Goal: Task Accomplishment & Management: Manage account settings

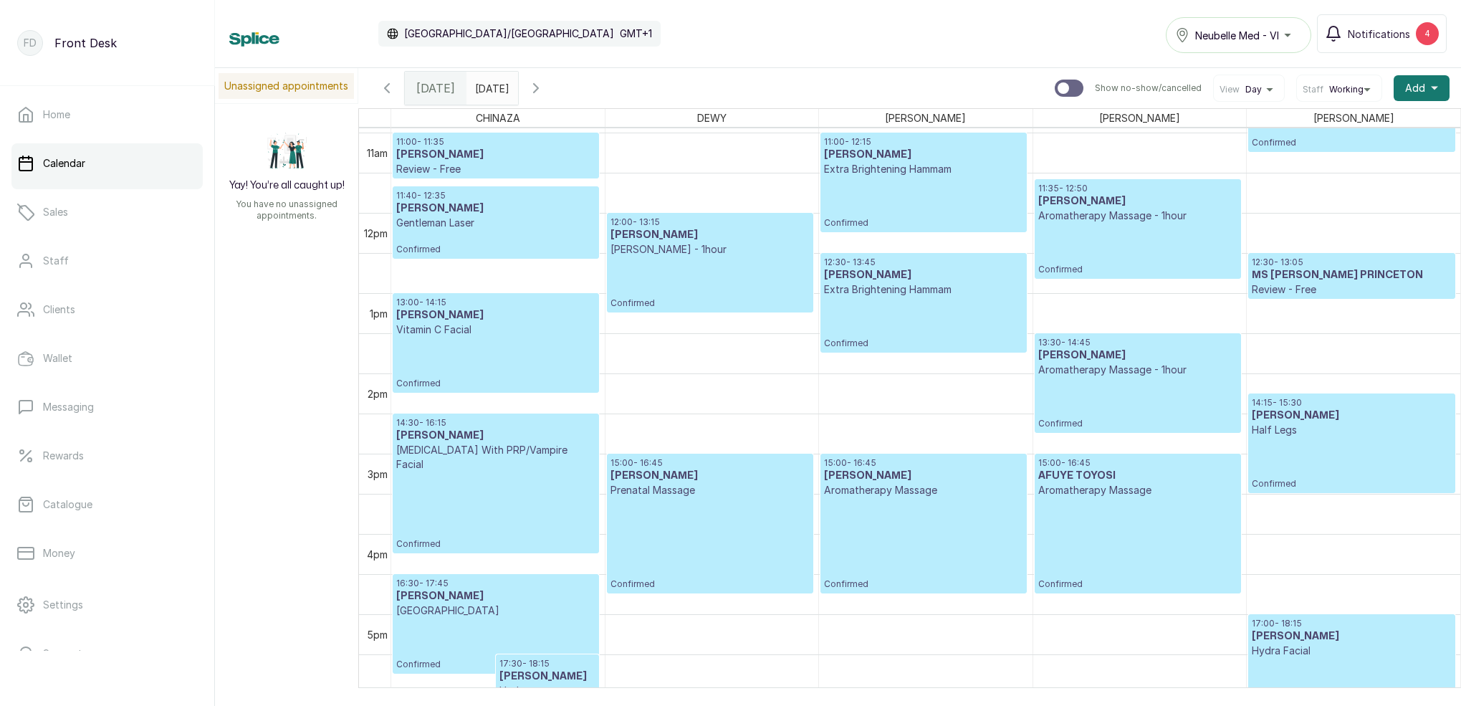
scroll to position [879, 0]
click at [518, 482] on p "Confirmed" at bounding box center [495, 511] width 199 height 78
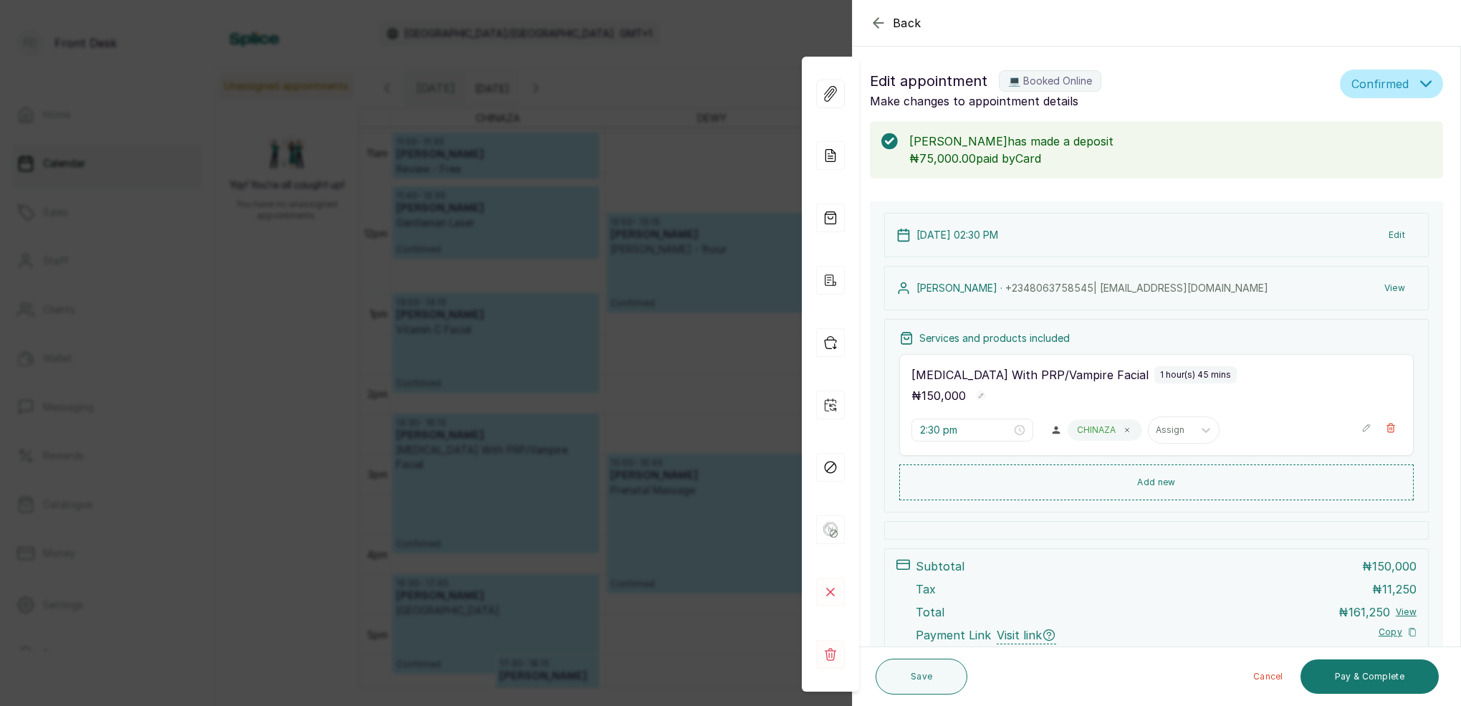
click at [705, 64] on div "Back Appointment Details Edit appointment 💻 Booked Online Make changes to appoi…" at bounding box center [730, 353] width 1461 height 706
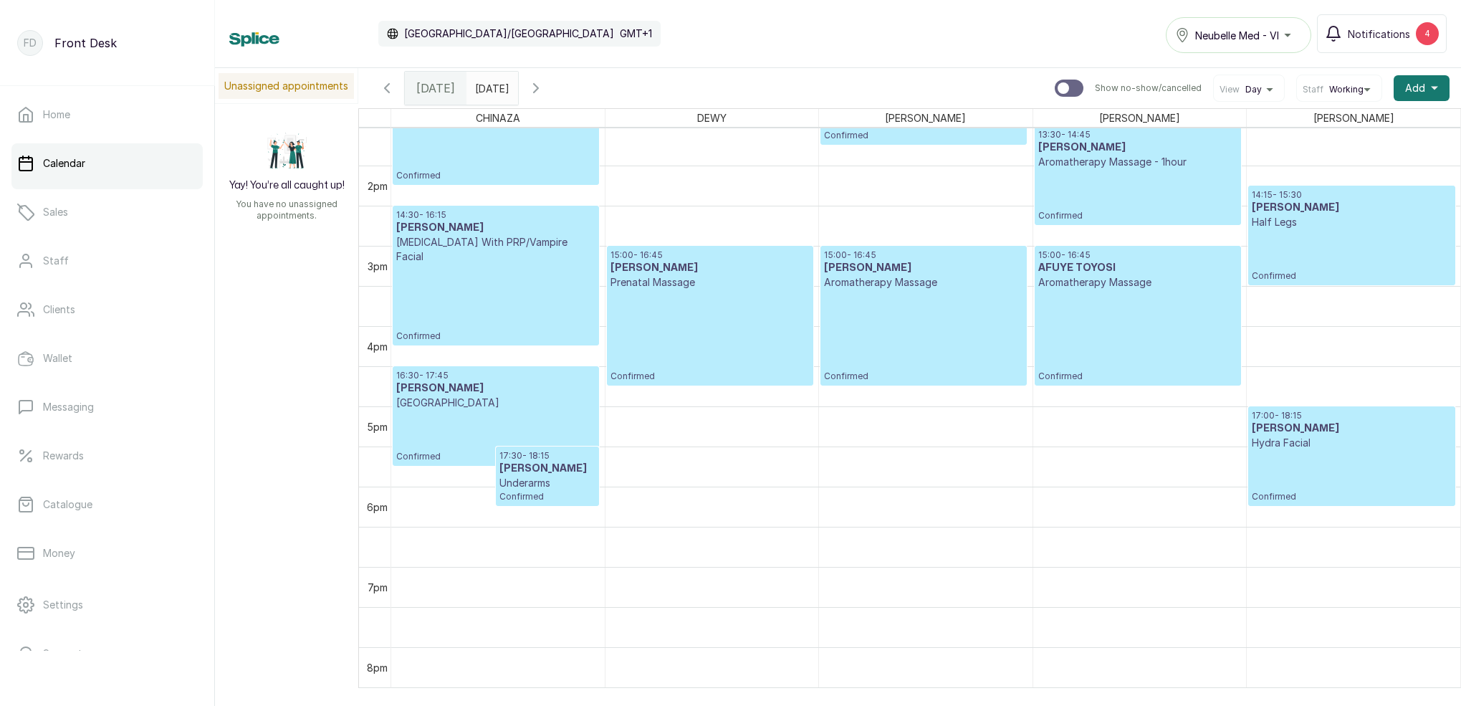
scroll to position [1095, 0]
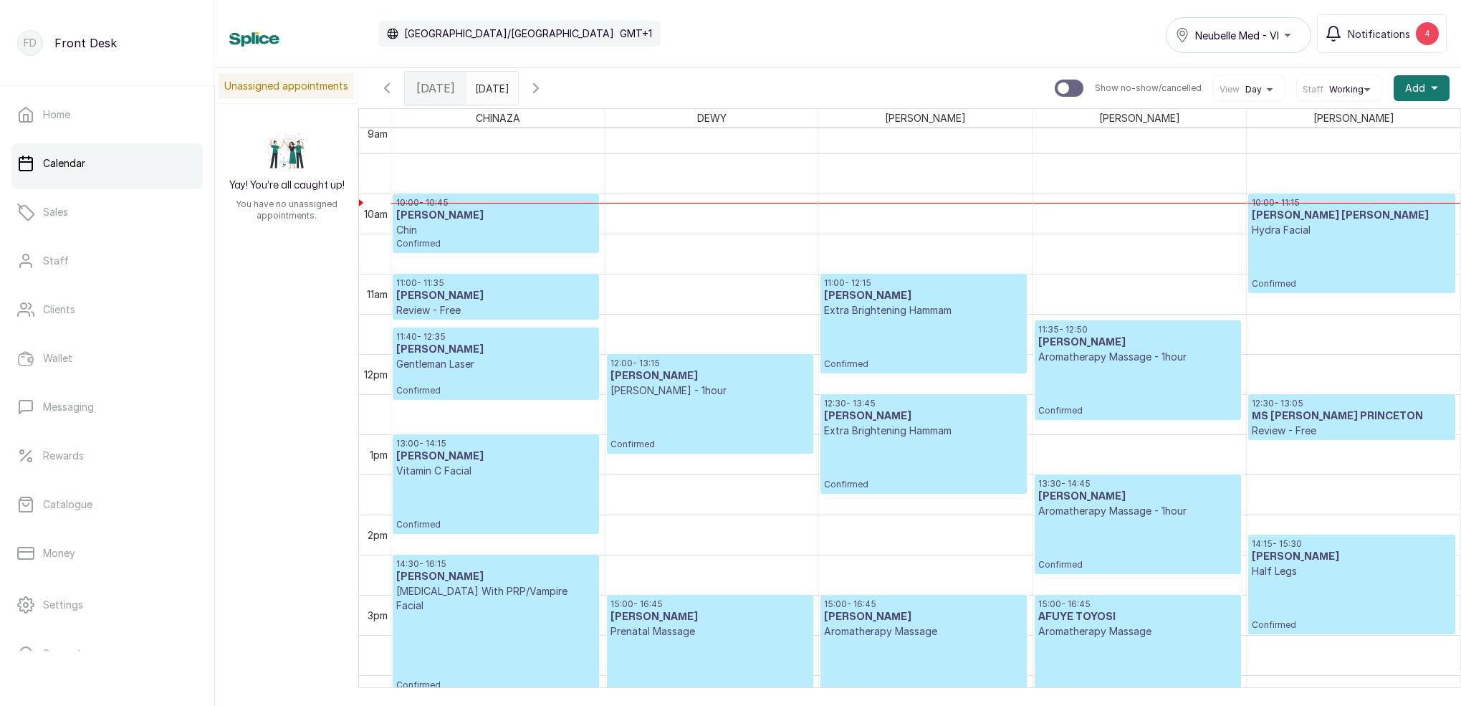
click at [515, 360] on div "16:30 - 17:45 MS ISHIOMA OPUTE HOLLYWOOD Confirmed 17:30 - 18:15 MS ISHIOMA OPU…" at bounding box center [498, 354] width 214 height 1927
click at [535, 344] on h3 "MS RAPHAEL" at bounding box center [495, 350] width 199 height 14
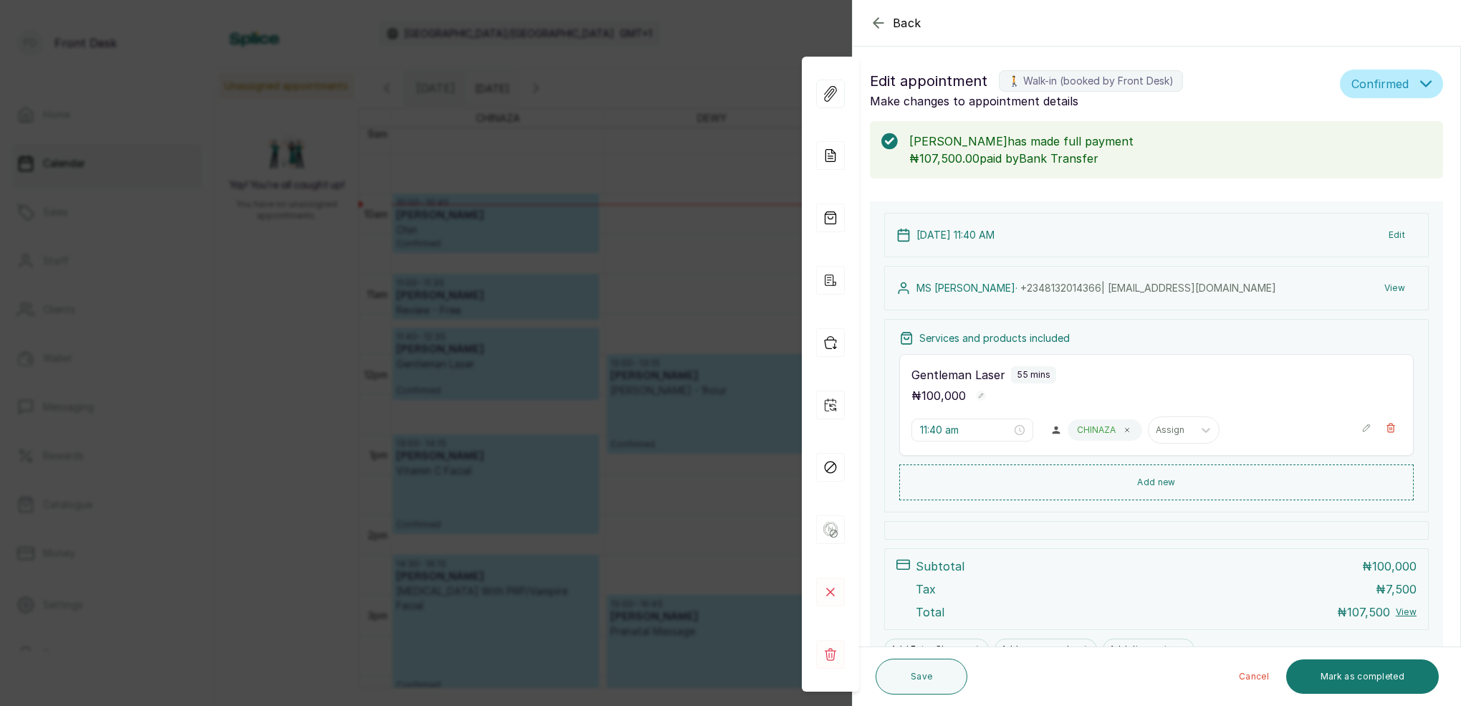
click at [569, 246] on div "Back Appointment Details Edit appointment 🚶 Walk-in (booked by Front Desk) Make…" at bounding box center [730, 353] width 1461 height 706
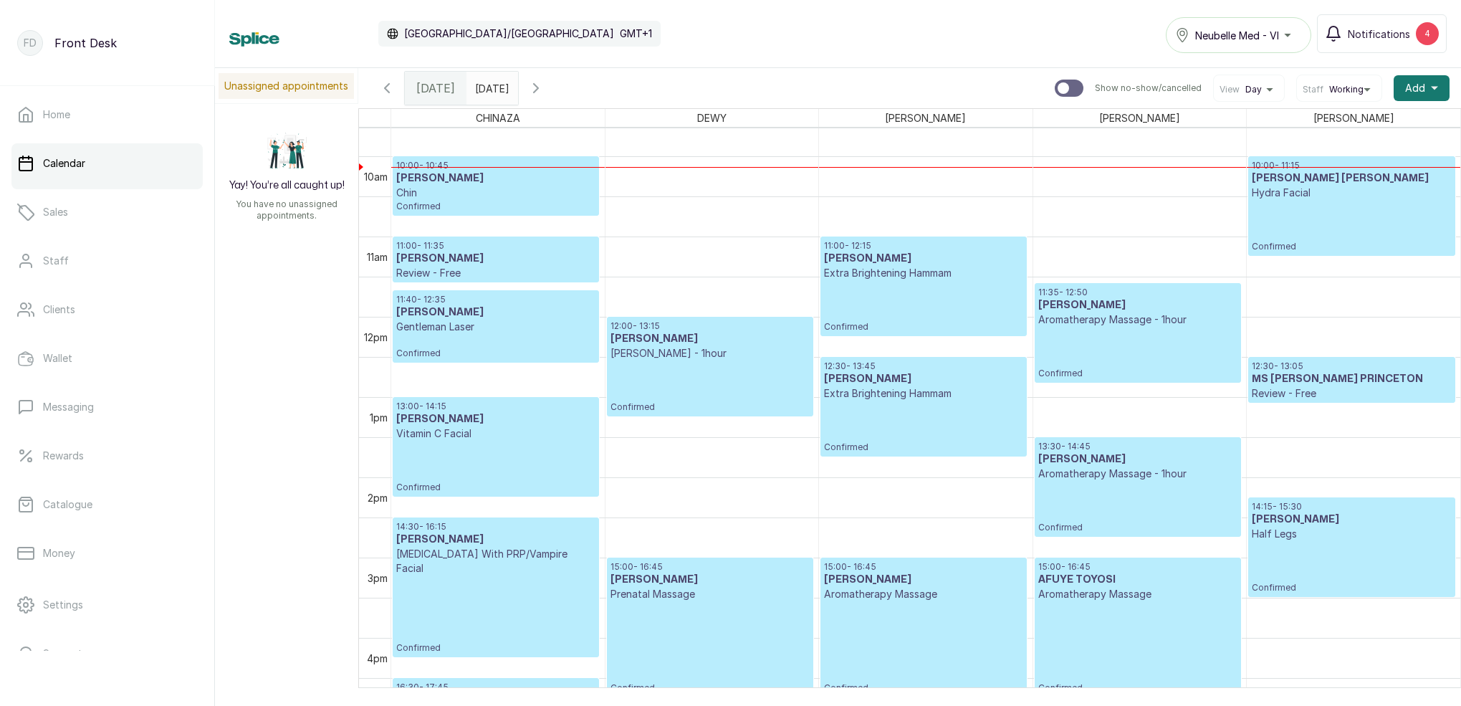
scroll to position [779, 0]
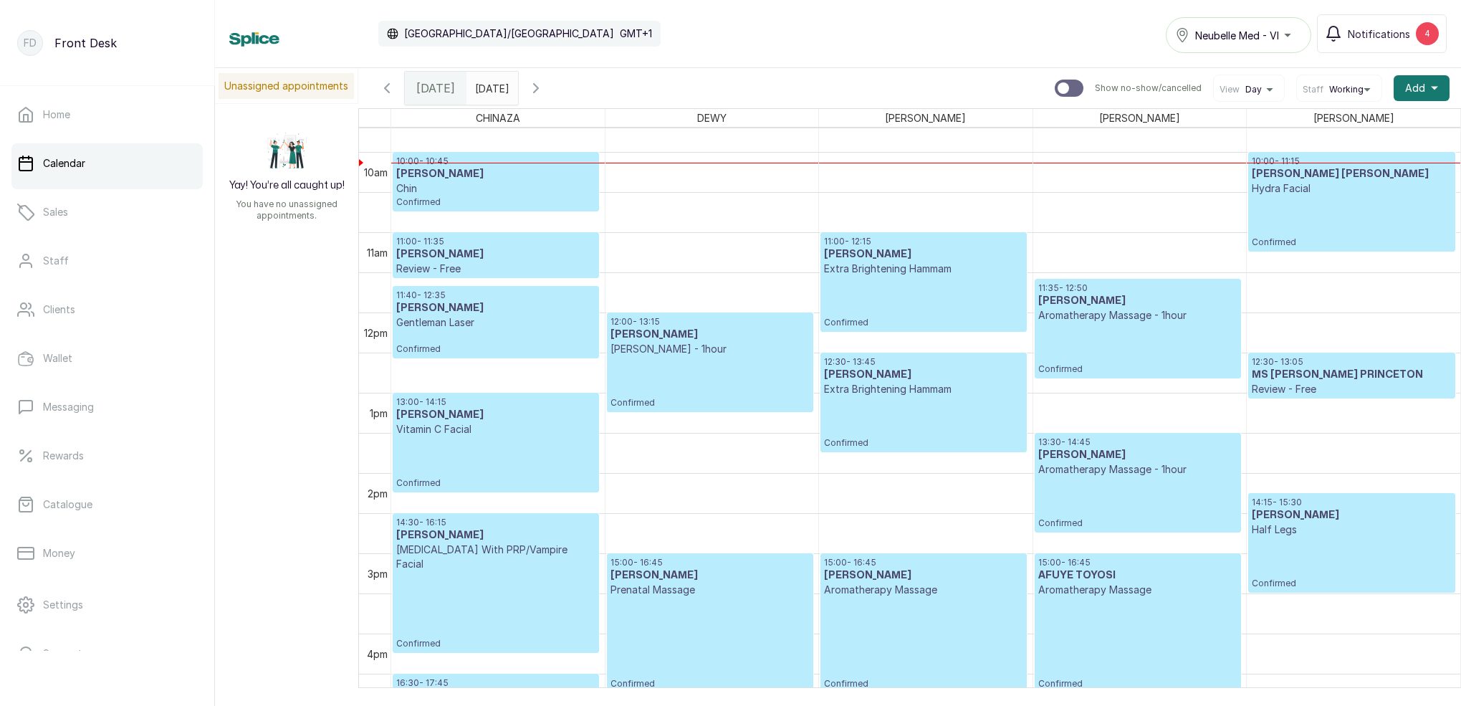
click at [533, 318] on p "Gentleman Laser" at bounding box center [495, 322] width 199 height 14
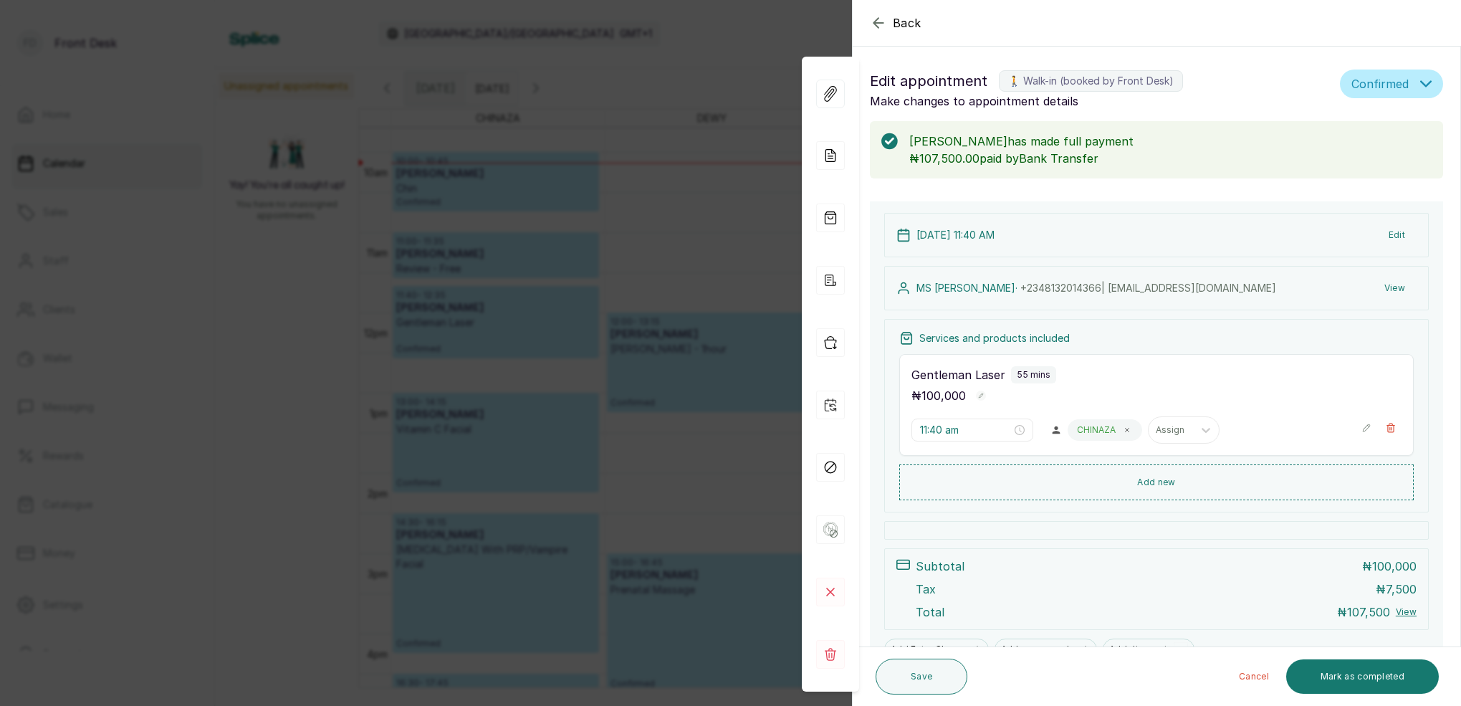
click at [1400, 285] on button "View" at bounding box center [1395, 288] width 44 height 26
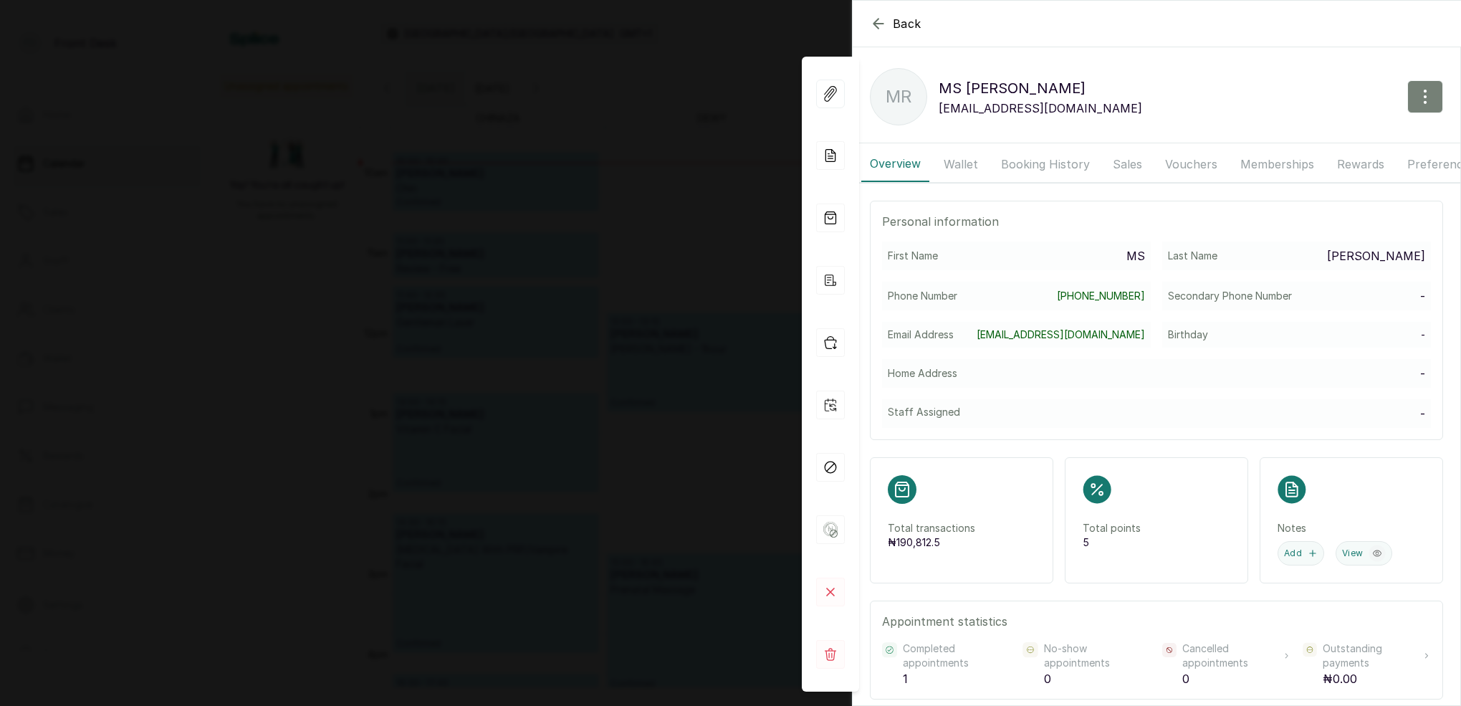
click at [1430, 100] on icon "button" at bounding box center [1425, 96] width 17 height 17
click at [1306, 140] on span "Edit" at bounding box center [1363, 138] width 138 height 17
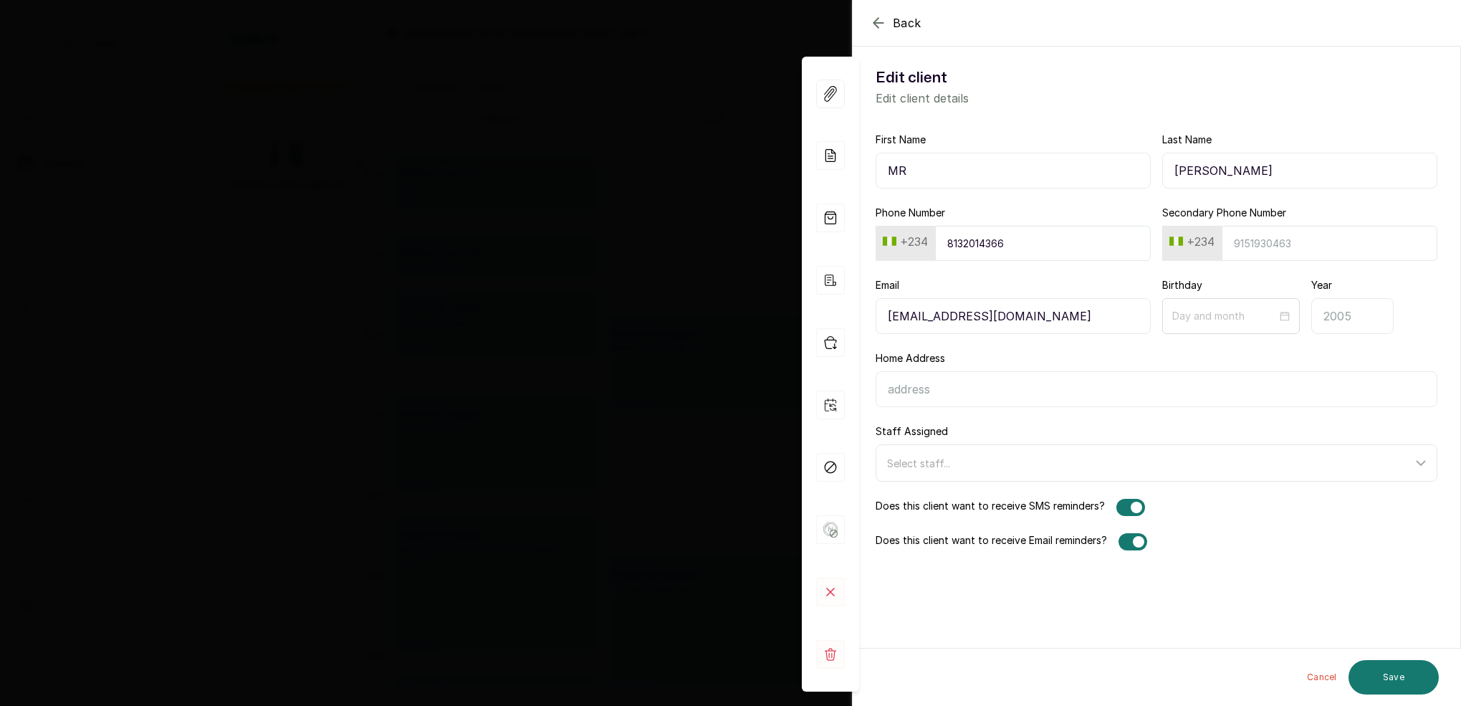
type input "MR"
drag, startPoint x: 1248, startPoint y: 164, endPoint x: 1176, endPoint y: 168, distance: 71.8
click at [1119, 178] on input "MR" at bounding box center [1013, 171] width 275 height 36
paste input "RAPHAEL"
click at [1072, 174] on input "MR RAPHAEL" at bounding box center [1013, 171] width 275 height 36
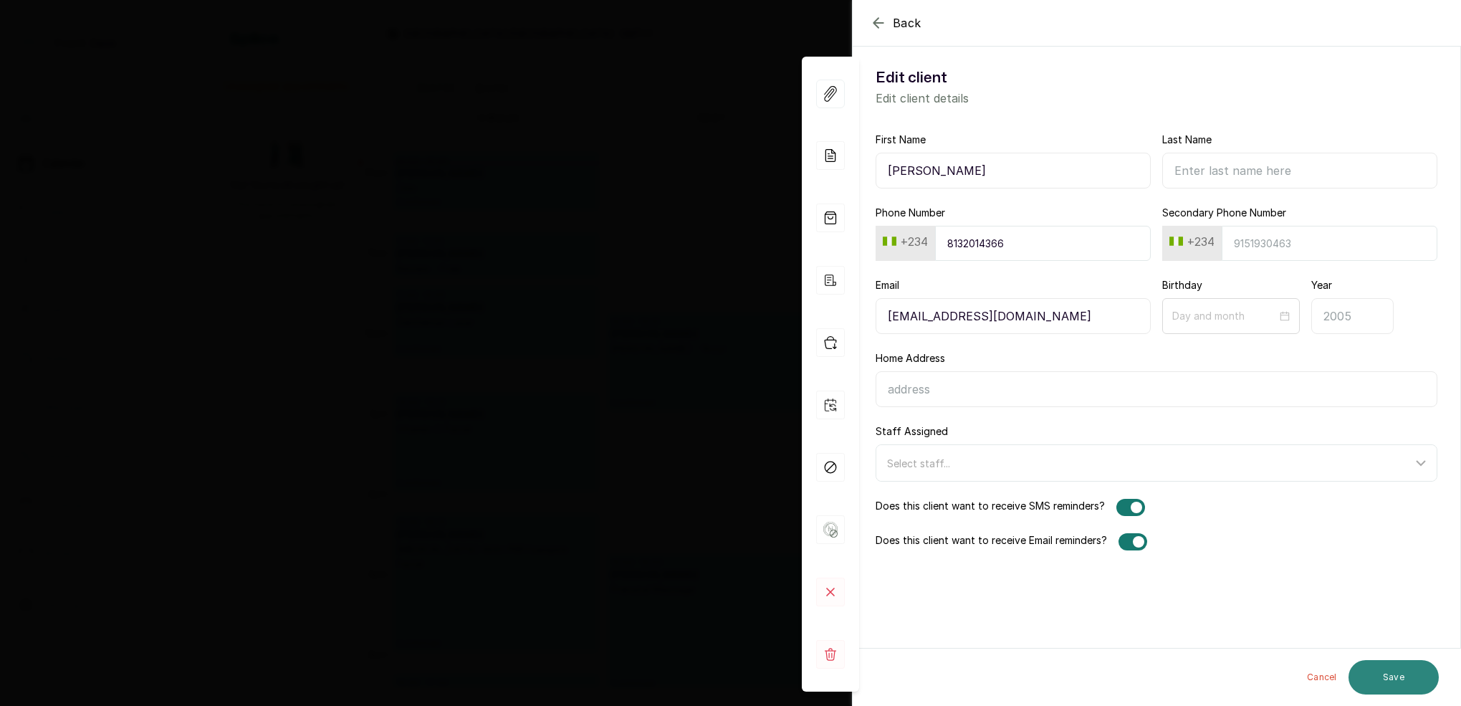
type input "[PERSON_NAME]"
drag, startPoint x: 1415, startPoint y: 672, endPoint x: 1415, endPoint y: 664, distance: 7.9
click at [1414, 669] on button "Save" at bounding box center [1394, 677] width 90 height 34
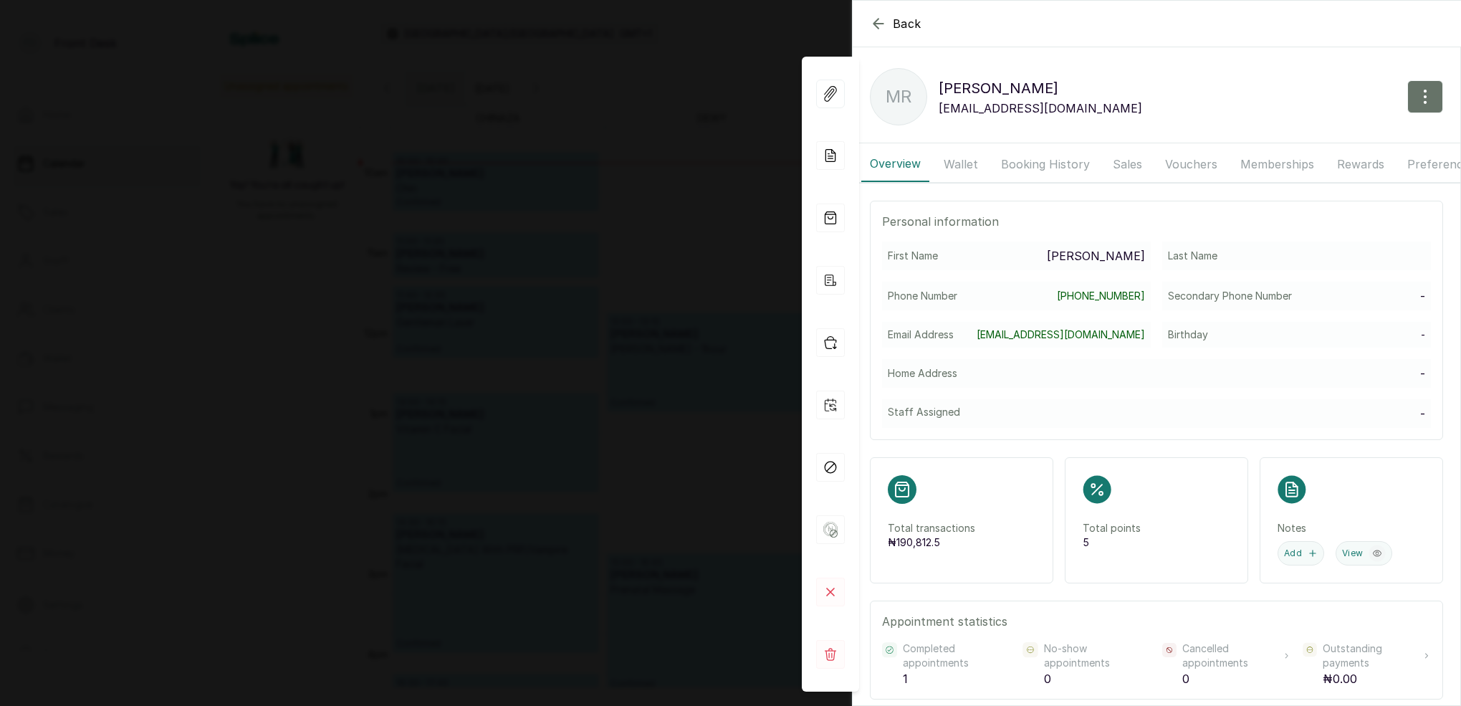
click at [638, 218] on div "Back MR RAPHAEL ODIA MR MR RAPHAEL ODIA Iremainralph@gmail.com Overview Wallet …" at bounding box center [730, 353] width 1461 height 706
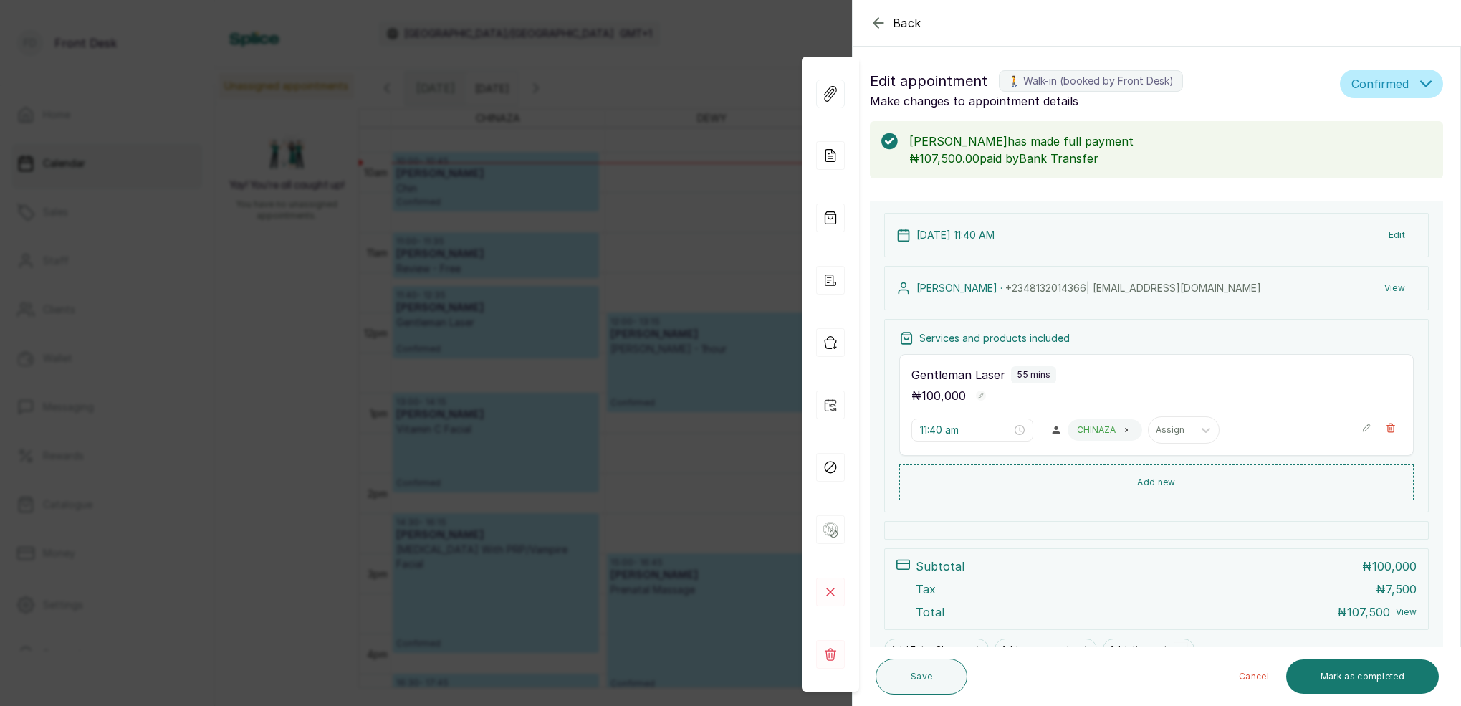
click at [721, 204] on div "Back Appointment Details Edit appointment 🚶 Walk-in (booked by Front Desk) Make…" at bounding box center [730, 353] width 1461 height 706
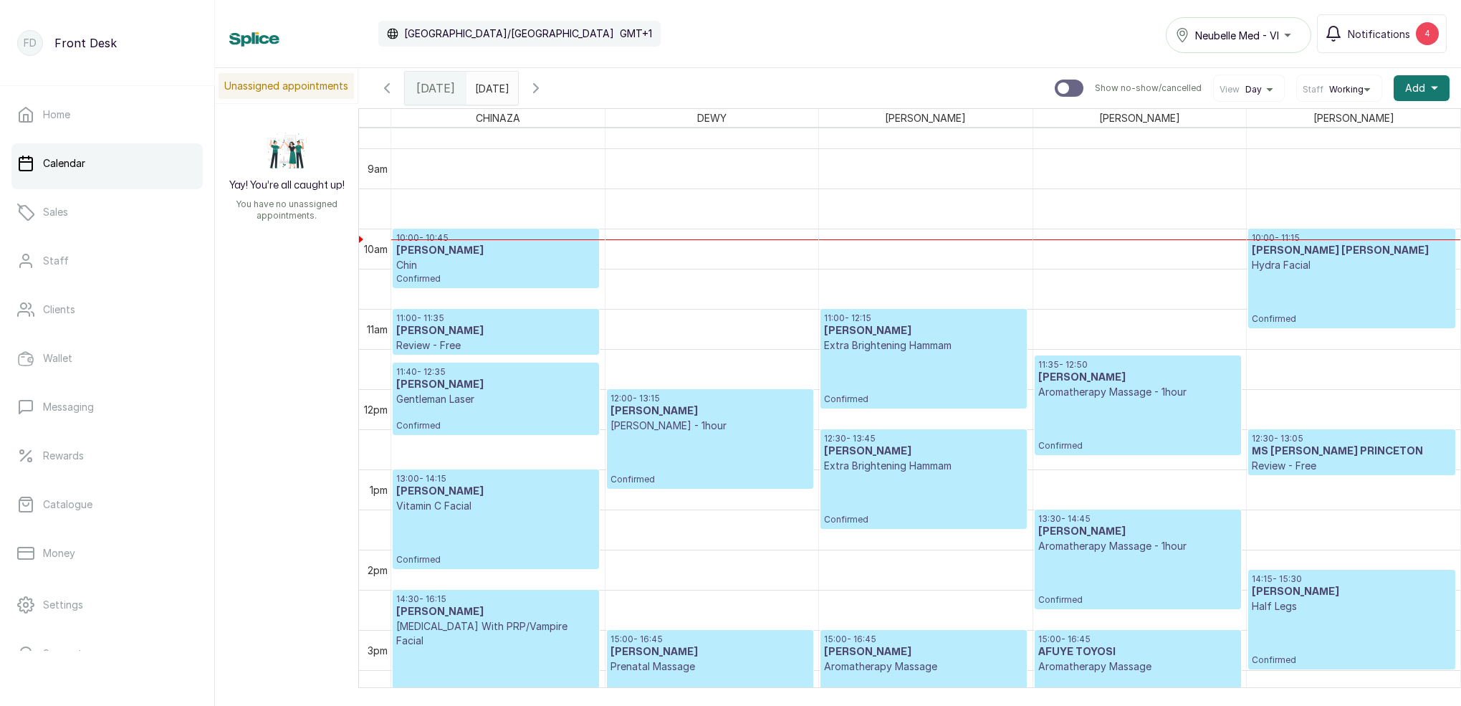
scroll to position [701, 0]
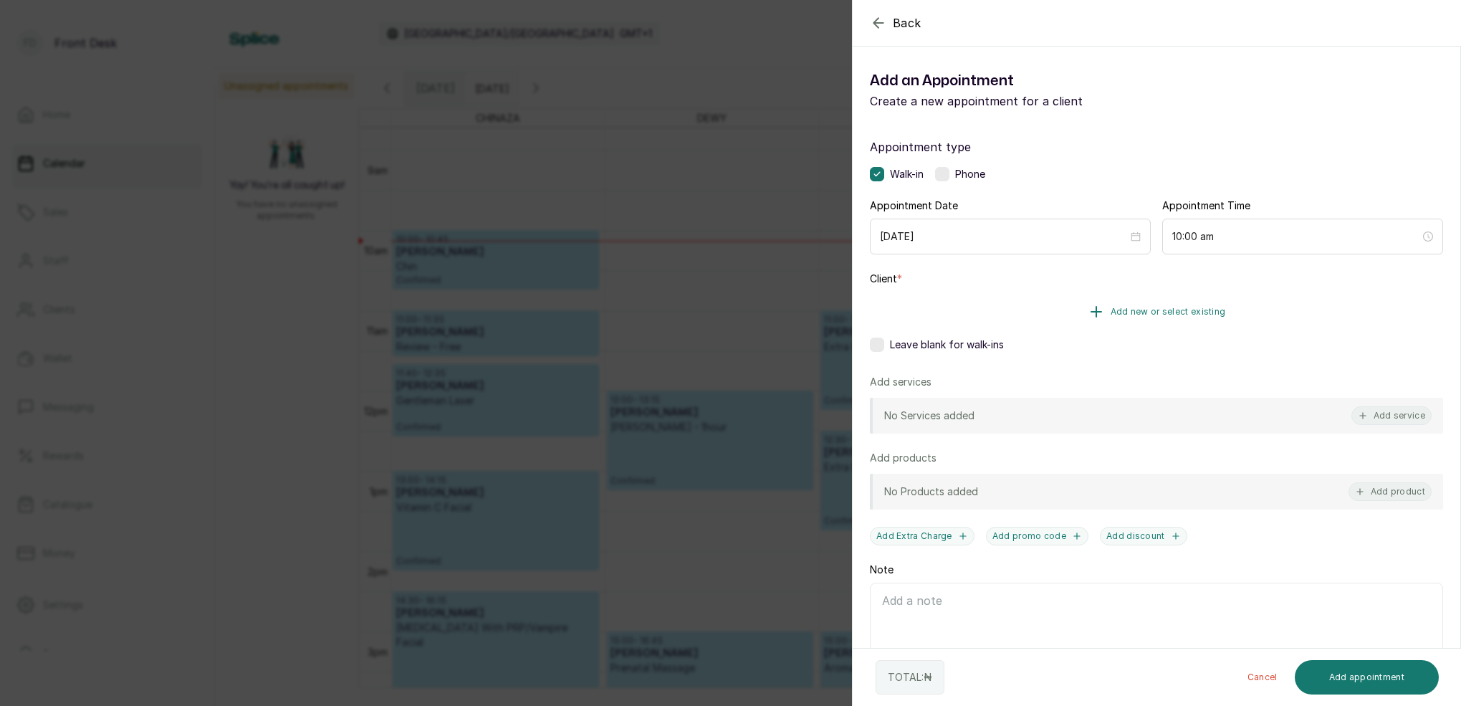
click at [1194, 314] on span "Add new or select existing" at bounding box center [1168, 311] width 115 height 11
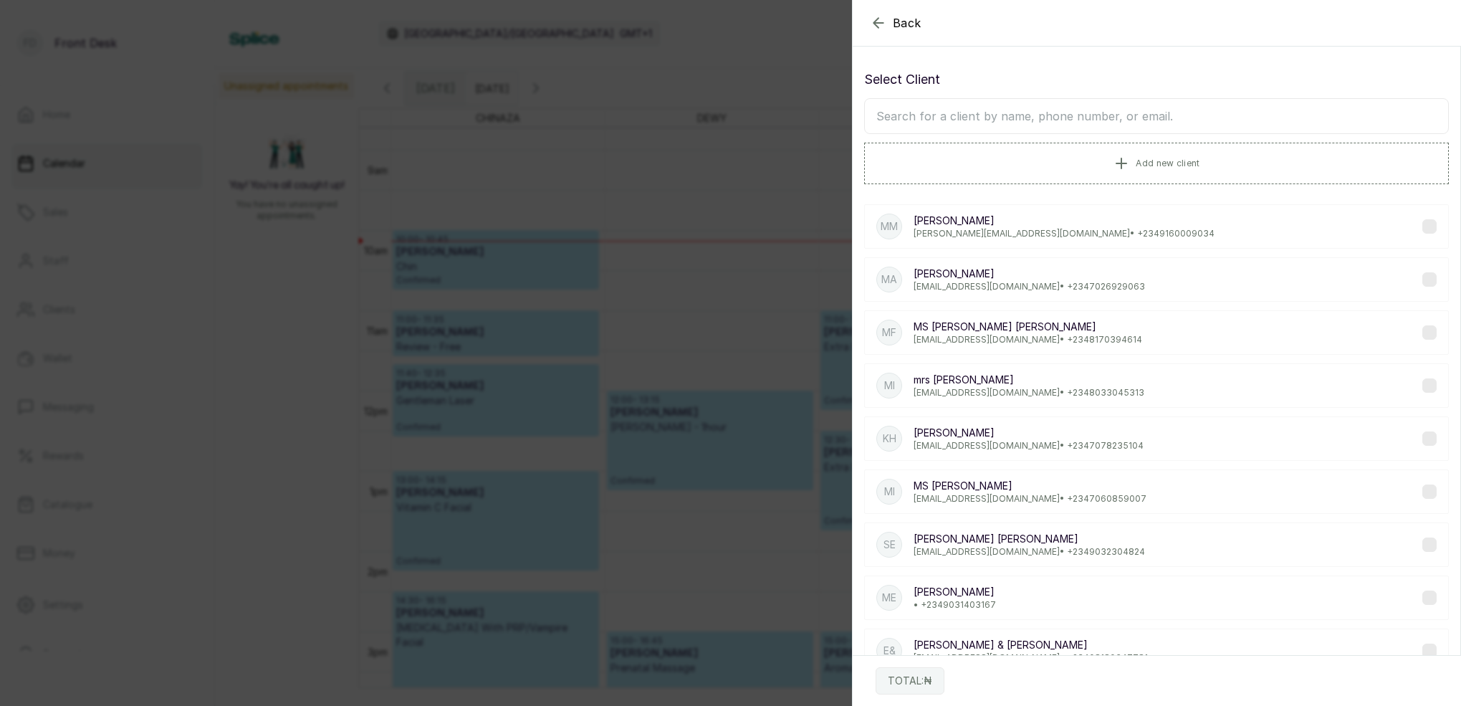
click at [1023, 118] on input "text" at bounding box center [1156, 116] width 585 height 36
type input "ADEDAMOLA"
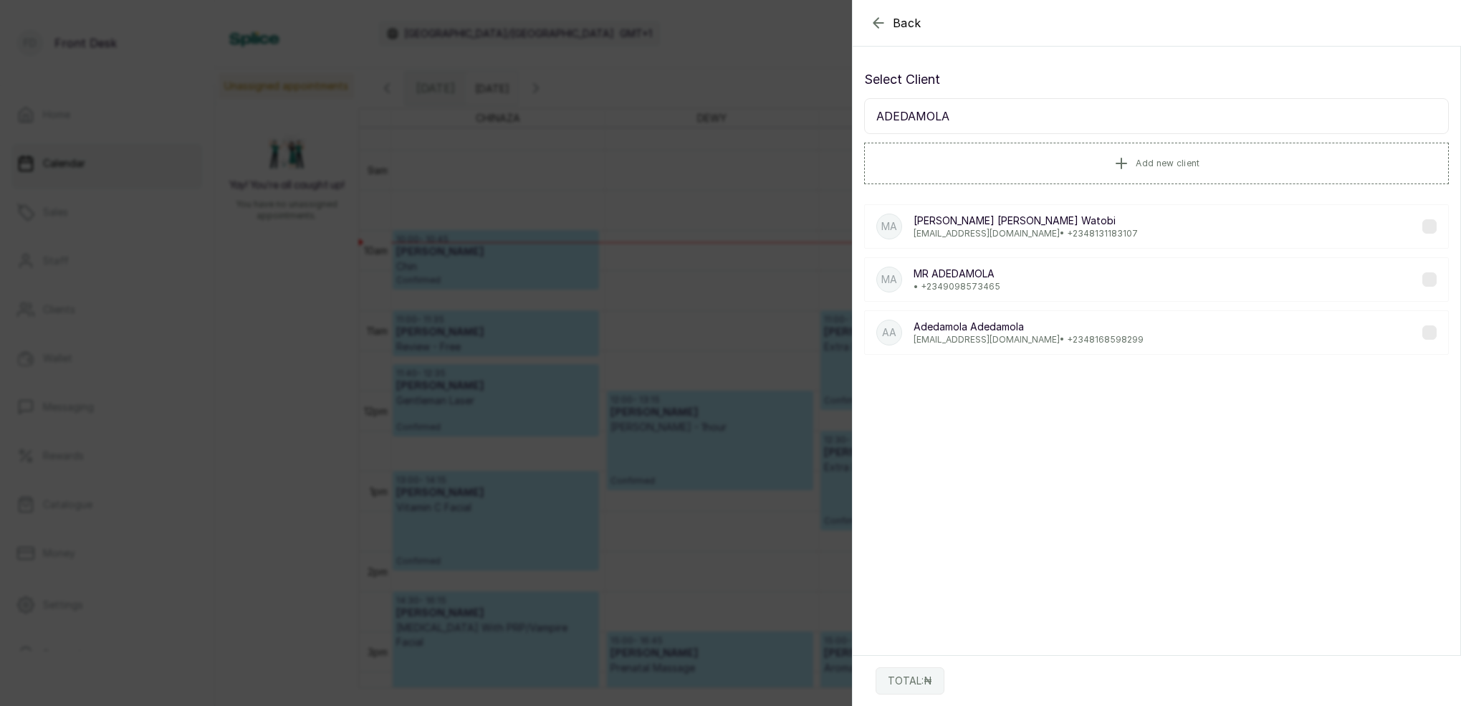
click at [1018, 226] on p "Ms ADEKANBI ADEDAMOLA TRACEY Watobi" at bounding box center [1026, 221] width 224 height 14
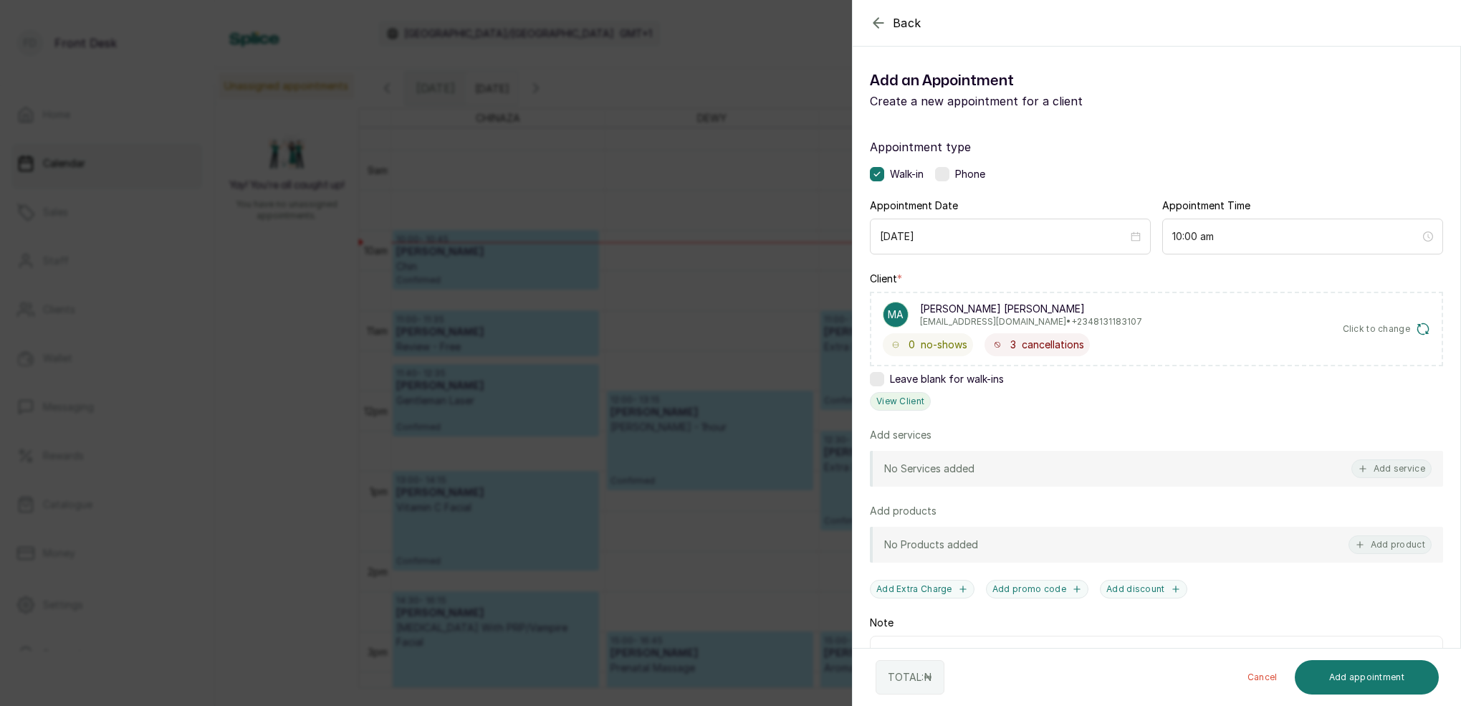
click at [905, 396] on button "View Client" at bounding box center [900, 401] width 61 height 19
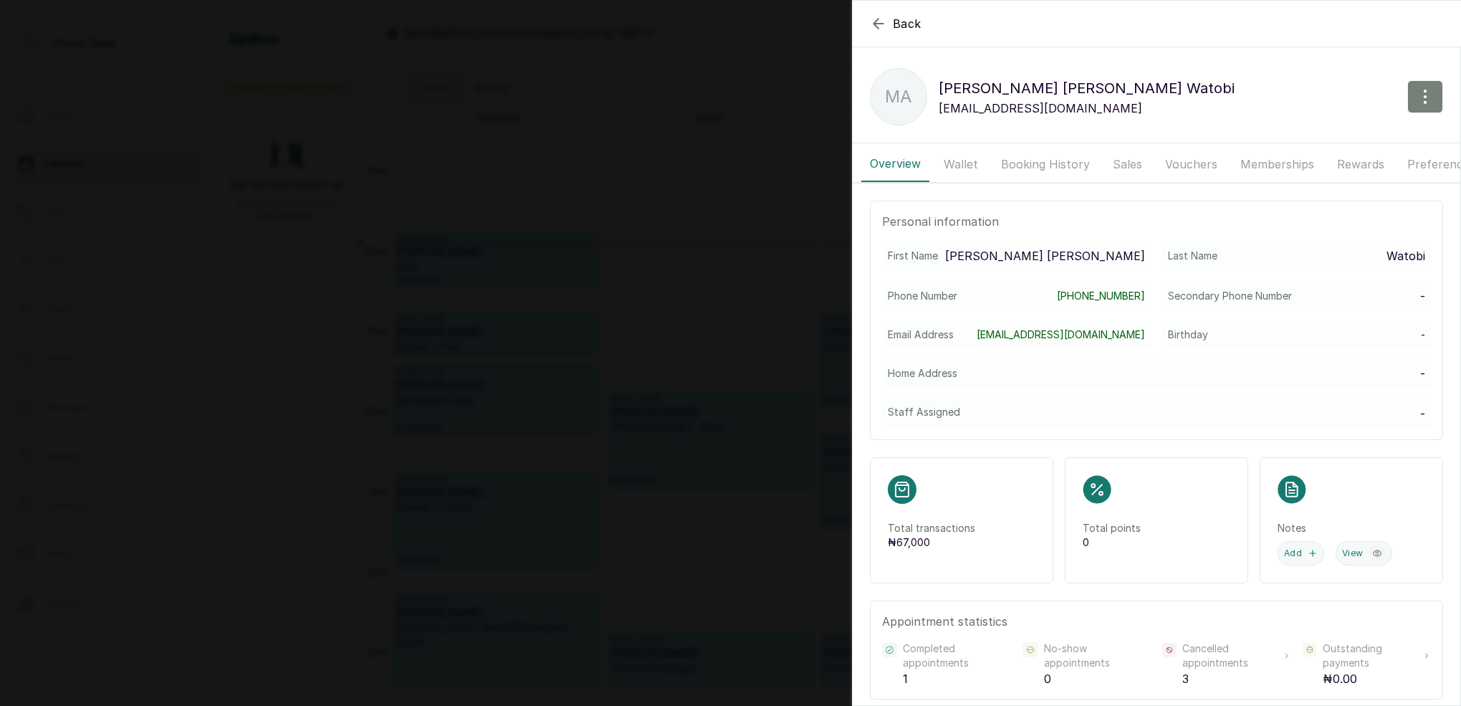
click at [1441, 90] on button "button" at bounding box center [1426, 96] width 36 height 33
click at [1313, 140] on span "Edit" at bounding box center [1363, 138] width 138 height 17
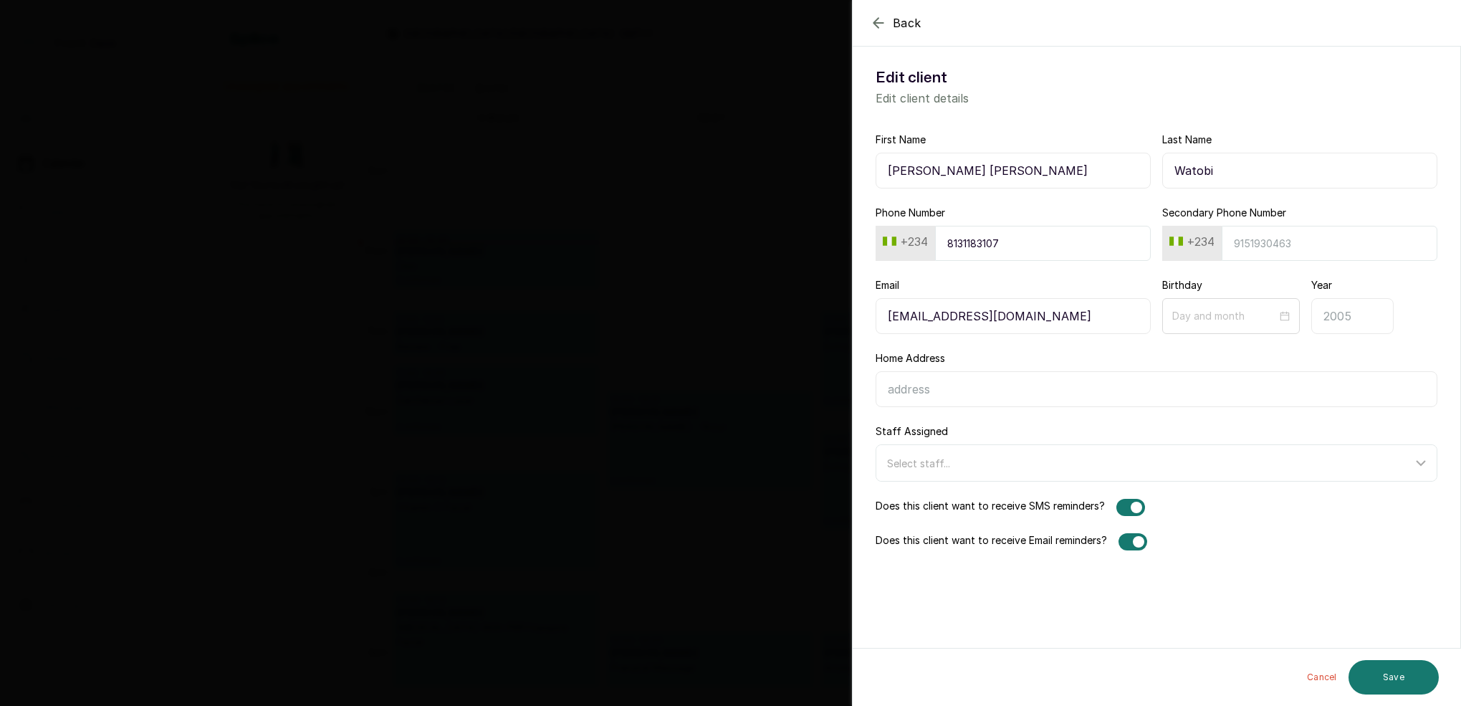
drag, startPoint x: 1239, startPoint y: 171, endPoint x: 1170, endPoint y: 168, distance: 68.9
type input "[PERSON_NAME] [PERSON_NAME]"
click at [1394, 669] on button "Save" at bounding box center [1394, 677] width 90 height 34
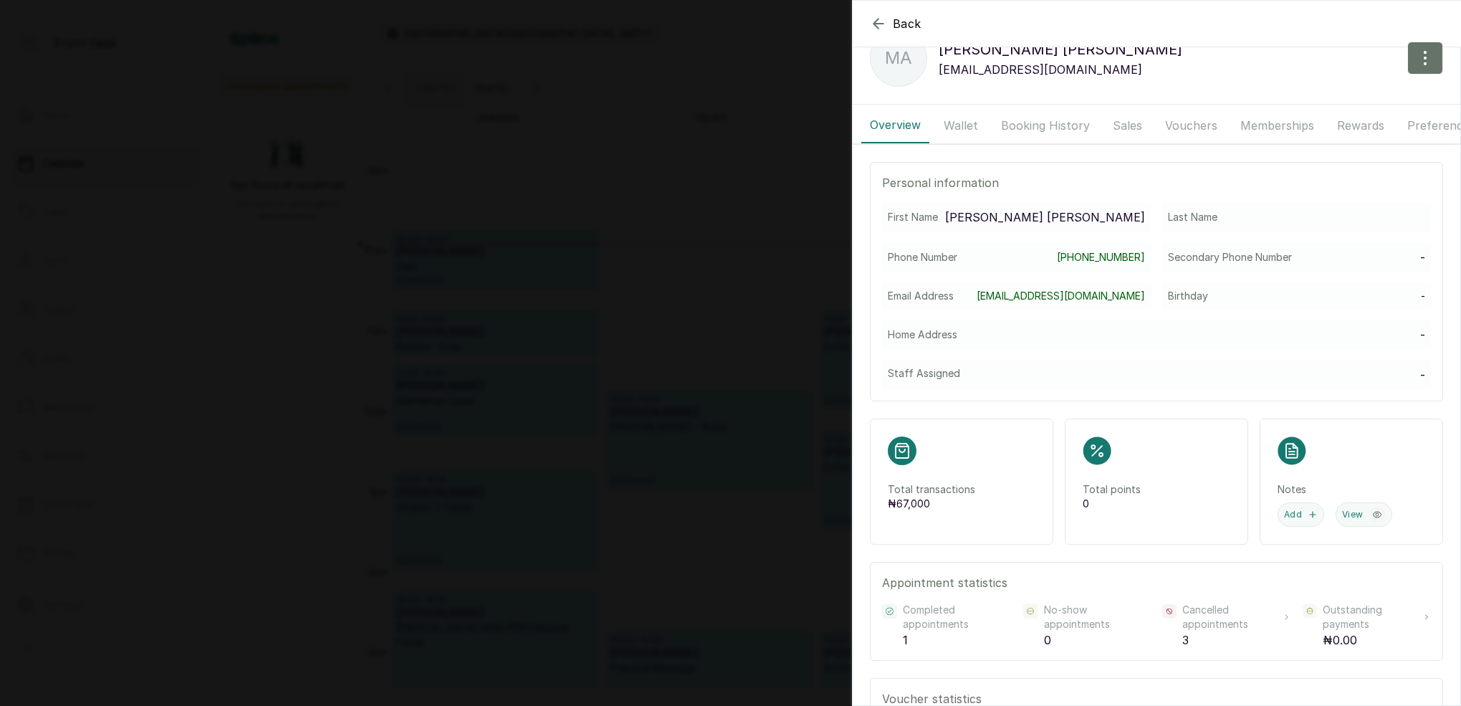
scroll to position [6, 0]
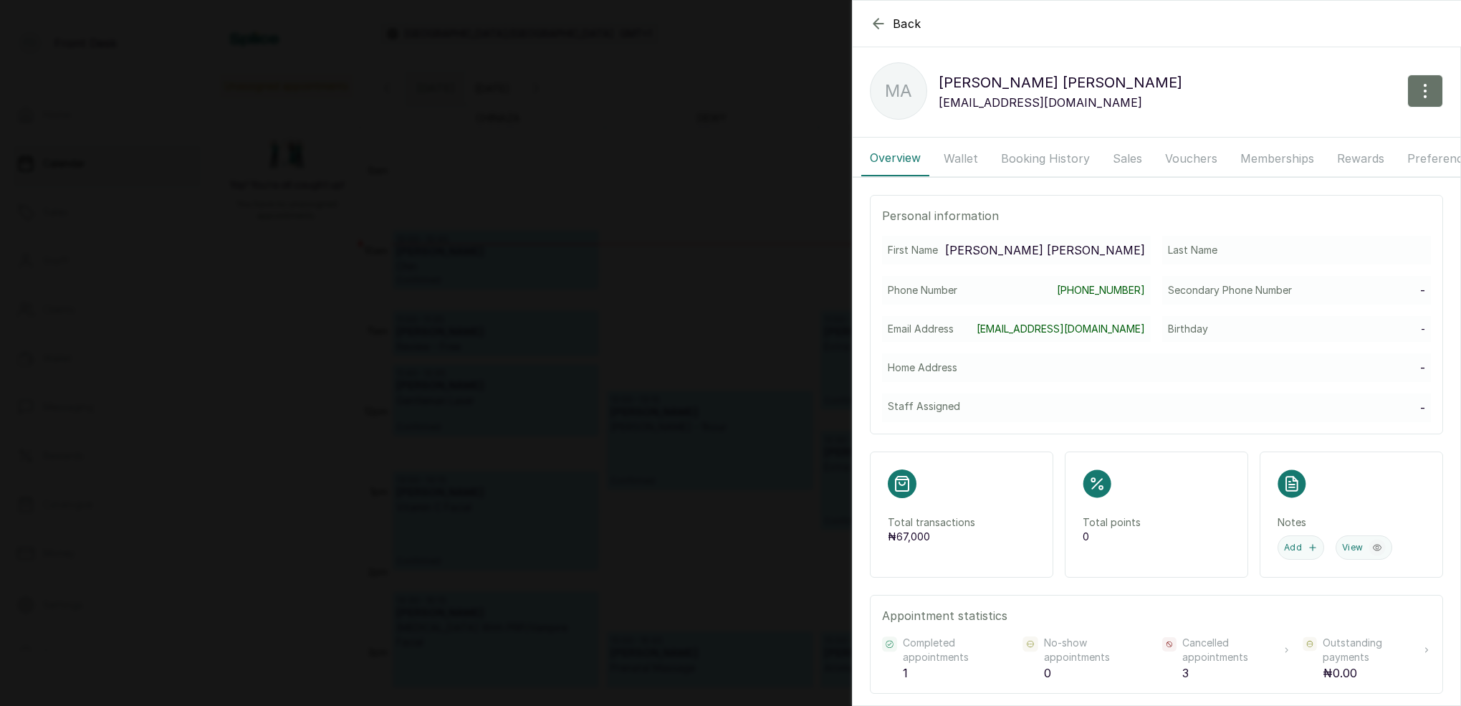
click at [885, 24] on icon "button" at bounding box center [878, 23] width 17 height 17
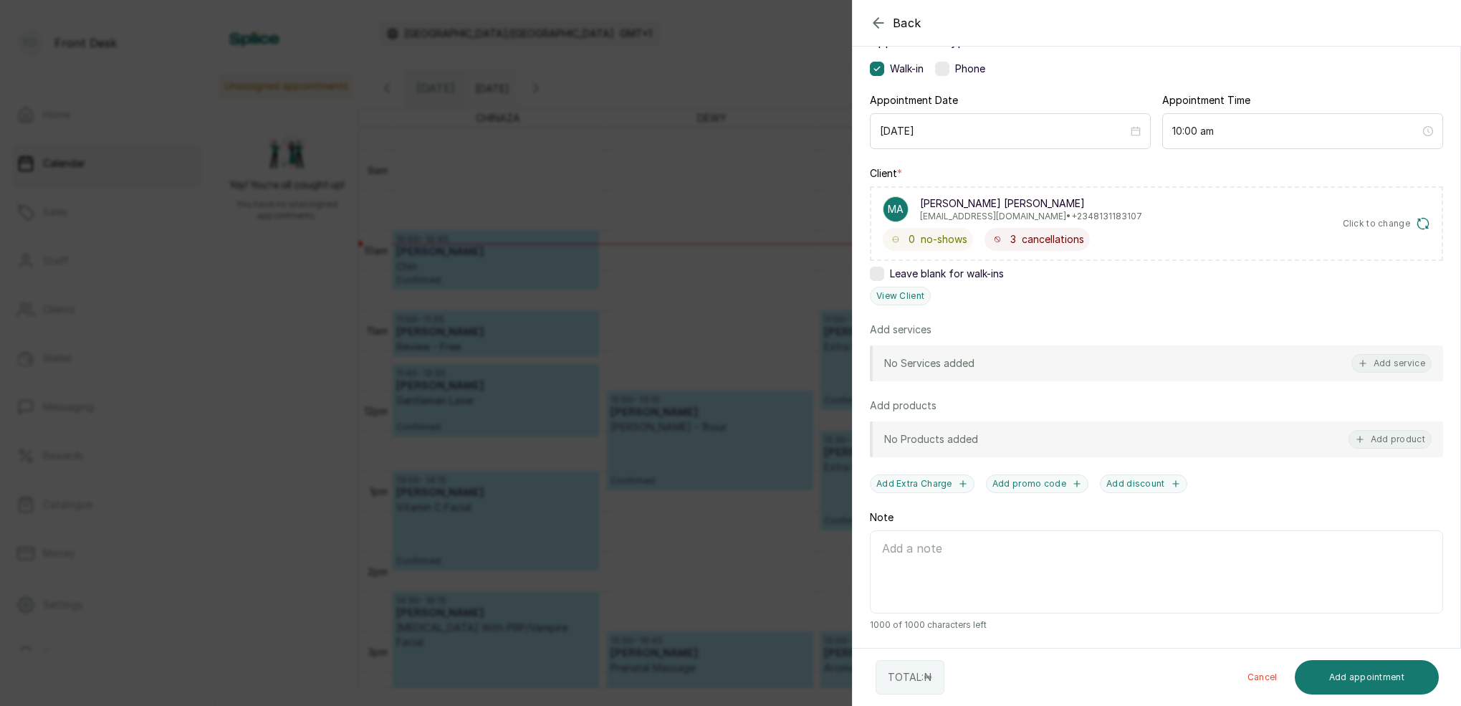
scroll to position [105, 0]
click at [1426, 366] on button "Add service" at bounding box center [1392, 363] width 80 height 19
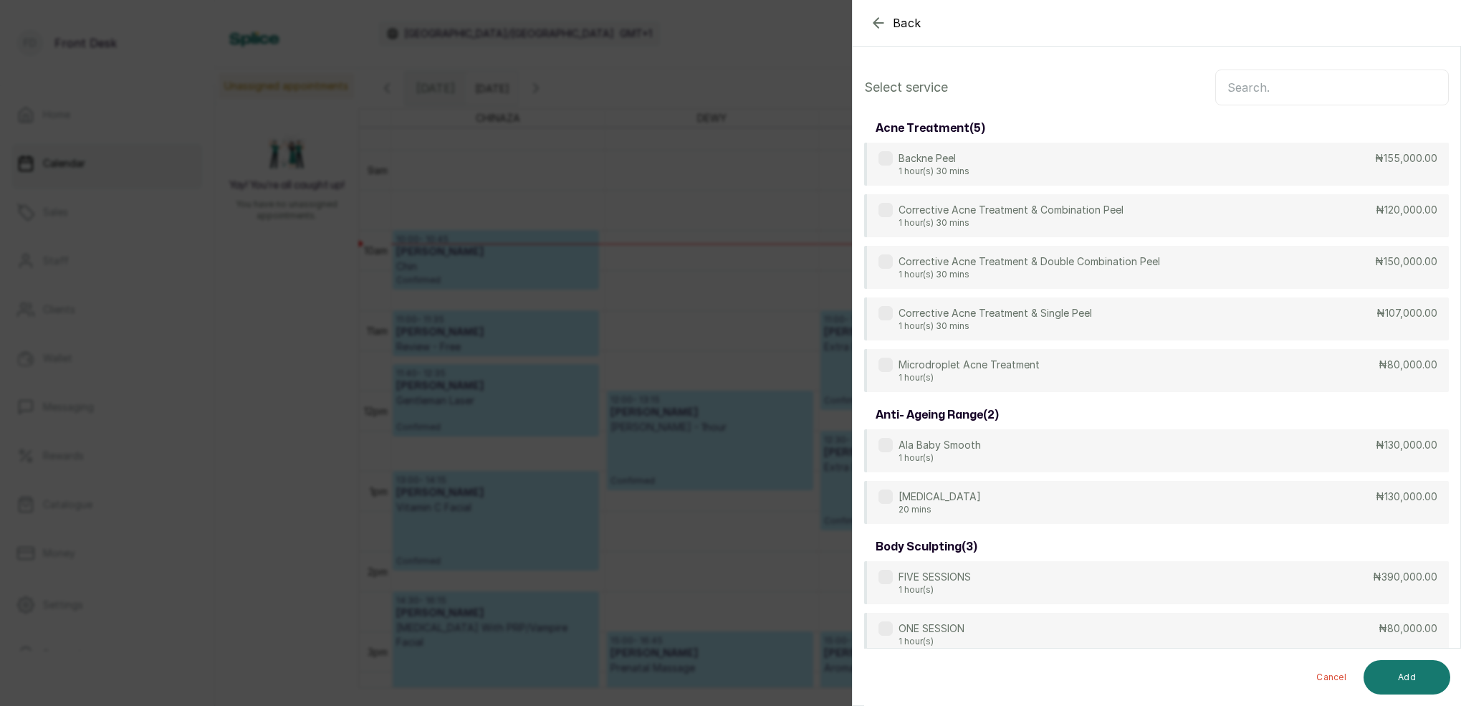
scroll to position [-1, 0]
click at [1320, 84] on input "text" at bounding box center [1333, 88] width 234 height 36
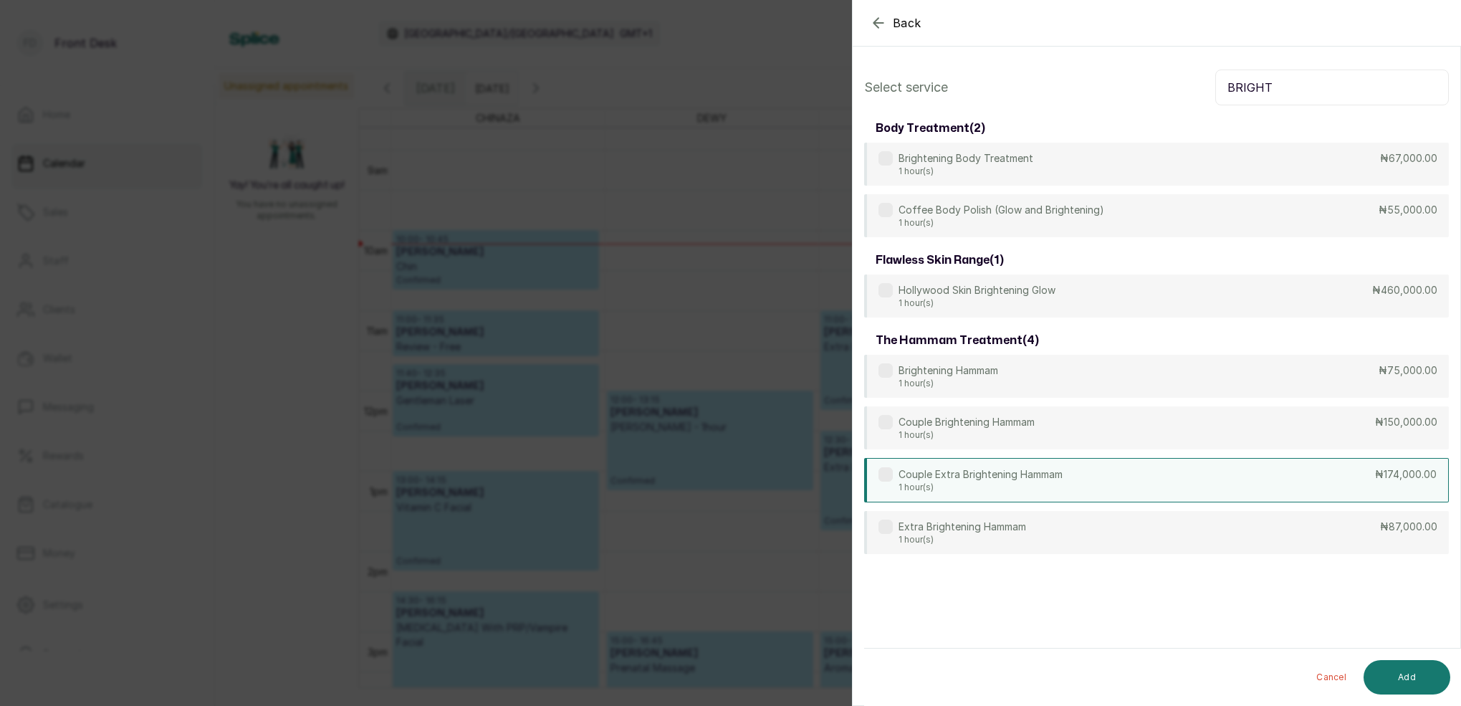
type input "BRIGHT"
click at [1039, 482] on p "1 hour(s)" at bounding box center [981, 487] width 164 height 11
click at [969, 482] on p "1 hour(s)" at bounding box center [981, 487] width 164 height 11
click at [977, 367] on p "Brightening Hammam" at bounding box center [949, 371] width 100 height 14
click at [1405, 671] on button "Add" at bounding box center [1407, 677] width 87 height 34
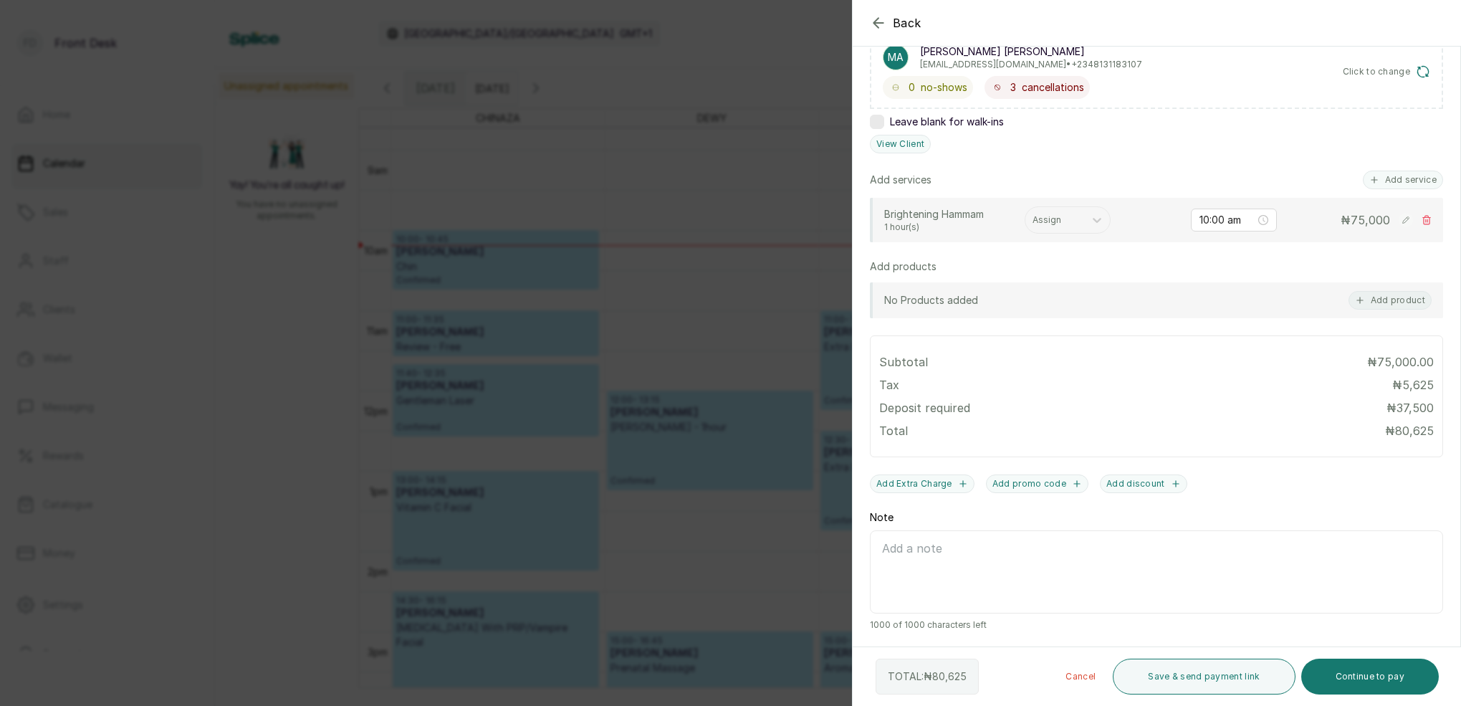
scroll to position [257, 0]
click at [1391, 682] on button "Continue to pay" at bounding box center [1371, 677] width 138 height 36
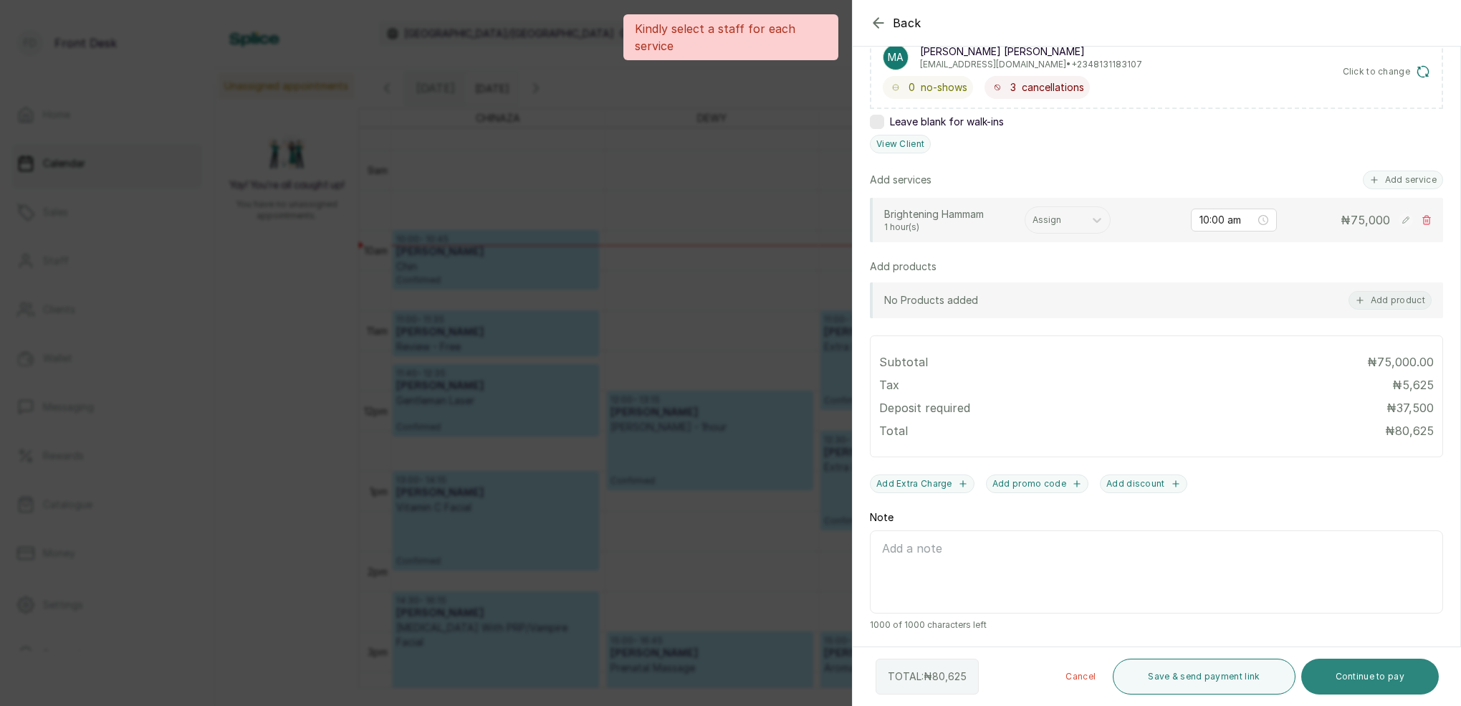
click at [1339, 674] on button "Continue to pay" at bounding box center [1371, 677] width 138 height 36
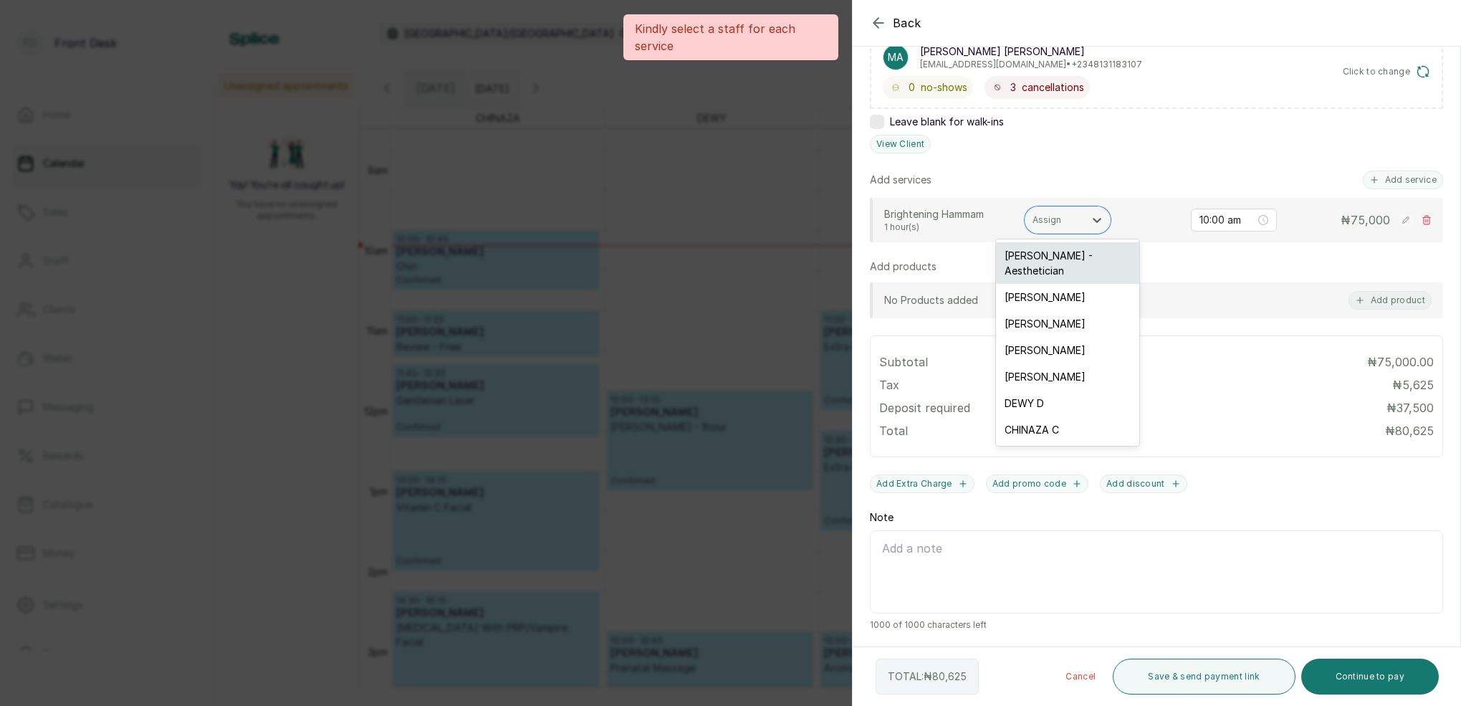
drag, startPoint x: 1054, startPoint y: 224, endPoint x: 1053, endPoint y: 259, distance: 34.4
click at [1055, 224] on div "Assign" at bounding box center [1055, 220] width 44 height 10
click at [1041, 287] on div "SARAH S" at bounding box center [1067, 297] width 143 height 27
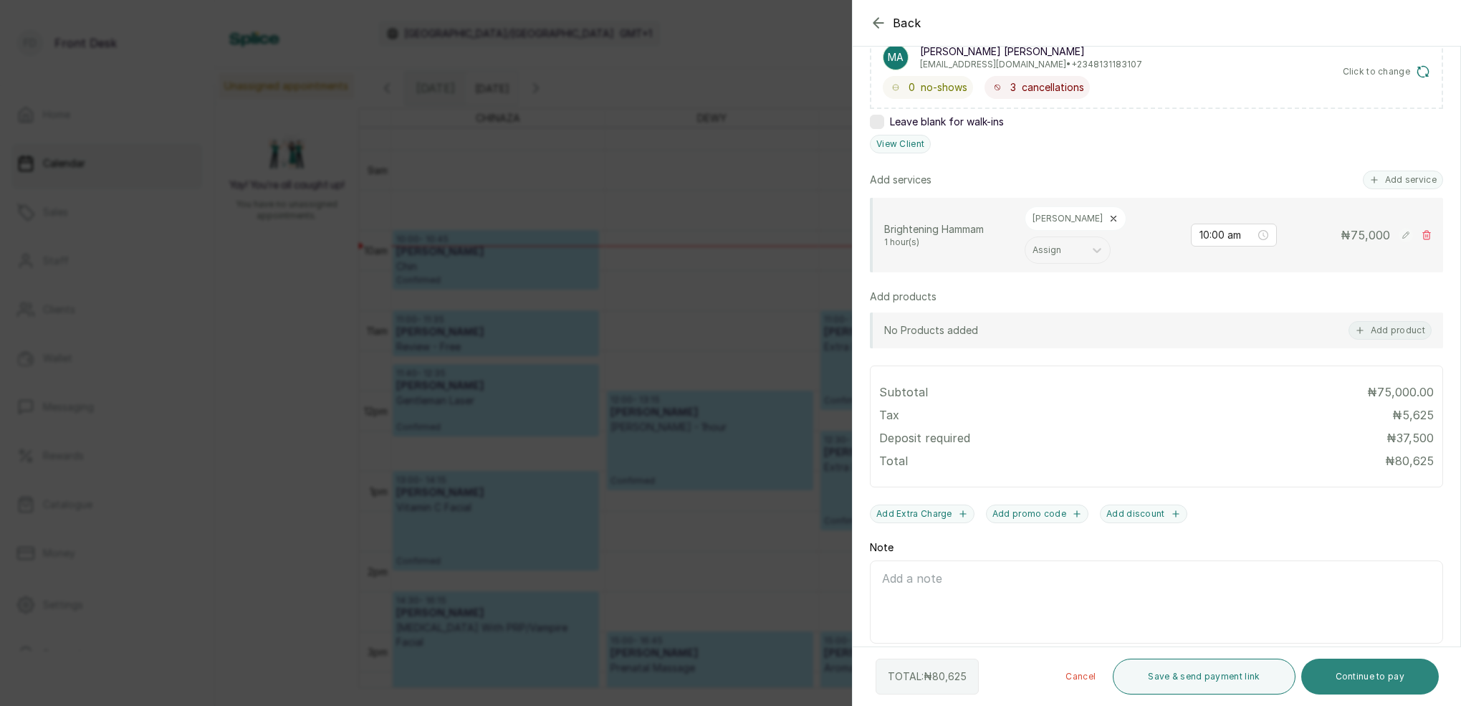
click at [1358, 677] on button "Continue to pay" at bounding box center [1371, 677] width 138 height 36
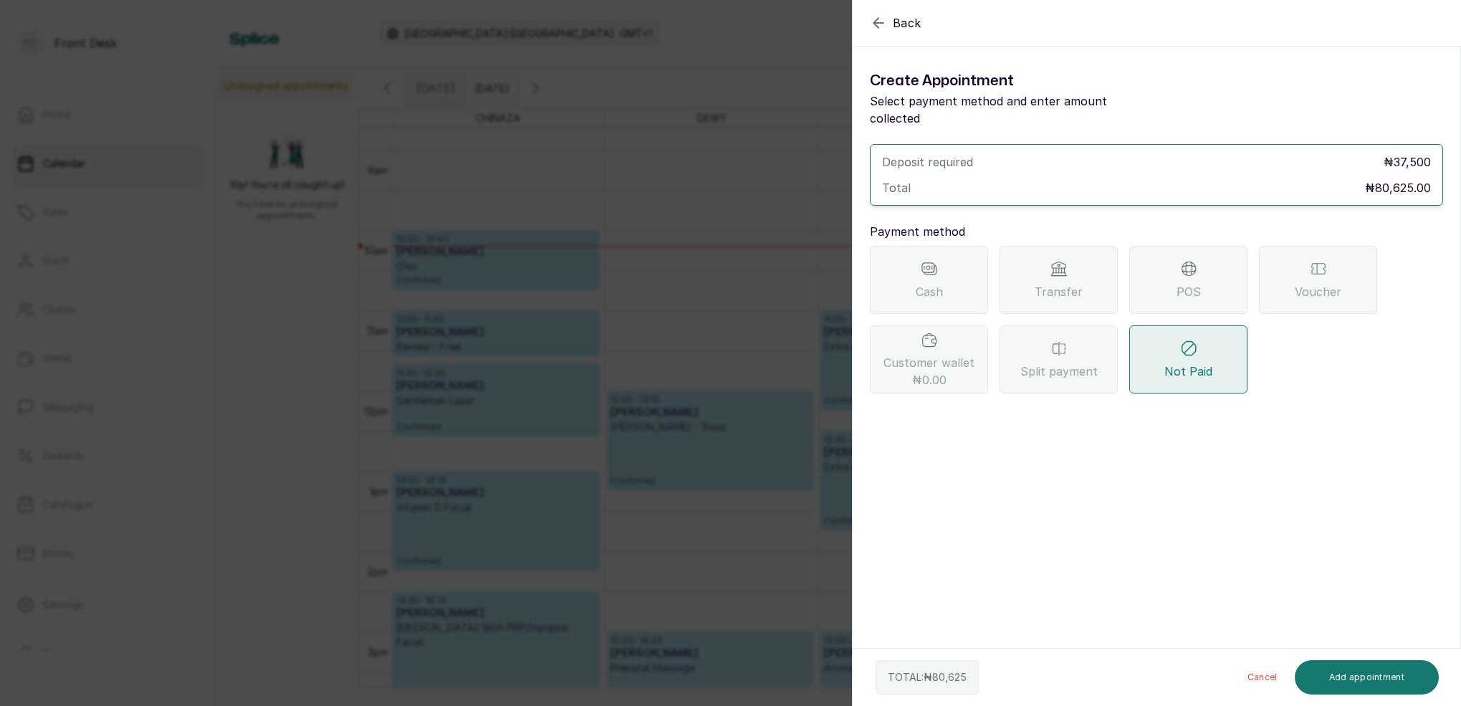
drag, startPoint x: 1084, startPoint y: 253, endPoint x: 1085, endPoint y: 264, distance: 11.6
click at [1084, 253] on div "Transfer" at bounding box center [1059, 280] width 118 height 68
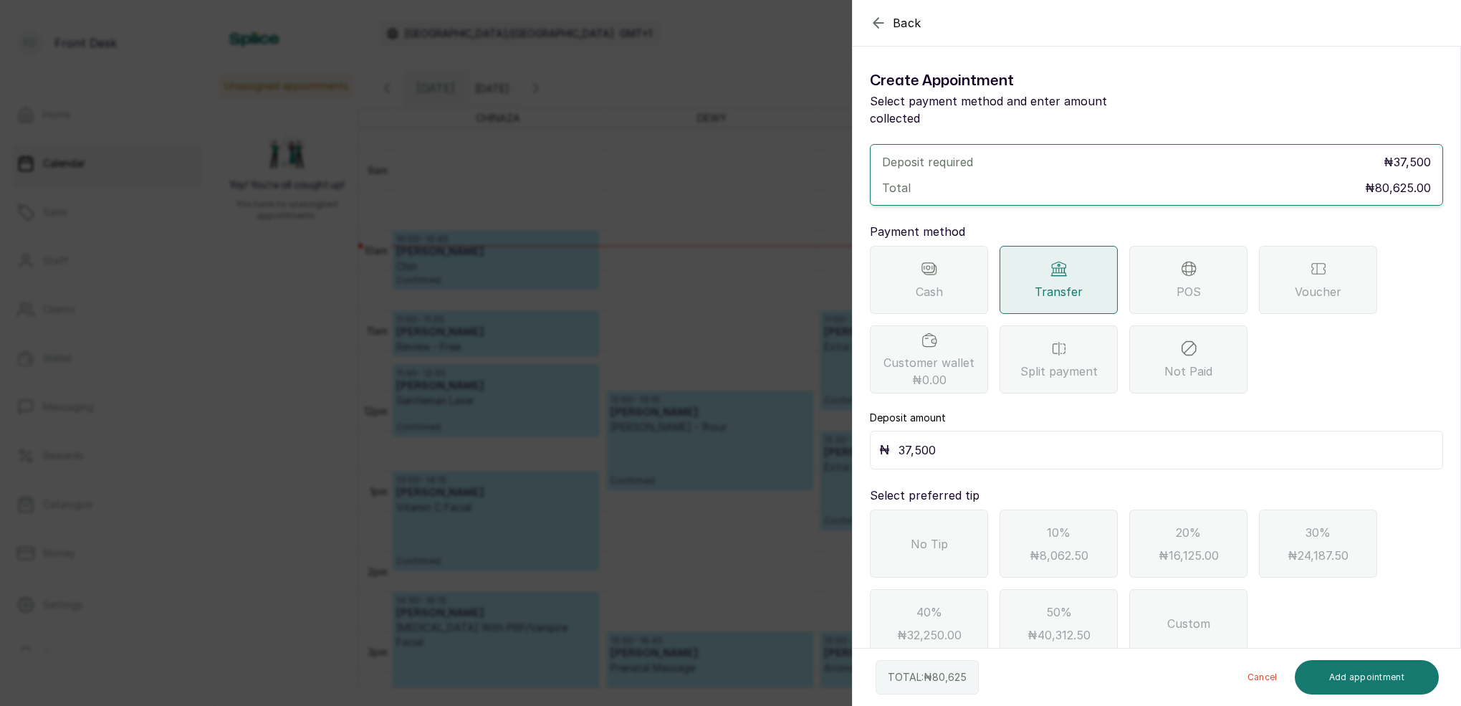
click at [1003, 440] on input "37,500" at bounding box center [1166, 450] width 535 height 20
type input "3"
type input "80,625"
click at [1391, 679] on button "Add appointment" at bounding box center [1367, 677] width 145 height 34
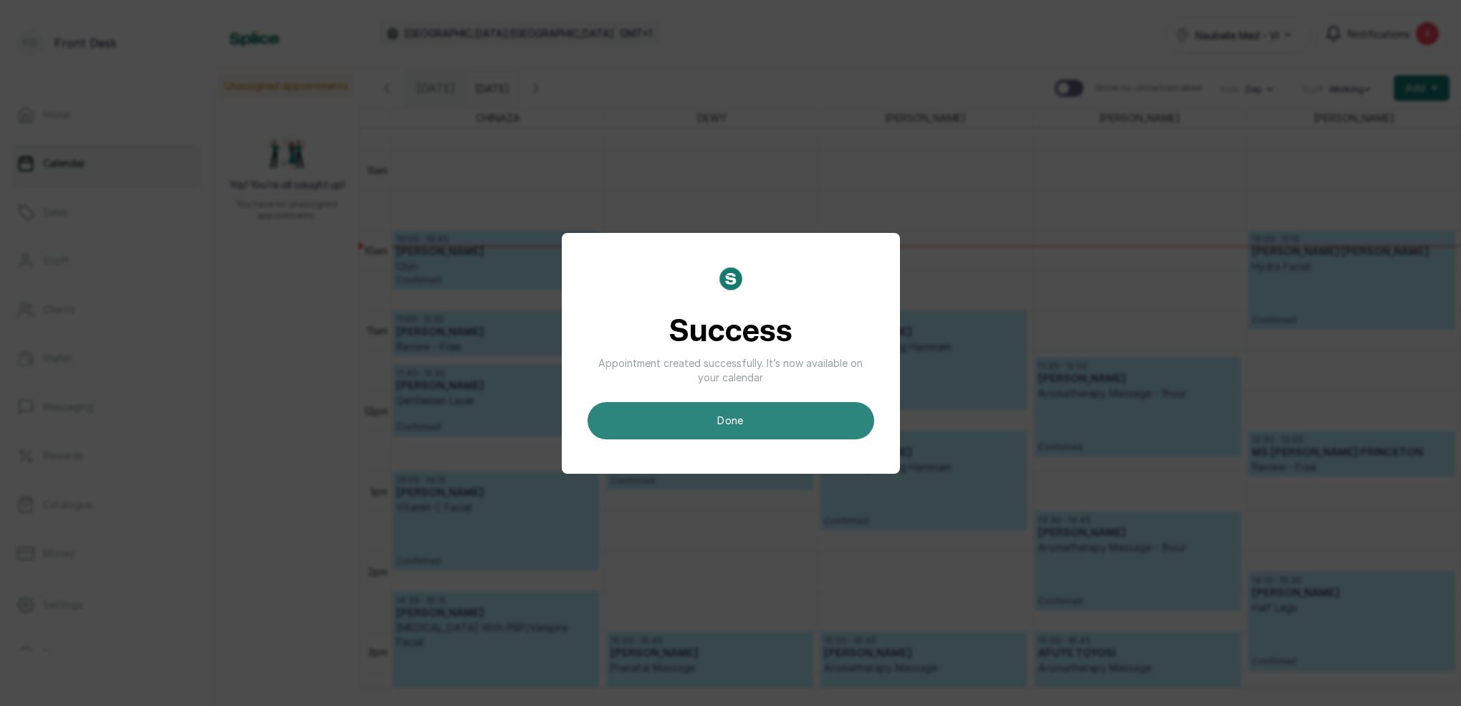
click at [818, 420] on button "done" at bounding box center [731, 420] width 287 height 37
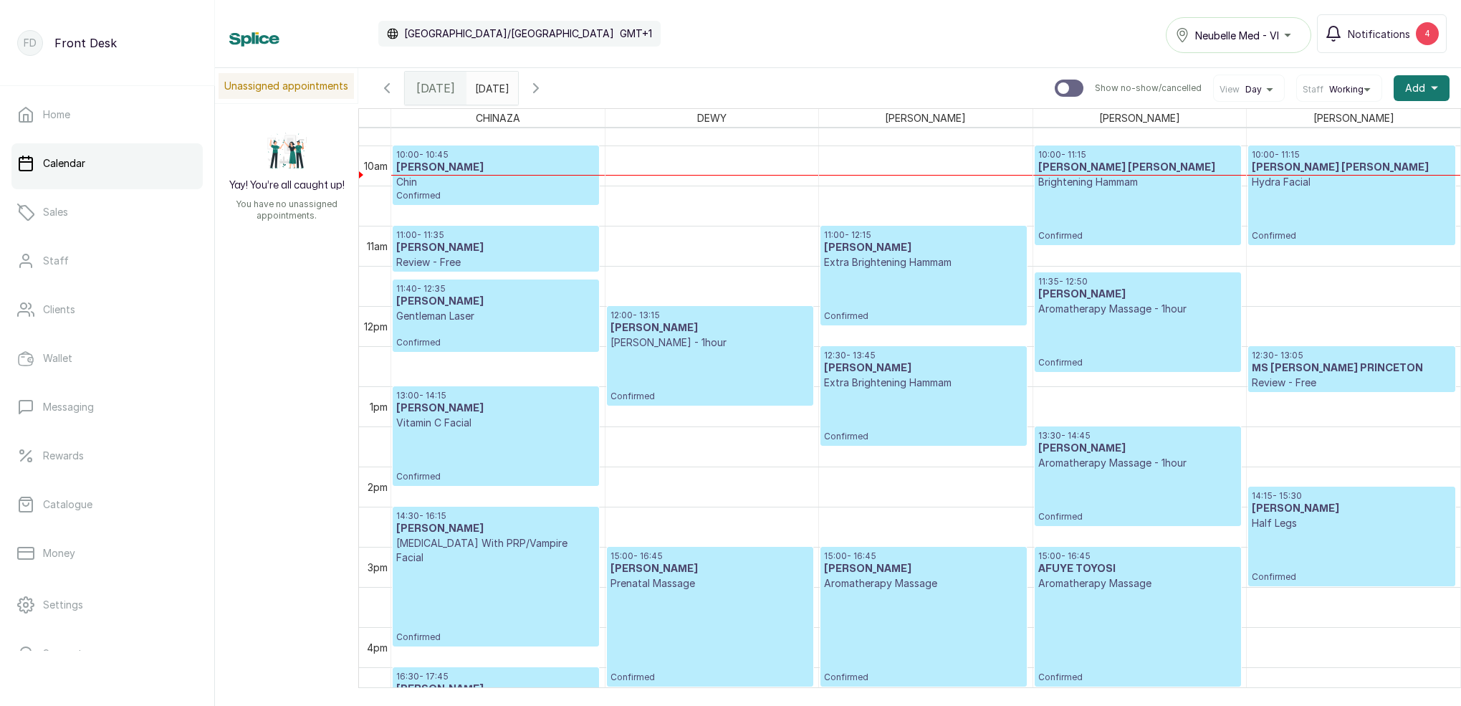
scroll to position [836, 0]
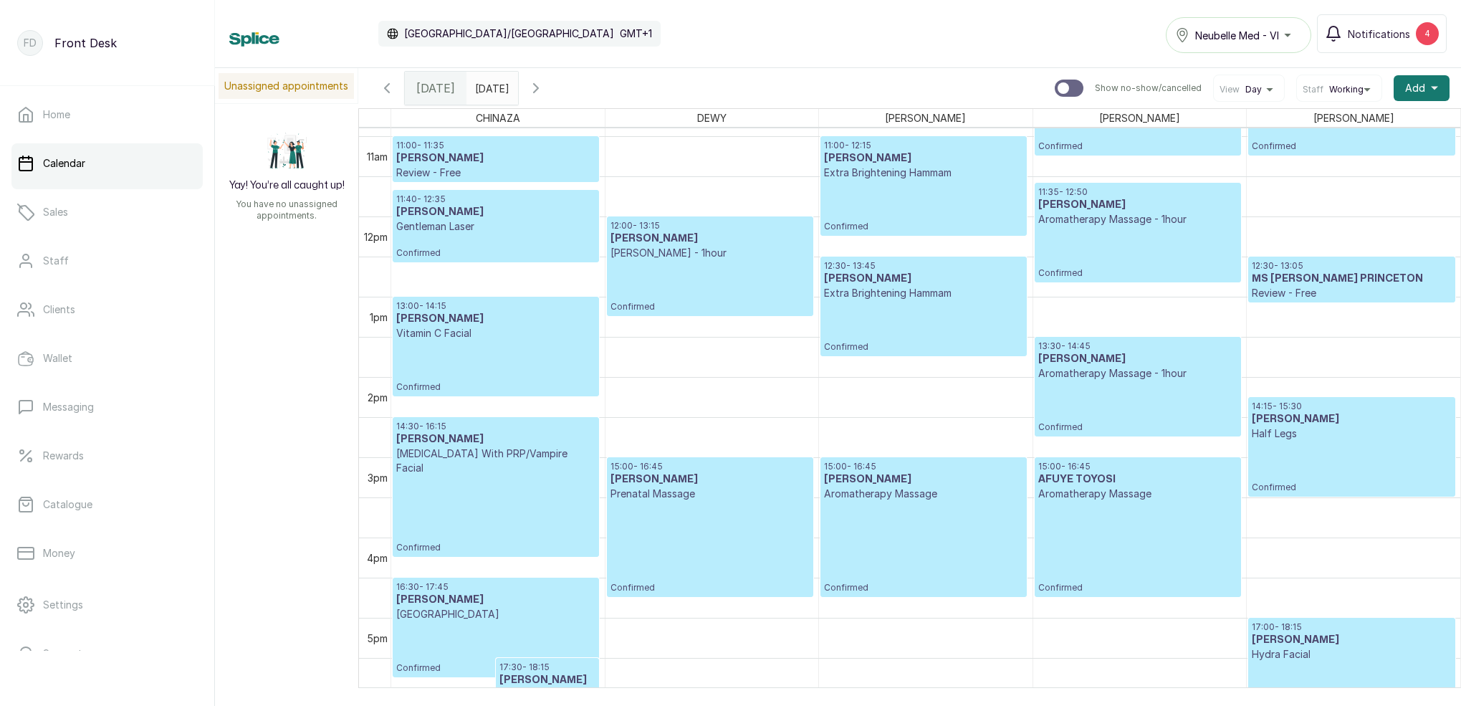
click at [545, 88] on icon "button" at bounding box center [536, 88] width 17 height 17
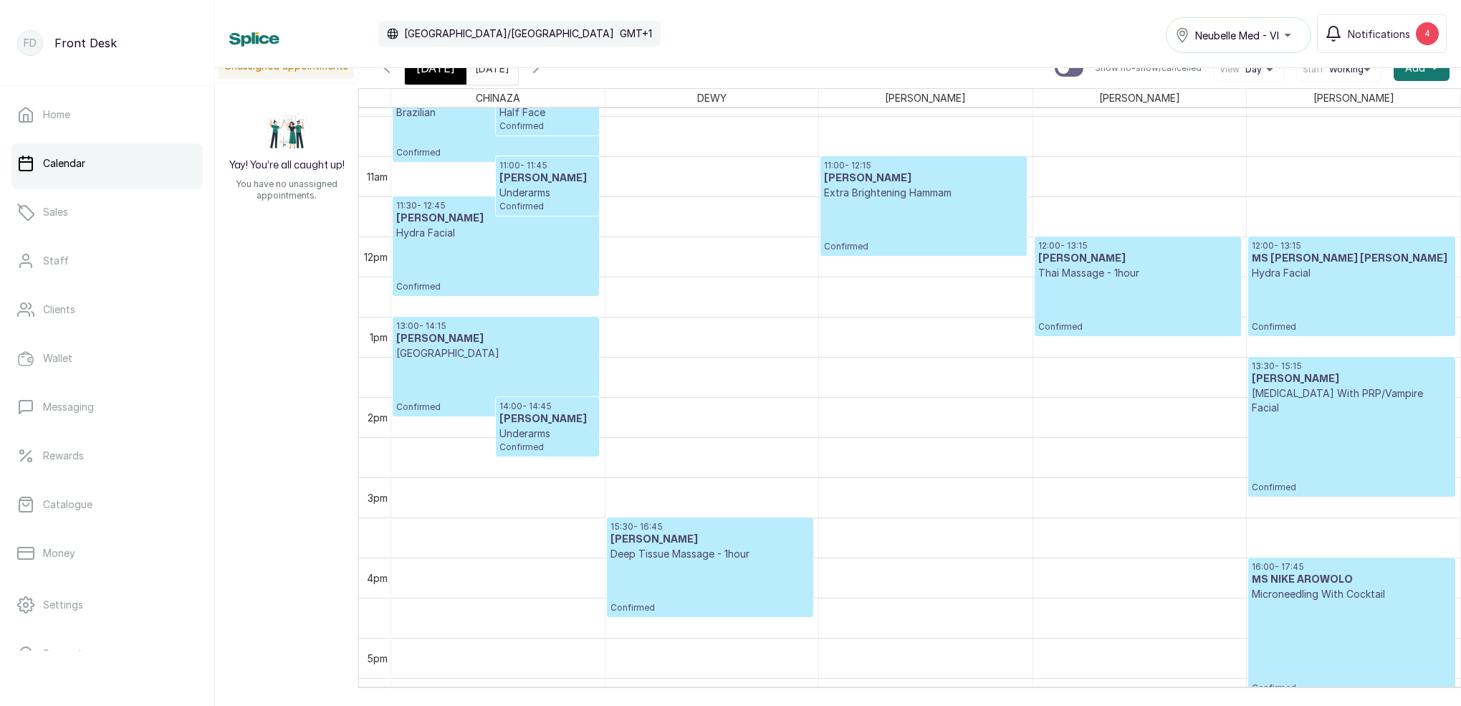
click at [545, 71] on icon "button" at bounding box center [536, 67] width 17 height 17
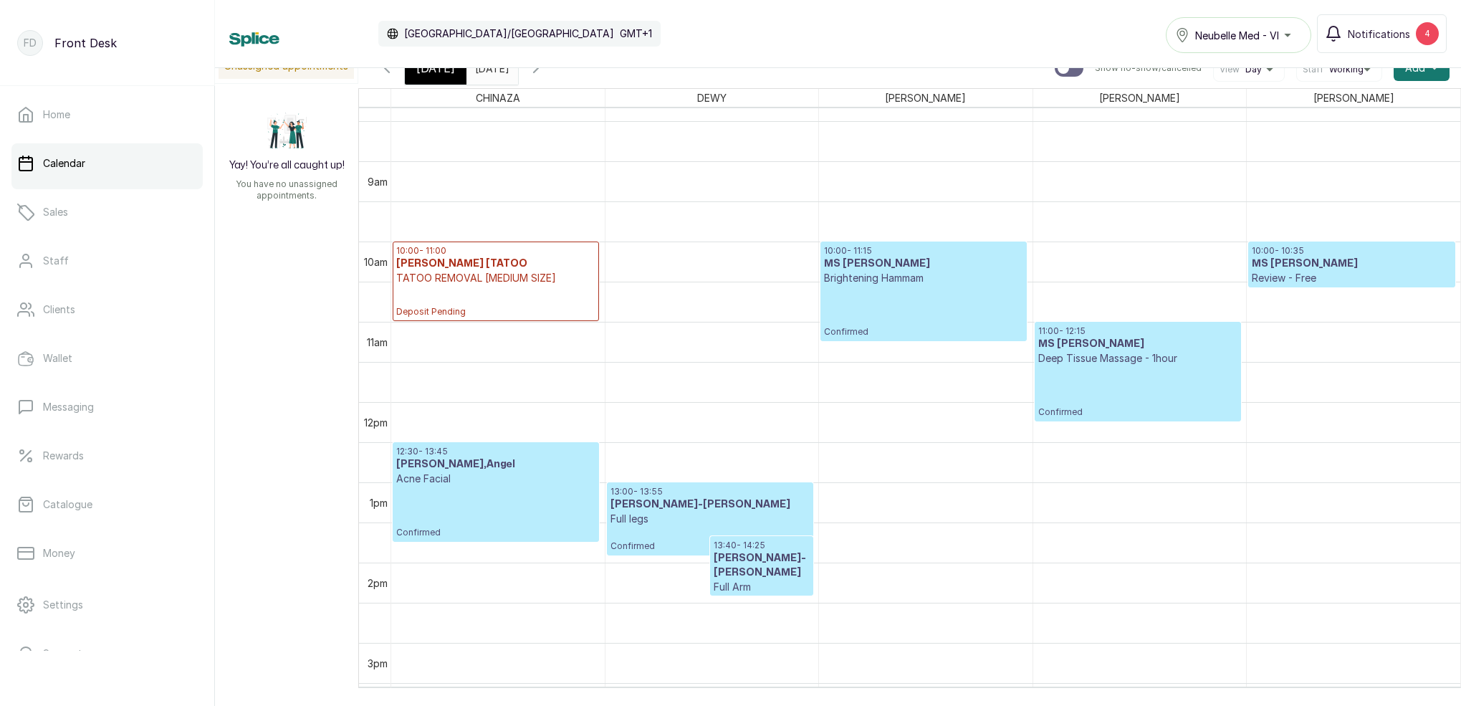
click at [396, 77] on button "Show no-show/cancelled" at bounding box center [387, 68] width 34 height 34
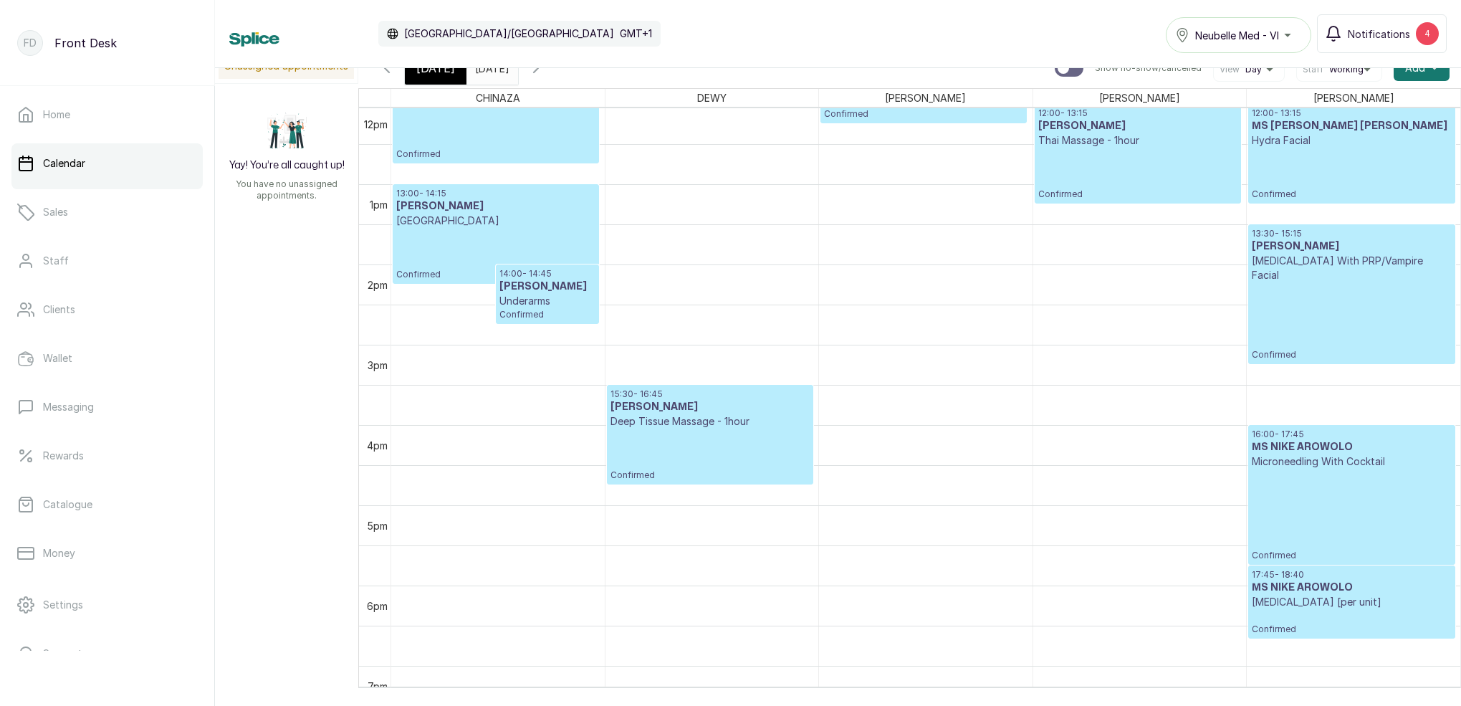
drag, startPoint x: 578, startPoint y: 75, endPoint x: 587, endPoint y: 77, distance: 9.4
click at [545, 75] on icon "button" at bounding box center [536, 67] width 17 height 17
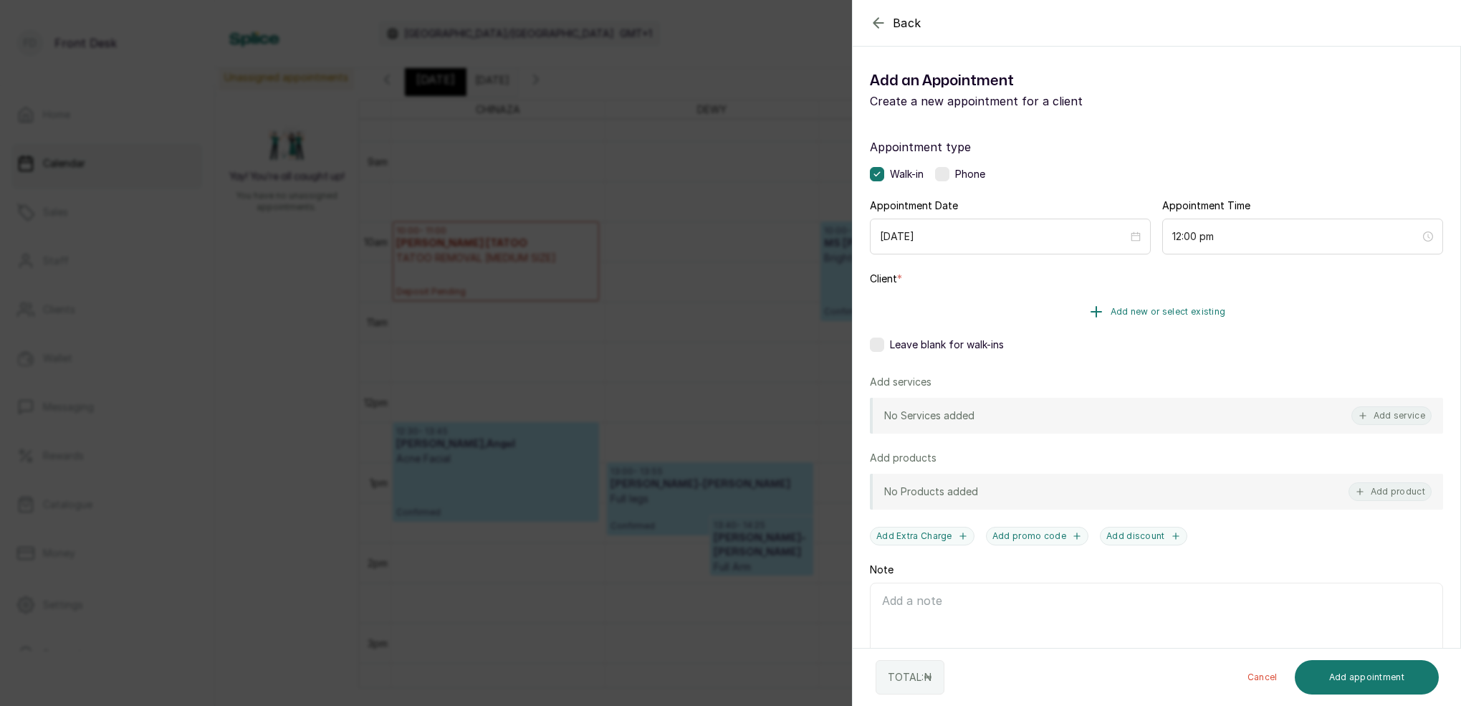
click at [1195, 312] on span "Add new or select existing" at bounding box center [1168, 311] width 115 height 11
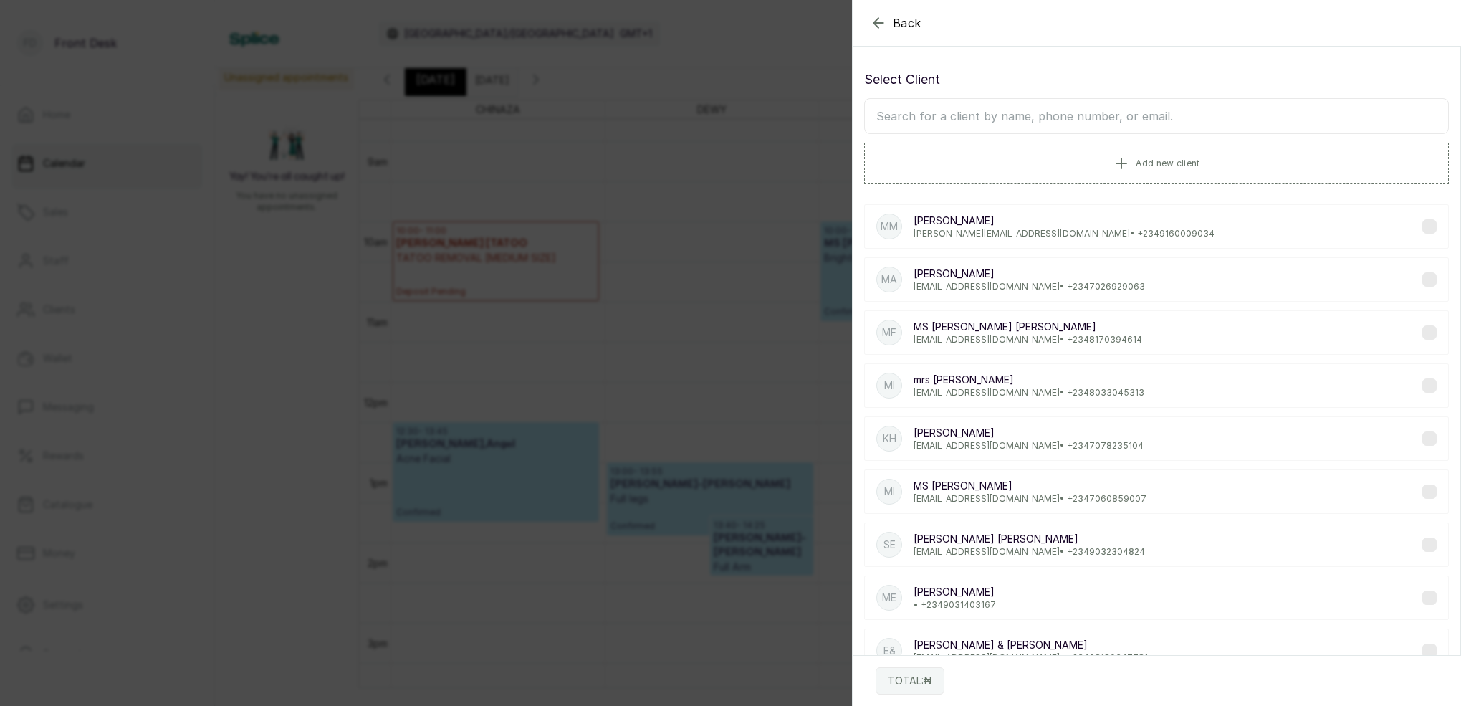
click at [1039, 124] on input "text" at bounding box center [1156, 116] width 585 height 36
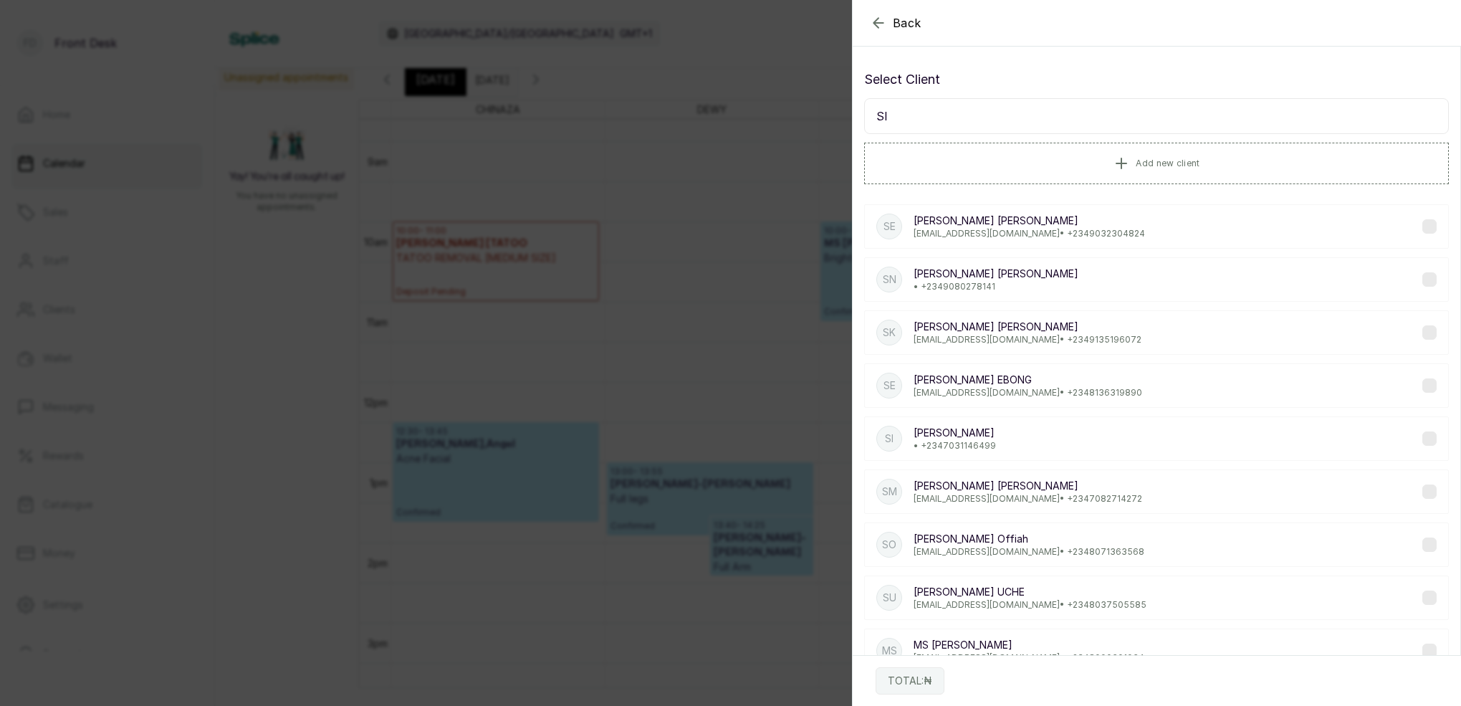
type input "SIA"
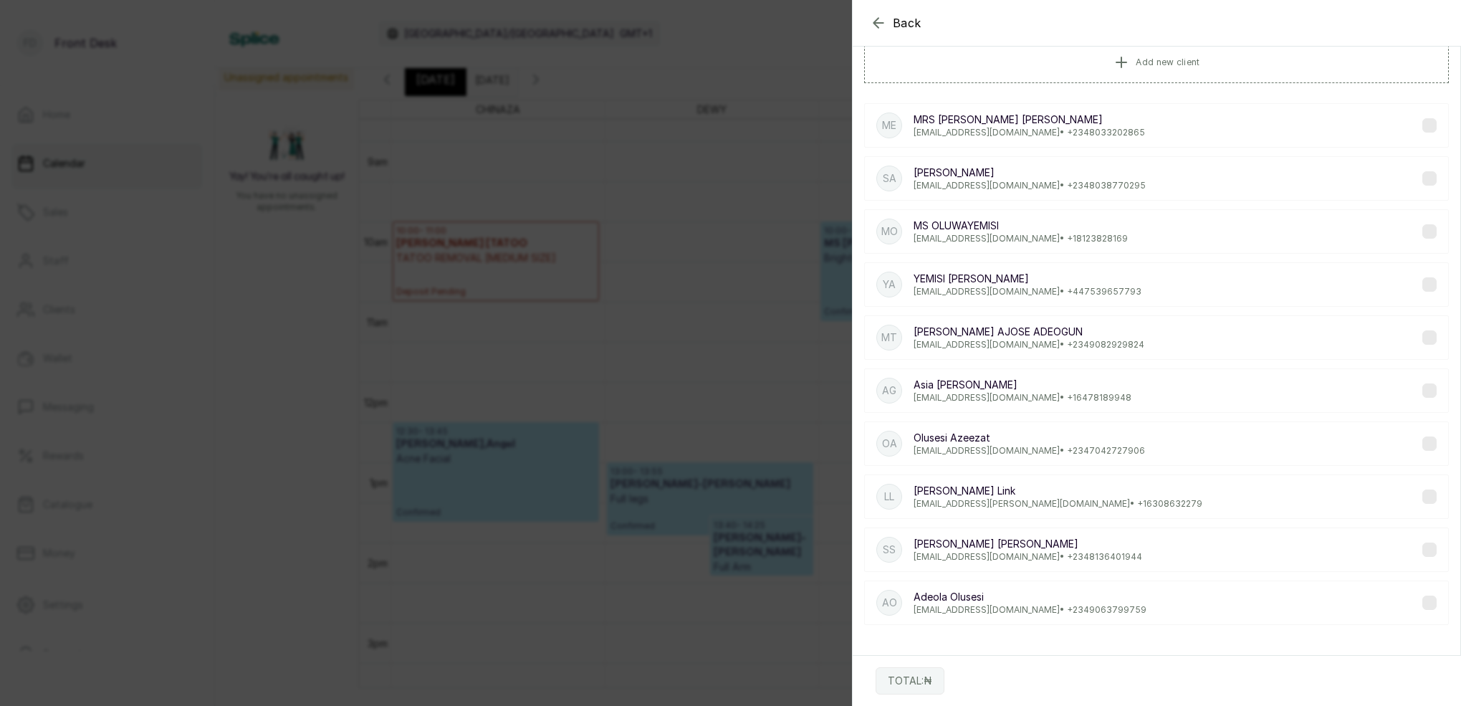
click at [1086, 545] on p "Stephanie Sia" at bounding box center [1028, 544] width 229 height 14
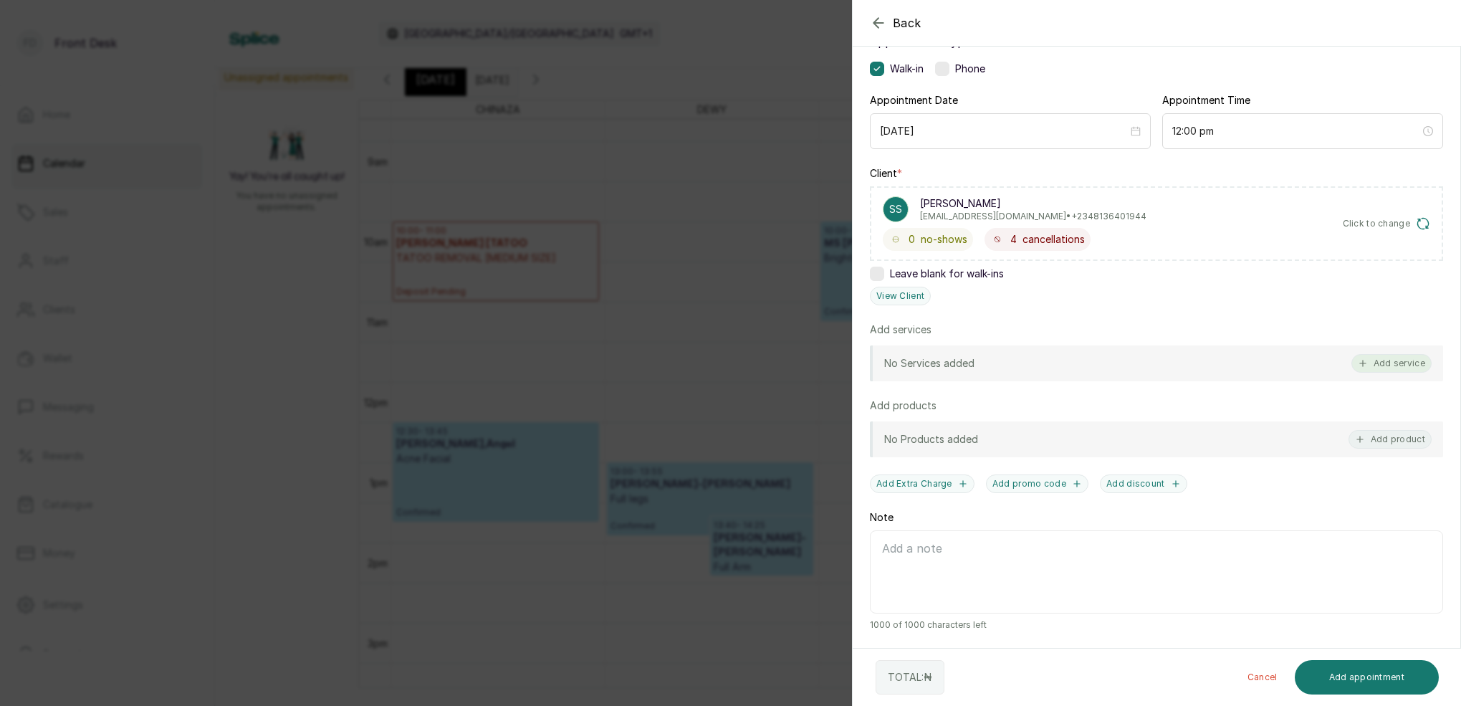
click at [1403, 358] on button "Add service" at bounding box center [1392, 363] width 80 height 19
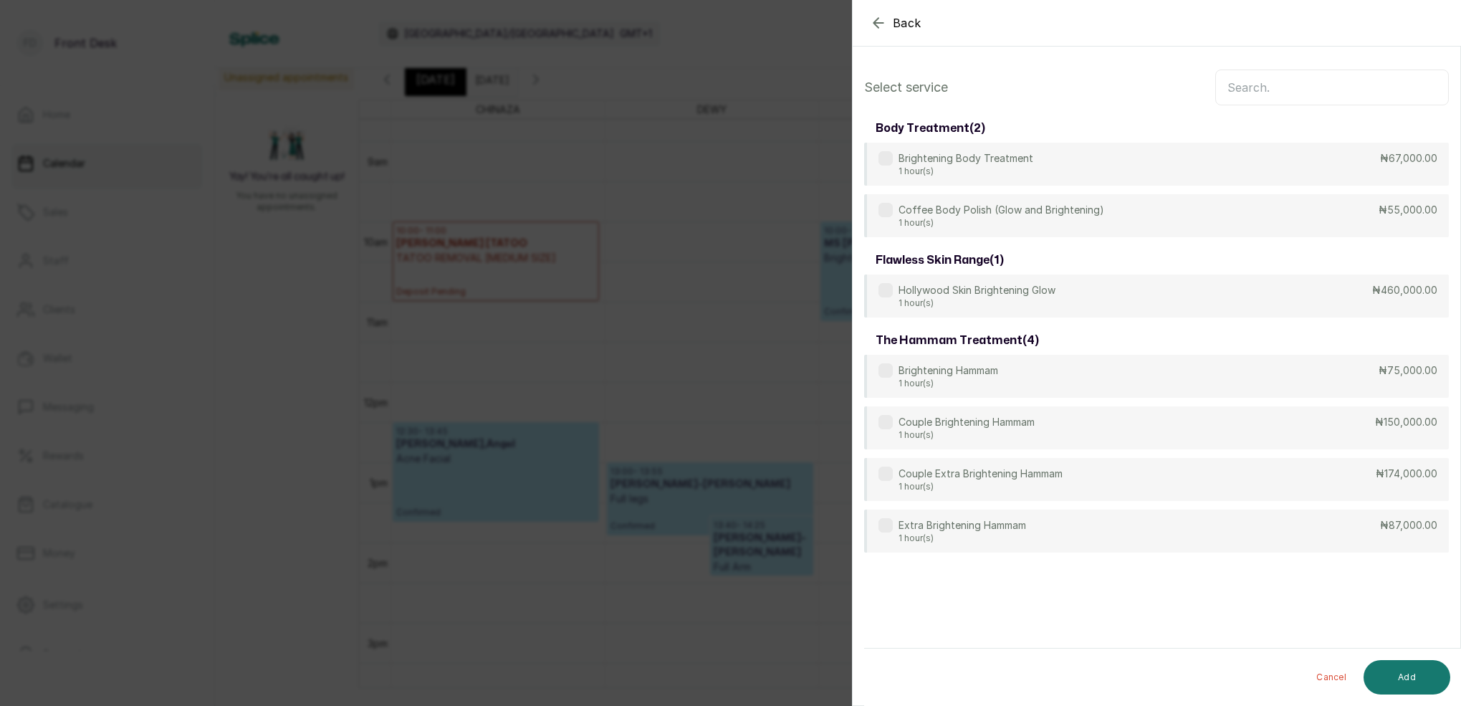
click at [1328, 90] on input "text" at bounding box center [1333, 88] width 234 height 36
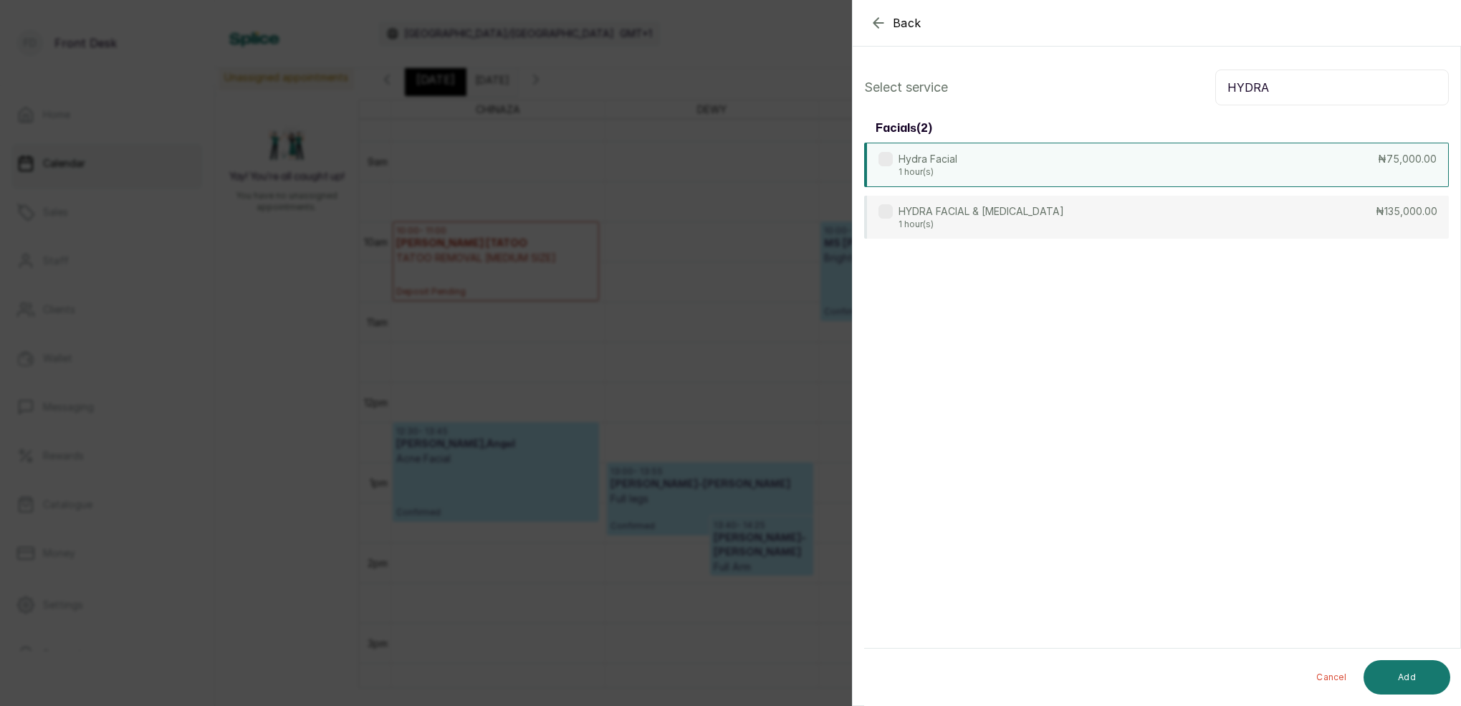
type input "HYDRA"
click at [1138, 152] on div "Hydra Facial 1 hour(s) ₦75,000.00" at bounding box center [1156, 165] width 585 height 44
click at [1429, 684] on button "Add" at bounding box center [1407, 677] width 87 height 34
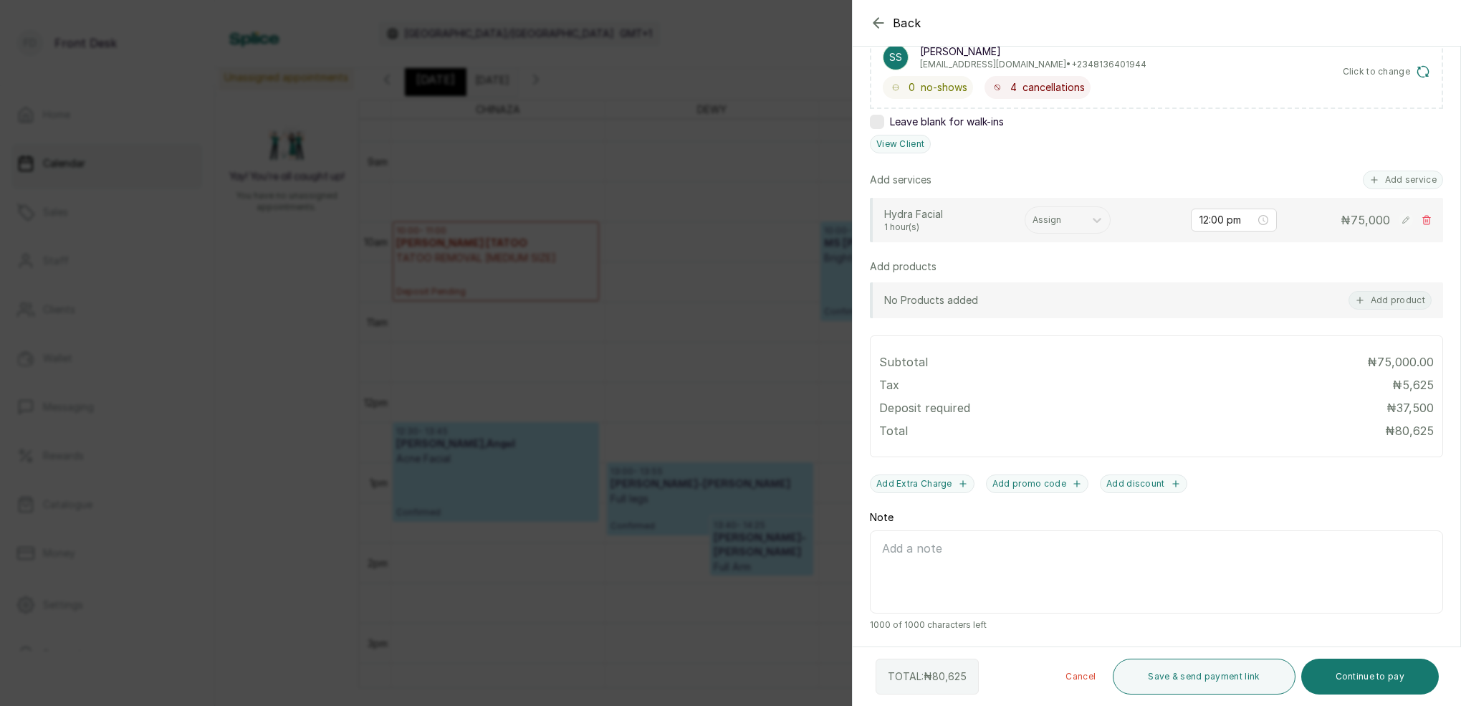
scroll to position [257, 0]
click at [1398, 673] on button "Continue to pay" at bounding box center [1371, 677] width 138 height 36
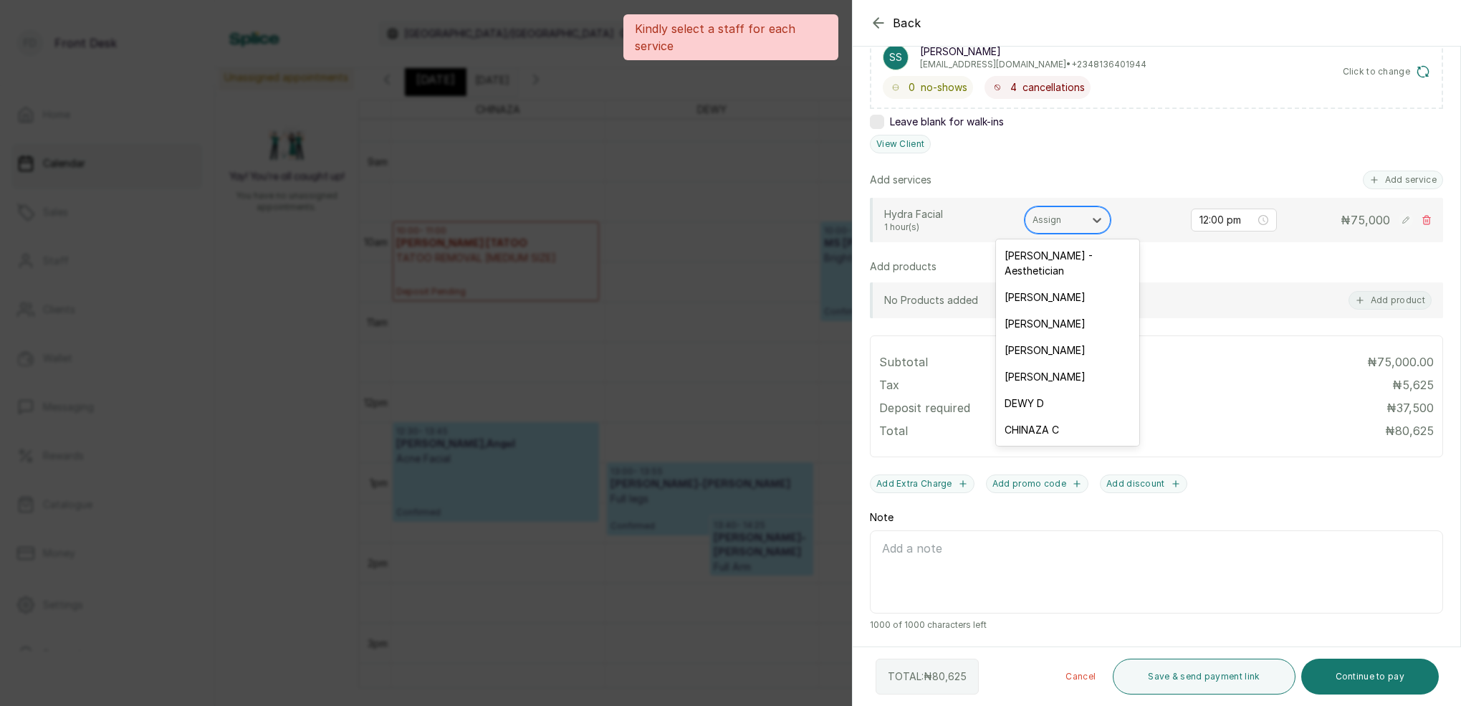
click at [1079, 226] on div "Assign" at bounding box center [1055, 220] width 59 height 19
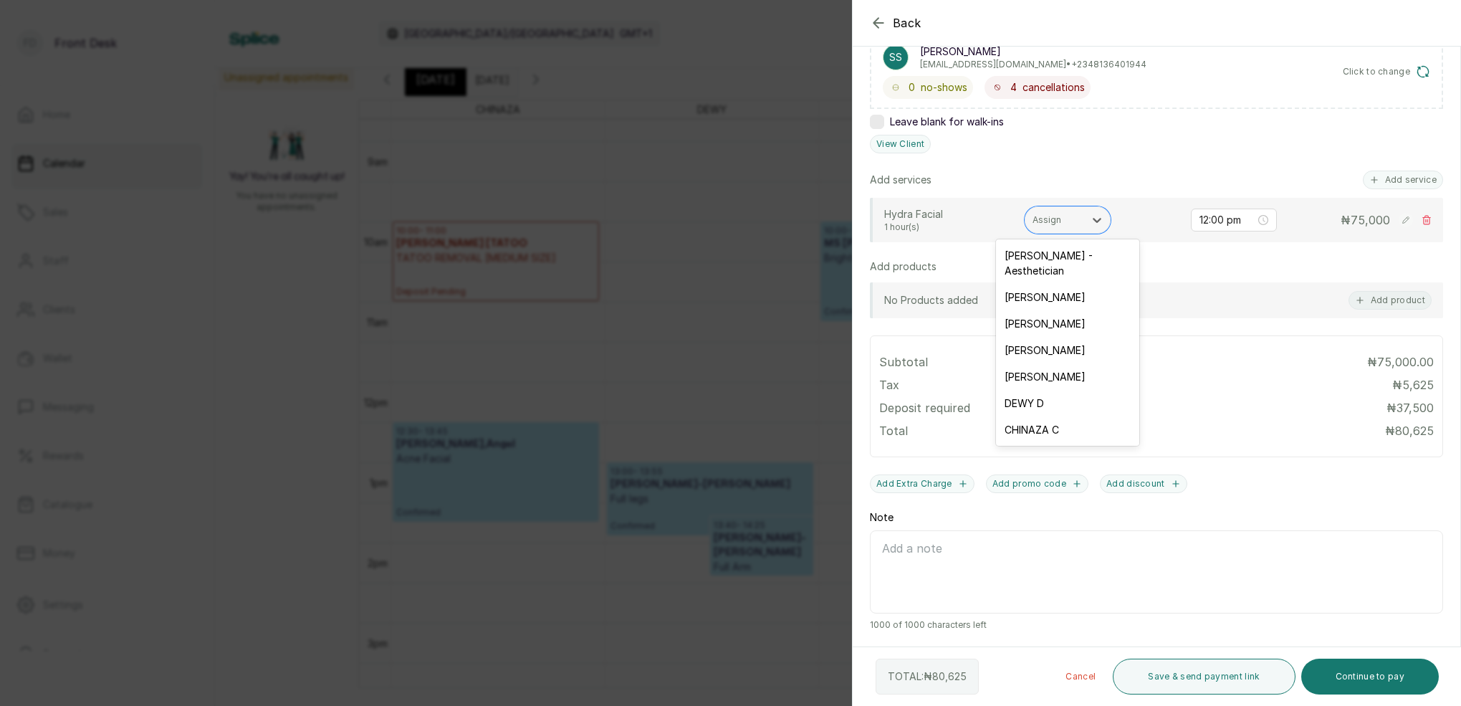
click at [1030, 261] on div "MARY I - Aesthetician" at bounding box center [1067, 263] width 143 height 42
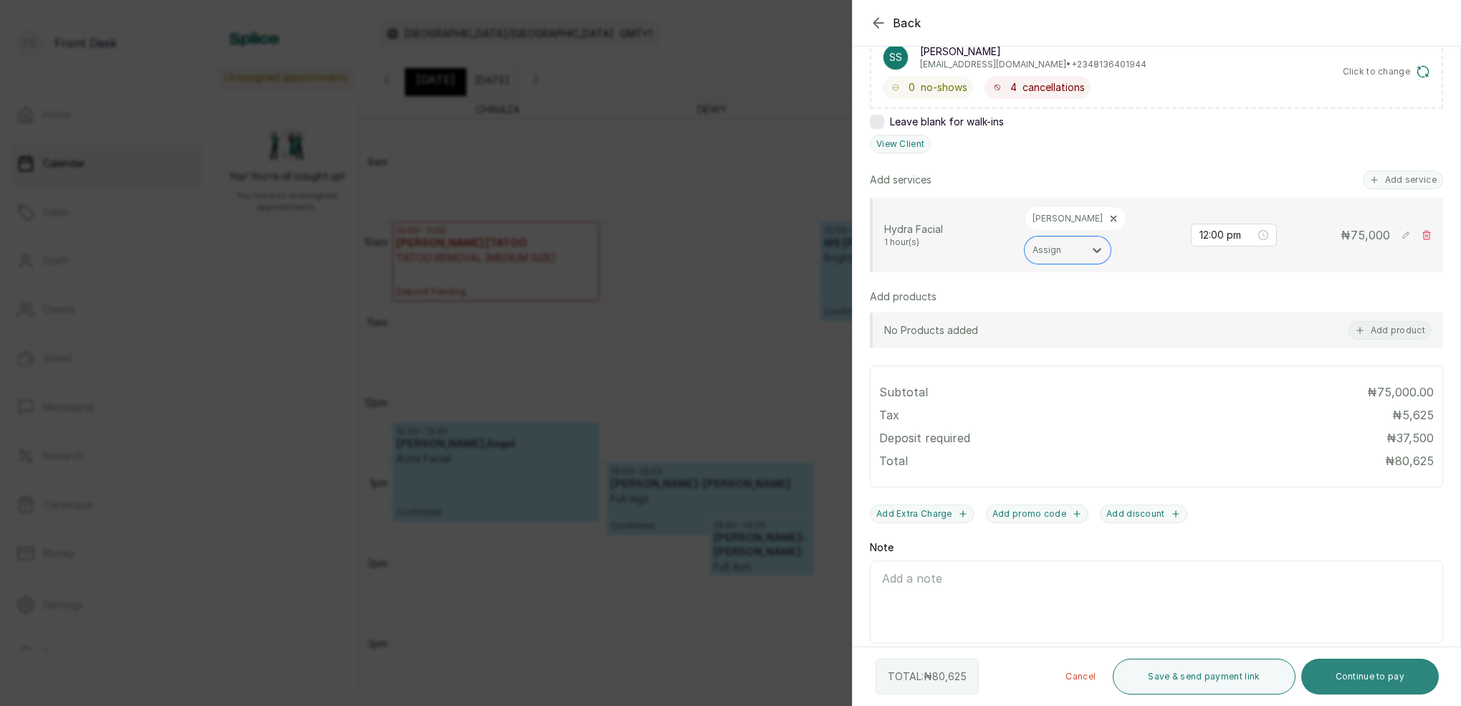
click at [1358, 670] on button "Continue to pay" at bounding box center [1371, 677] width 138 height 36
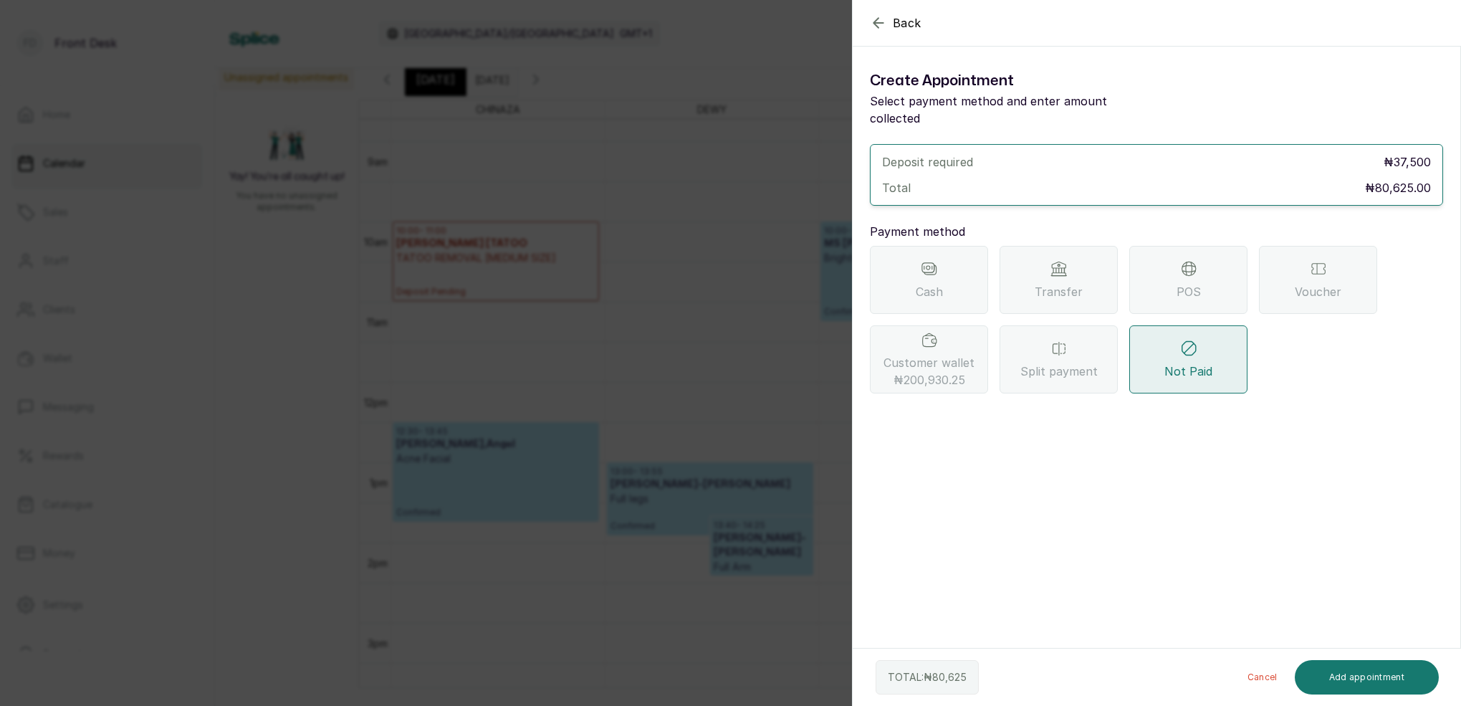
scroll to position [0, 0]
drag, startPoint x: 949, startPoint y: 361, endPoint x: 955, endPoint y: 378, distance: 18.1
click at [949, 371] on span "₦200,930.25" at bounding box center [930, 379] width 72 height 17
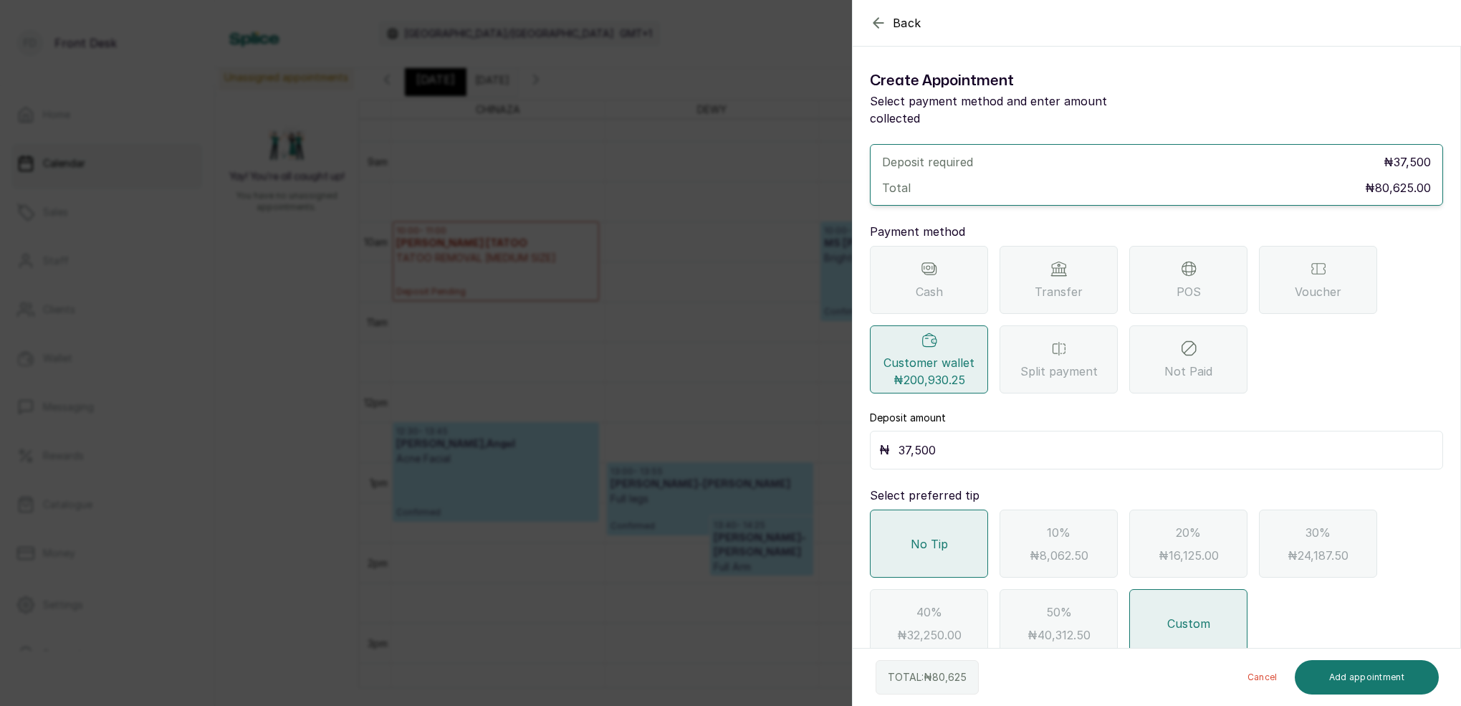
drag, startPoint x: 954, startPoint y: 426, endPoint x: 952, endPoint y: 434, distance: 8.2
click at [953, 440] on input "37,500" at bounding box center [1166, 450] width 535 height 20
click at [981, 440] on input "37,500" at bounding box center [1166, 450] width 535 height 20
type input "3"
type input "80,625"
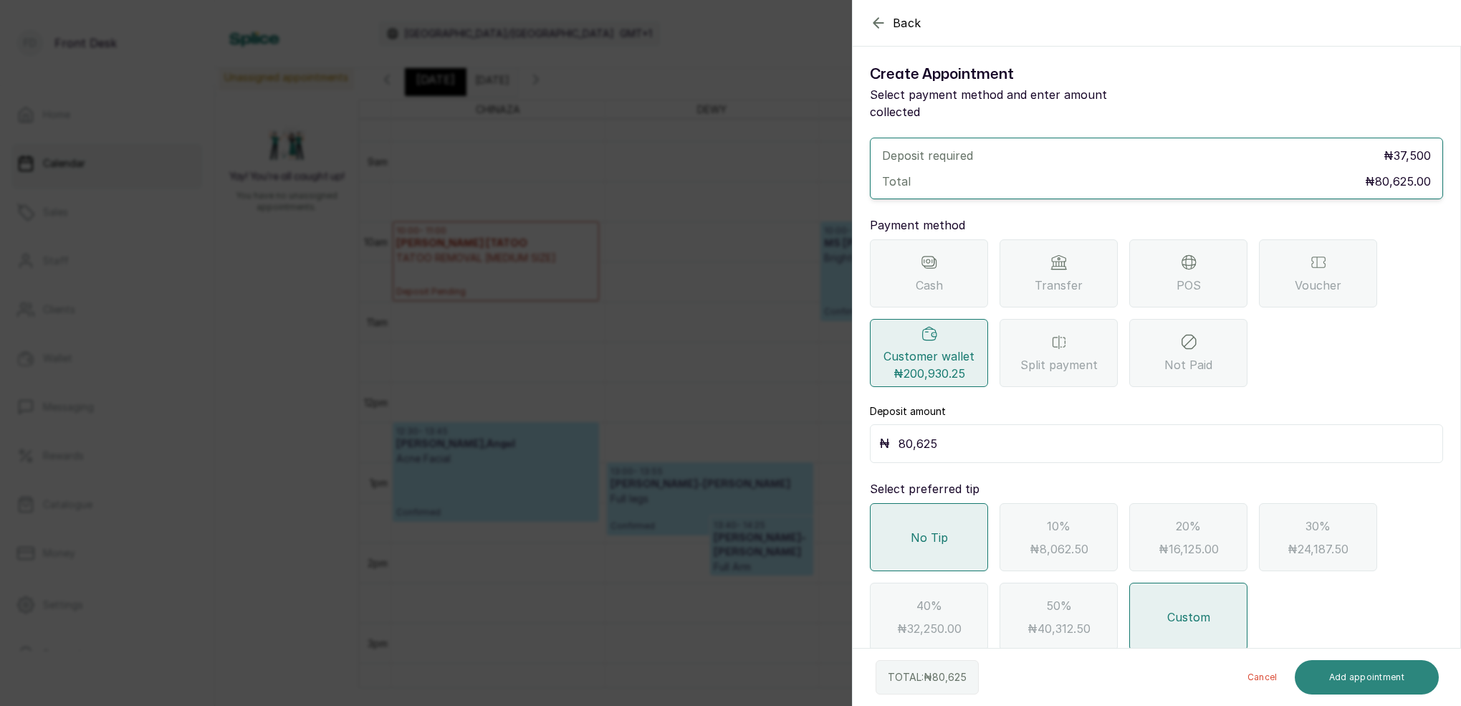
scroll to position [7, 0]
click at [1398, 687] on button "Add appointment" at bounding box center [1367, 677] width 145 height 34
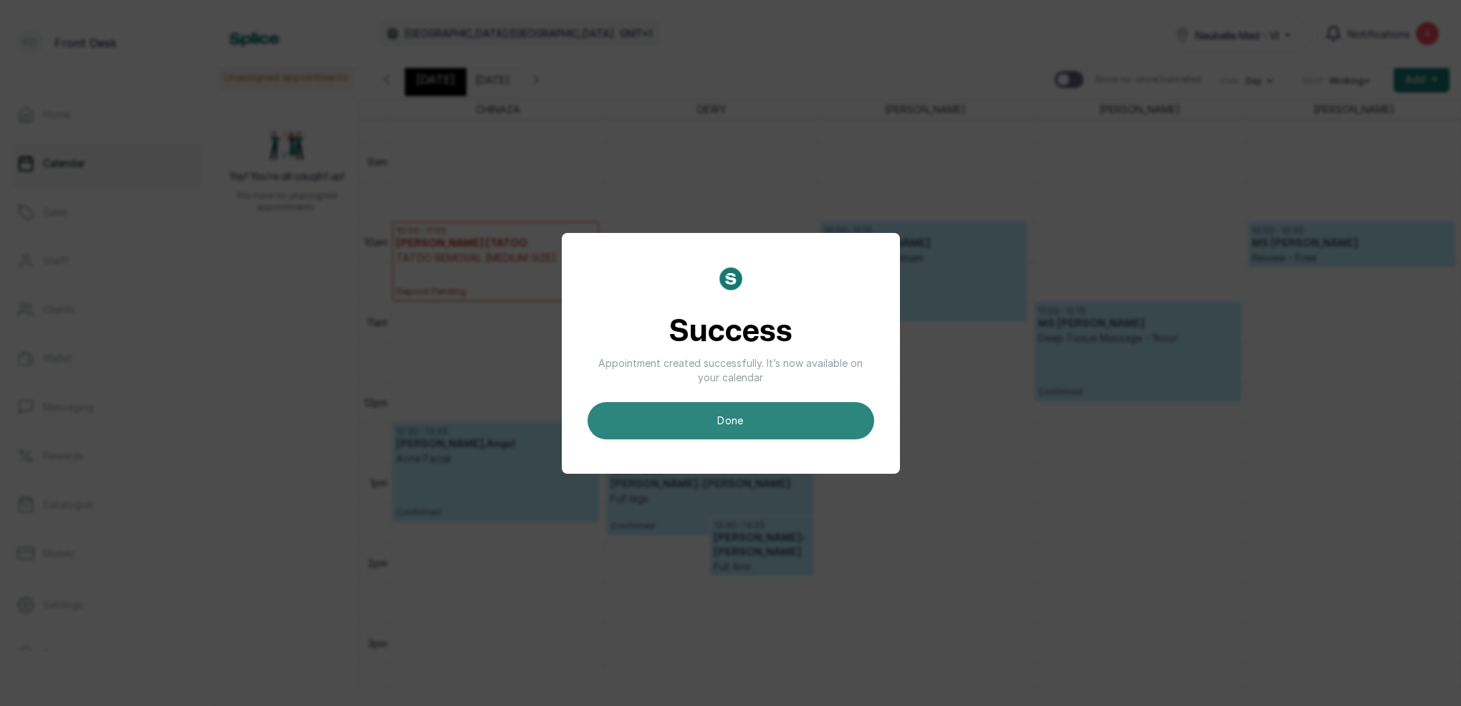
click at [743, 426] on button "done" at bounding box center [731, 420] width 287 height 37
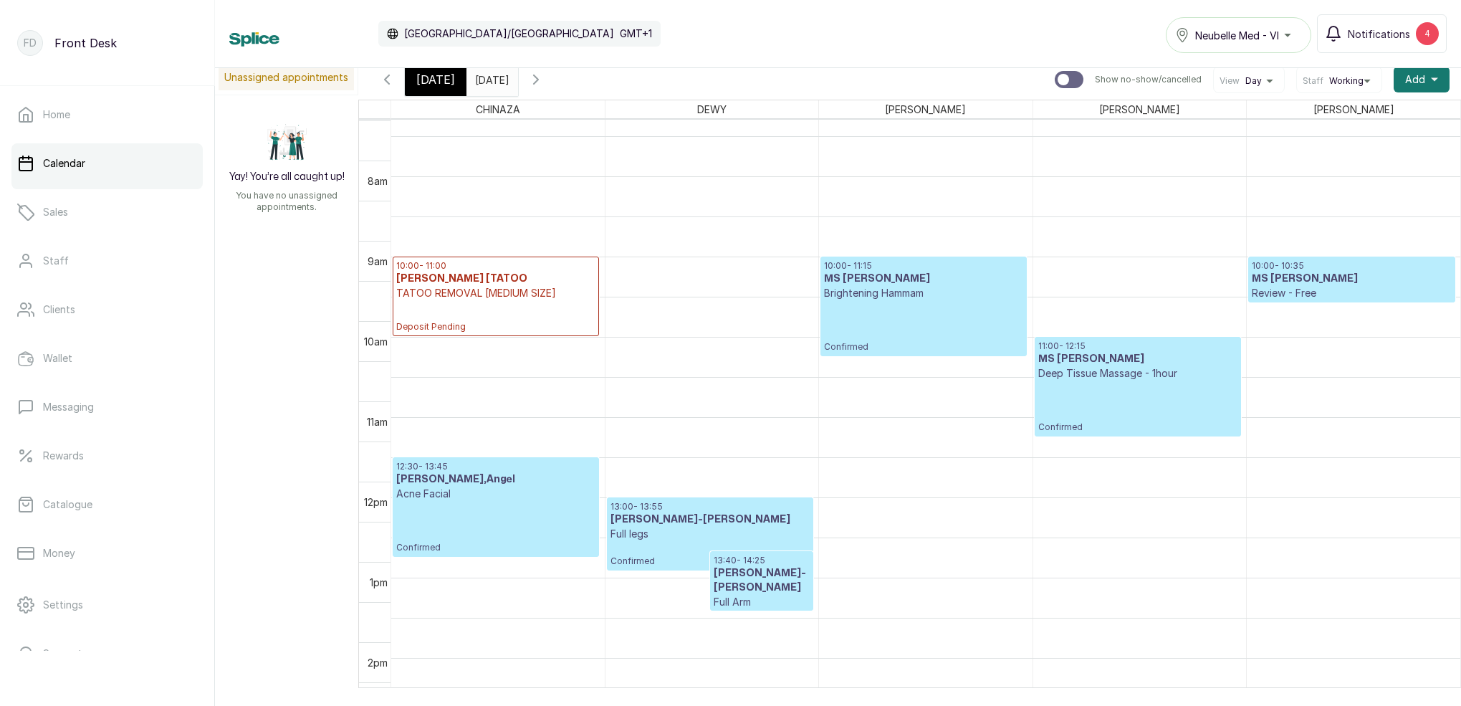
scroll to position [669, 0]
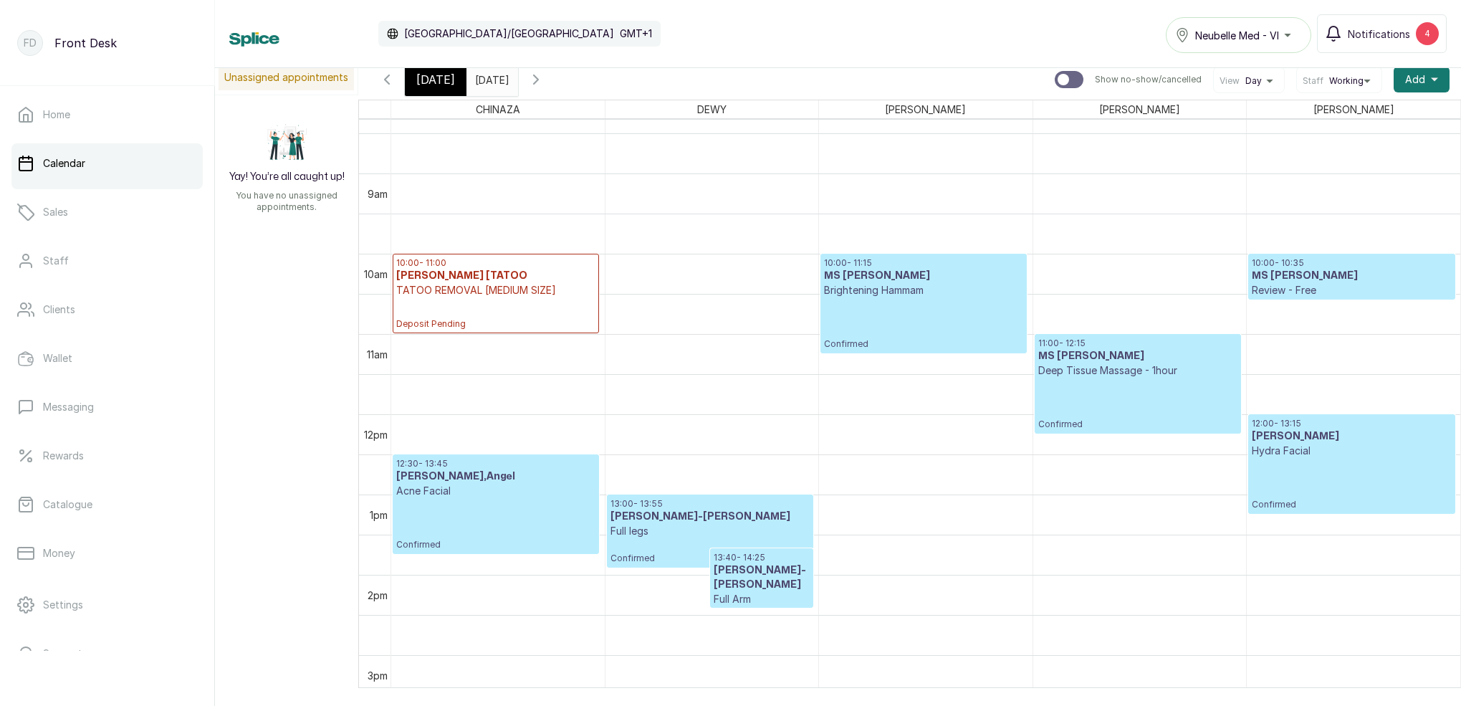
click at [1277, 485] on p "Confirmed" at bounding box center [1352, 484] width 200 height 52
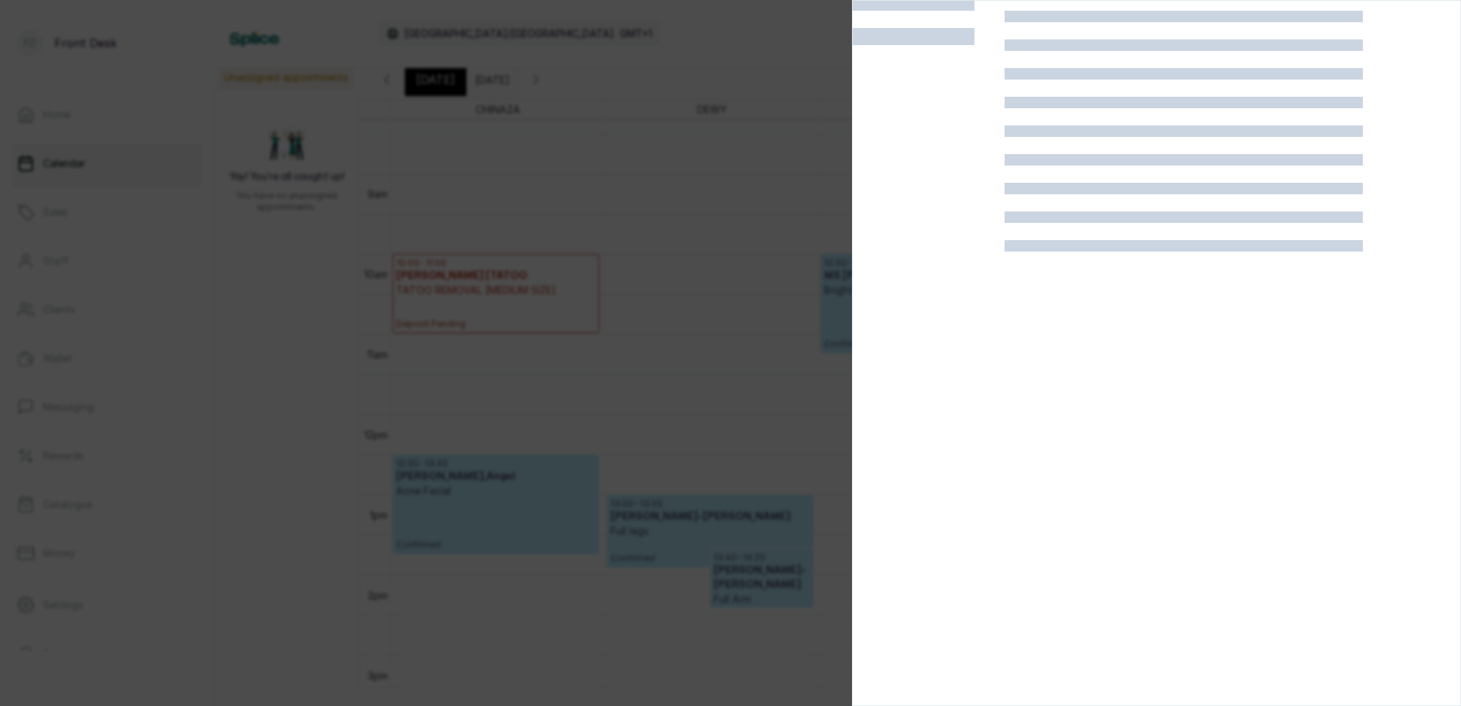
scroll to position [482, 0]
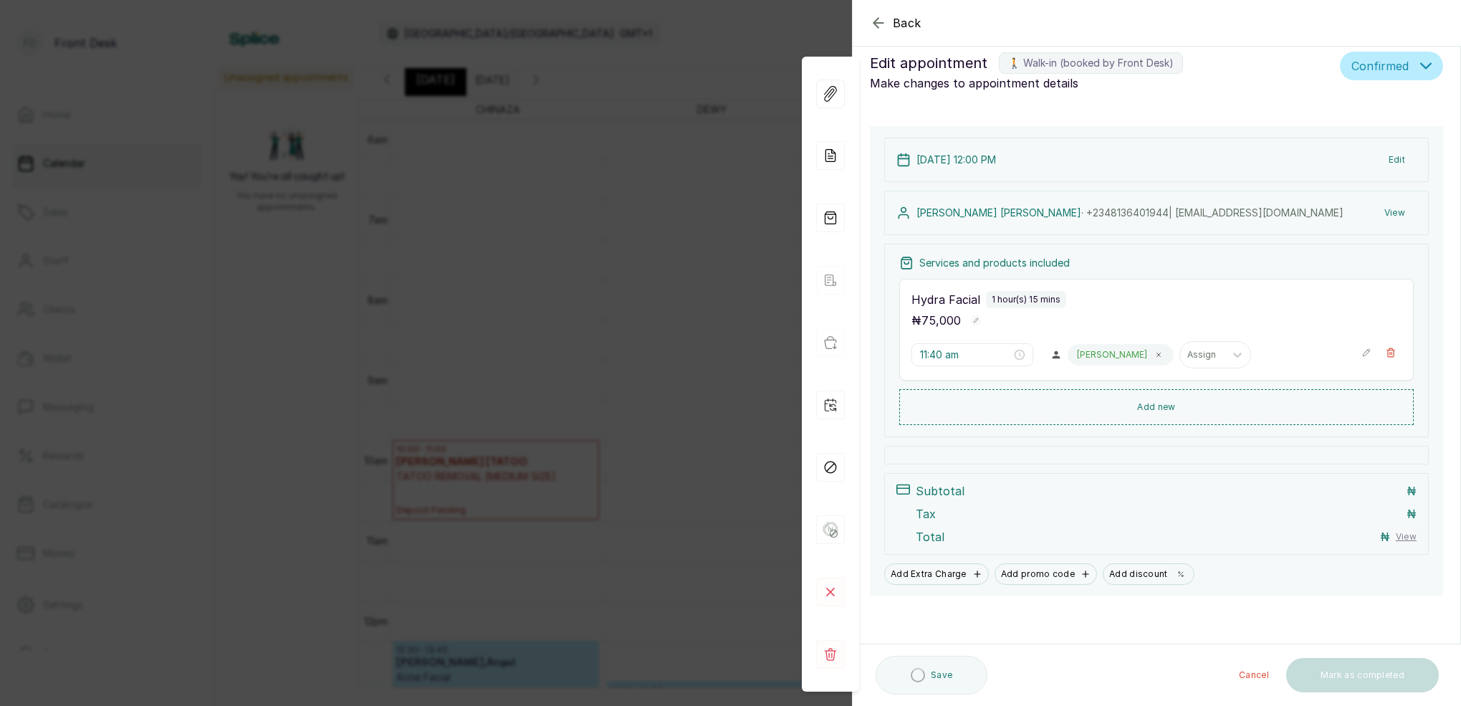
type input "12:00 pm"
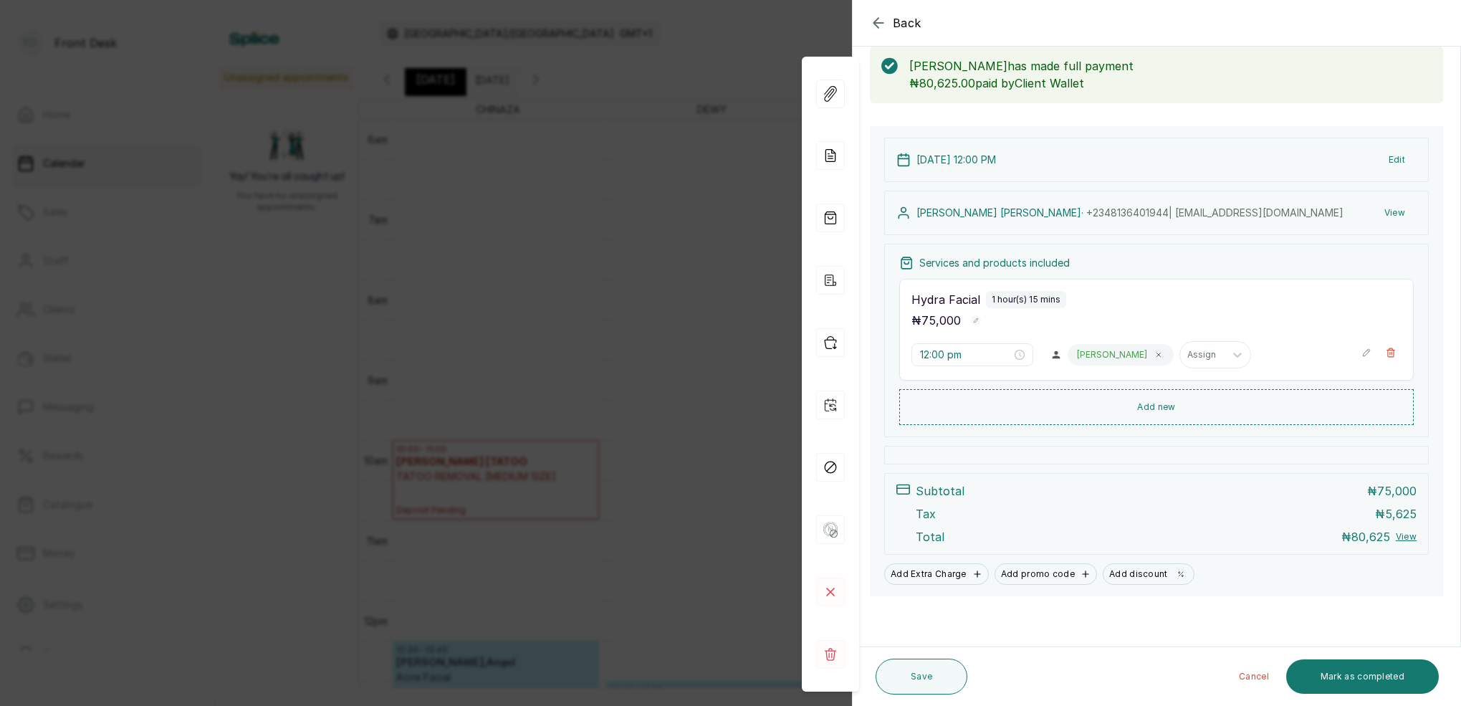
scroll to position [75, 0]
click at [699, 105] on div "Back Appointment Details Edit appointment 🚶 Walk-in (booked by Front Desk) Make…" at bounding box center [730, 353] width 1461 height 706
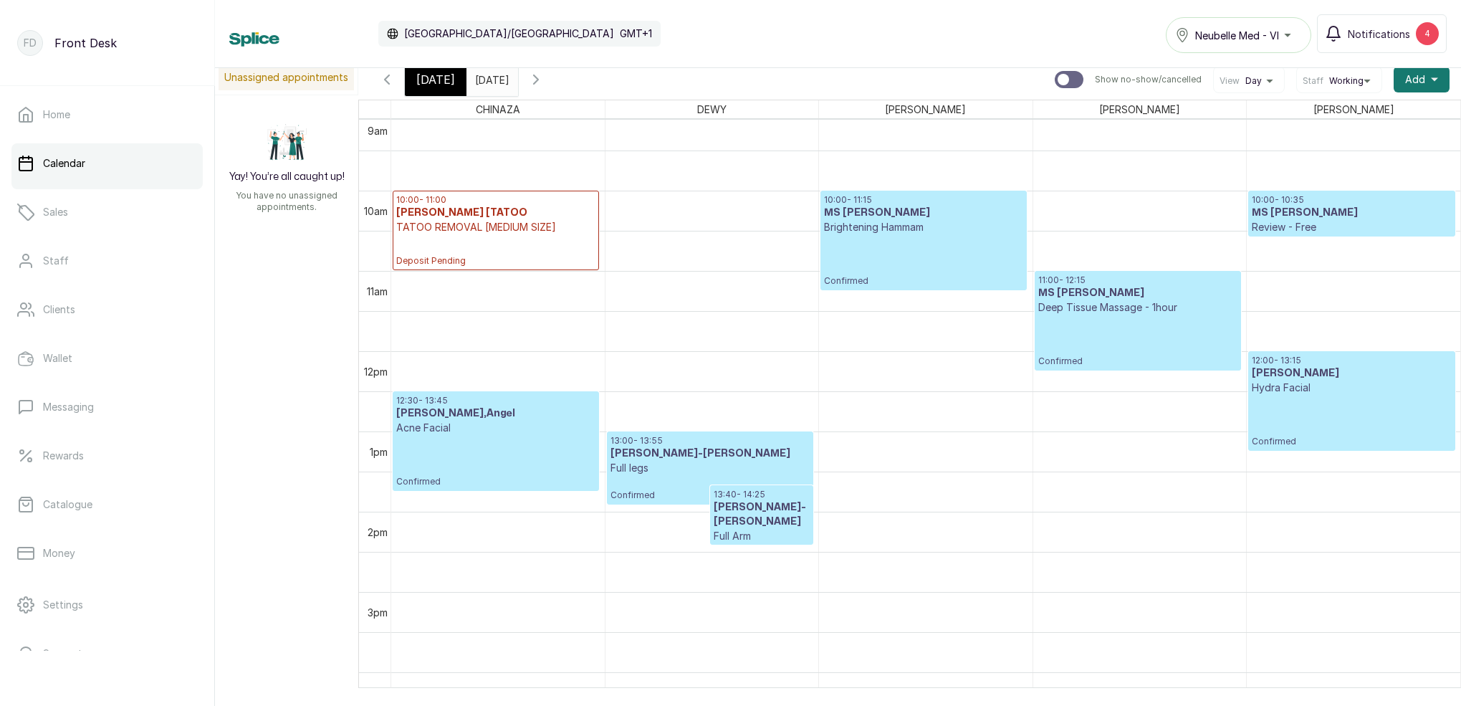
scroll to position [731, 0]
click at [393, 81] on icon "button" at bounding box center [386, 79] width 17 height 17
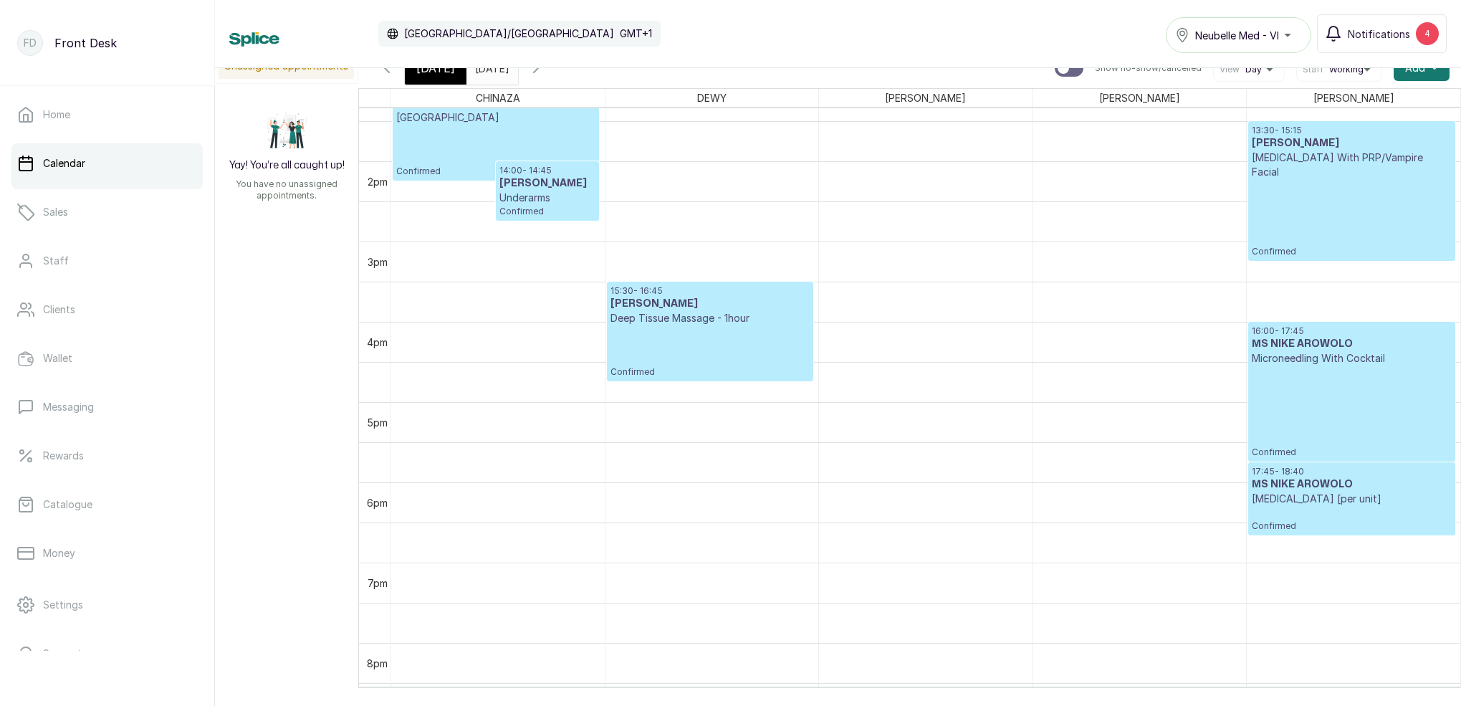
scroll to position [1143, 0]
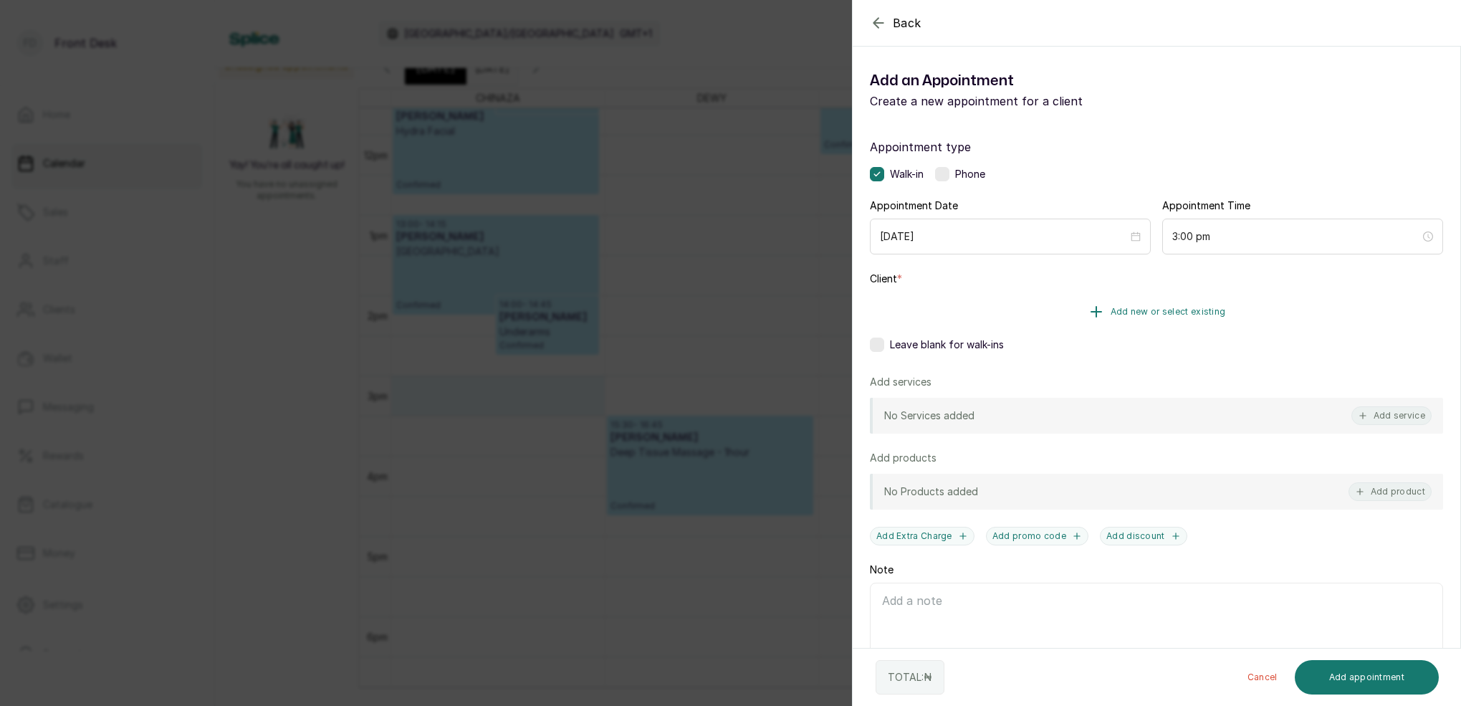
click at [1199, 314] on span "Add new or select existing" at bounding box center [1168, 311] width 115 height 11
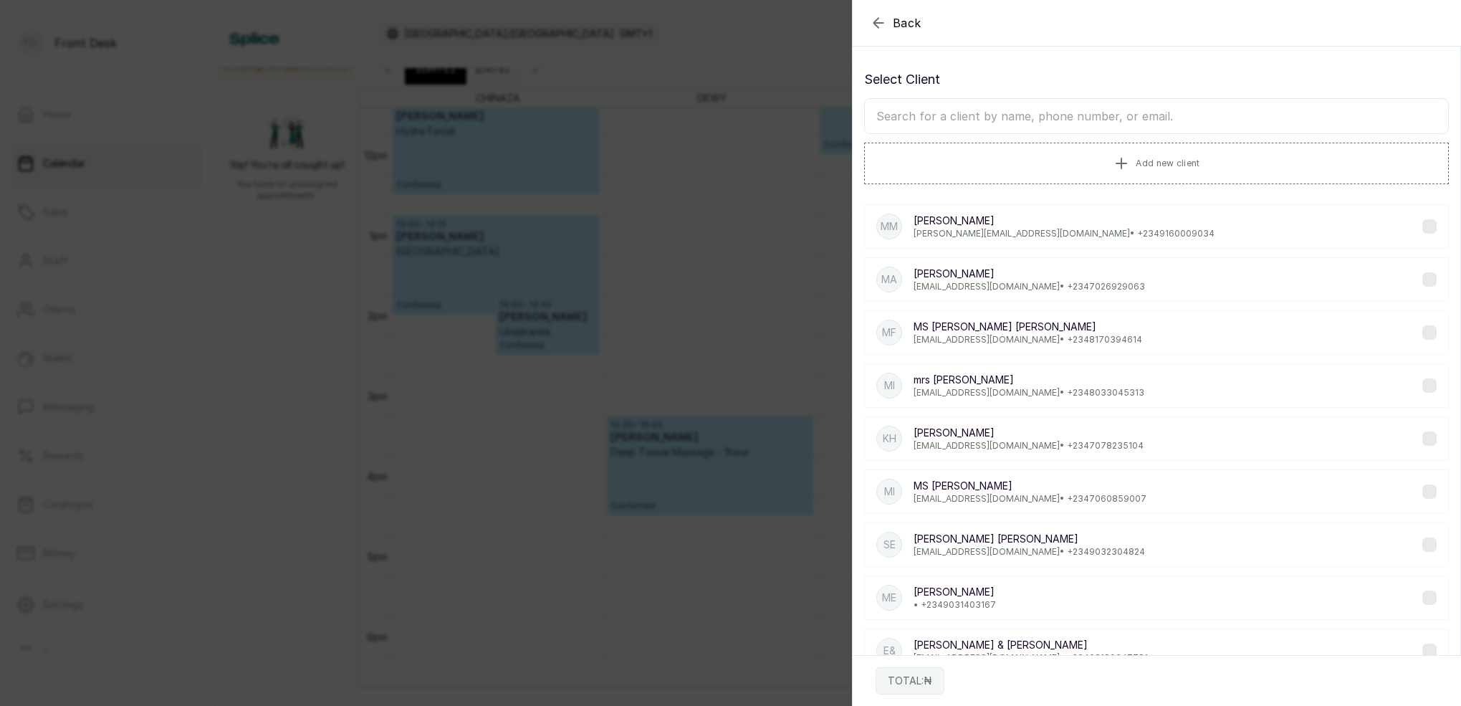
click at [1028, 119] on input "text" at bounding box center [1156, 116] width 585 height 36
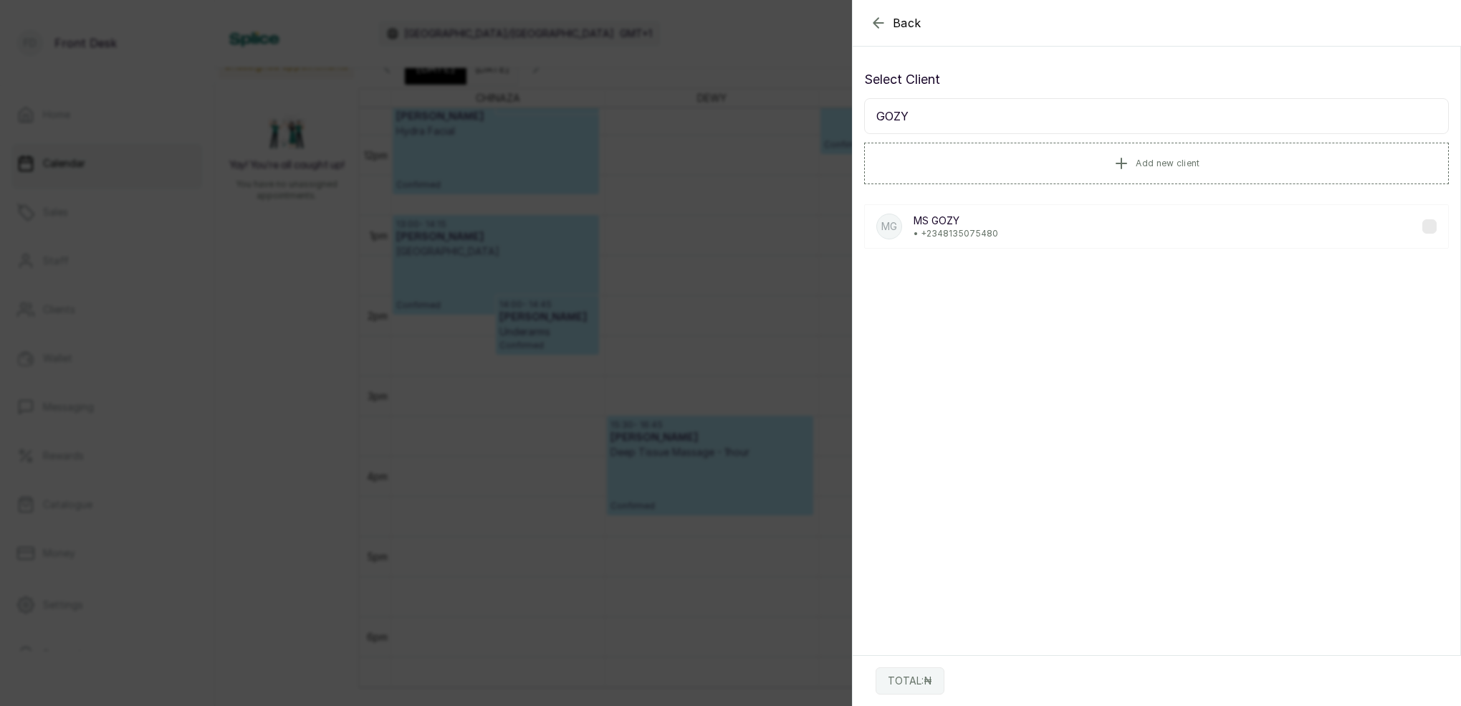
type input "GOZY"
click at [979, 230] on p "• +234 8135075480" at bounding box center [956, 233] width 85 height 11
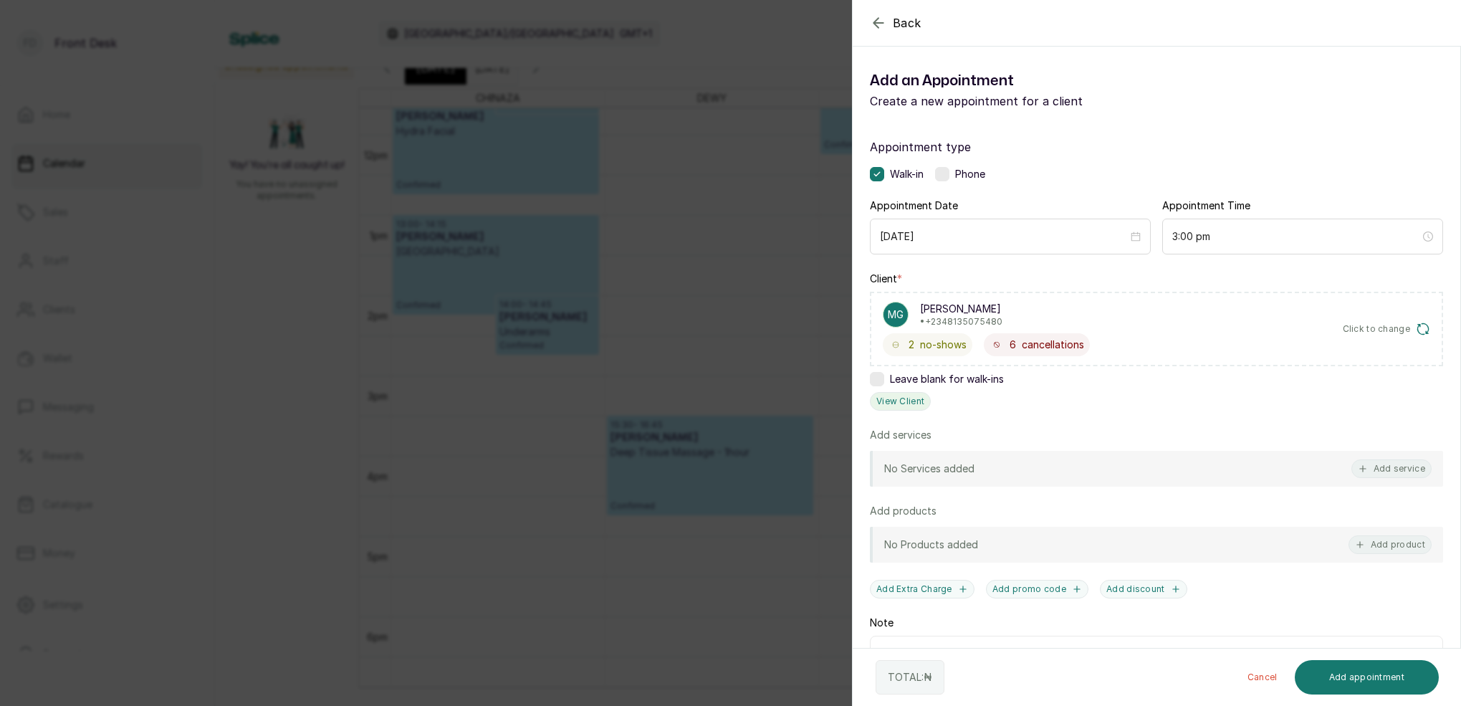
click at [914, 399] on button "View Client" at bounding box center [900, 401] width 61 height 19
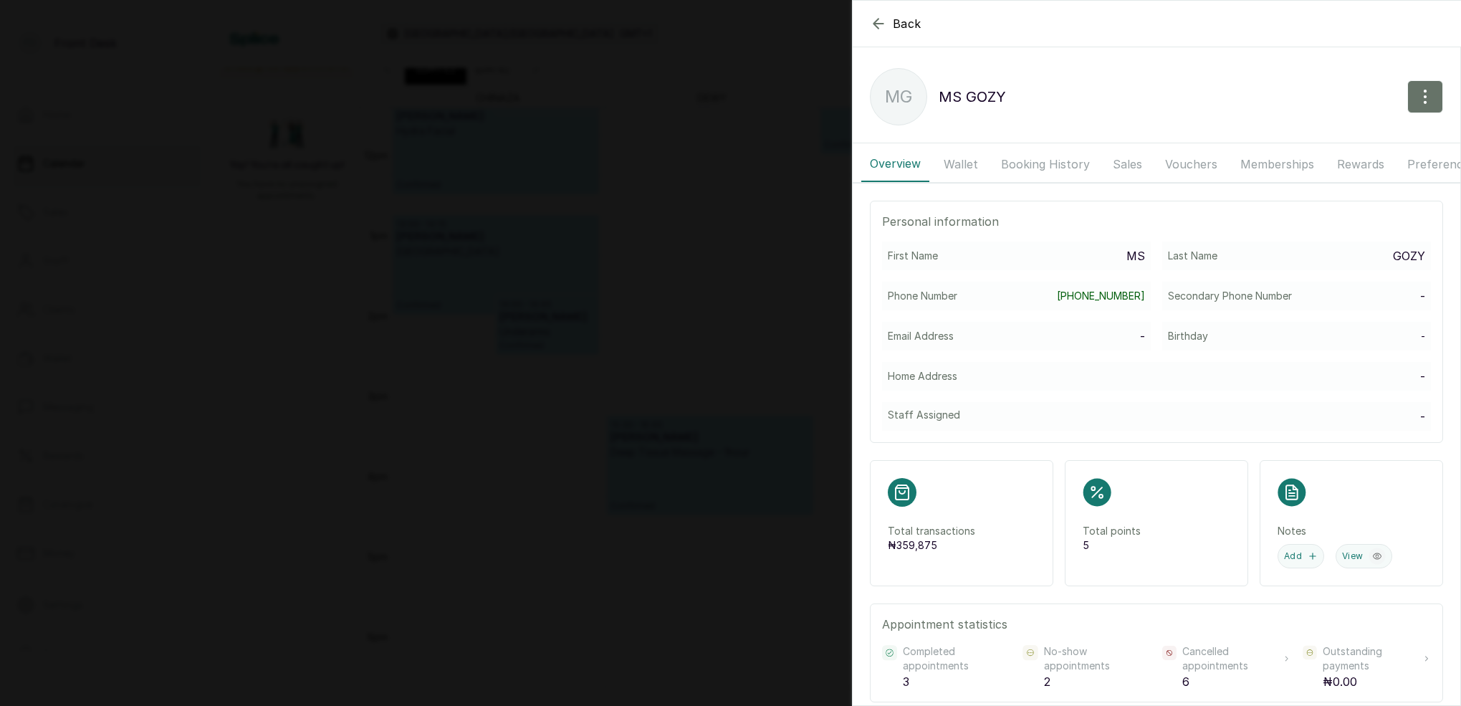
drag, startPoint x: 1047, startPoint y: 163, endPoint x: 1036, endPoint y: 168, distance: 12.5
click at [1048, 163] on button "Booking History" at bounding box center [1046, 164] width 106 height 36
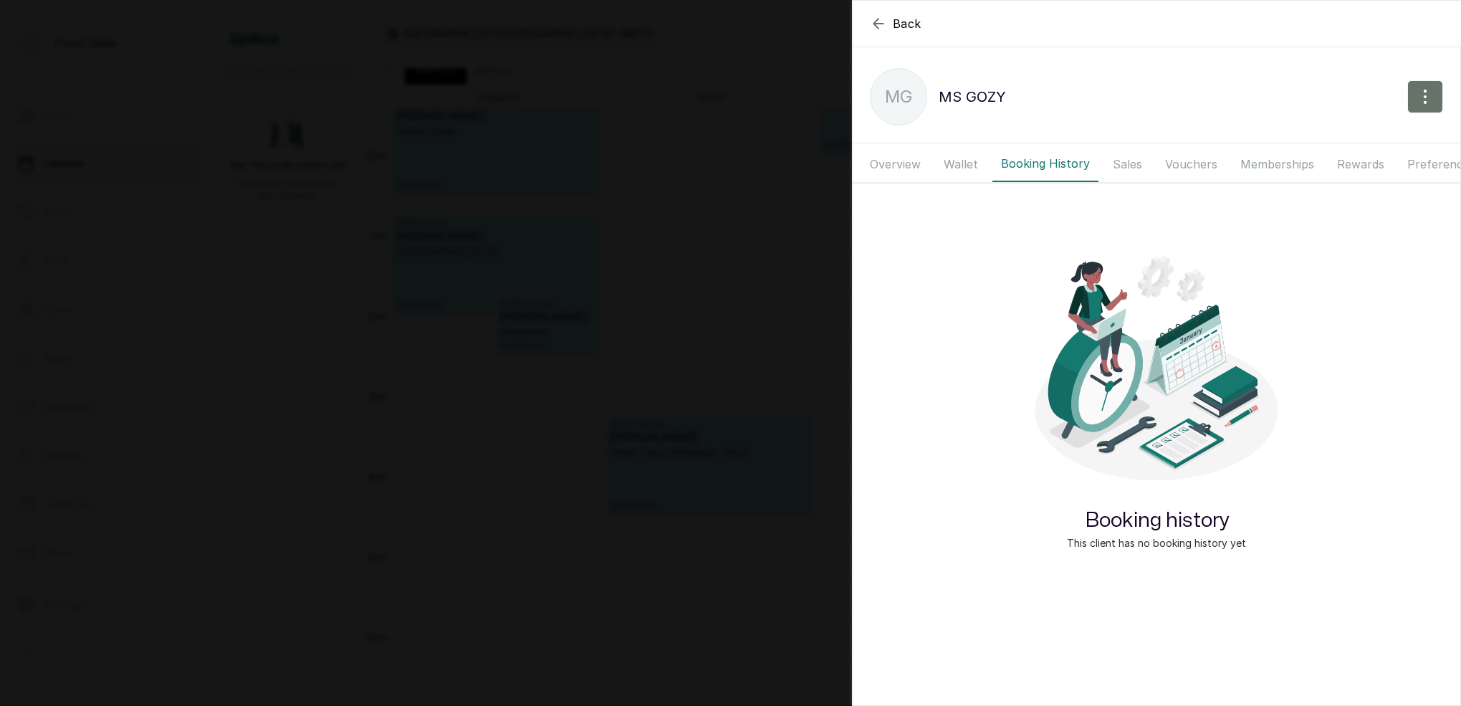
click at [983, 165] on button "Wallet" at bounding box center [961, 164] width 52 height 36
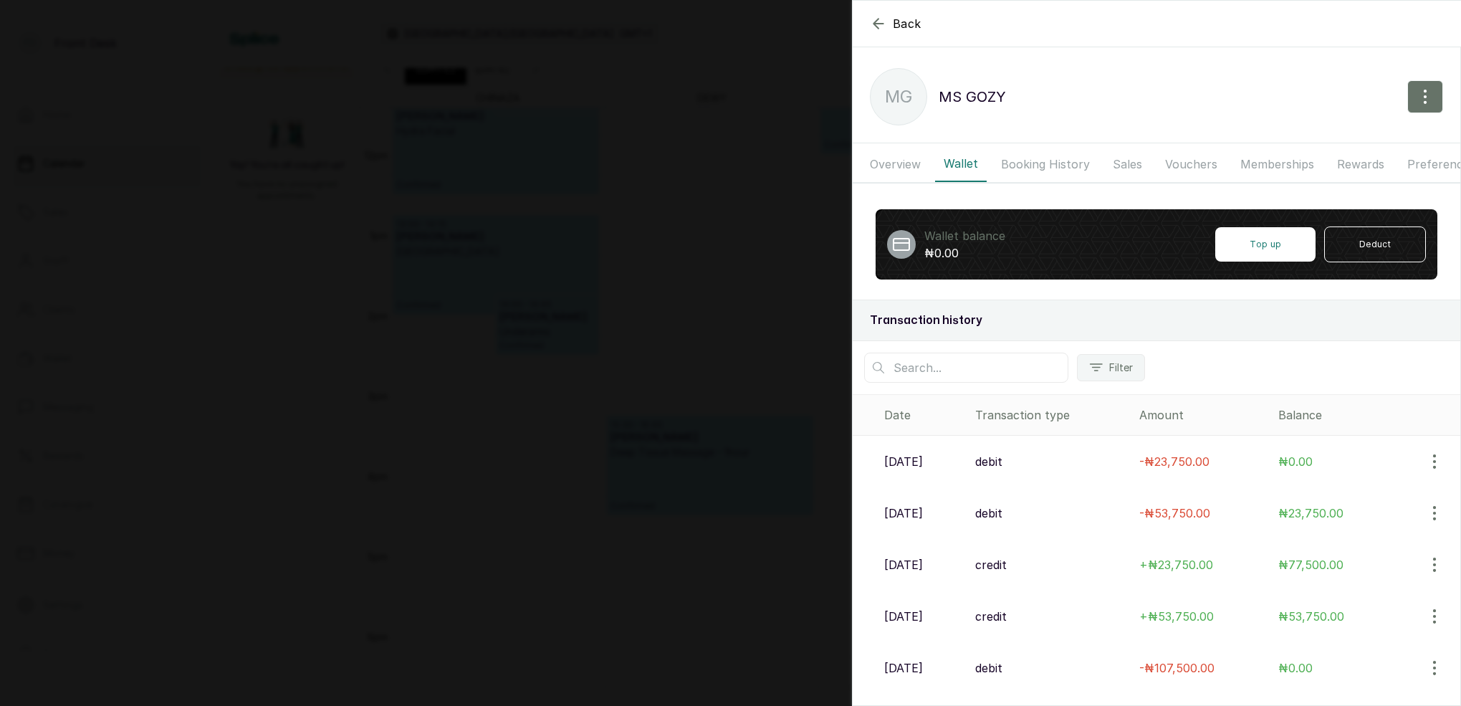
click at [1023, 167] on button "Booking History" at bounding box center [1046, 164] width 106 height 36
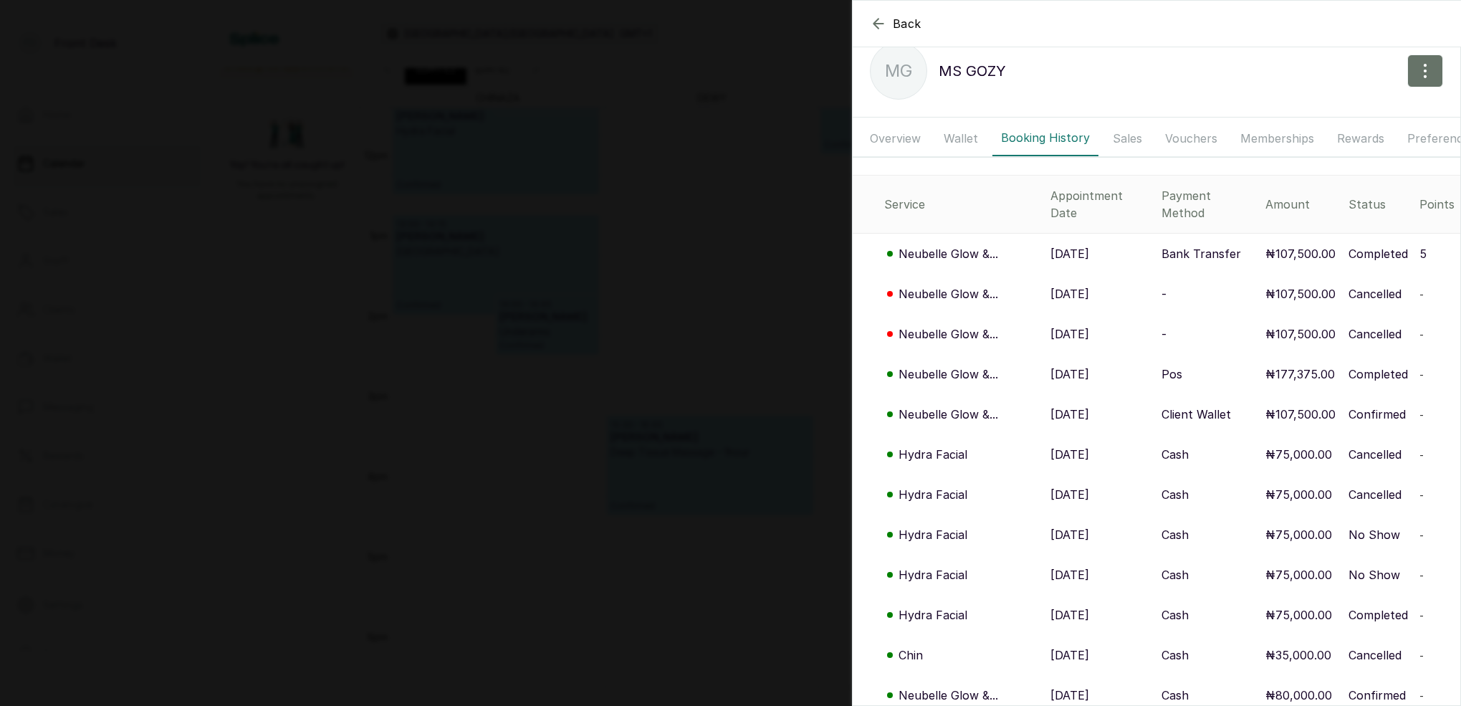
scroll to position [14, 0]
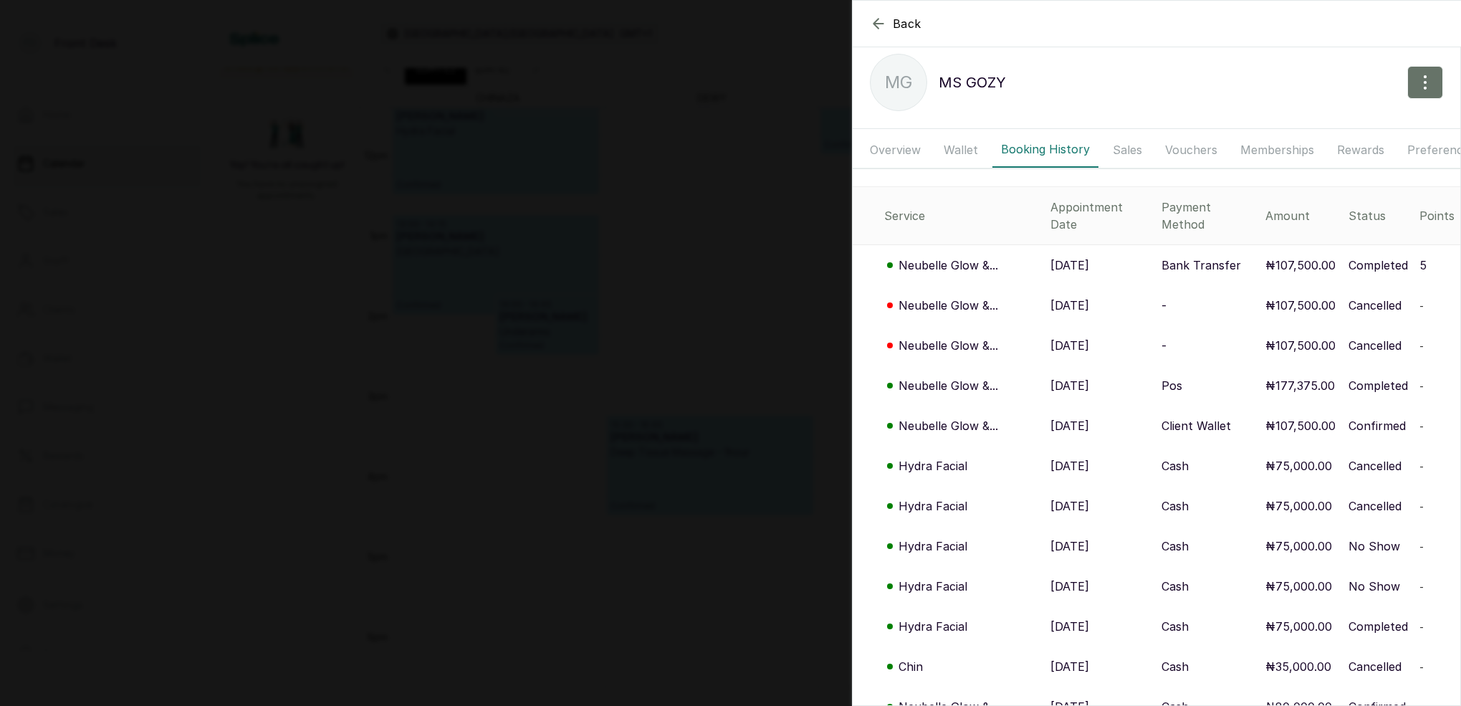
click at [695, 224] on div "Back MS GOZY MG MS GOZY Overview Wallet Booking History Sales Vouchers Membersh…" at bounding box center [730, 353] width 1461 height 706
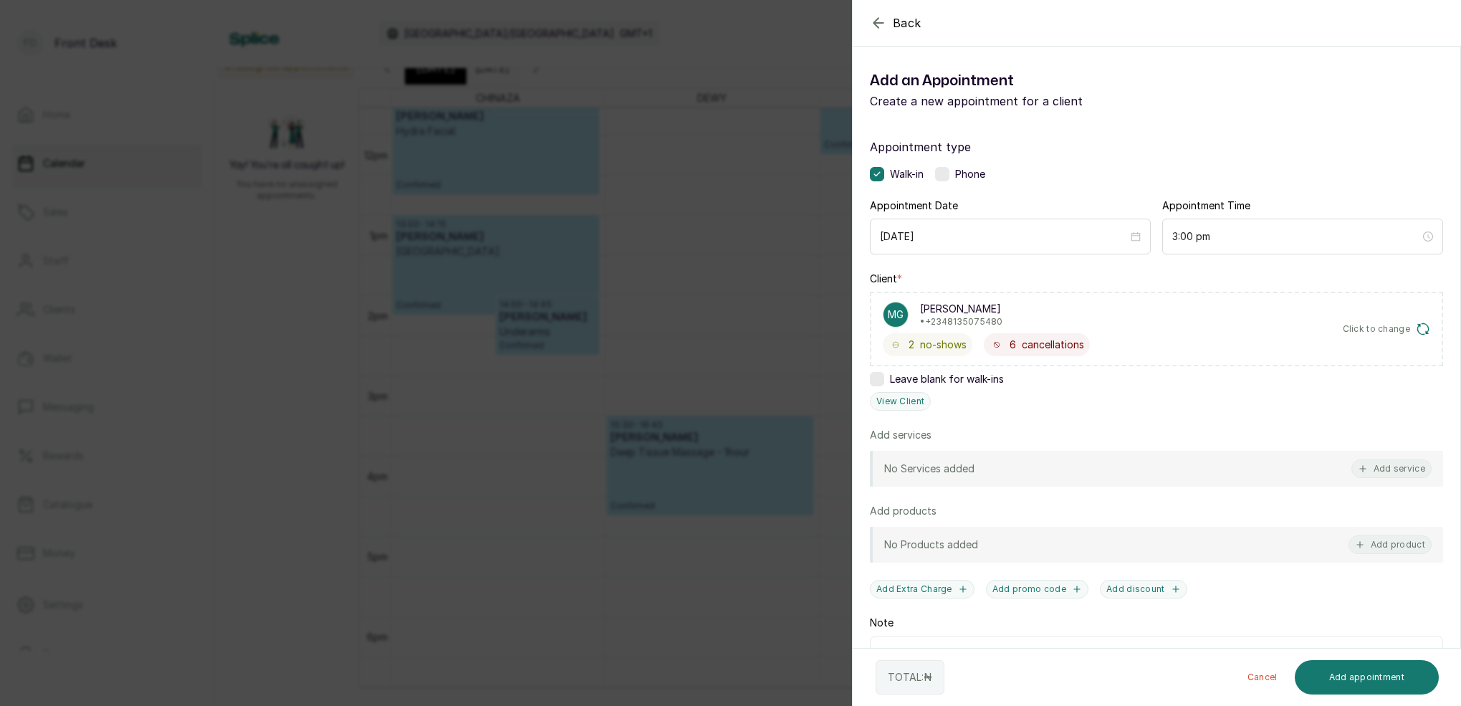
click at [690, 229] on div "Back Add Appointment Add an Appointment Create a new appointment for a client A…" at bounding box center [730, 353] width 1461 height 706
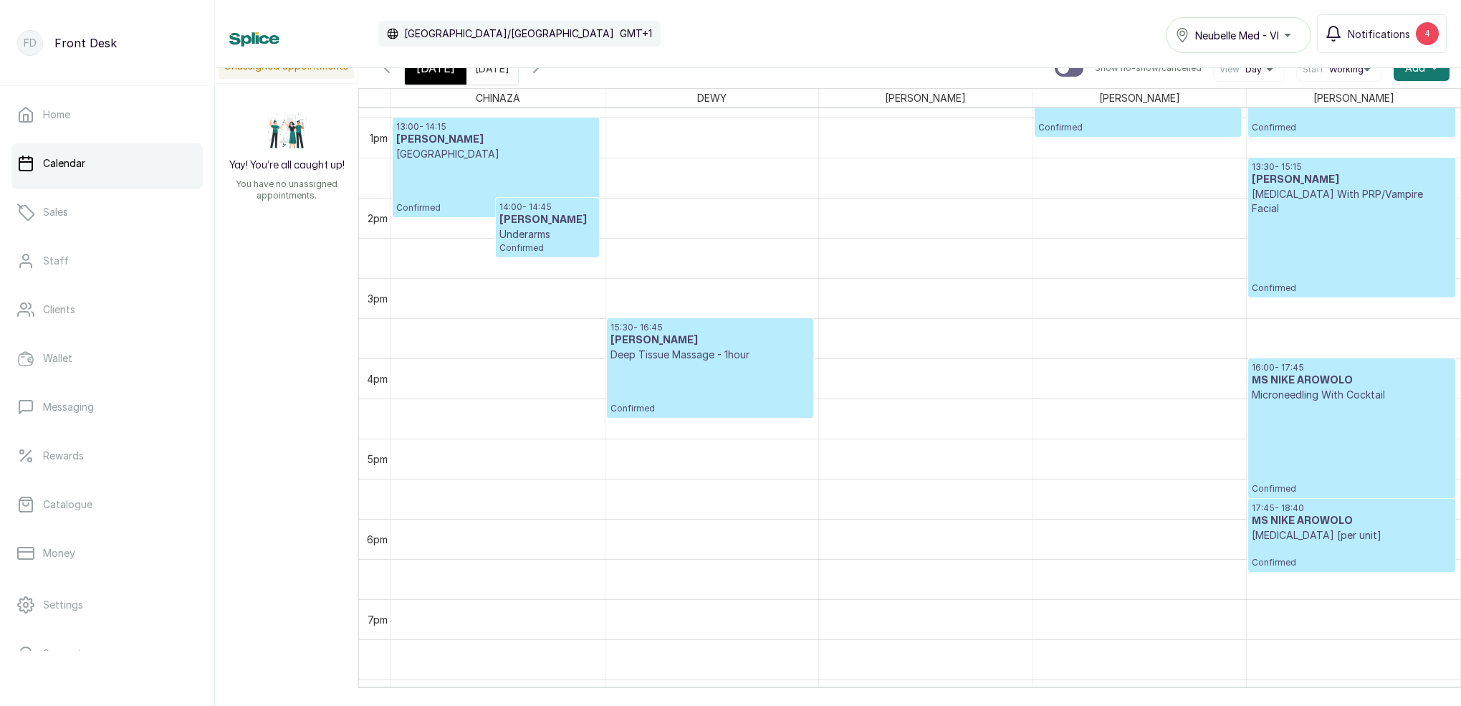
scroll to position [1046, 0]
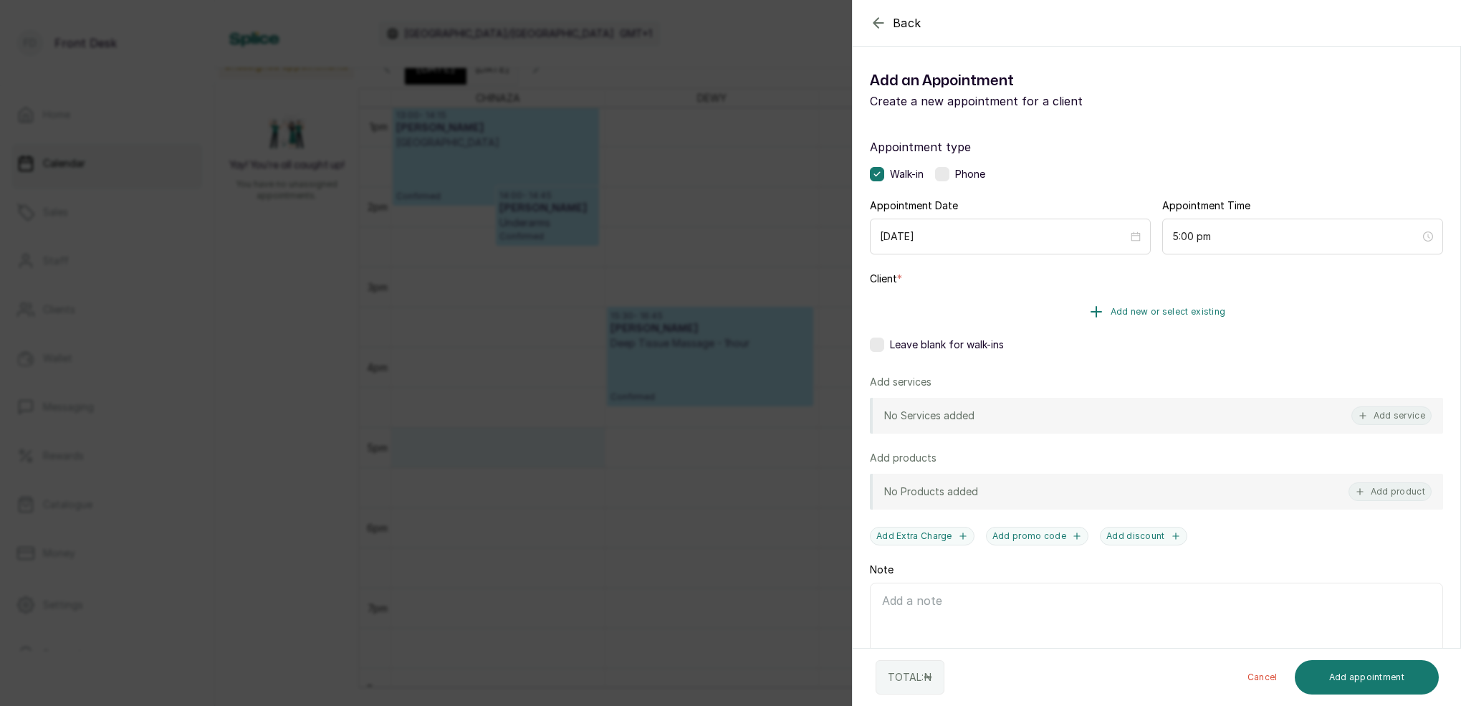
click at [1196, 308] on span "Add new or select existing" at bounding box center [1168, 311] width 115 height 11
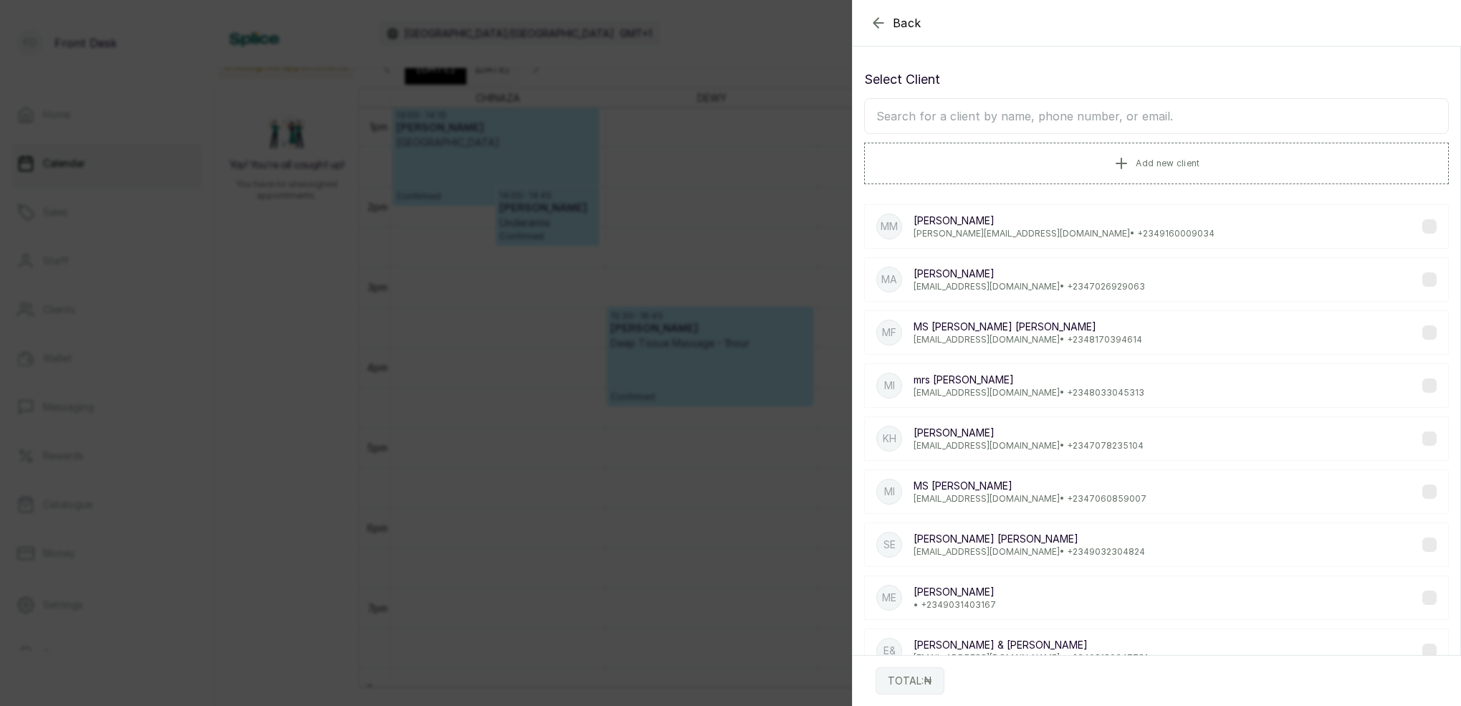
click at [1120, 115] on input "text" at bounding box center [1156, 116] width 585 height 36
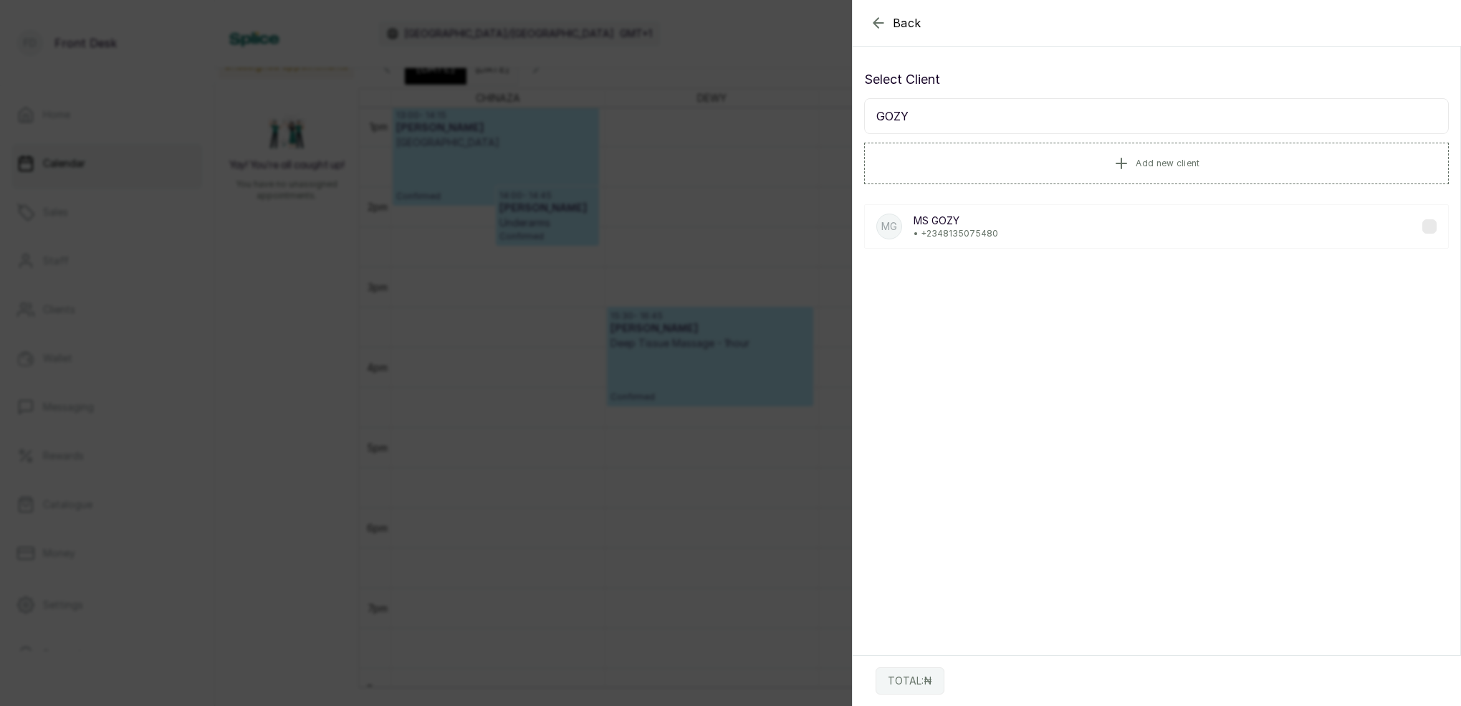
type input "GOZY"
click at [990, 234] on p "• +234 8135075480" at bounding box center [956, 233] width 85 height 11
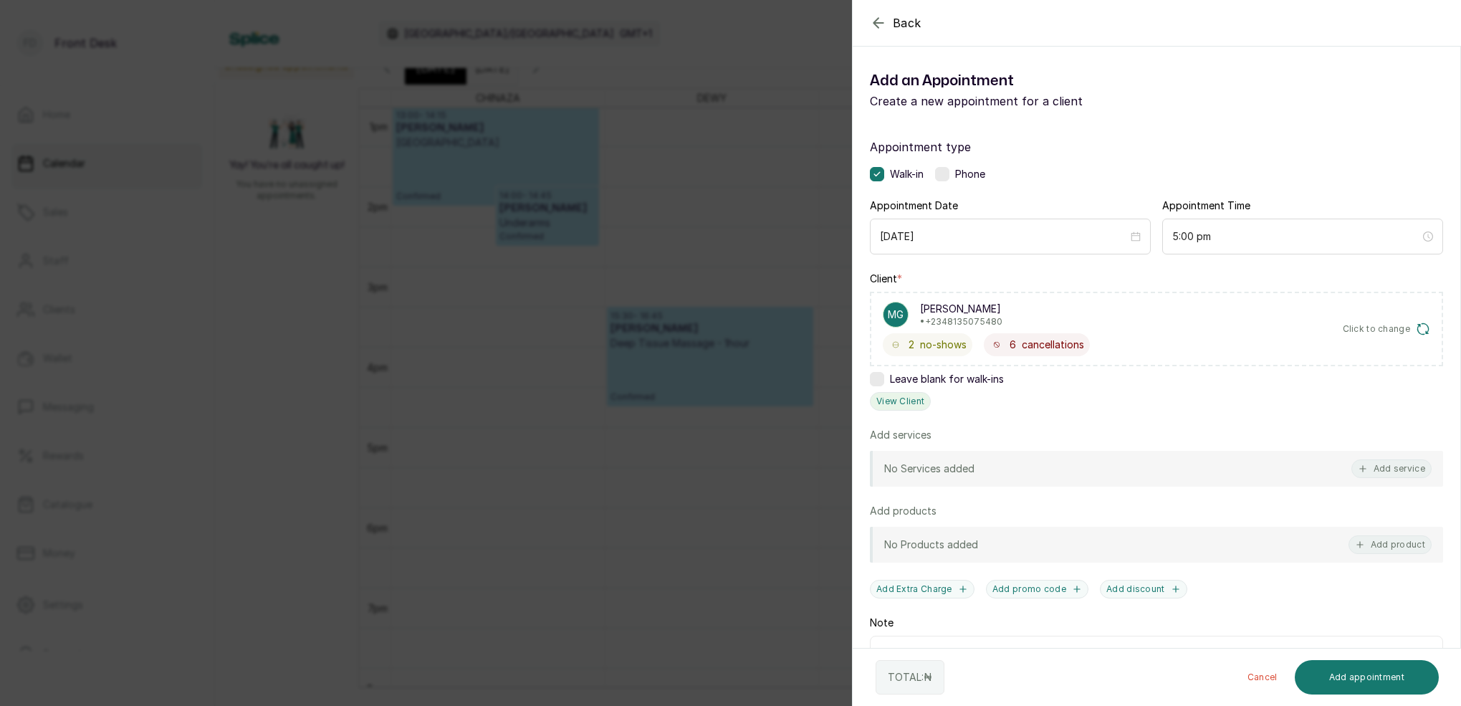
click at [913, 398] on button "View Client" at bounding box center [900, 401] width 61 height 19
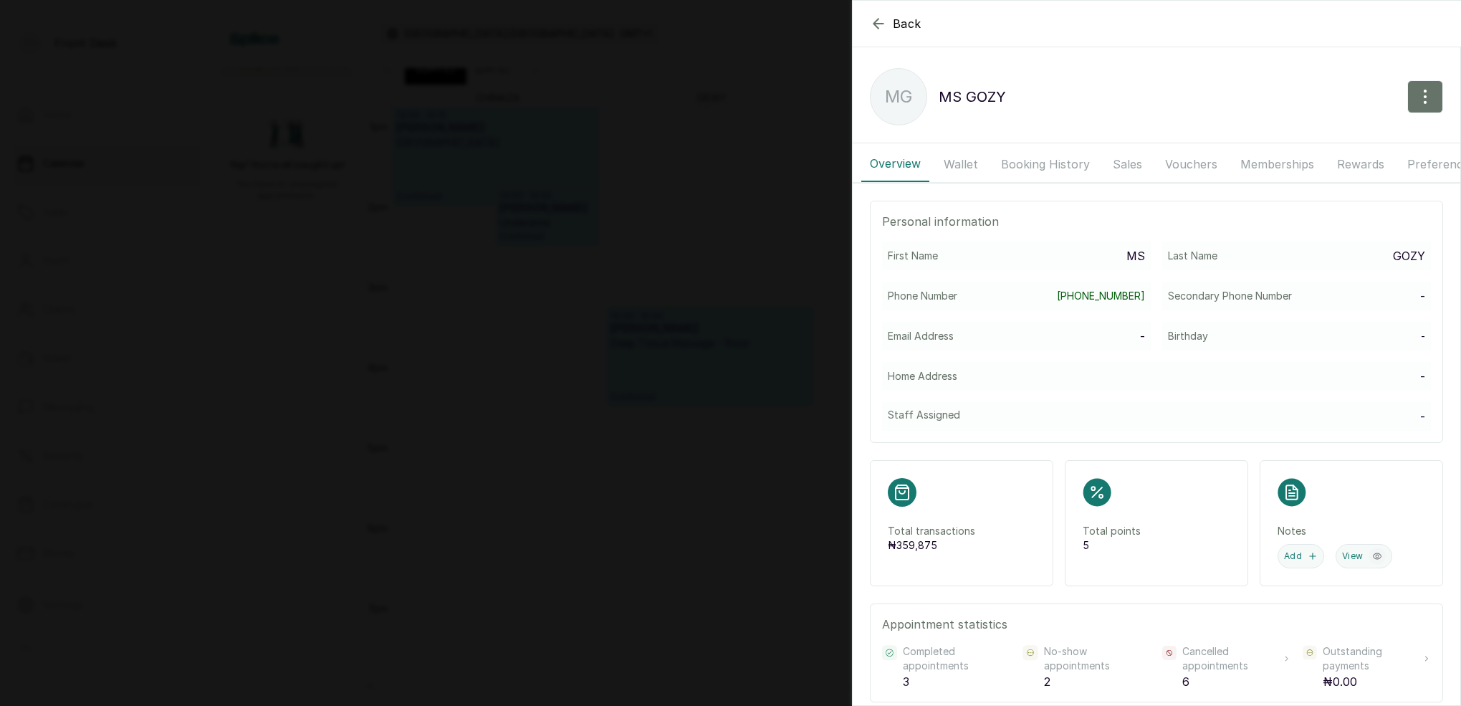
click at [1030, 161] on button "Booking History" at bounding box center [1046, 164] width 106 height 36
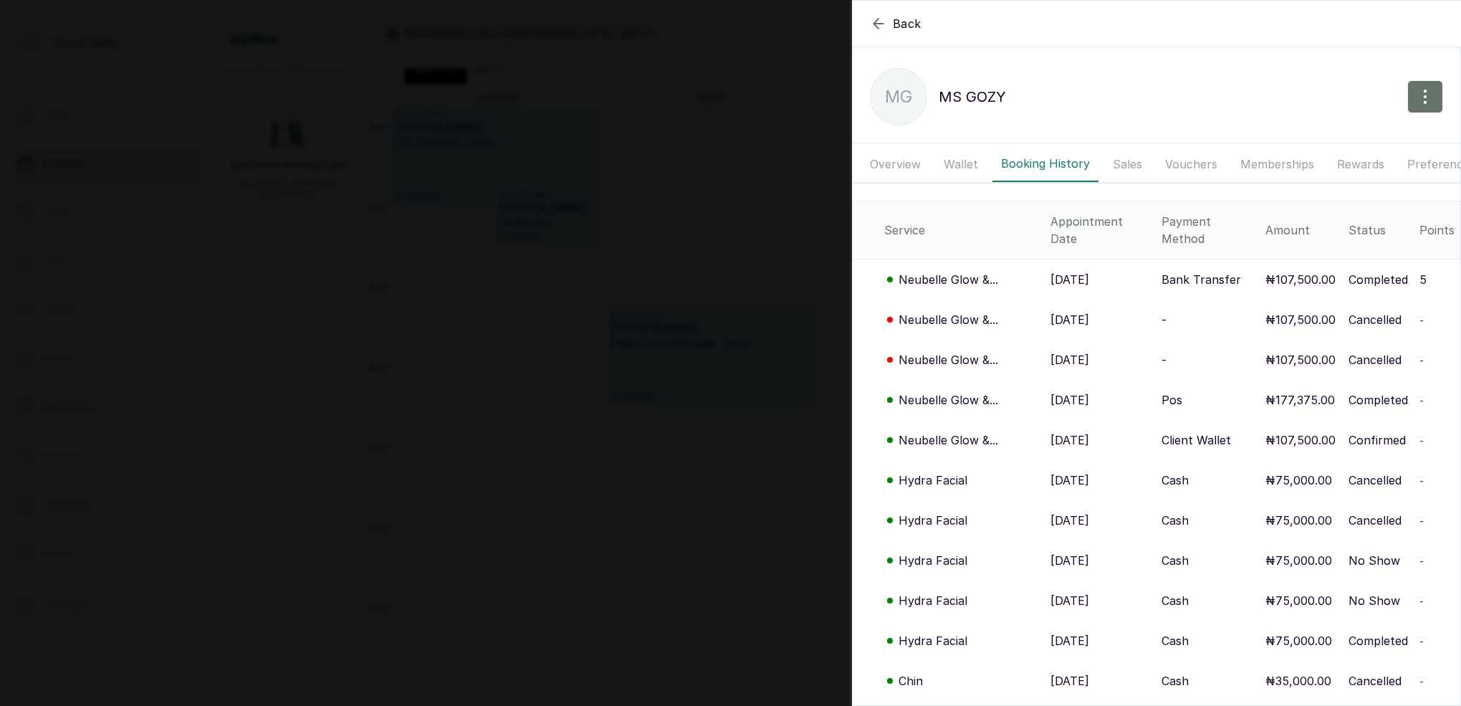
click at [958, 271] on p "Neubelle Glow &..." at bounding box center [949, 279] width 100 height 17
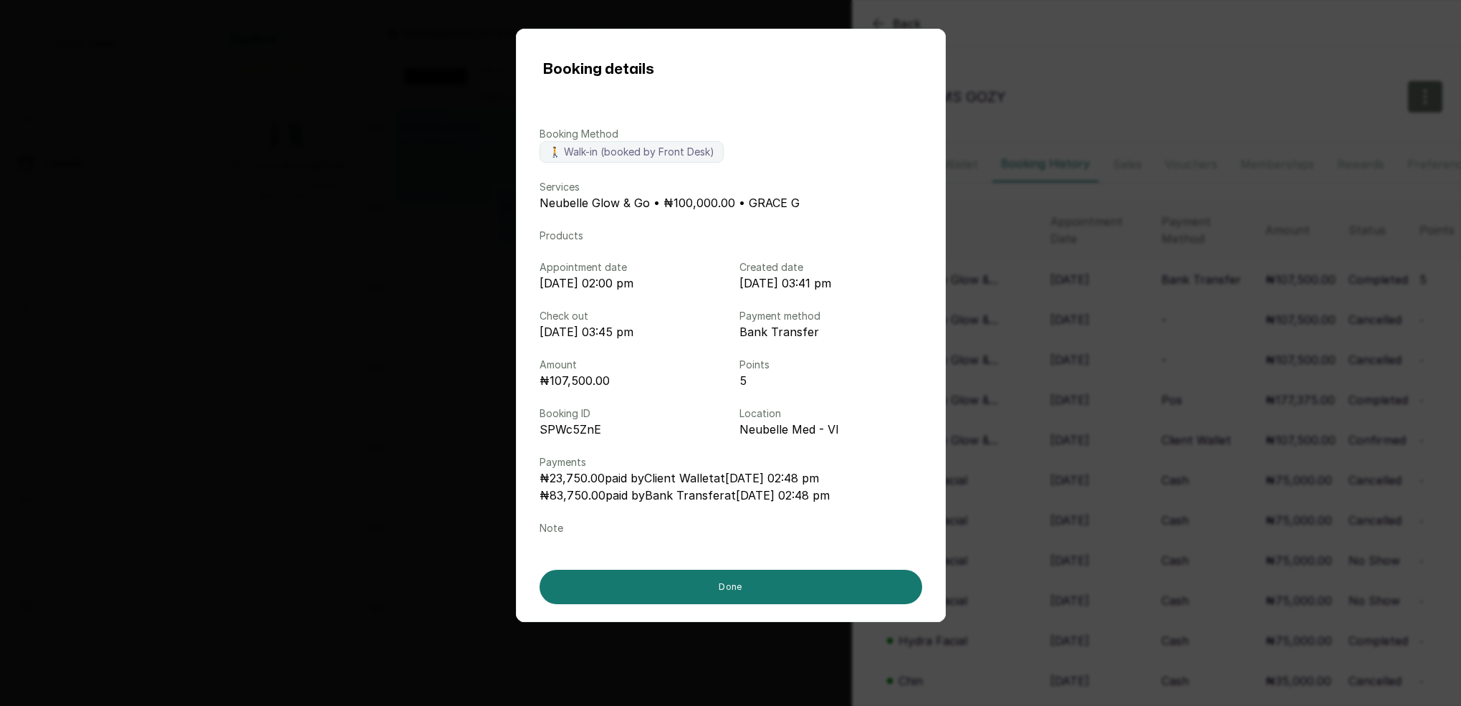
drag, startPoint x: 976, startPoint y: 270, endPoint x: 973, endPoint y: 285, distance: 16.0
click at [976, 270] on div "Booking details Booking Method 🚶 Walk-in (booked by Front Desk) Services Neubel…" at bounding box center [730, 353] width 1461 height 706
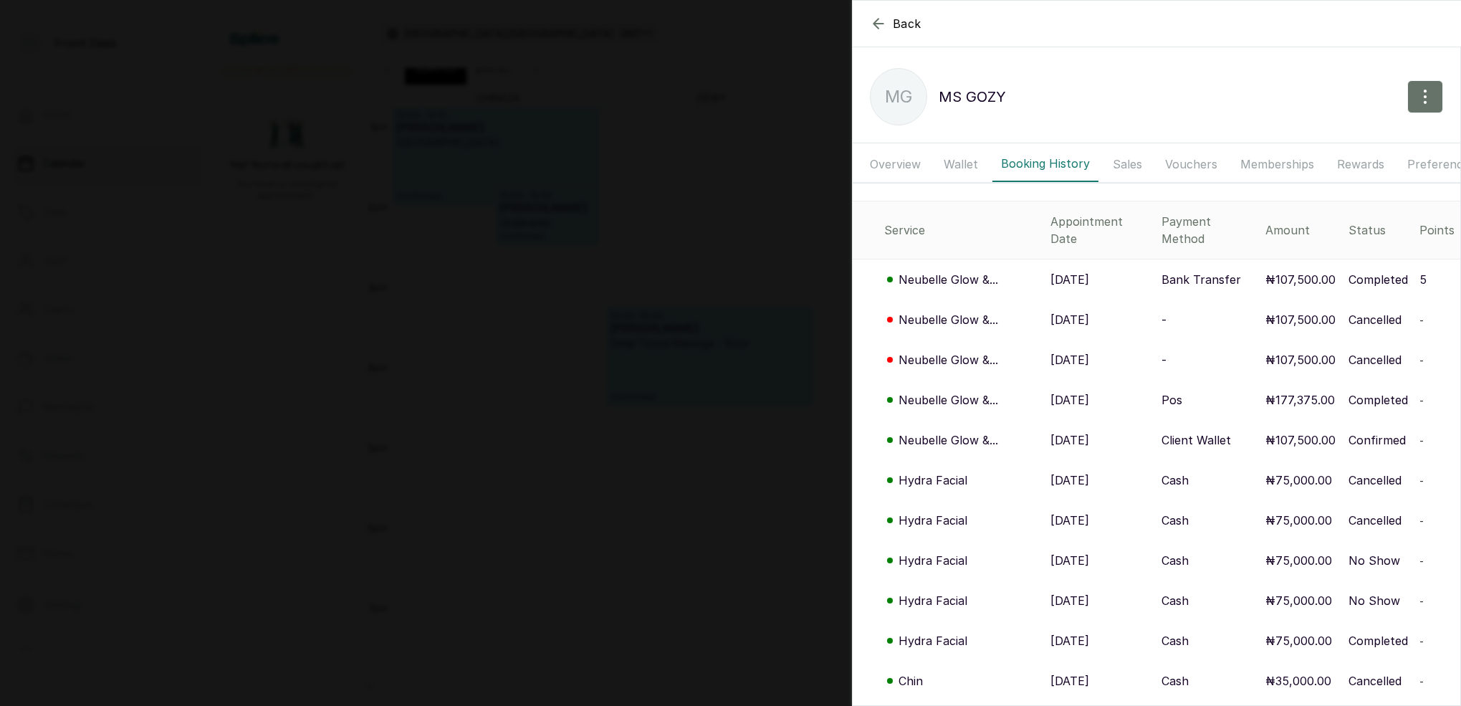
click at [955, 311] on p "Neubelle Glow &..." at bounding box center [949, 319] width 100 height 17
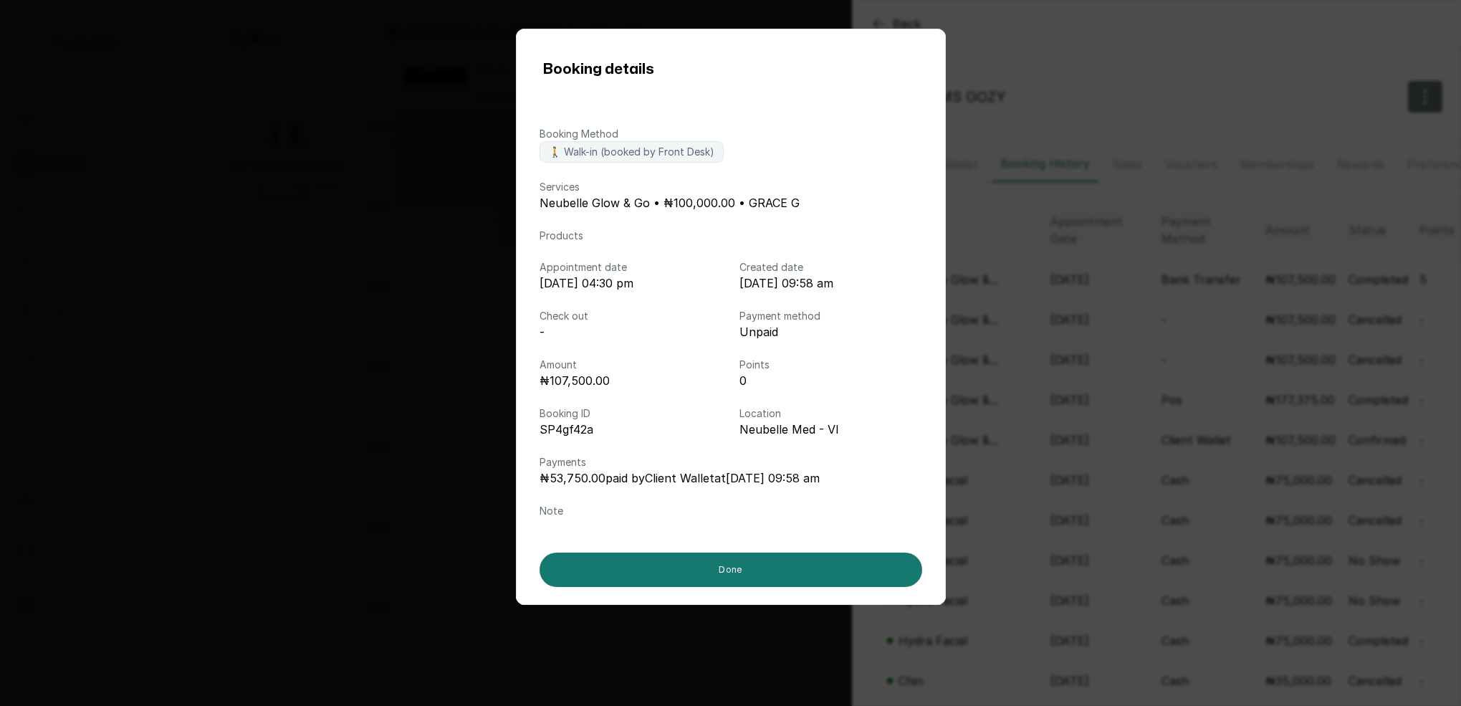
drag, startPoint x: 1035, startPoint y: 306, endPoint x: 1034, endPoint y: 315, distance: 9.3
click at [1036, 307] on div "Booking details Booking Method 🚶 Walk-in (booked by Front Desk) Services Neubel…" at bounding box center [730, 353] width 1461 height 706
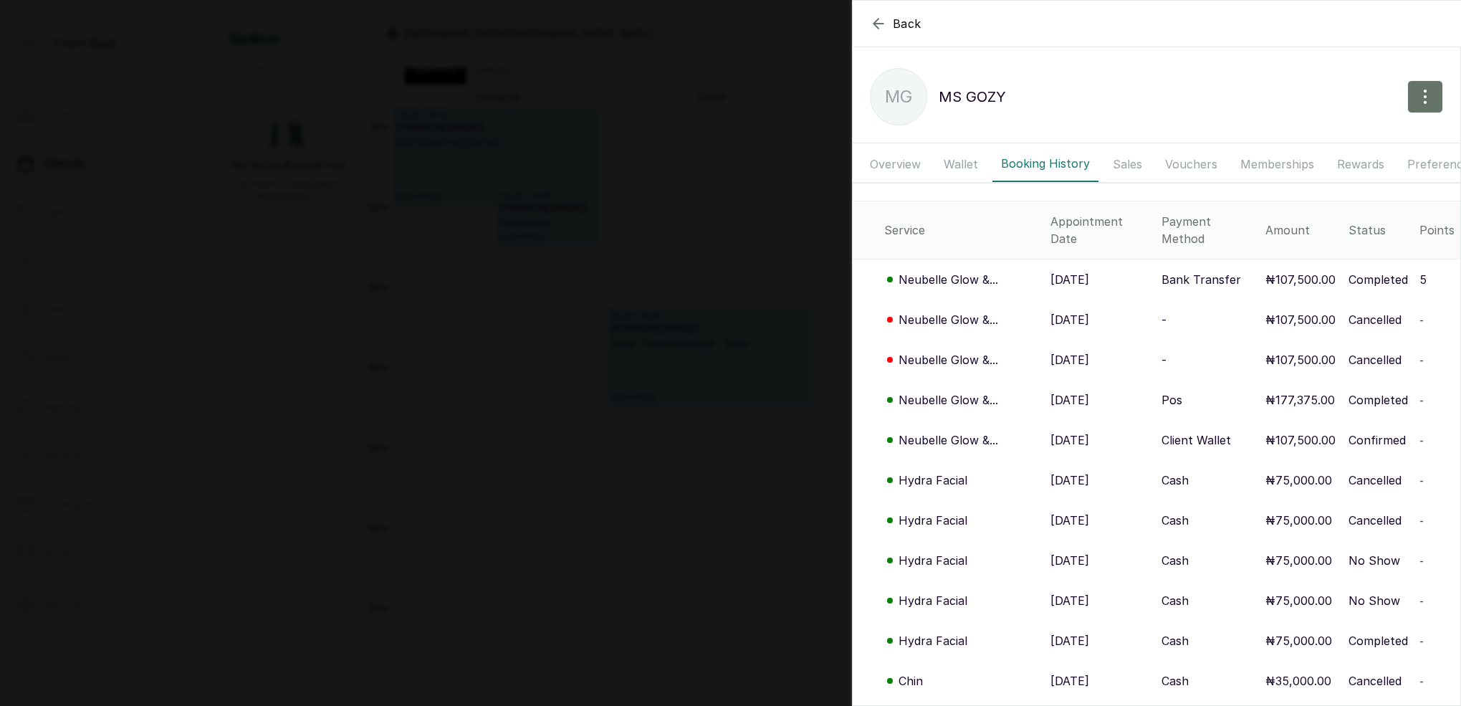
click at [978, 351] on p "Neubelle Glow &..." at bounding box center [949, 359] width 100 height 17
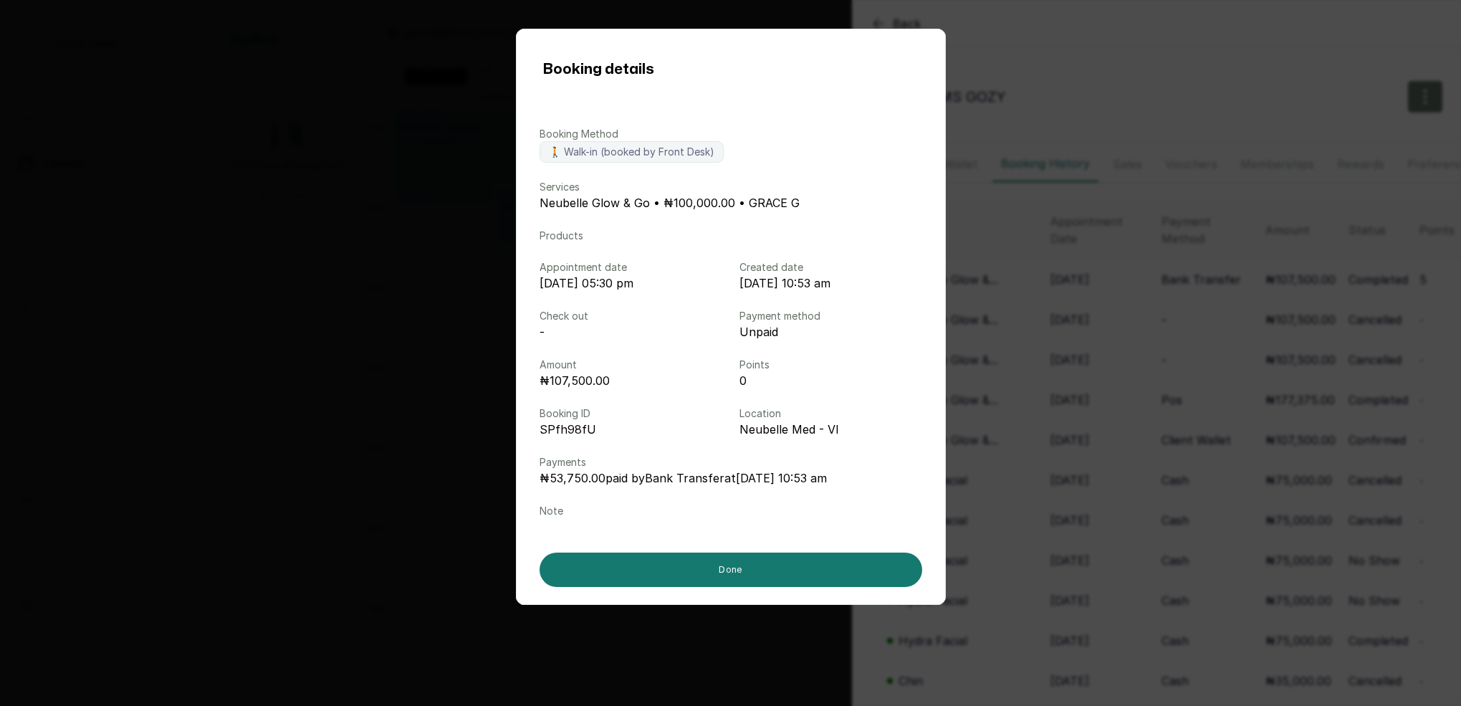
drag, startPoint x: 1045, startPoint y: 347, endPoint x: 1016, endPoint y: 376, distance: 40.5
click at [1045, 347] on div "Booking details Booking Method 🚶 Walk-in (booked by Front Desk) Services Neubel…" at bounding box center [730, 353] width 1461 height 706
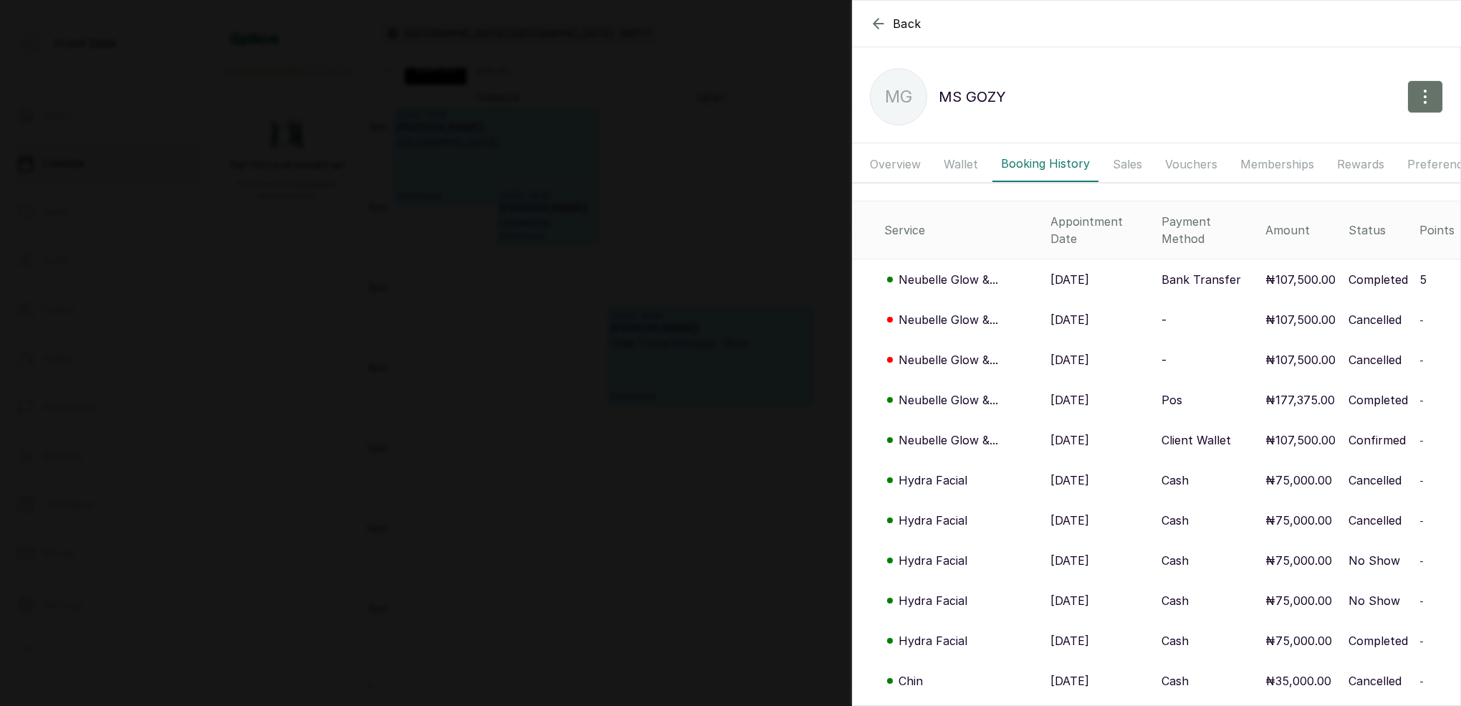
click at [965, 391] on p "Neubelle Glow &..." at bounding box center [949, 399] width 100 height 17
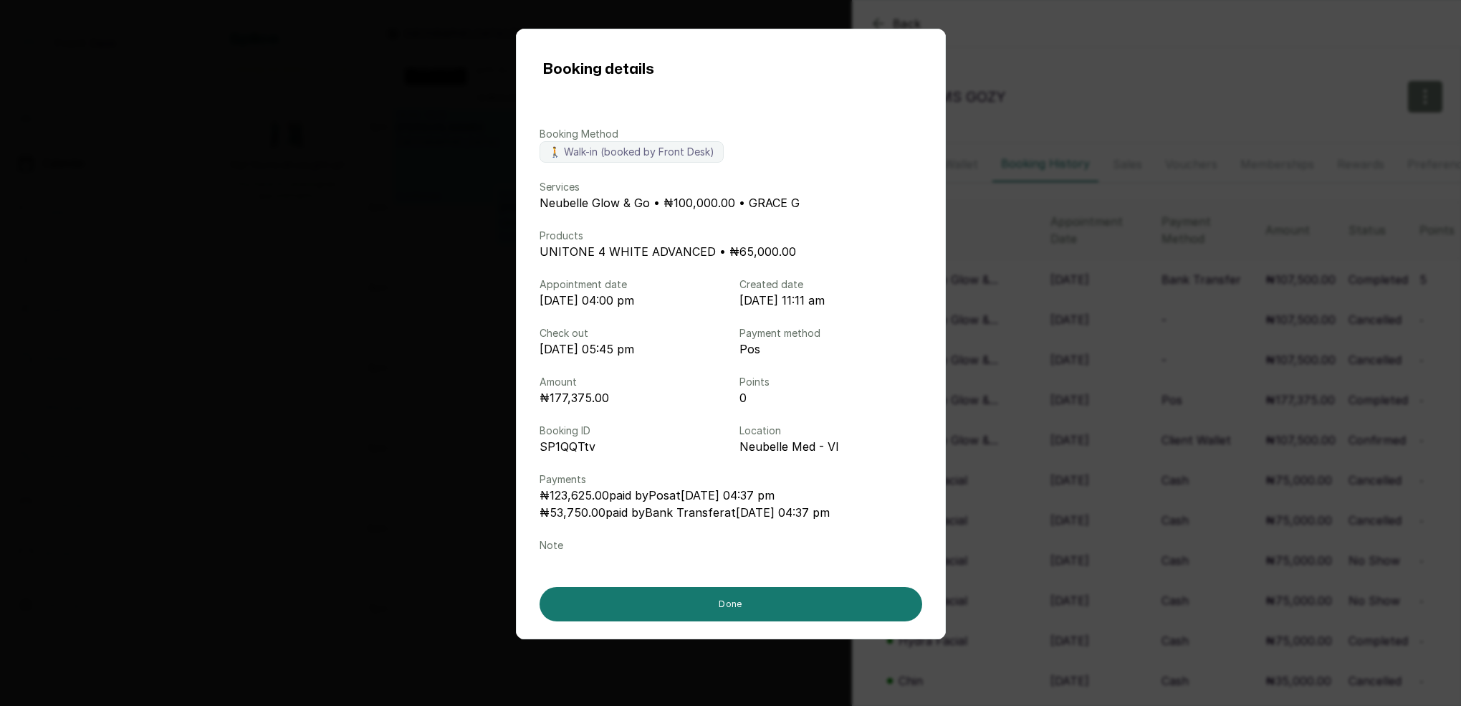
click at [1105, 254] on div "Booking details Booking Method 🚶 Walk-in (booked by Front Desk) Services Neubel…" at bounding box center [730, 353] width 1461 height 706
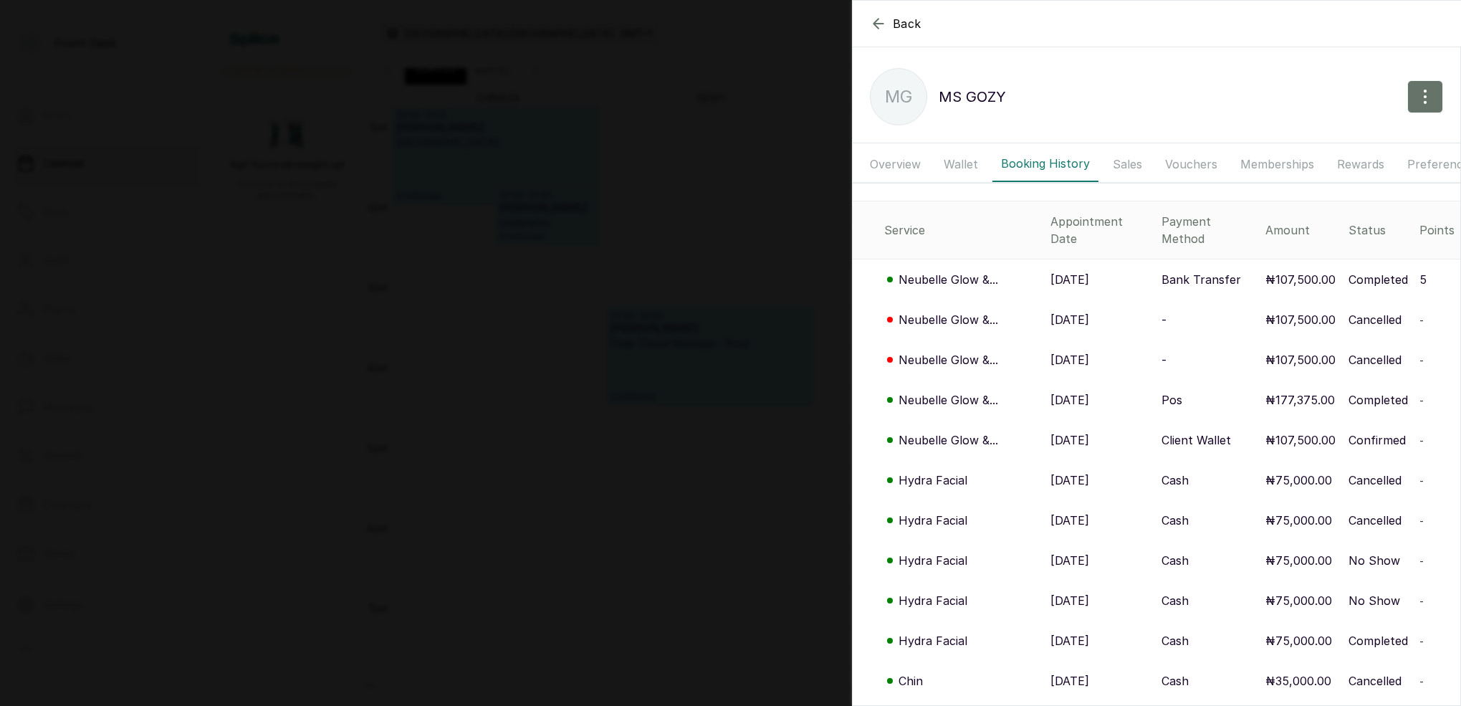
click at [693, 223] on div "Back MS GOZY MG MS GOZY Overview Wallet Booking History Sales Vouchers Membersh…" at bounding box center [730, 353] width 1461 height 706
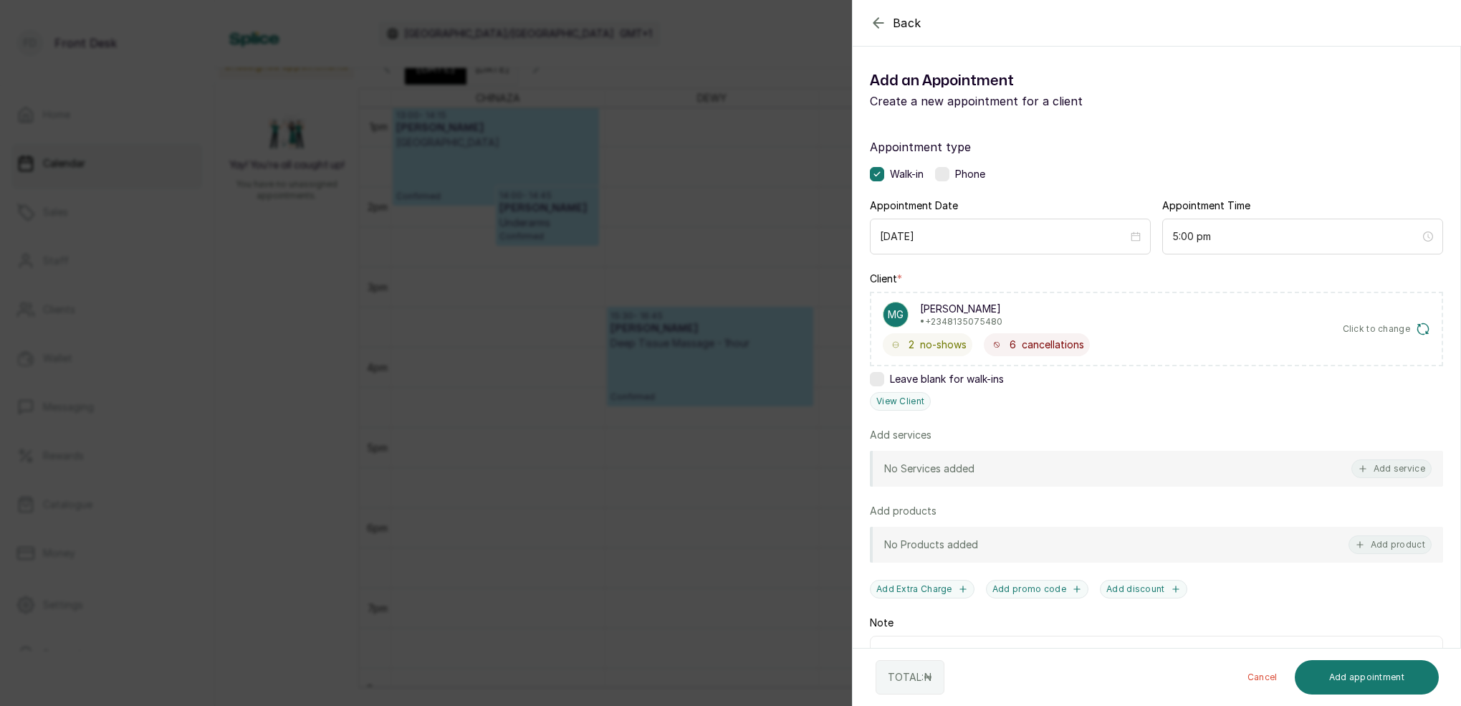
click at [694, 224] on div "Back Add Appointment Add an Appointment Create a new appointment for a client A…" at bounding box center [730, 353] width 1461 height 706
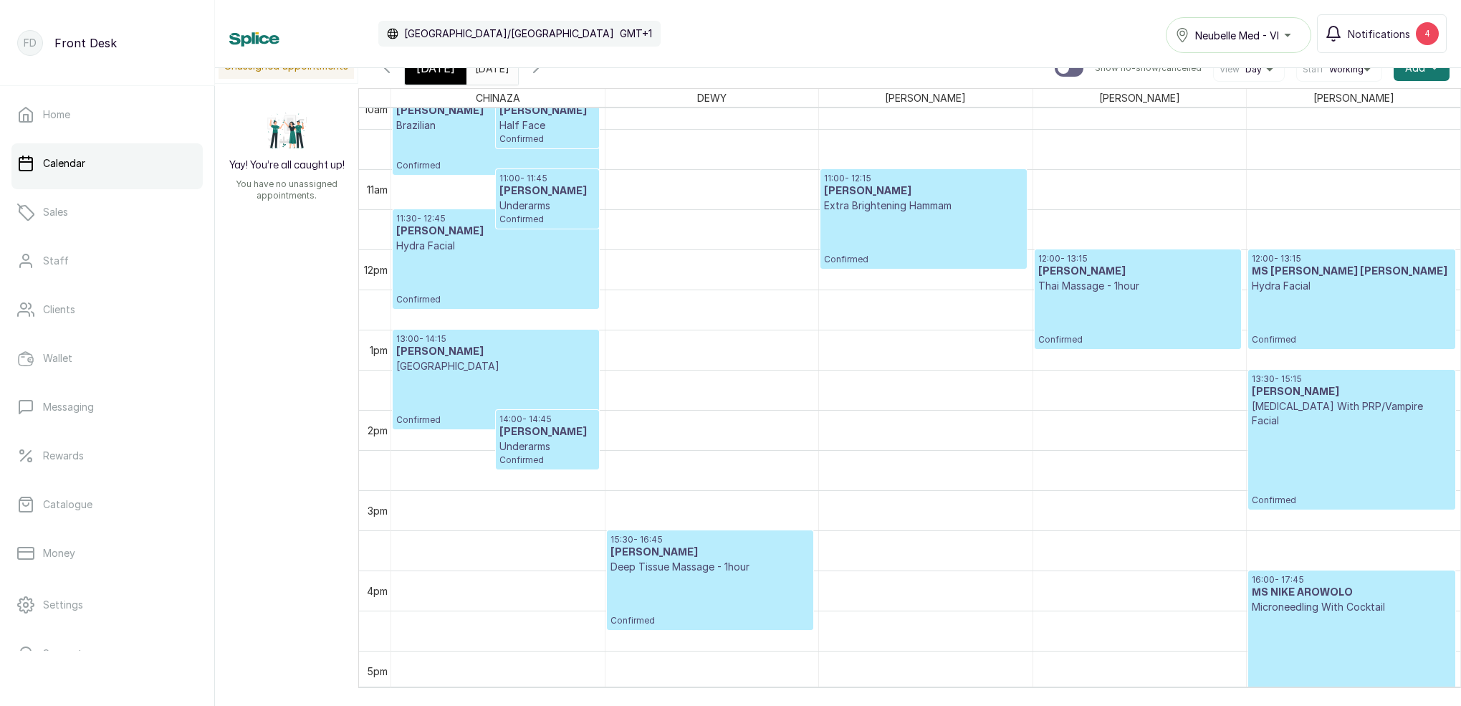
scroll to position [820, 0]
type input "dd/MM/yyyy"
click at [490, 73] on input "dd/MM/yyyy" at bounding box center [478, 64] width 23 height 24
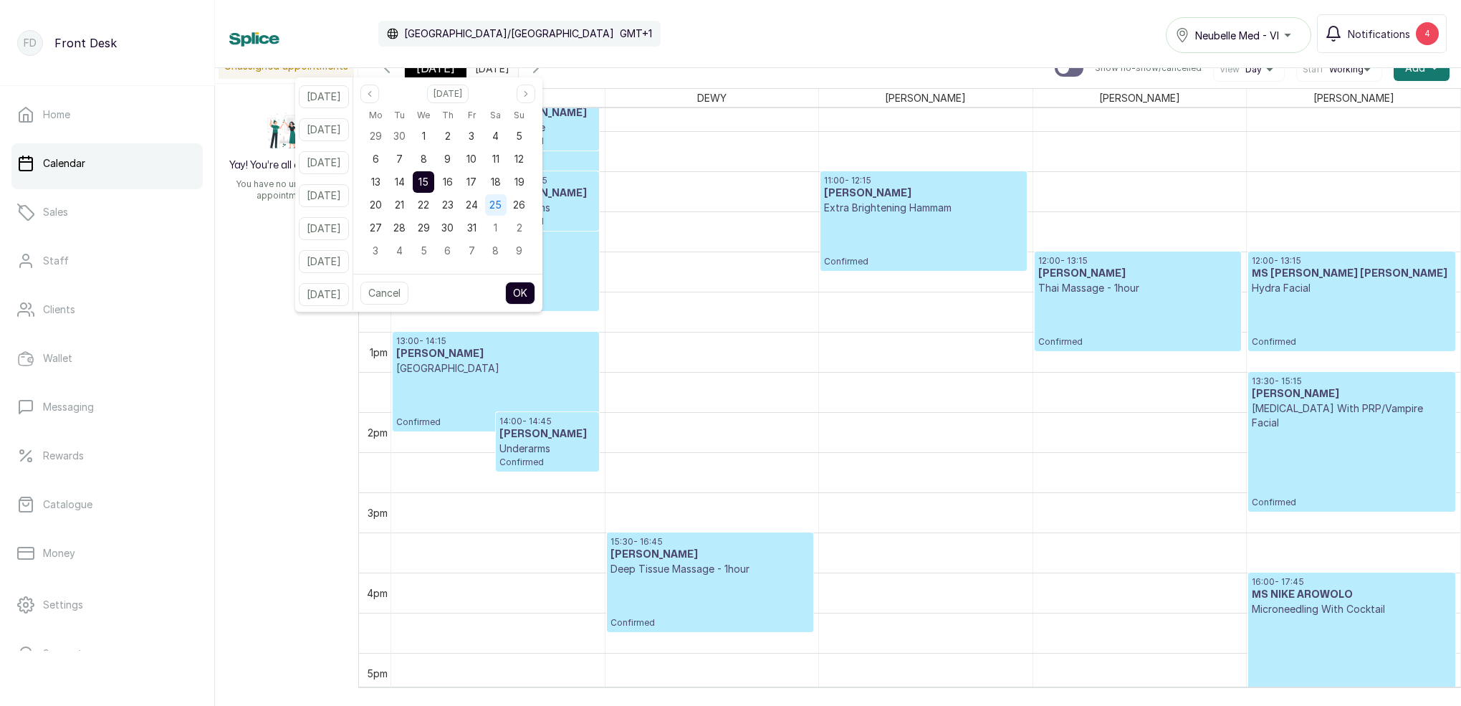
drag, startPoint x: 517, startPoint y: 189, endPoint x: 523, endPoint y: 201, distance: 13.8
click at [507, 189] on div "18" at bounding box center [496, 182] width 22 height 22
click at [535, 297] on button "OK" at bounding box center [520, 293] width 30 height 23
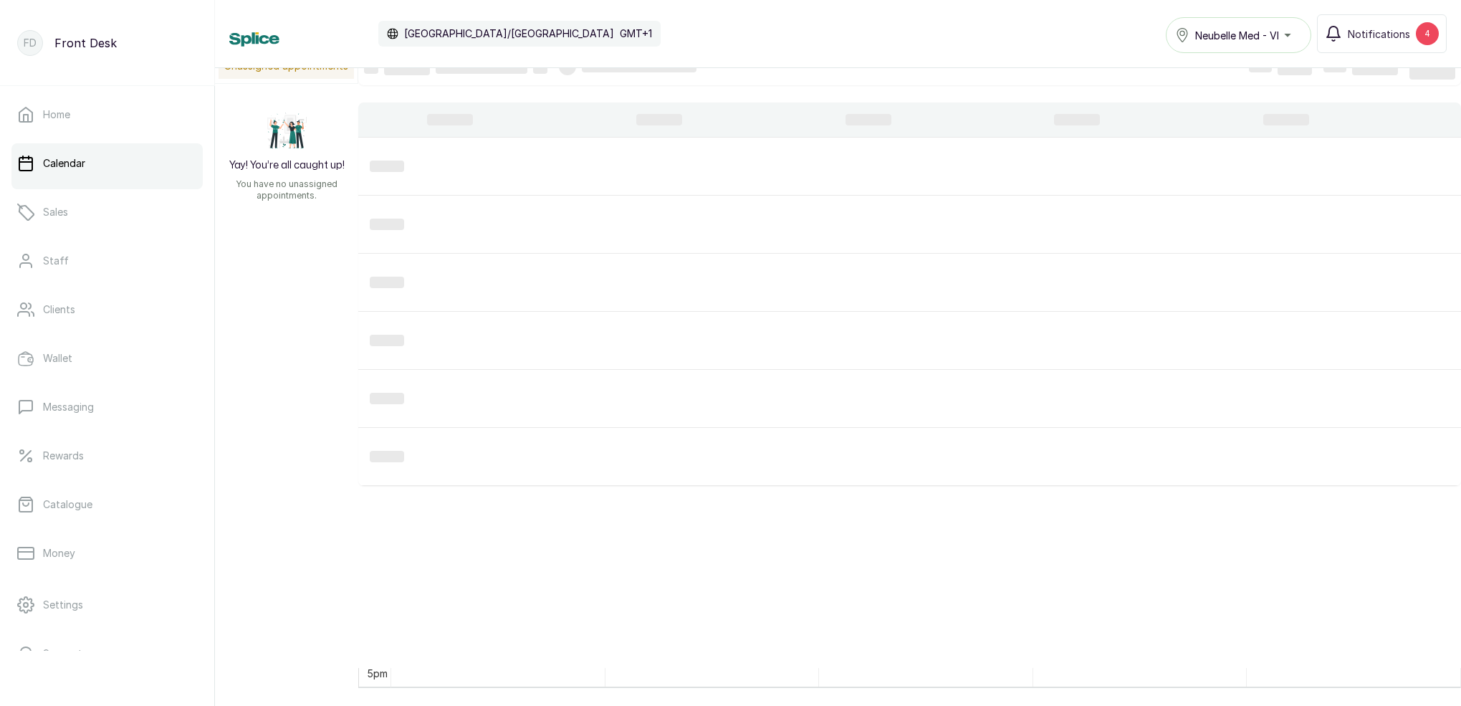
type input "18/10/2025"
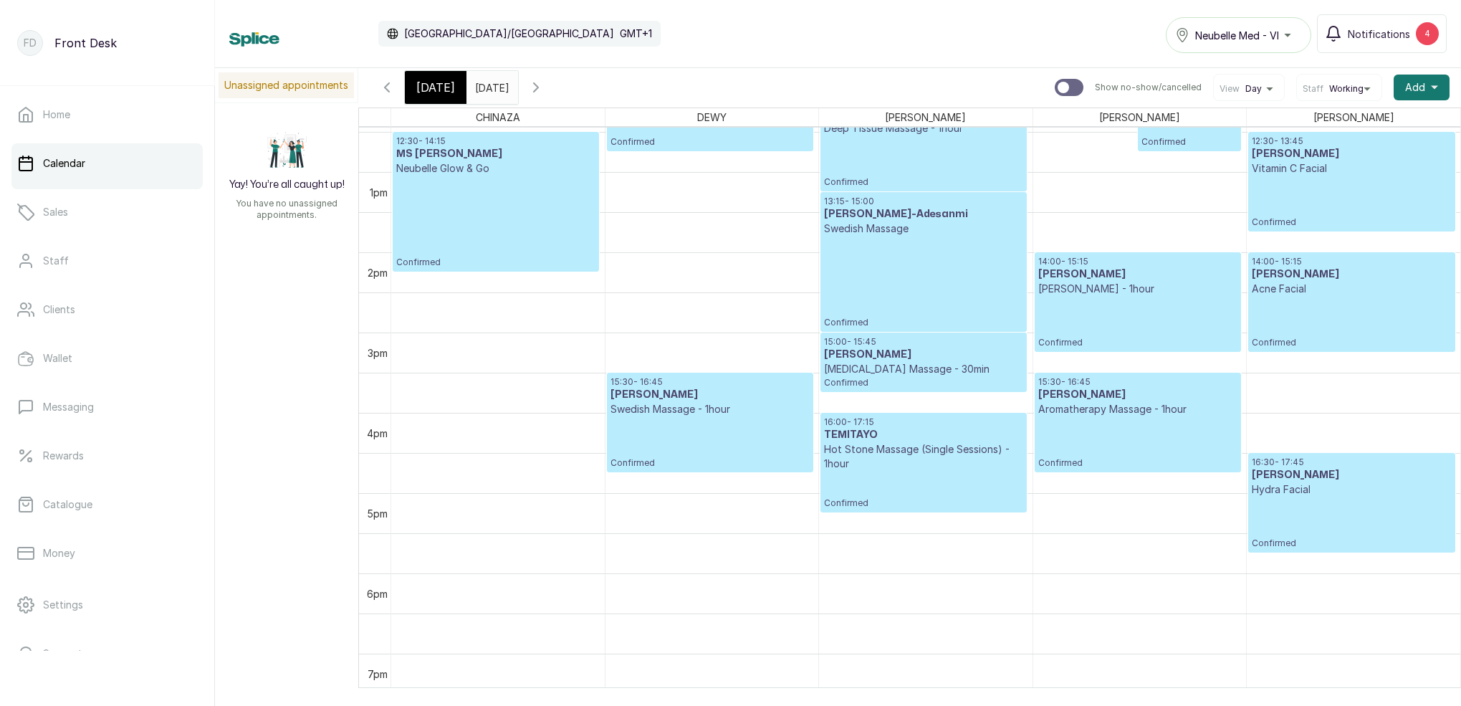
scroll to position [1001, 0]
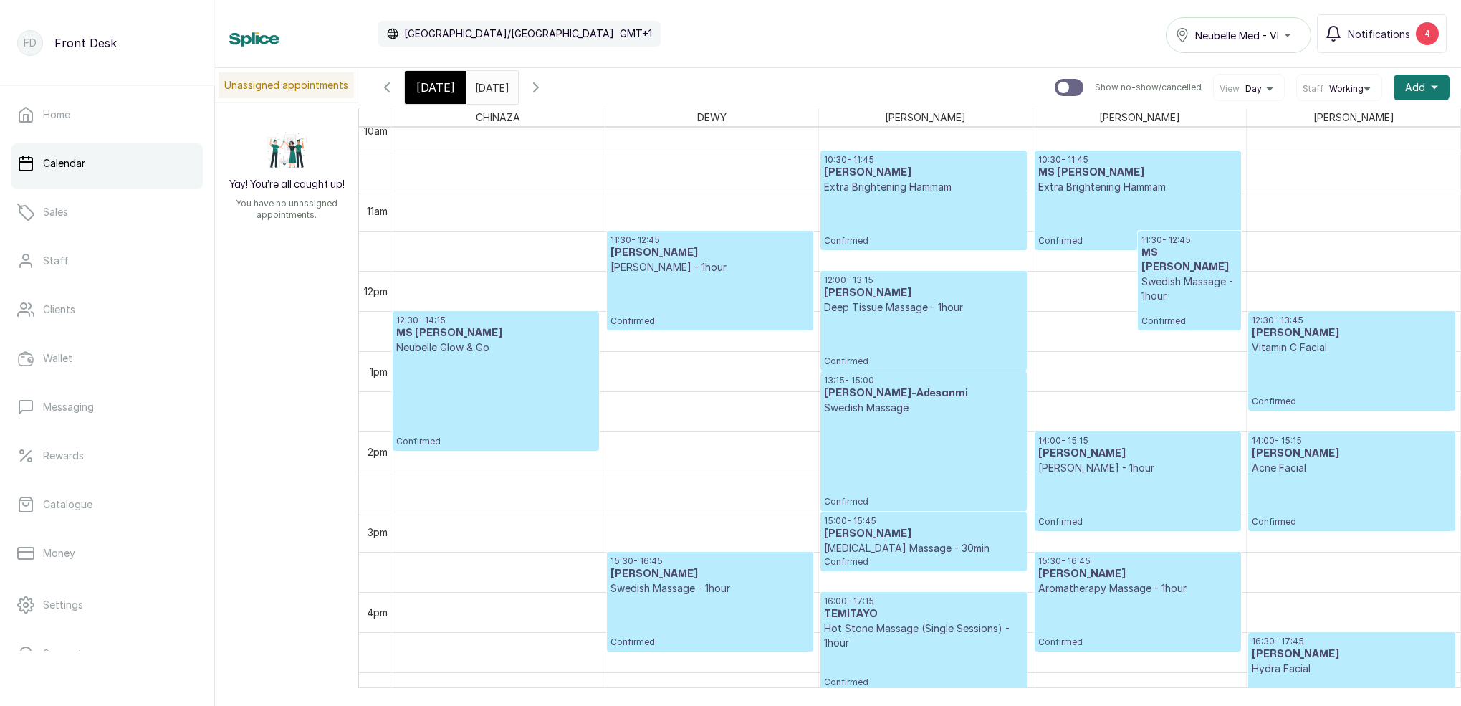
click at [545, 92] on icon "button" at bounding box center [536, 87] width 17 height 17
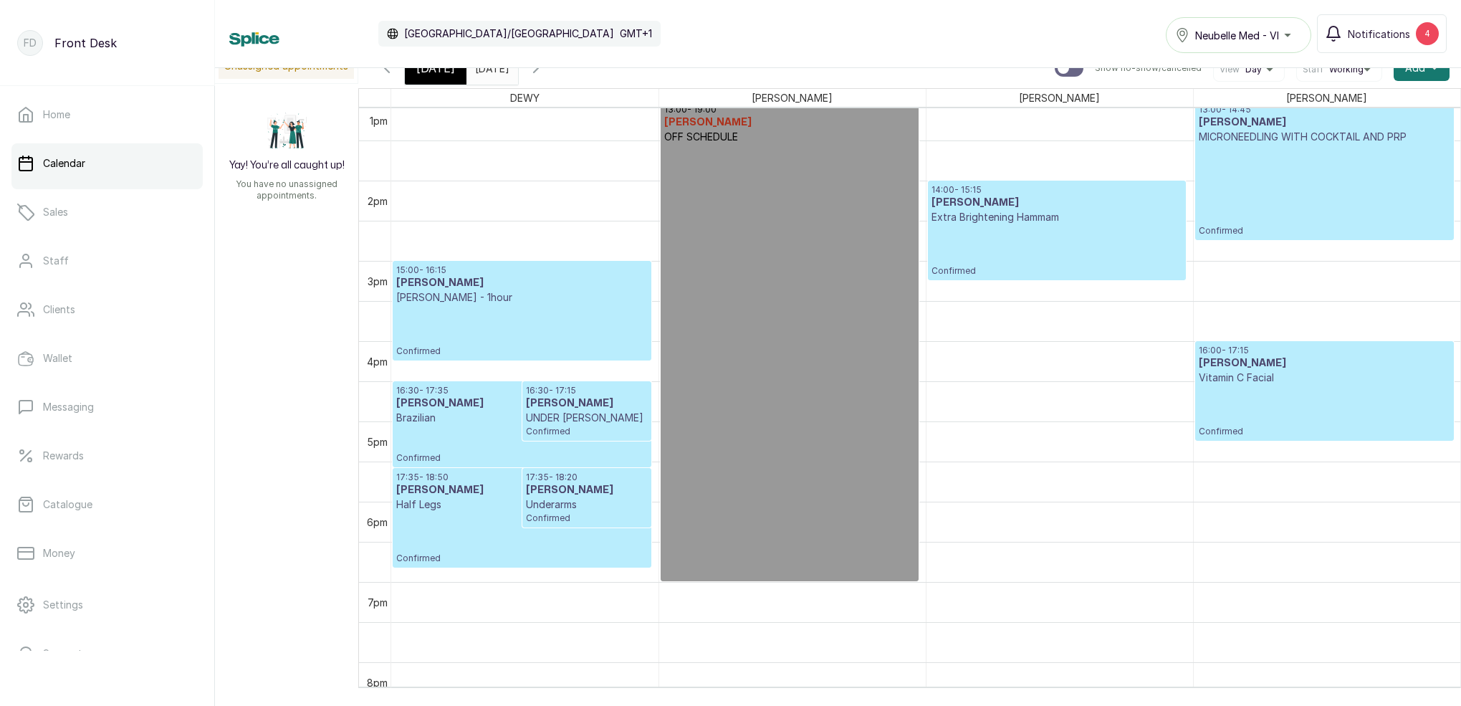
click at [393, 72] on icon "button" at bounding box center [386, 67] width 17 height 17
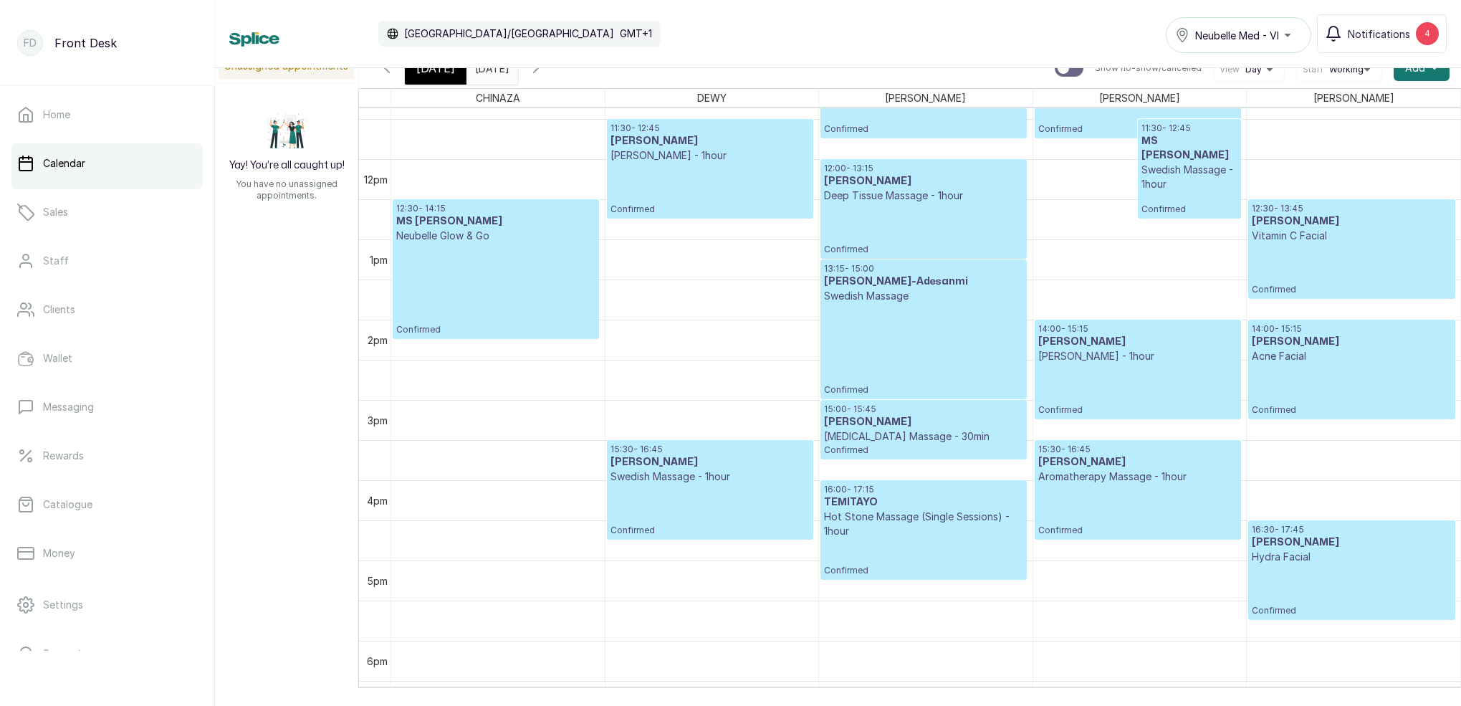
click at [545, 73] on icon "button" at bounding box center [536, 67] width 17 height 17
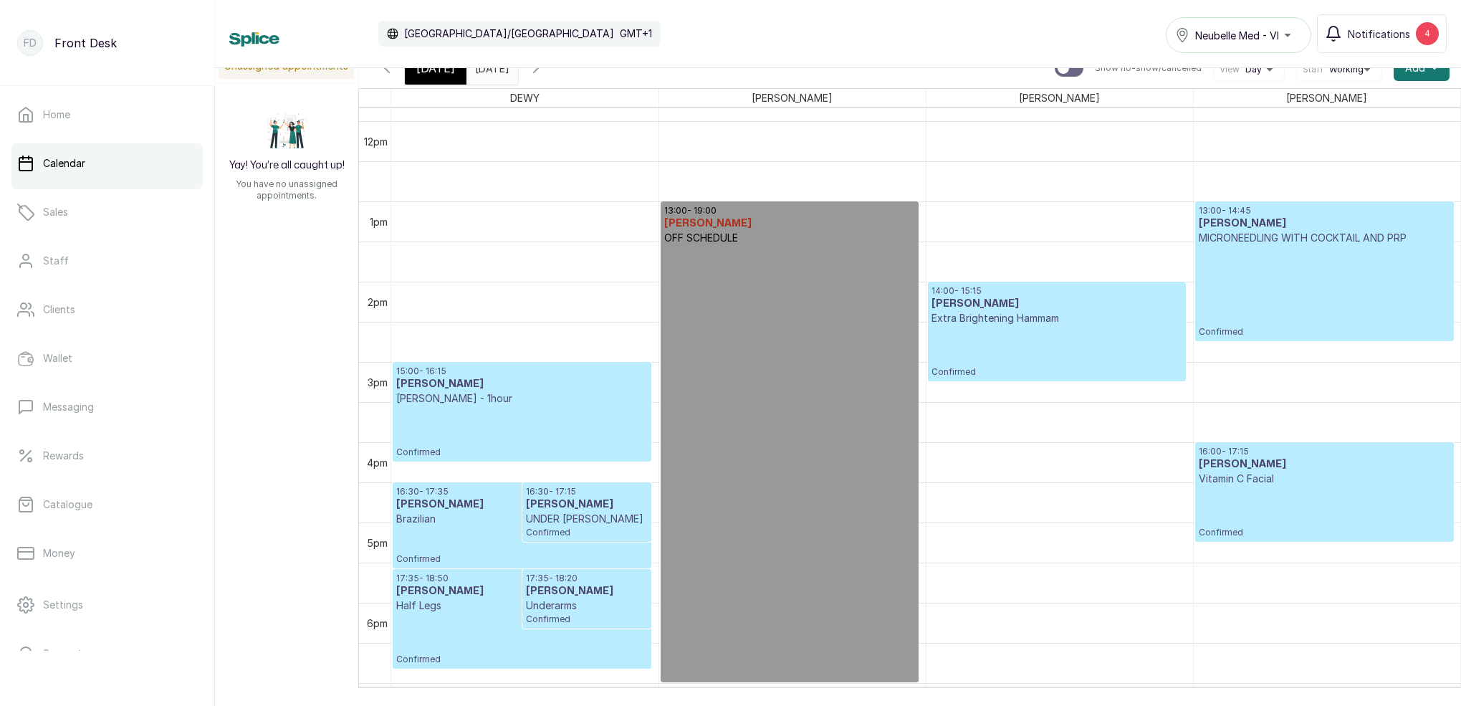
click at [449, 80] on div "[DATE]" at bounding box center [436, 68] width 62 height 33
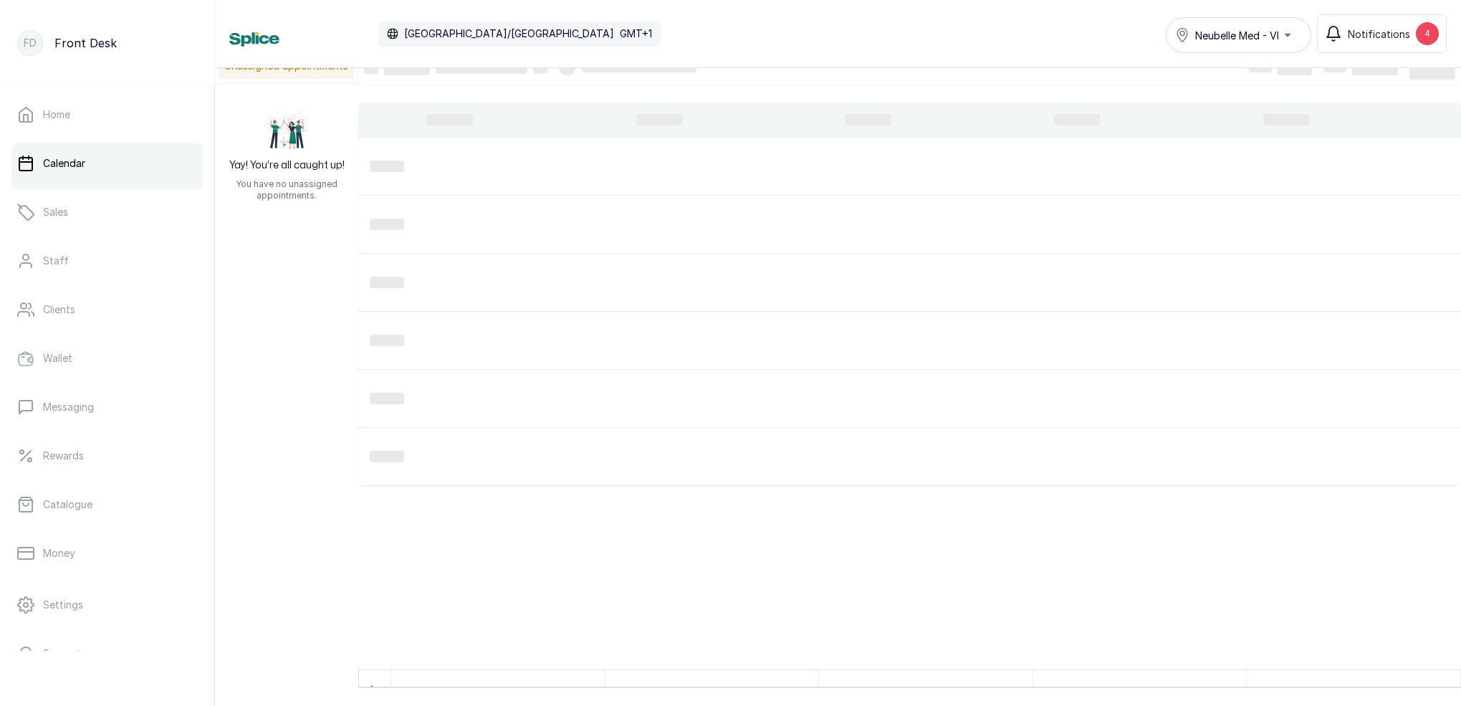
scroll to position [0, 0]
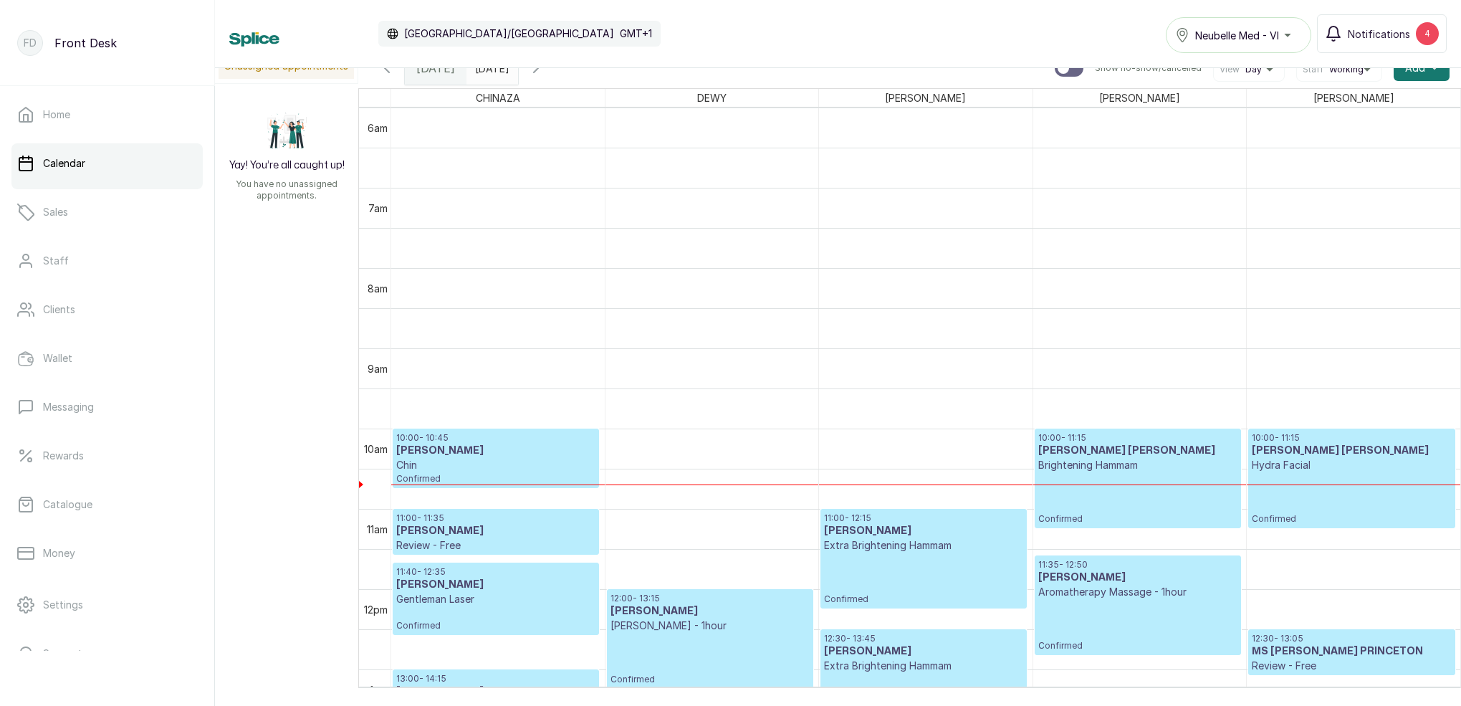
click at [539, 467] on p "Chin" at bounding box center [495, 465] width 199 height 14
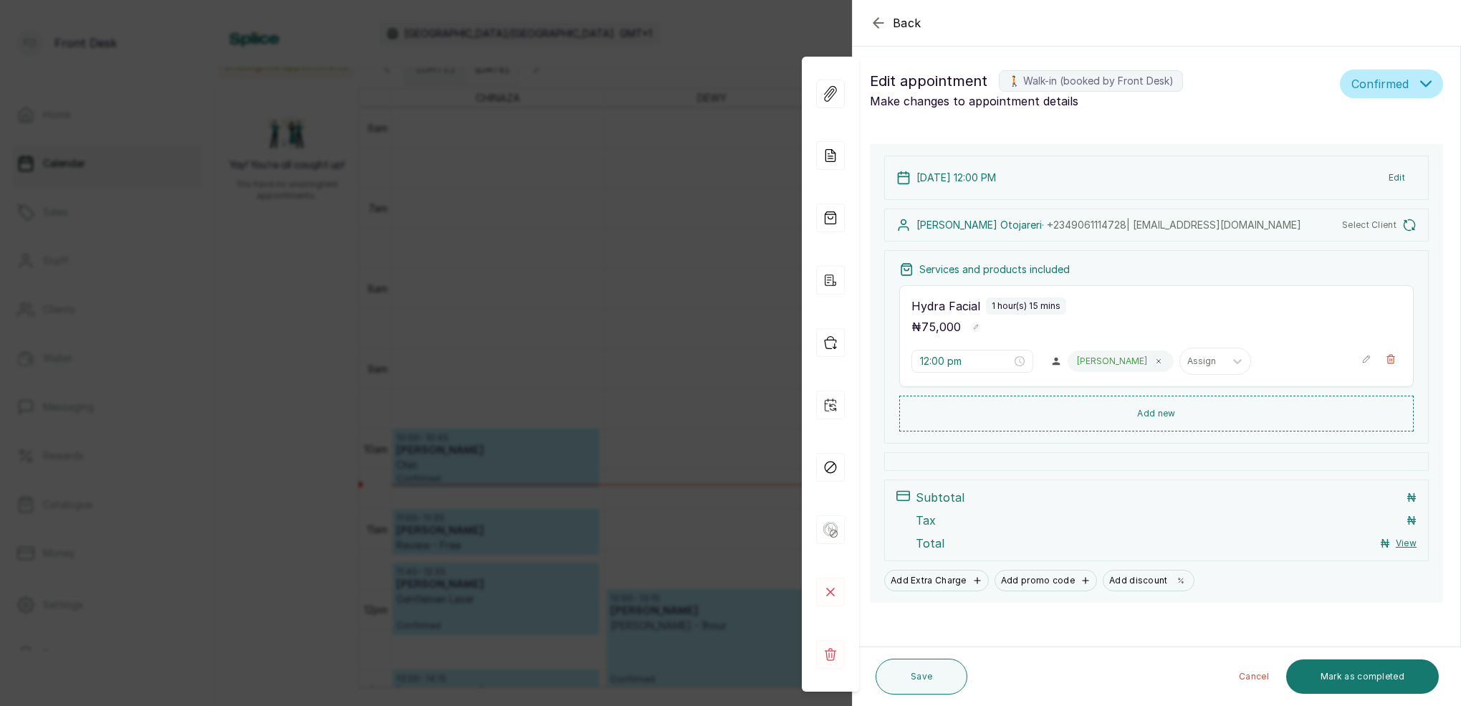
type input "10:00 am"
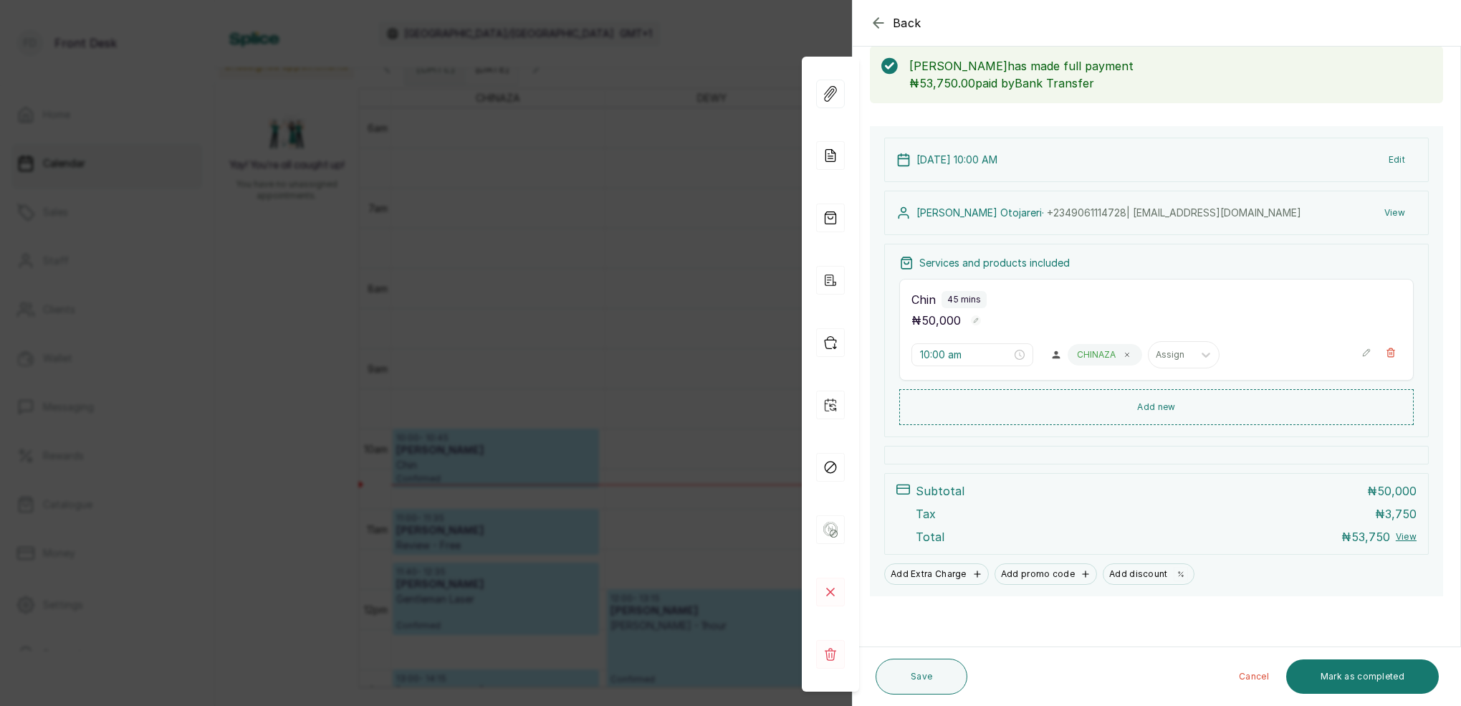
scroll to position [75, 0]
click at [701, 156] on div "Back Appointment Details Edit appointment 🚶 Walk-in (booked by Front Desk) Make…" at bounding box center [730, 353] width 1461 height 706
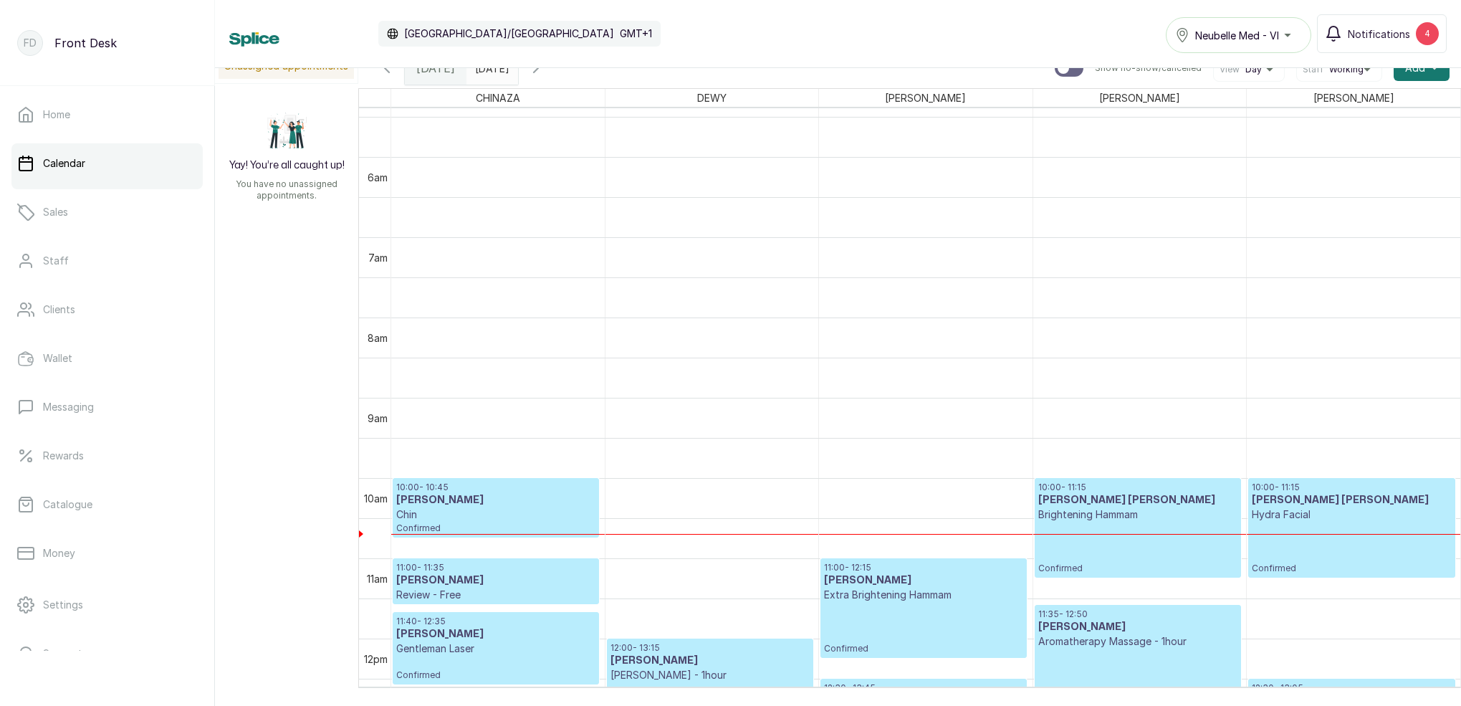
scroll to position [475, 0]
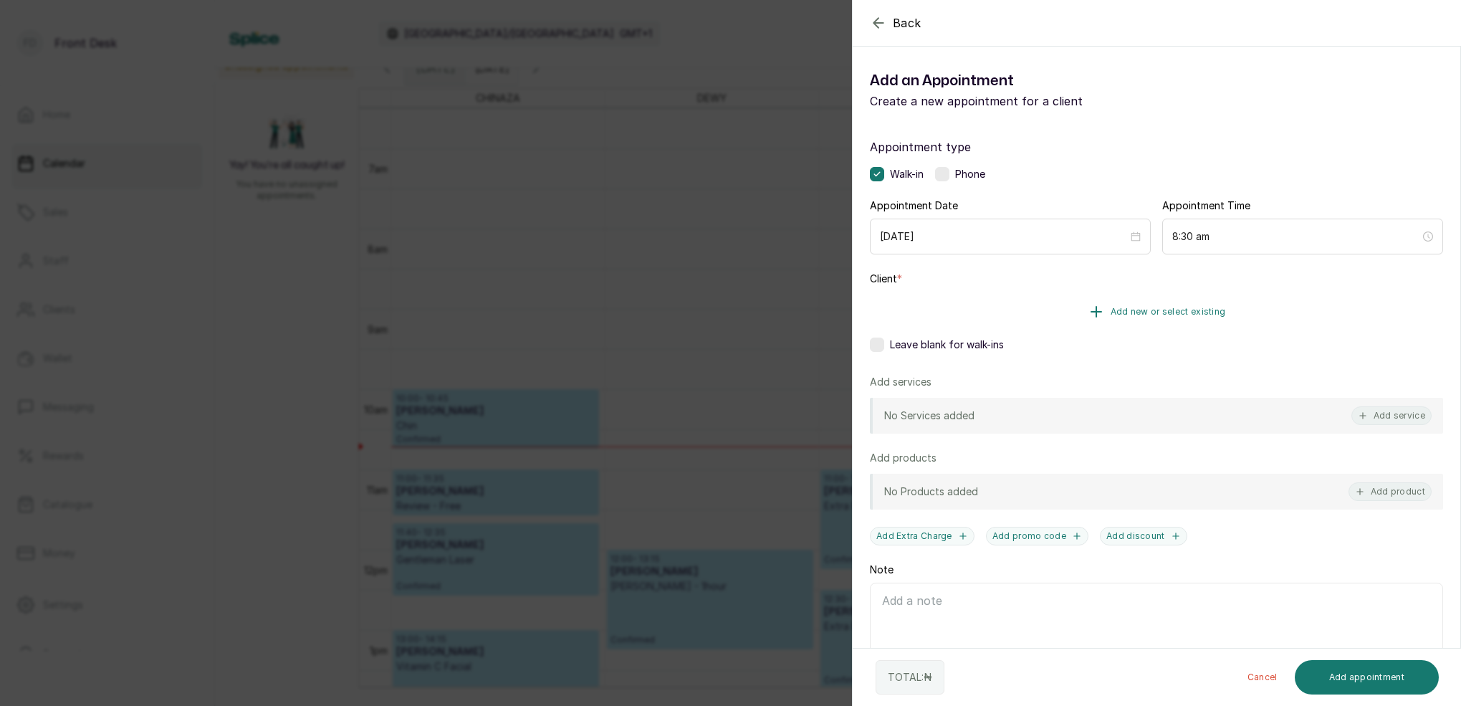
click at [1203, 313] on span "Add new or select existing" at bounding box center [1168, 311] width 115 height 11
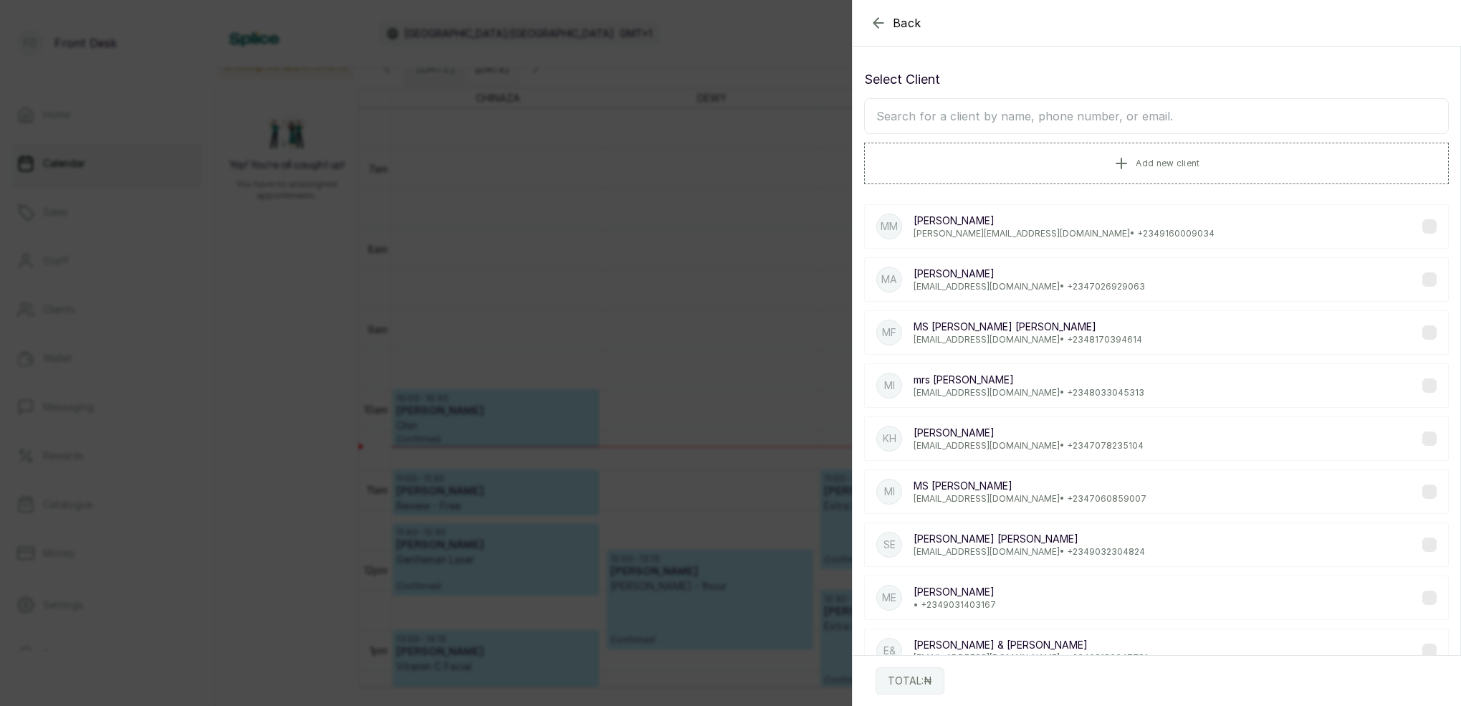
click at [1079, 123] on input "text" at bounding box center [1156, 116] width 585 height 36
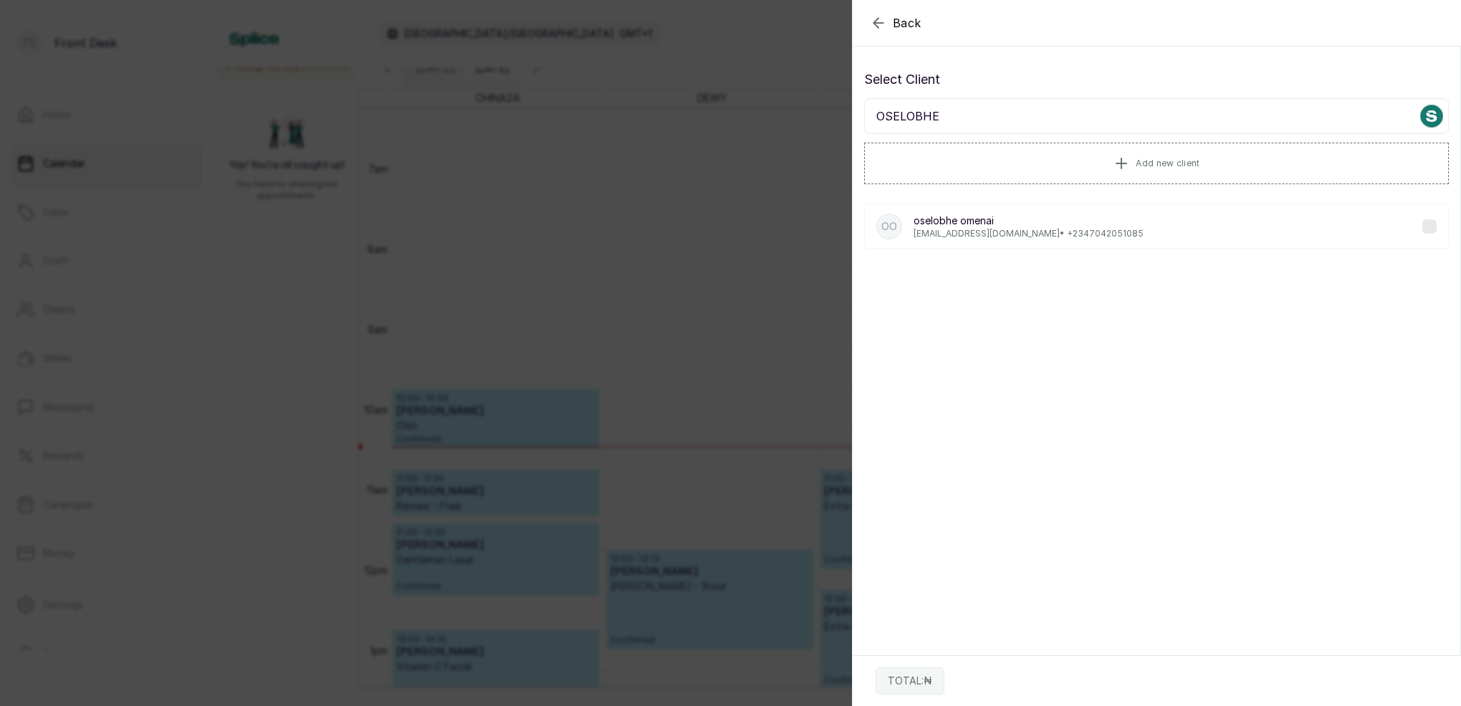
type input "OSELOBHE"
click at [927, 228] on p "oselobheomenai@gmail.com • +234 7042051085" at bounding box center [1029, 233] width 230 height 11
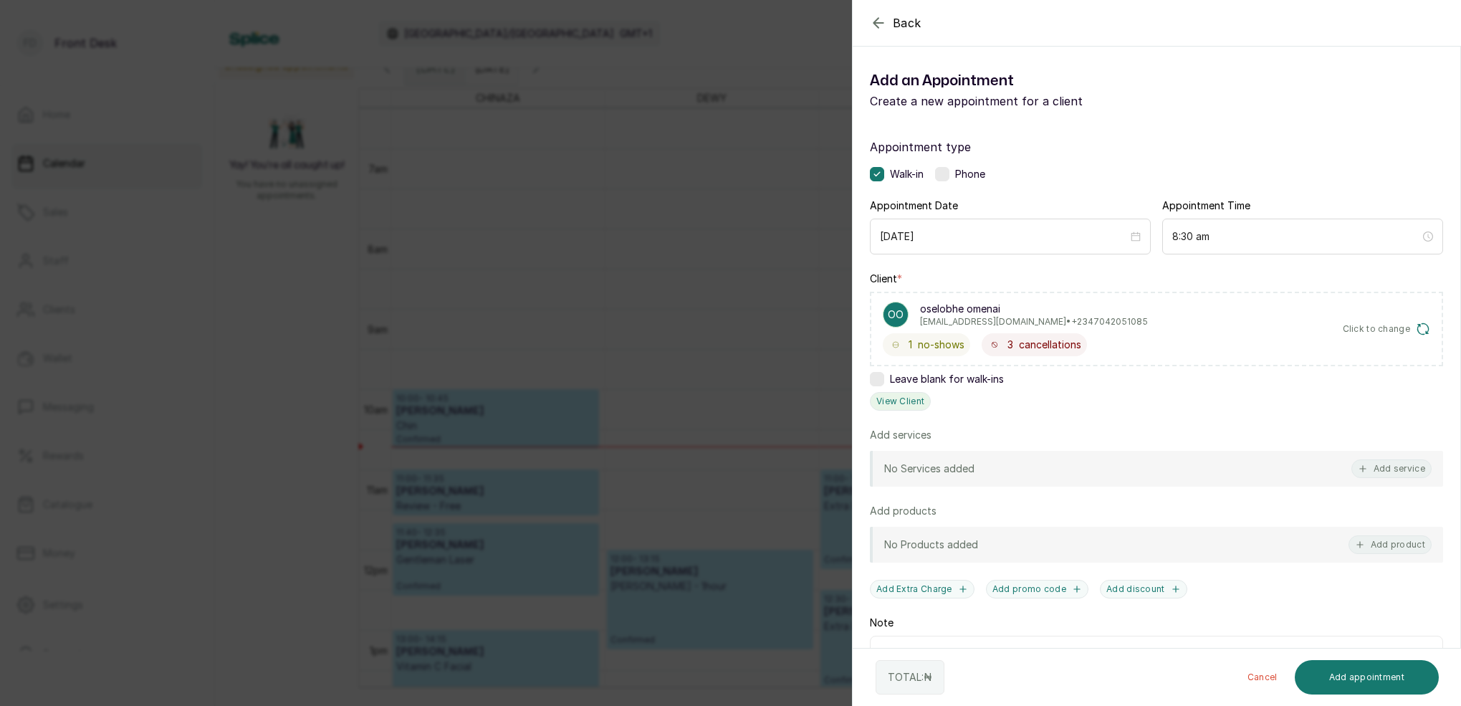
click at [922, 395] on button "View Client" at bounding box center [900, 401] width 61 height 19
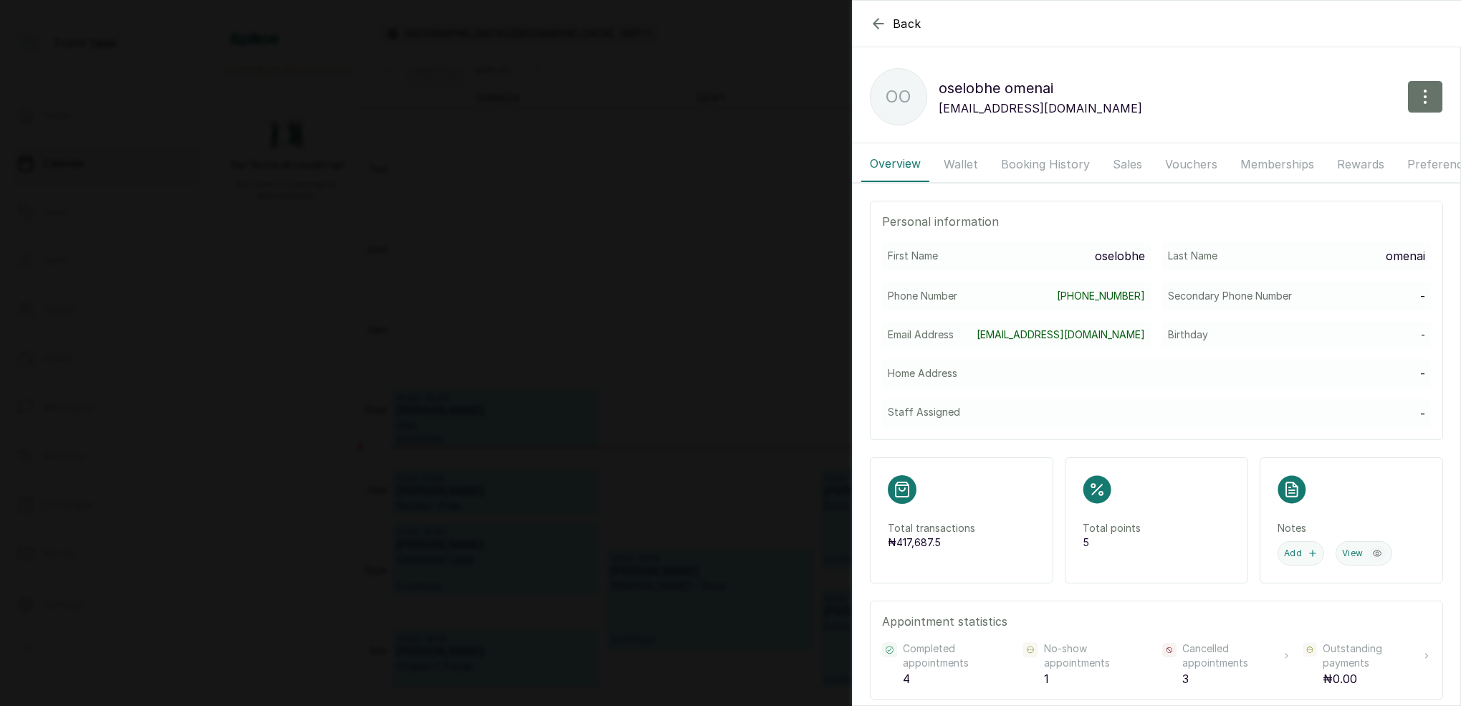
click at [1060, 161] on button "Booking History" at bounding box center [1046, 164] width 106 height 36
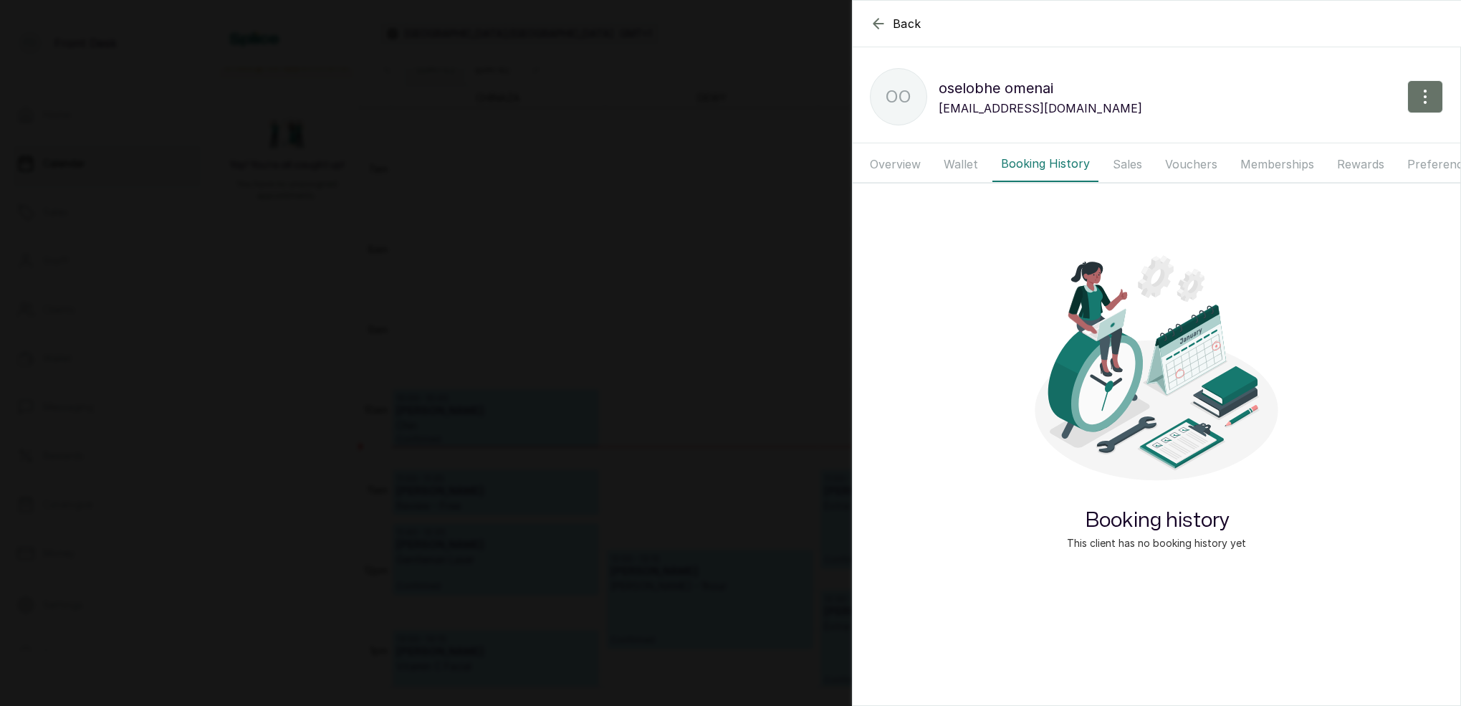
click at [958, 156] on button "Wallet" at bounding box center [961, 164] width 52 height 36
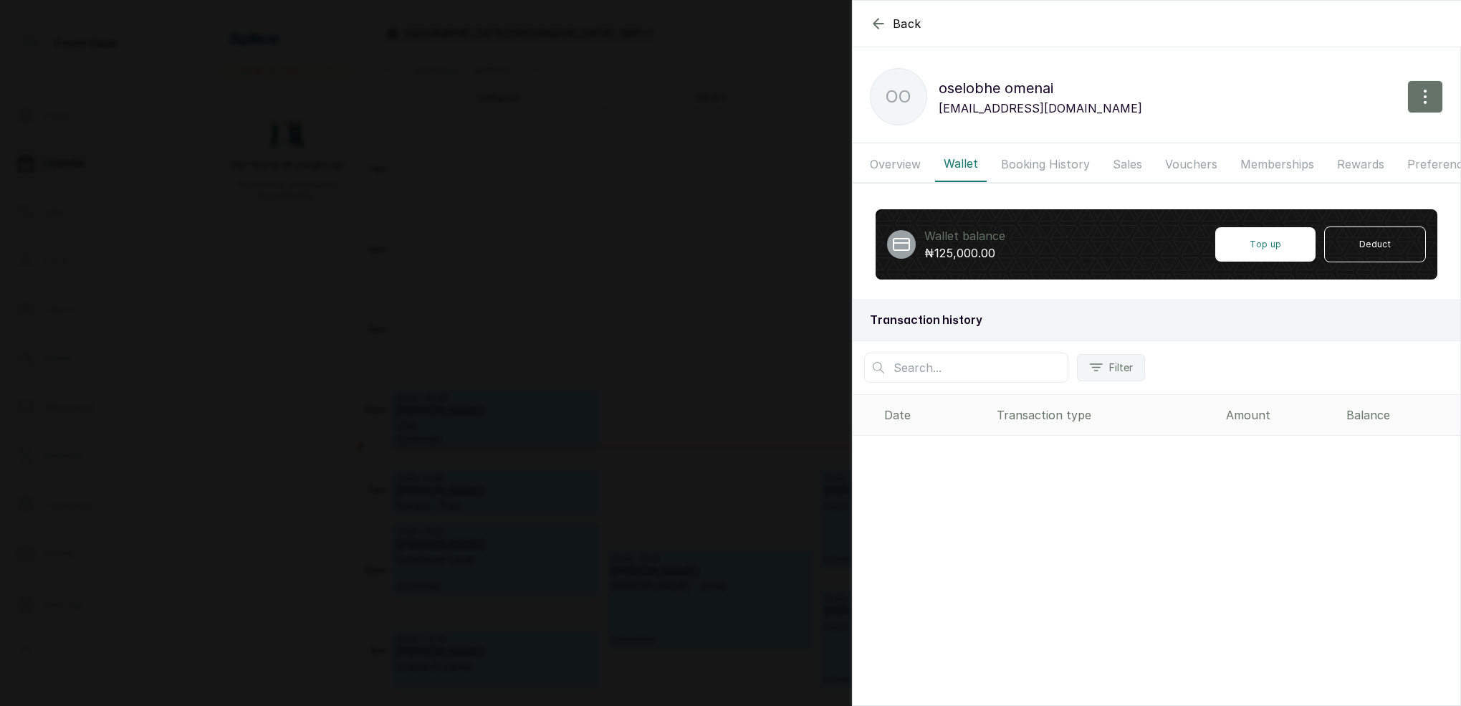
click at [905, 166] on button "Overview" at bounding box center [896, 164] width 68 height 36
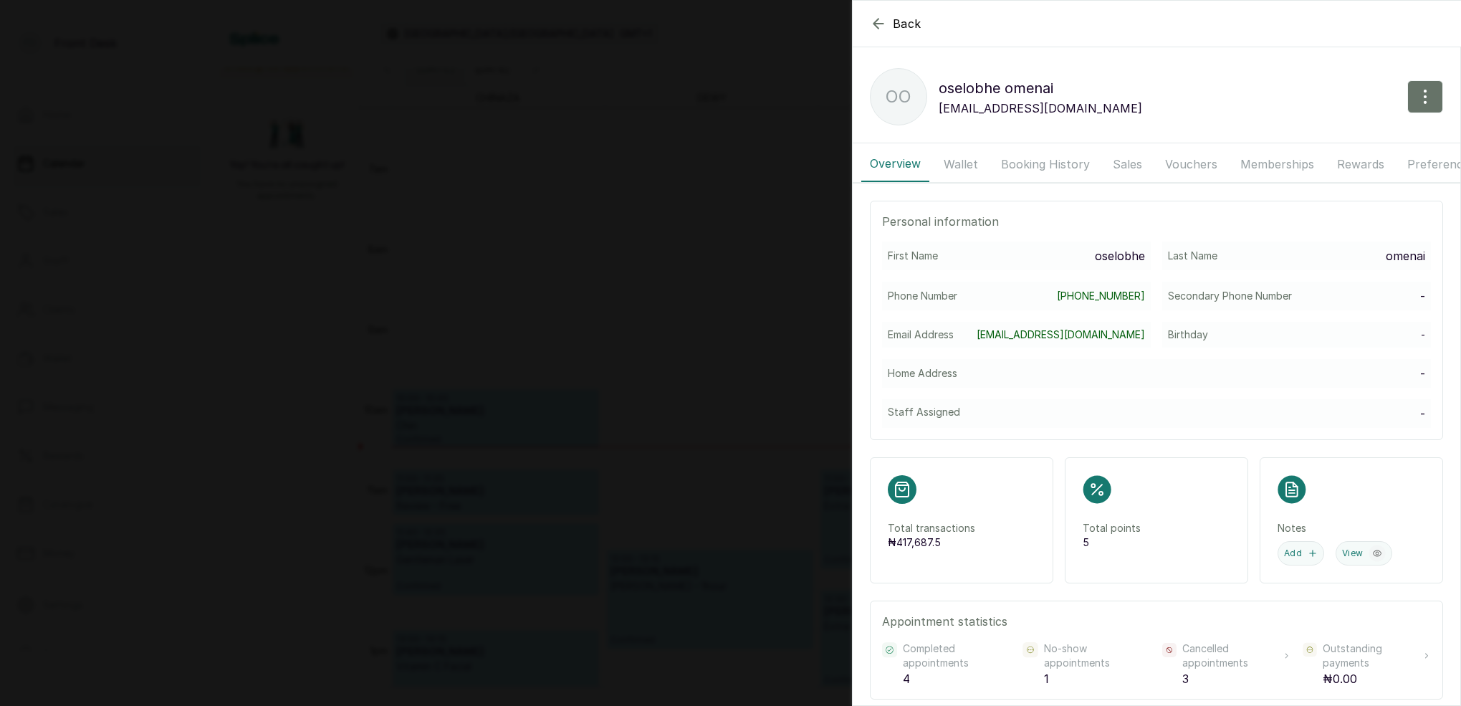
click at [1036, 168] on button "Booking History" at bounding box center [1046, 164] width 106 height 36
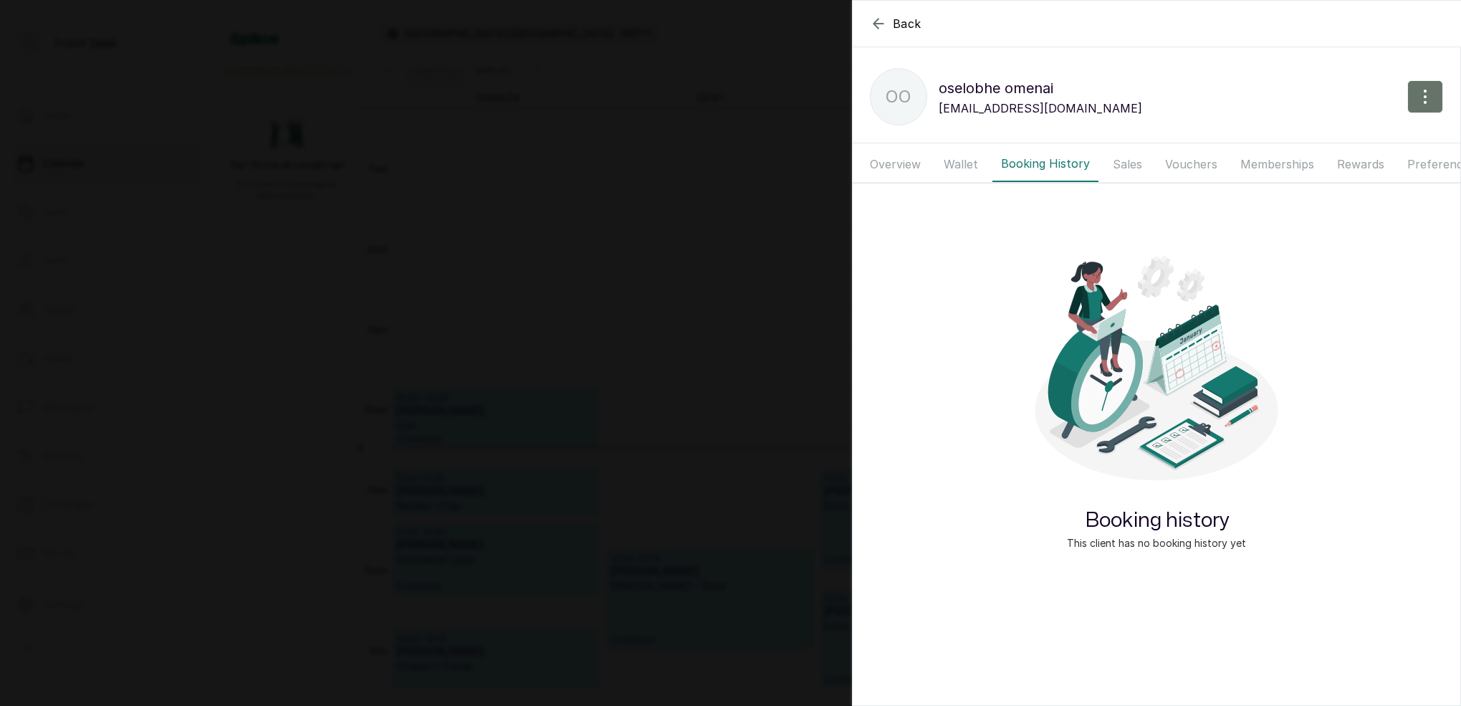
click at [974, 166] on button "Wallet" at bounding box center [961, 164] width 52 height 36
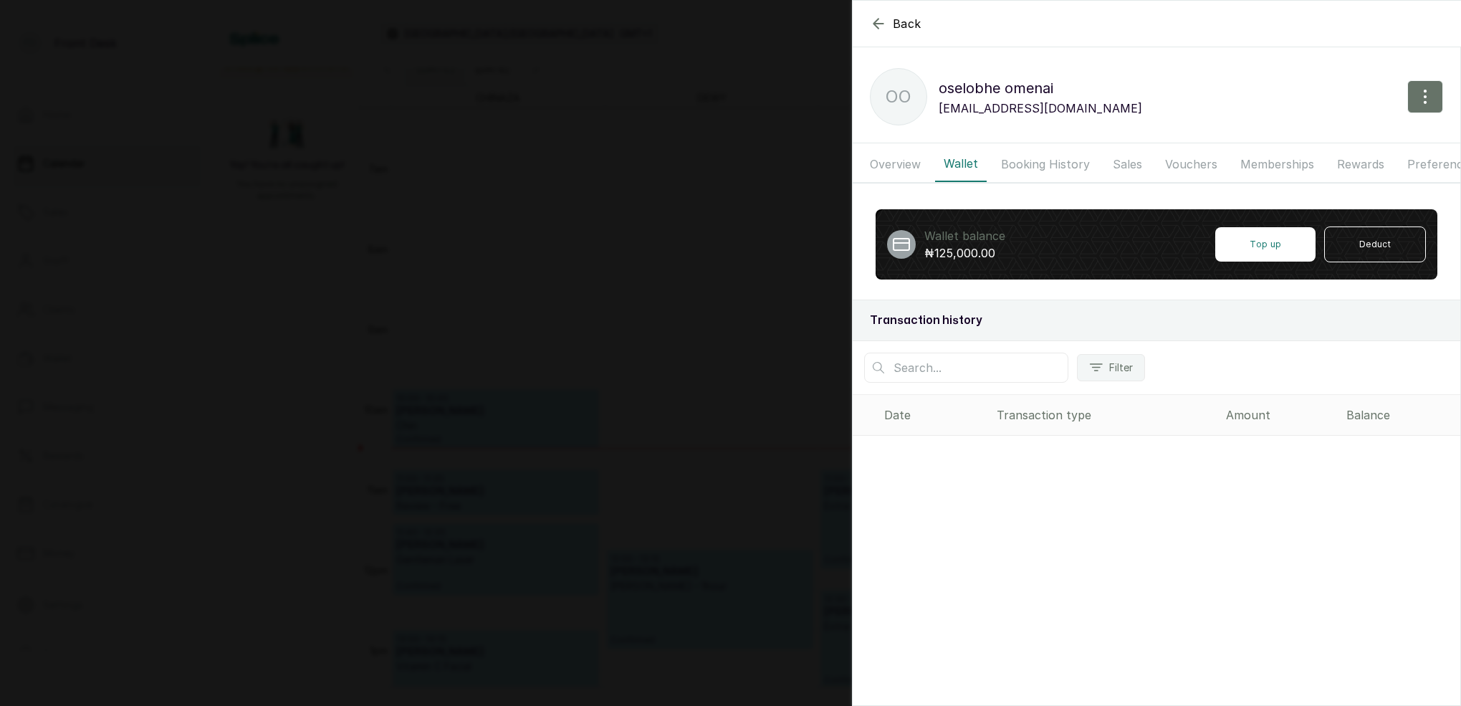
drag, startPoint x: 904, startPoint y: 165, endPoint x: 967, endPoint y: 173, distance: 63.7
click at [905, 165] on button "Overview" at bounding box center [896, 164] width 68 height 36
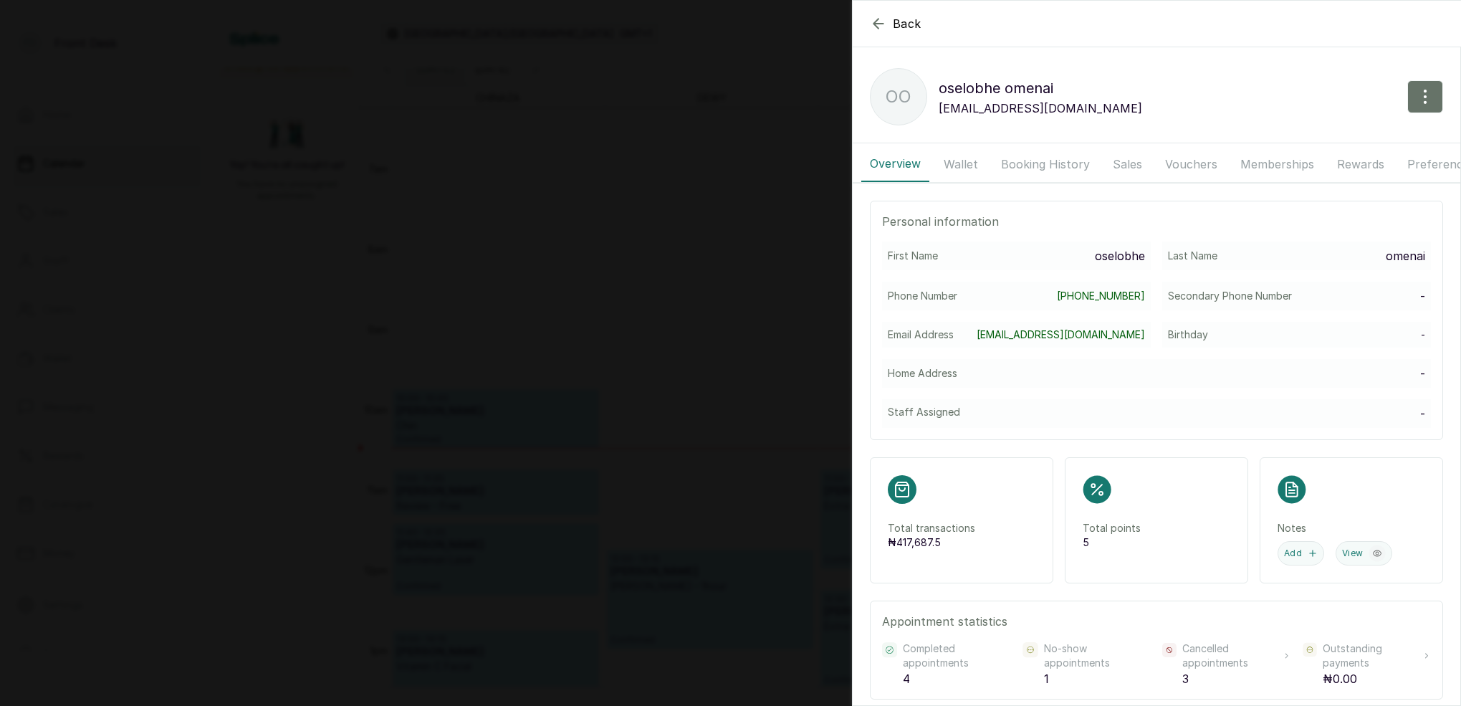
click at [1026, 166] on button "Booking History" at bounding box center [1046, 164] width 106 height 36
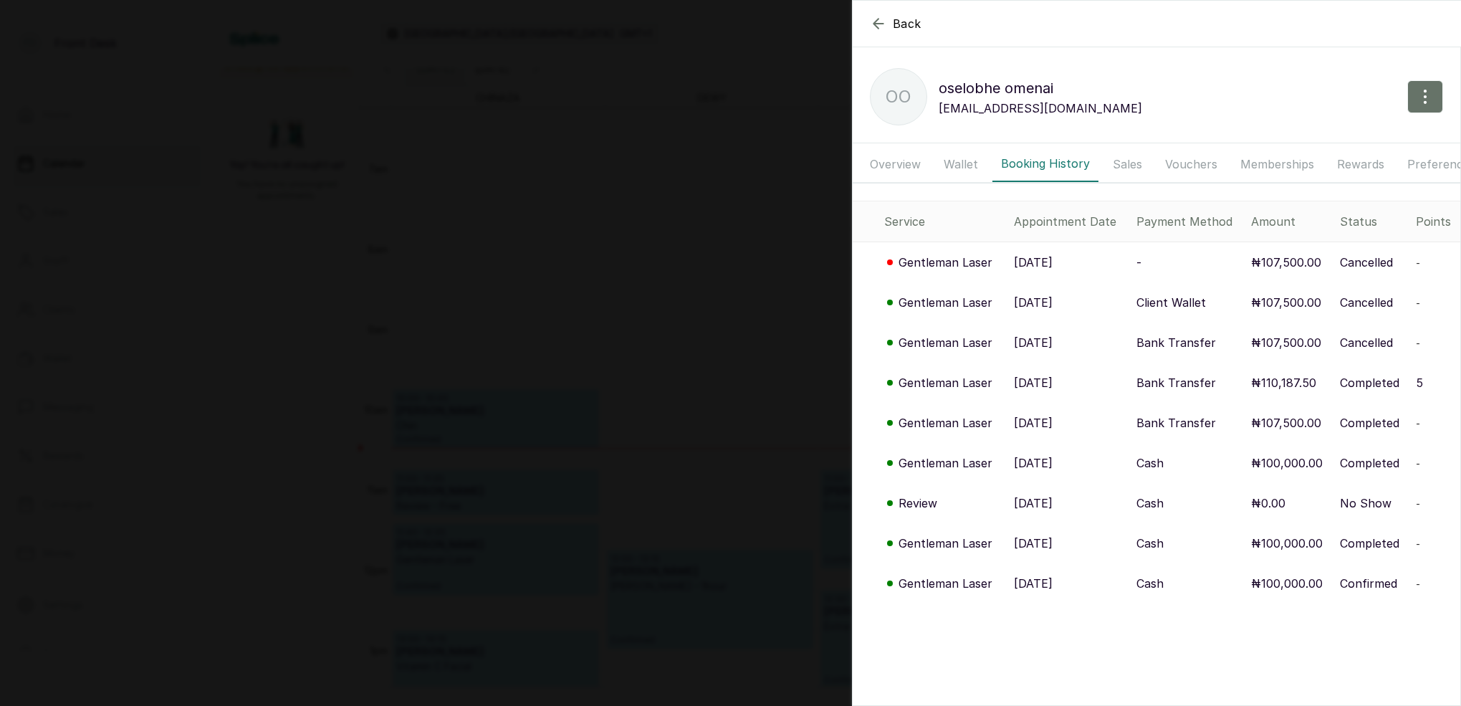
click at [938, 262] on p "Gentleman Laser" at bounding box center [946, 262] width 94 height 17
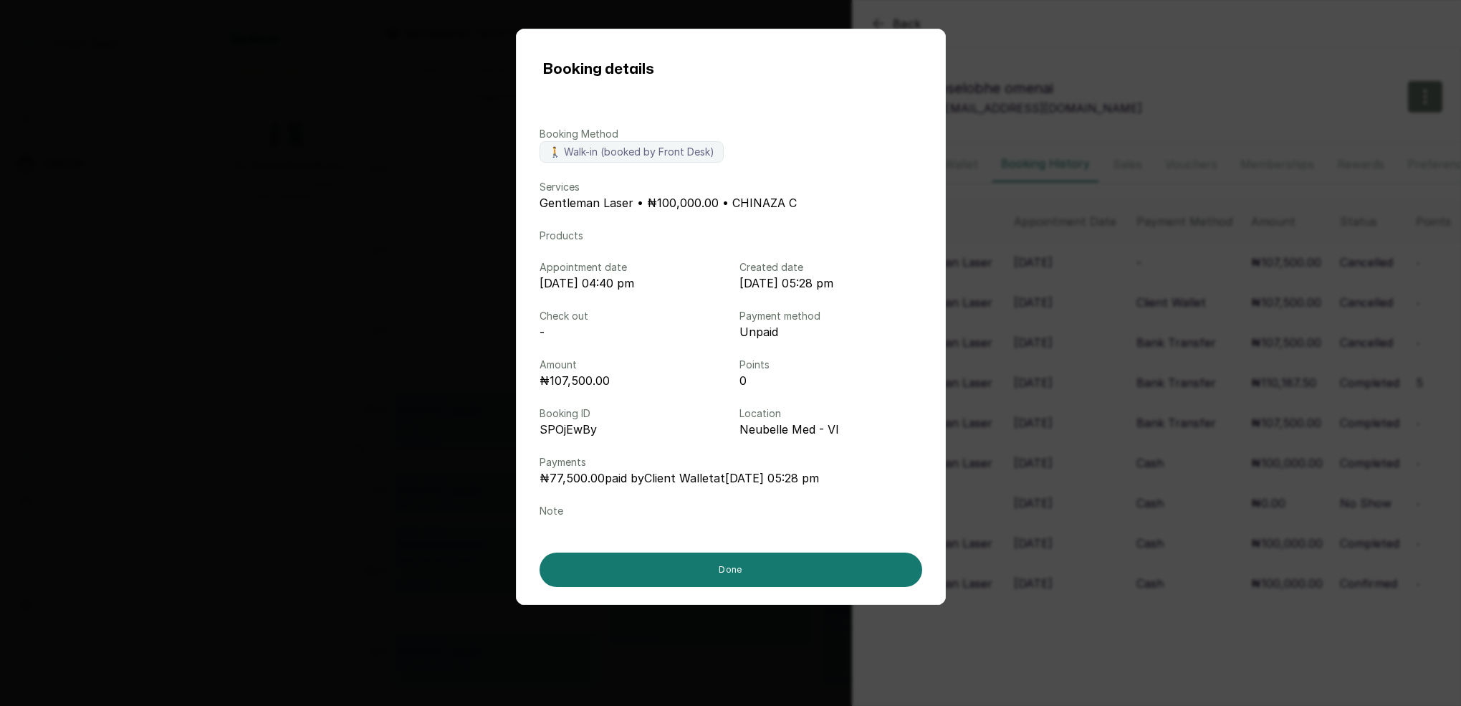
click at [1168, 329] on div "Booking details Booking Method 🚶 Walk-in (booked by Front Desk) Services Gentle…" at bounding box center [730, 353] width 1461 height 706
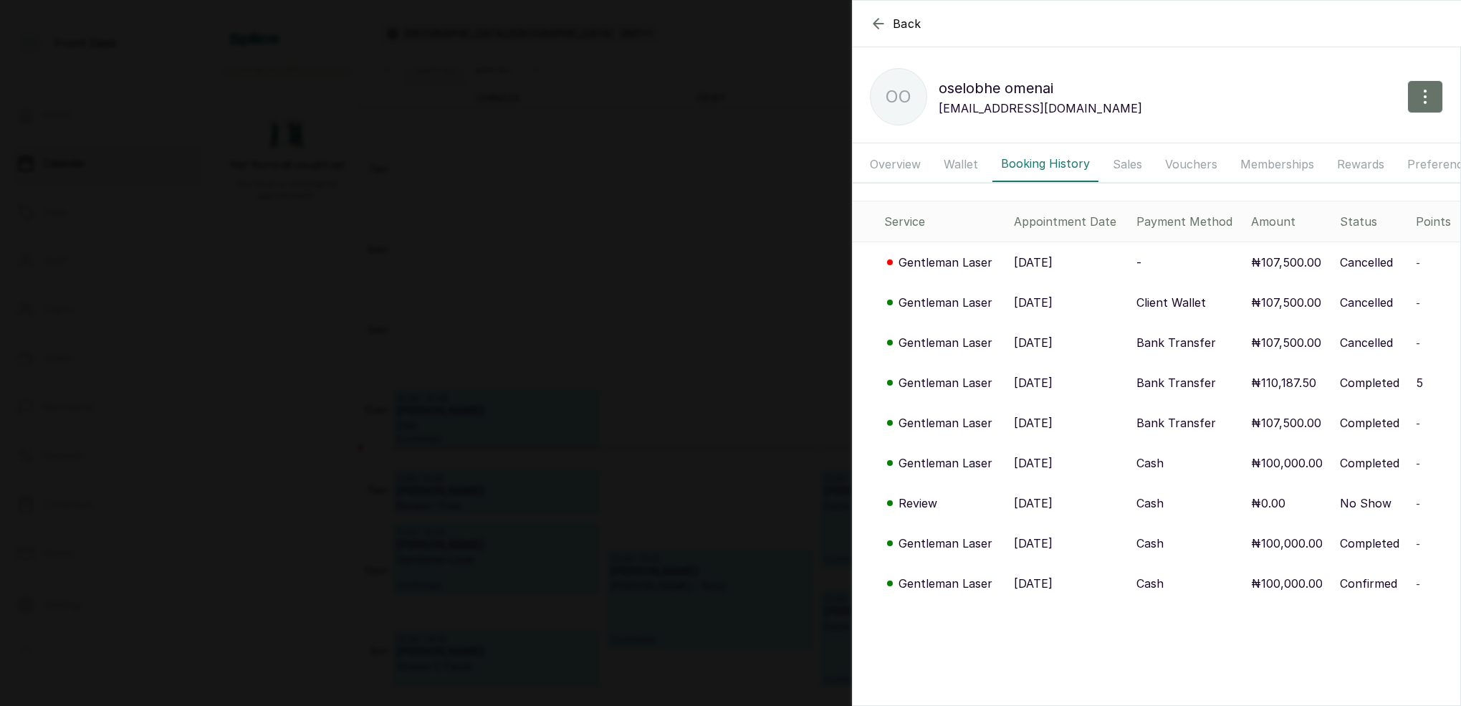
click at [973, 159] on button "Wallet" at bounding box center [961, 164] width 52 height 36
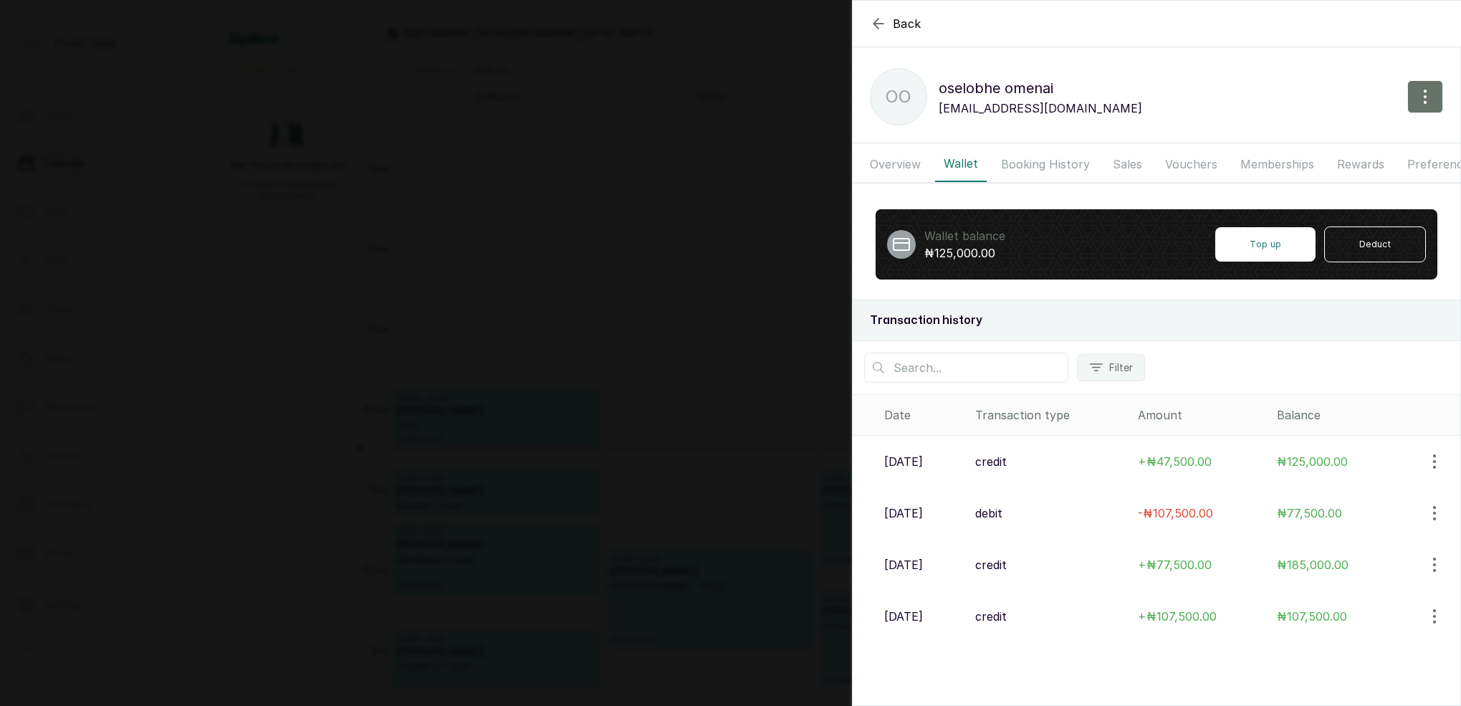
click at [1012, 161] on button "Booking History" at bounding box center [1046, 164] width 106 height 36
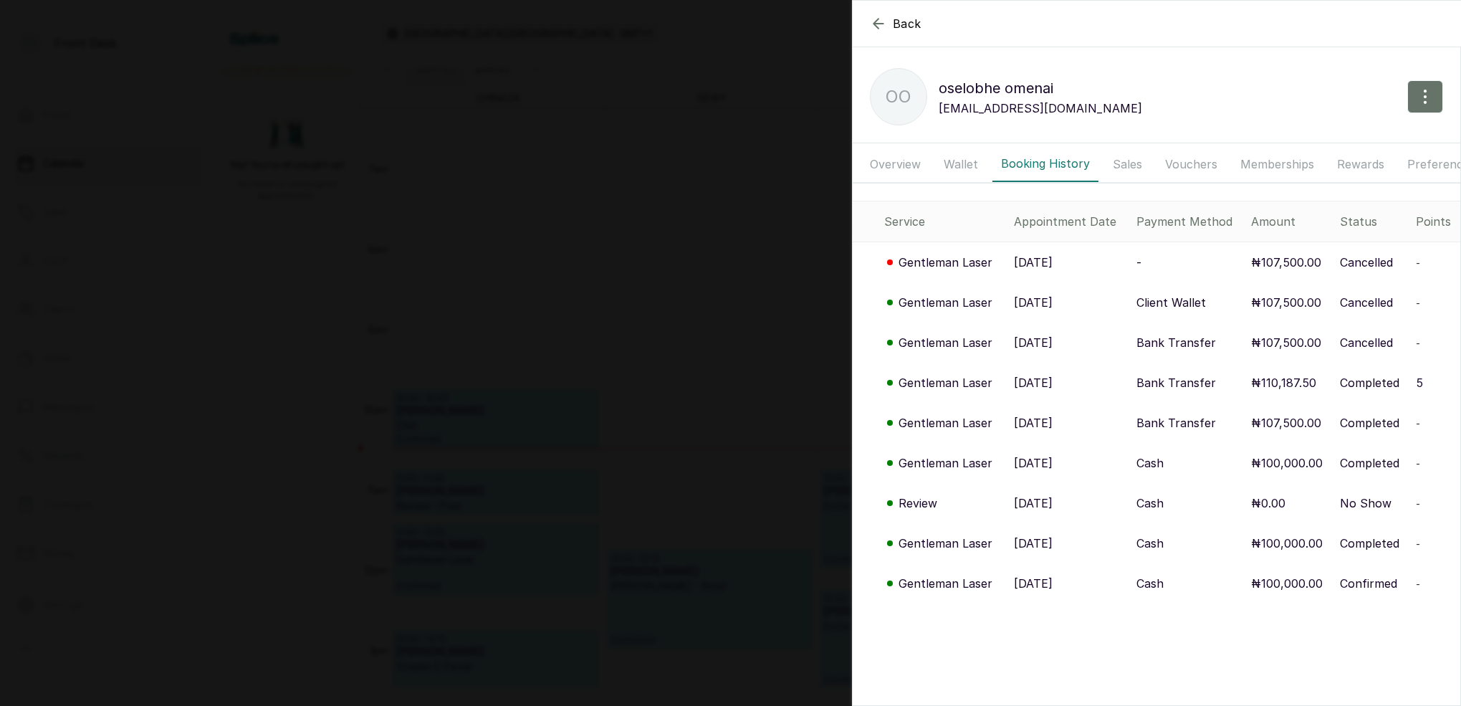
click at [970, 306] on p "Gentleman Laser" at bounding box center [946, 302] width 94 height 17
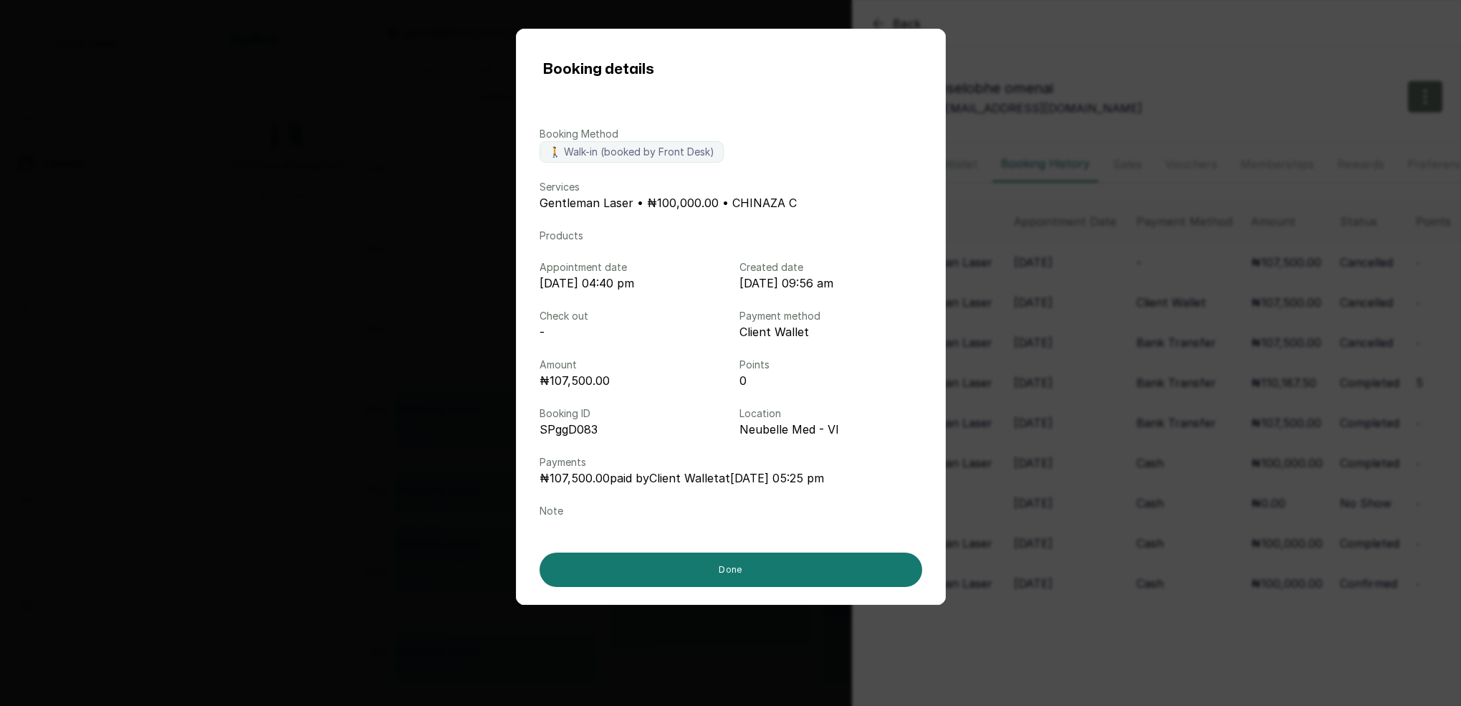
click at [1044, 288] on div "Booking details Booking Method 🚶 Walk-in (booked by Front Desk) Services Gentle…" at bounding box center [730, 353] width 1461 height 706
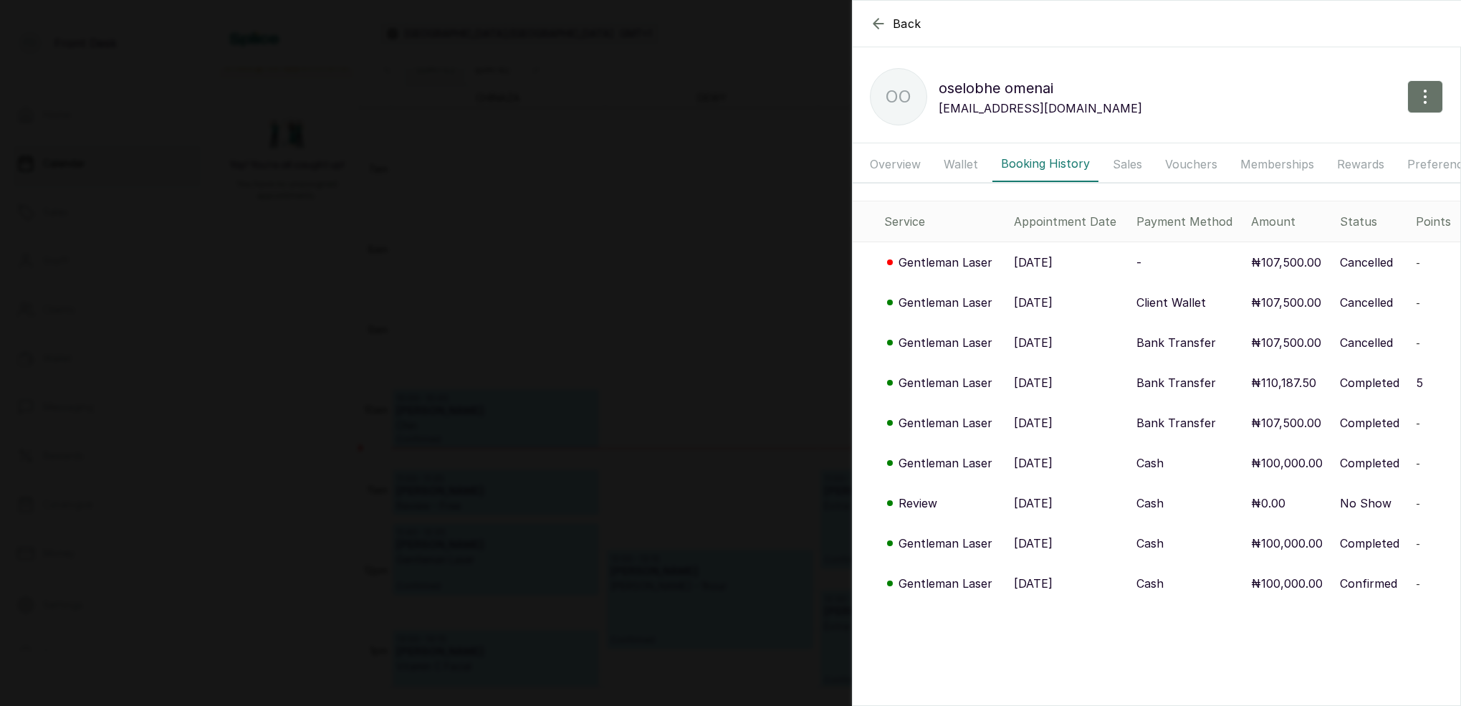
click at [971, 261] on p "Gentleman Laser" at bounding box center [946, 262] width 94 height 17
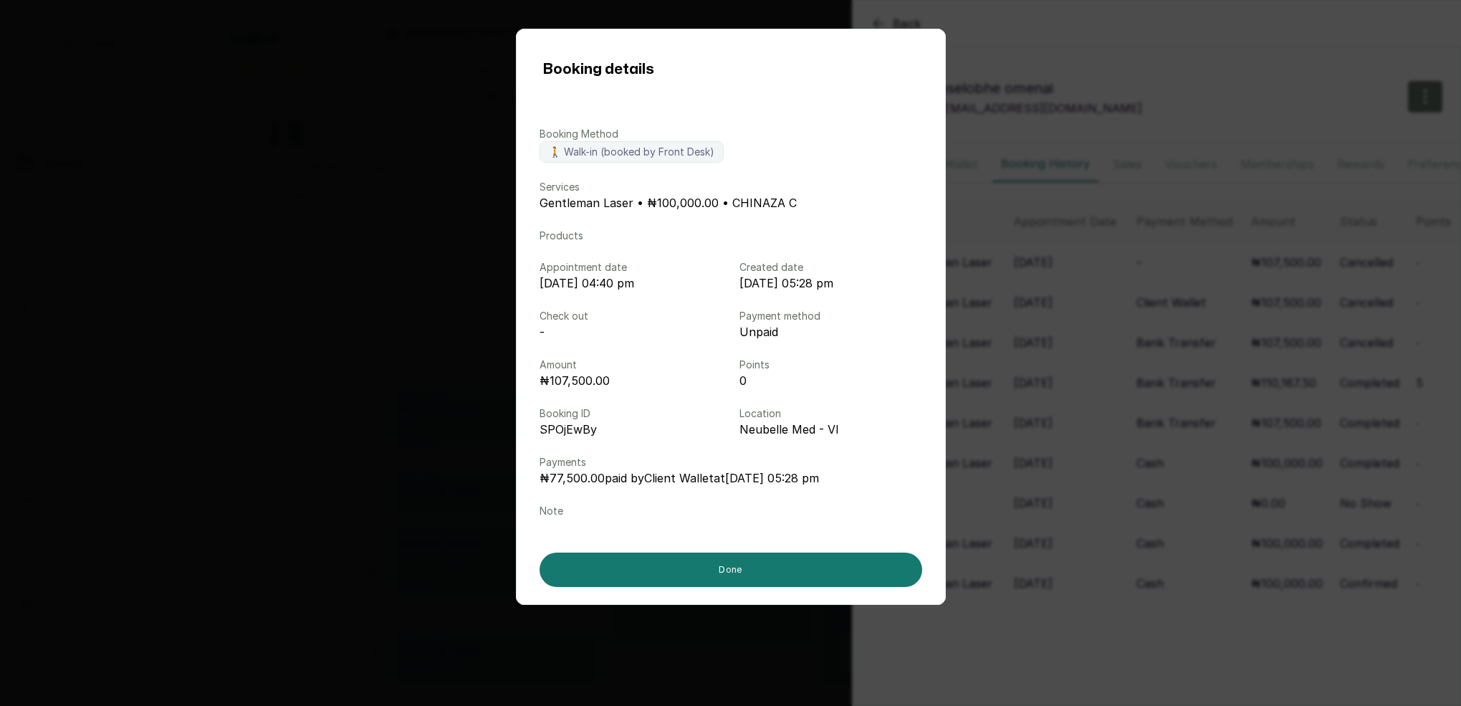
click at [1062, 277] on div "Booking details Booking Method 🚶 Walk-in (booked by Front Desk) Services Gentle…" at bounding box center [730, 353] width 1461 height 706
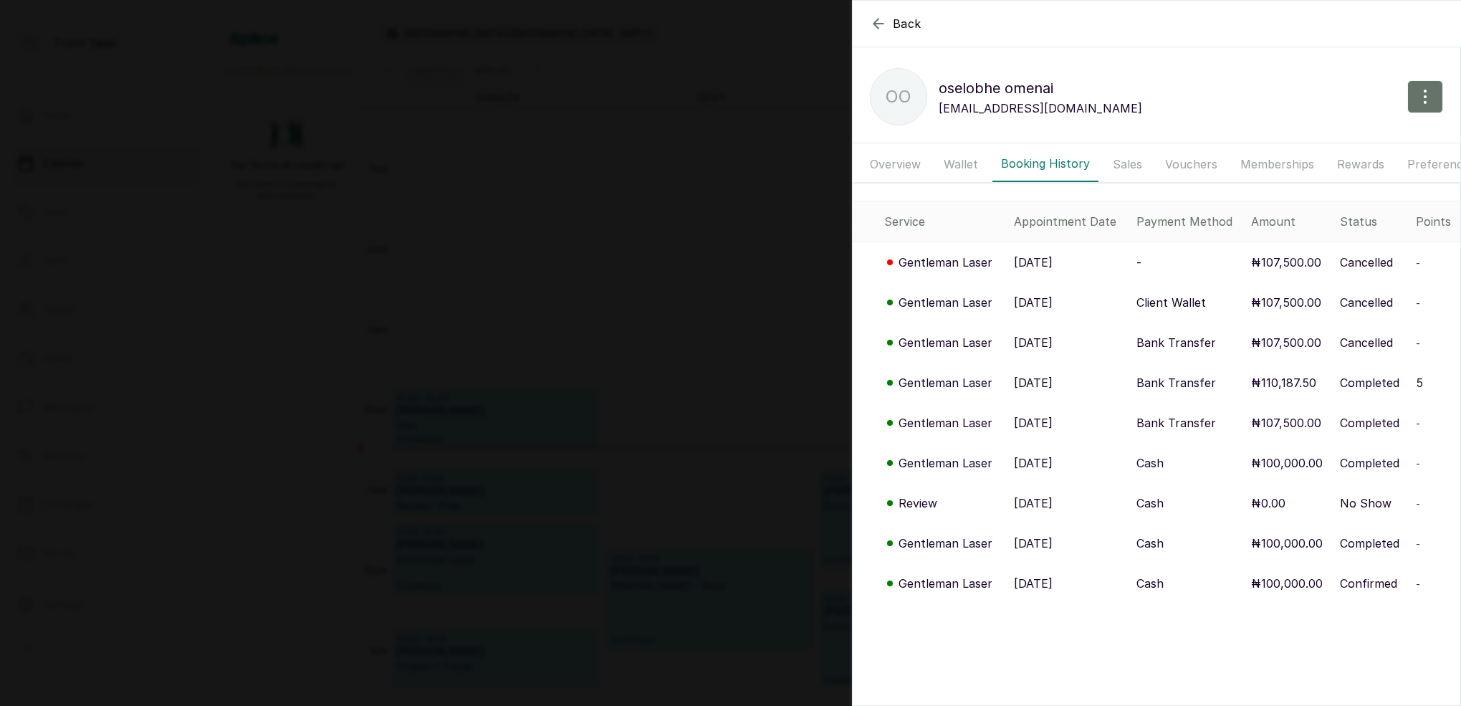
click at [953, 161] on button "Wallet" at bounding box center [961, 164] width 52 height 36
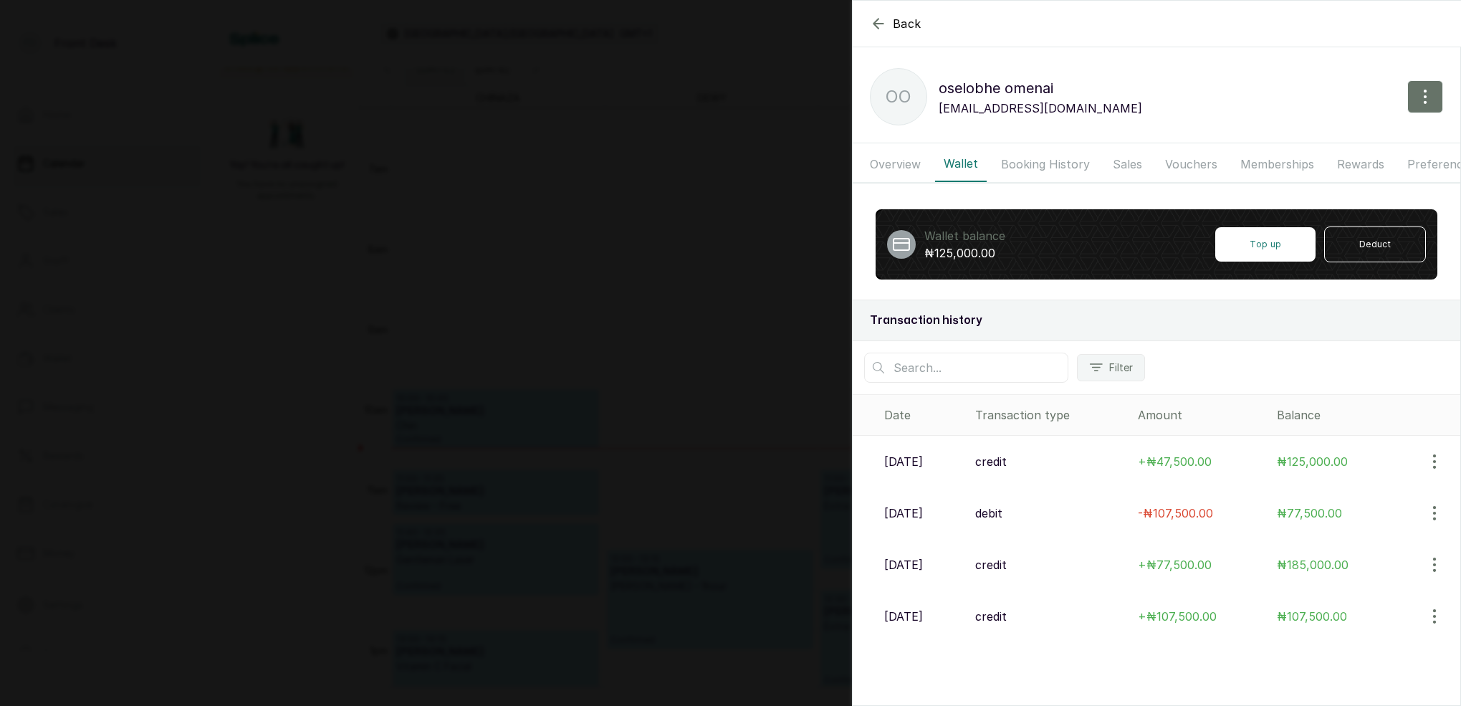
scroll to position [0, 0]
click at [923, 463] on p "12 Sep, 2025" at bounding box center [903, 461] width 39 height 17
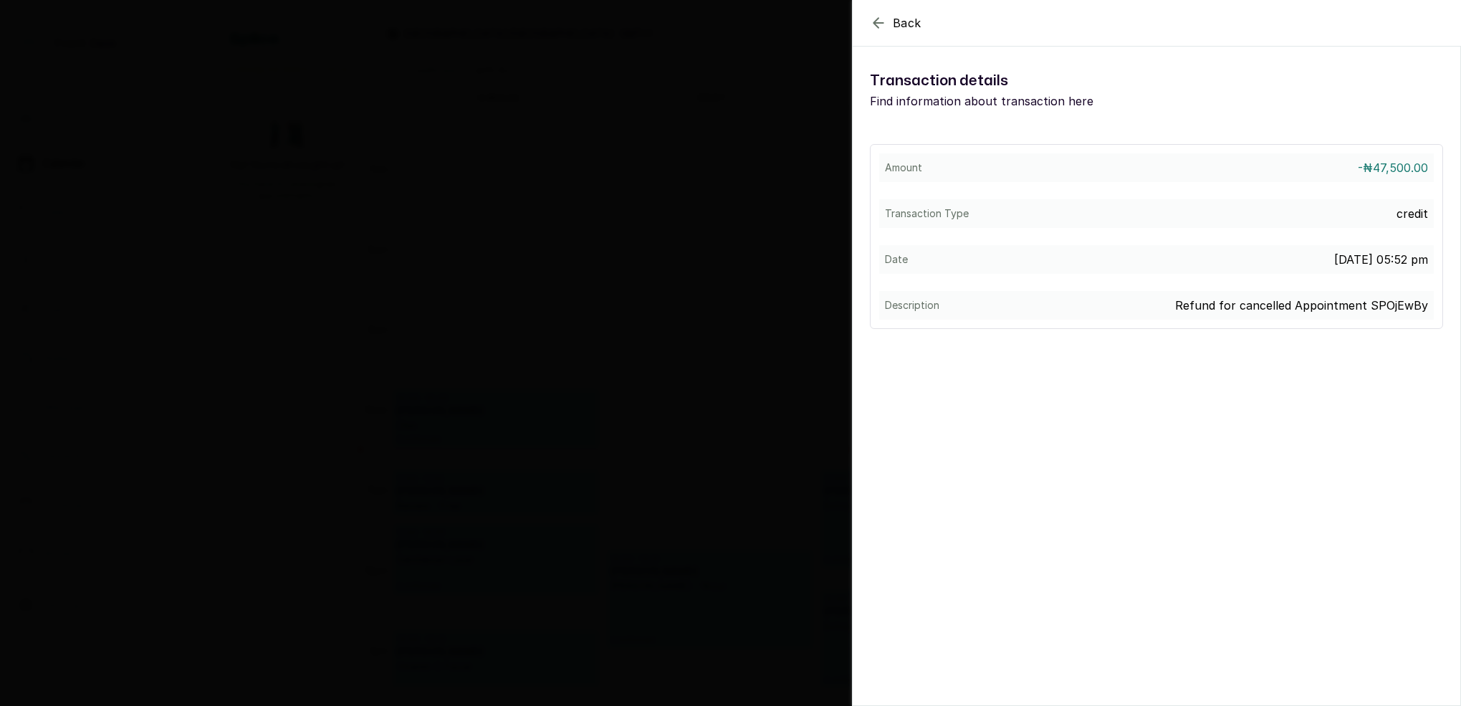
click at [879, 27] on icon "button" at bounding box center [878, 22] width 17 height 17
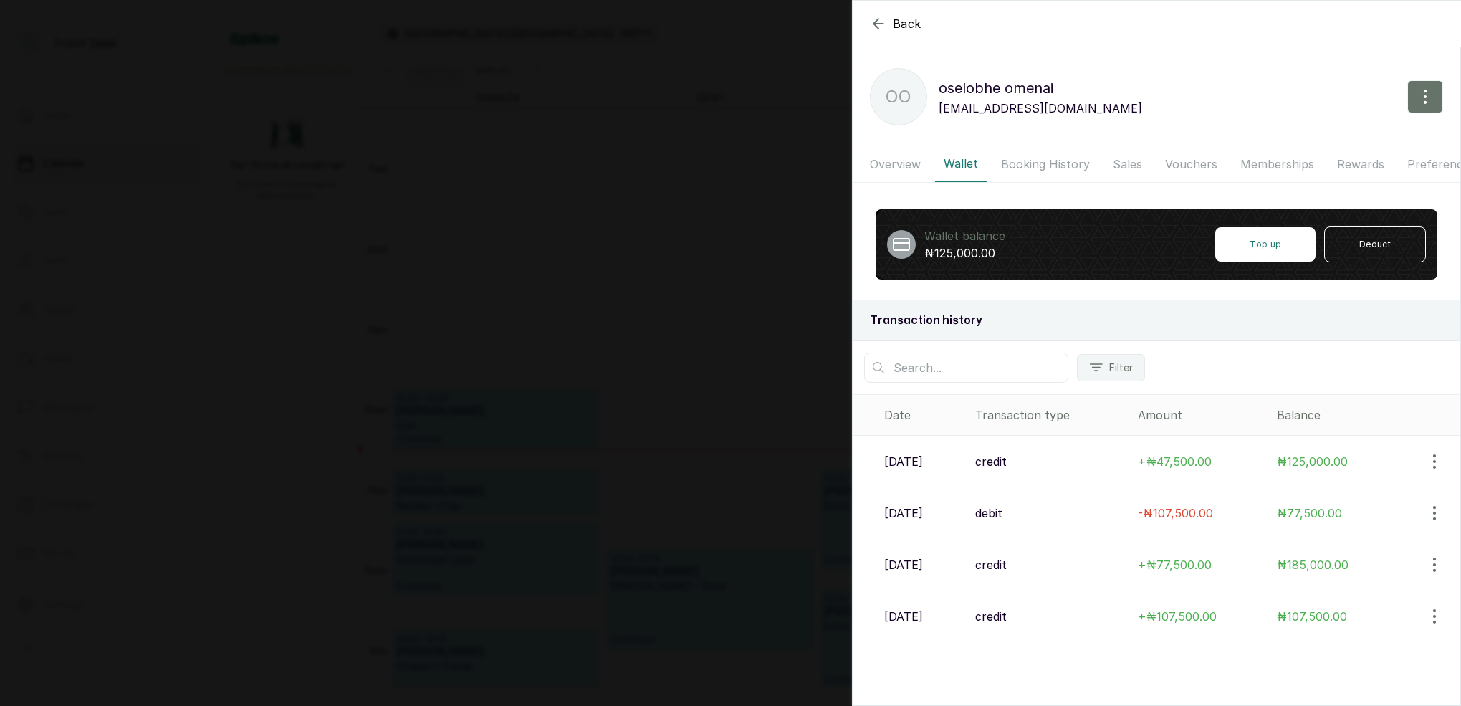
drag, startPoint x: 383, startPoint y: 130, endPoint x: 393, endPoint y: 135, distance: 11.2
click at [383, 130] on div "Back oselobhe omenai oo oselobhe omenai oselobheomenai@gmail.com Overview Walle…" at bounding box center [730, 353] width 1461 height 706
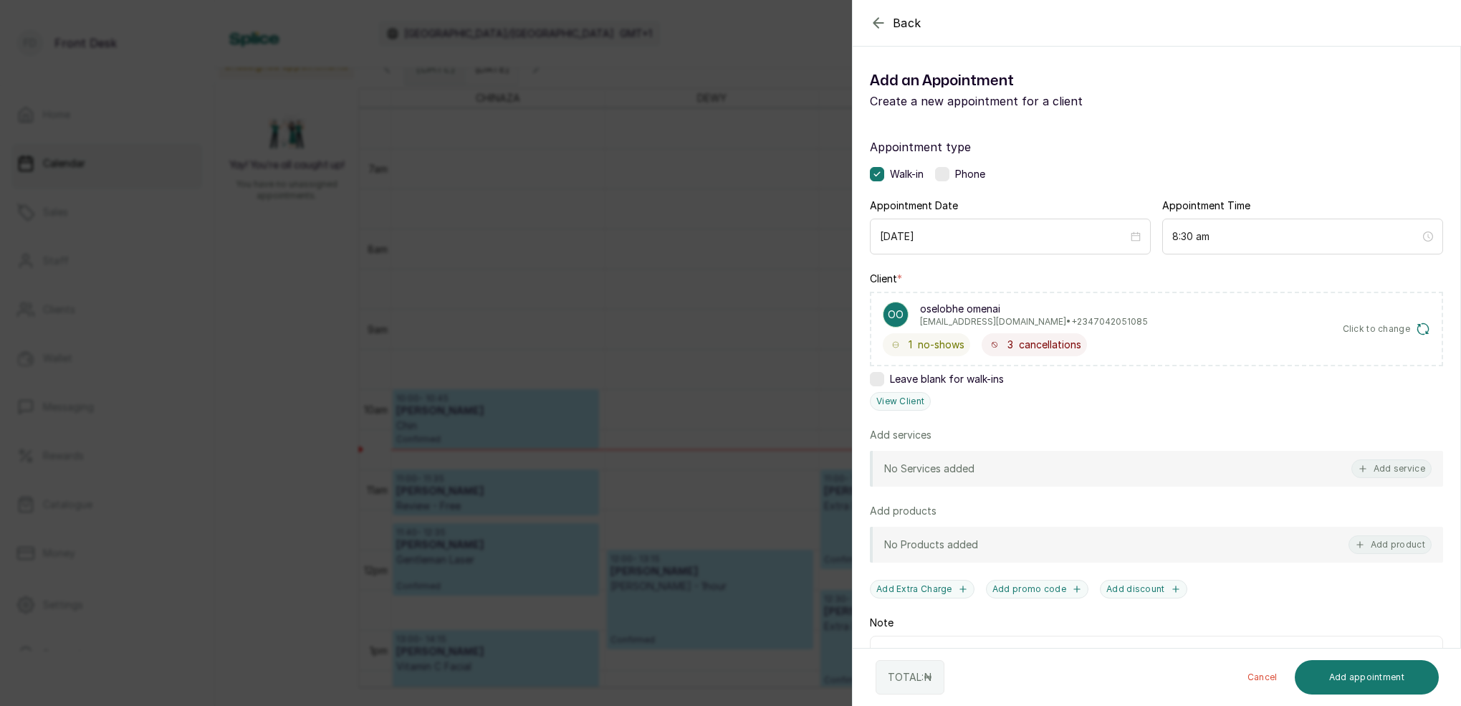
click at [514, 186] on div "Back Add Appointment Add an Appointment Create a new appointment for a client A…" at bounding box center [730, 353] width 1461 height 706
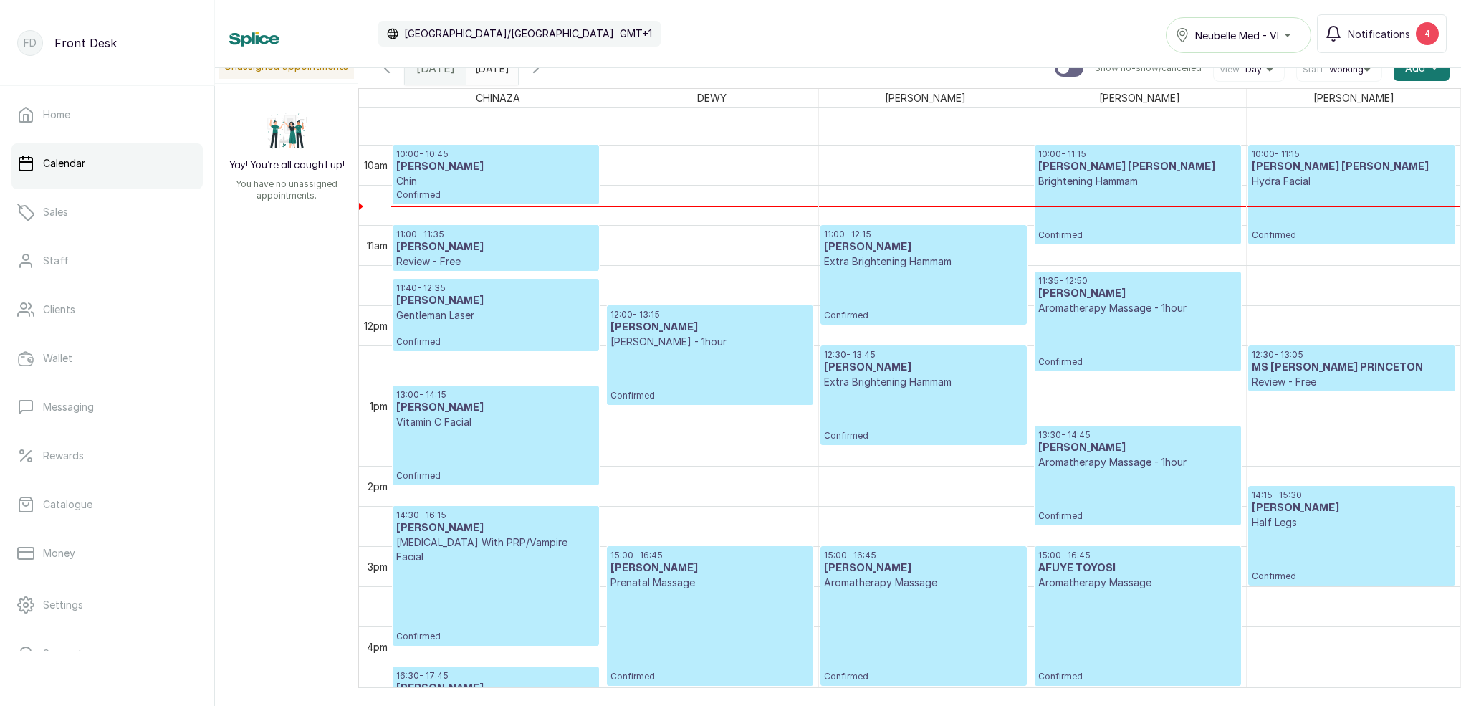
scroll to position [767, 0]
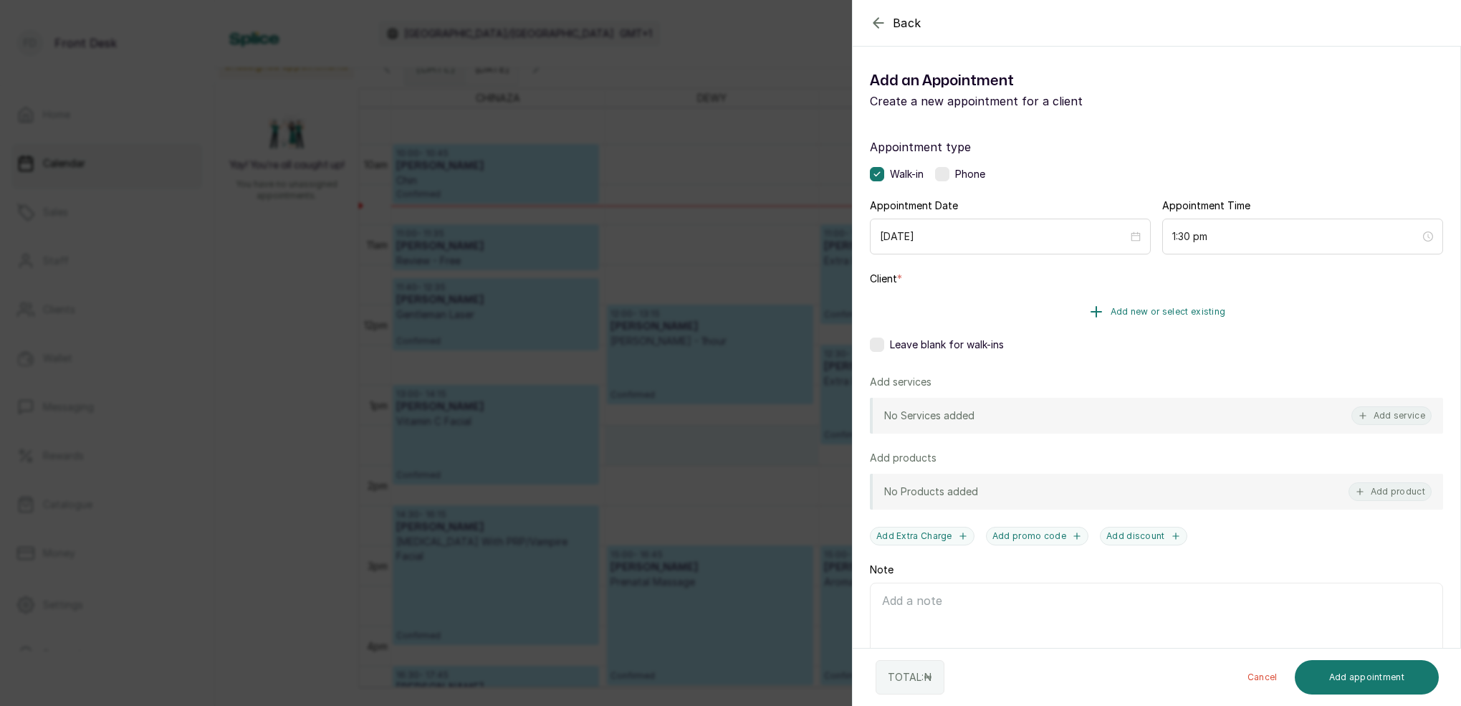
click at [1193, 311] on span "Add new or select existing" at bounding box center [1168, 311] width 115 height 11
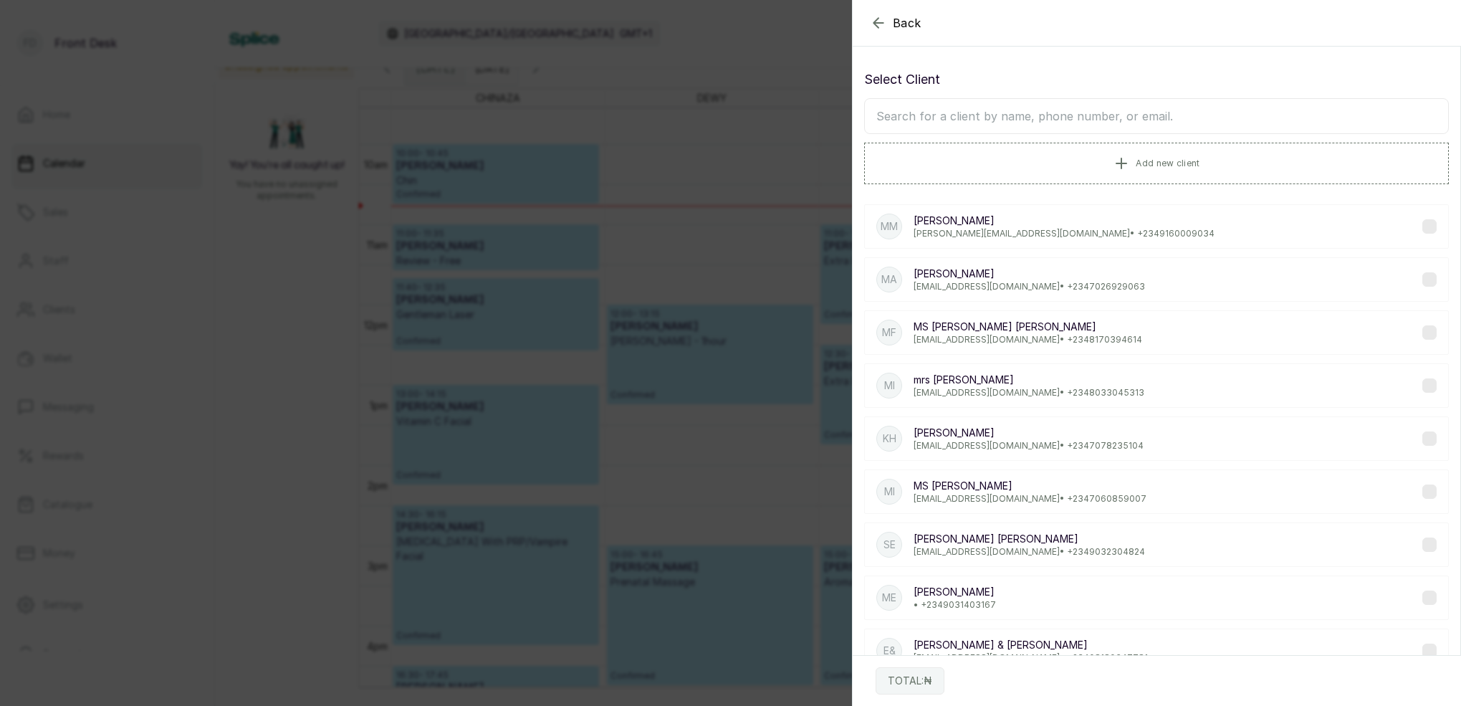
click at [1081, 118] on input "text" at bounding box center [1156, 116] width 585 height 36
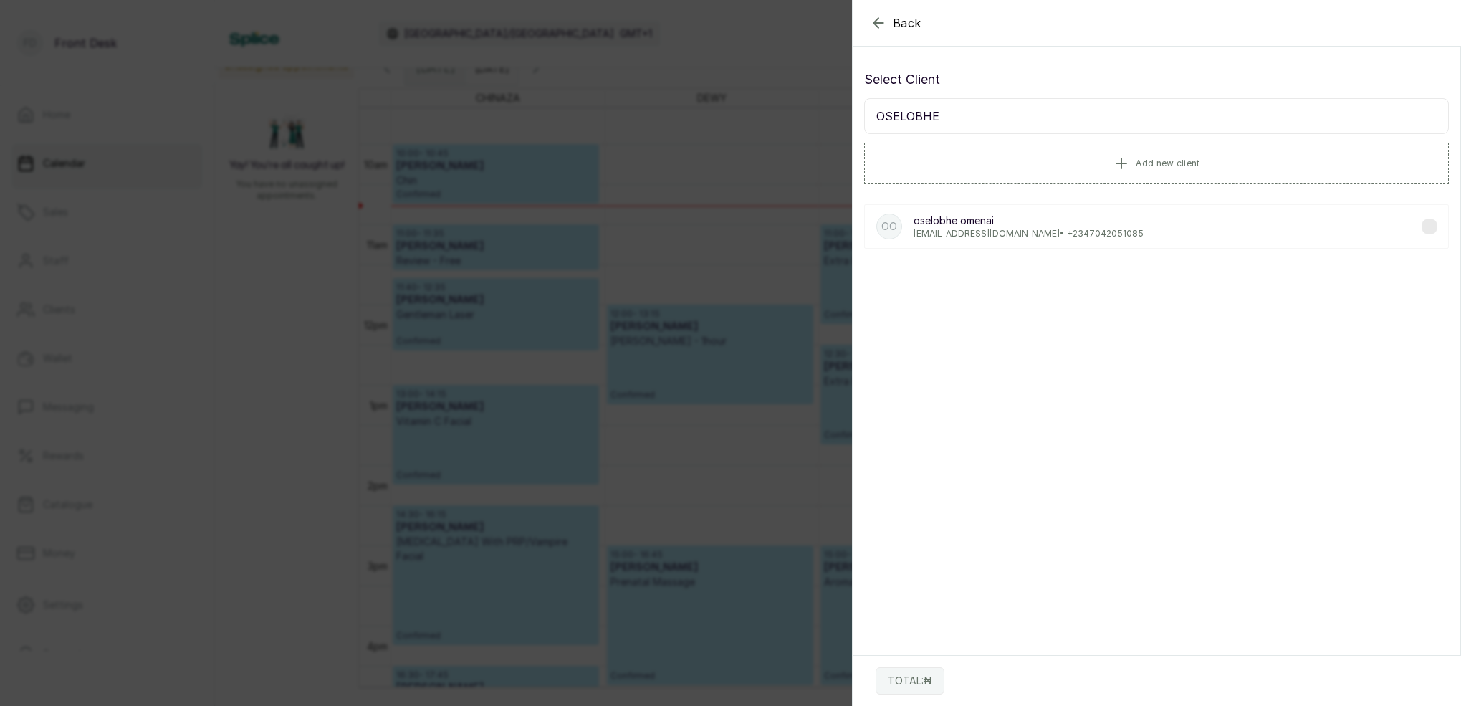
type input "OSELOBHE"
click at [949, 229] on p "oselobheomenai@gmail.com • +234 7042051085" at bounding box center [1029, 233] width 230 height 11
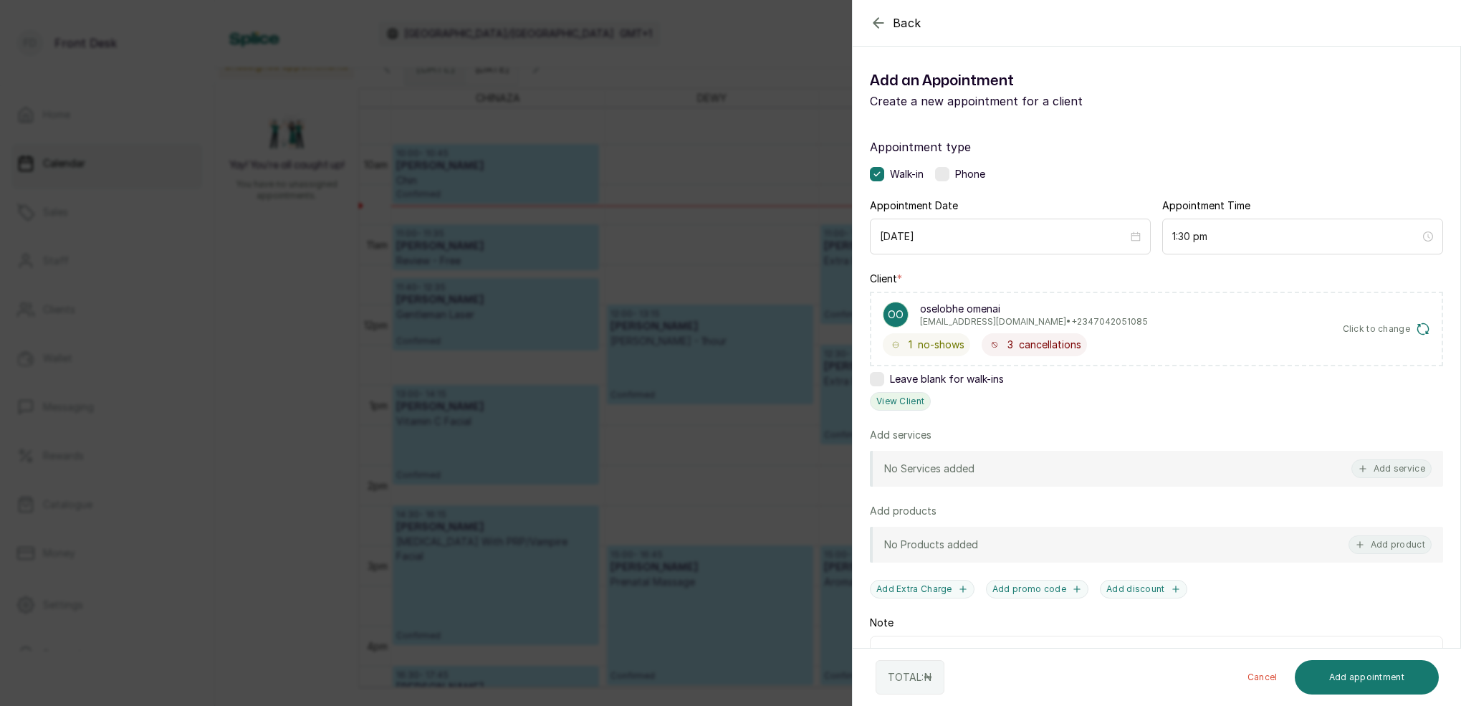
click at [911, 399] on button "View Client" at bounding box center [900, 401] width 61 height 19
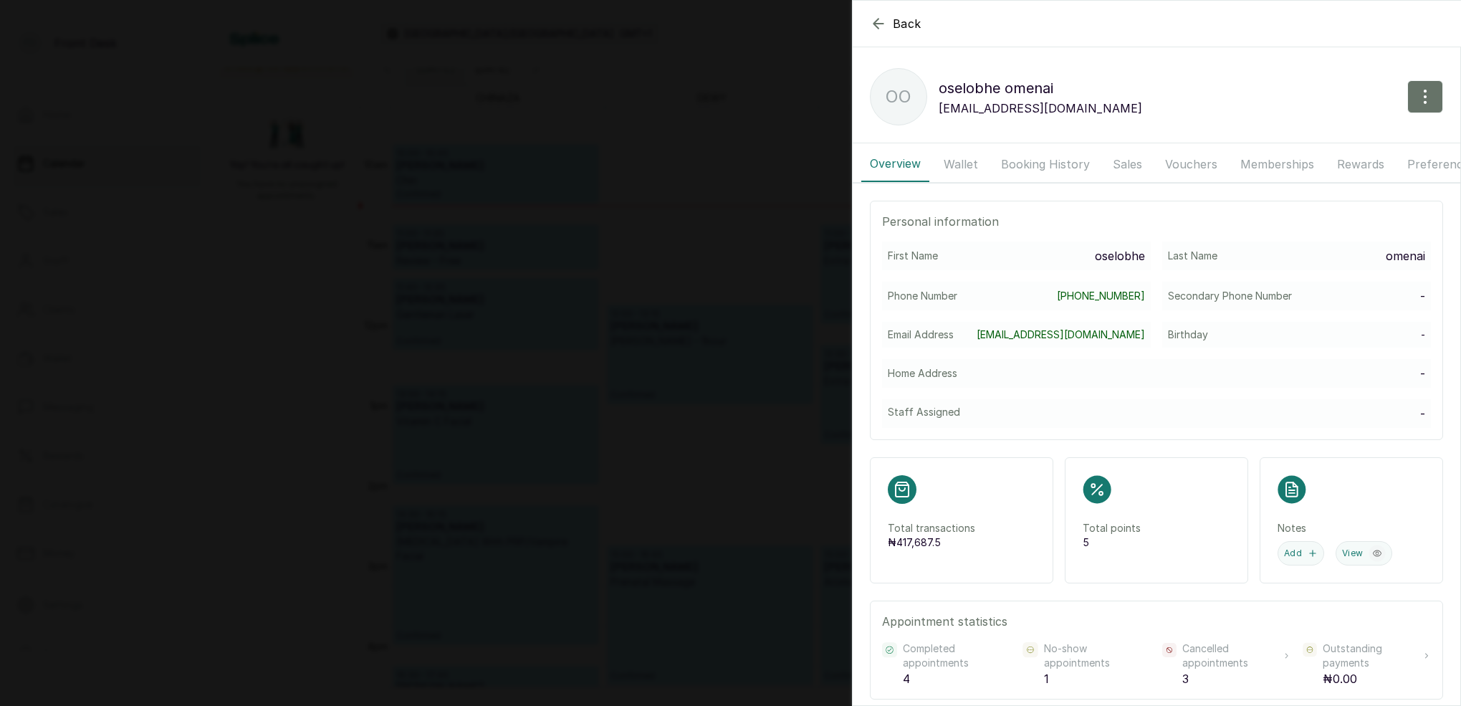
drag, startPoint x: 960, startPoint y: 167, endPoint x: 980, endPoint y: 174, distance: 21.3
click at [960, 167] on button "Wallet" at bounding box center [961, 164] width 52 height 36
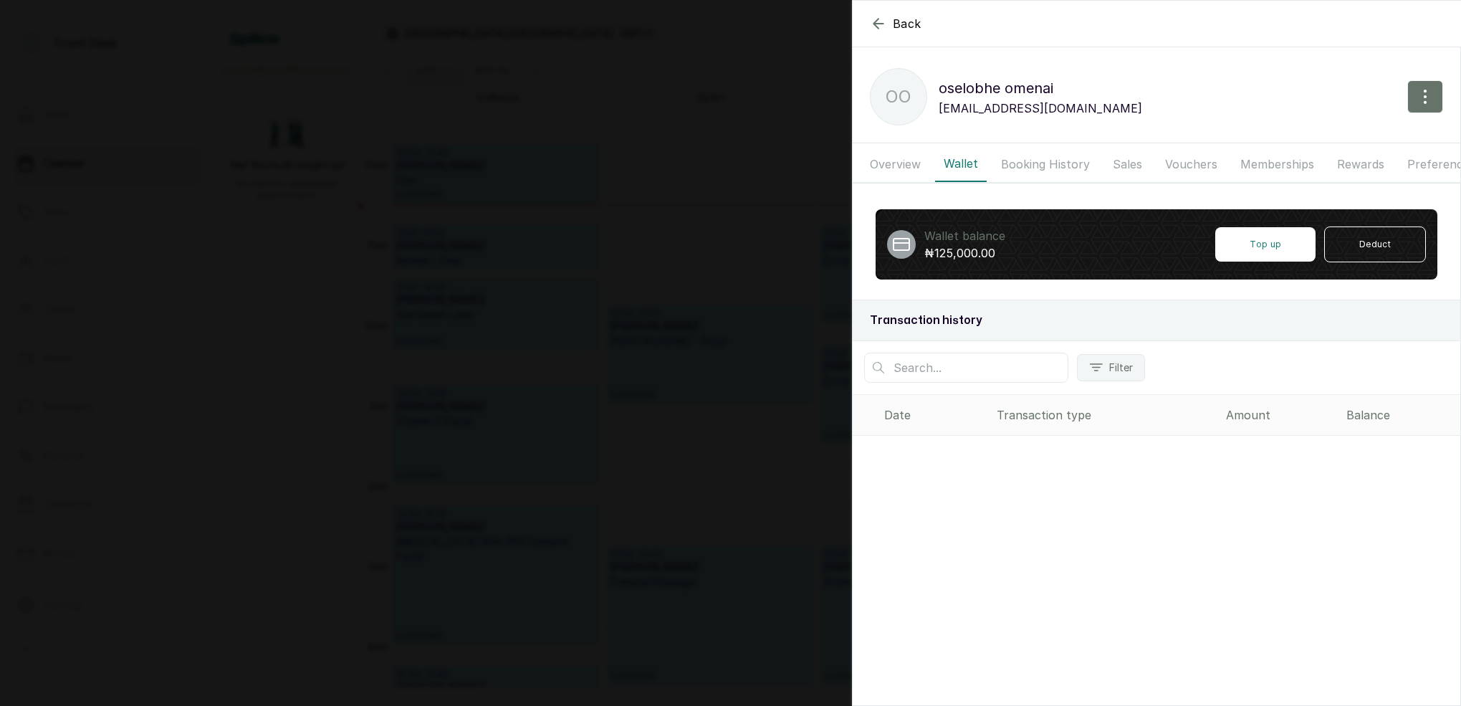
click at [916, 163] on button "Overview" at bounding box center [896, 164] width 68 height 36
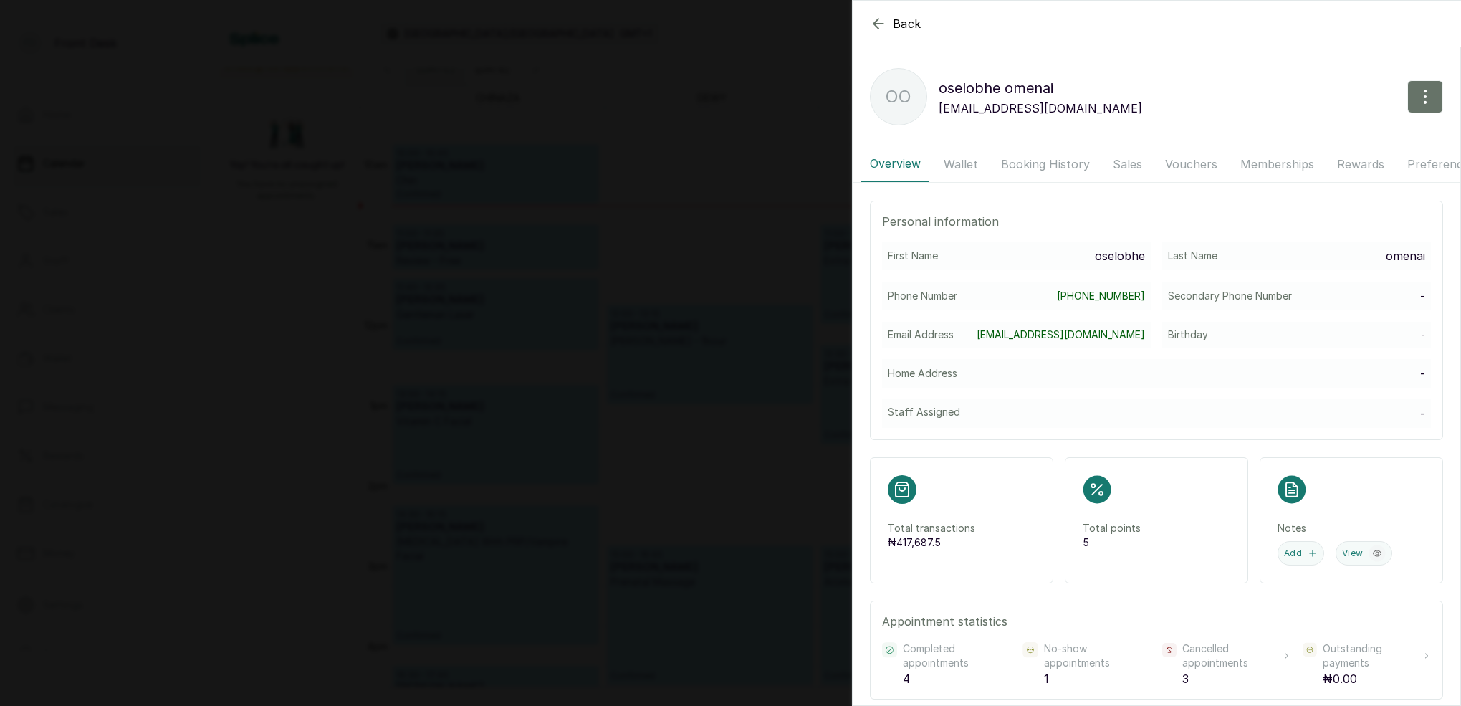
scroll to position [0, 0]
click at [962, 167] on button "Wallet" at bounding box center [961, 164] width 52 height 36
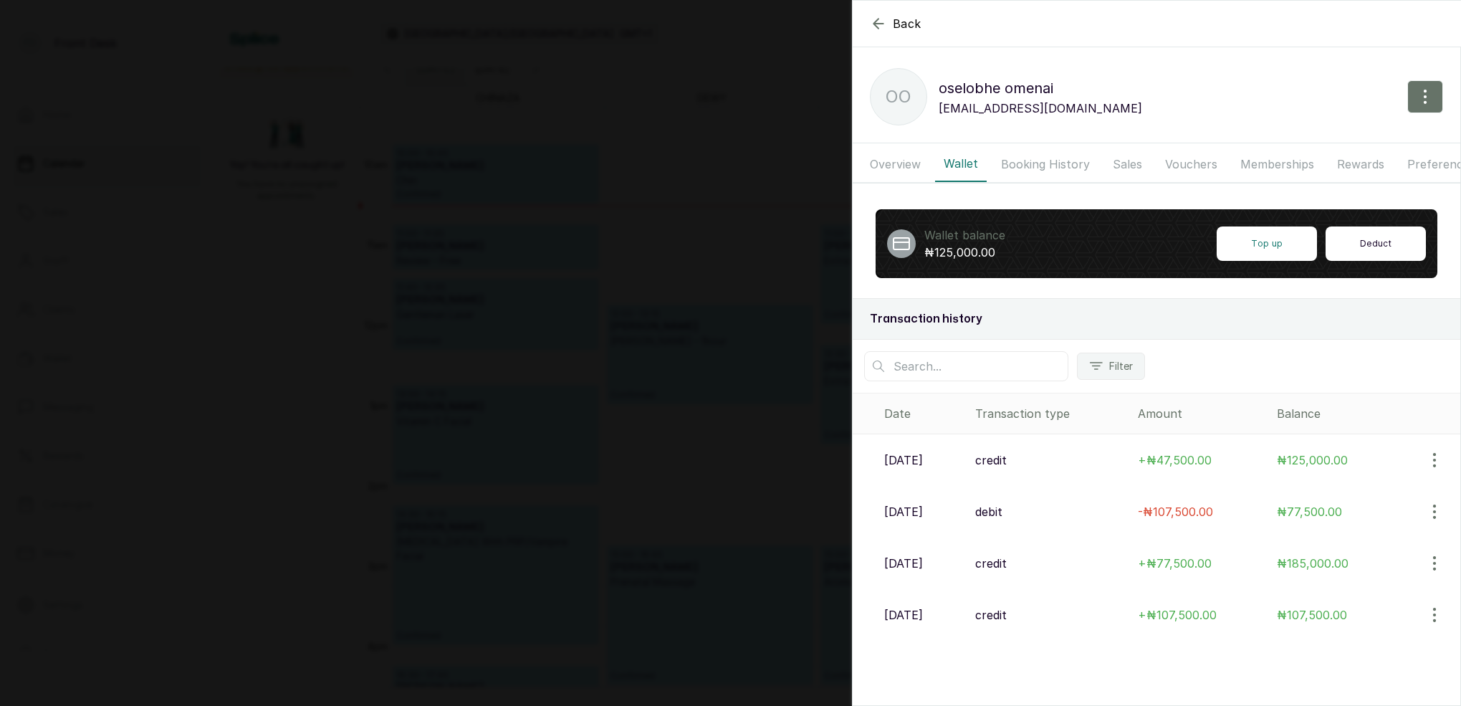
click at [1379, 245] on button "Deduct" at bounding box center [1376, 243] width 100 height 34
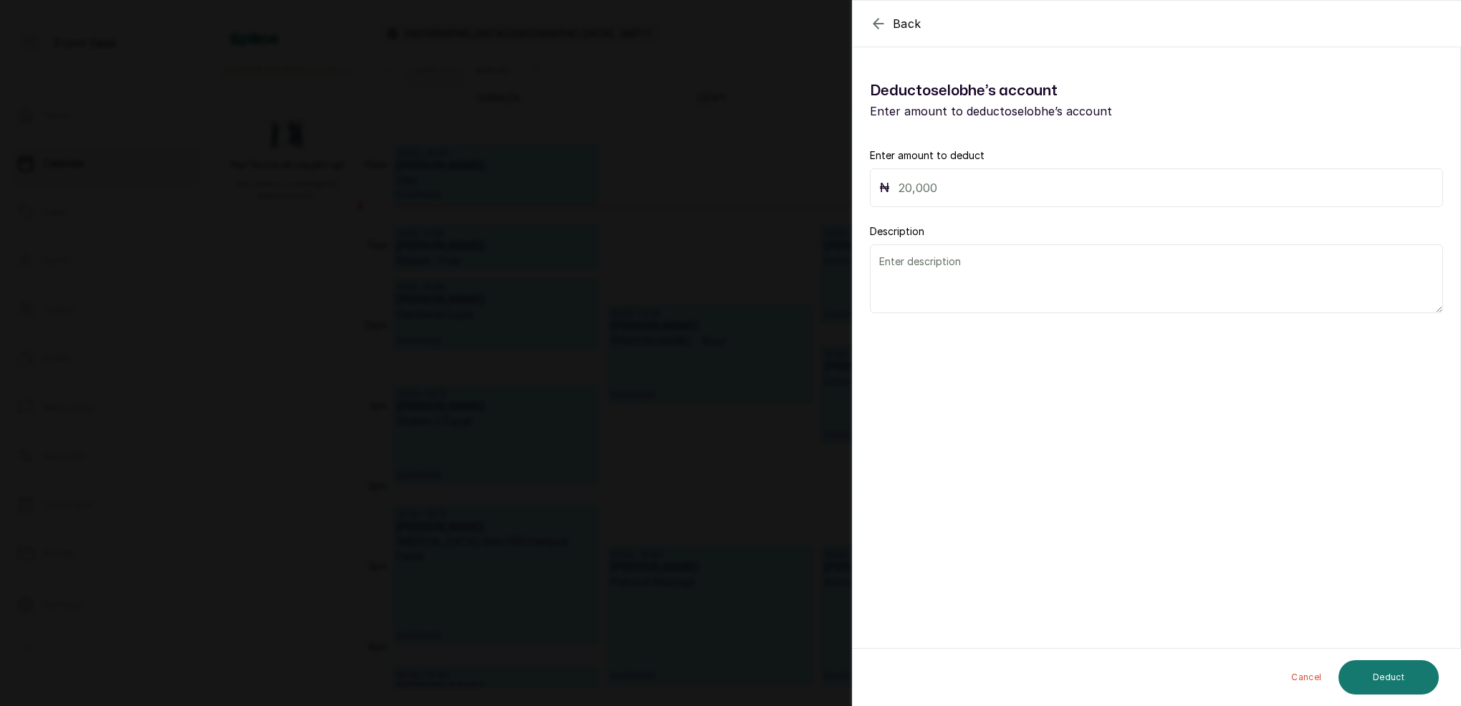
click at [963, 189] on input "text" at bounding box center [1166, 188] width 535 height 20
type input "1"
type input "77,500"
click at [927, 289] on textarea at bounding box center [1156, 278] width 573 height 69
type textarea "CANCELLATION FEE"
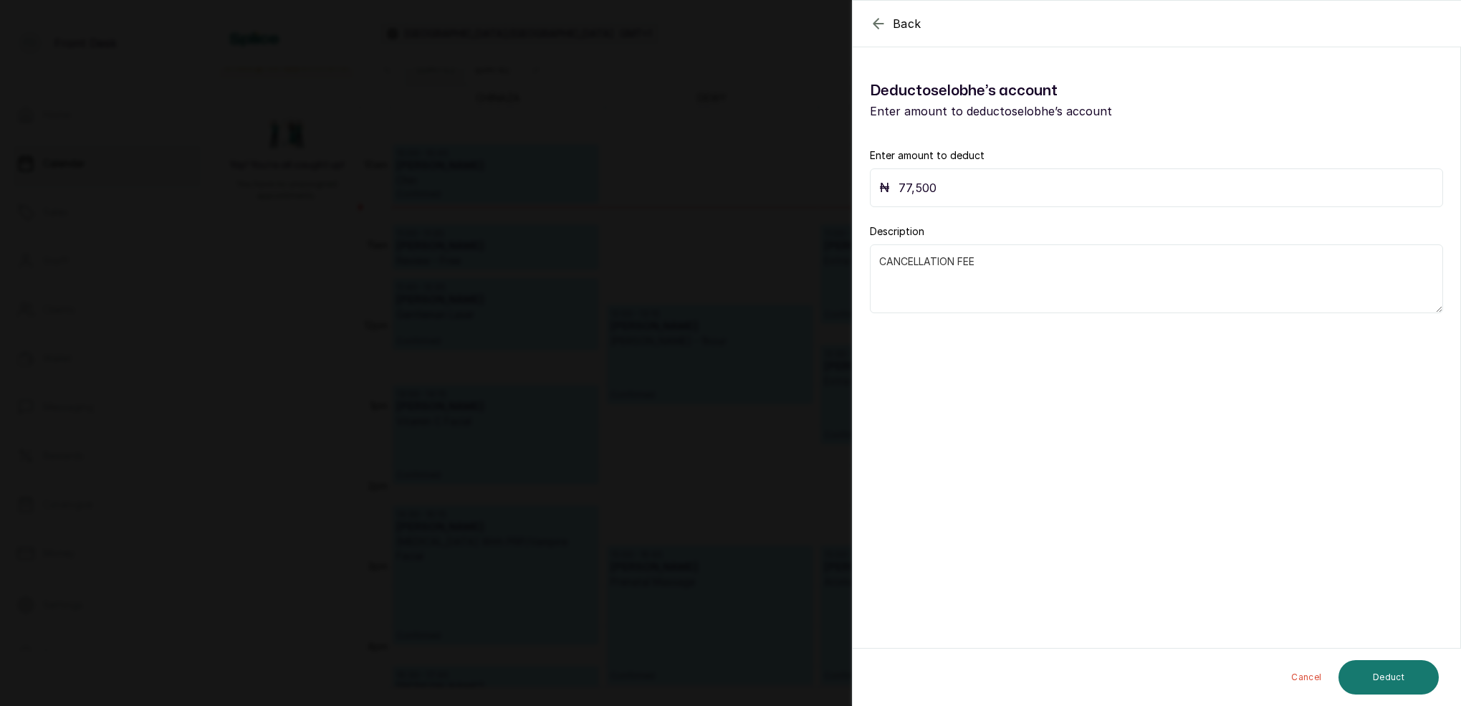
drag, startPoint x: 1426, startPoint y: 672, endPoint x: 1444, endPoint y: 651, distance: 28.0
click at [1427, 671] on button "Deduct" at bounding box center [1389, 677] width 100 height 34
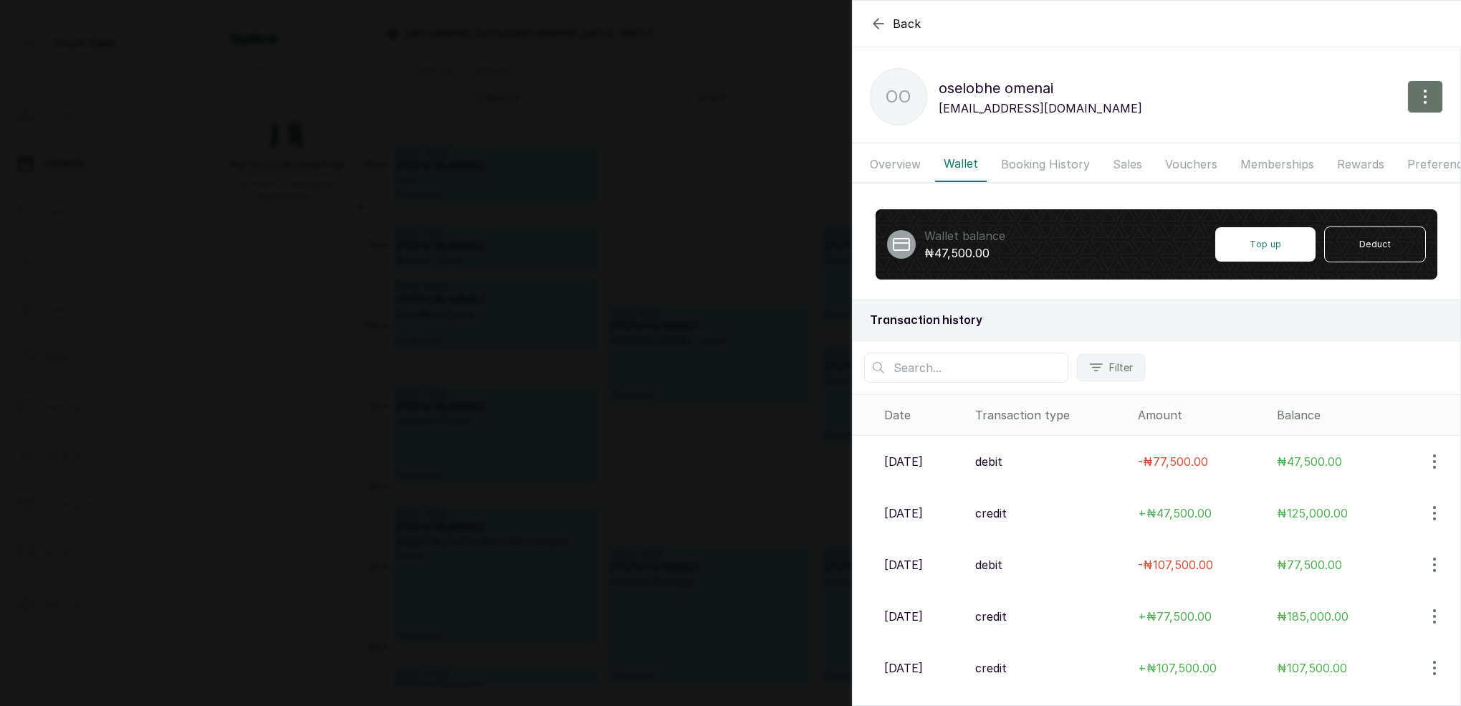
drag, startPoint x: 736, startPoint y: 209, endPoint x: 748, endPoint y: 213, distance: 12.2
click at [736, 209] on div "Back oselobhe omenai oo oselobhe omenai oselobheomenai@gmail.com Overview Walle…" at bounding box center [730, 353] width 1461 height 706
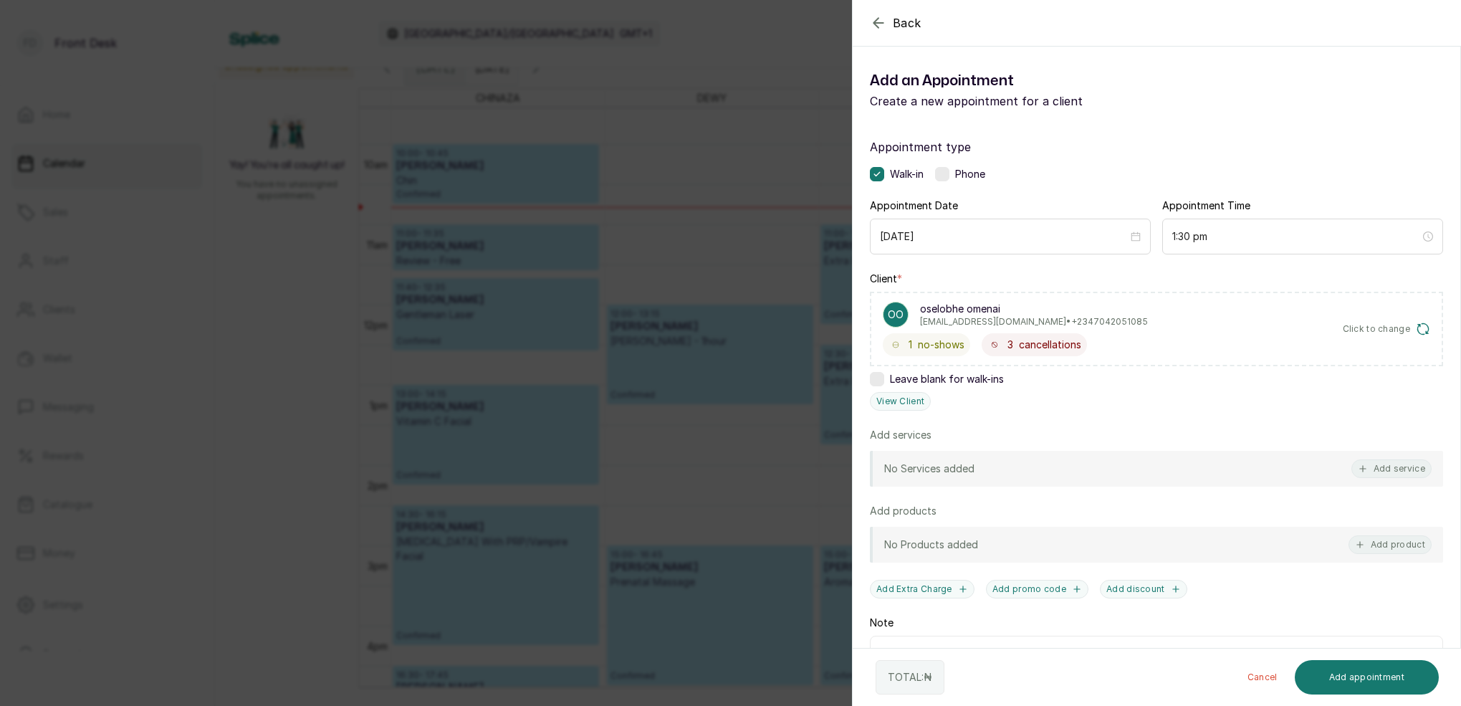
click at [763, 215] on div "Back Add Appointment Add an Appointment Create a new appointment for a client A…" at bounding box center [730, 353] width 1461 height 706
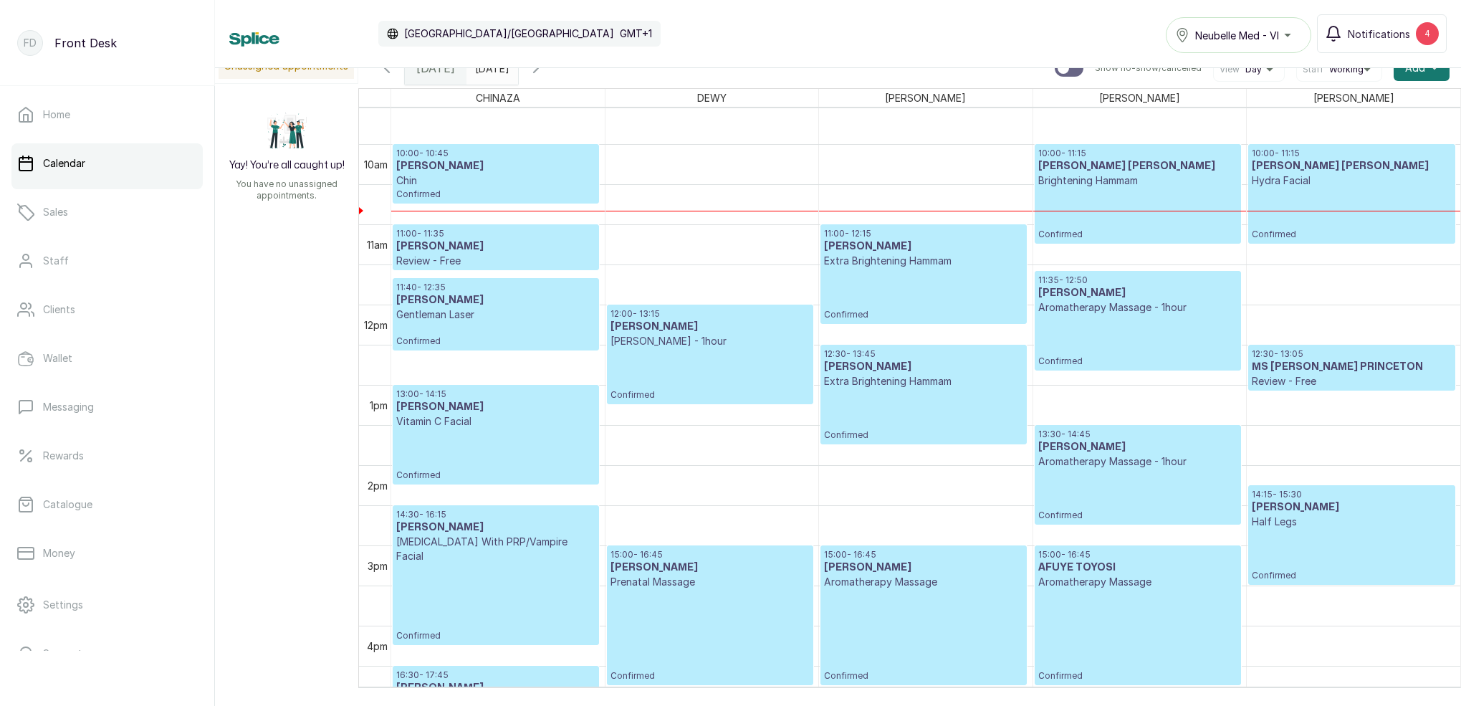
click at [545, 75] on icon "button" at bounding box center [536, 67] width 17 height 17
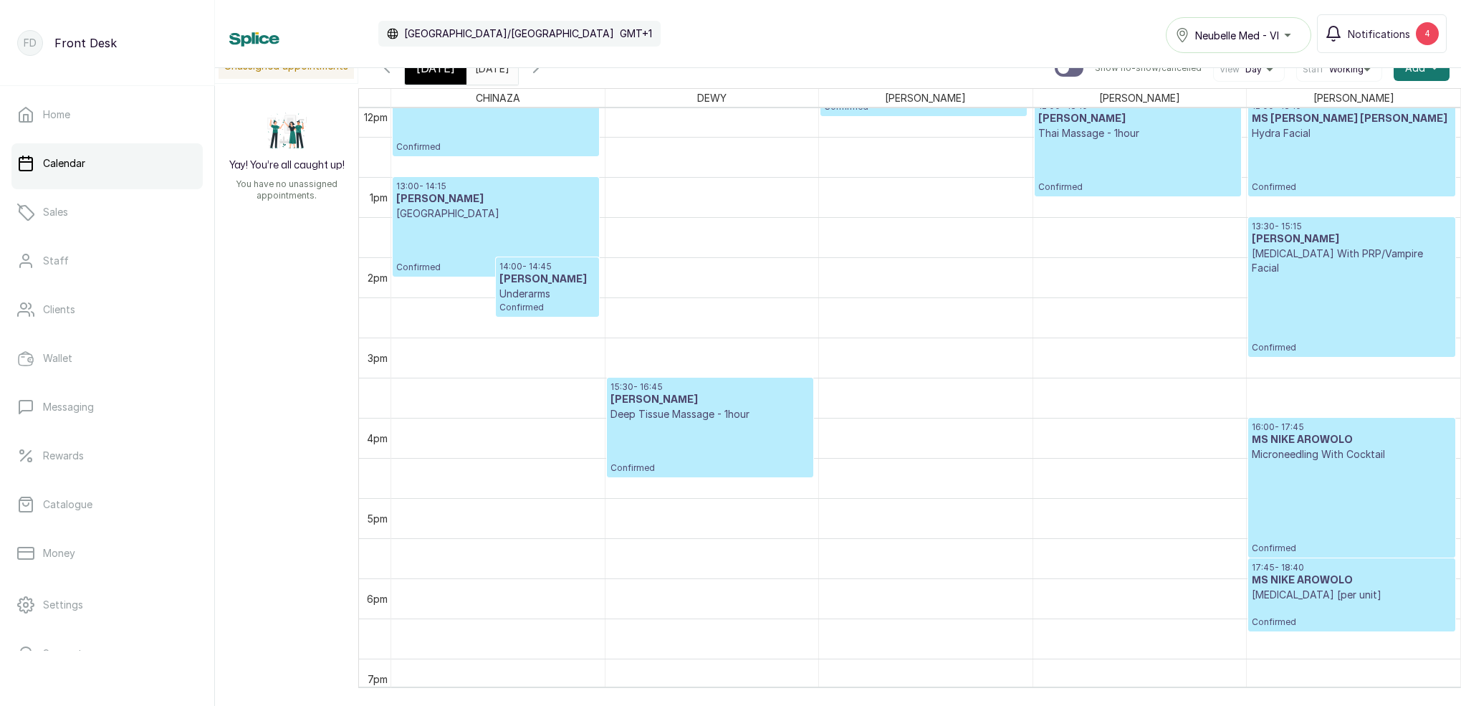
scroll to position [869, 0]
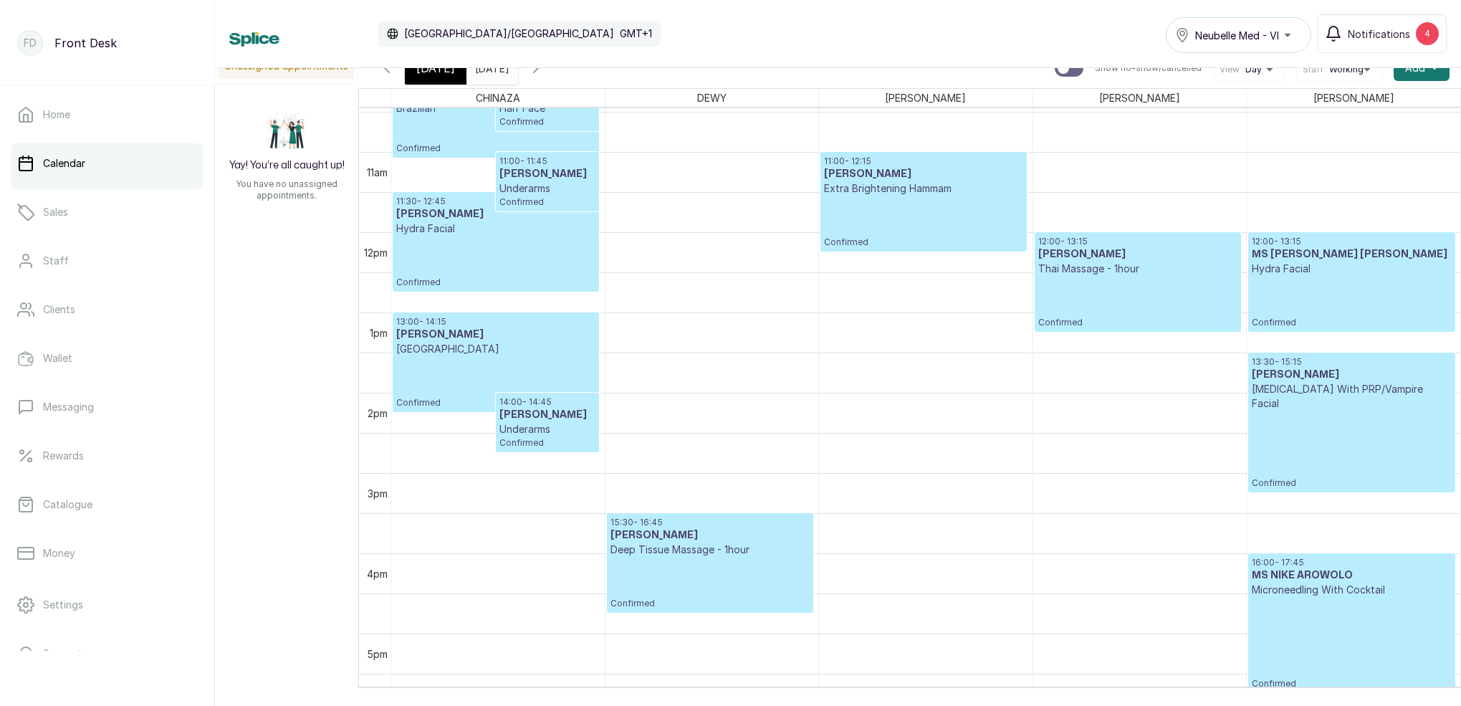
click at [518, 75] on span at bounding box center [503, 64] width 27 height 24
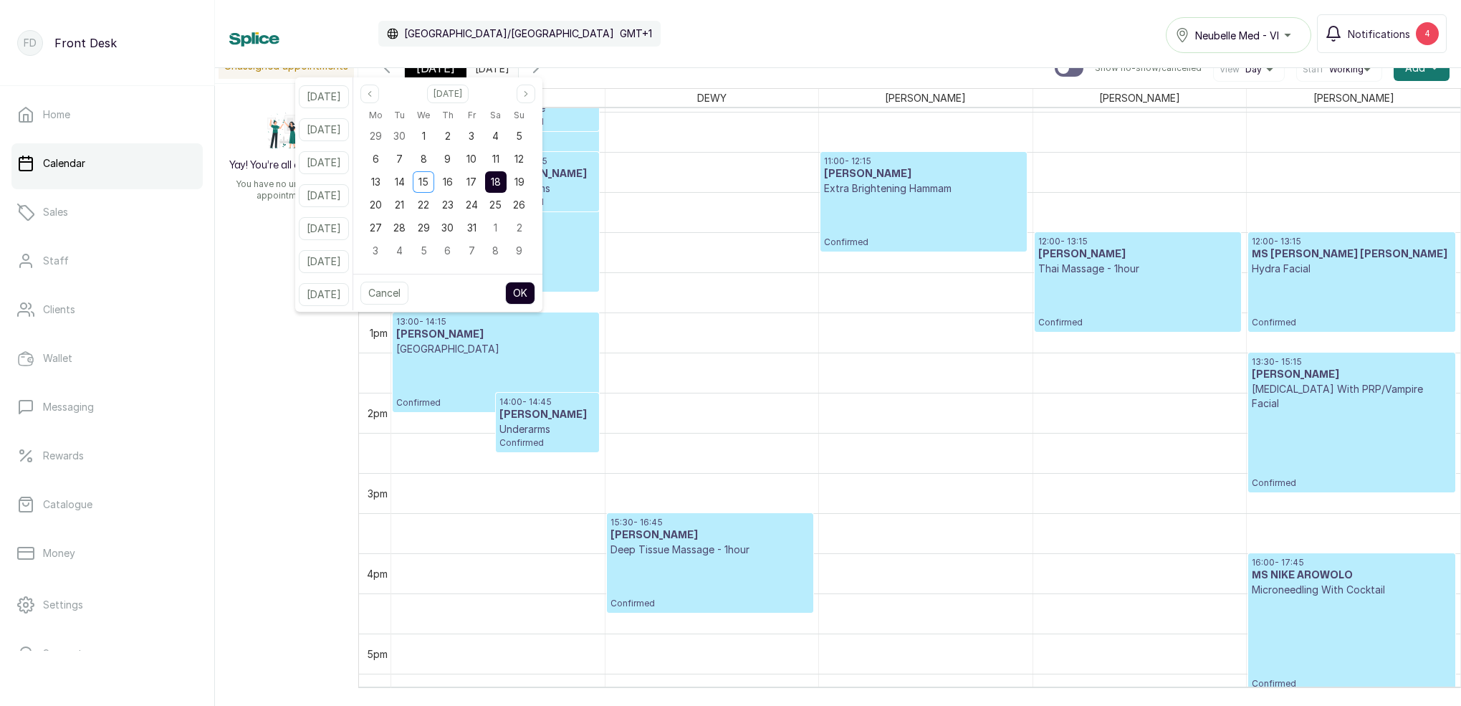
drag, startPoint x: 489, startPoint y: 184, endPoint x: 501, endPoint y: 183, distance: 12.2
click at [477, 184] on span "17" at bounding box center [472, 182] width 10 height 12
click at [501, 183] on span "18" at bounding box center [496, 182] width 10 height 12
click at [535, 283] on button "OK" at bounding box center [520, 293] width 30 height 23
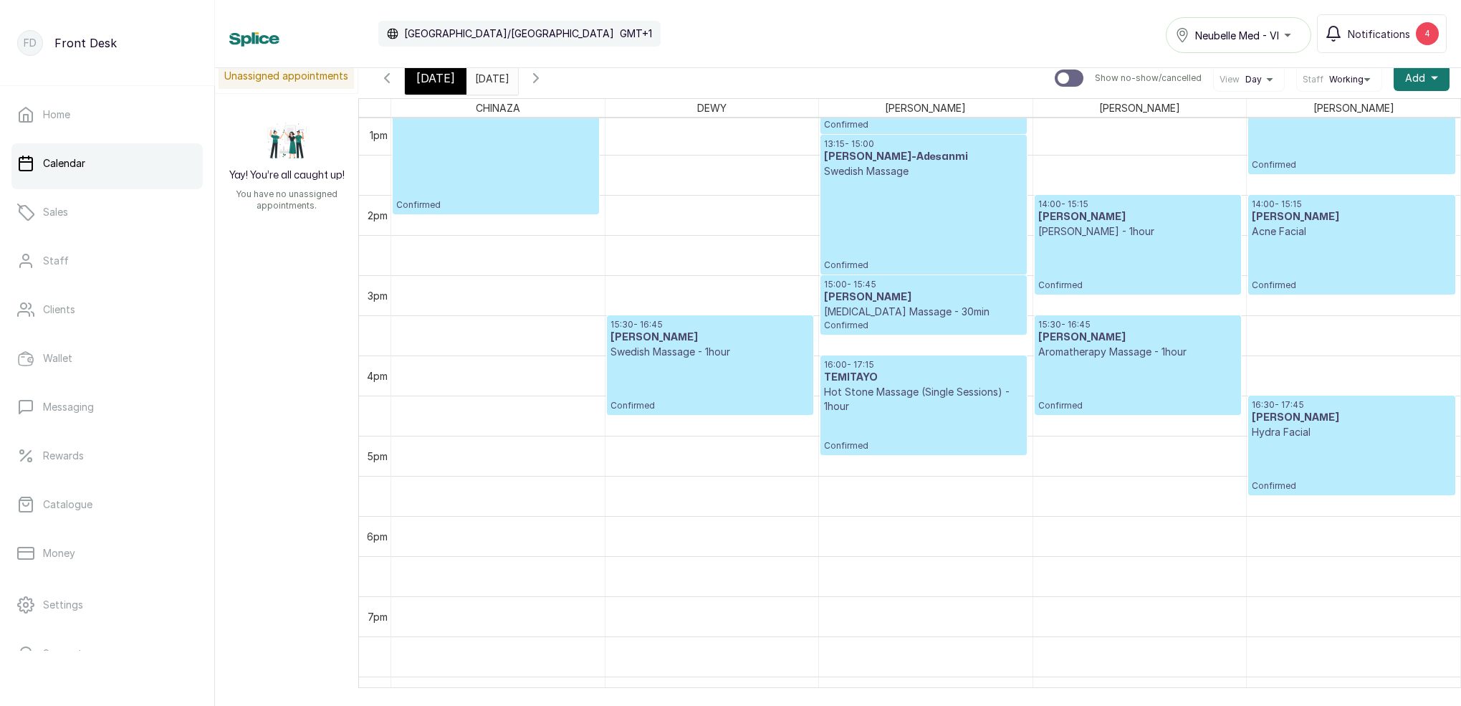
scroll to position [1056, 0]
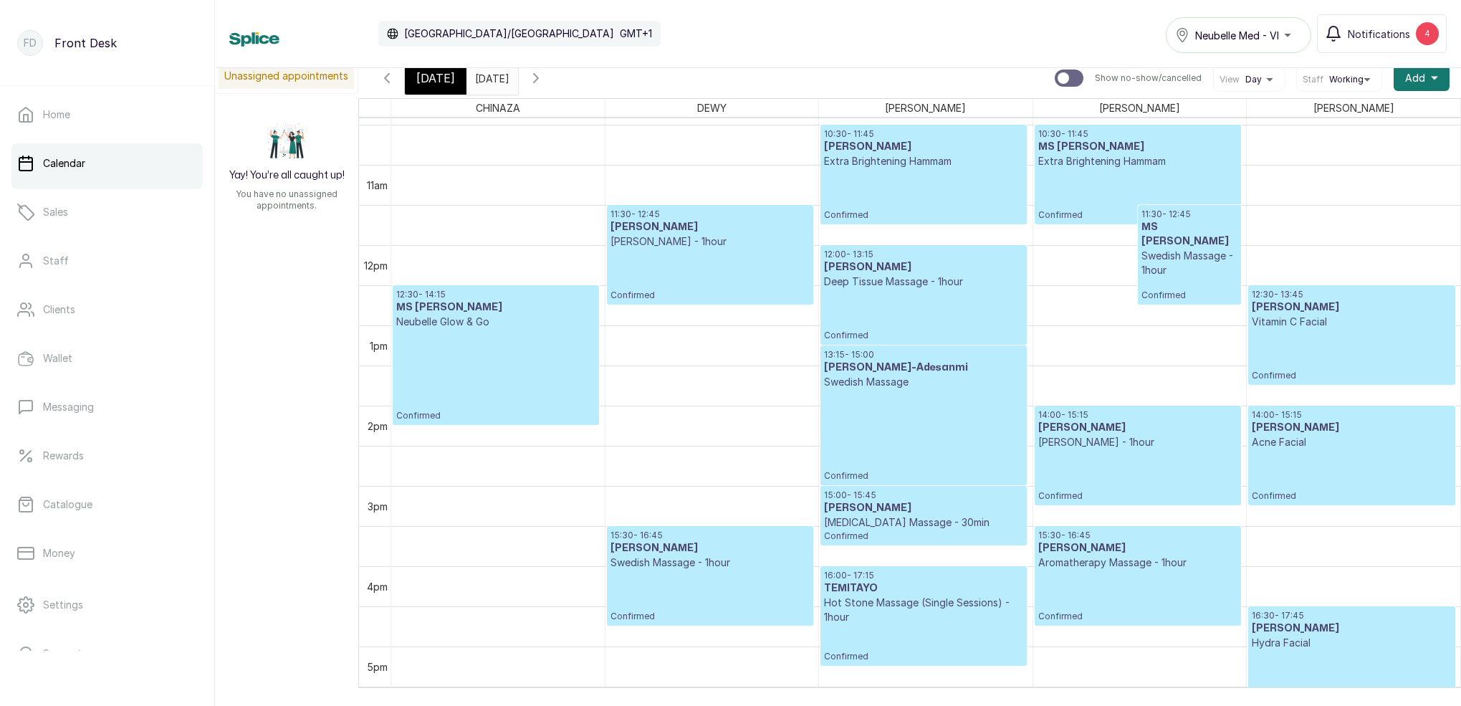
click at [917, 413] on p "Confirmed" at bounding box center [923, 435] width 199 height 92
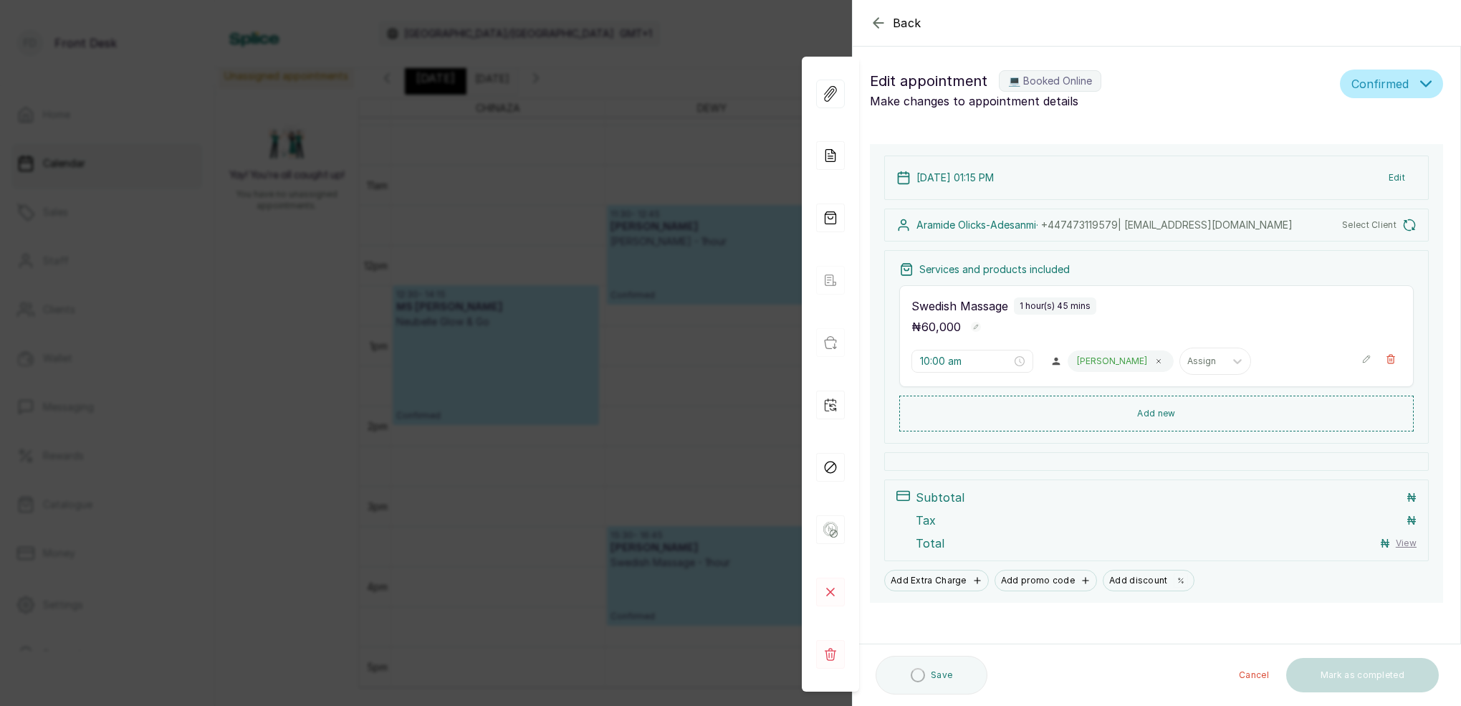
type input "1:15 pm"
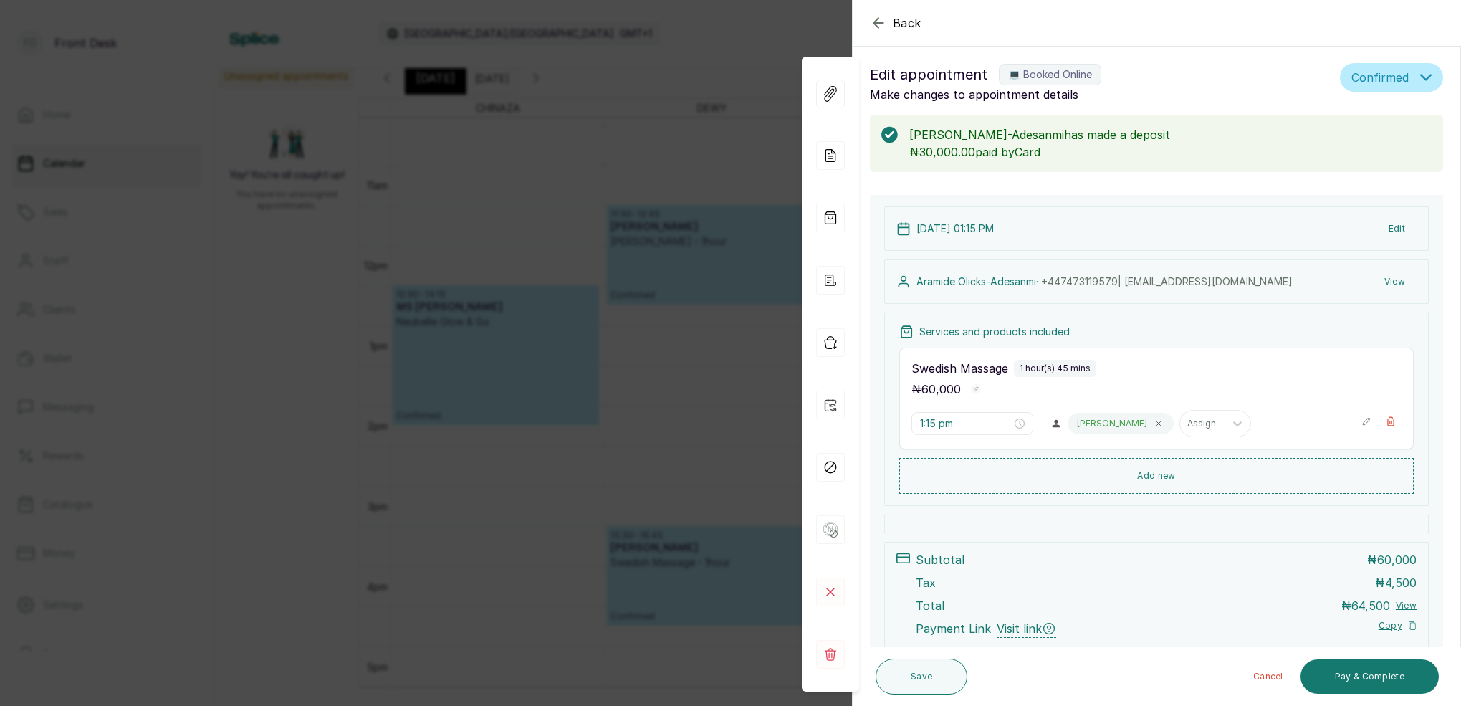
click at [1402, 281] on button "View" at bounding box center [1395, 282] width 44 height 26
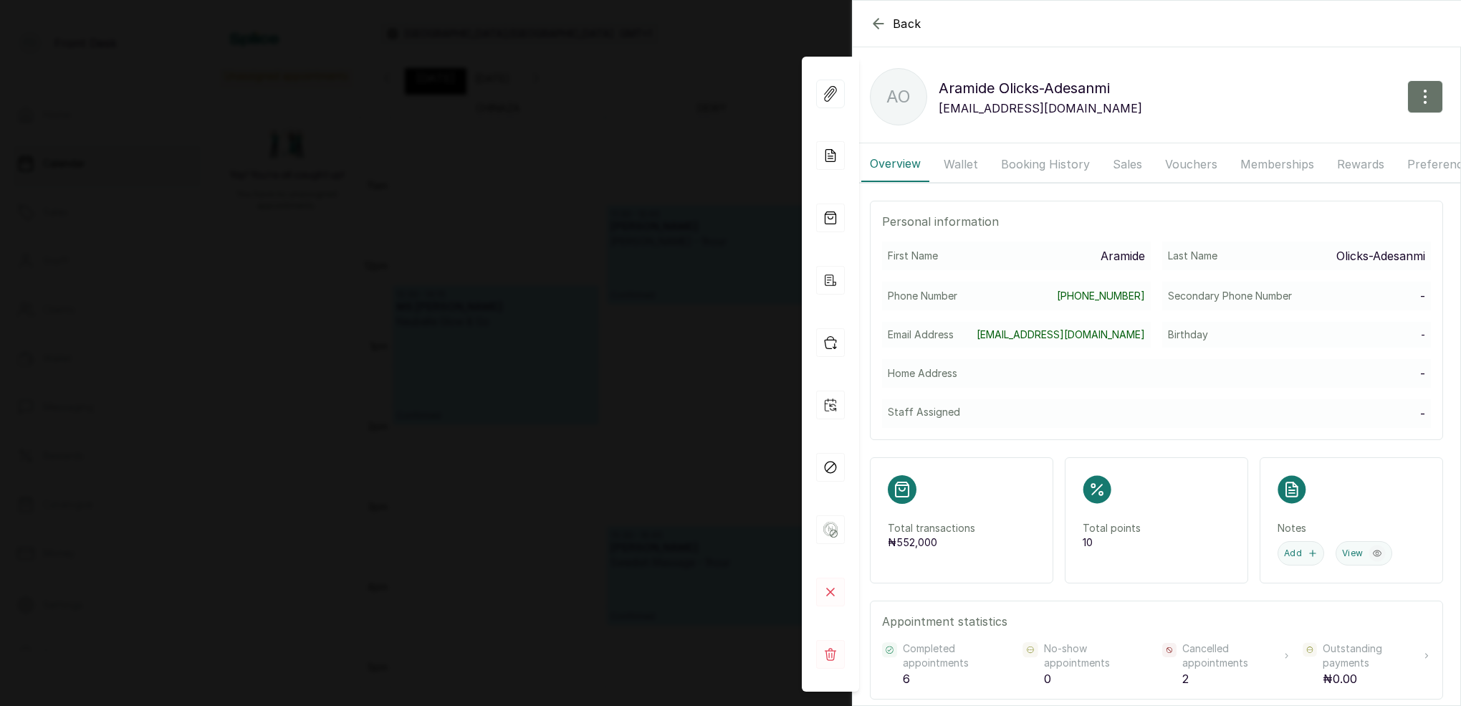
click at [943, 154] on button "Wallet" at bounding box center [961, 164] width 52 height 36
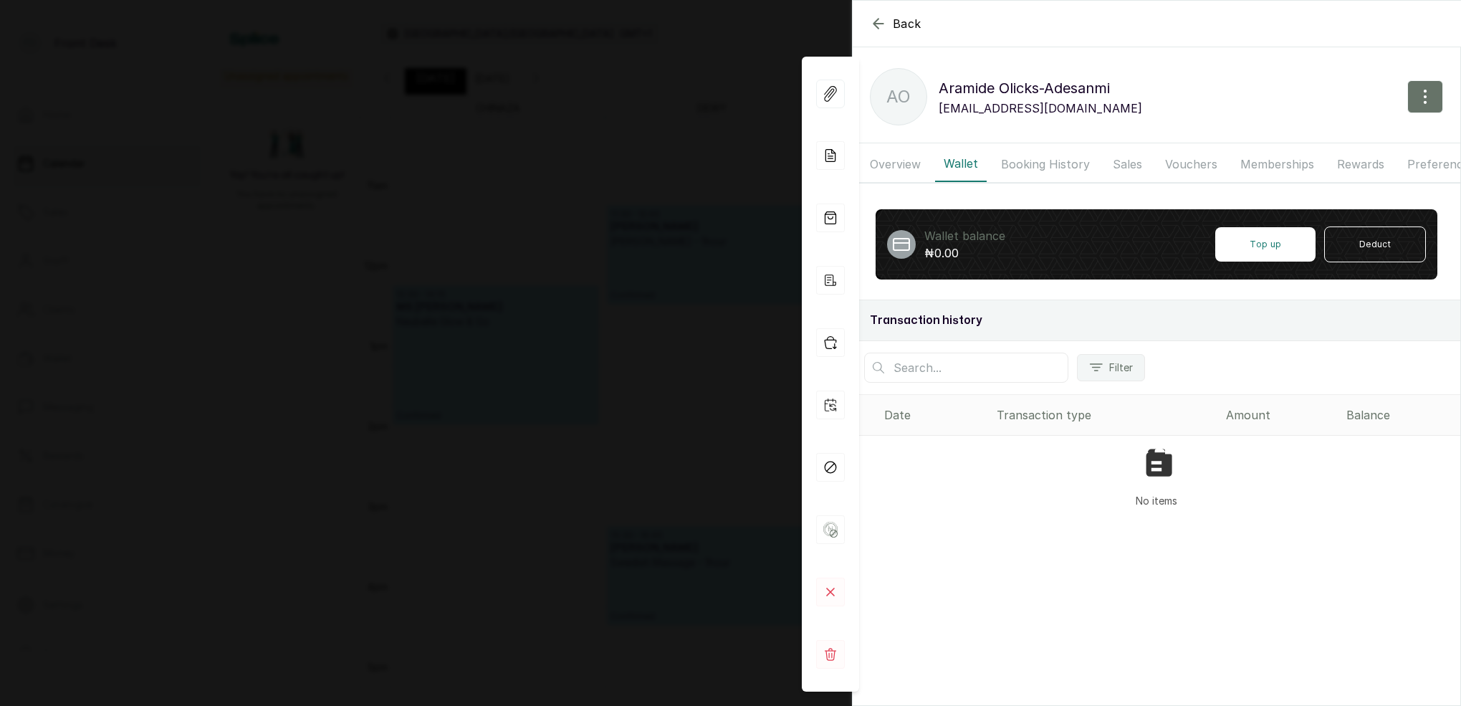
click at [1011, 162] on button "Booking History" at bounding box center [1046, 164] width 106 height 36
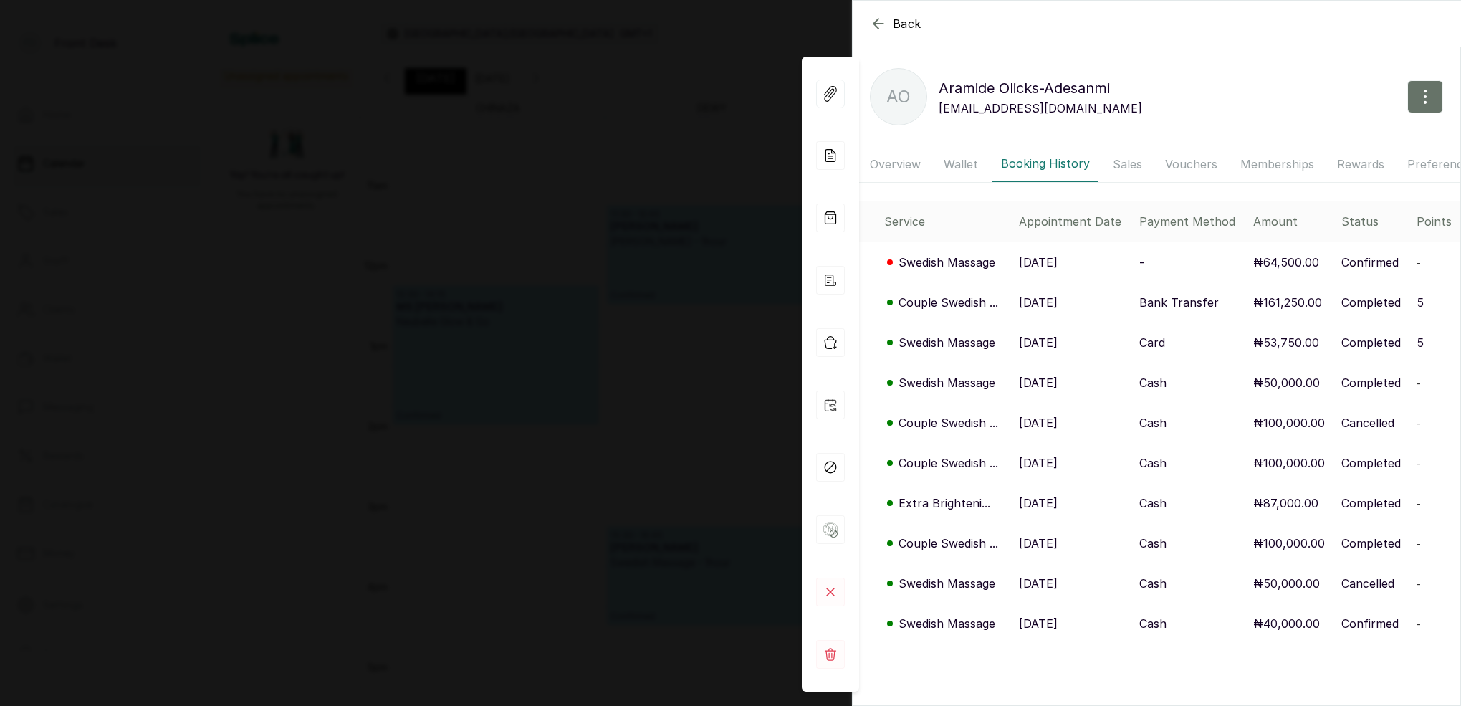
click at [976, 300] on p "Couple Swedish ..." at bounding box center [949, 302] width 100 height 17
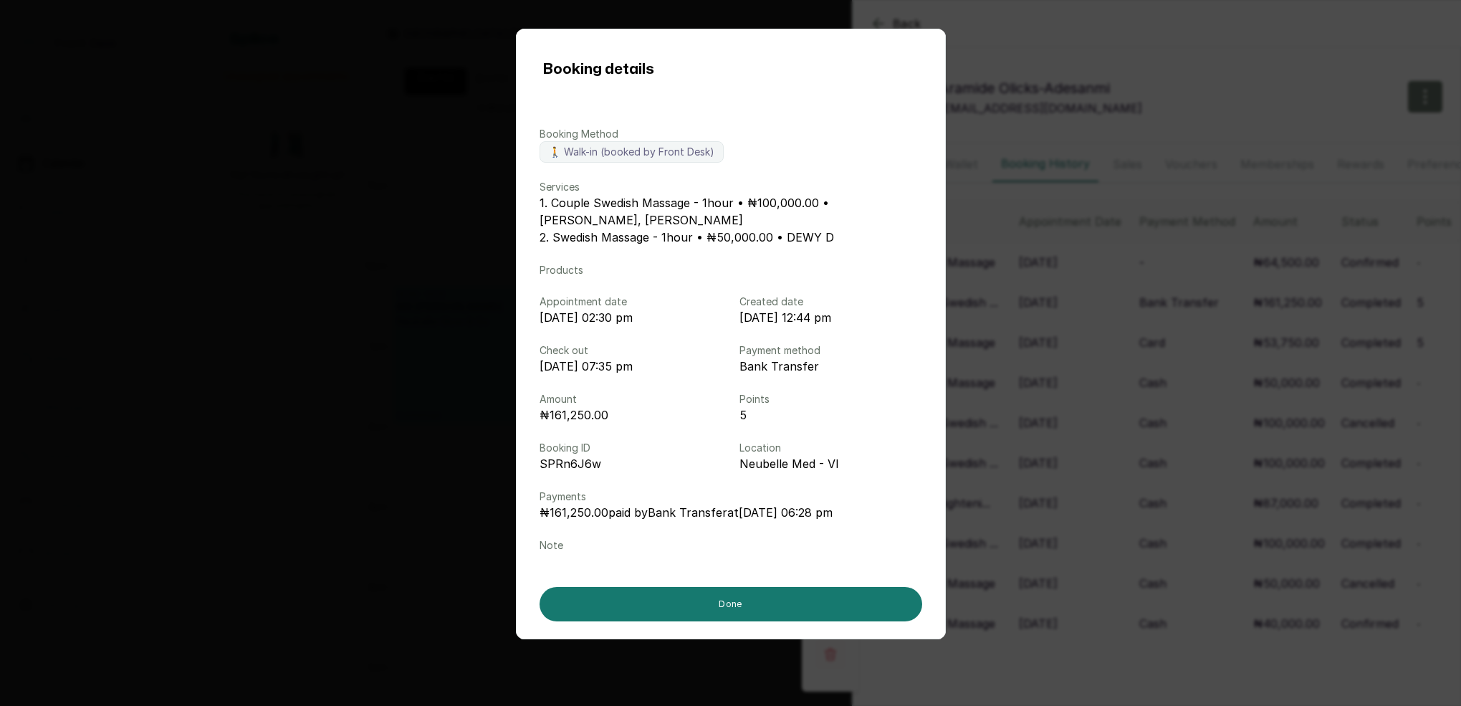
click at [1014, 297] on div "Booking details Booking Method 🚶 Walk-in (booked by Front Desk) Services 1. Cou…" at bounding box center [730, 353] width 1461 height 706
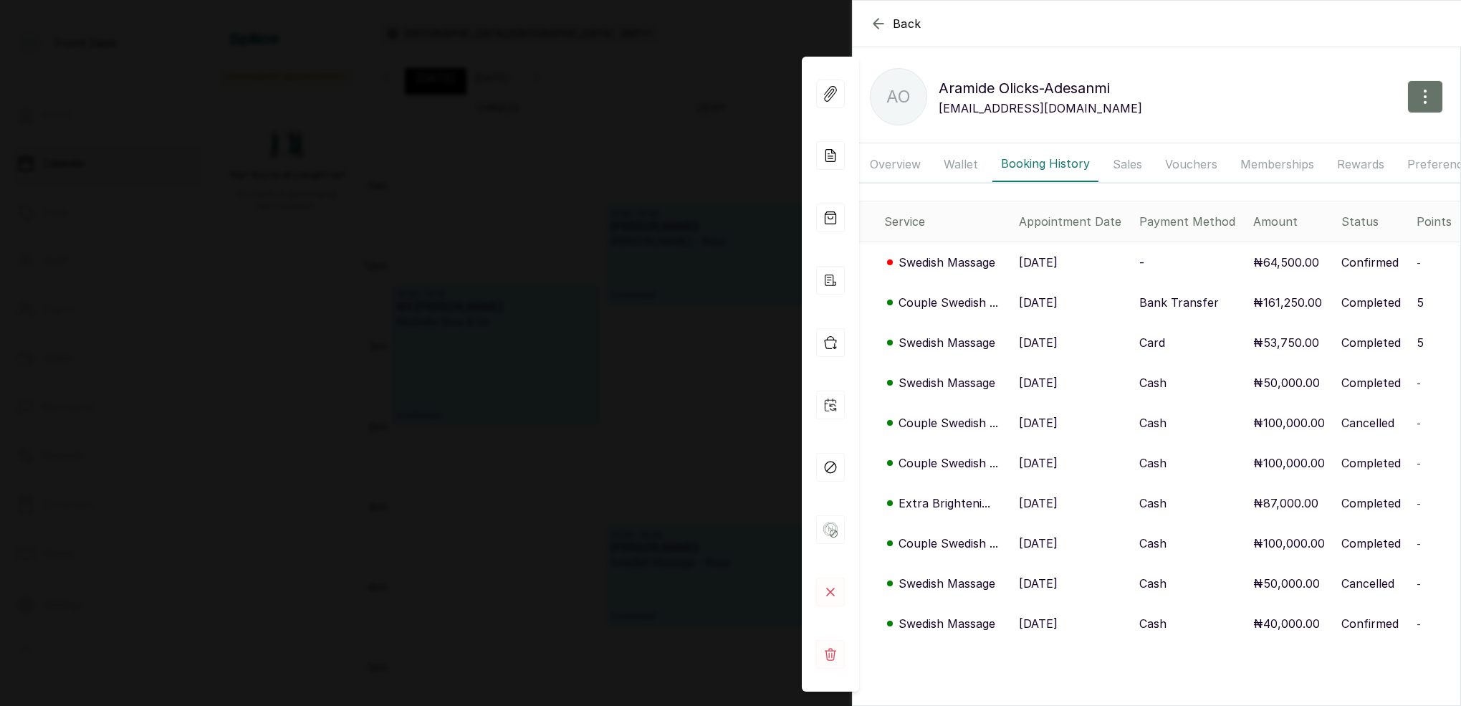
click at [979, 259] on p "Swedish Massage" at bounding box center [947, 262] width 97 height 17
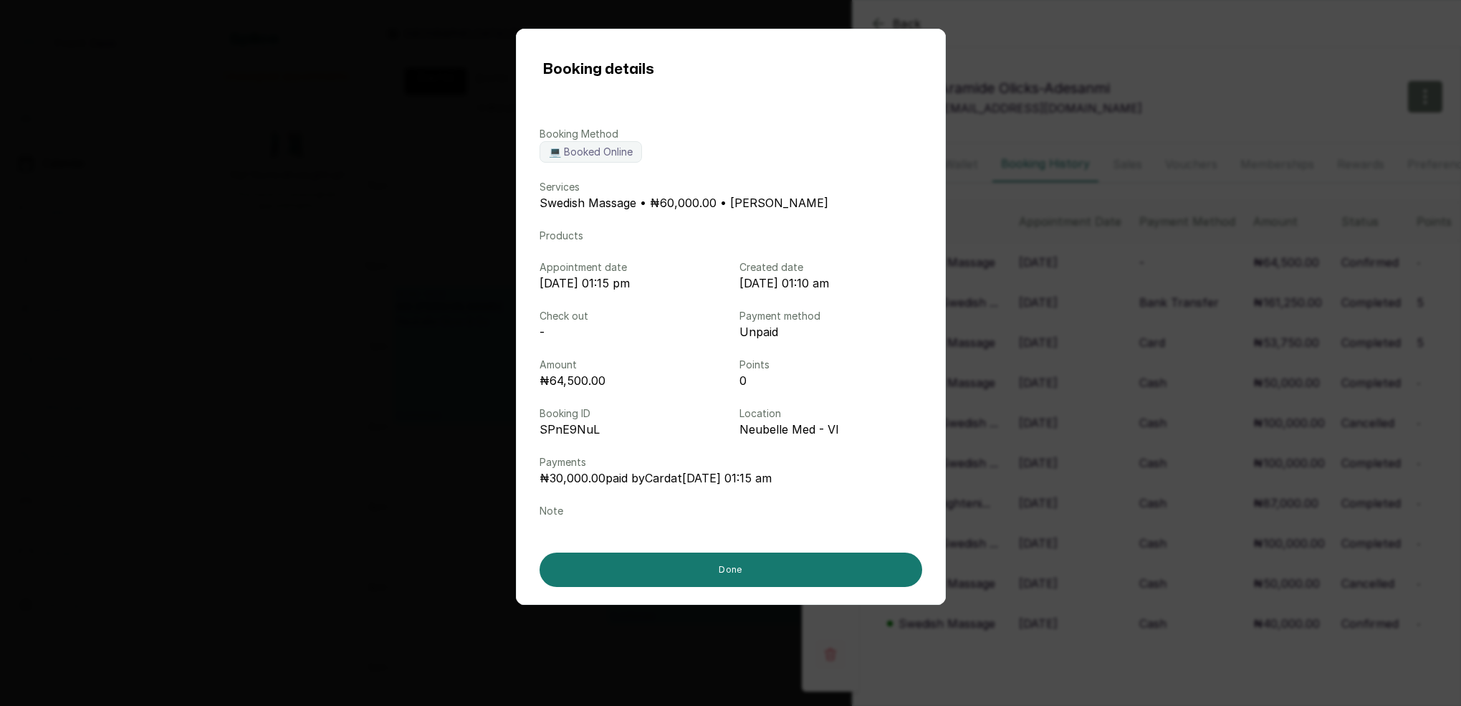
drag, startPoint x: 1067, startPoint y: 292, endPoint x: 1061, endPoint y: 302, distance: 11.6
click at [1067, 292] on div "Booking details Booking Method 💻 Booked Online Services Swedish Massage • ₦60,0…" at bounding box center [730, 353] width 1461 height 706
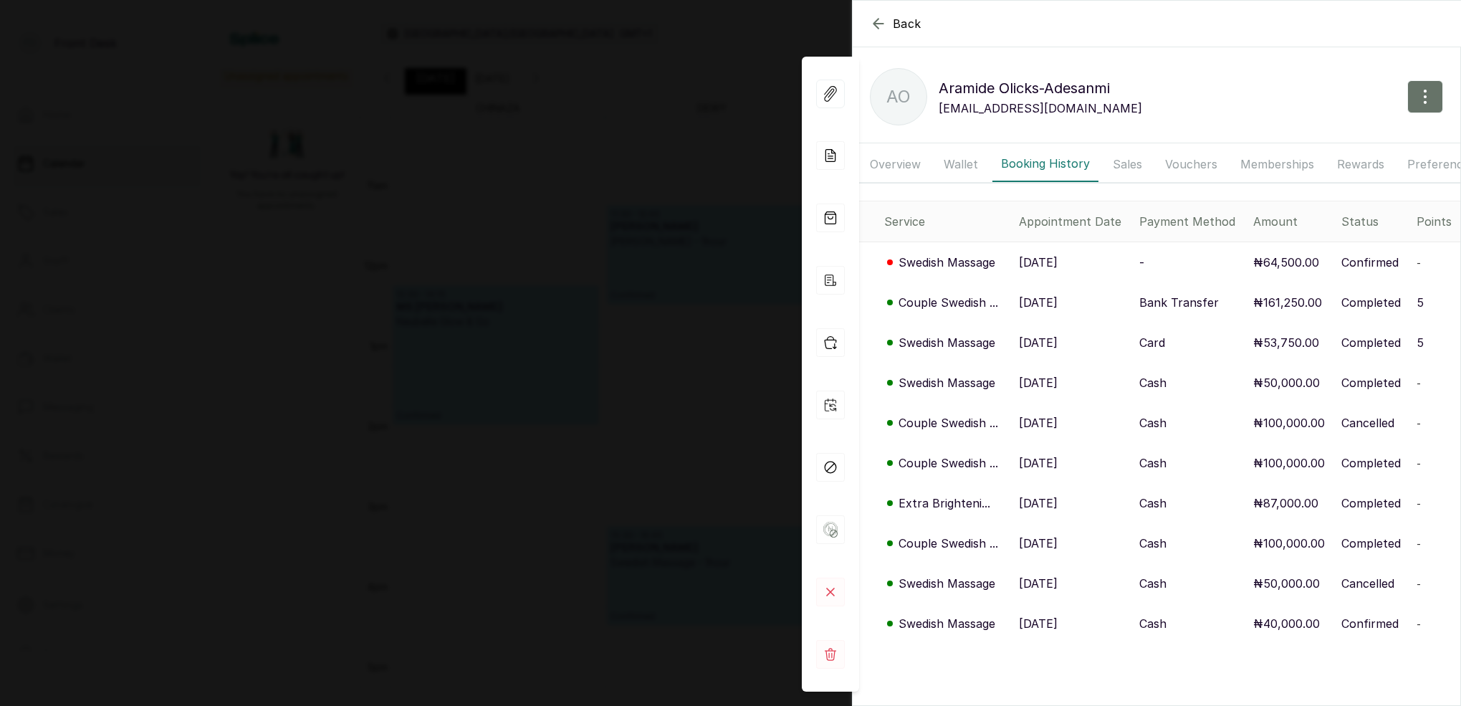
click at [963, 387] on p "Swedish Massage" at bounding box center [947, 382] width 97 height 17
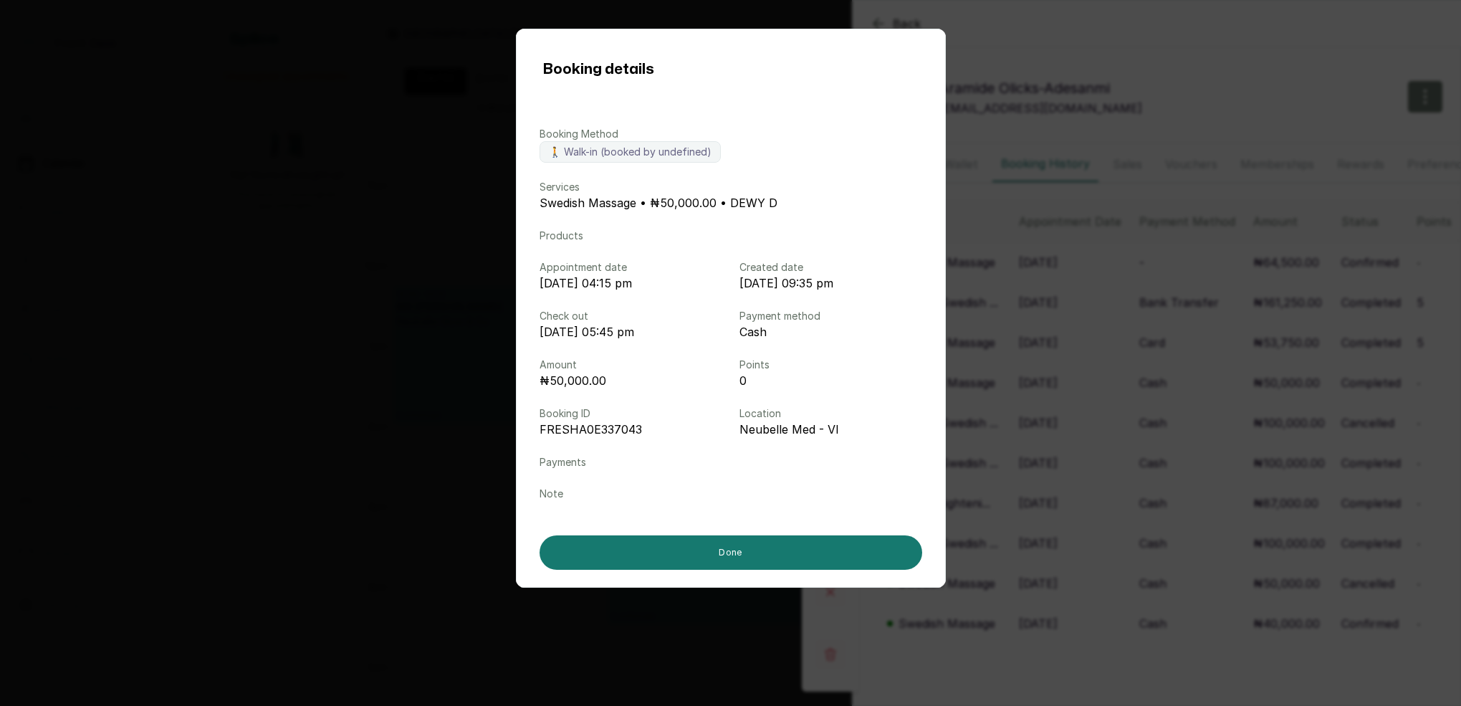
click at [1060, 388] on div "Booking details Booking Method 🚶 Walk-in (booked by undefined) Services Swedish…" at bounding box center [730, 353] width 1461 height 706
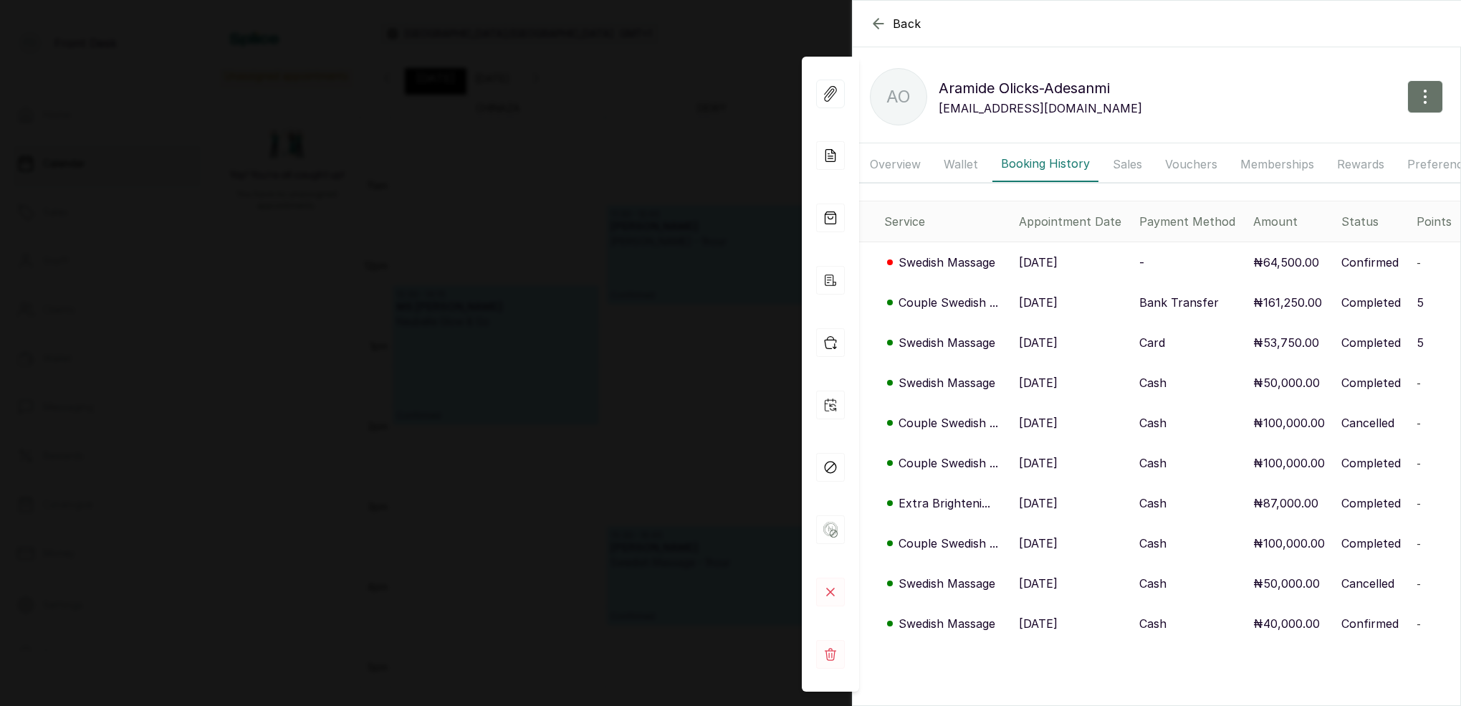
click at [970, 457] on p "Couple Swedish ..." at bounding box center [949, 462] width 100 height 17
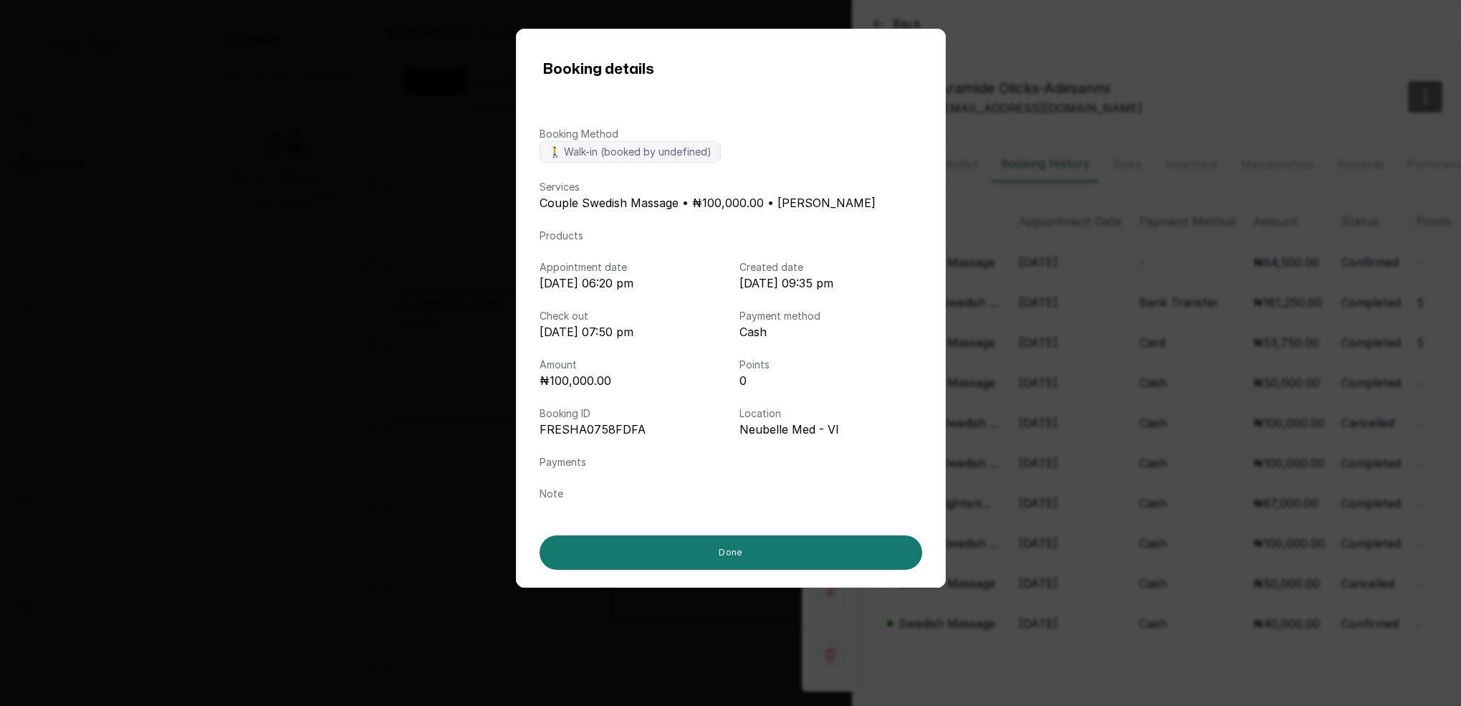
click at [1082, 437] on div "Booking details Booking Method 🚶 Walk-in (booked by undefined) Services Couple …" at bounding box center [730, 353] width 1461 height 706
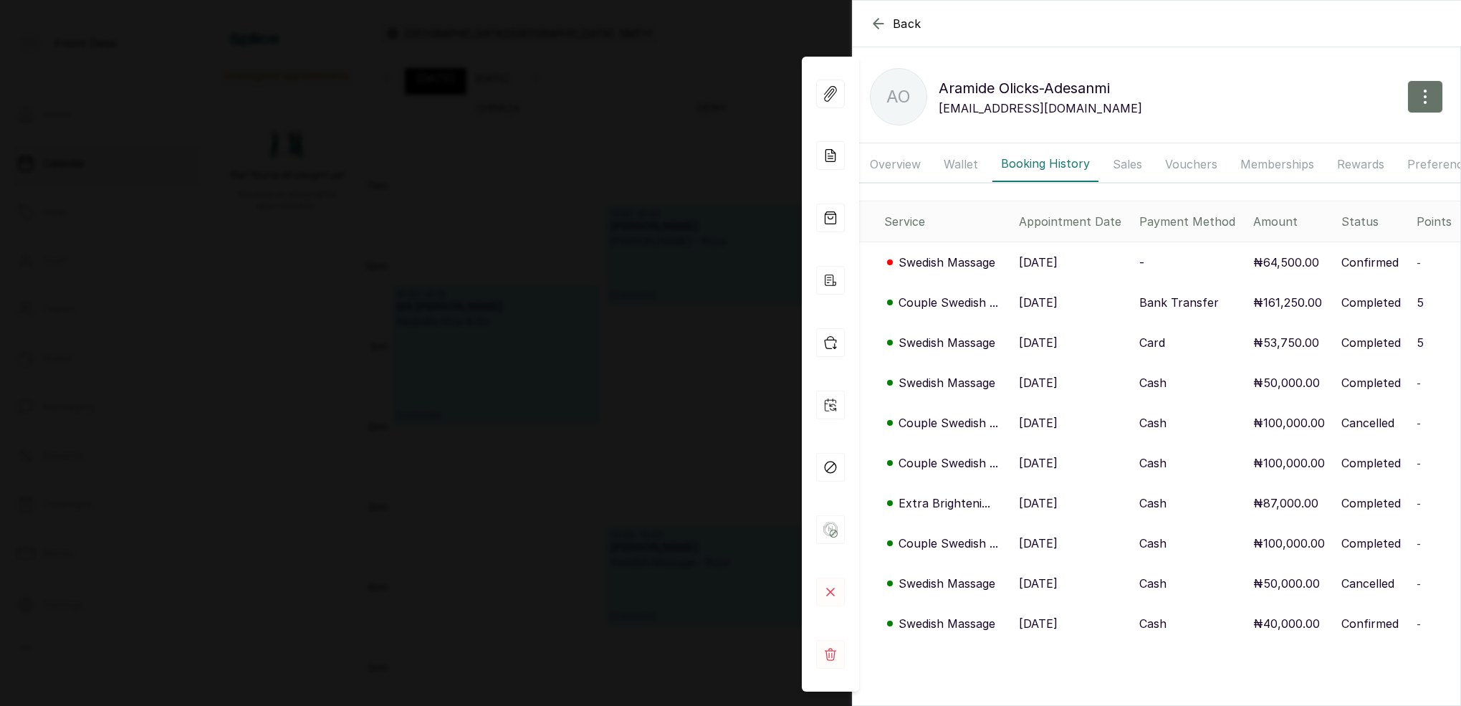
click at [965, 379] on p "Swedish Massage" at bounding box center [947, 382] width 97 height 17
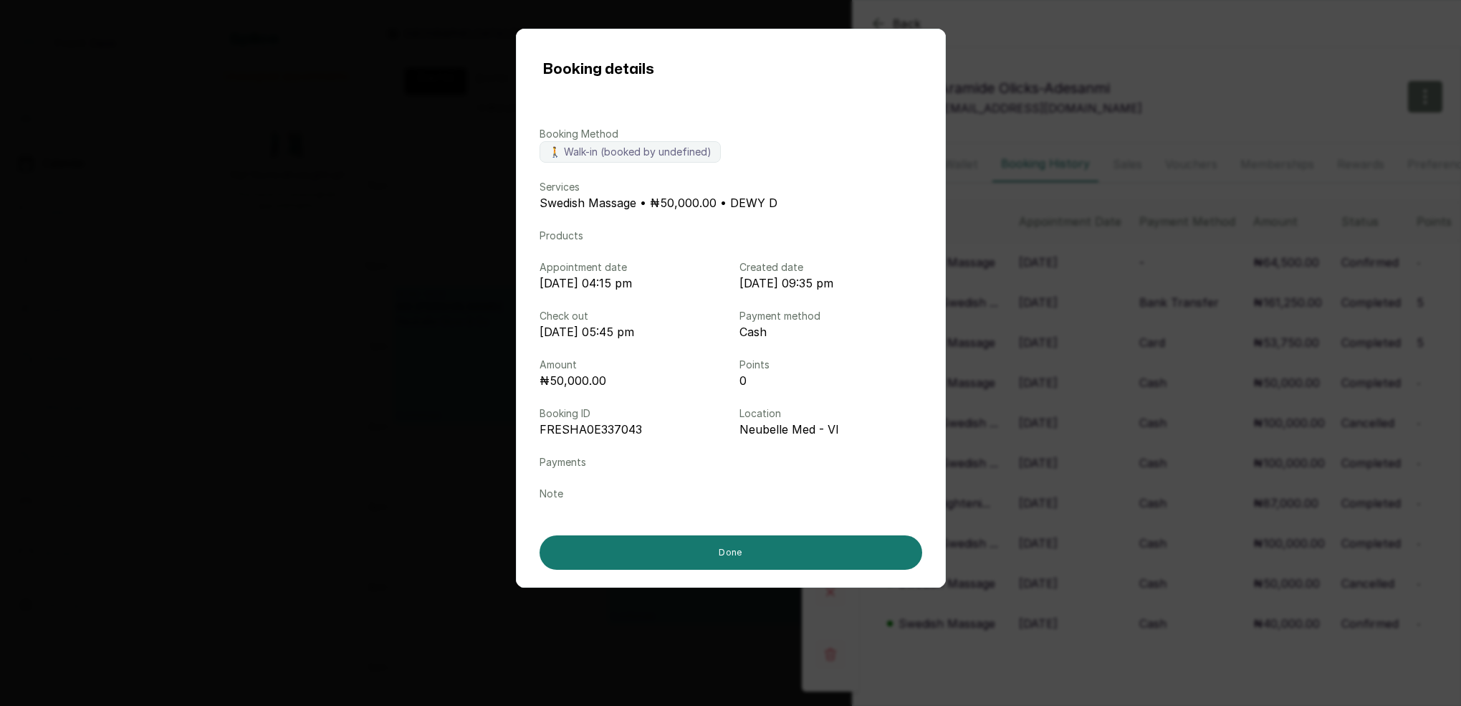
drag, startPoint x: 1120, startPoint y: 399, endPoint x: 1085, endPoint y: 464, distance: 74.1
click at [1120, 399] on div "Booking details Booking Method 🚶 Walk-in (booked by undefined) Services Swedish…" at bounding box center [730, 353] width 1461 height 706
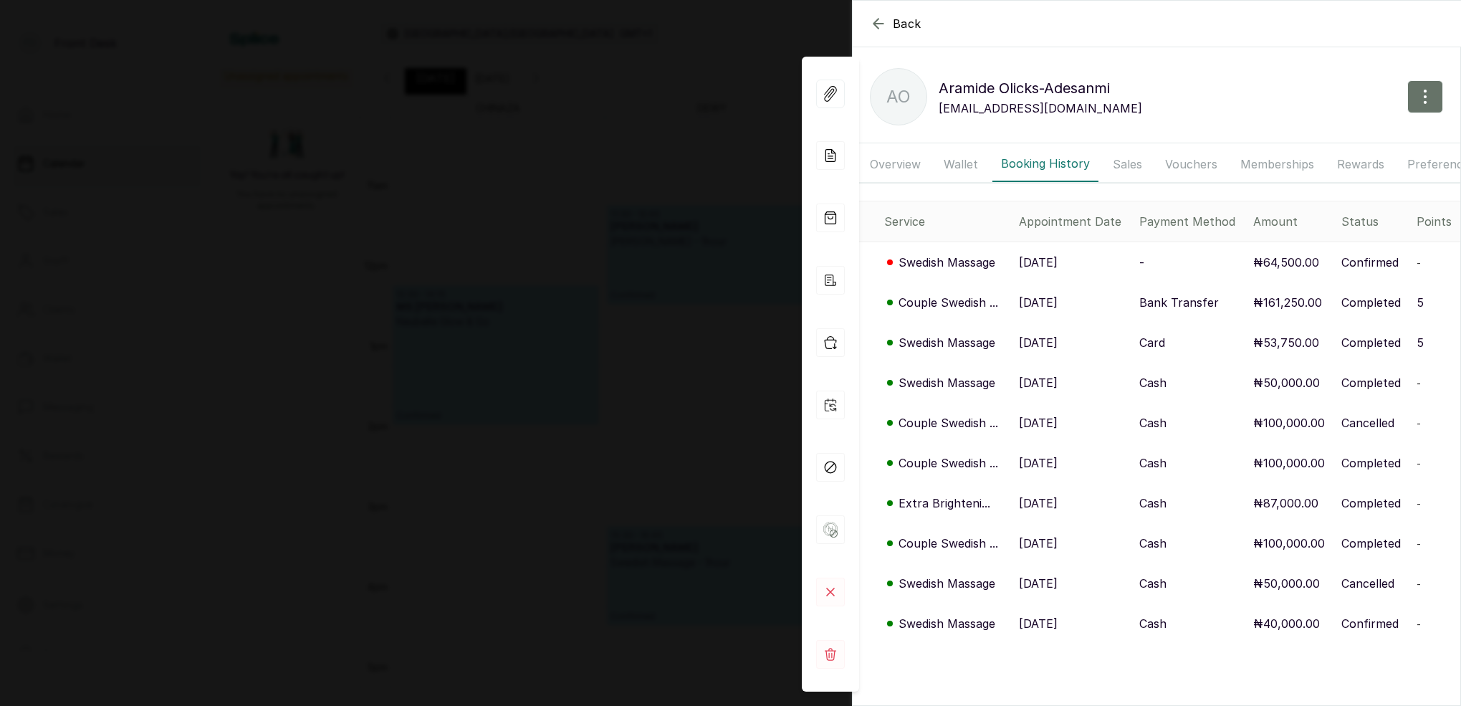
click at [953, 543] on p "Couple Swedish ..." at bounding box center [949, 543] width 100 height 17
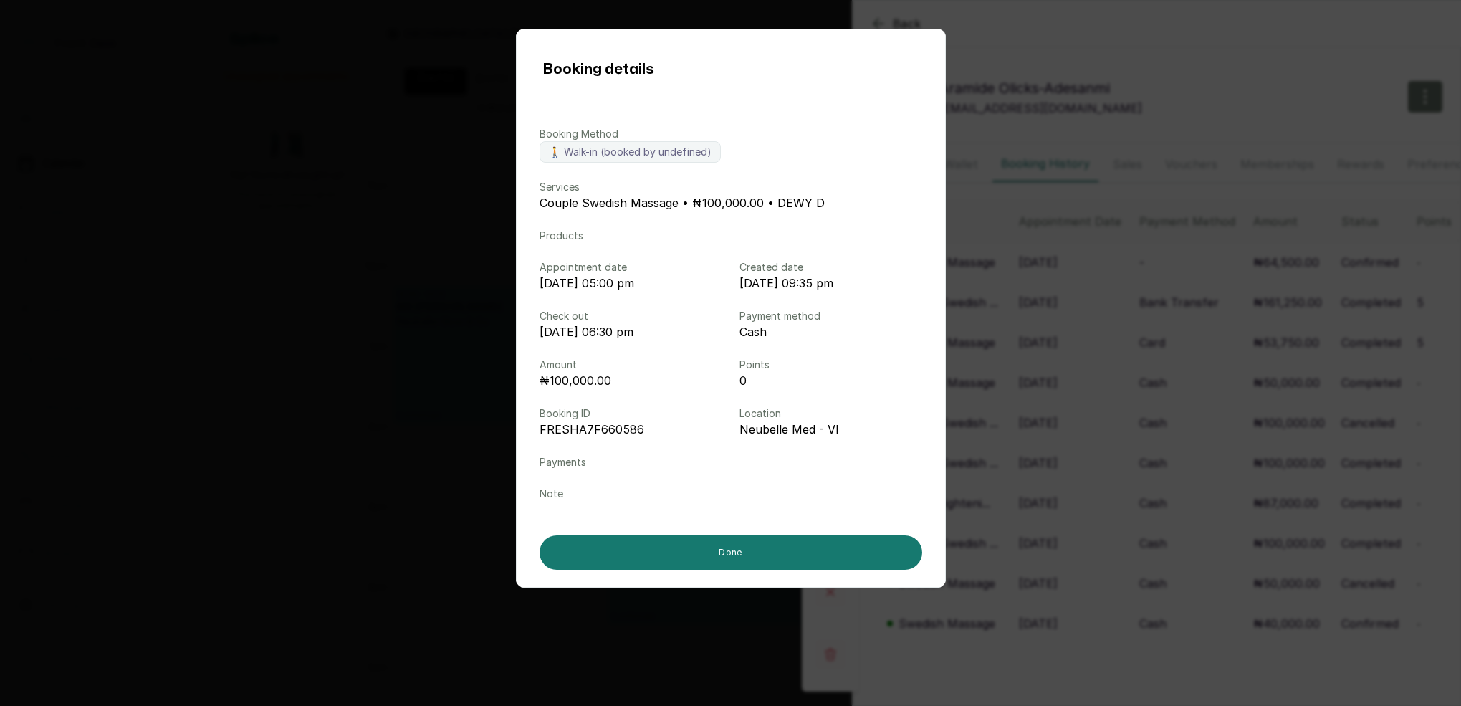
drag, startPoint x: 1082, startPoint y: 526, endPoint x: 1085, endPoint y: 538, distance: 11.8
click at [1082, 526] on div "Booking details Booking Method 🚶 Walk-in (booked by undefined) Services Couple …" at bounding box center [730, 353] width 1461 height 706
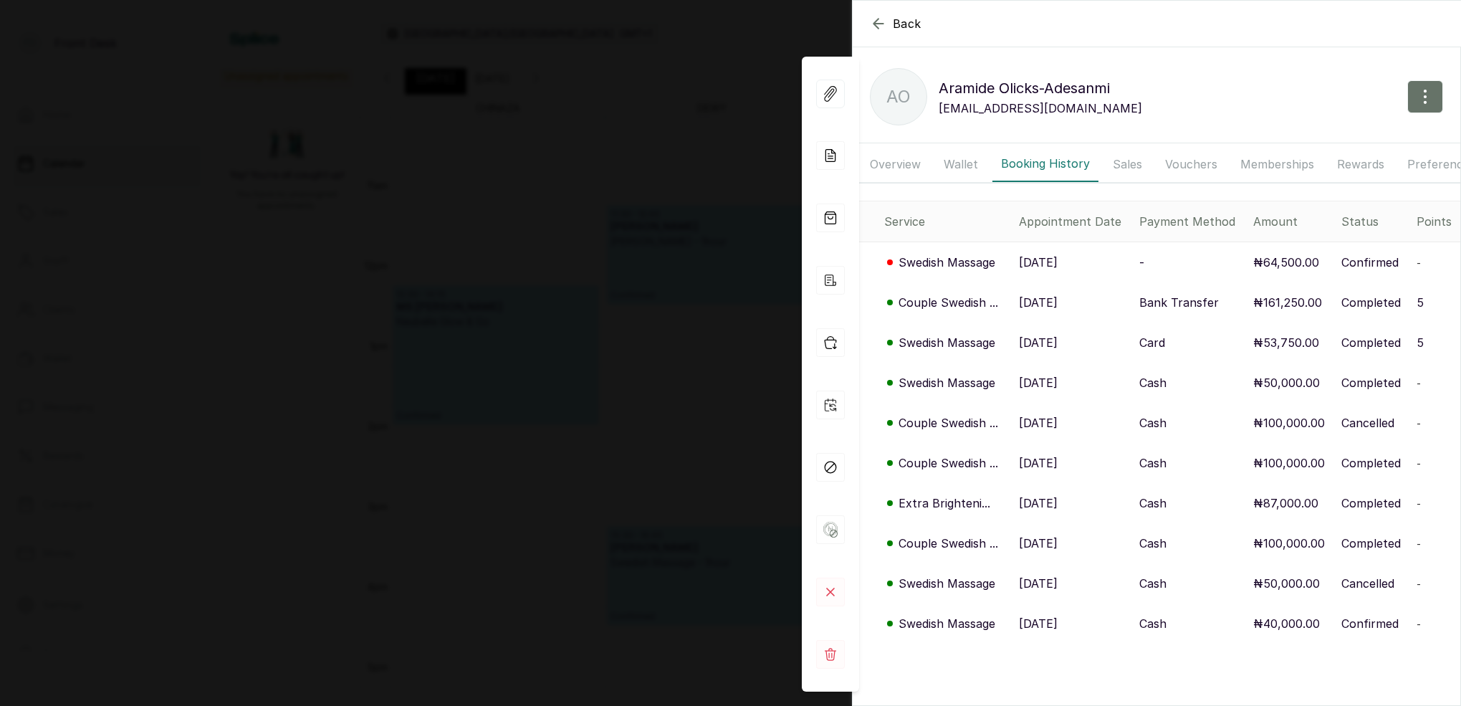
click at [963, 581] on p "Swedish Massage" at bounding box center [947, 583] width 97 height 17
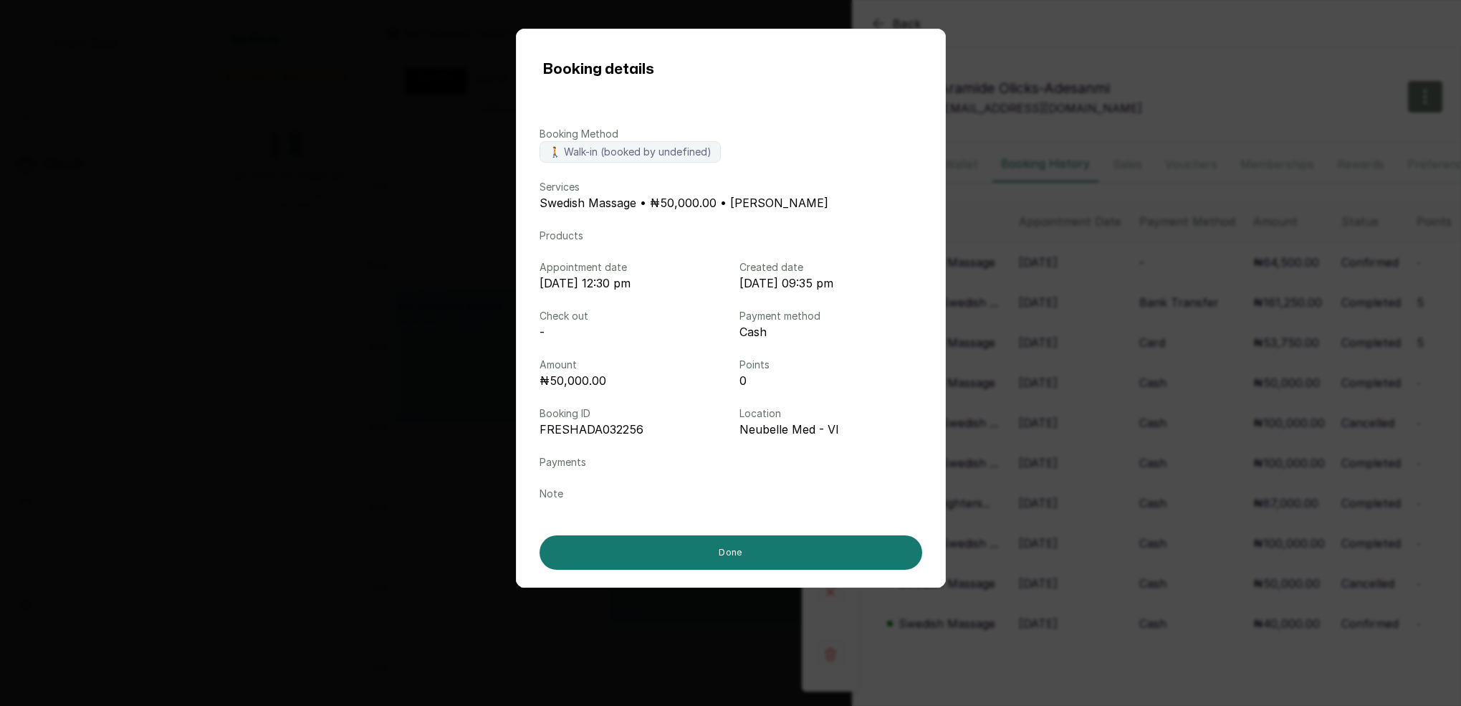
drag, startPoint x: 1157, startPoint y: 545, endPoint x: 1123, endPoint y: 523, distance: 40.8
click at [1156, 545] on div "Booking details Booking Method 🚶 Walk-in (booked by undefined) Services Swedish…" at bounding box center [730, 353] width 1461 height 706
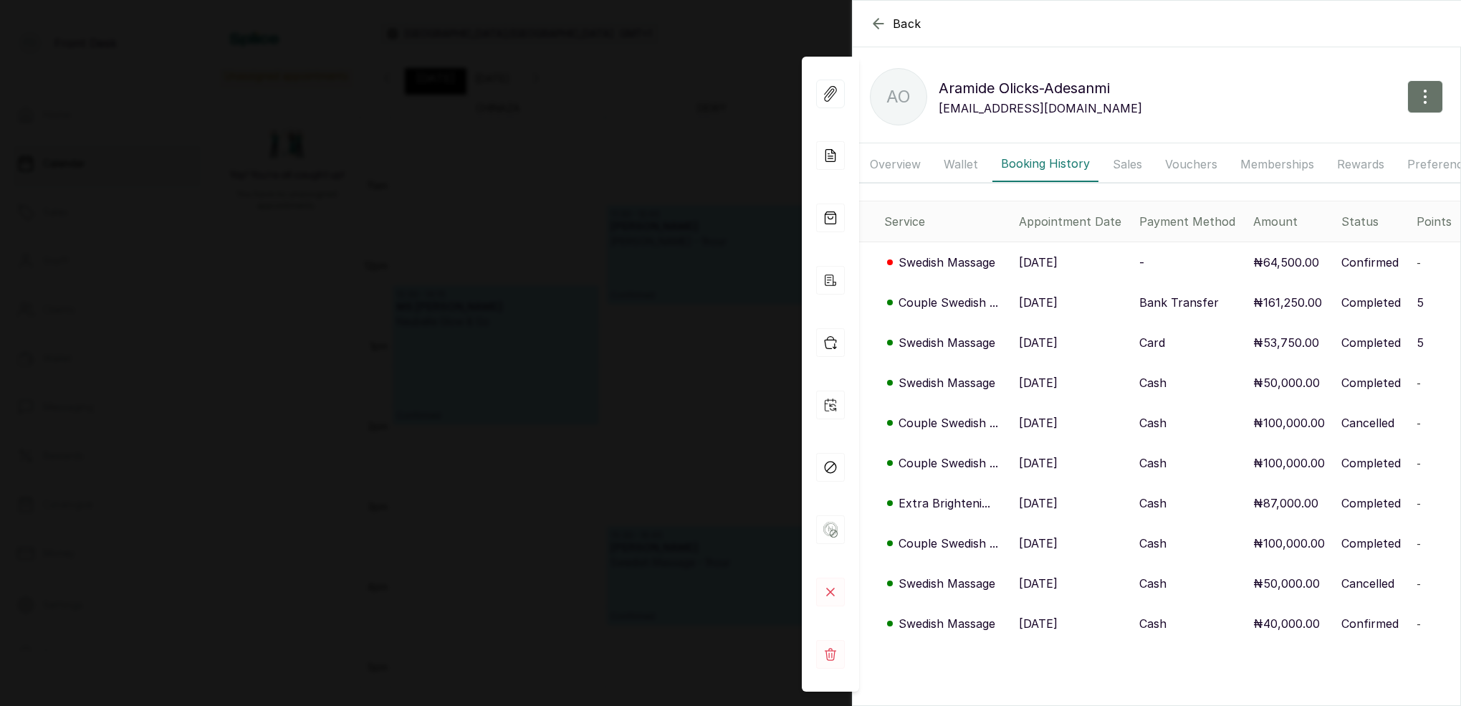
drag, startPoint x: 529, startPoint y: 221, endPoint x: 538, endPoint y: 220, distance: 8.7
click at [531, 221] on div "Back Aramide Olicks-Adesanmi AO Aramide Olicks-Adesanmi aolicks@yahoo.com Overv…" at bounding box center [730, 353] width 1461 height 706
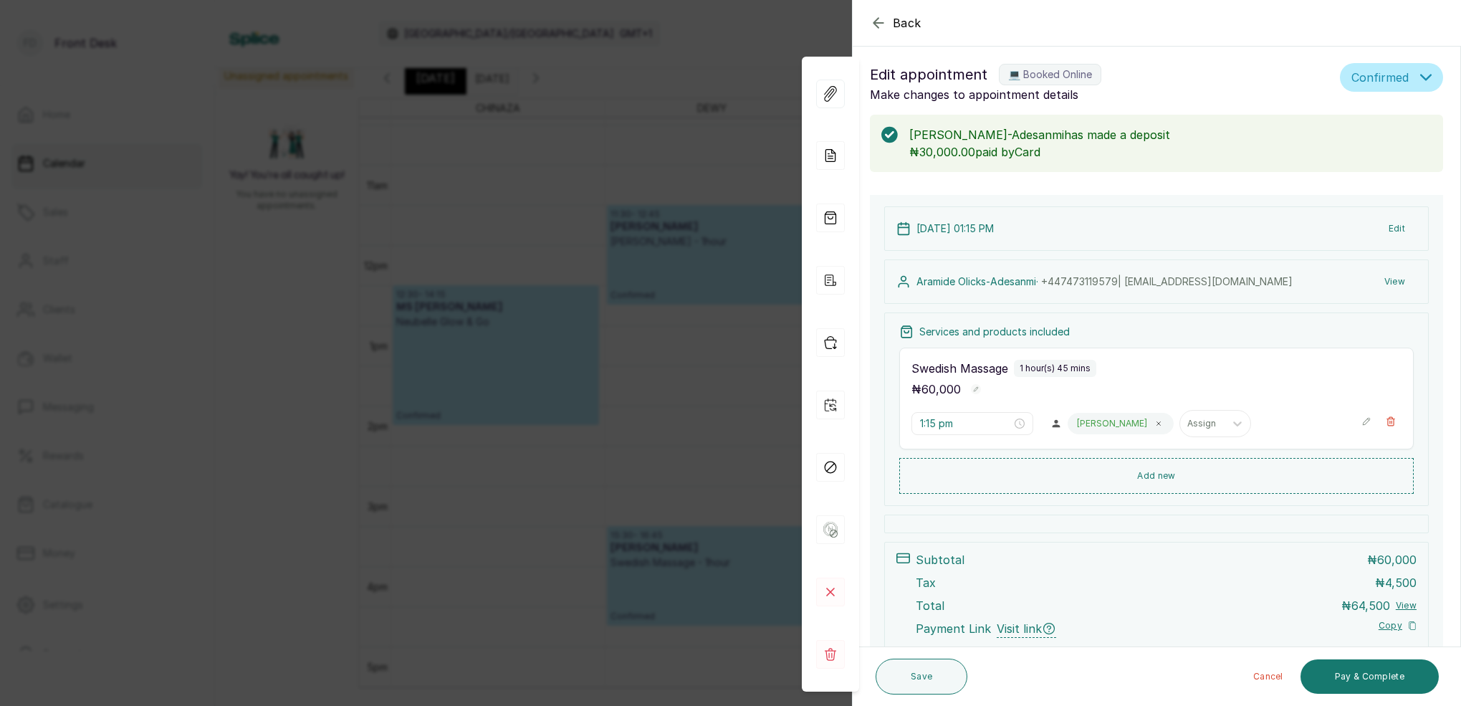
click at [541, 220] on div "Back Appointment Details Edit appointment 💻 Booked Online Make changes to appoi…" at bounding box center [730, 353] width 1461 height 706
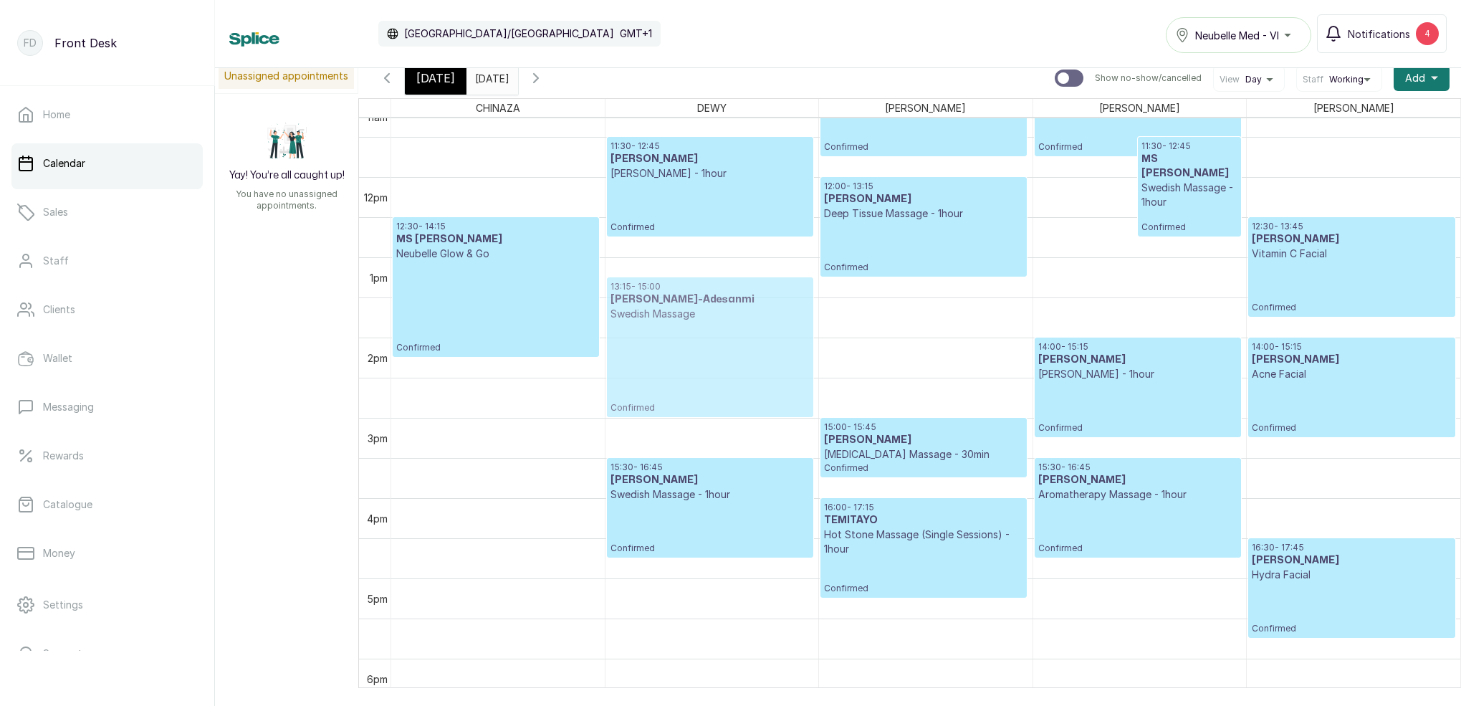
drag, startPoint x: 945, startPoint y: 345, endPoint x: 786, endPoint y: 348, distance: 158.4
click at [786, 348] on tr "12:30 - 14:15 MS ADEDIWURA Neubelle Glow & Go Confirmed 11:30 - 12:45 Amina Aba…" at bounding box center [925, 177] width 1069 height 1927
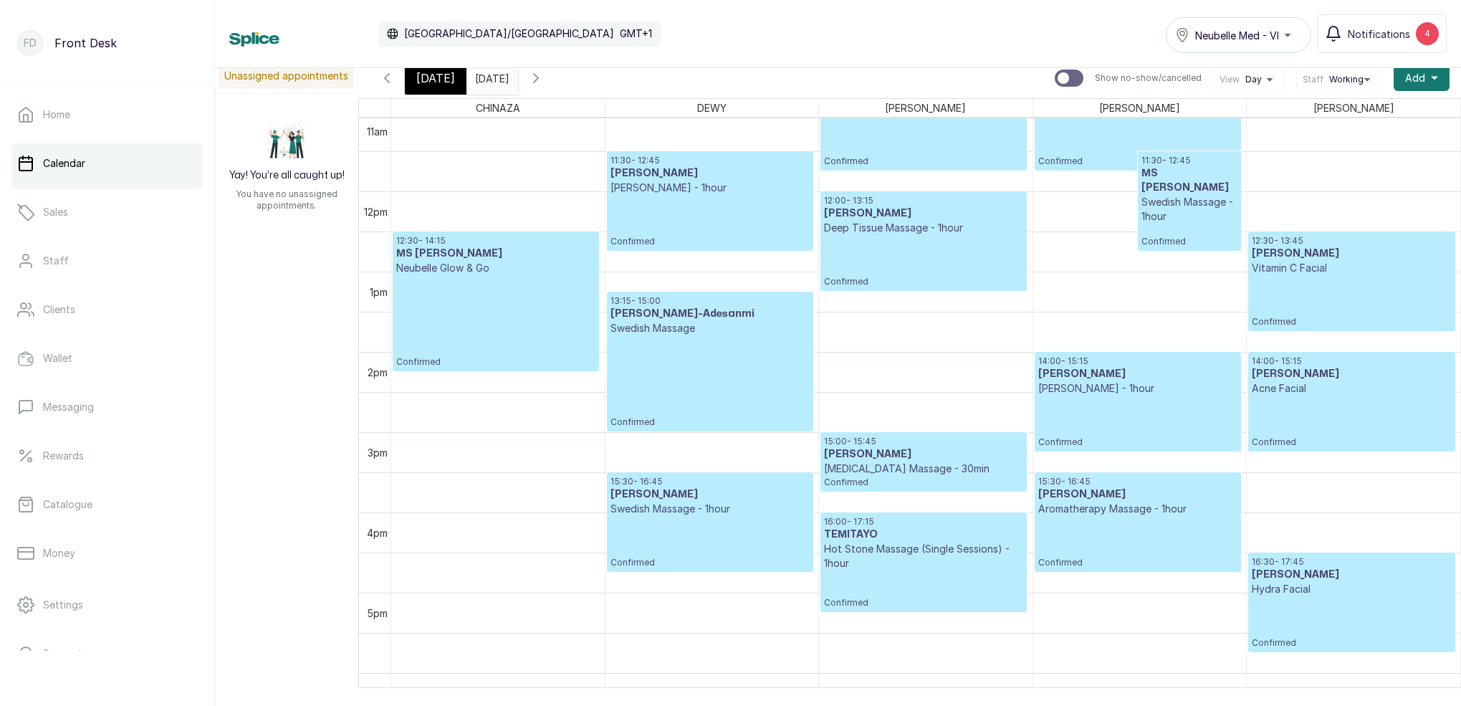
click at [712, 404] on p "Confirmed" at bounding box center [710, 381] width 199 height 92
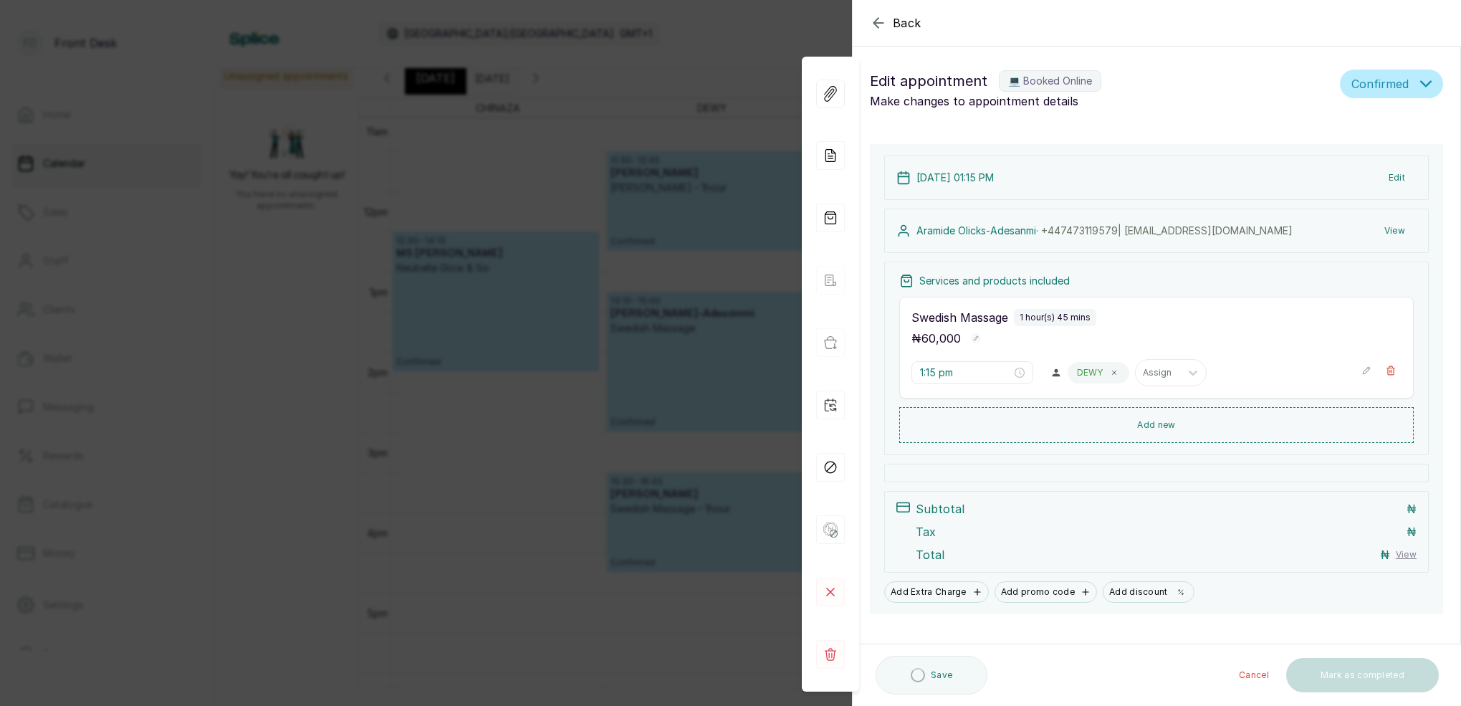
click at [1393, 235] on button "View" at bounding box center [1395, 231] width 44 height 26
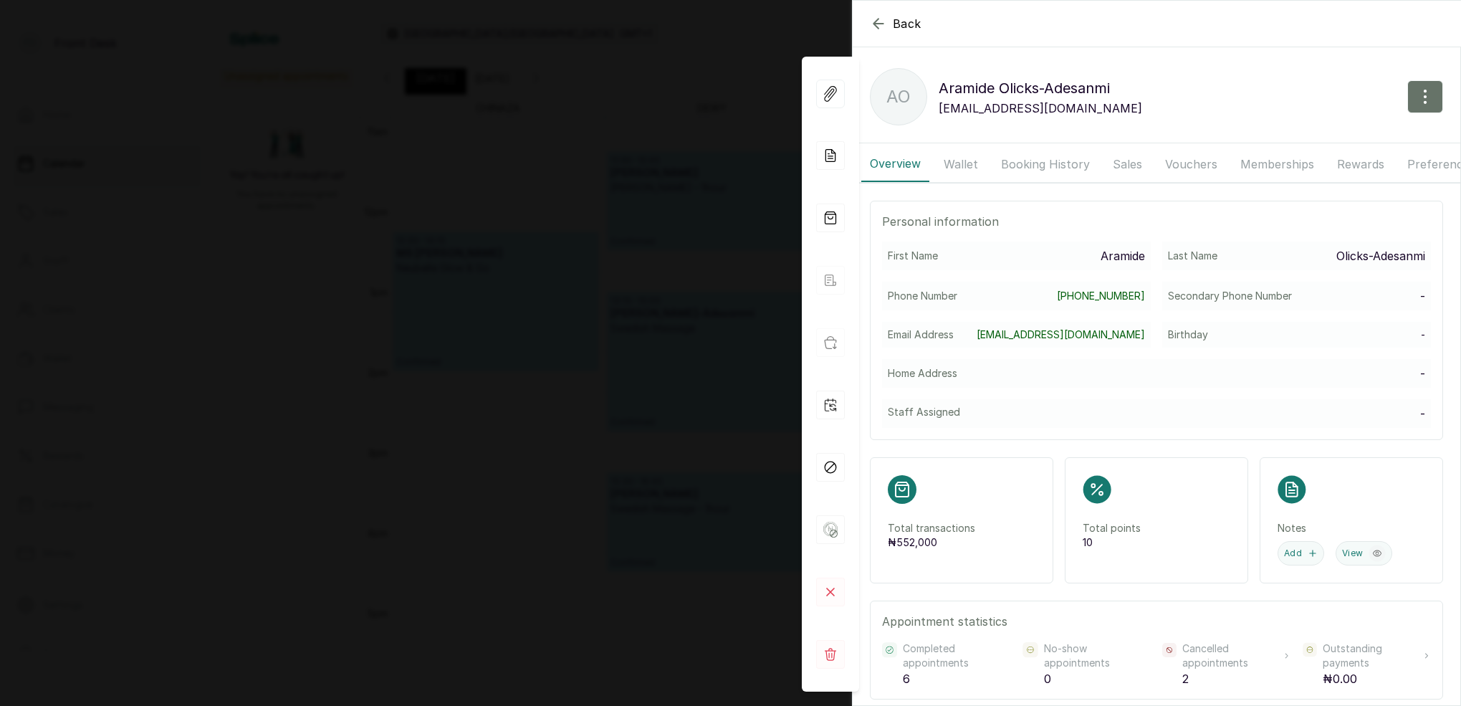
click at [1018, 169] on button "Booking History" at bounding box center [1046, 164] width 106 height 36
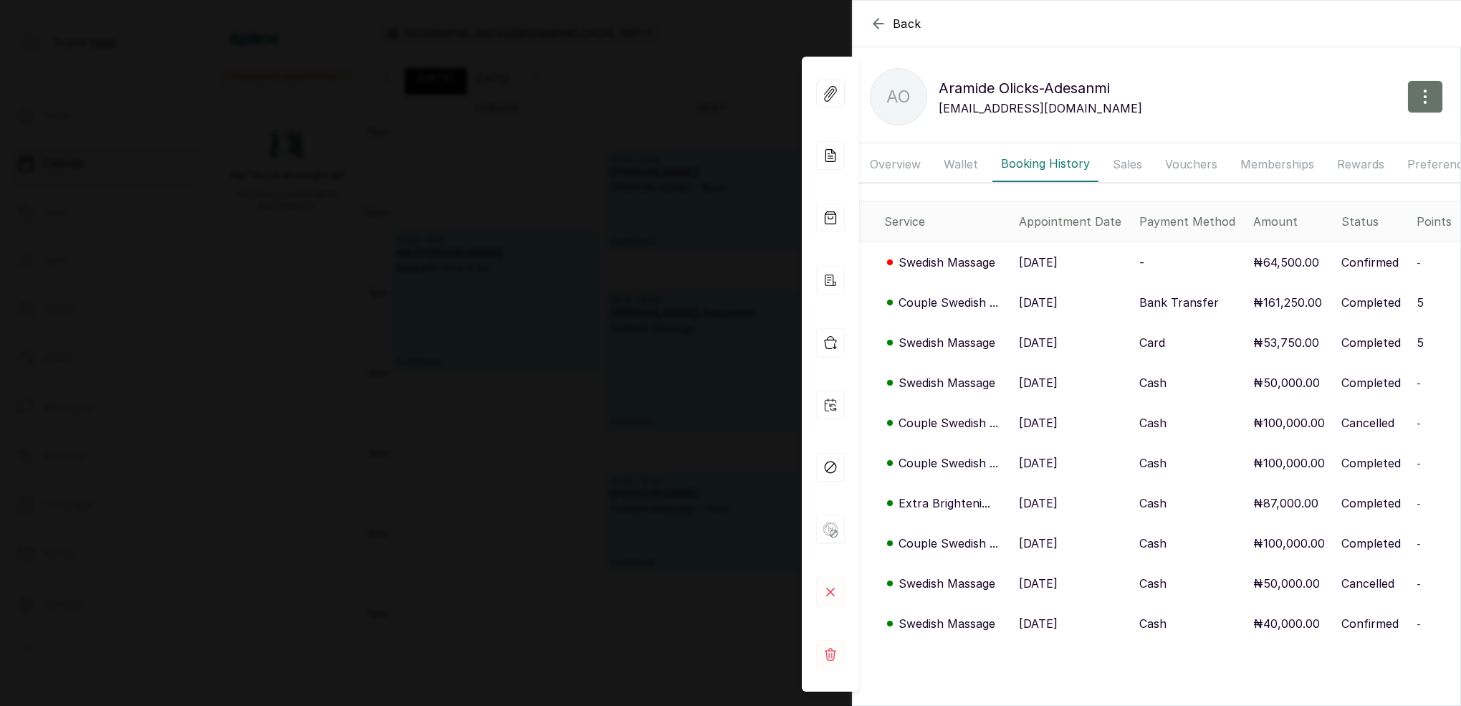
click at [947, 259] on p "Swedish Massage" at bounding box center [947, 262] width 97 height 17
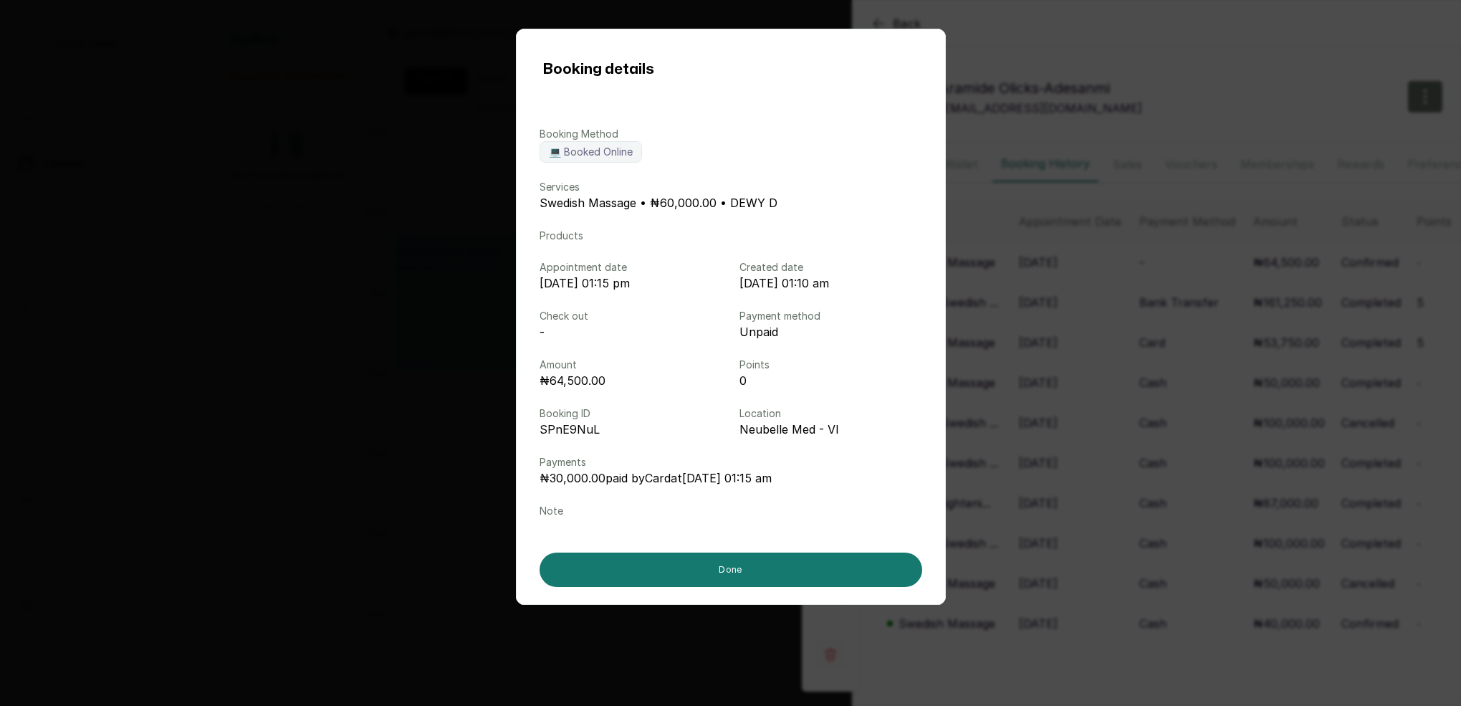
click at [1090, 305] on div "Booking details Booking Method 💻 Booked Online Services Swedish Massage • ₦60,0…" at bounding box center [730, 353] width 1461 height 706
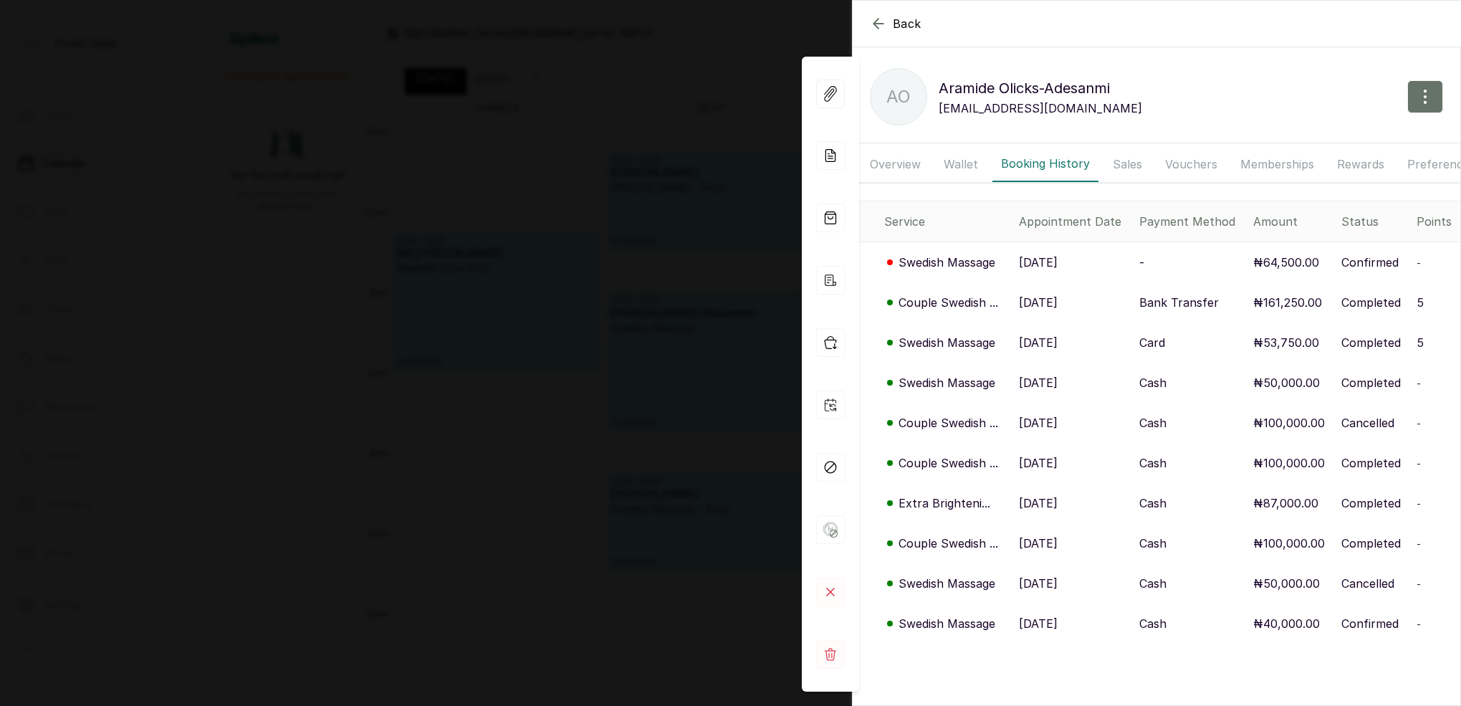
click at [953, 307] on p "Couple Swedish ..." at bounding box center [949, 302] width 100 height 17
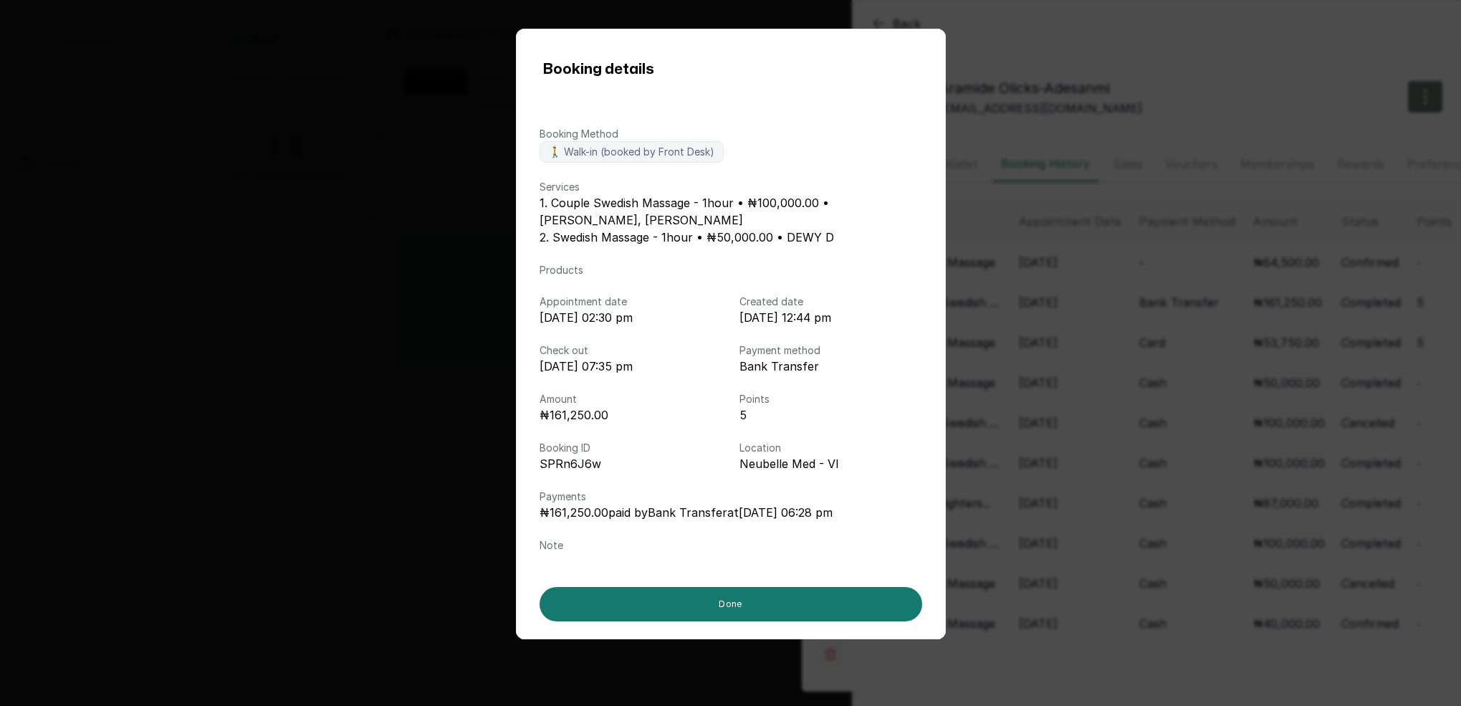
click at [1018, 340] on div "Booking details Booking Method 🚶 Walk-in (booked by Front Desk) Services 1. Cou…" at bounding box center [730, 353] width 1461 height 706
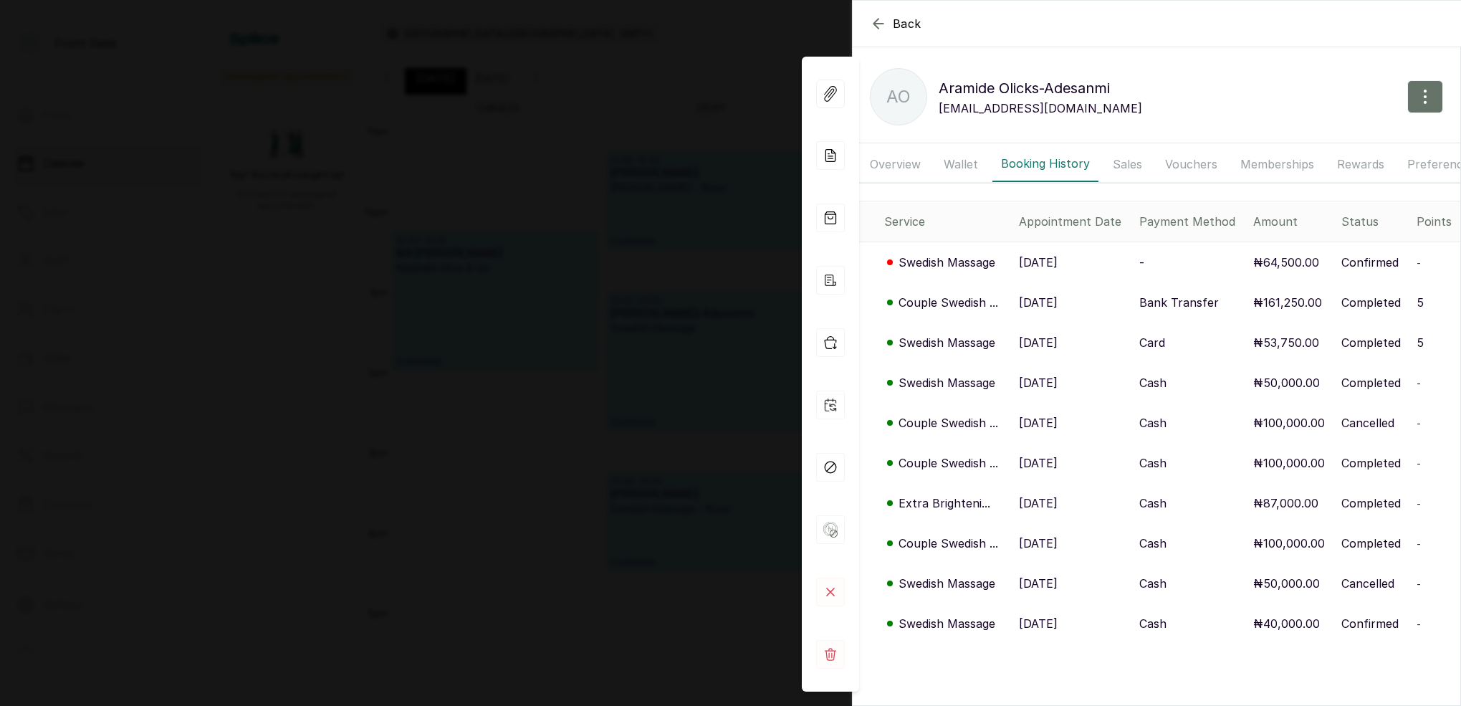
click at [764, 320] on div "Back Aramide Olicks-Adesanmi AO Aramide Olicks-Adesanmi aolicks@yahoo.com Overv…" at bounding box center [730, 353] width 1461 height 706
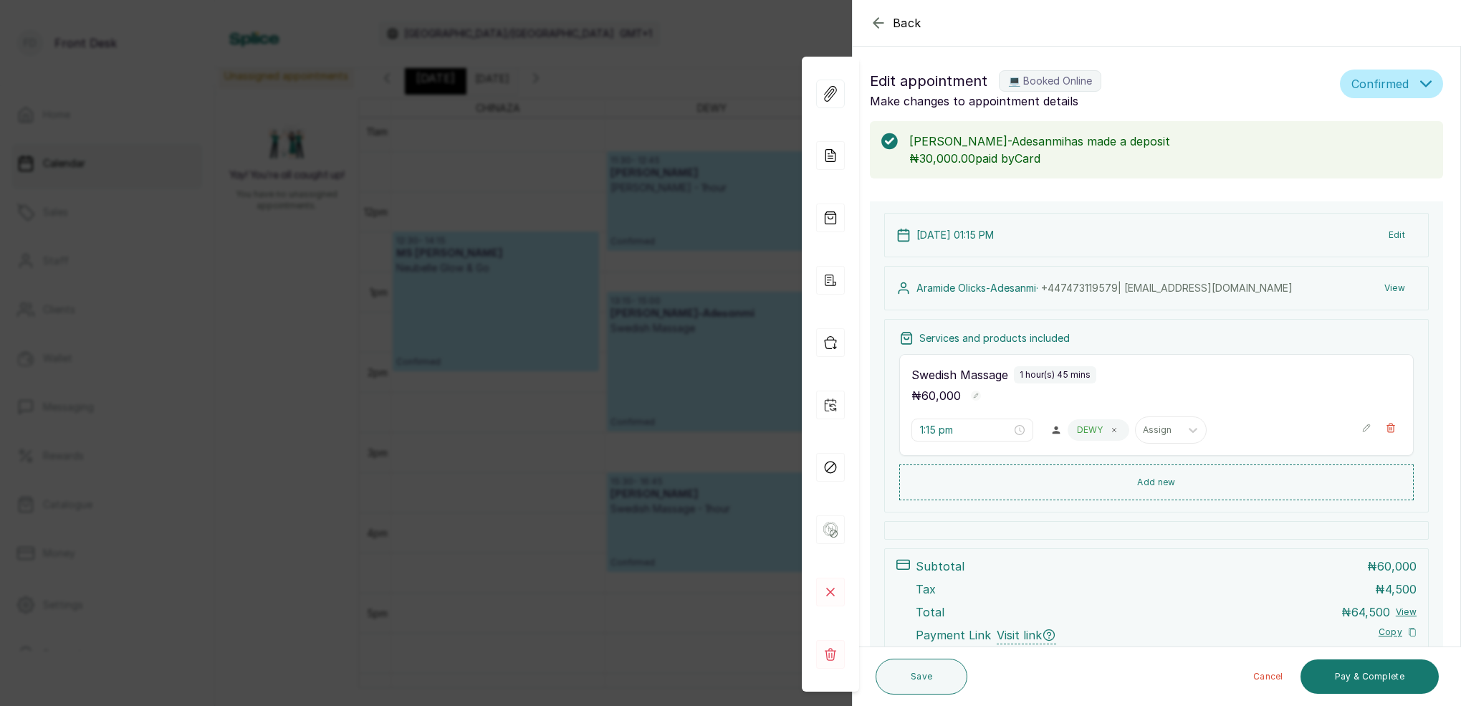
click at [771, 321] on div "Back Appointment Details Edit appointment 💻 Booked Online Make changes to appoi…" at bounding box center [730, 353] width 1461 height 706
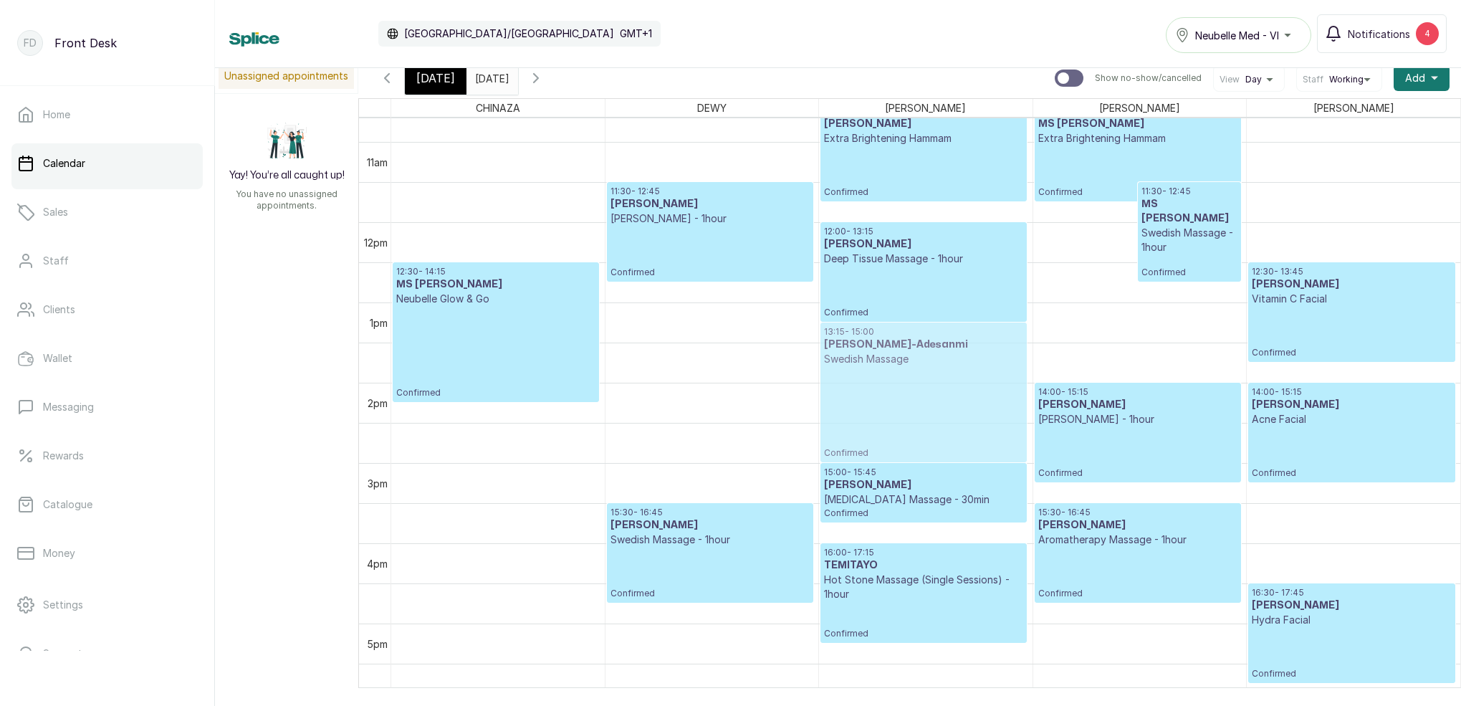
drag, startPoint x: 685, startPoint y: 376, endPoint x: 840, endPoint y: 361, distance: 155.6
click at [840, 361] on tr "12:30 - 14:15 MS ADEDIWURA Neubelle Glow & Go Confirmed 11:30 - 12:45 Amina Aba…" at bounding box center [925, 222] width 1069 height 1927
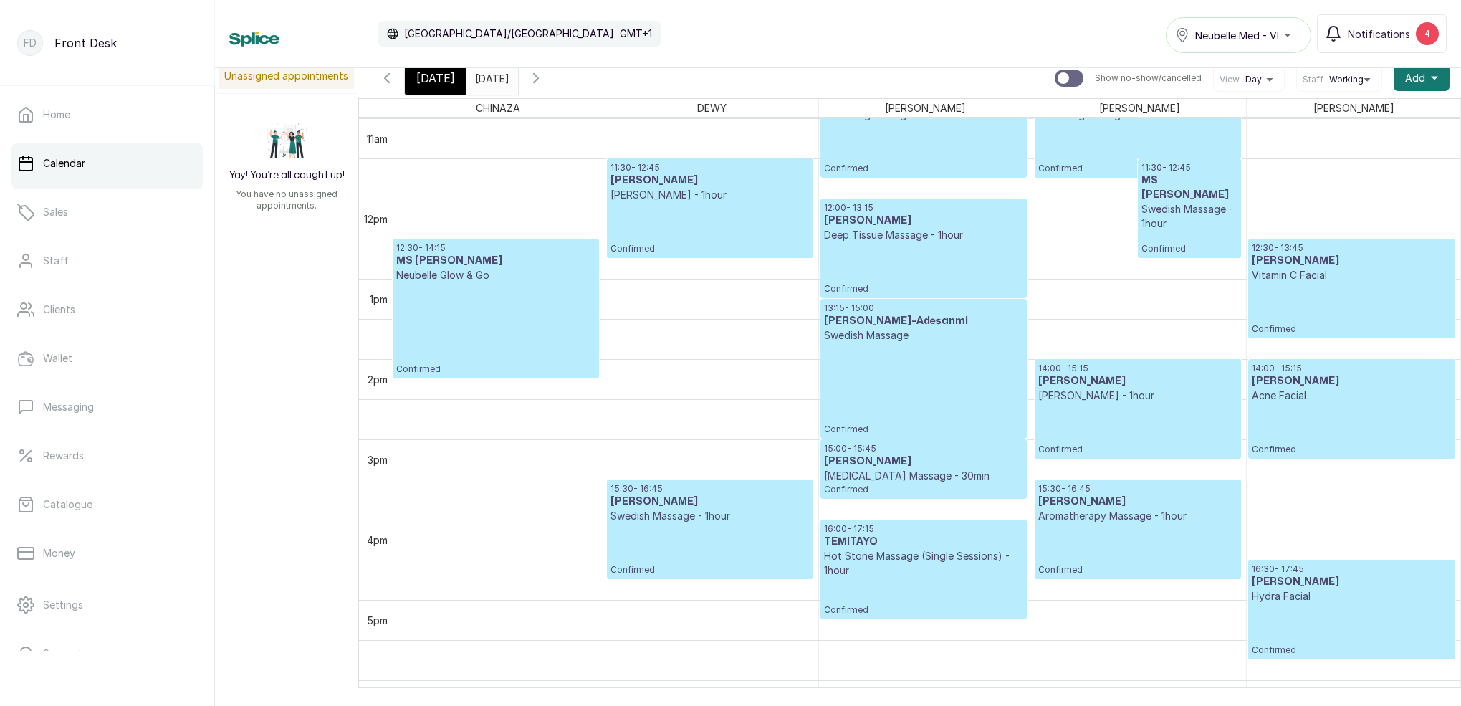
click at [437, 81] on span "[DATE]" at bounding box center [435, 78] width 39 height 17
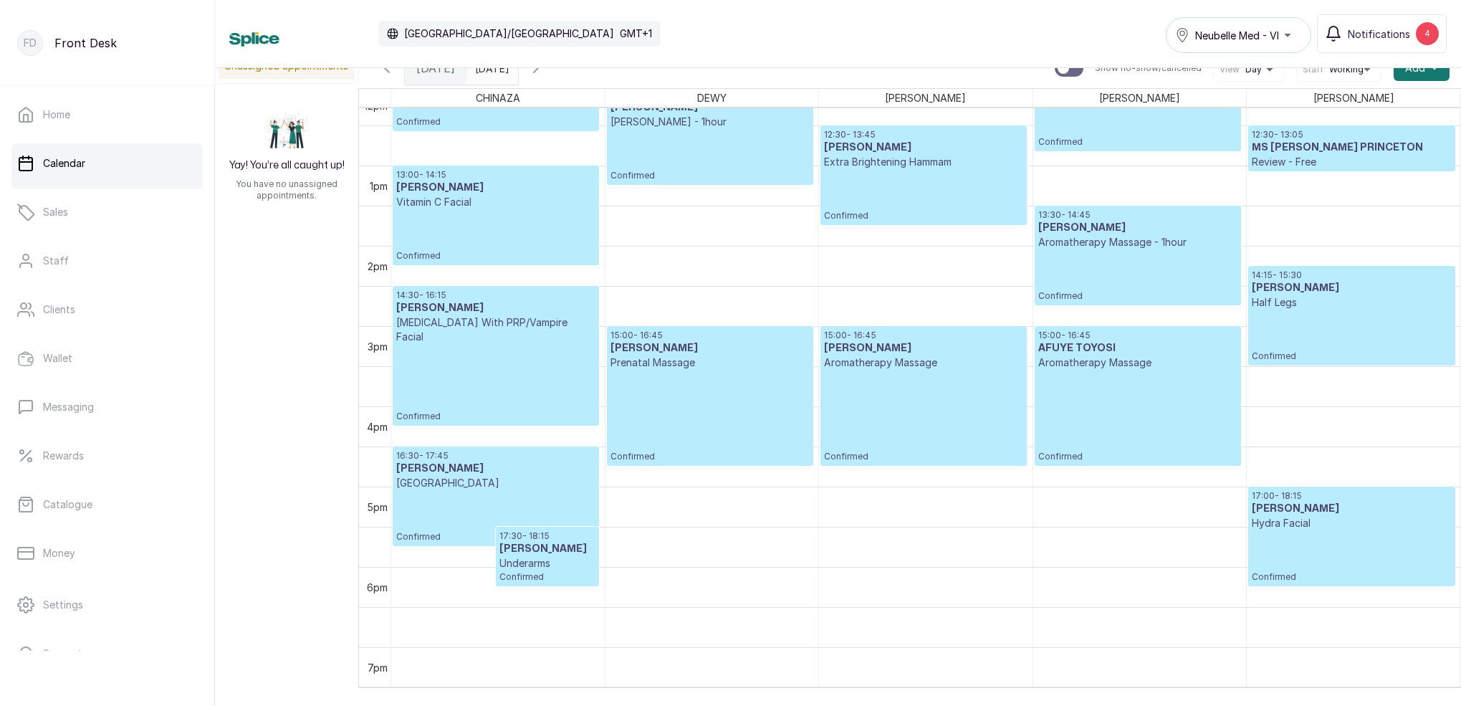
drag, startPoint x: 520, startPoint y: 70, endPoint x: 527, endPoint y: 76, distance: 8.6
click at [490, 70] on input "18/10/2025" at bounding box center [478, 64] width 23 height 24
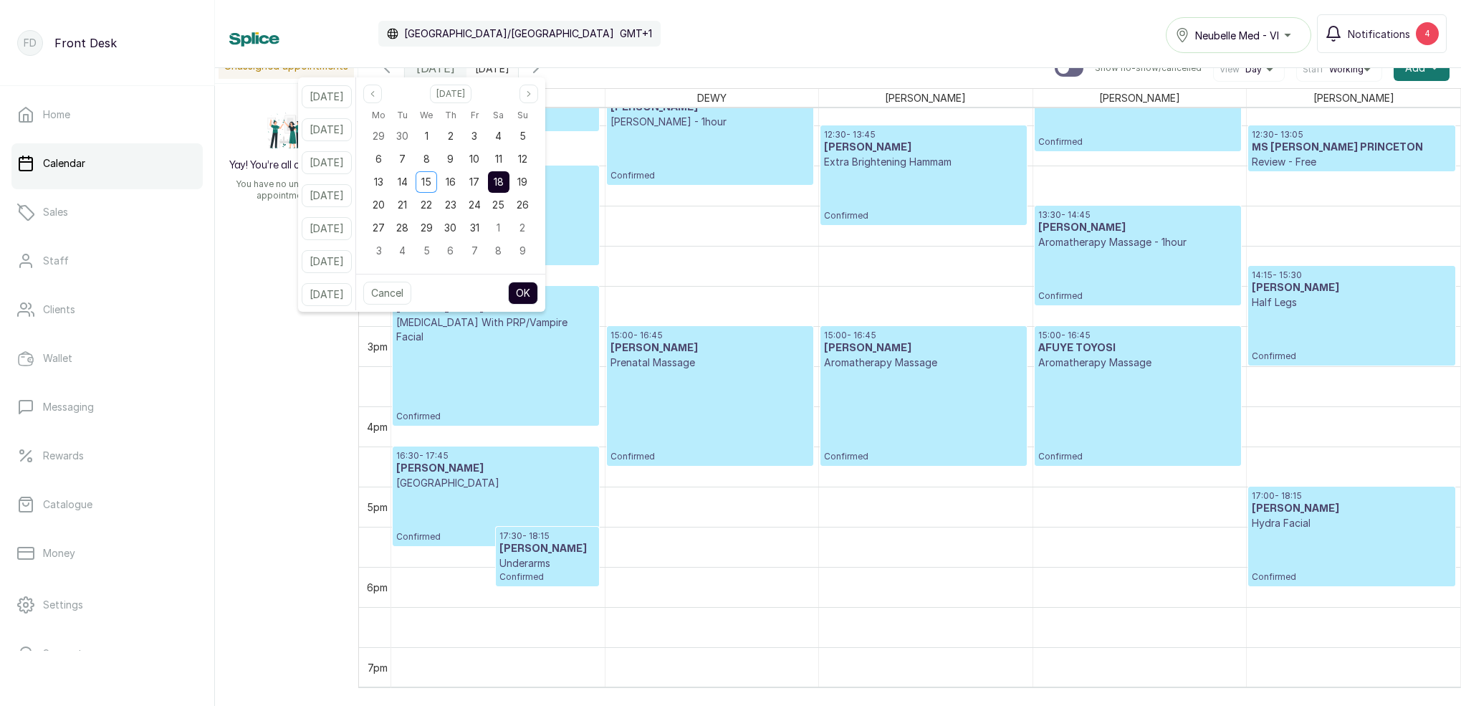
drag, startPoint x: 494, startPoint y: 184, endPoint x: 513, endPoint y: 183, distance: 19.4
click at [485, 184] on div "17" at bounding box center [475, 182] width 22 height 22
click at [504, 183] on span "18" at bounding box center [499, 182] width 10 height 12
click at [538, 294] on button "OK" at bounding box center [523, 293] width 30 height 23
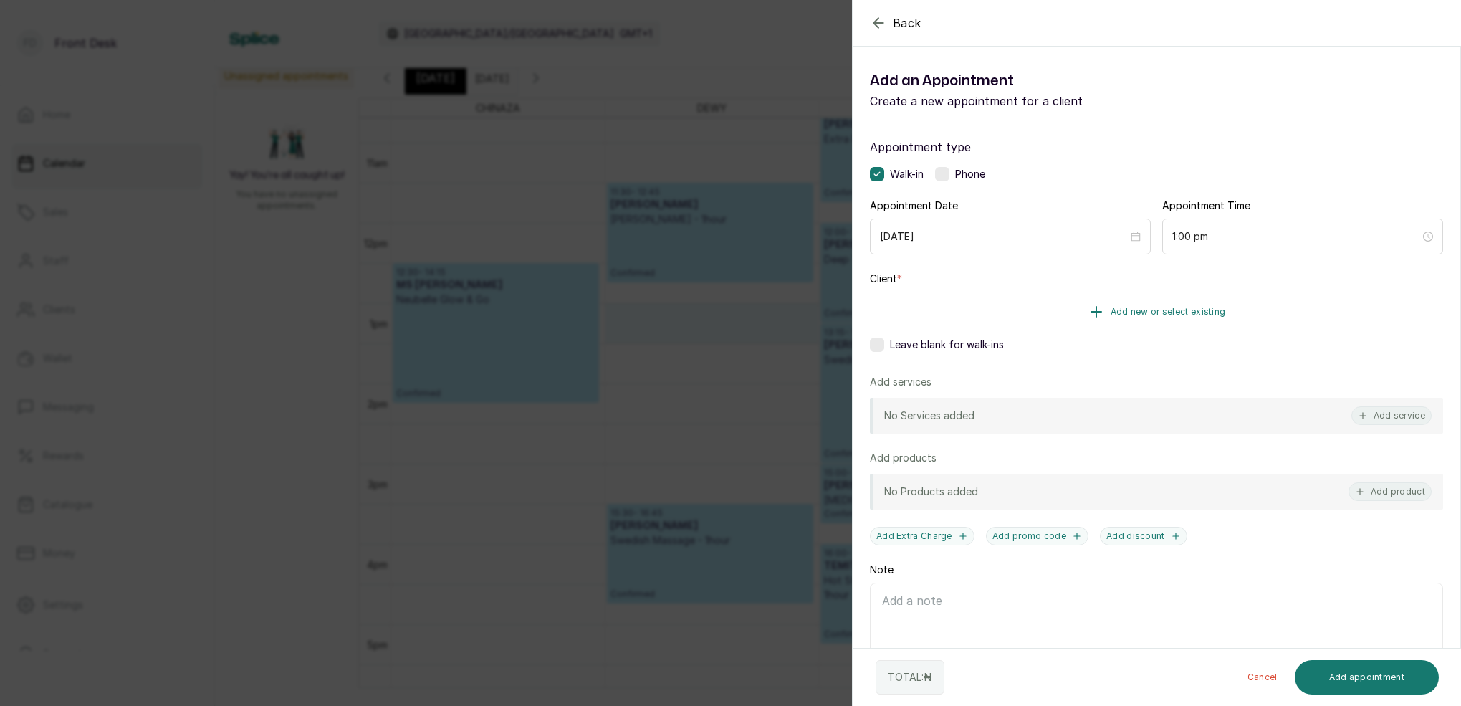
click at [1206, 306] on span "Add new or select existing" at bounding box center [1168, 311] width 115 height 11
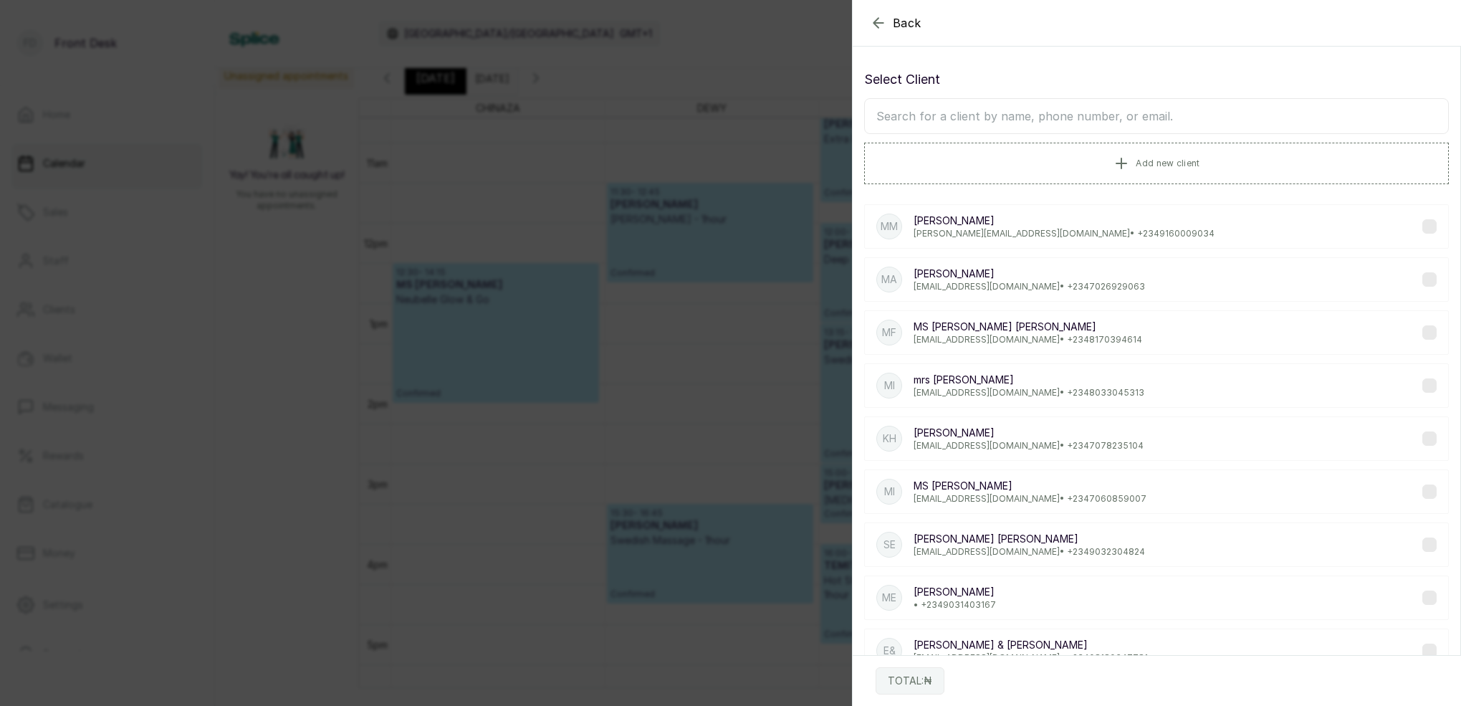
click at [1086, 117] on input "text" at bounding box center [1156, 116] width 585 height 36
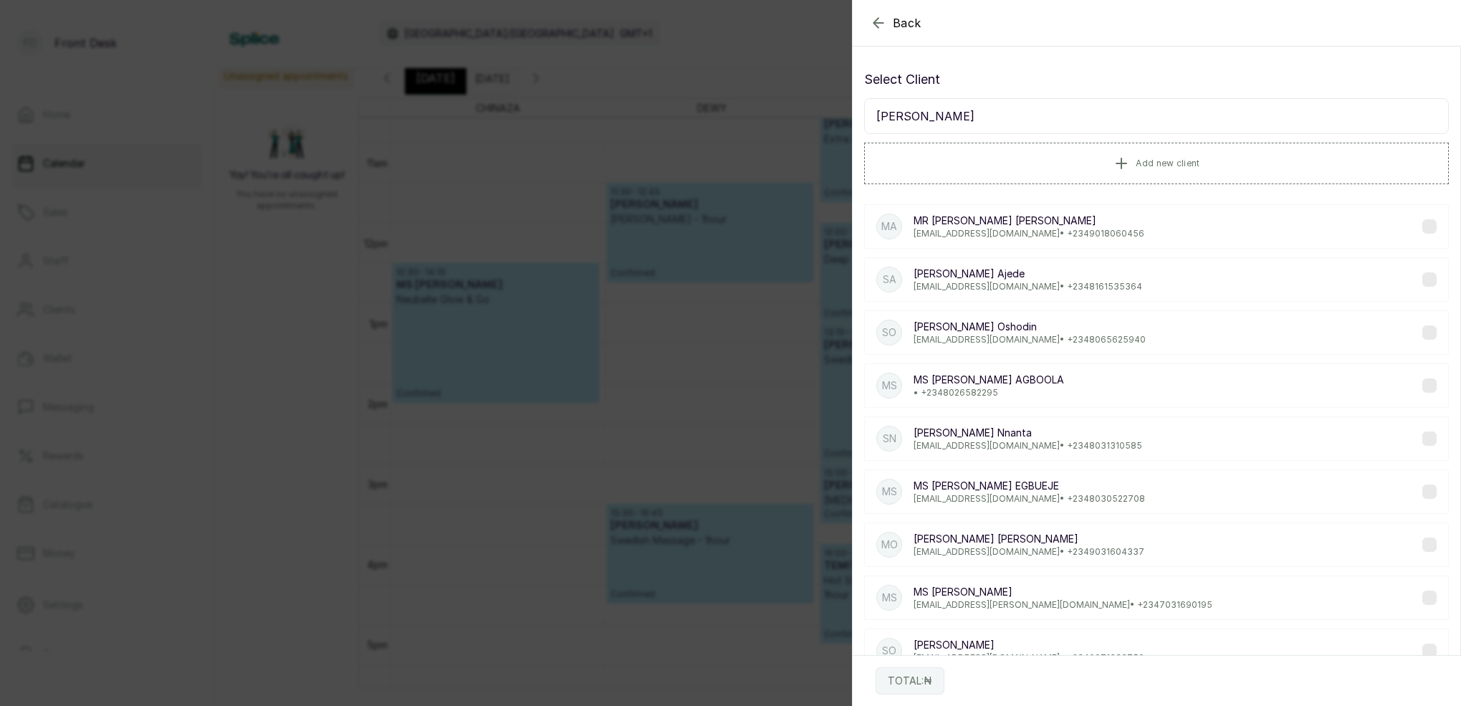
type input "[PERSON_NAME]"
click at [1039, 434] on p "[PERSON_NAME]" at bounding box center [1028, 433] width 229 height 14
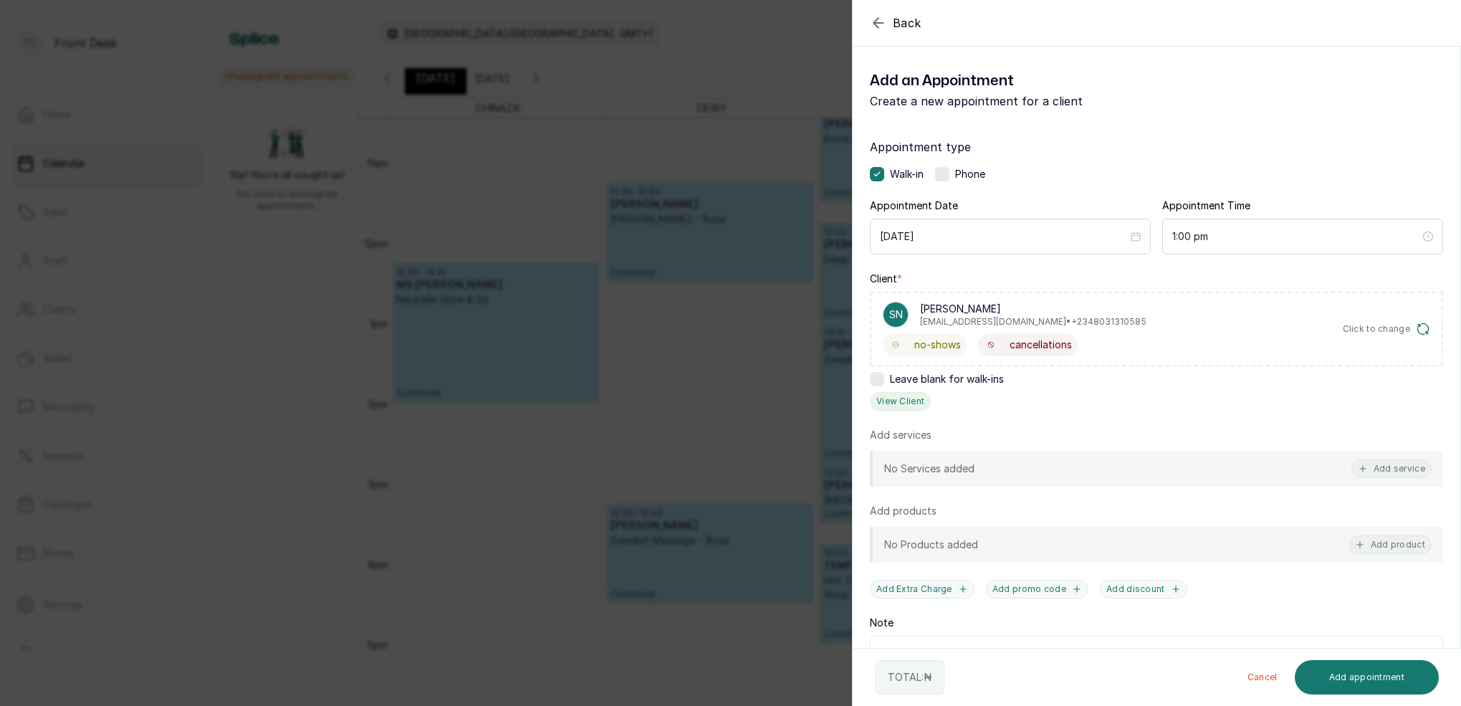
click at [916, 401] on button "View Client" at bounding box center [900, 401] width 61 height 19
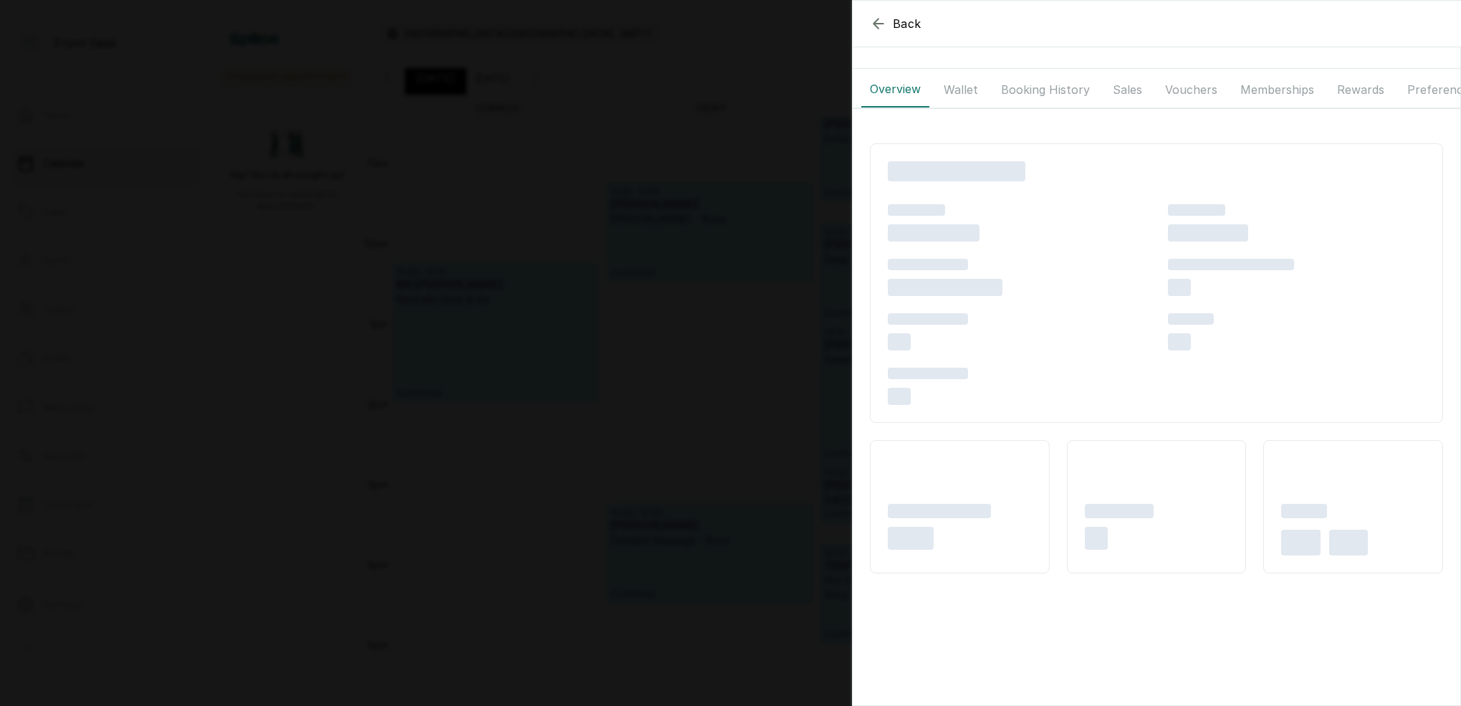
drag, startPoint x: 970, startPoint y: 90, endPoint x: 993, endPoint y: 95, distance: 24.2
click at [970, 90] on button "Wallet" at bounding box center [961, 90] width 52 height 36
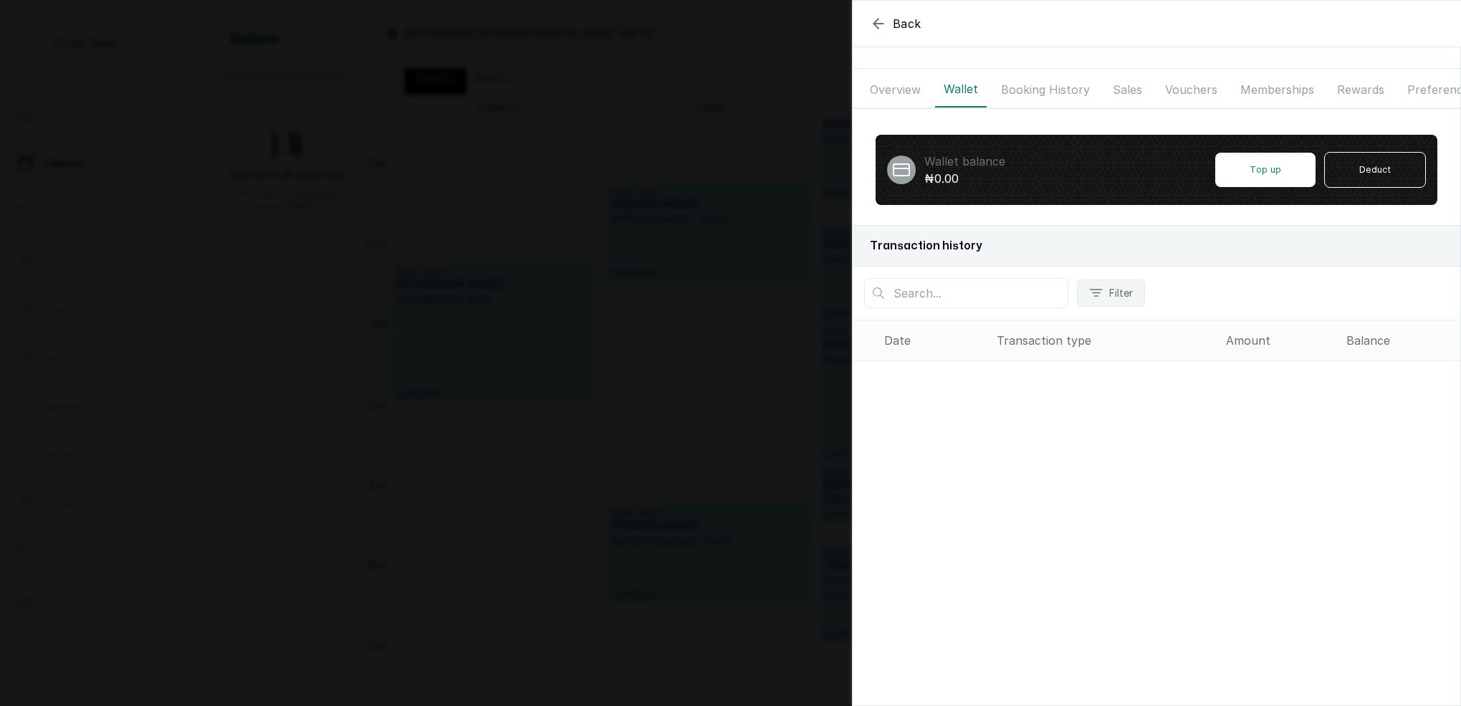
drag, startPoint x: 1026, startPoint y: 95, endPoint x: 1047, endPoint y: 93, distance: 20.9
click at [1029, 95] on button "Booking History" at bounding box center [1046, 90] width 106 height 36
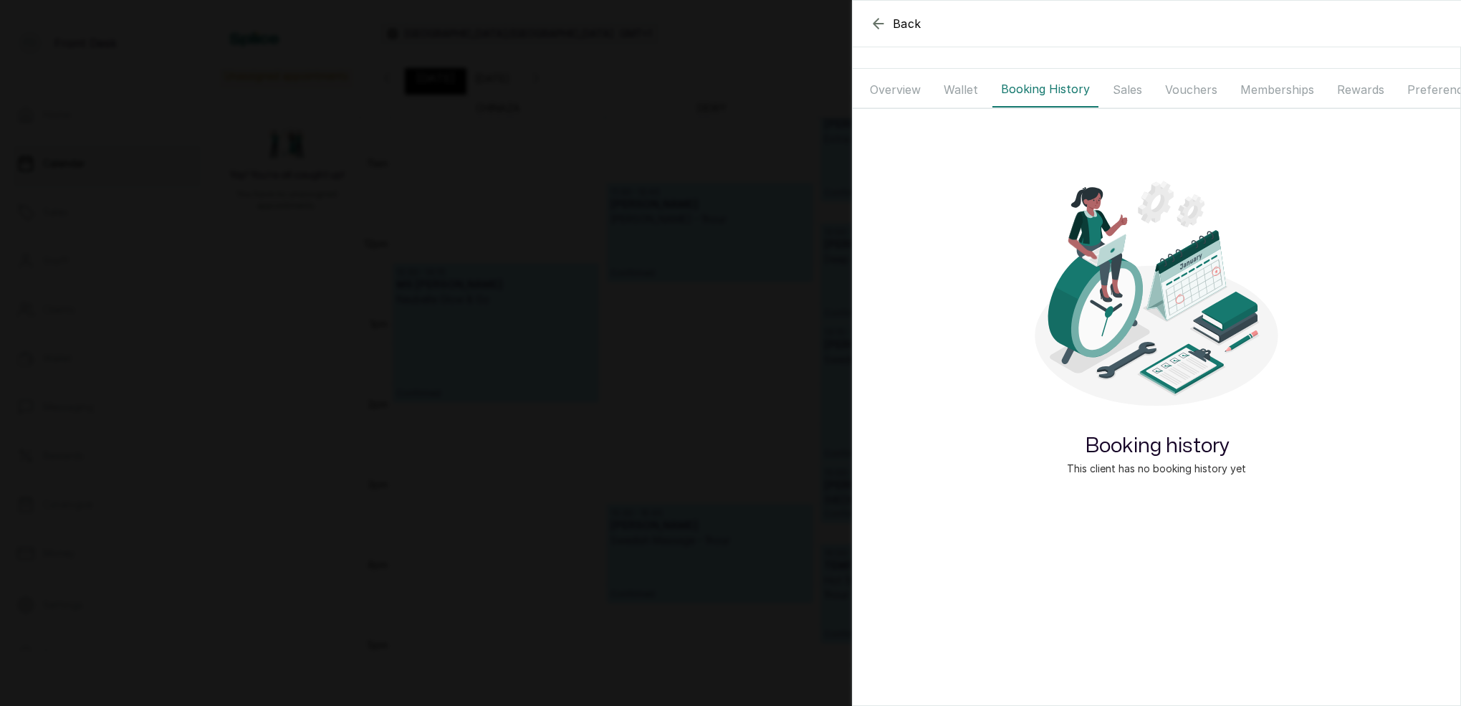
click at [1129, 83] on button "Sales" at bounding box center [1128, 90] width 47 height 36
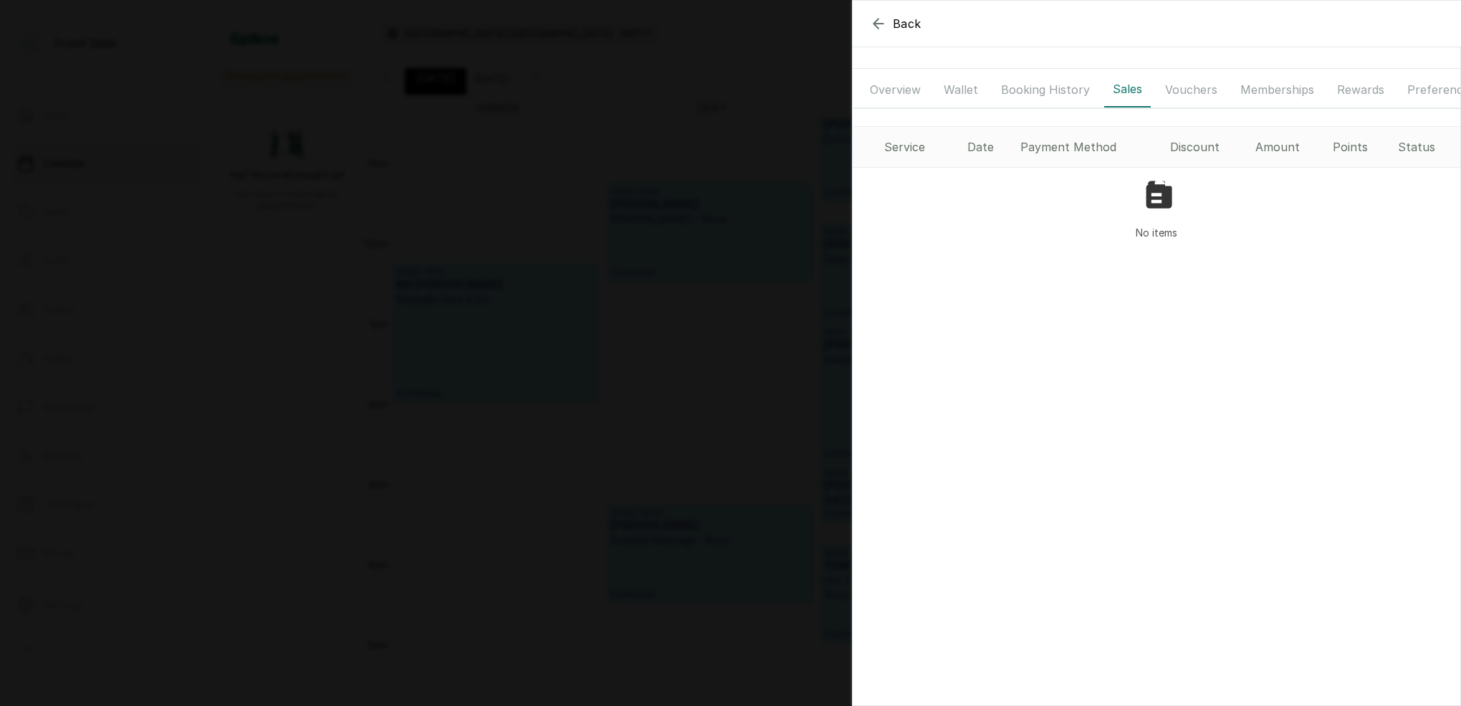
click at [1205, 91] on button "Vouchers" at bounding box center [1192, 90] width 70 height 36
click at [1031, 92] on button "Booking History" at bounding box center [1046, 90] width 106 height 36
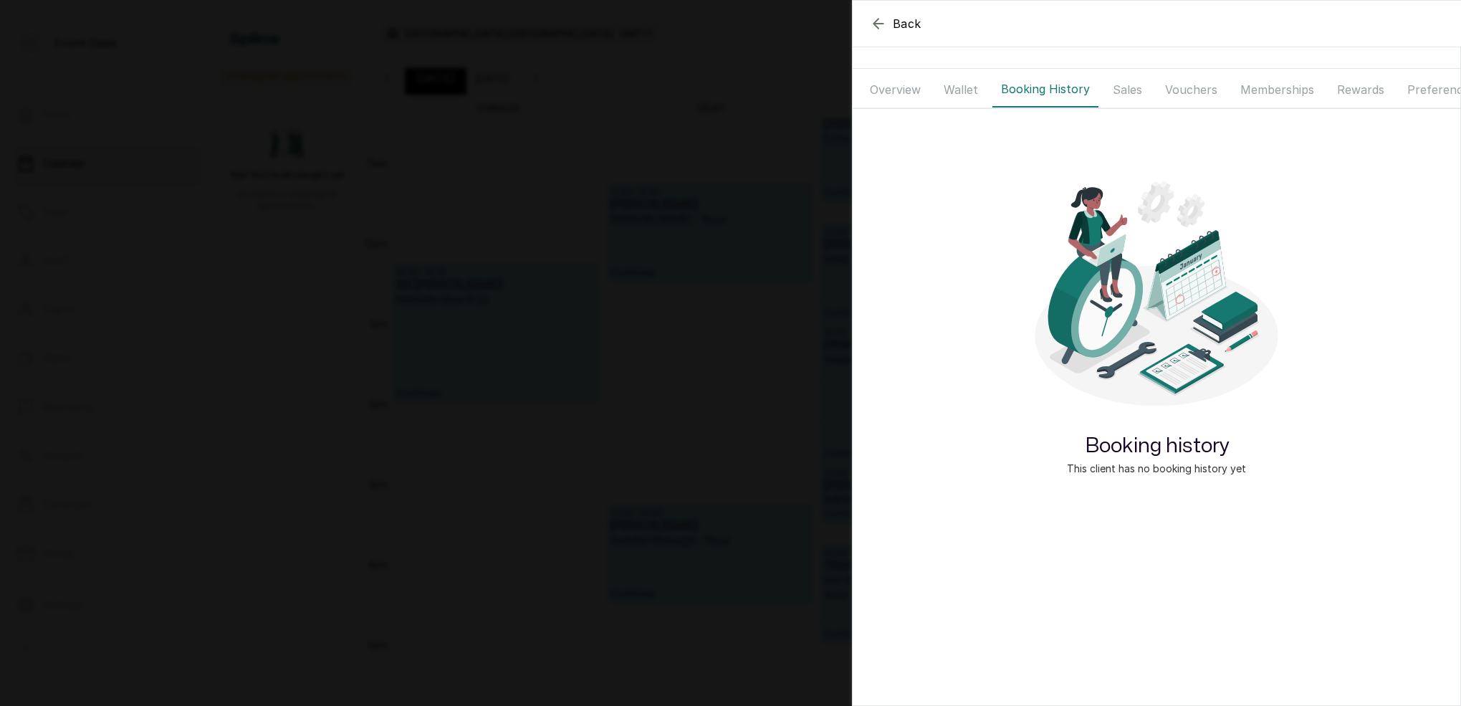
click at [972, 92] on button "Wallet" at bounding box center [961, 90] width 52 height 36
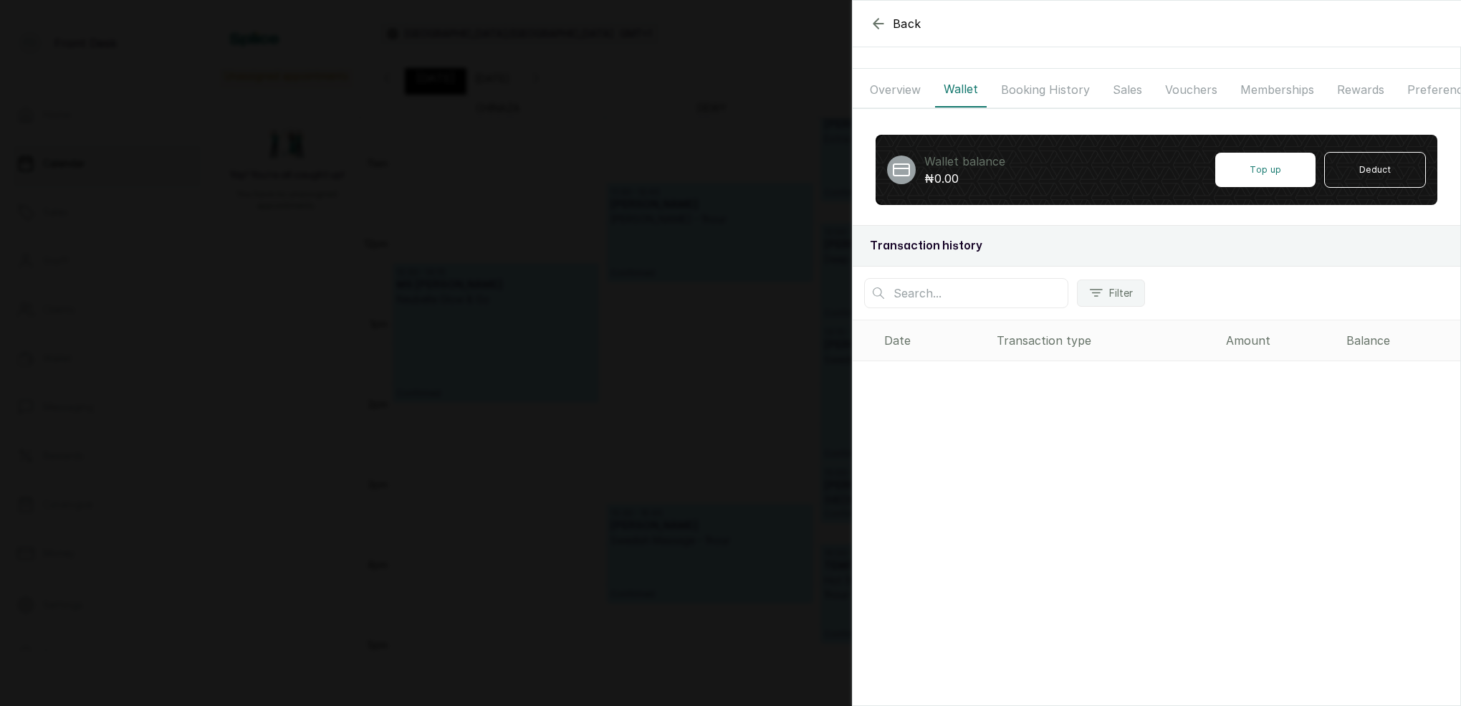
drag, startPoint x: 1051, startPoint y: 89, endPoint x: 1120, endPoint y: 83, distance: 69.0
click at [1052, 89] on button "Booking History" at bounding box center [1046, 90] width 106 height 36
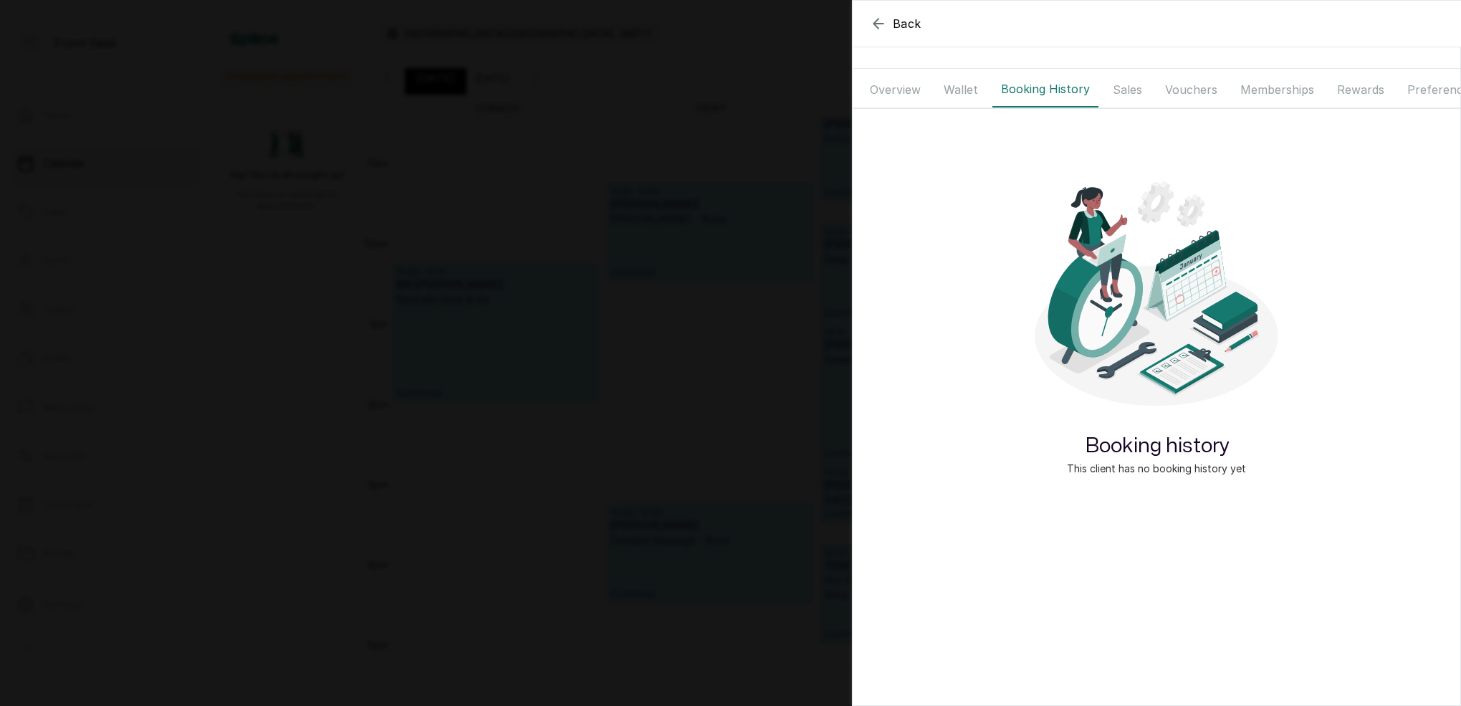
click at [1135, 81] on button "Sales" at bounding box center [1128, 90] width 47 height 36
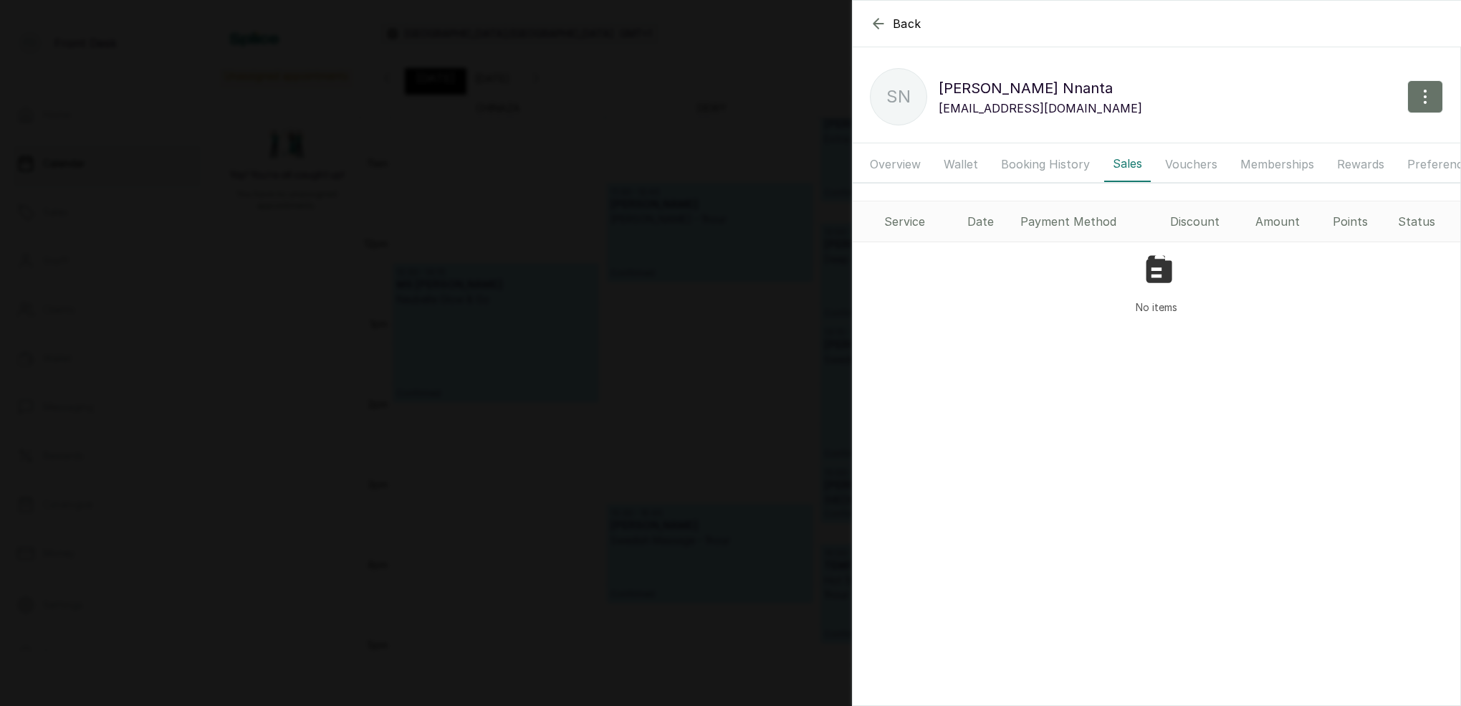
click at [1064, 163] on button "Booking History" at bounding box center [1046, 164] width 106 height 36
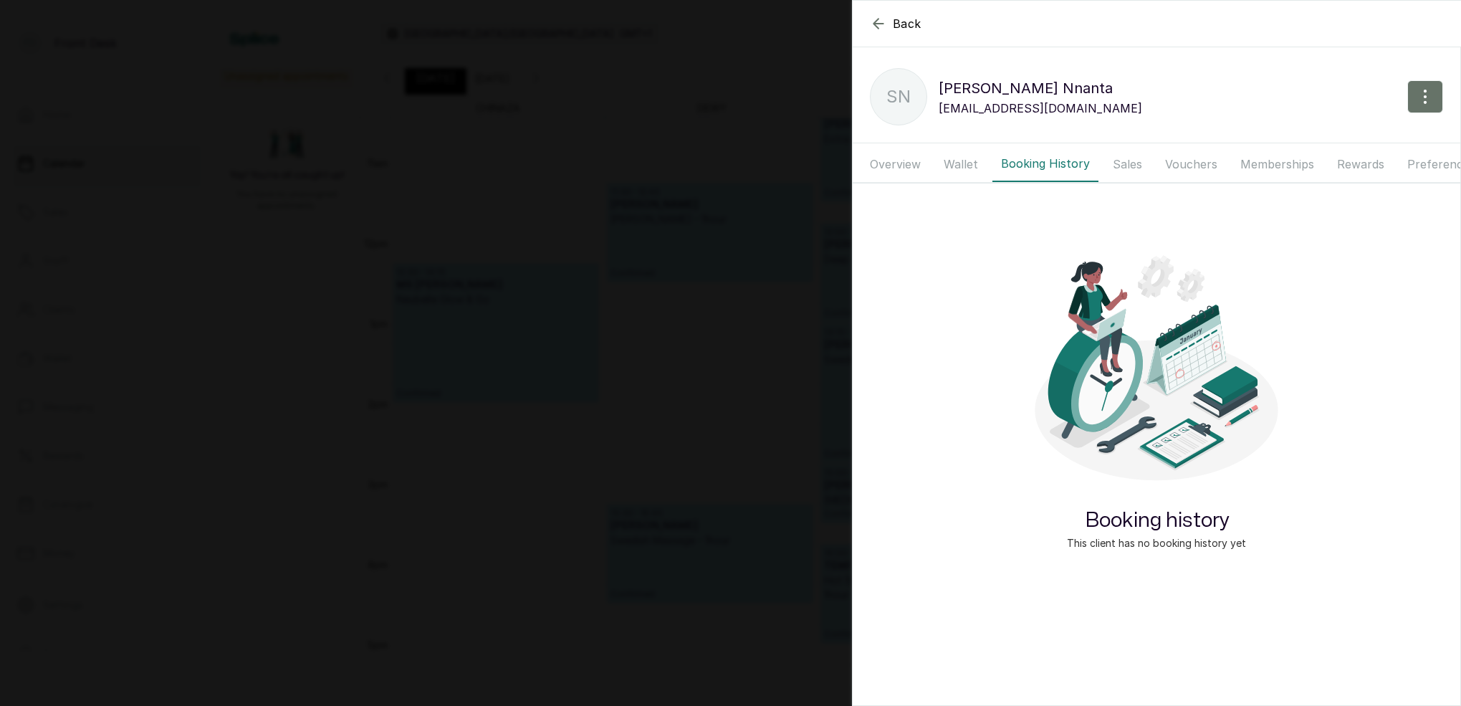
click at [973, 165] on button "Wallet" at bounding box center [961, 164] width 52 height 36
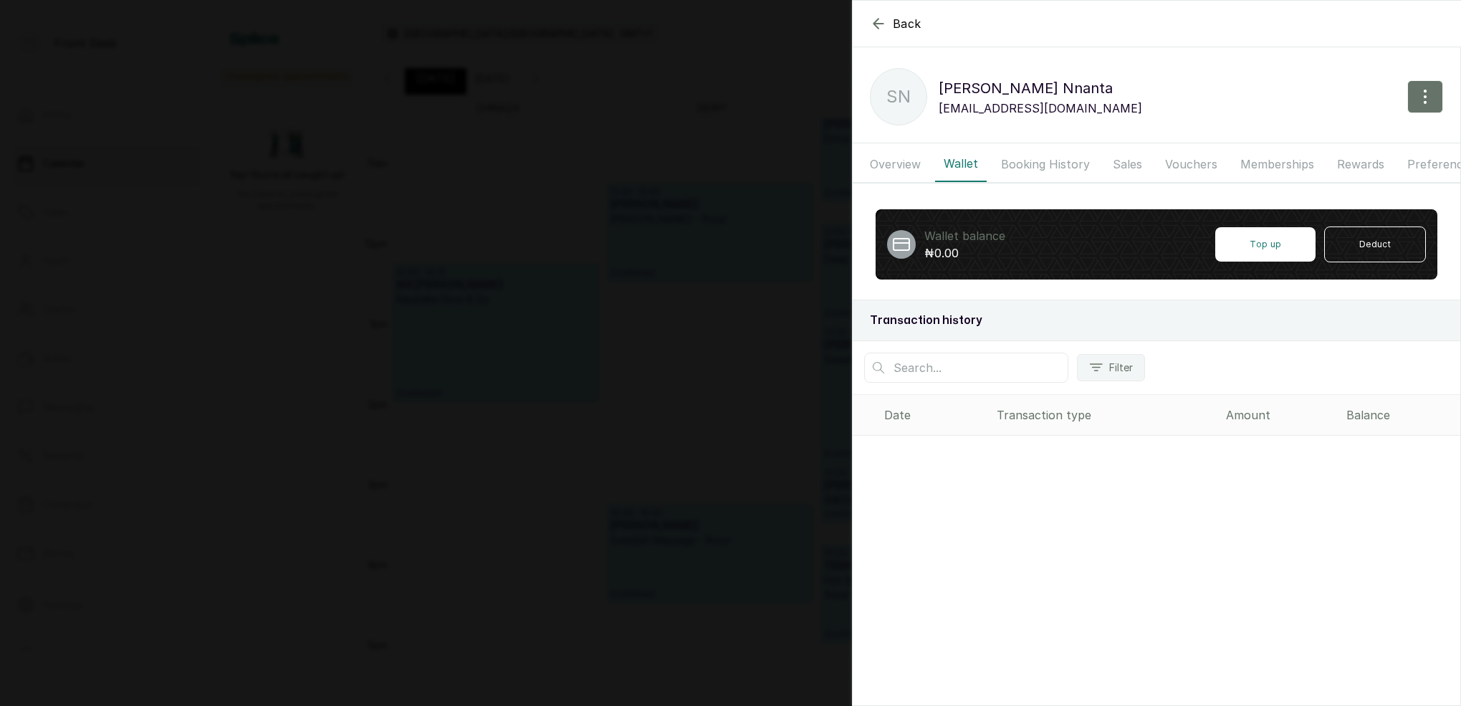
click at [900, 166] on button "Overview" at bounding box center [896, 164] width 68 height 36
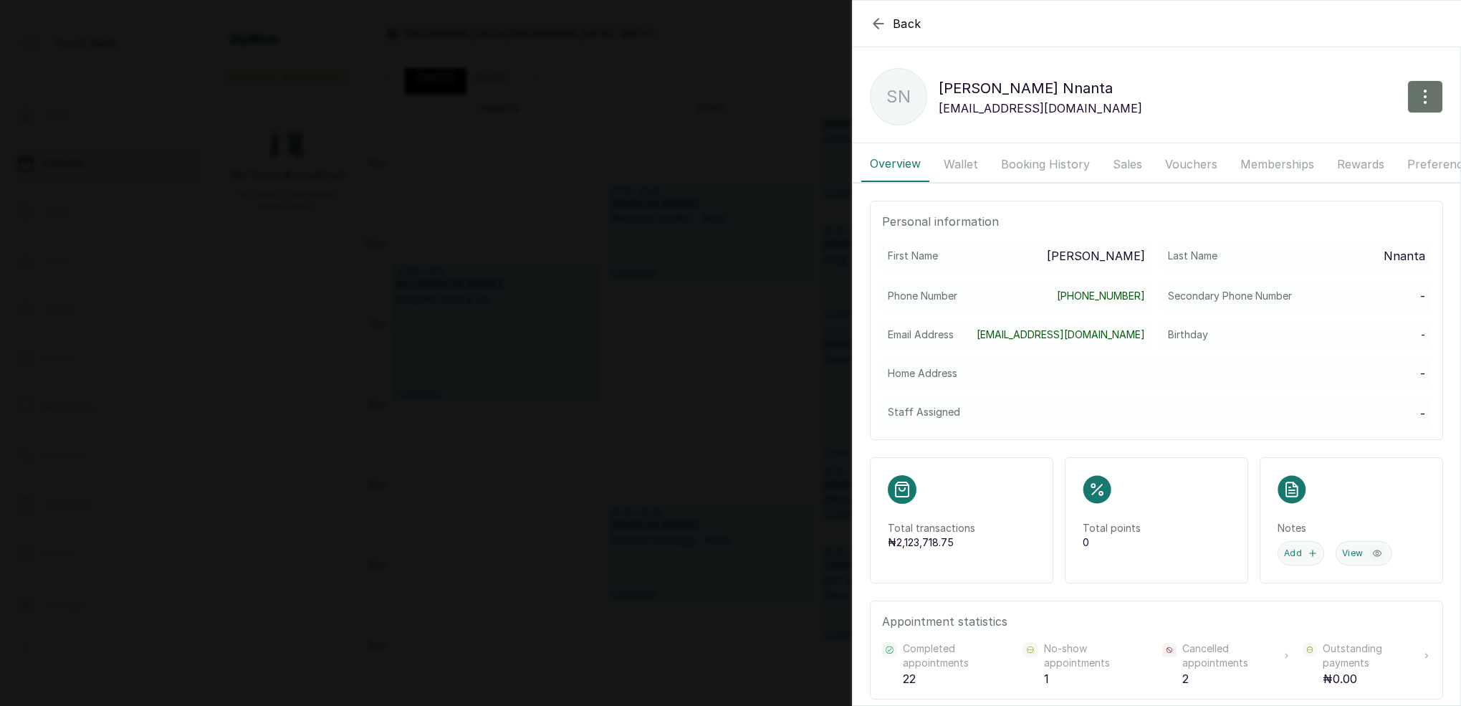
click at [1016, 160] on button "Booking History" at bounding box center [1046, 164] width 106 height 36
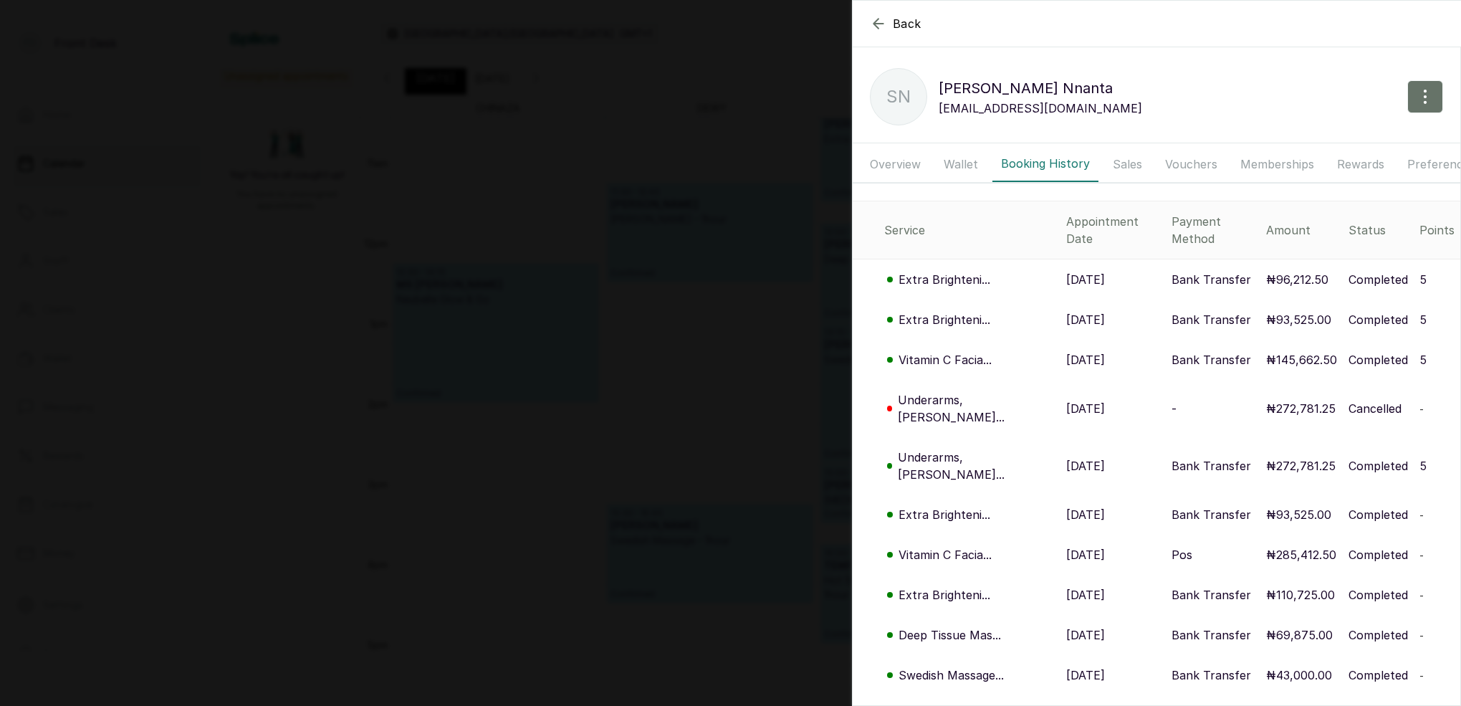
click at [965, 271] on p "Extra Brighteni..." at bounding box center [945, 279] width 92 height 17
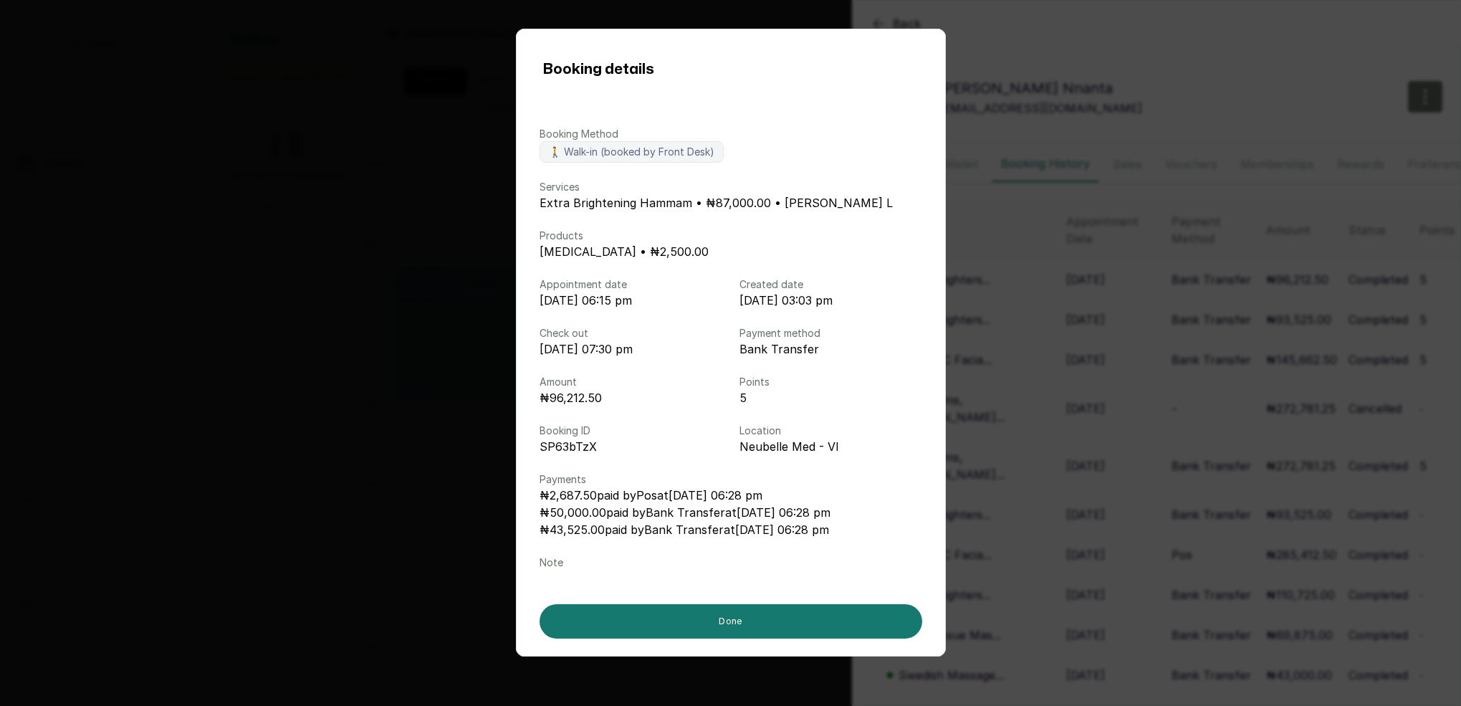
click at [1089, 267] on div "Booking details Booking Method 🚶 Walk-in (booked by Front Desk) Services Extra …" at bounding box center [730, 353] width 1461 height 706
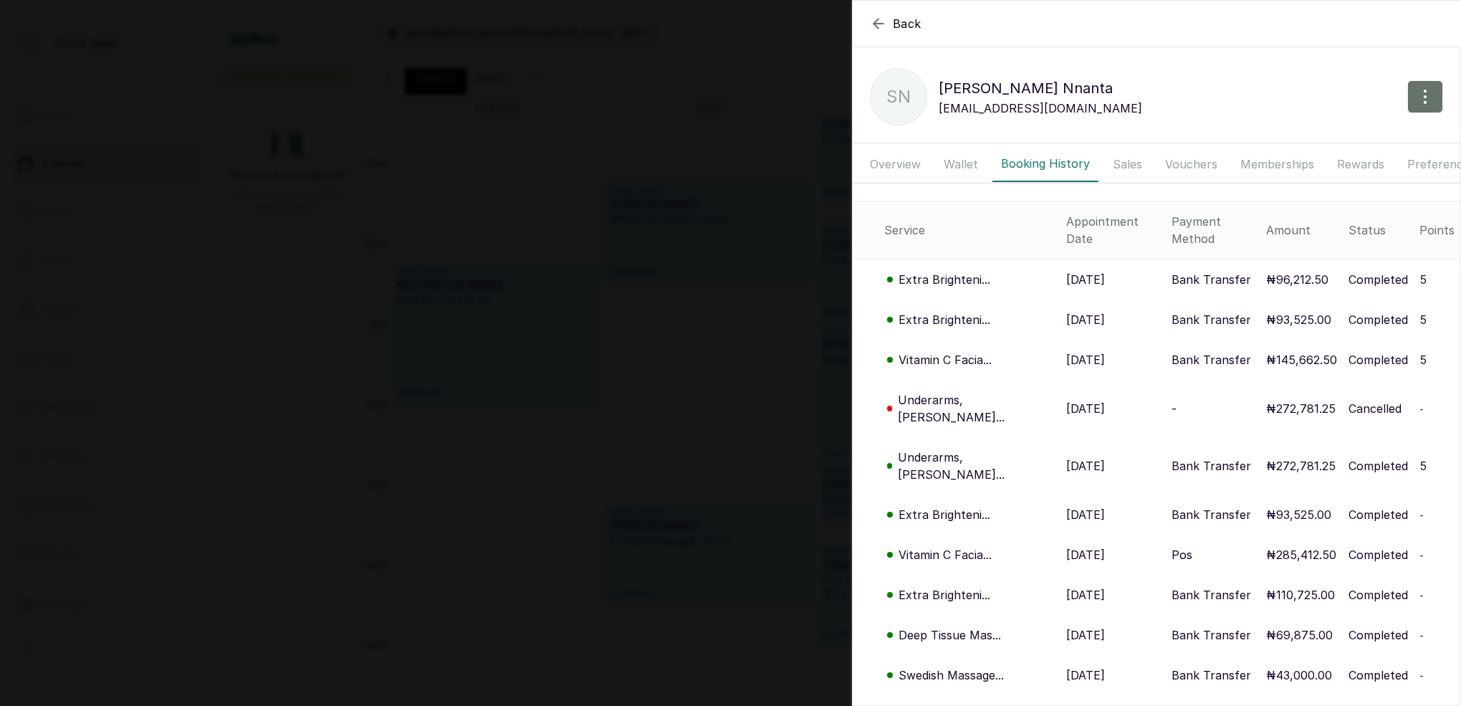
click at [966, 311] on p "Extra Brighteni..." at bounding box center [945, 319] width 92 height 17
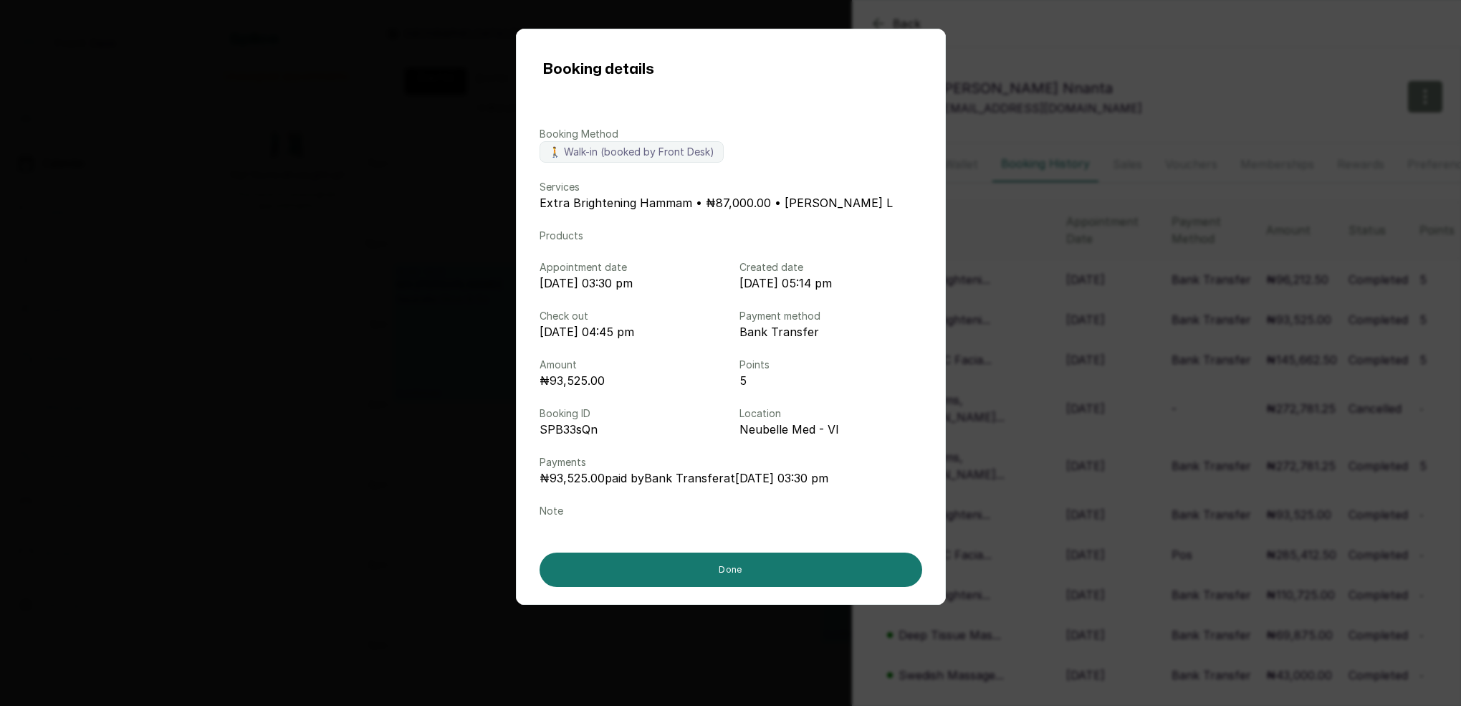
click at [1061, 306] on div "Booking details Booking Method 🚶 Walk-in (booked by Front Desk) Services Extra …" at bounding box center [730, 353] width 1461 height 706
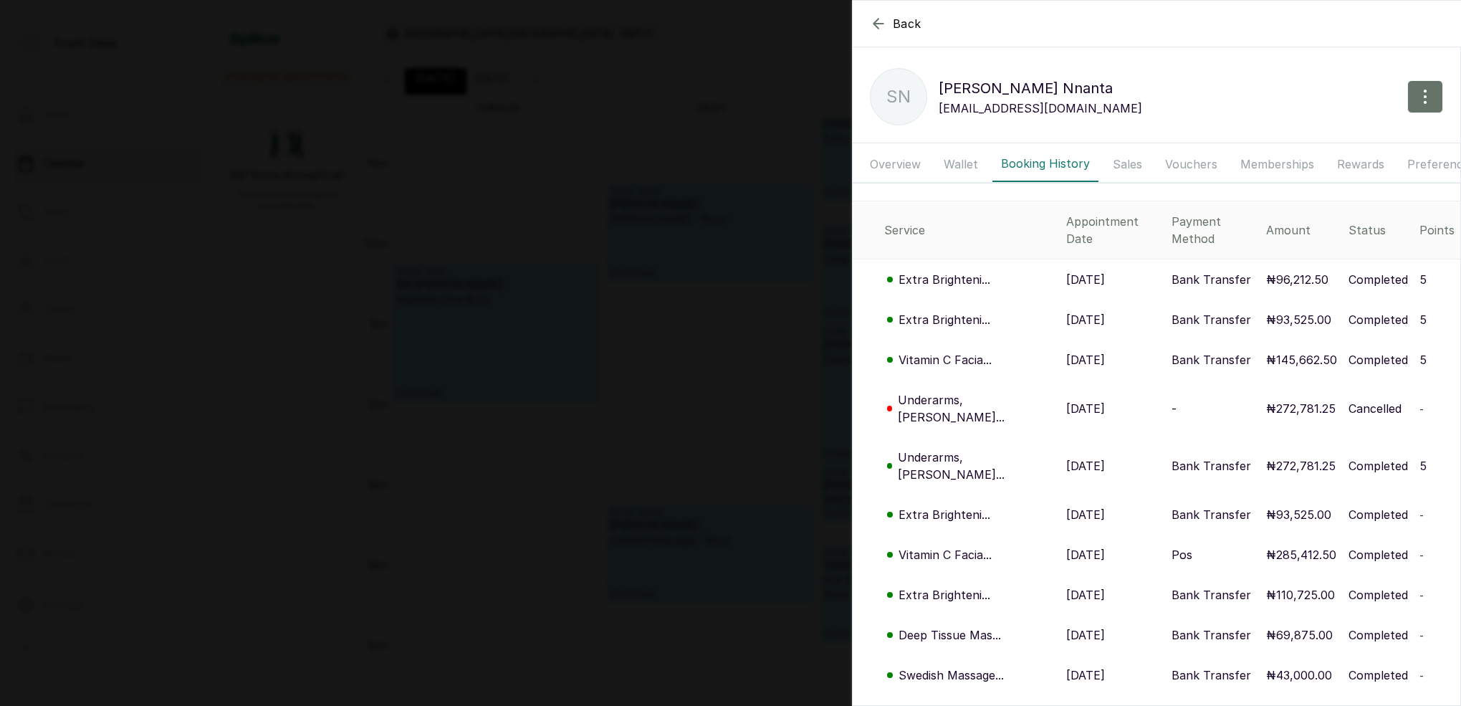
click at [946, 586] on p "Extra Brighteni..." at bounding box center [945, 594] width 92 height 17
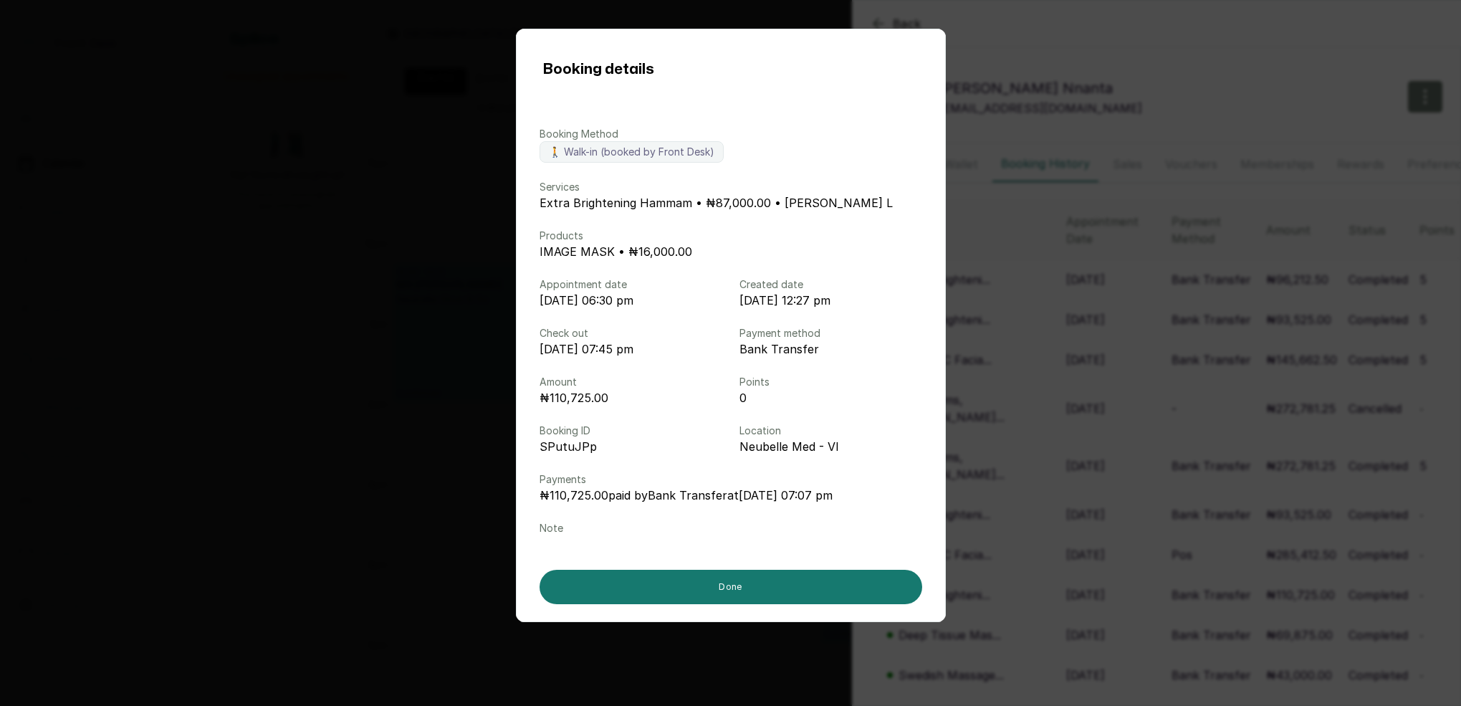
click at [1144, 477] on div "Booking details Booking Method 🚶 Walk-in (booked by Front Desk) Services Extra …" at bounding box center [730, 353] width 1461 height 706
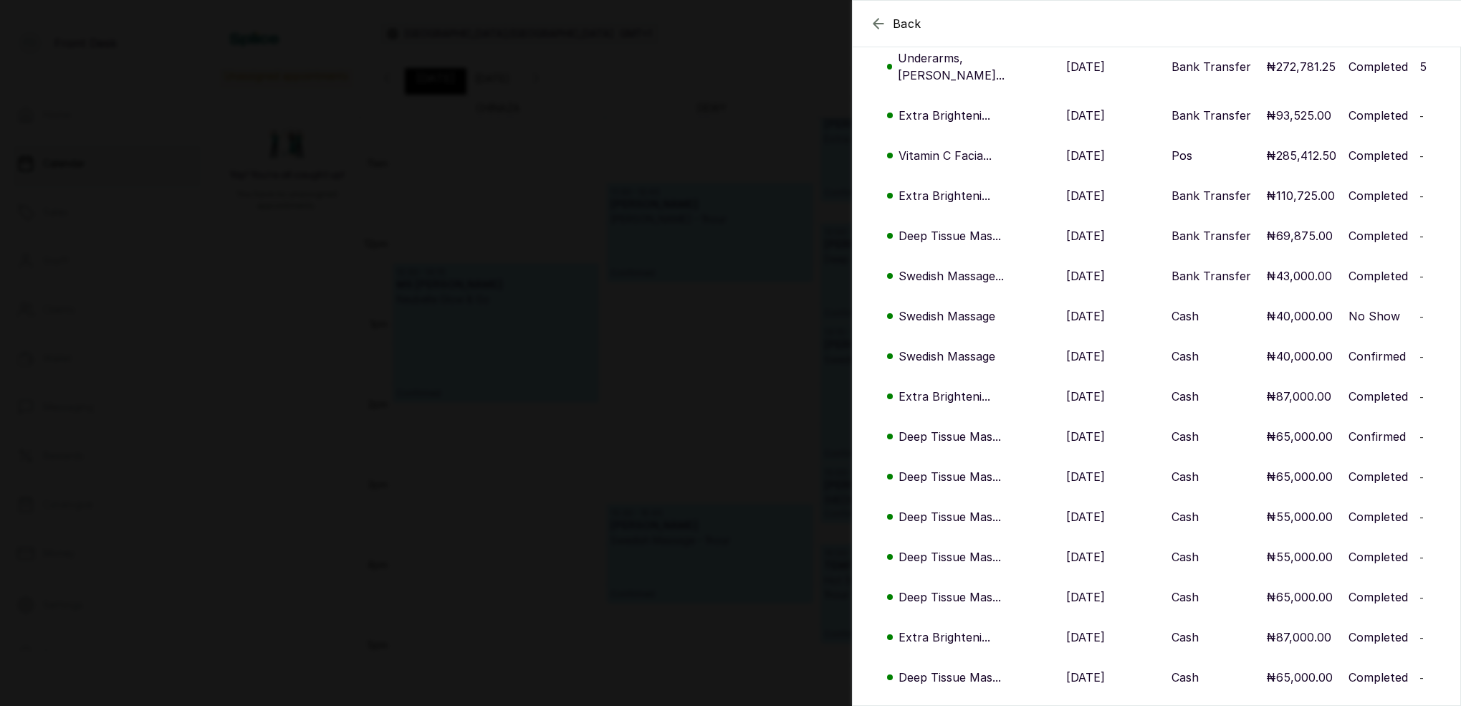
click at [971, 629] on p "Extra Brighteni..." at bounding box center [945, 637] width 92 height 17
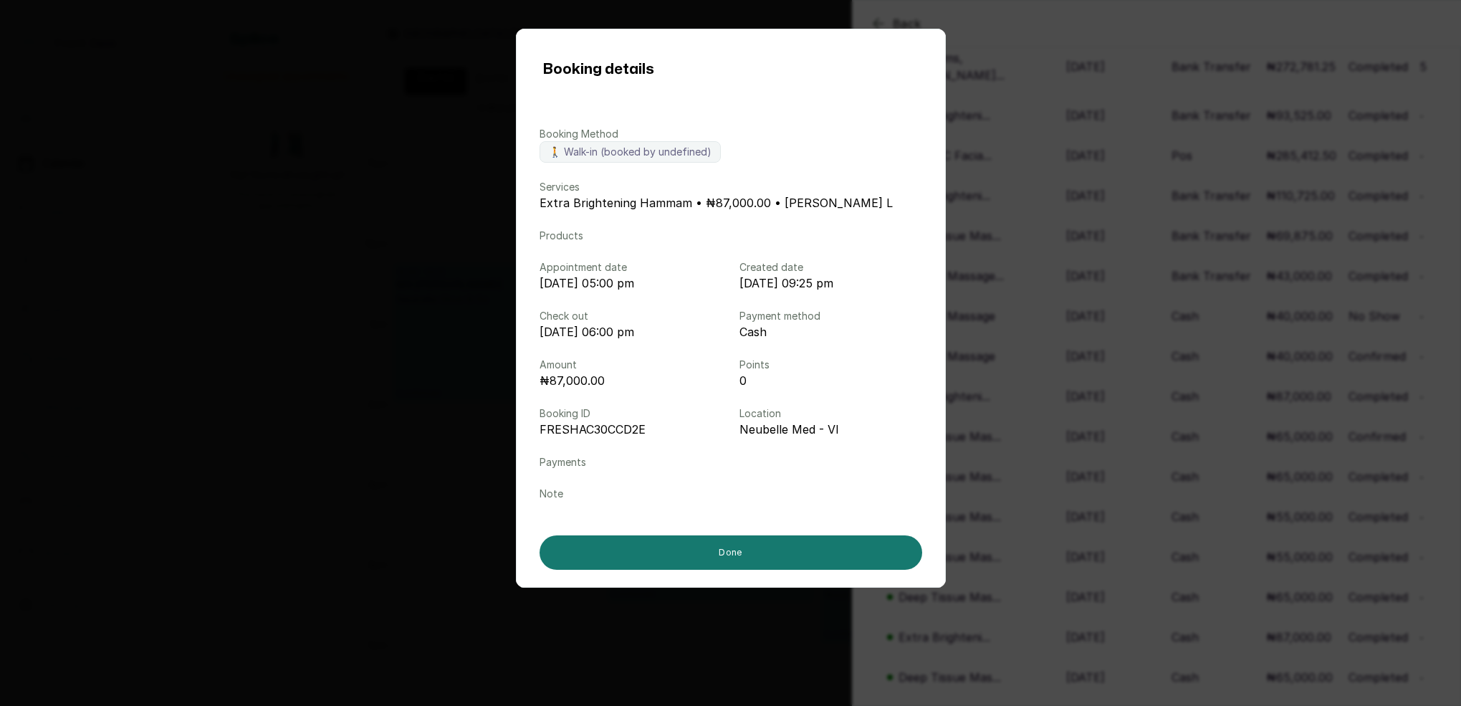
click at [1081, 538] on div "Booking details Booking Method 🚶 Walk-in (booked by undefined) Services Extra B…" at bounding box center [730, 353] width 1461 height 706
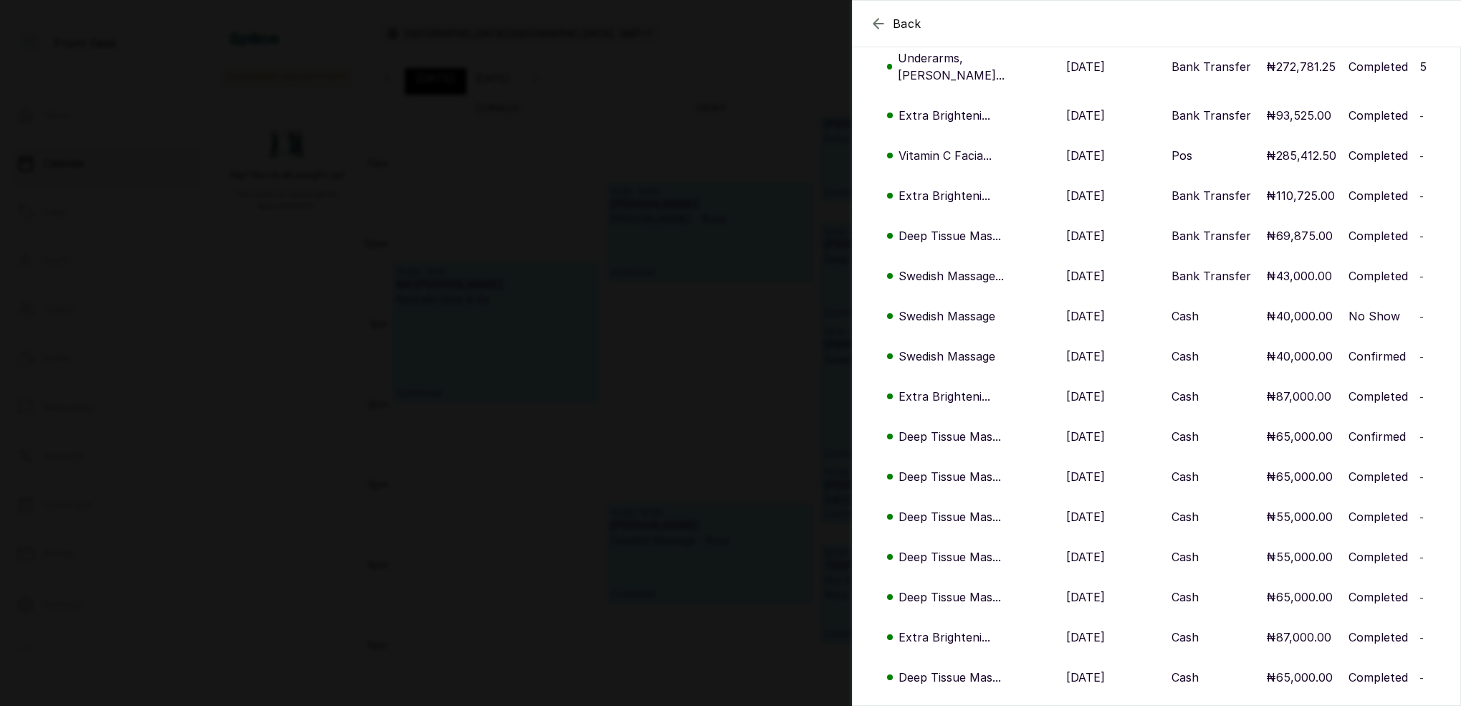
click at [777, 454] on div "Back Sophia Nnanta SN Sophia Nnanta nnantasophia@gmail.com Overview Wallet Book…" at bounding box center [730, 353] width 1461 height 706
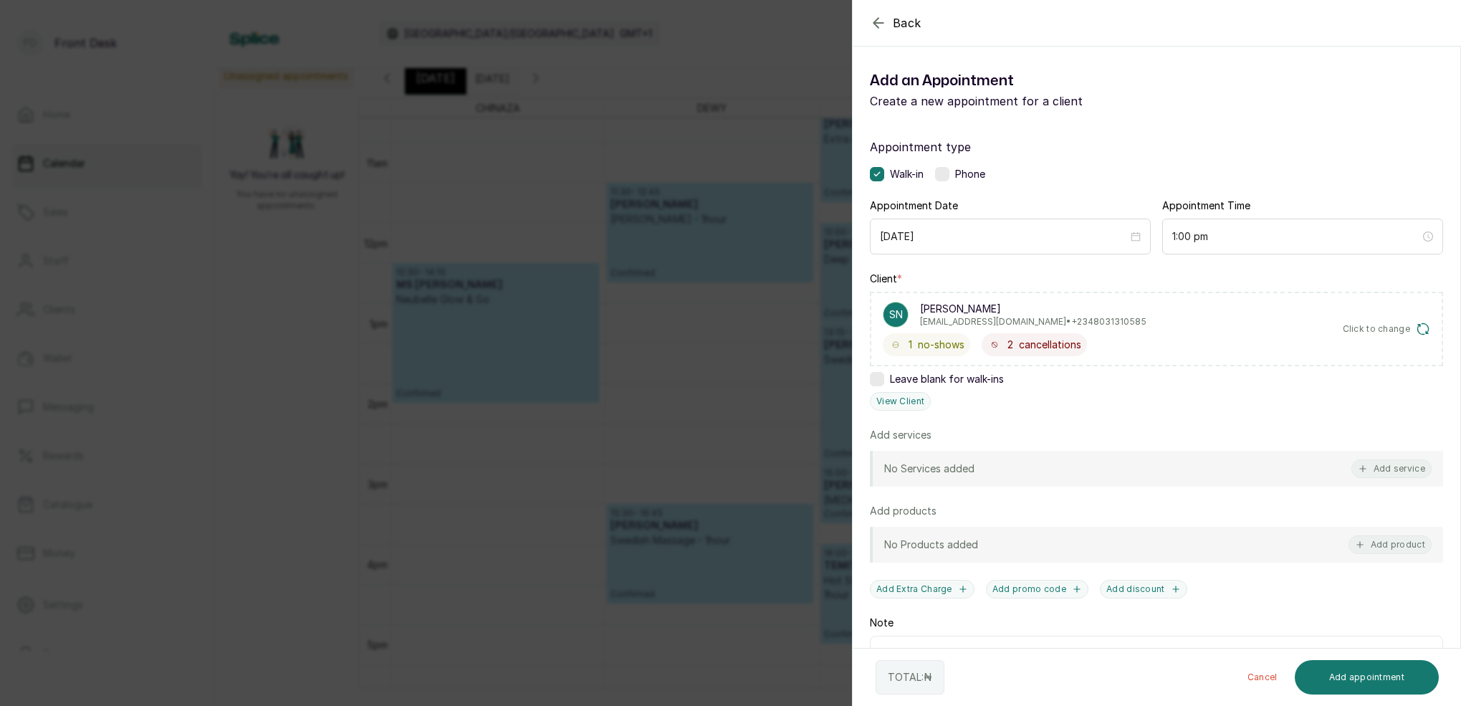
drag, startPoint x: 779, startPoint y: 453, endPoint x: 780, endPoint y: 429, distance: 23.7
click at [779, 452] on div "Back Add Appointment Add an Appointment Create a new appointment for a client A…" at bounding box center [730, 353] width 1461 height 706
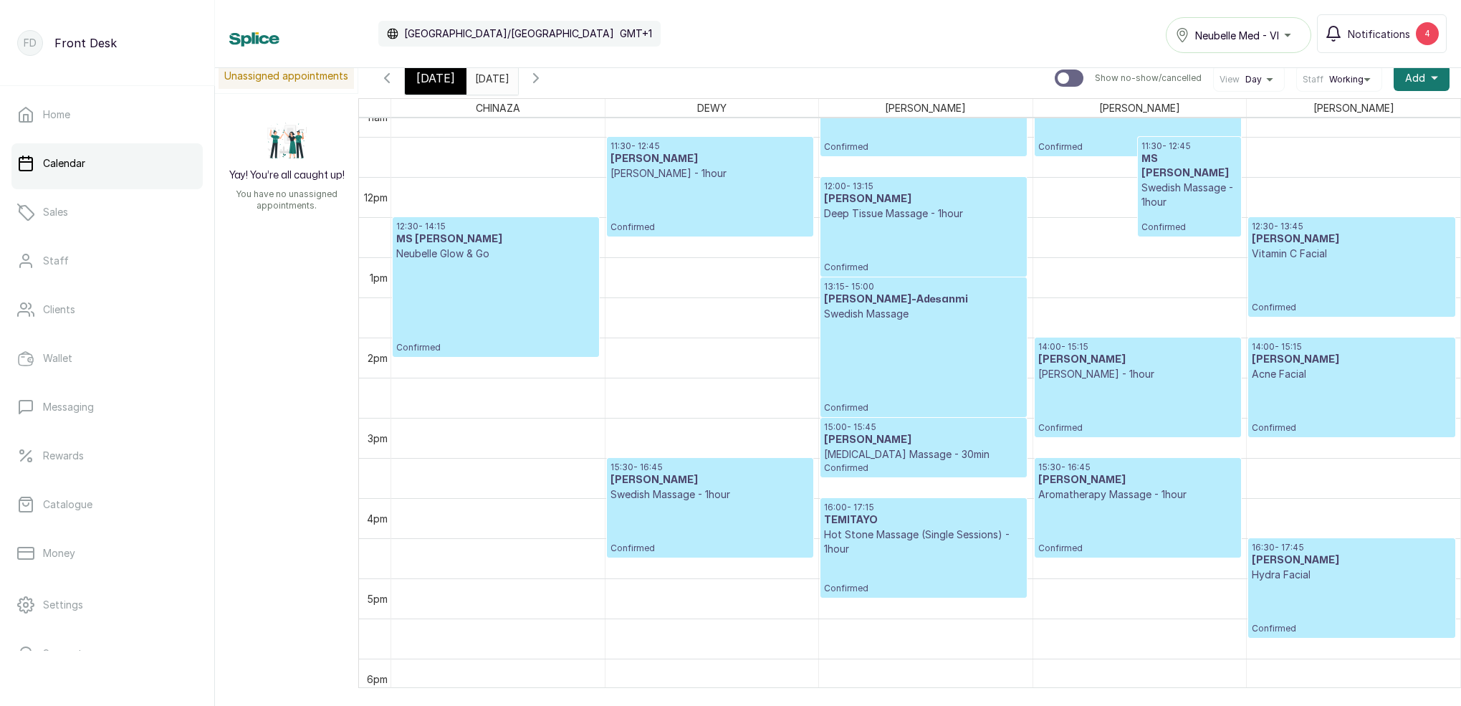
click at [545, 85] on icon "button" at bounding box center [536, 78] width 17 height 17
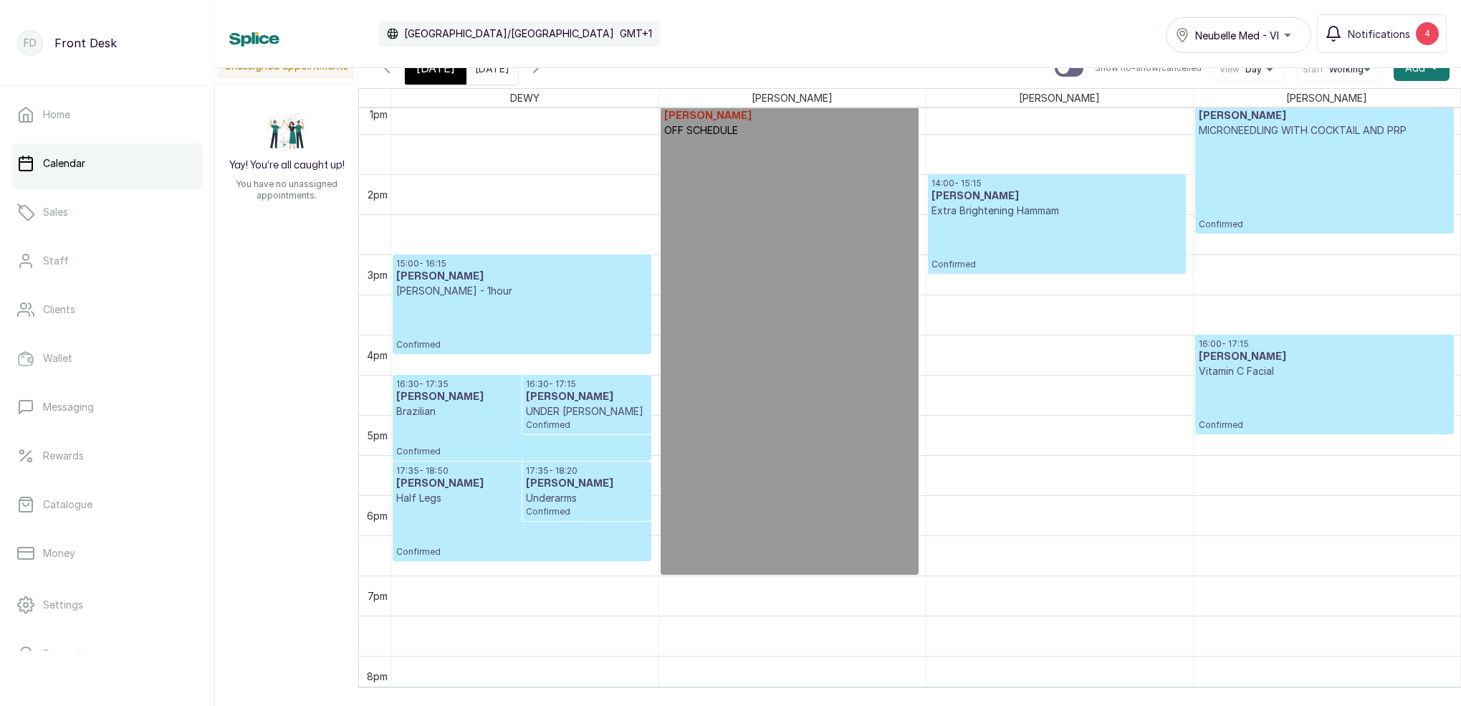
click at [391, 73] on icon "button" at bounding box center [386, 67] width 17 height 17
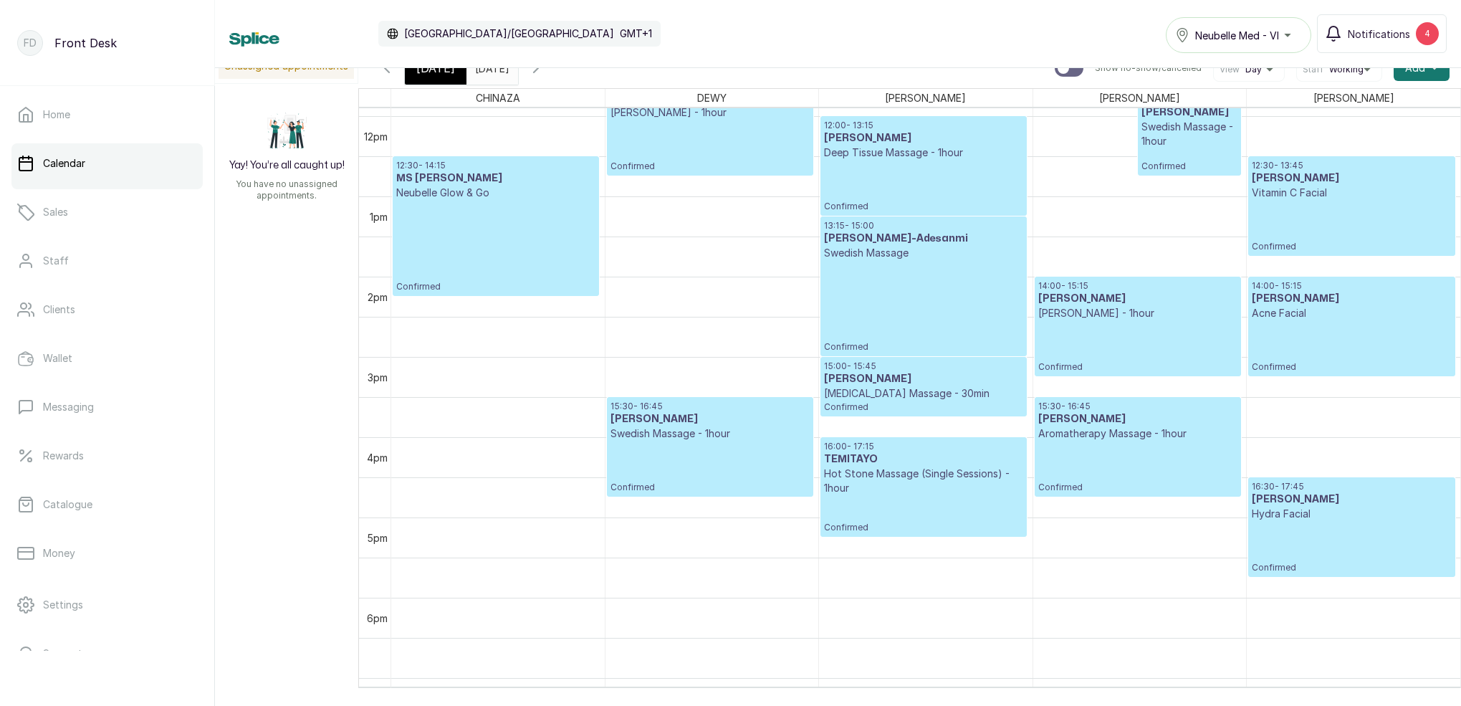
click at [442, 77] on div "[DATE]" at bounding box center [436, 68] width 62 height 33
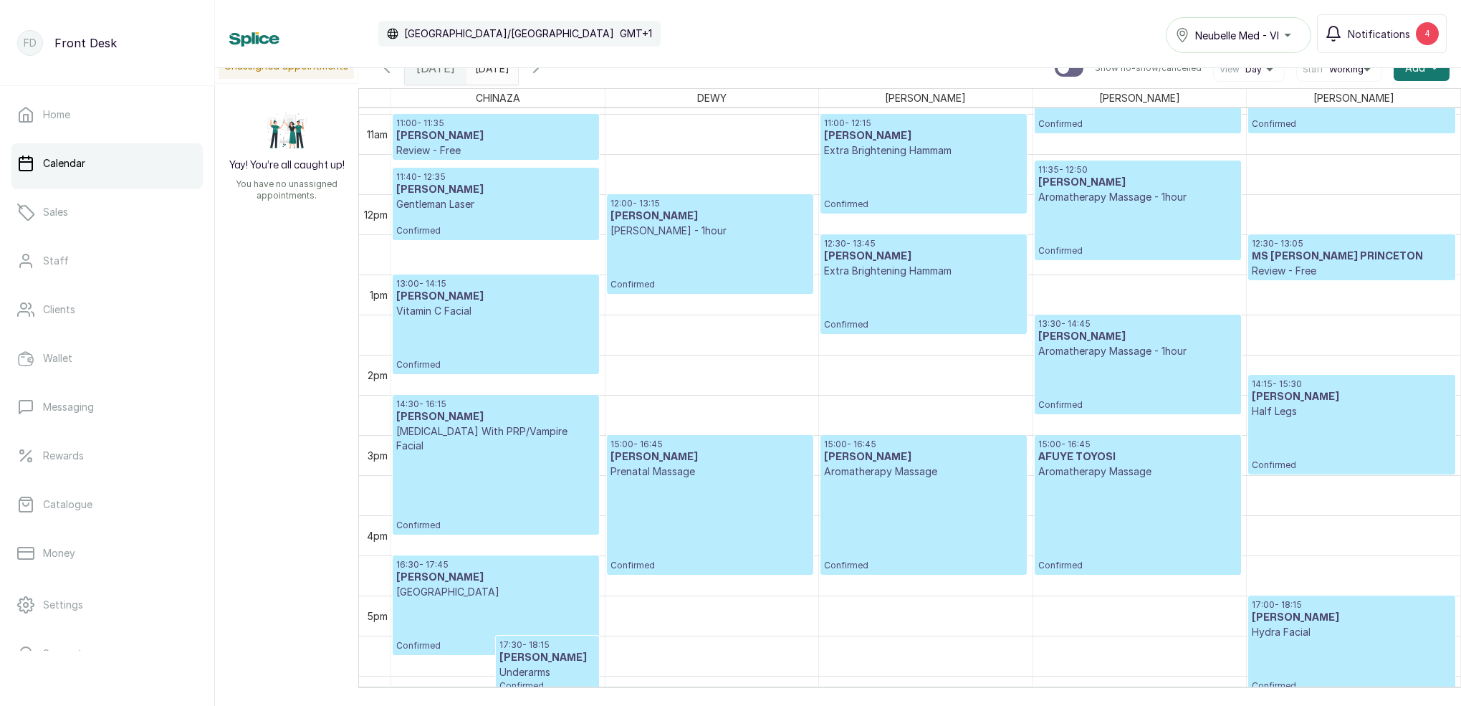
scroll to position [879, 0]
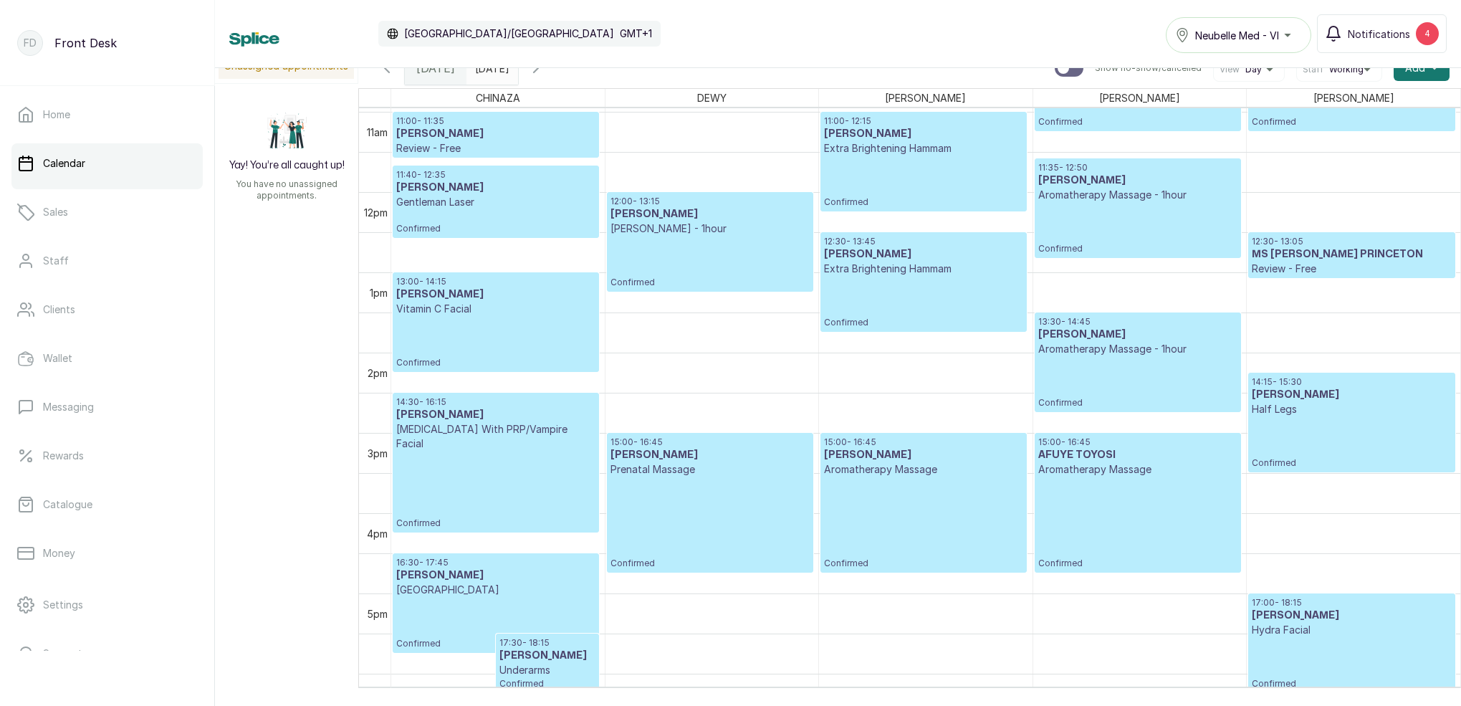
click at [490, 70] on input "18/10/2025" at bounding box center [478, 64] width 23 height 24
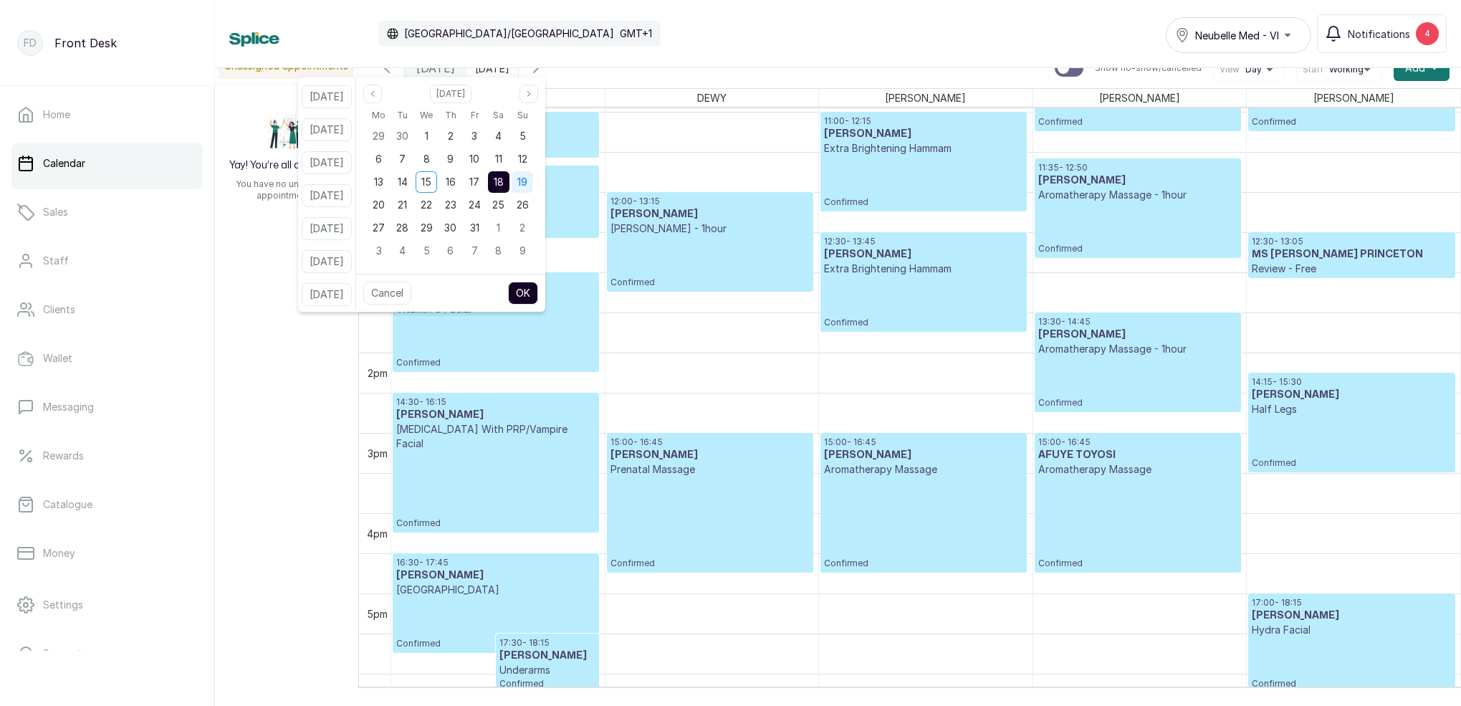
click at [533, 180] on div "19" at bounding box center [523, 182] width 22 height 22
click at [538, 287] on button "OK" at bounding box center [523, 293] width 30 height 23
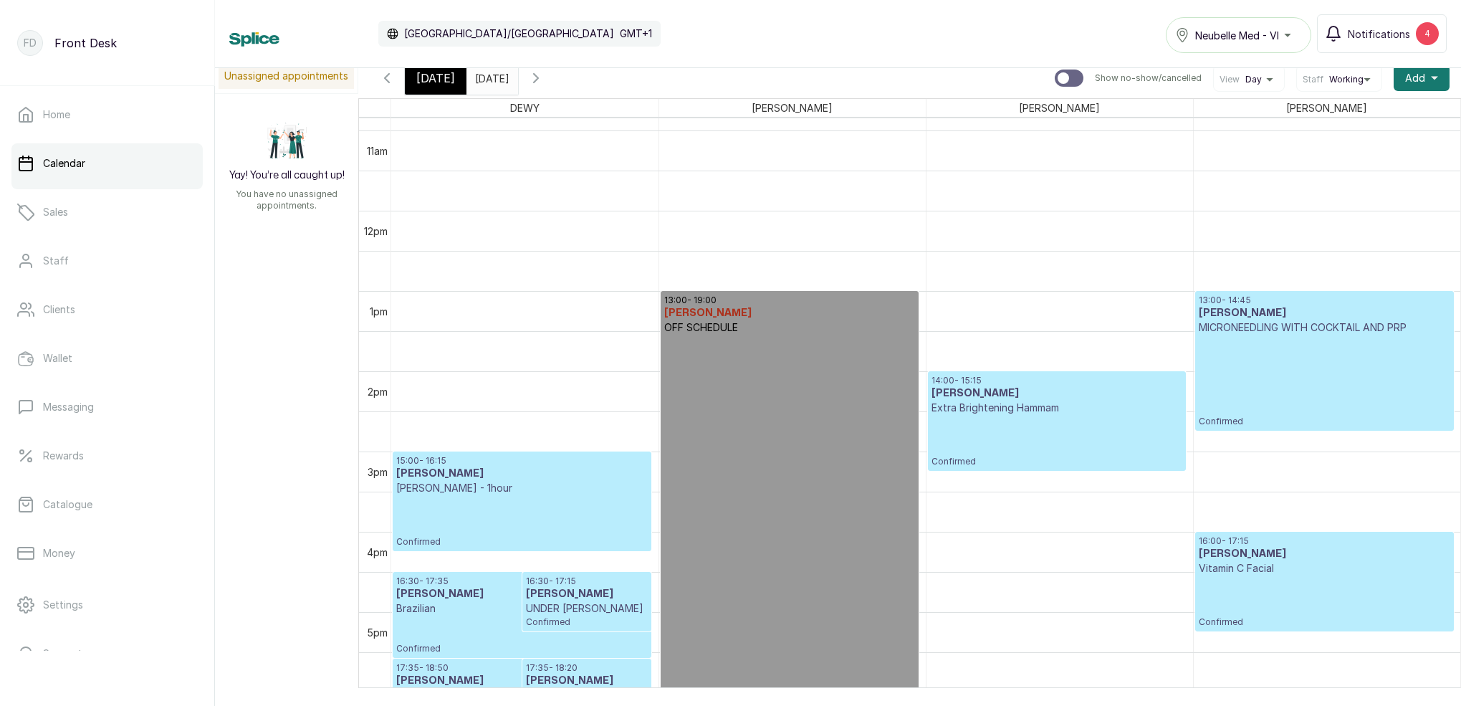
scroll to position [922, 0]
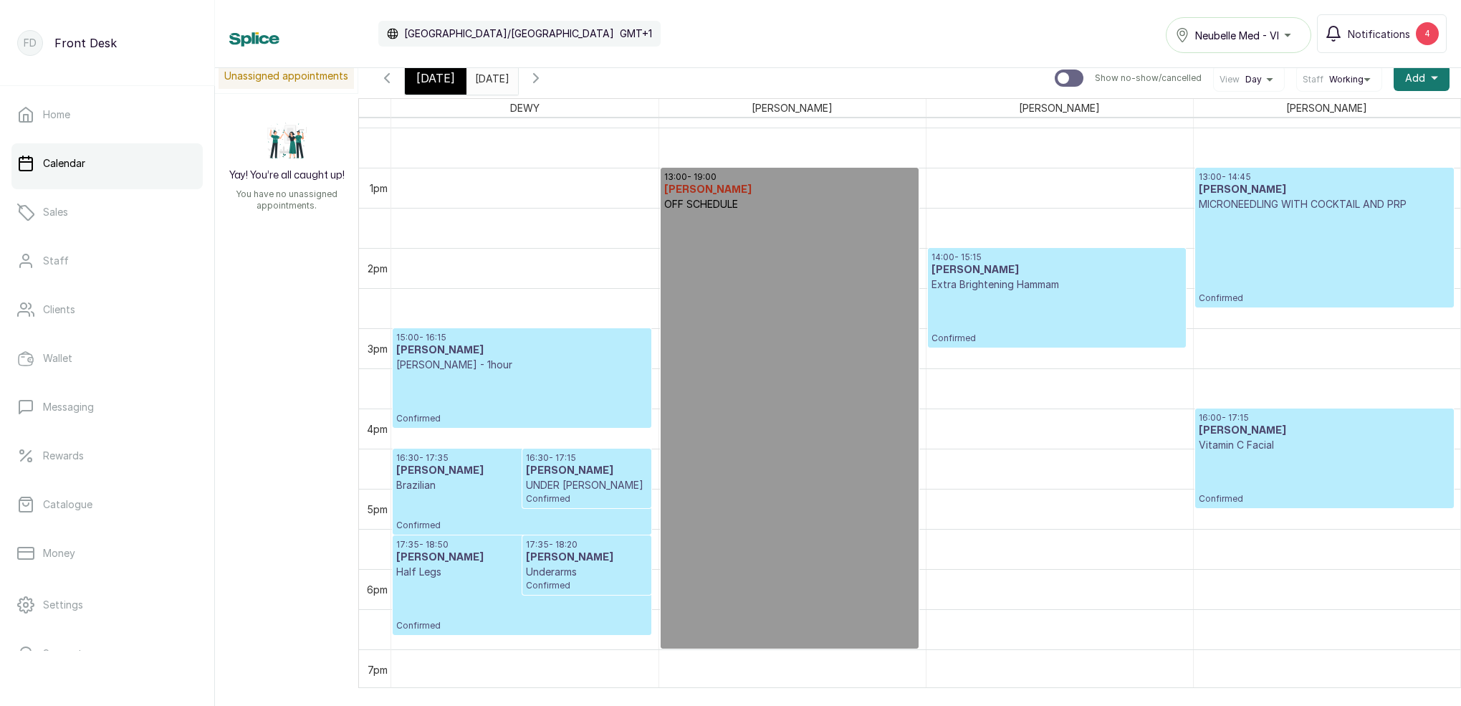
click at [457, 85] on div "[DATE]" at bounding box center [436, 78] width 62 height 33
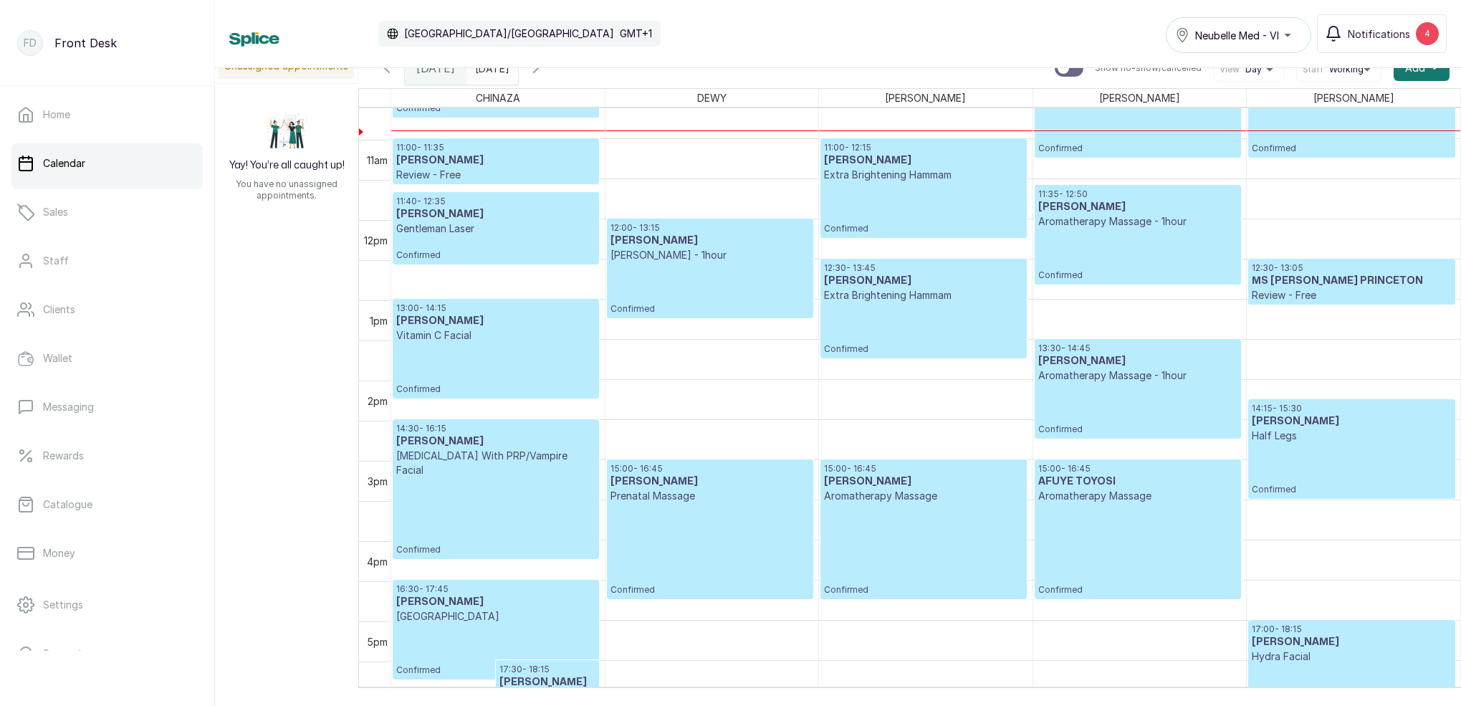
scroll to position [853, 0]
click at [518, 75] on span at bounding box center [503, 64] width 27 height 24
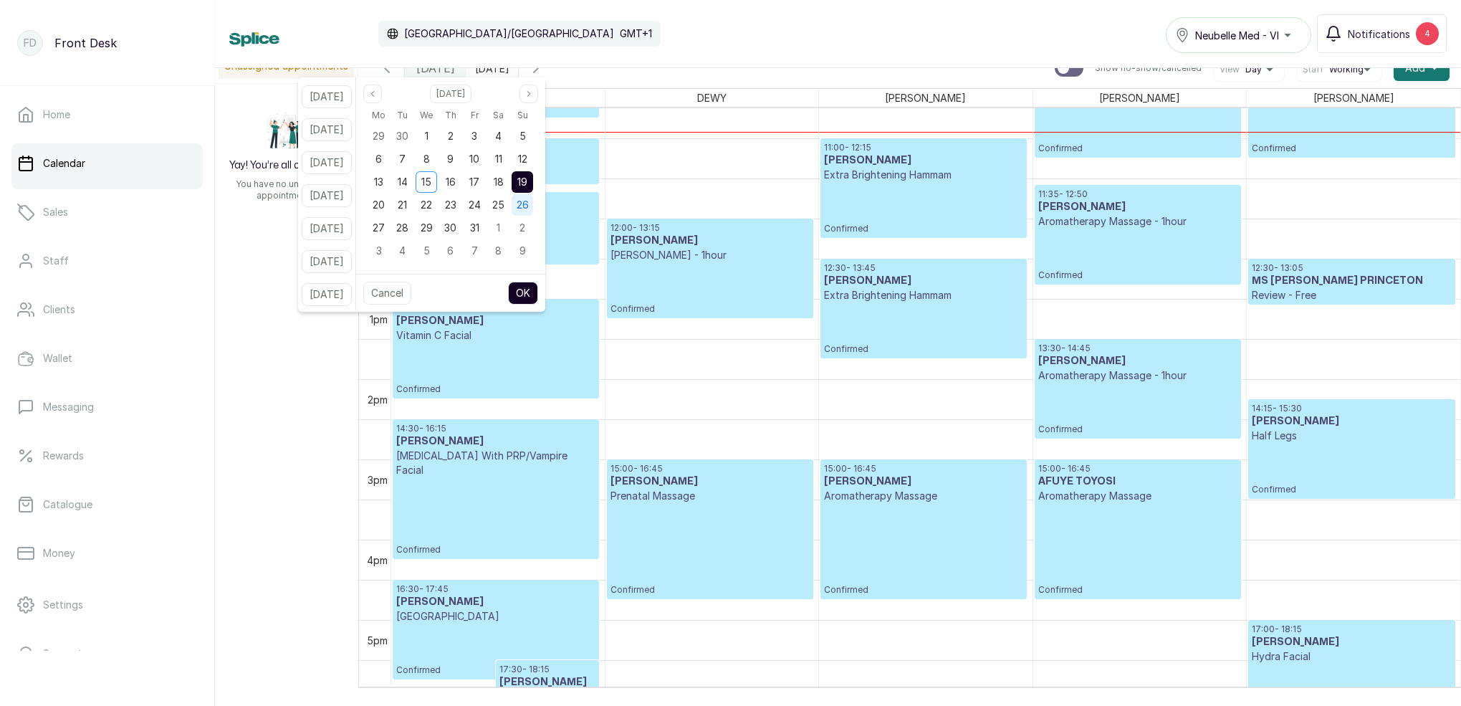
drag, startPoint x: 520, startPoint y: 189, endPoint x: 529, endPoint y: 201, distance: 15.3
click at [510, 189] on div "18" at bounding box center [499, 182] width 22 height 22
click at [538, 286] on button "OK" at bounding box center [523, 293] width 30 height 23
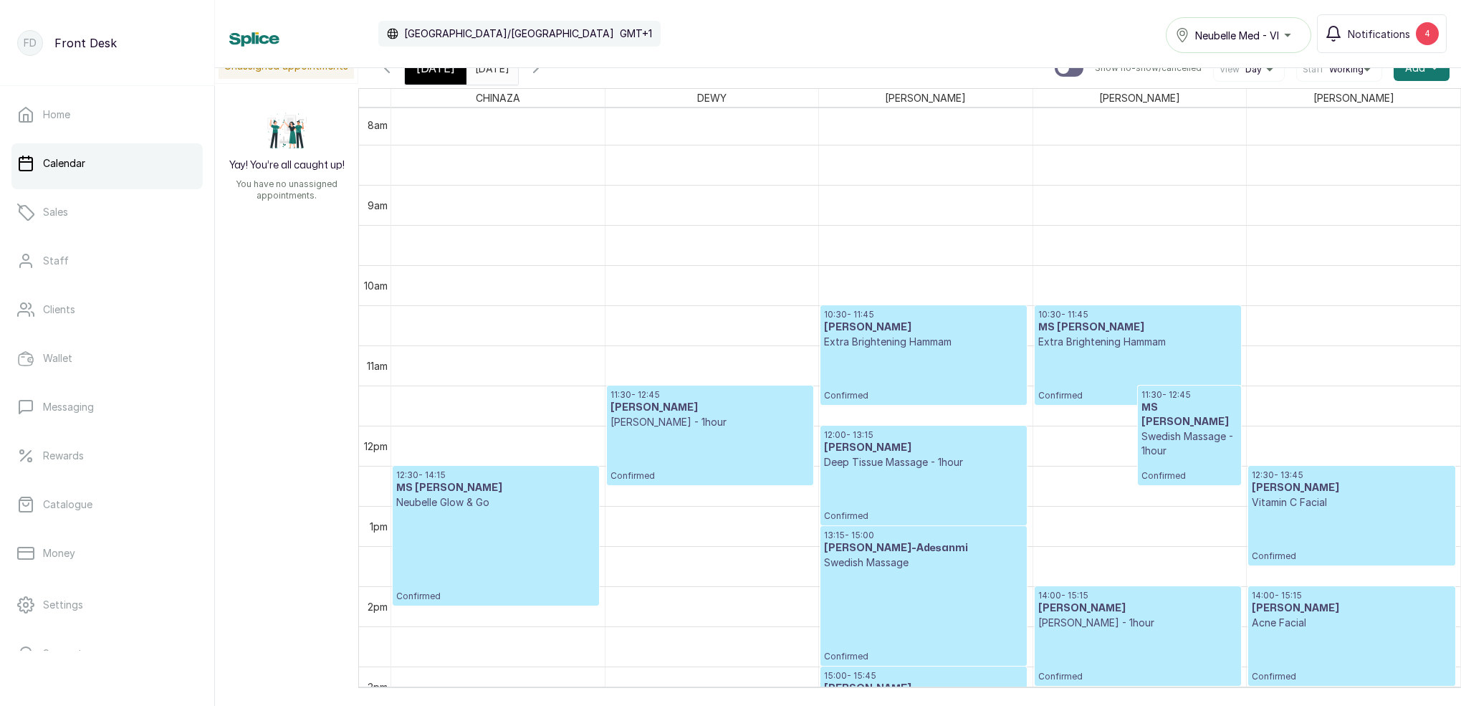
scroll to position [571, 0]
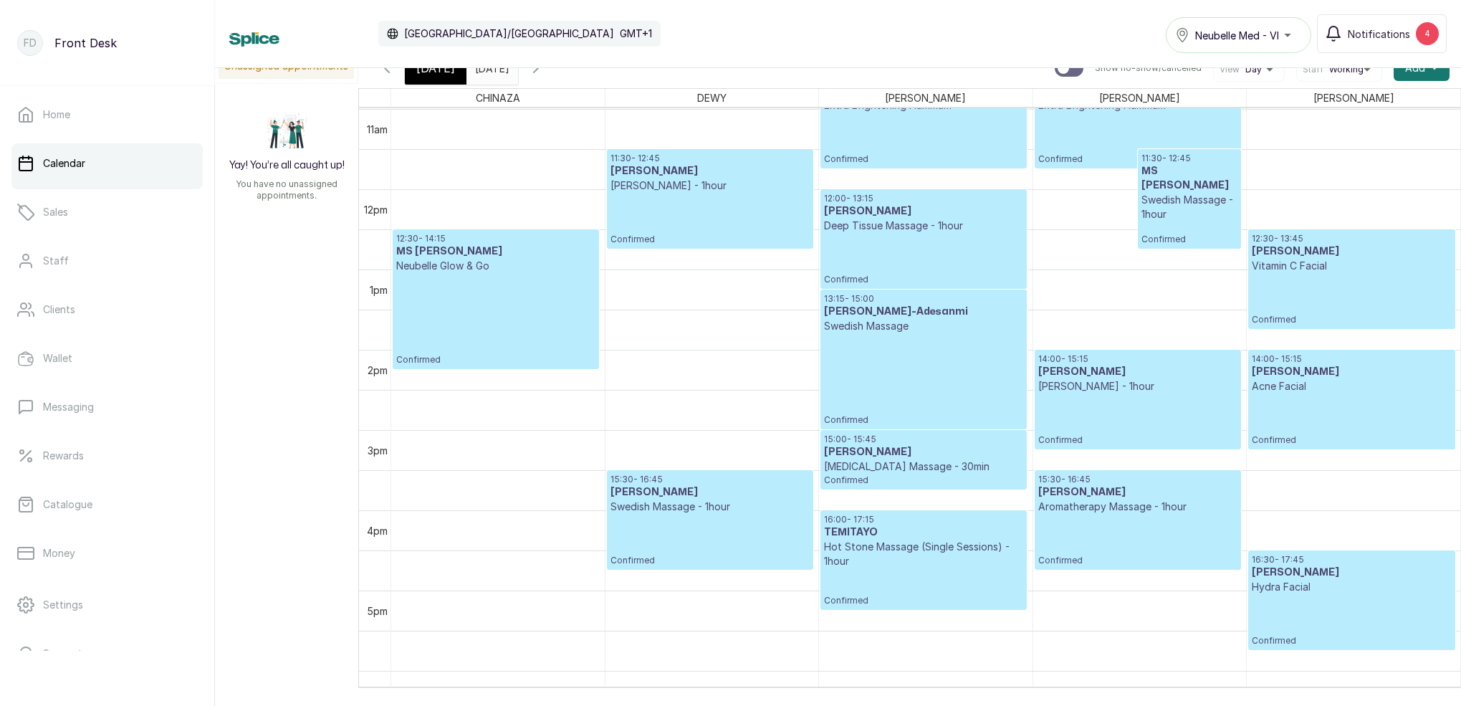
click at [490, 72] on input "18/10/2025" at bounding box center [478, 64] width 23 height 24
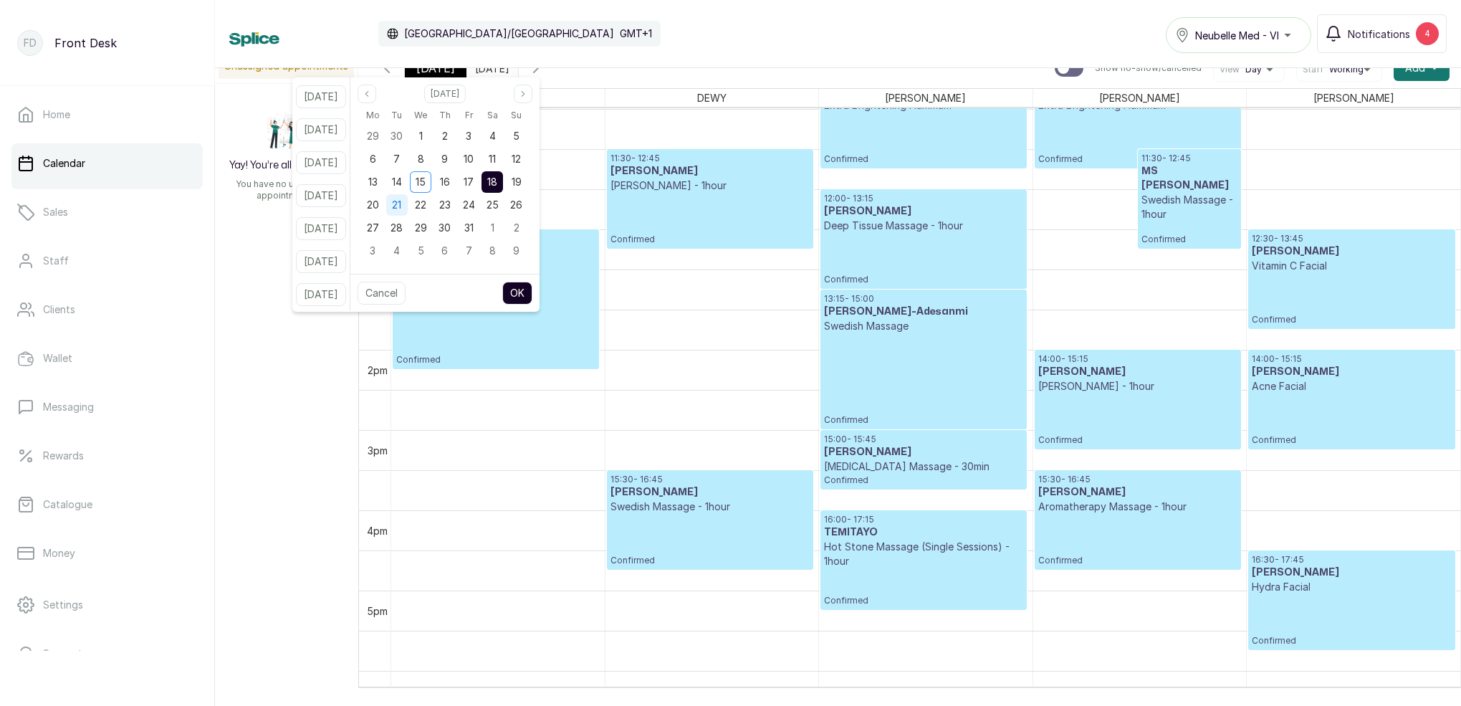
click at [401, 206] on span "21" at bounding box center [396, 205] width 9 height 12
click at [530, 289] on button "OK" at bounding box center [517, 293] width 30 height 23
type input "[DATE]"
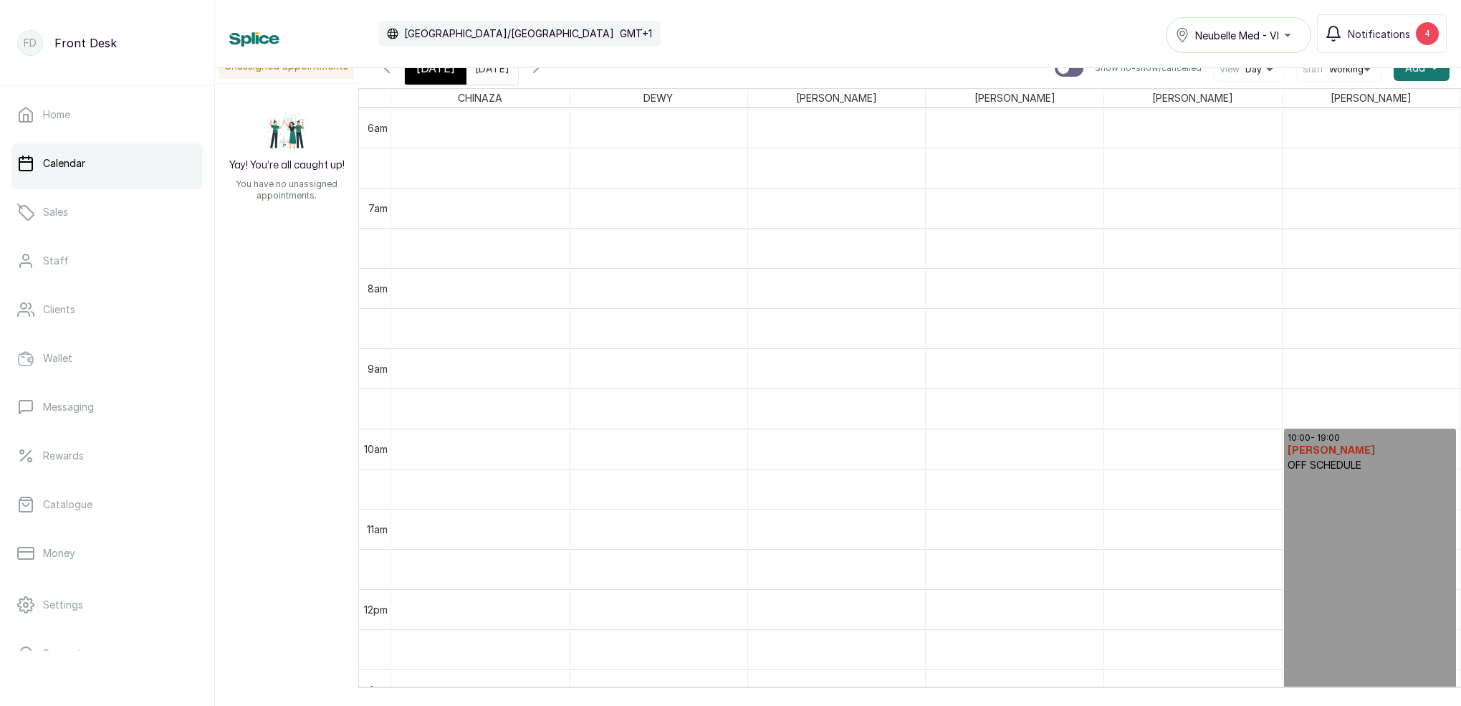
click at [442, 78] on div "[DATE]" at bounding box center [436, 68] width 62 height 33
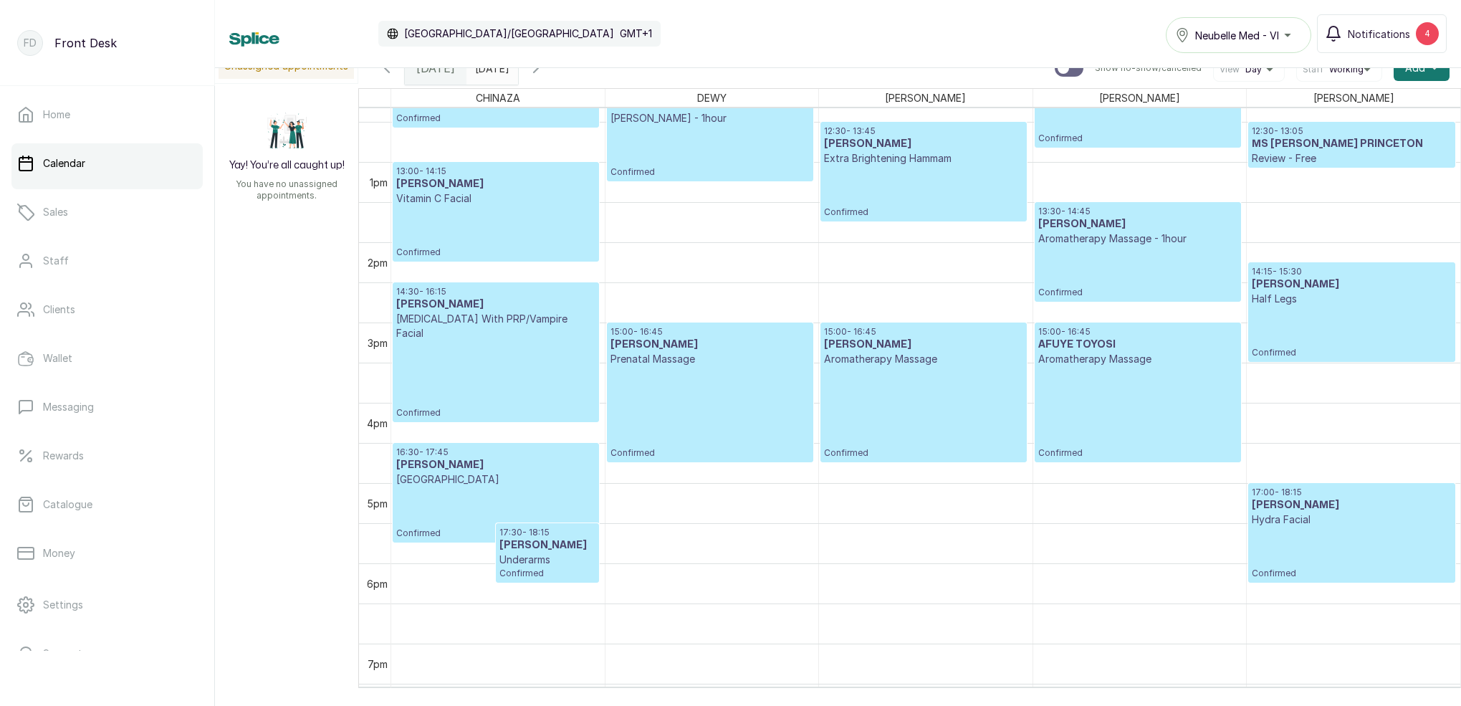
click at [490, 72] on input "[DATE]" at bounding box center [478, 64] width 23 height 24
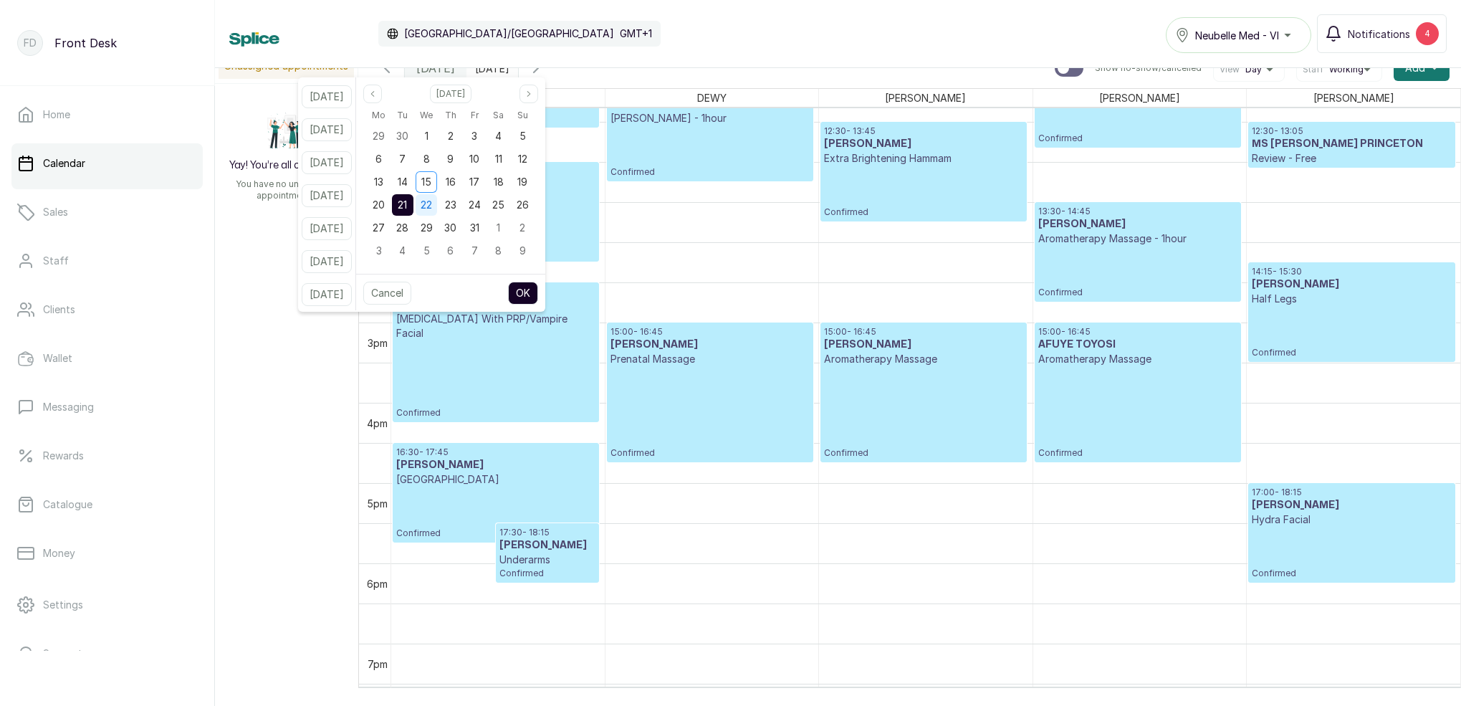
drag, startPoint x: 422, startPoint y: 206, endPoint x: 435, endPoint y: 211, distance: 13.8
click at [407, 206] on span "21" at bounding box center [402, 205] width 9 height 12
drag, startPoint x: 540, startPoint y: 287, endPoint x: 548, endPoint y: 286, distance: 7.2
click at [538, 287] on button "OK" at bounding box center [523, 293] width 30 height 23
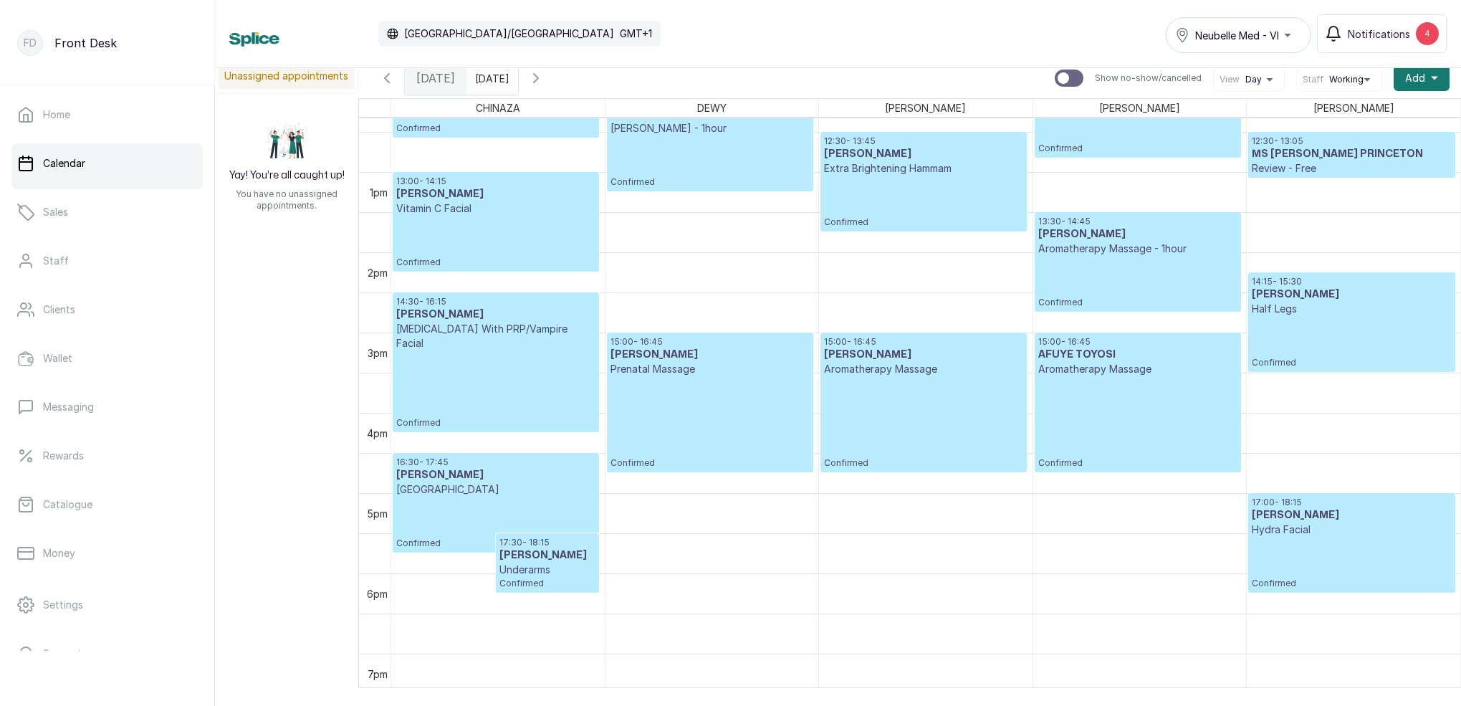
drag, startPoint x: 511, startPoint y: 77, endPoint x: 512, endPoint y: 85, distance: 8.0
click at [490, 78] on input "[DATE]" at bounding box center [478, 74] width 23 height 24
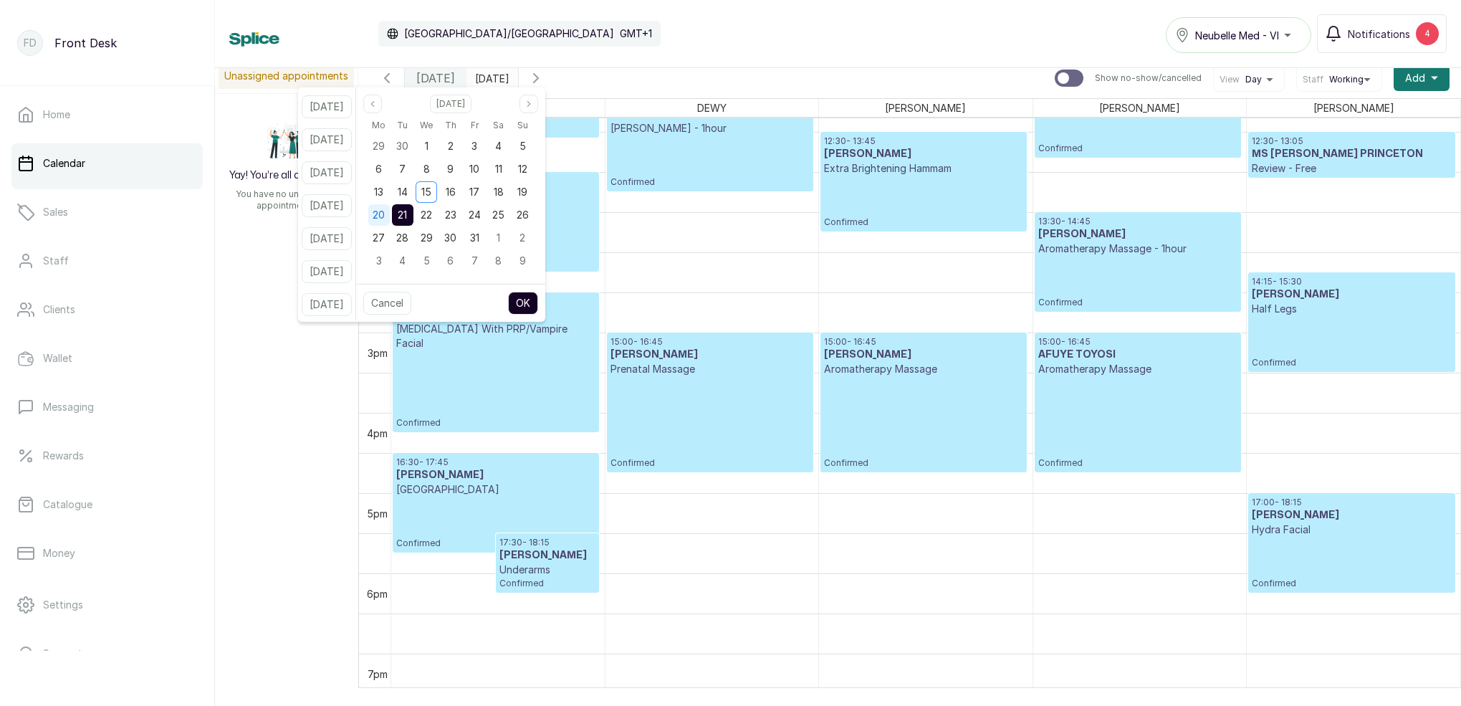
click at [390, 219] on div "20" at bounding box center [379, 215] width 22 height 22
drag, startPoint x: 416, startPoint y: 218, endPoint x: 426, endPoint y: 224, distance: 11.6
click at [407, 218] on span "21" at bounding box center [402, 215] width 9 height 12
click at [545, 298] on div "Cancel OK" at bounding box center [450, 303] width 189 height 38
click at [538, 302] on button "OK" at bounding box center [523, 303] width 30 height 23
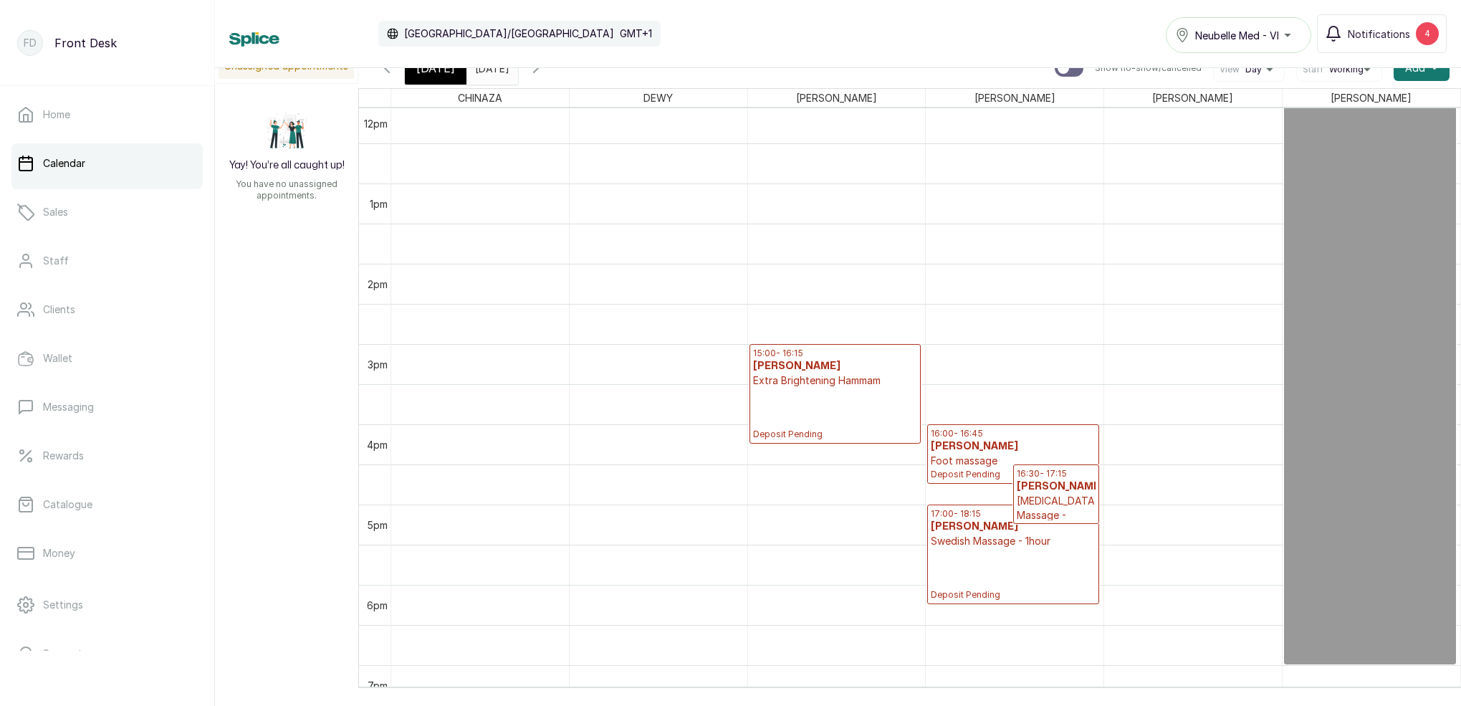
click at [442, 74] on span "[DATE]" at bounding box center [435, 67] width 39 height 17
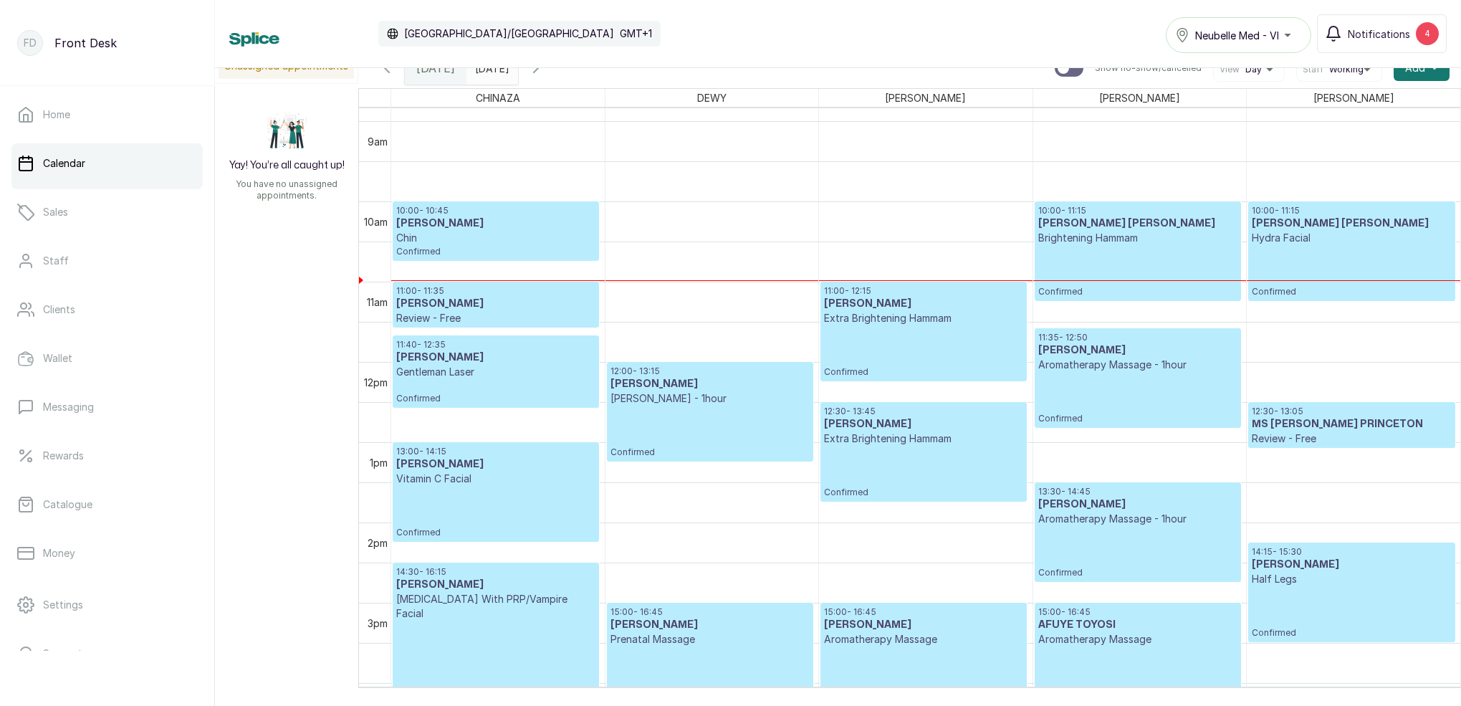
scroll to position [737, 0]
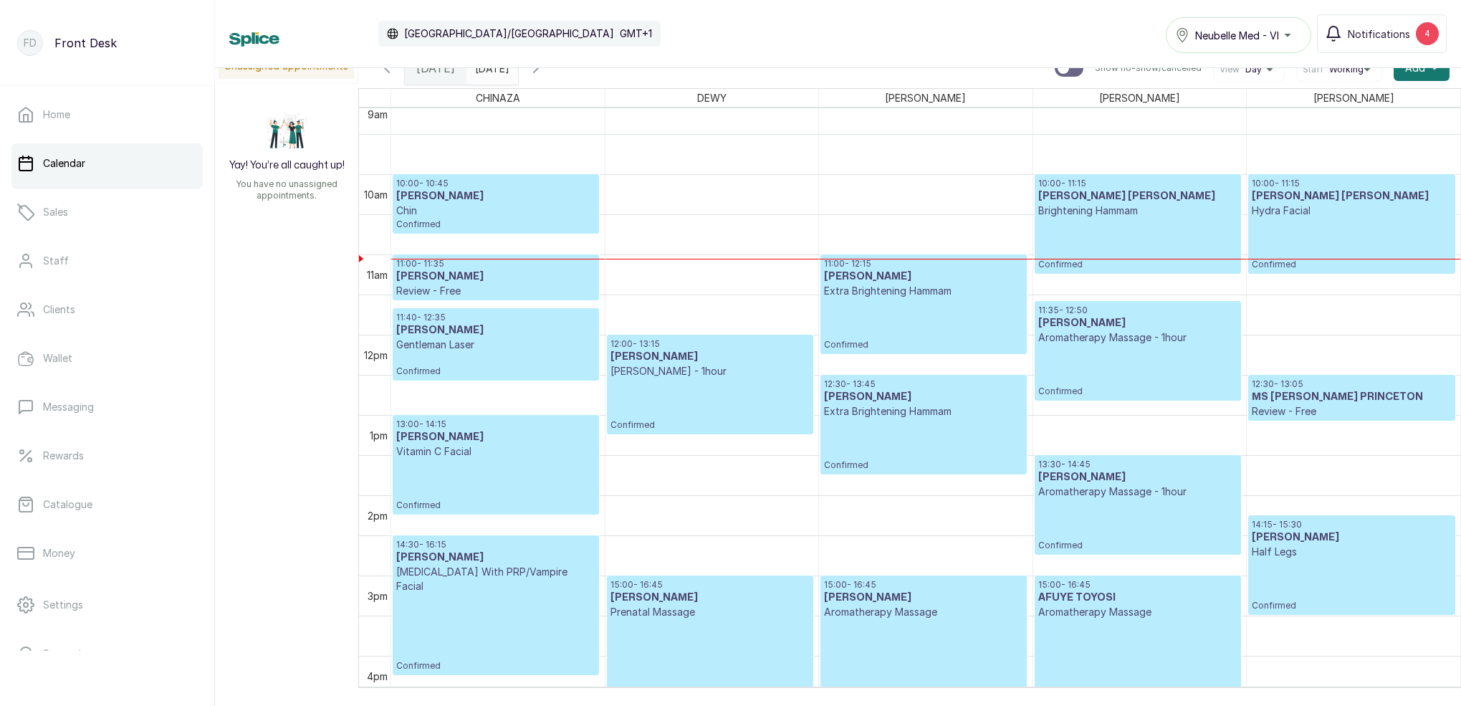
click at [490, 74] on input "[DATE]" at bounding box center [478, 64] width 23 height 24
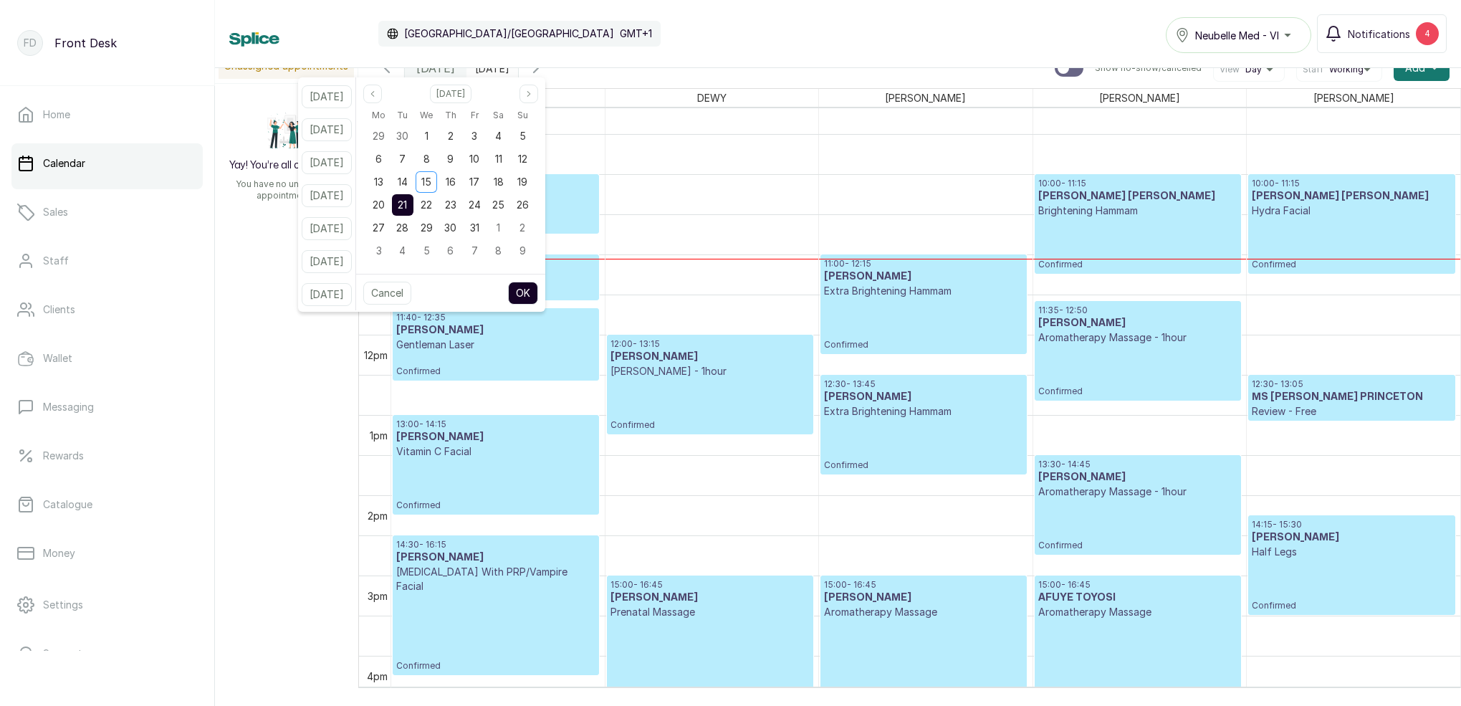
drag, startPoint x: 401, startPoint y: 207, endPoint x: 412, endPoint y: 207, distance: 11.5
click at [390, 207] on div "20" at bounding box center [379, 205] width 22 height 22
drag, startPoint x: 419, startPoint y: 206, endPoint x: 426, endPoint y: 210, distance: 8.0
click at [407, 208] on span "21" at bounding box center [402, 205] width 9 height 12
click at [538, 292] on button "OK" at bounding box center [523, 293] width 30 height 23
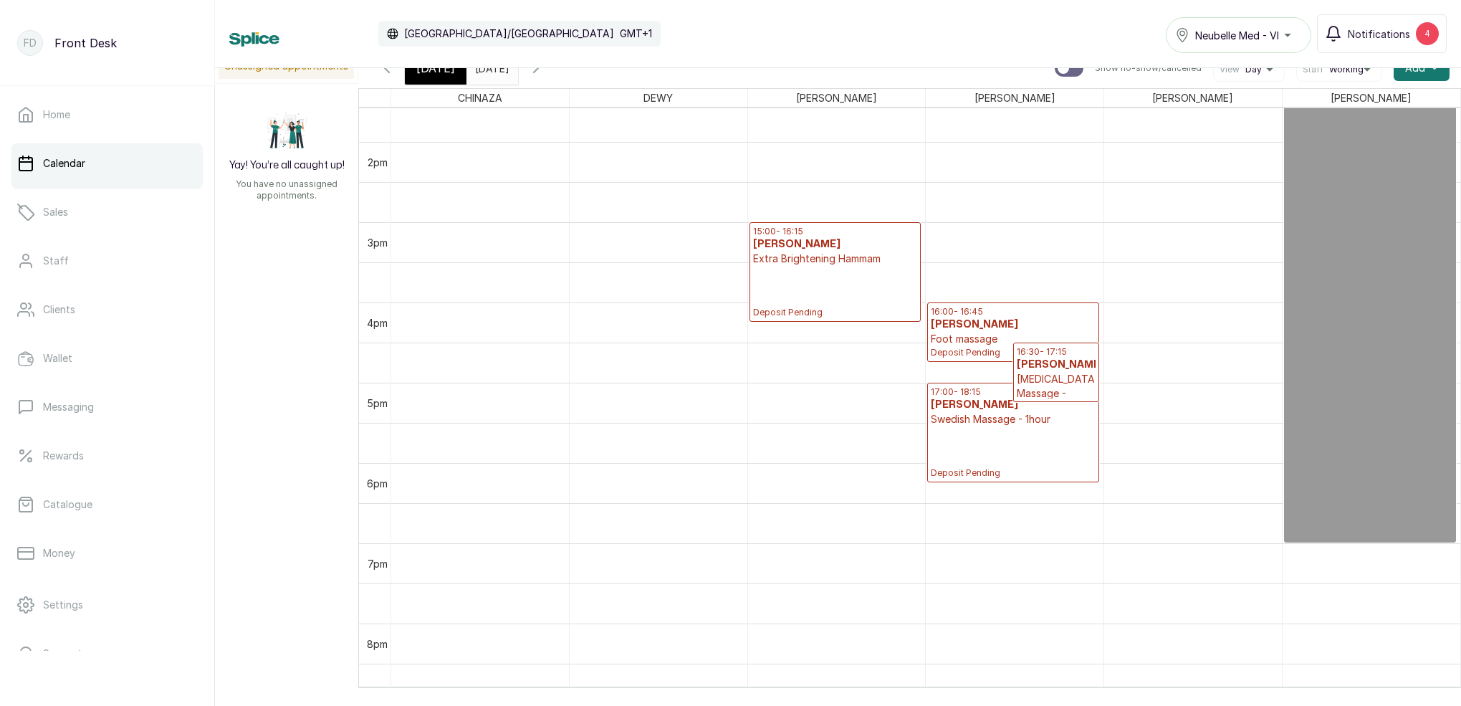
scroll to position [1092, 0]
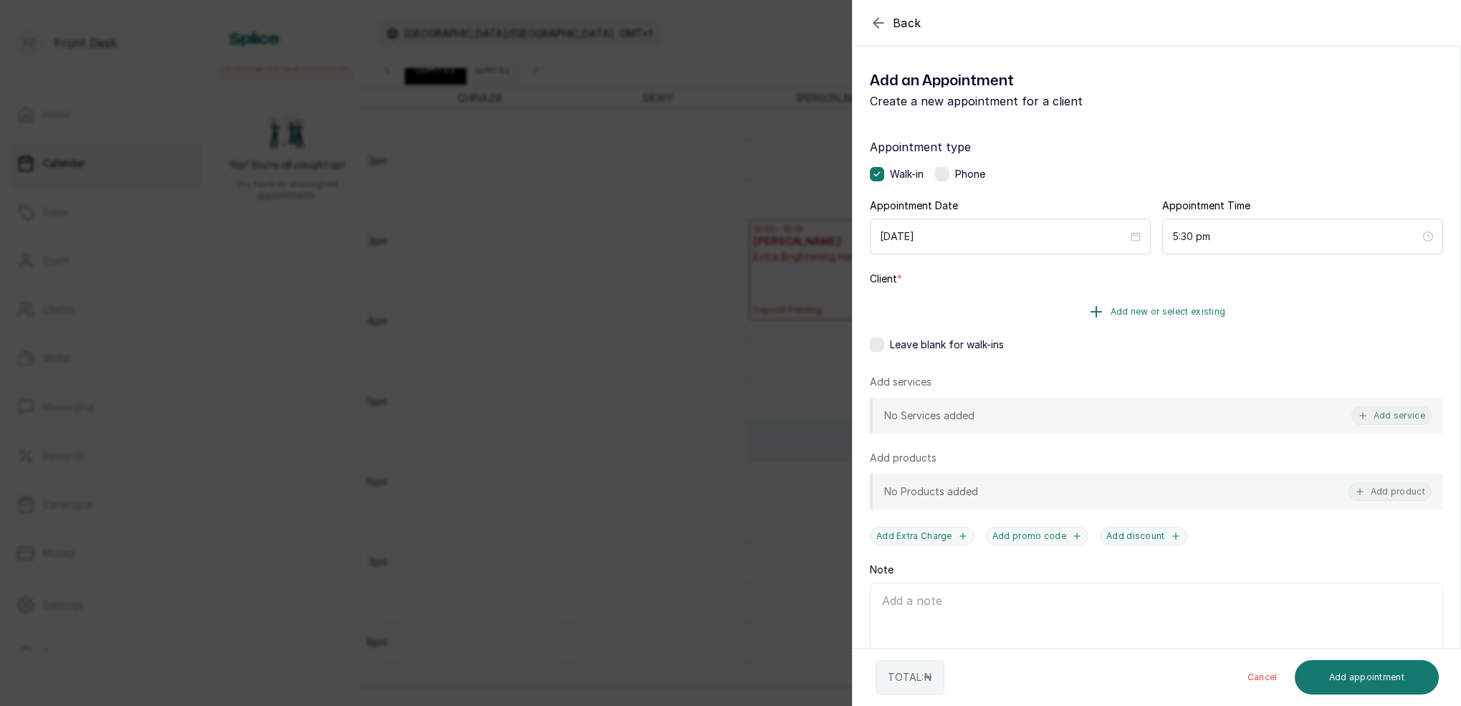
click at [1198, 307] on span "Add new or select existing" at bounding box center [1168, 311] width 115 height 11
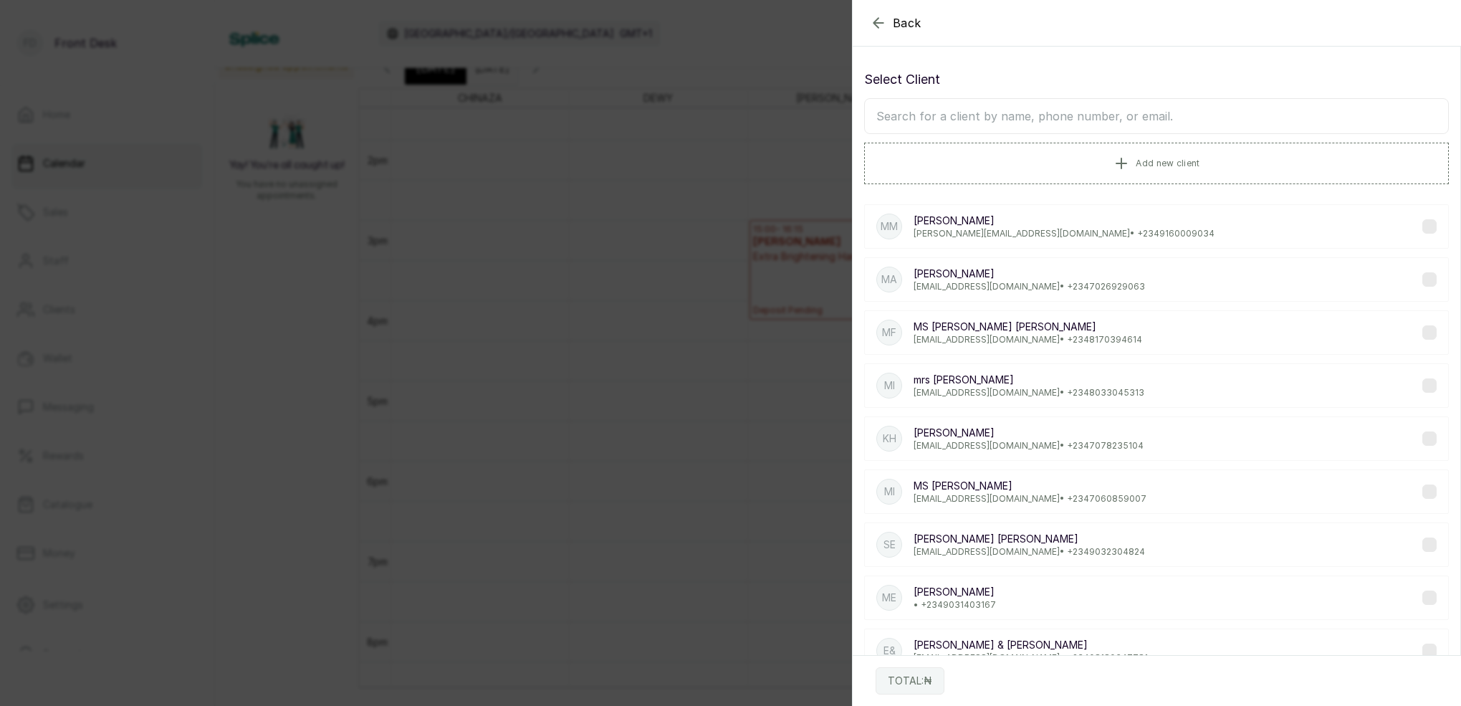
click at [1014, 123] on input "text" at bounding box center [1156, 116] width 585 height 36
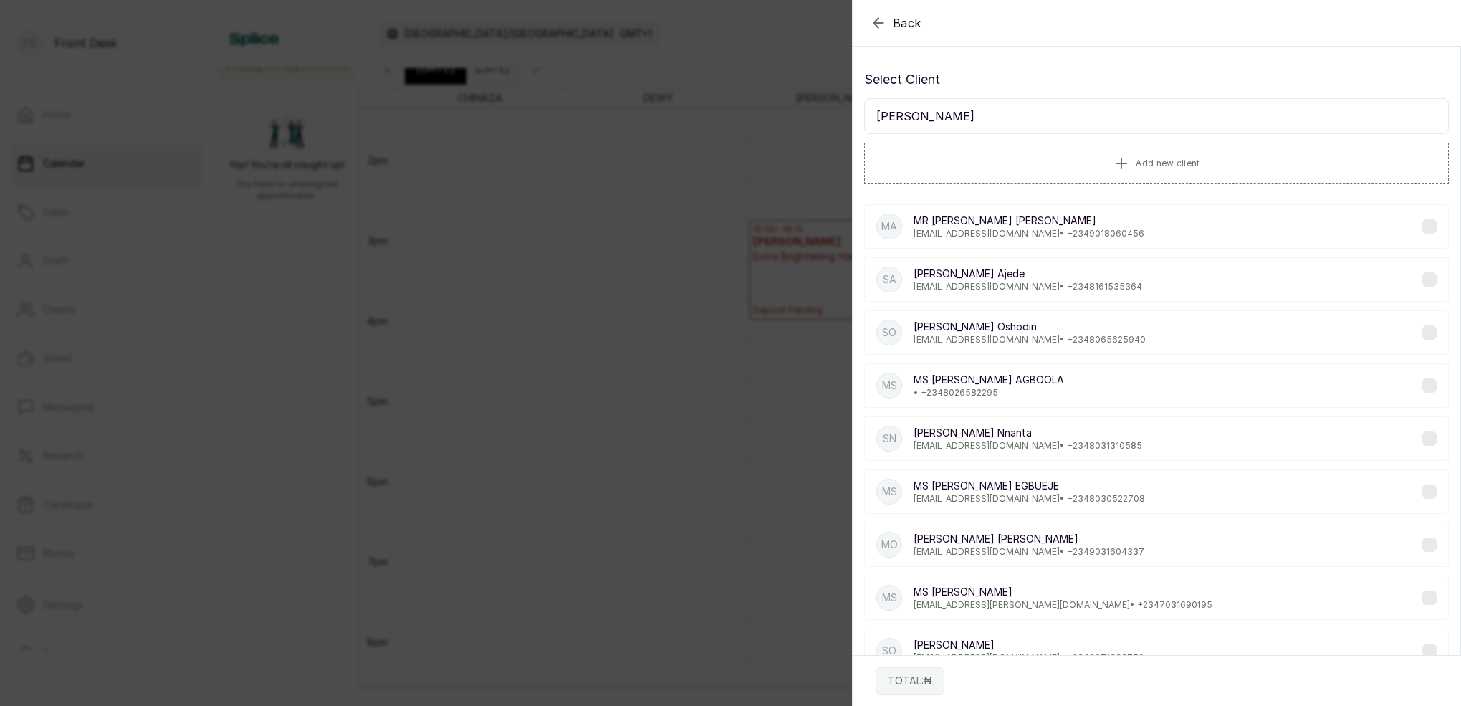
type input "[PERSON_NAME]"
click at [1040, 441] on p "[EMAIL_ADDRESS][DOMAIN_NAME] • [PHONE_NUMBER]" at bounding box center [1028, 445] width 229 height 11
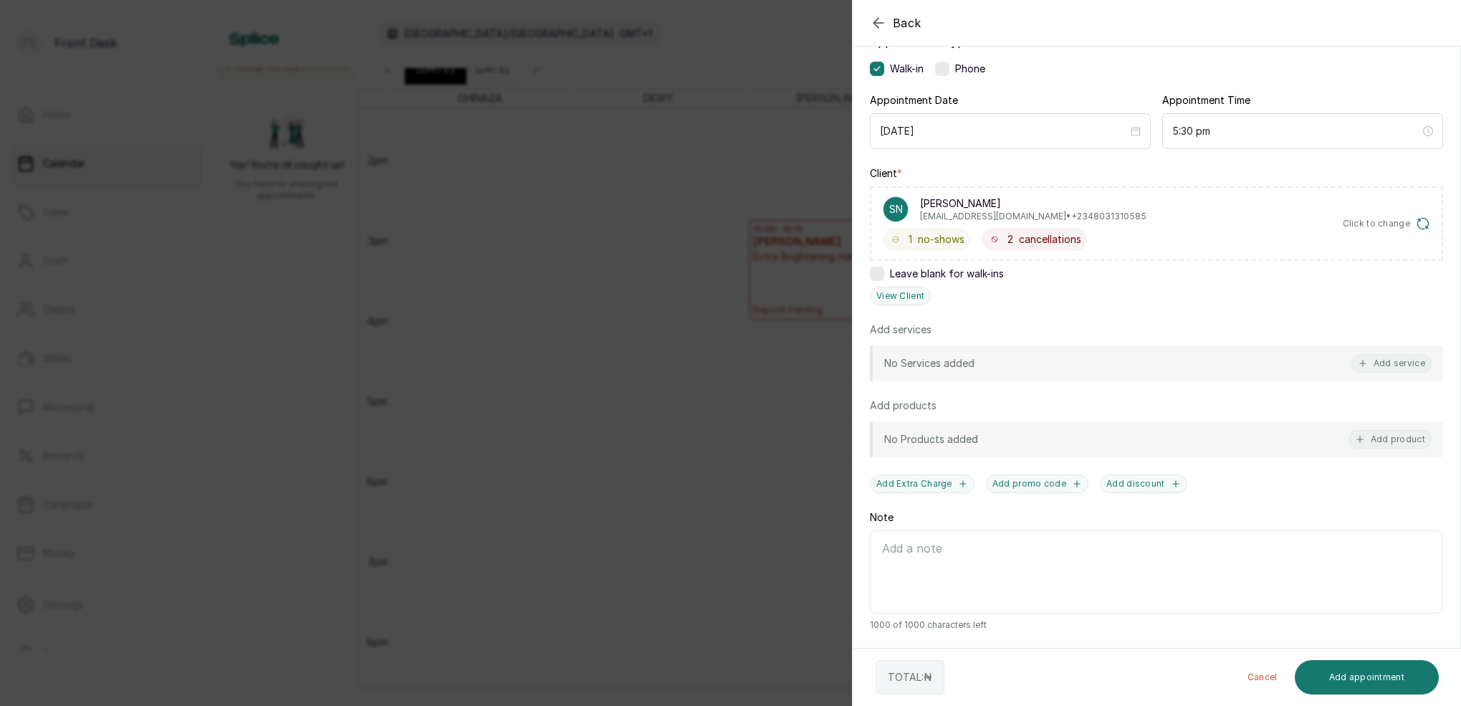
scroll to position [105, 0]
click at [724, 392] on div "Back Add Appointment Add an Appointment Create a new appointment for a client A…" at bounding box center [730, 353] width 1461 height 706
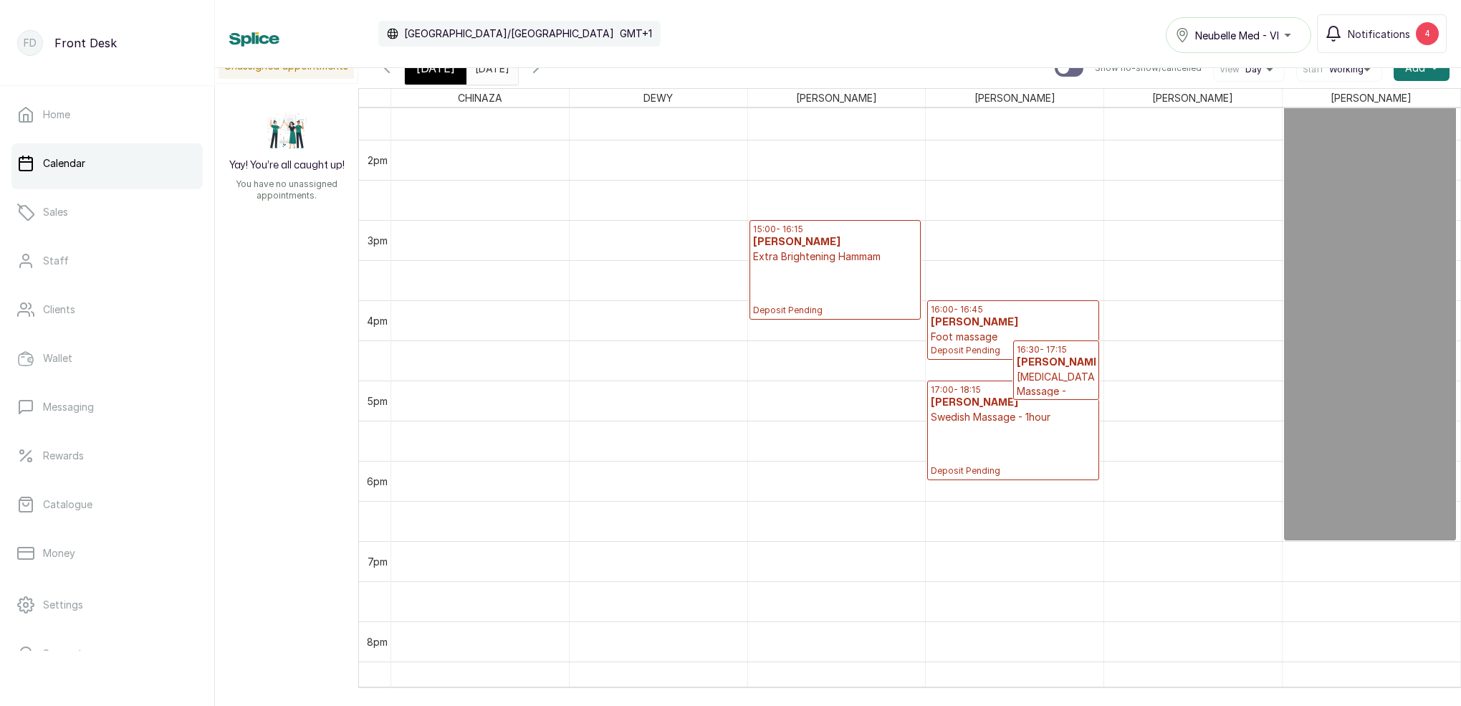
scroll to position [10, 0]
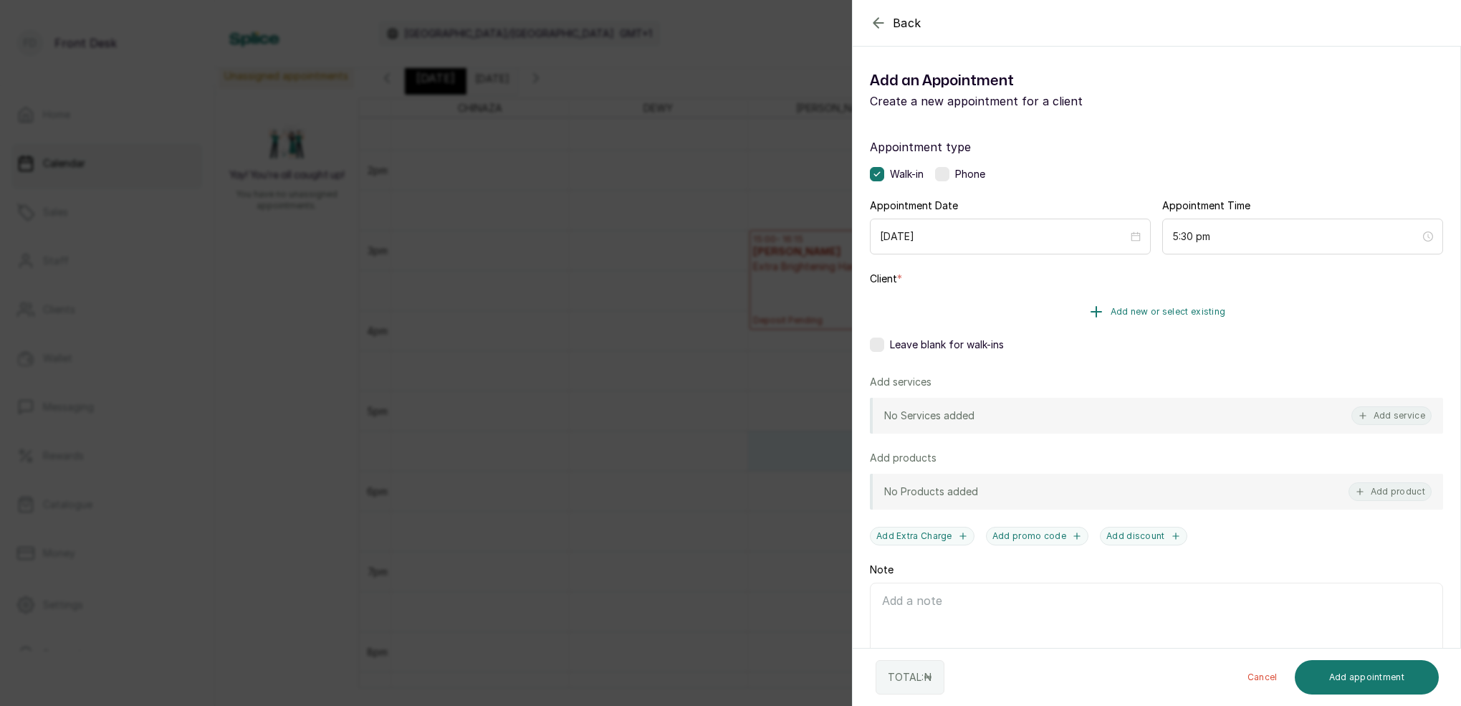
click at [1178, 307] on span "Add new or select existing" at bounding box center [1168, 311] width 115 height 11
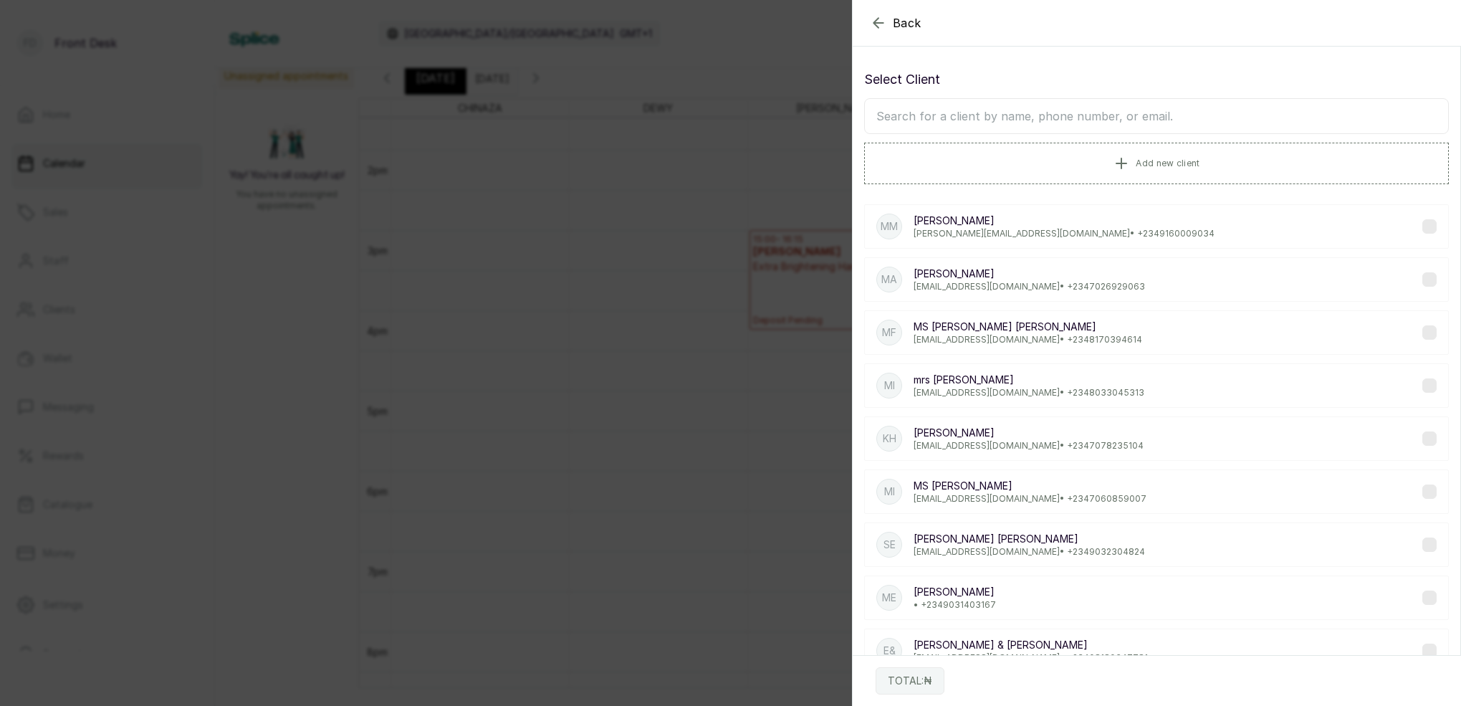
click at [1026, 110] on input "text" at bounding box center [1156, 116] width 585 height 36
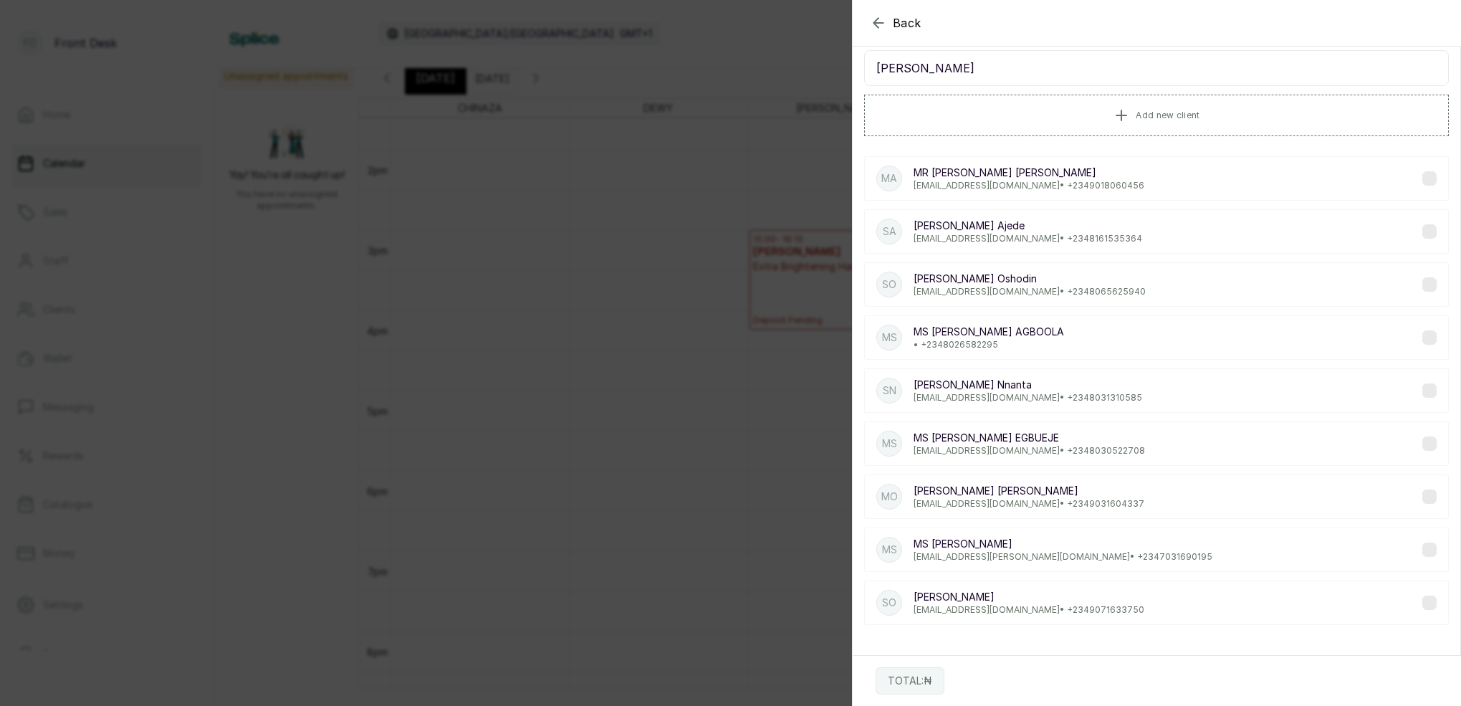
scroll to position [48, 0]
type input "[PERSON_NAME]"
click at [990, 404] on div "SN Sophia Nnanta nnantasophia@gmail.com • +234 8031310585" at bounding box center [1156, 390] width 585 height 44
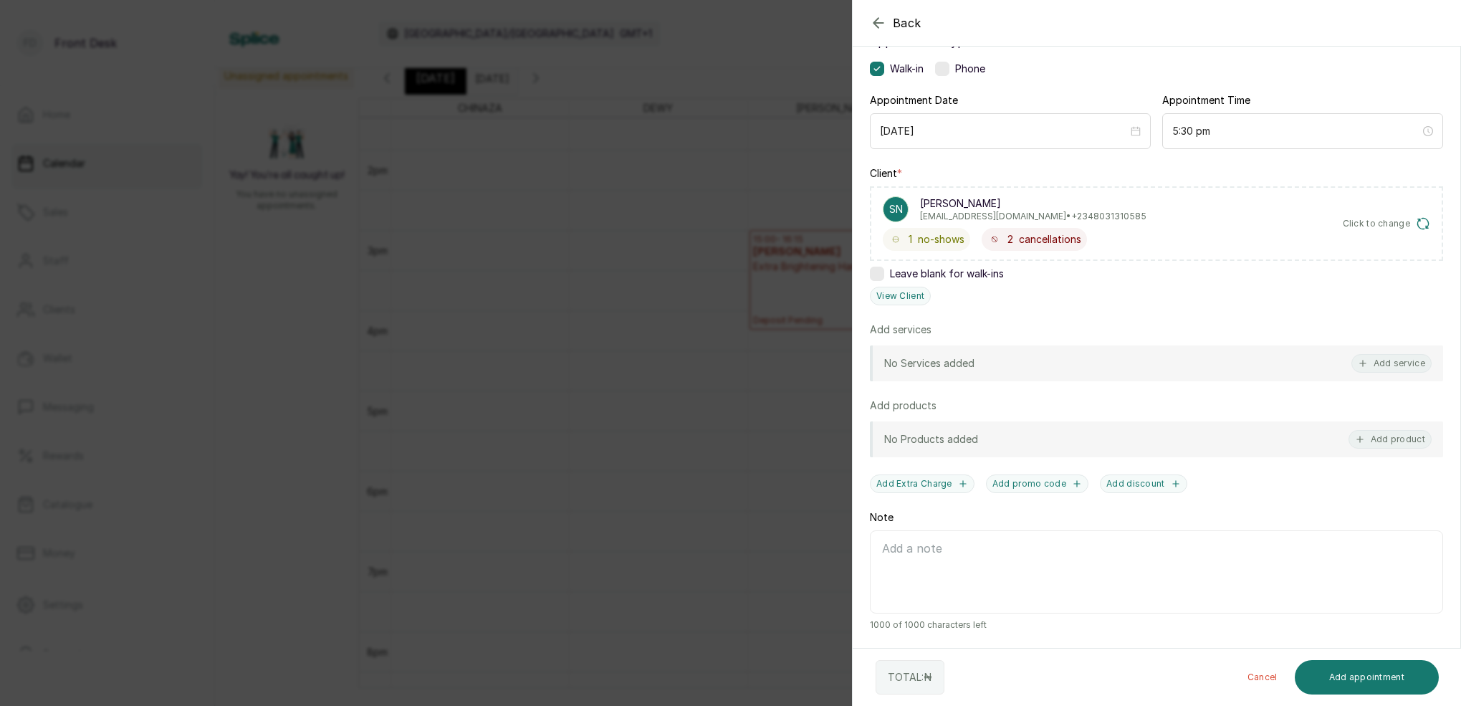
scroll to position [105, 0]
click at [700, 135] on div "Back Add Appointment Add an Appointment Create a new appointment for a client A…" at bounding box center [730, 353] width 1461 height 706
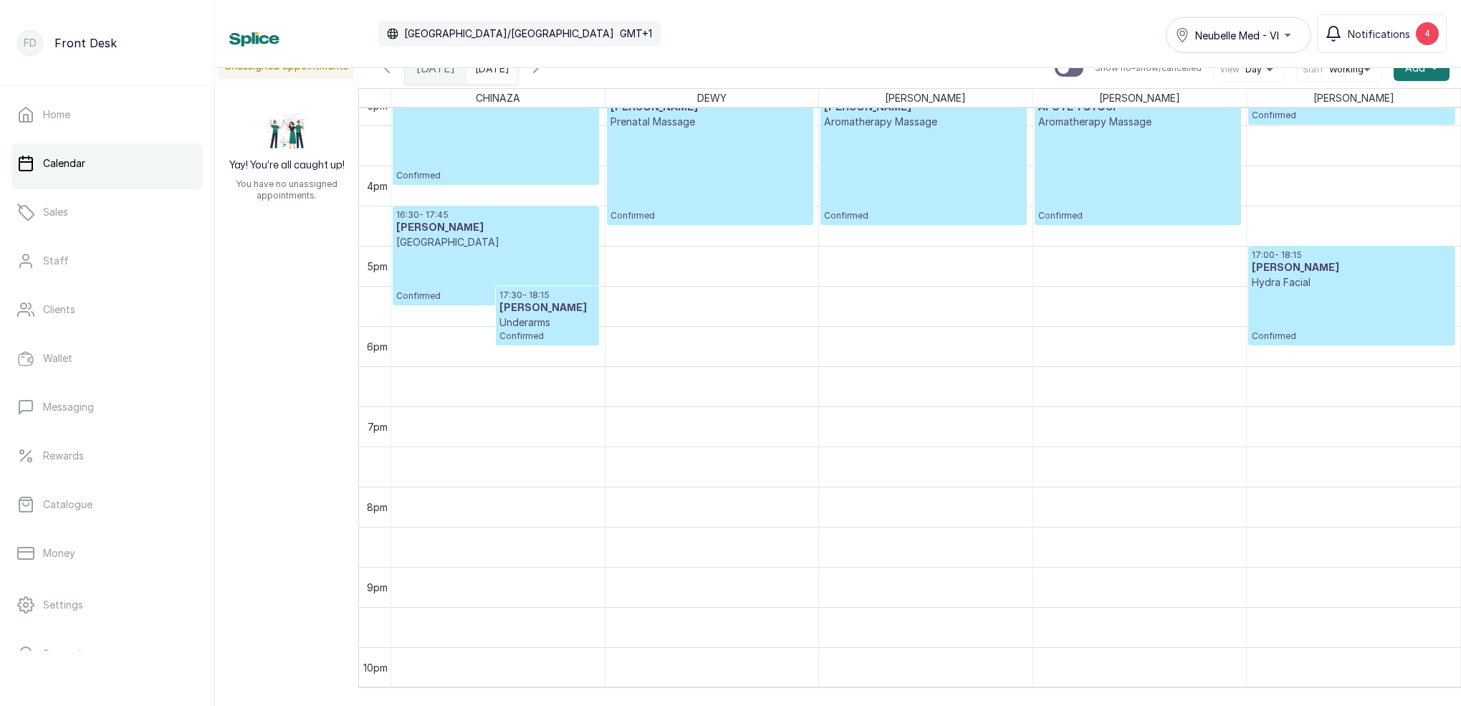
scroll to position [1262, 0]
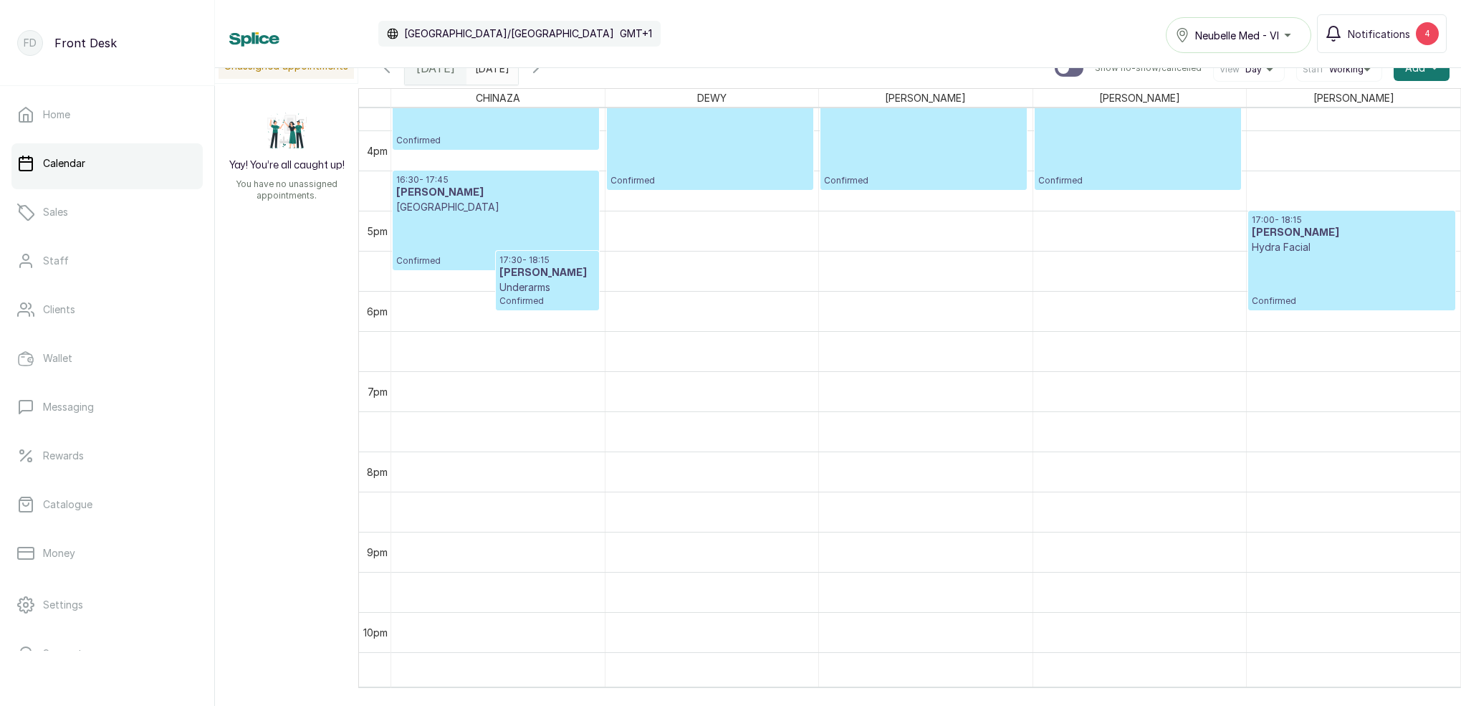
type input "dd/MM/yyyy"
click at [490, 72] on input "dd/MM/yyyy" at bounding box center [478, 64] width 23 height 24
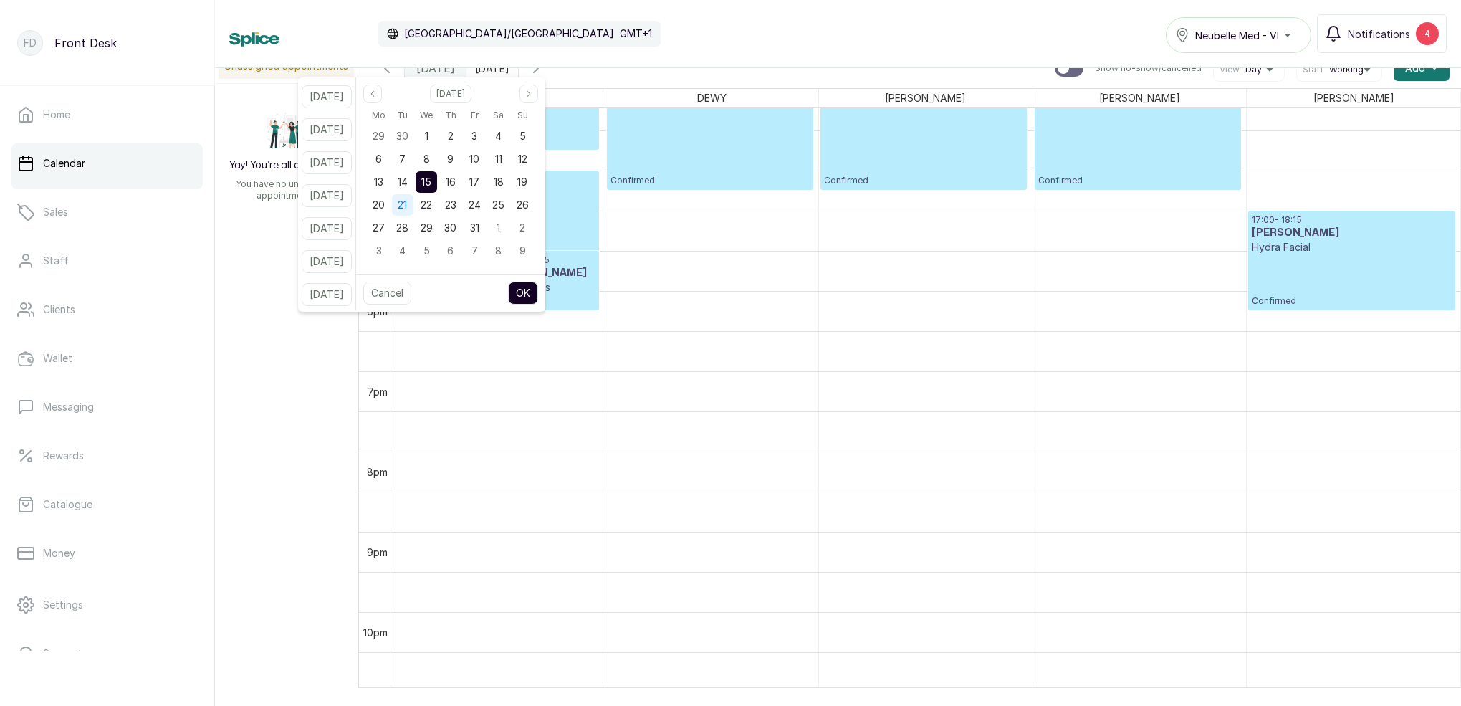
click at [414, 208] on div "21" at bounding box center [403, 205] width 22 height 22
click at [533, 294] on button "OK" at bounding box center [523, 293] width 30 height 23
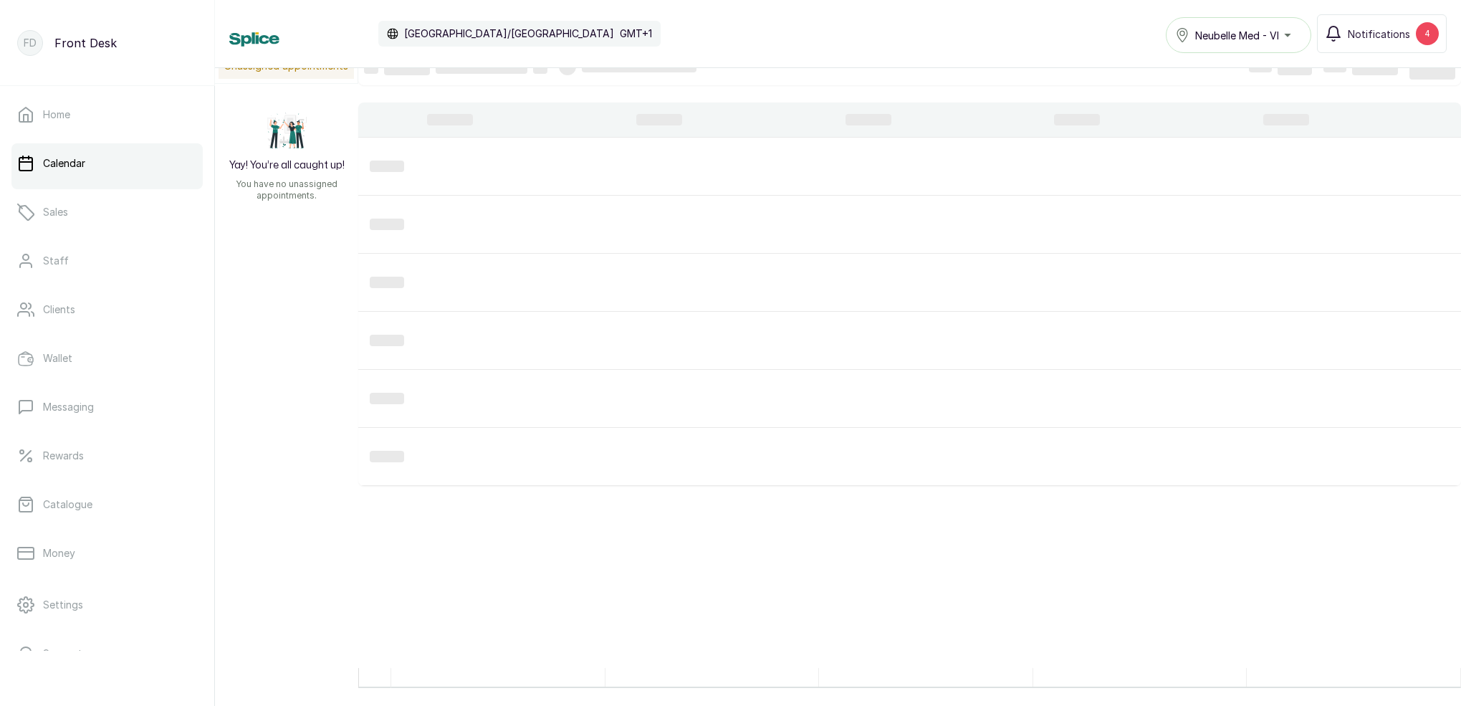
type input "[DATE]"
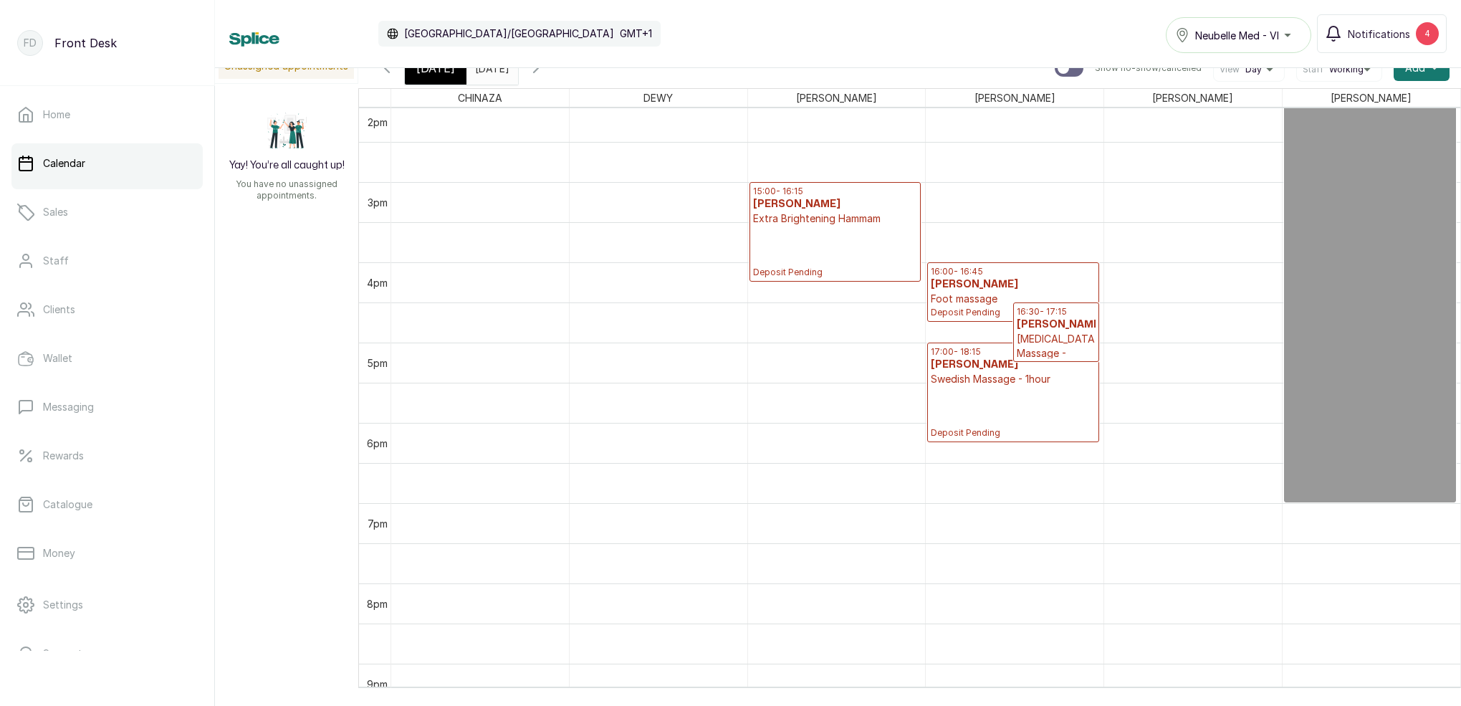
scroll to position [0, 0]
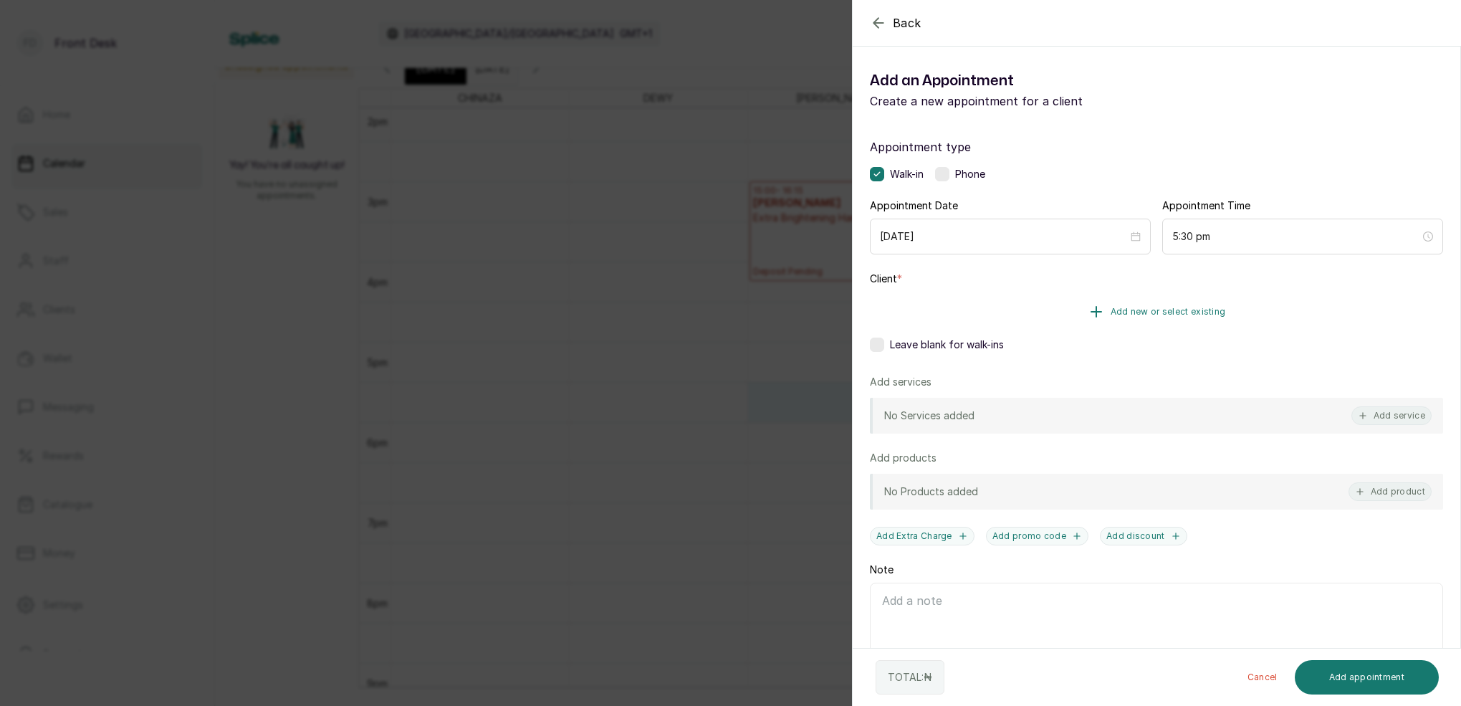
click at [1191, 312] on span "Add new or select existing" at bounding box center [1168, 311] width 115 height 11
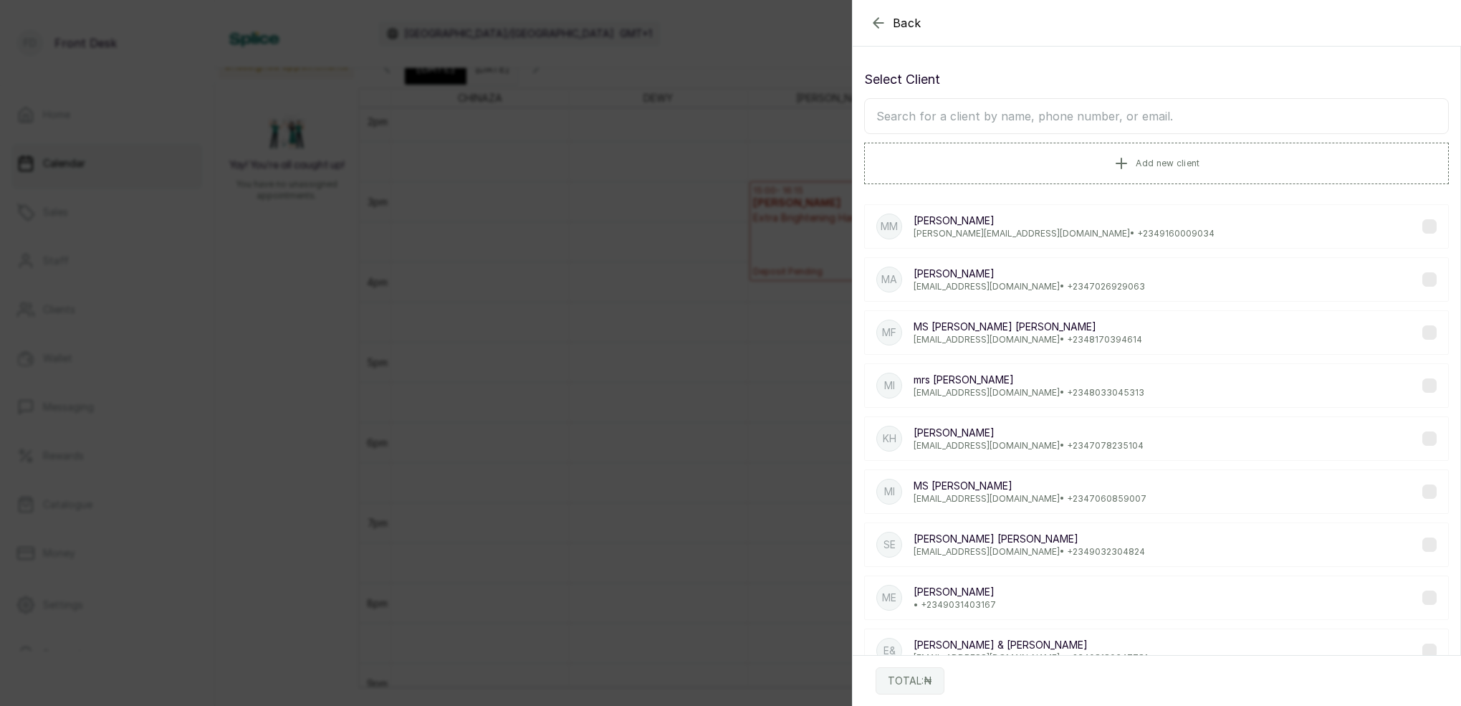
click at [1074, 120] on input "text" at bounding box center [1156, 116] width 585 height 36
type input "[PERSON_NAME]"
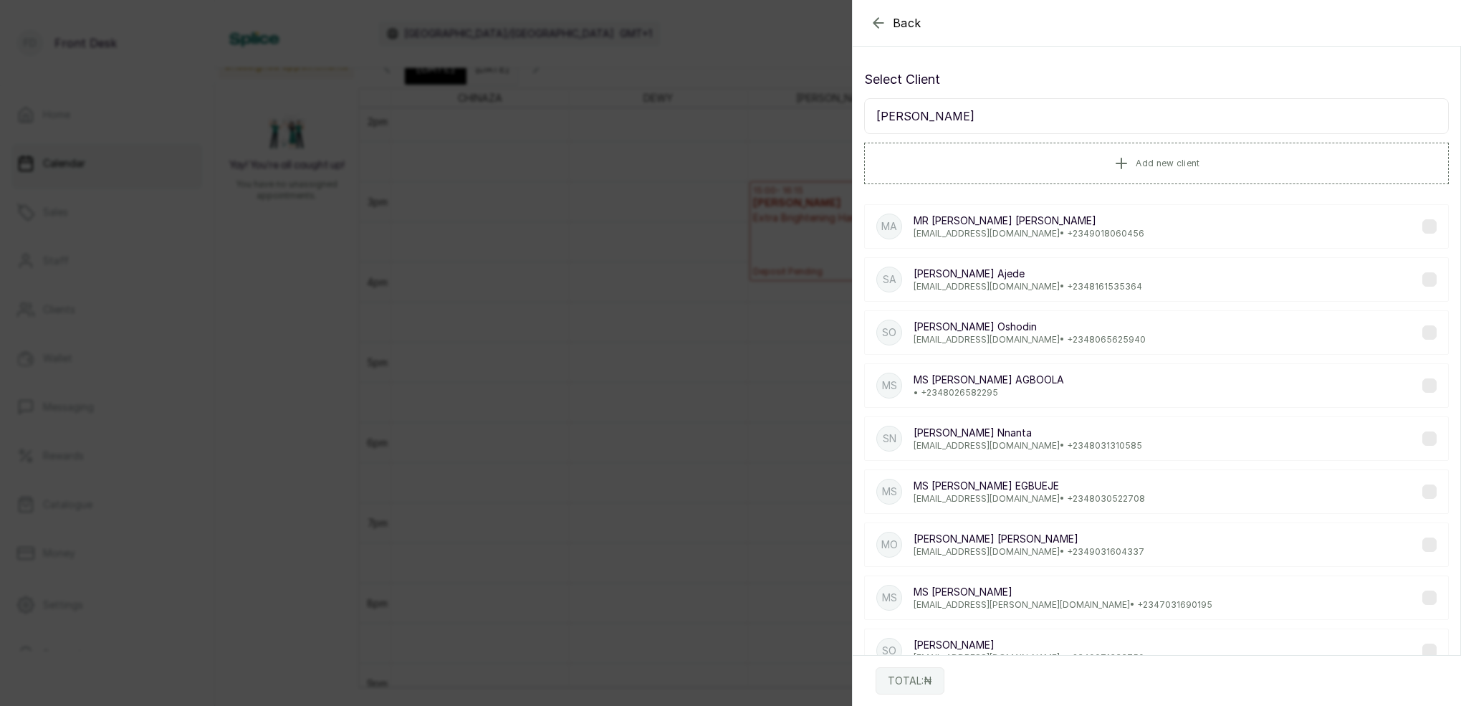
click at [993, 429] on p "[PERSON_NAME]" at bounding box center [1028, 433] width 229 height 14
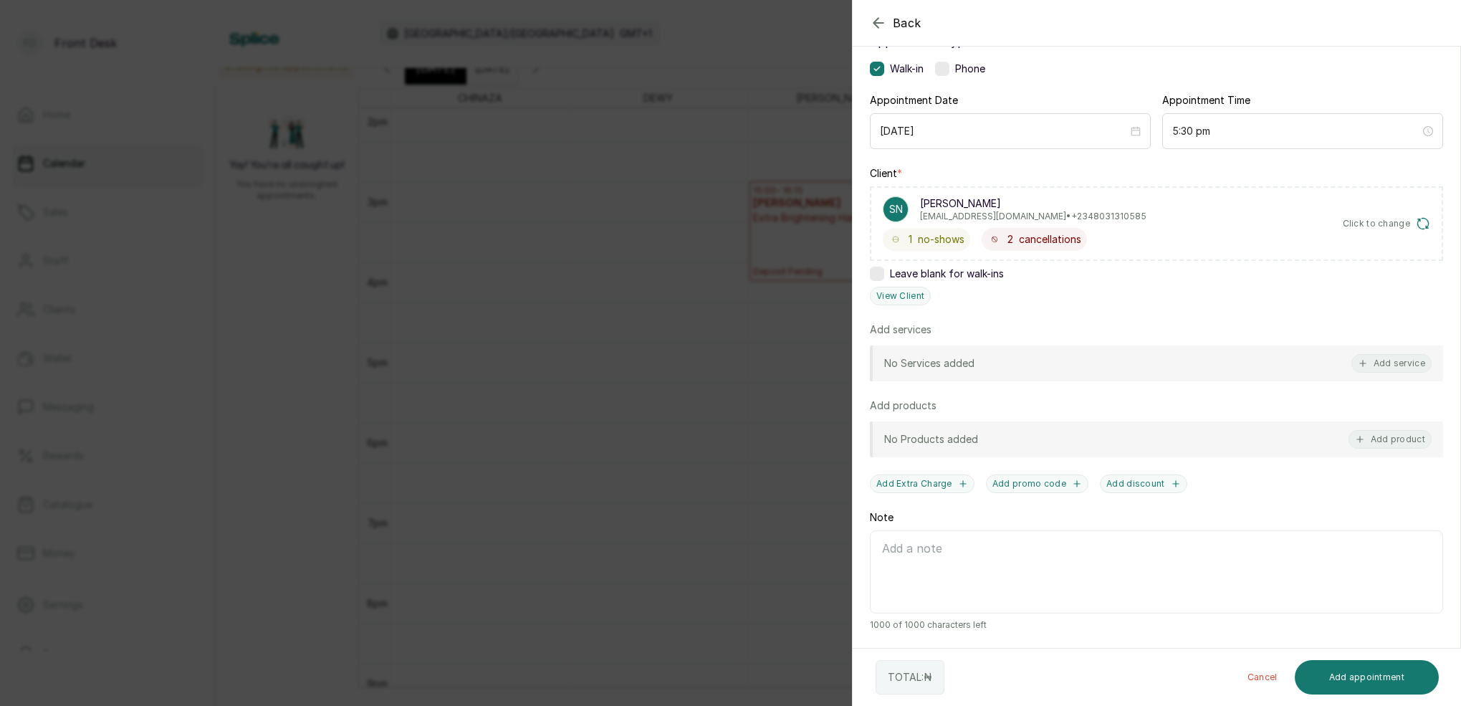
click at [815, 24] on div "Back Add Appointment Add an Appointment Create a new appointment for a client A…" at bounding box center [730, 353] width 1461 height 706
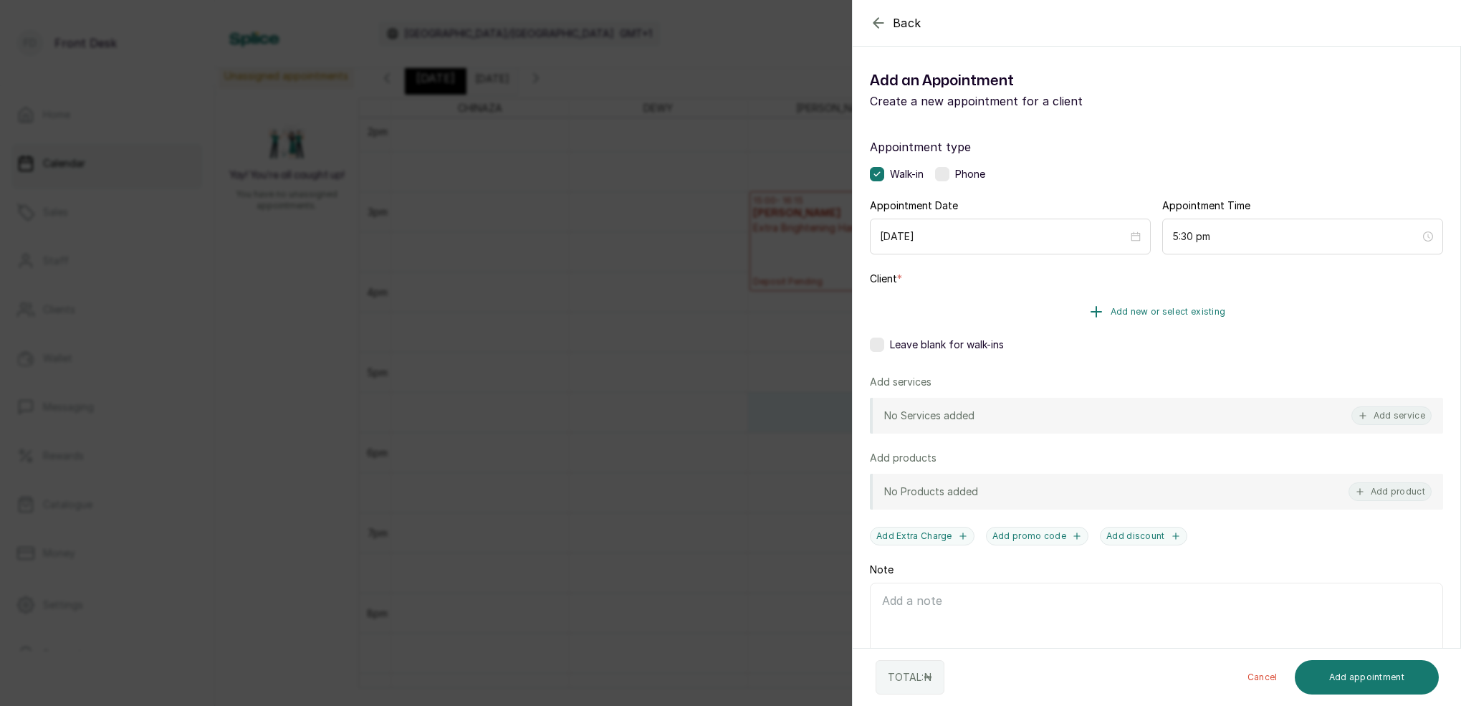
click at [1168, 313] on span "Add new or select existing" at bounding box center [1168, 311] width 115 height 11
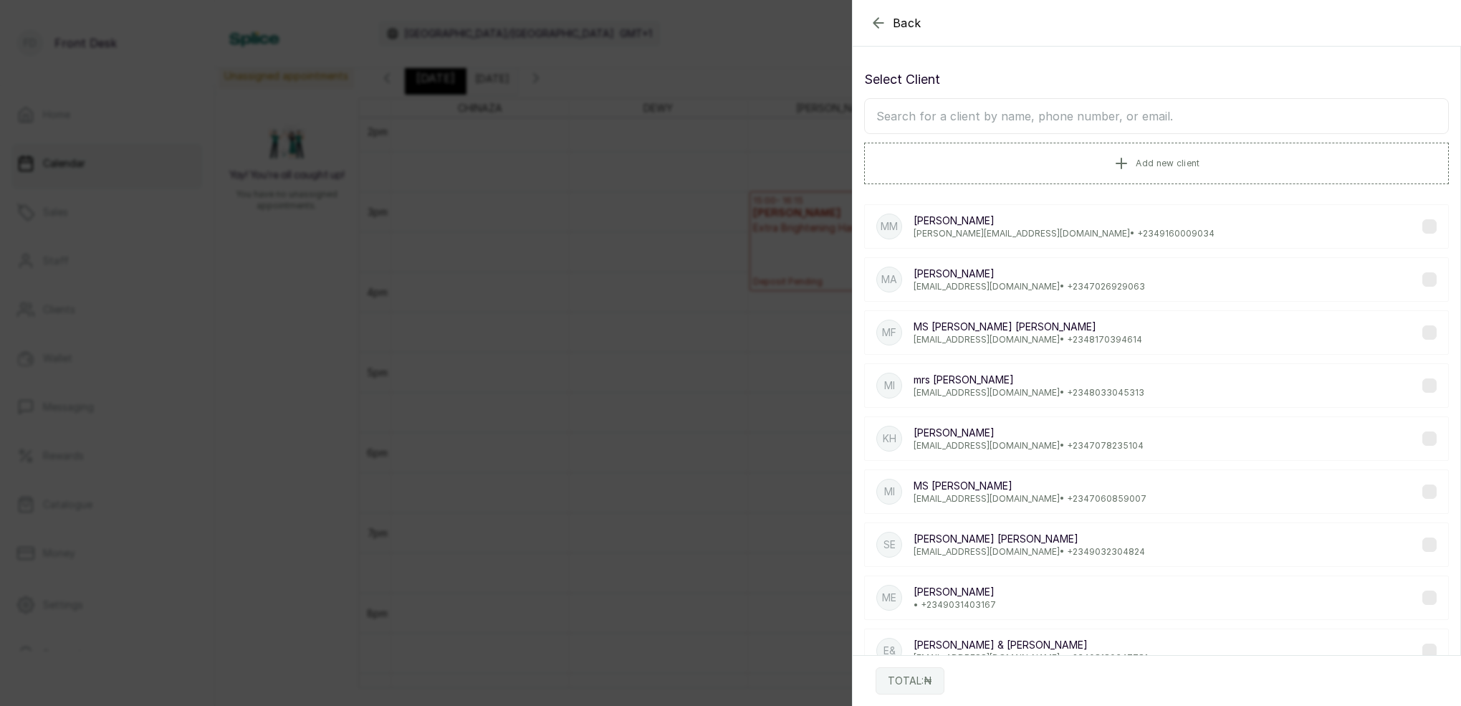
click at [1031, 128] on input "text" at bounding box center [1156, 116] width 585 height 36
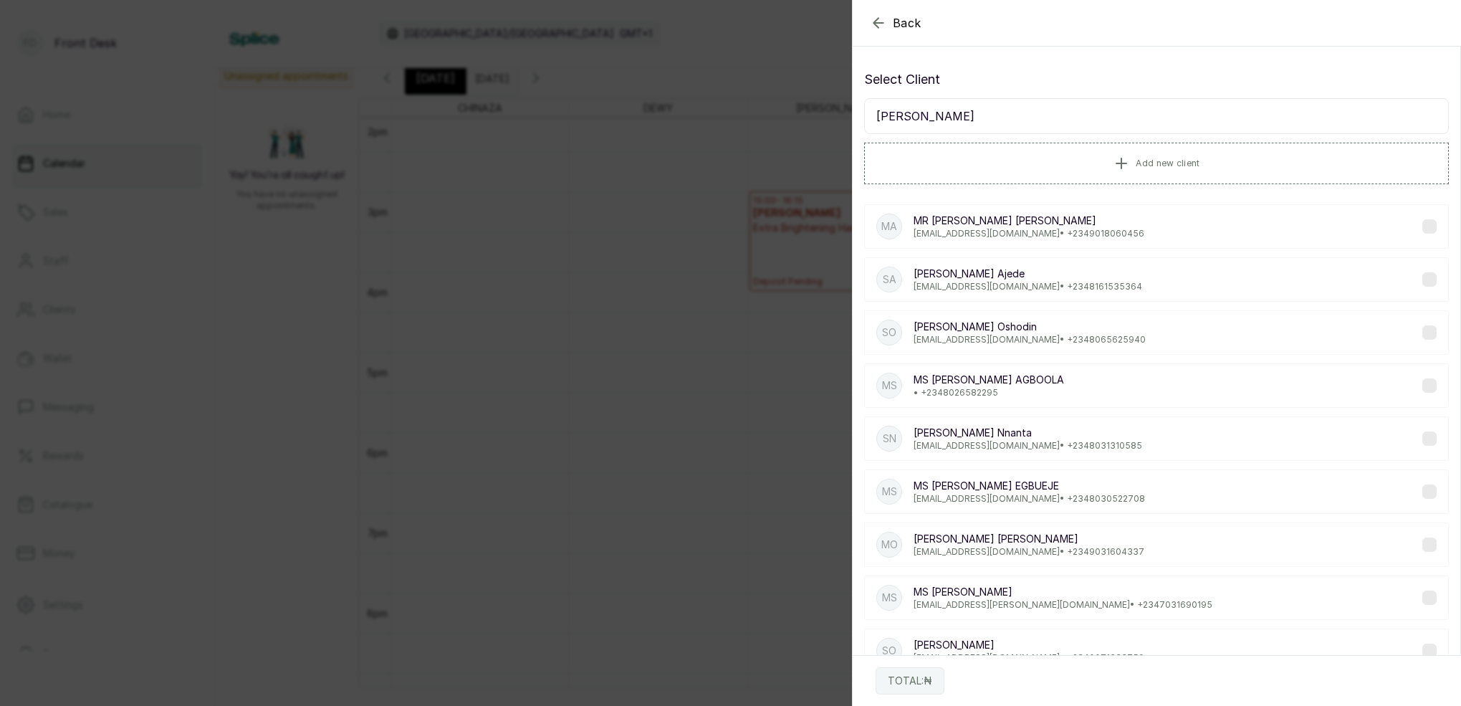
type input "[PERSON_NAME]"
click at [986, 450] on p "[EMAIL_ADDRESS][DOMAIN_NAME] • [PHONE_NUMBER]" at bounding box center [1028, 445] width 229 height 11
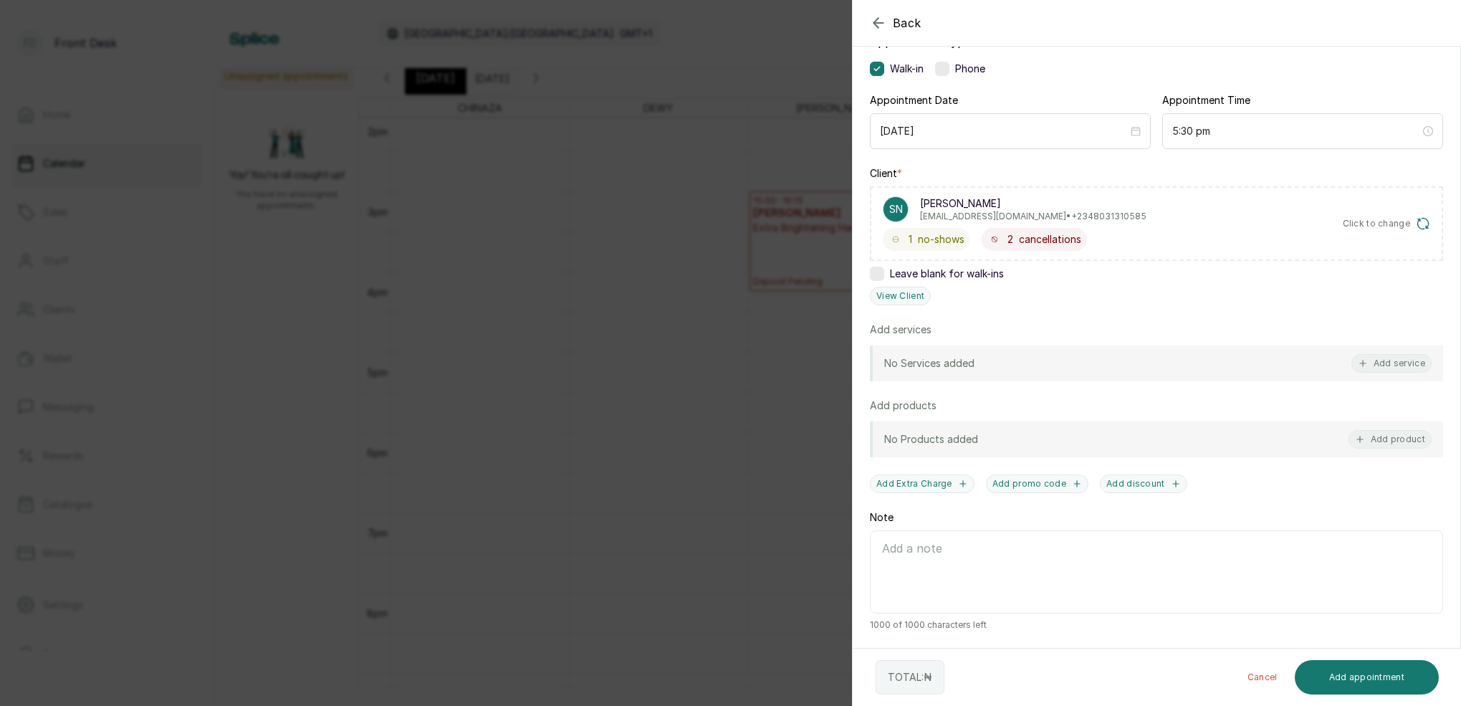
drag, startPoint x: 798, startPoint y: 18, endPoint x: 857, endPoint y: 69, distance: 77.2
click at [799, 18] on div "Back Add Appointment Add an Appointment Create a new appointment for a client A…" at bounding box center [730, 353] width 1461 height 706
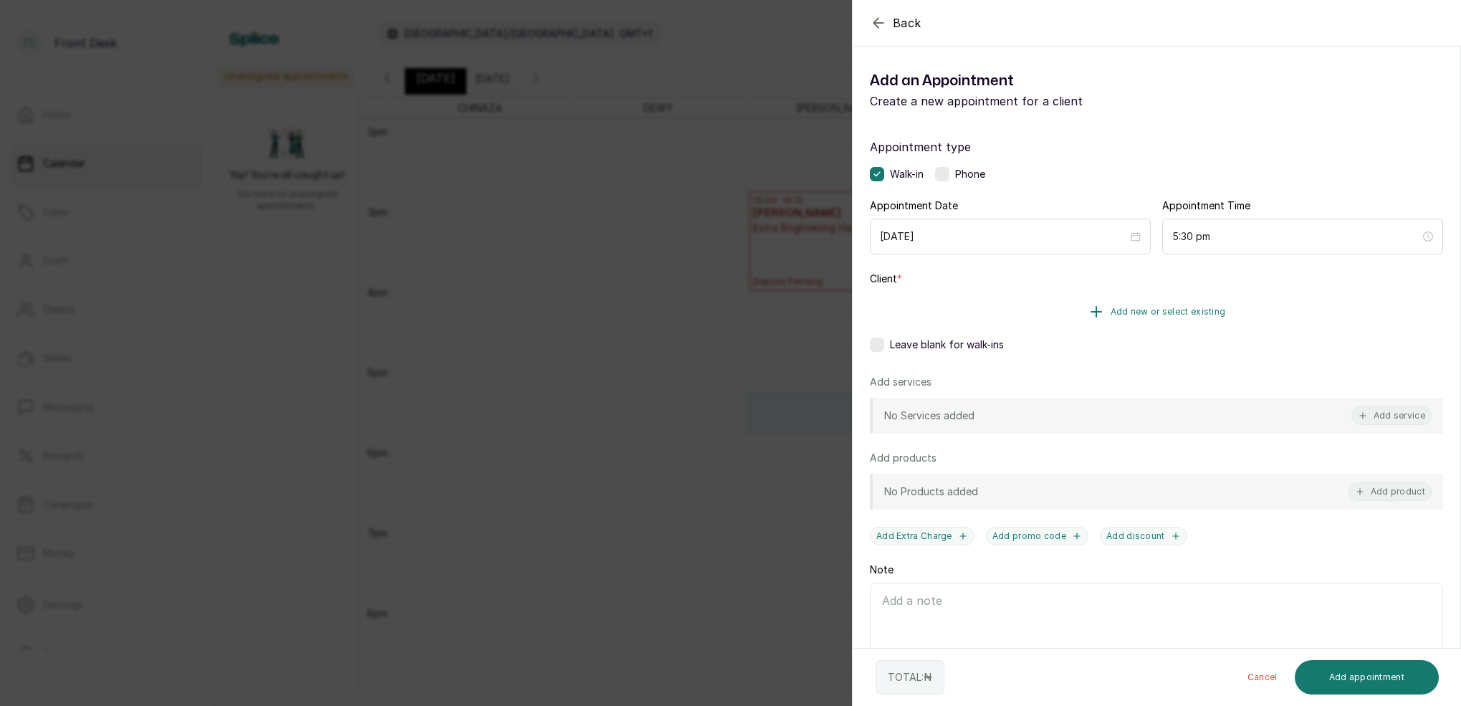
click at [1205, 305] on button "Add new or select existing" at bounding box center [1156, 312] width 573 height 40
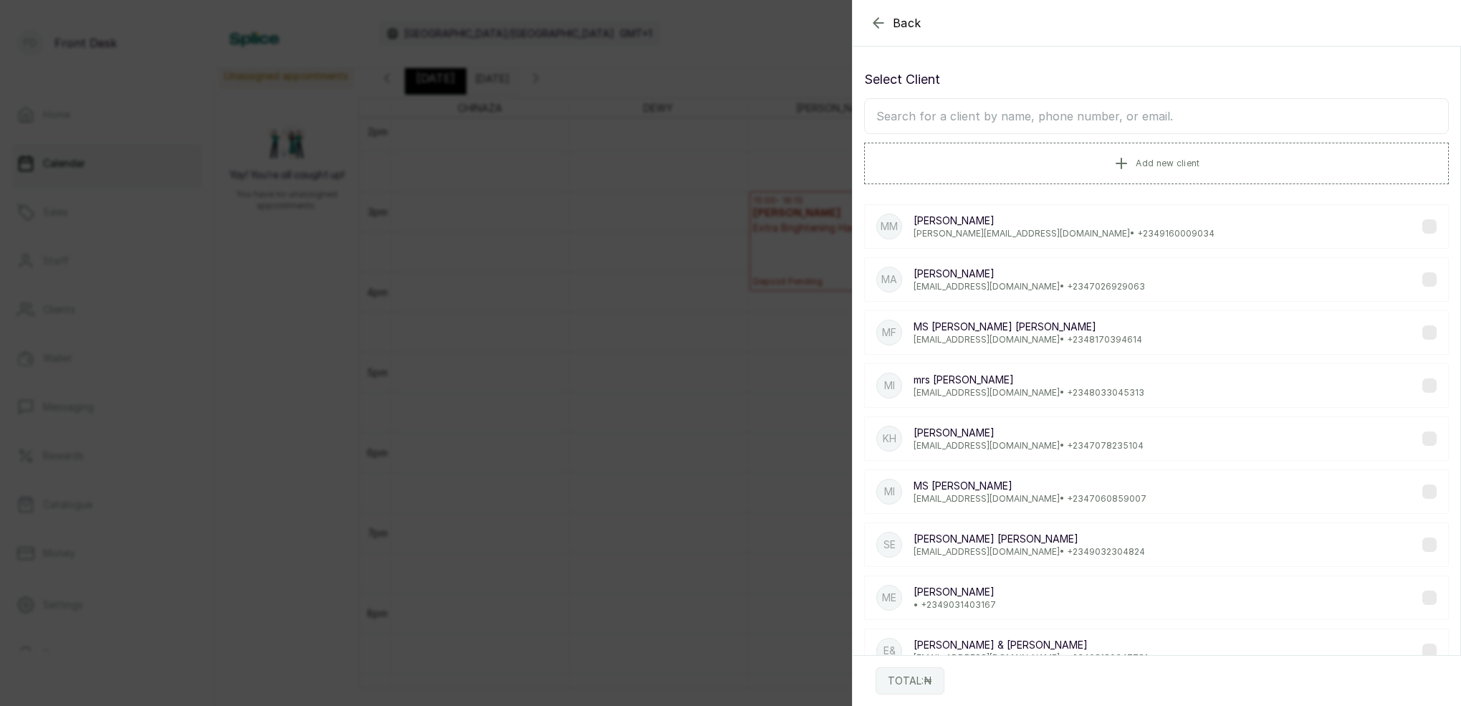
click at [1135, 113] on input "text" at bounding box center [1156, 116] width 585 height 36
type input "[PERSON_NAME]"
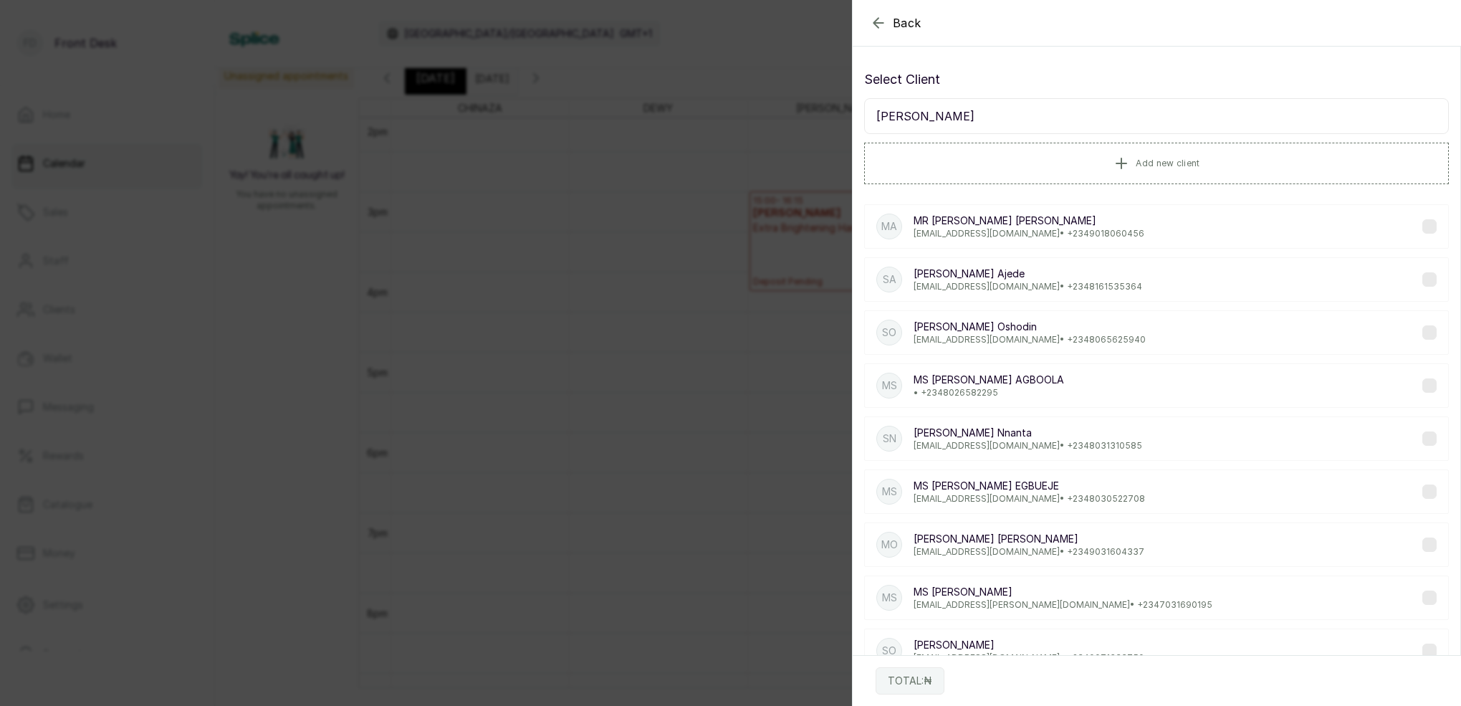
click at [998, 433] on p "[PERSON_NAME]" at bounding box center [1028, 433] width 229 height 14
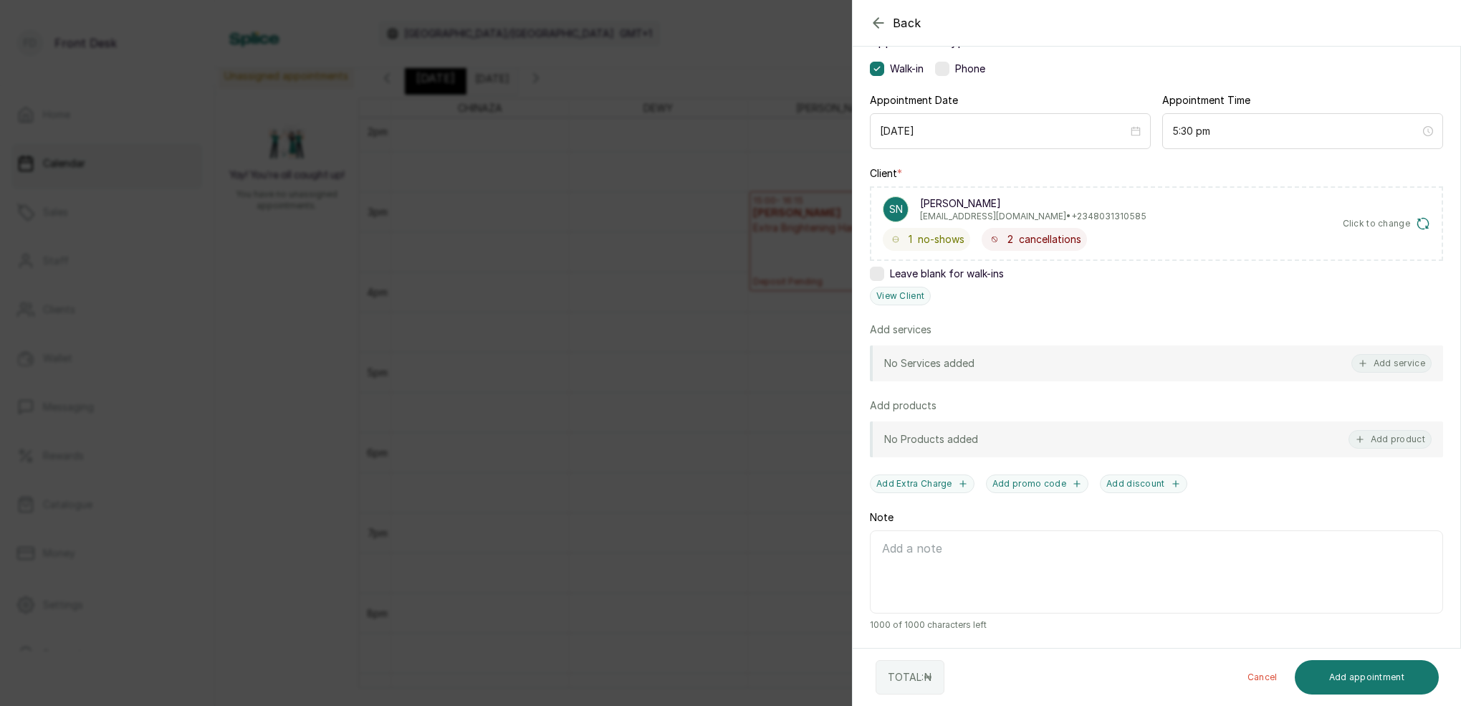
click at [686, 300] on div "Back Add Appointment Add an Appointment Create a new appointment for a client A…" at bounding box center [730, 353] width 1461 height 706
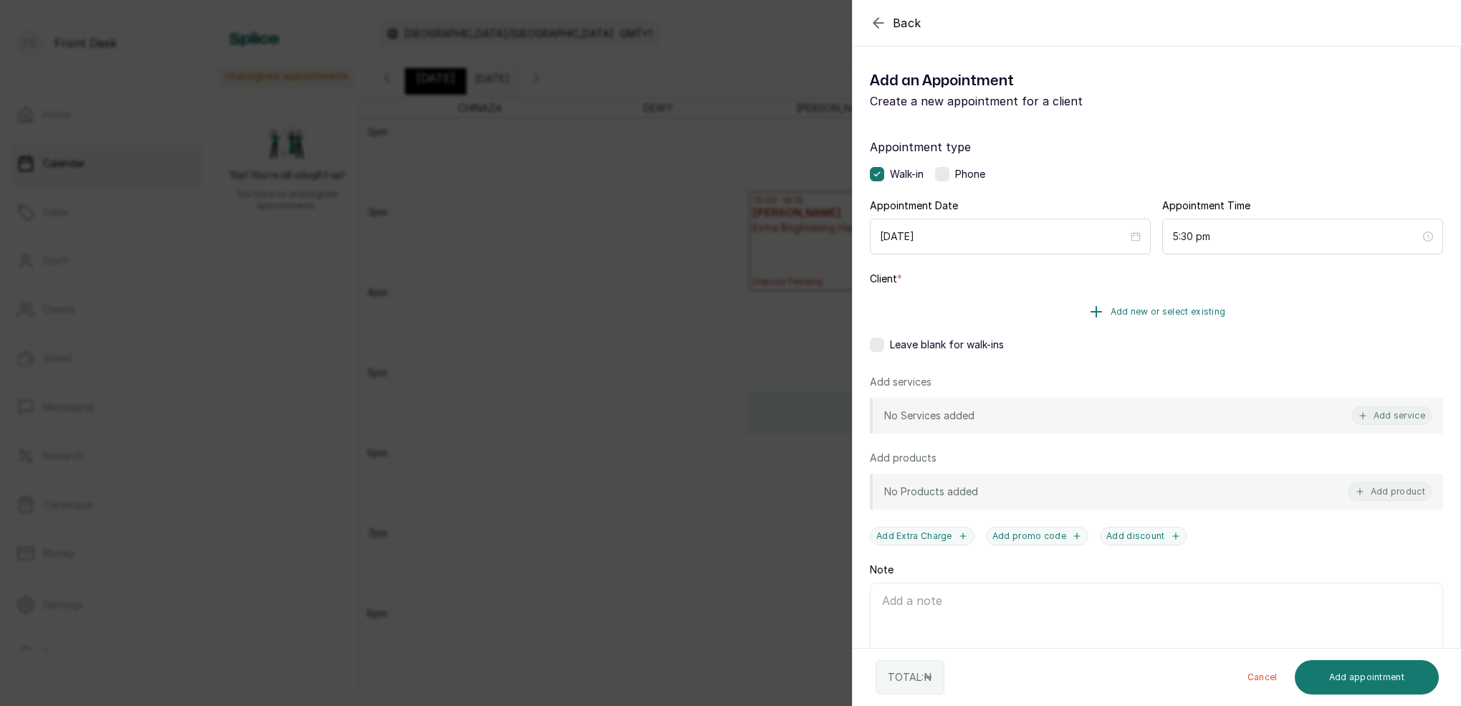
click at [1177, 312] on span "Add new or select existing" at bounding box center [1168, 311] width 115 height 11
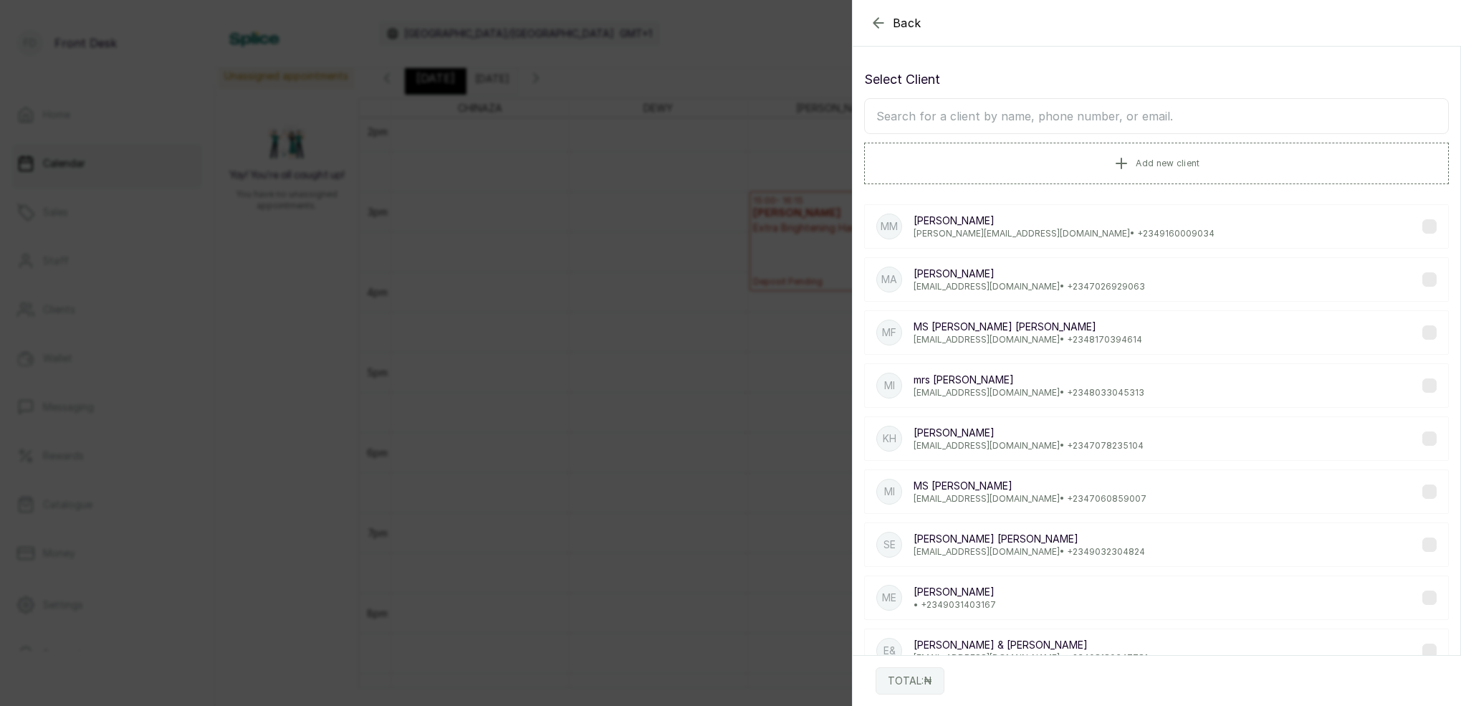
click at [1117, 114] on input "text" at bounding box center [1156, 116] width 585 height 36
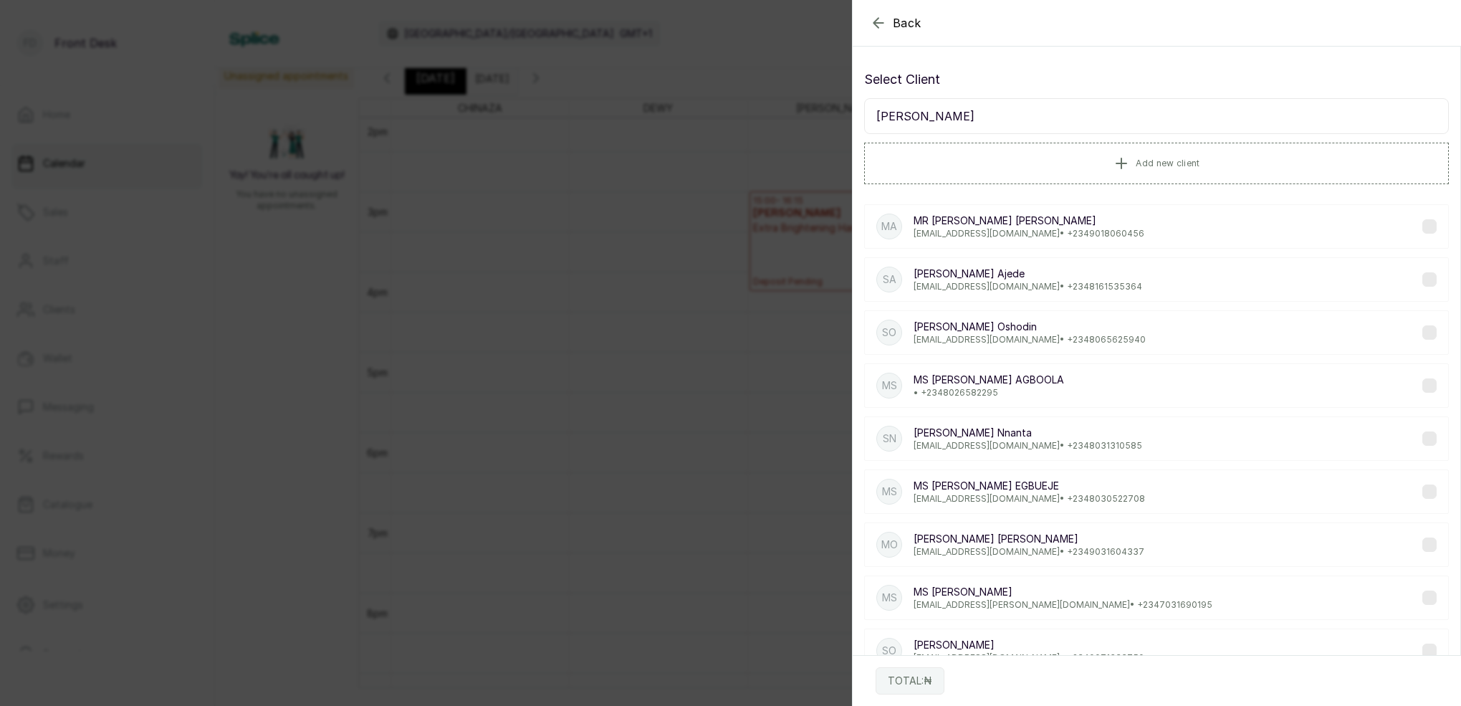
type input "[PERSON_NAME]"
click at [995, 444] on p "[EMAIL_ADDRESS][DOMAIN_NAME] • [PHONE_NUMBER]" at bounding box center [1028, 445] width 229 height 11
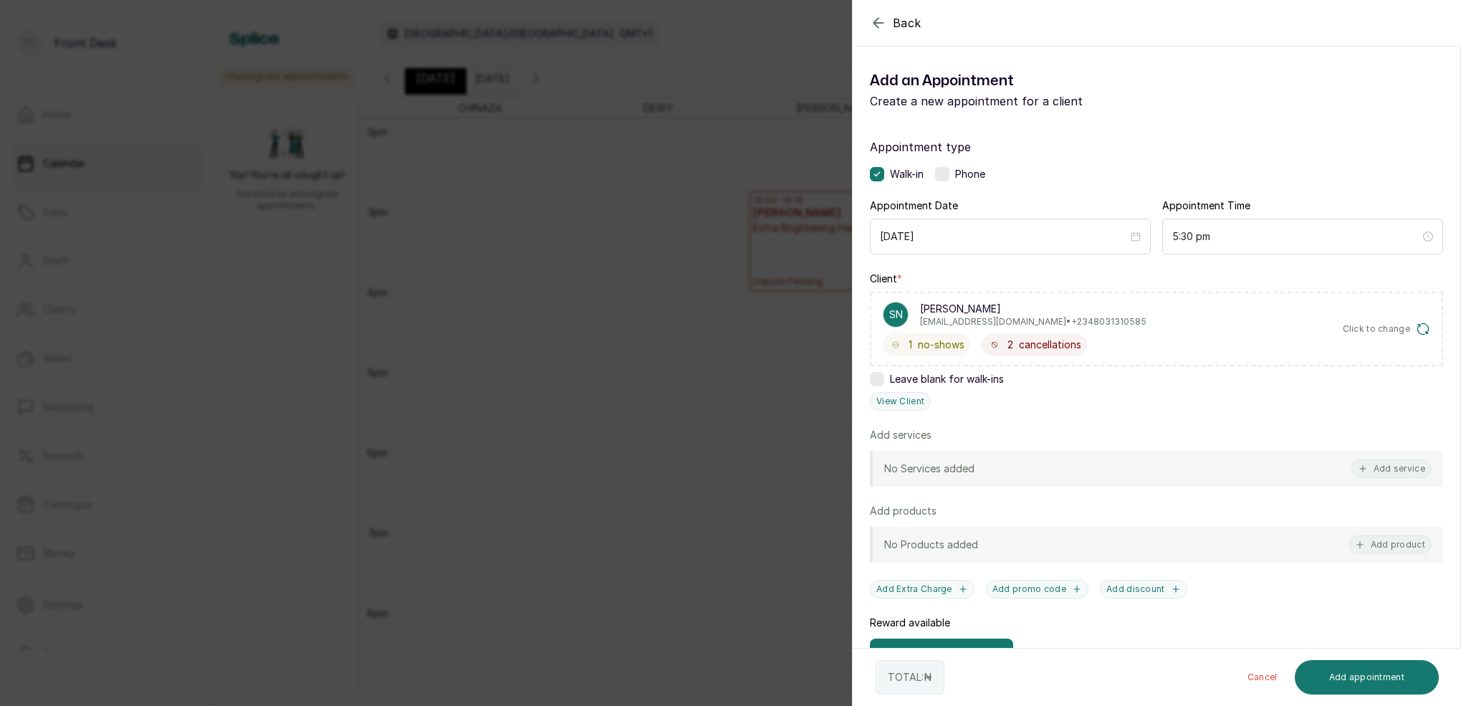
click at [973, 641] on div "[PERSON_NAME] has a reward available 10% off" at bounding box center [941, 669] width 143 height 60
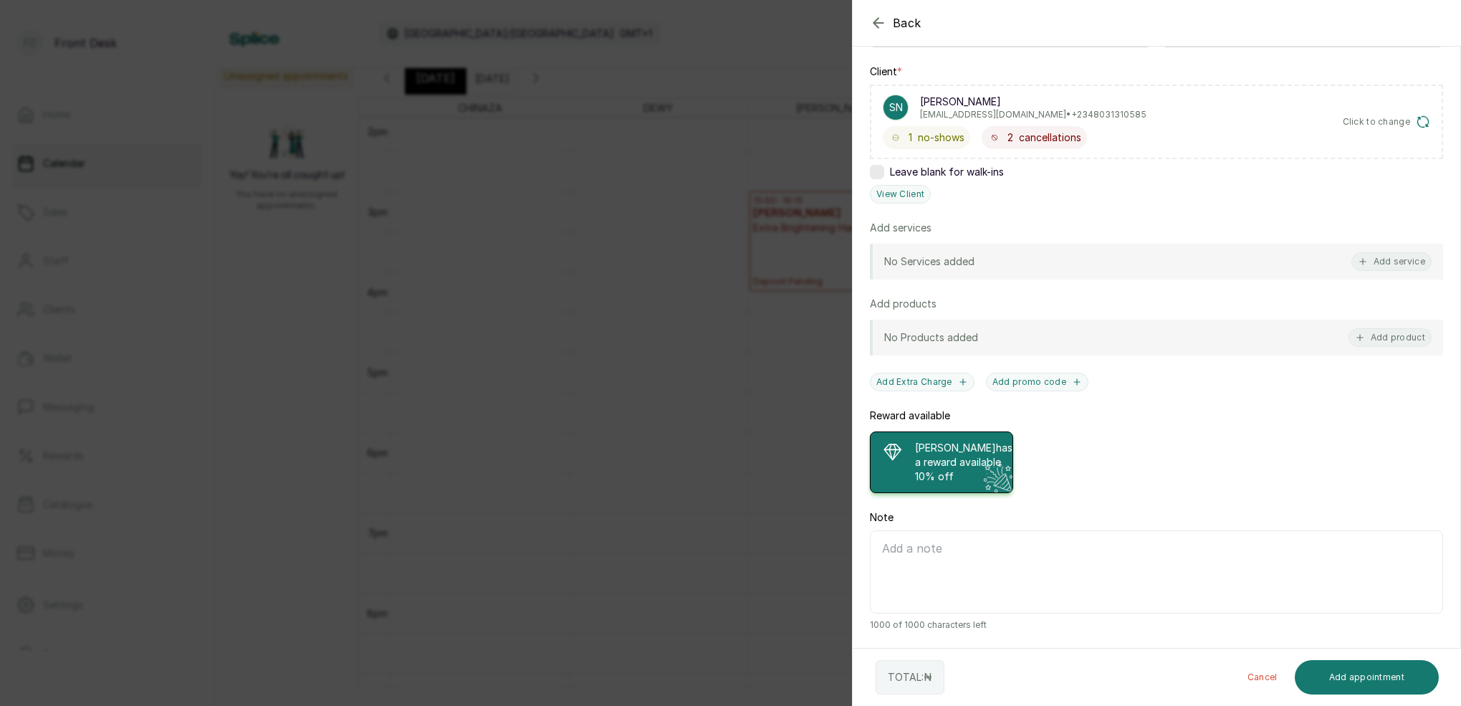
click at [1398, 257] on div "No Services added Add service" at bounding box center [1156, 262] width 573 height 36
click at [1398, 252] on button "Add service" at bounding box center [1392, 261] width 80 height 19
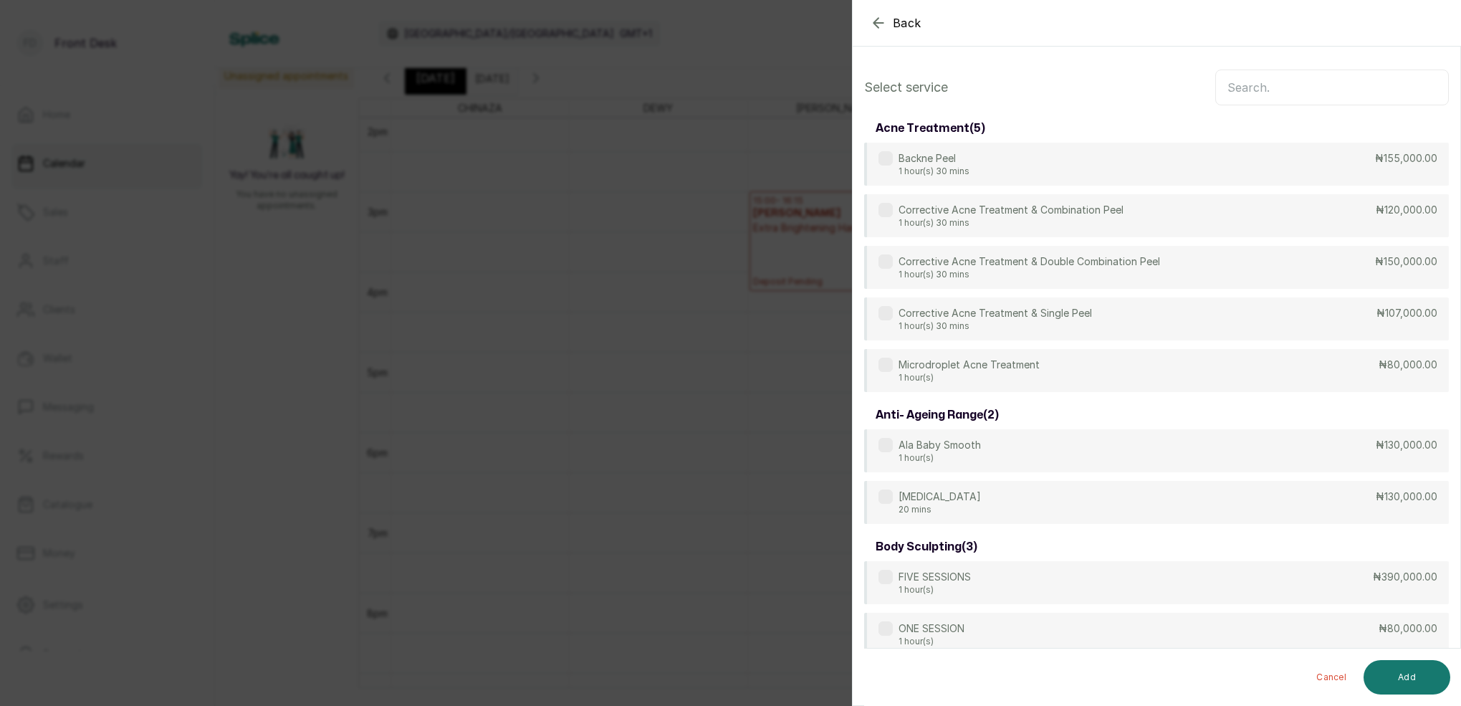
click at [1335, 98] on input "text" at bounding box center [1333, 88] width 234 height 36
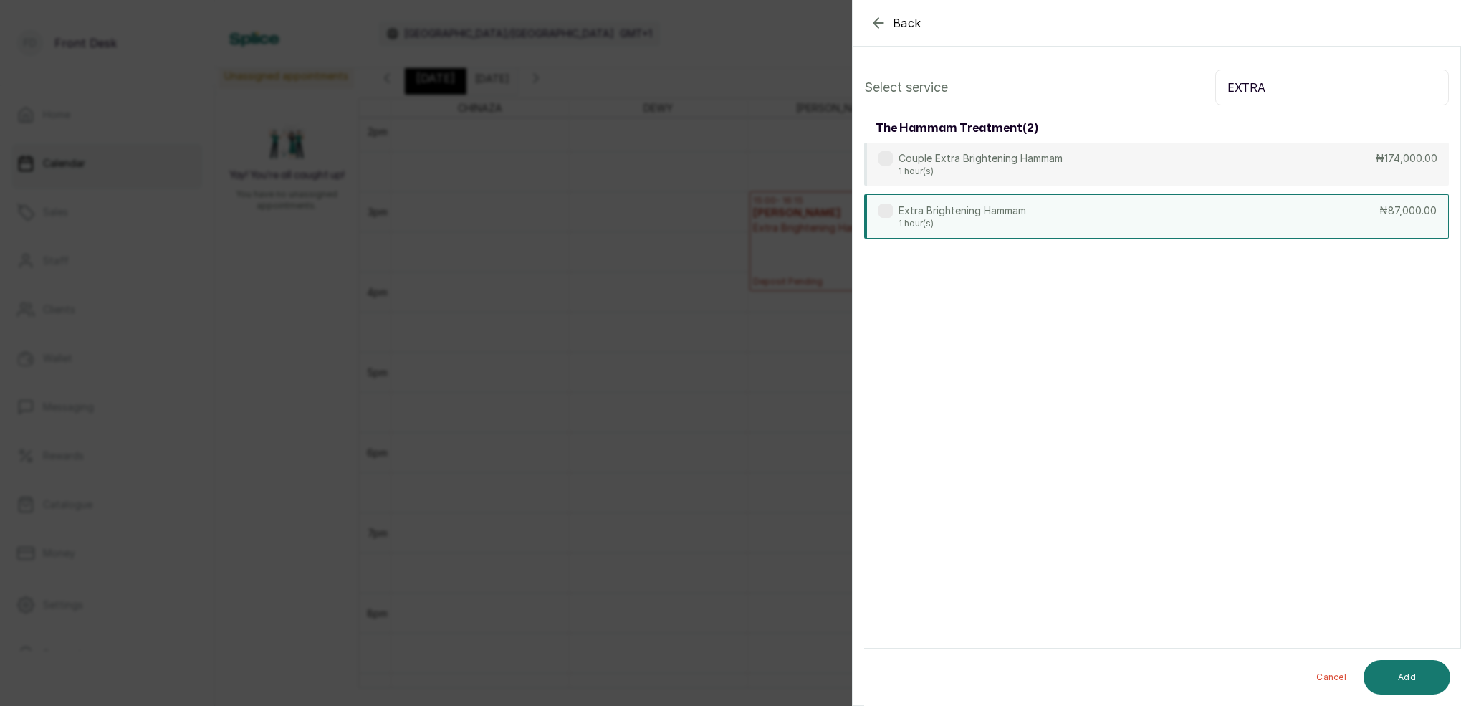
type input "EXTRA"
drag, startPoint x: 1041, startPoint y: 220, endPoint x: 1173, endPoint y: 247, distance: 134.7
click at [1042, 218] on div "Extra Brightening Hammam 1 hour(s) ₦87,000.00" at bounding box center [1156, 215] width 585 height 43
click at [1426, 674] on button "Add" at bounding box center [1407, 677] width 87 height 34
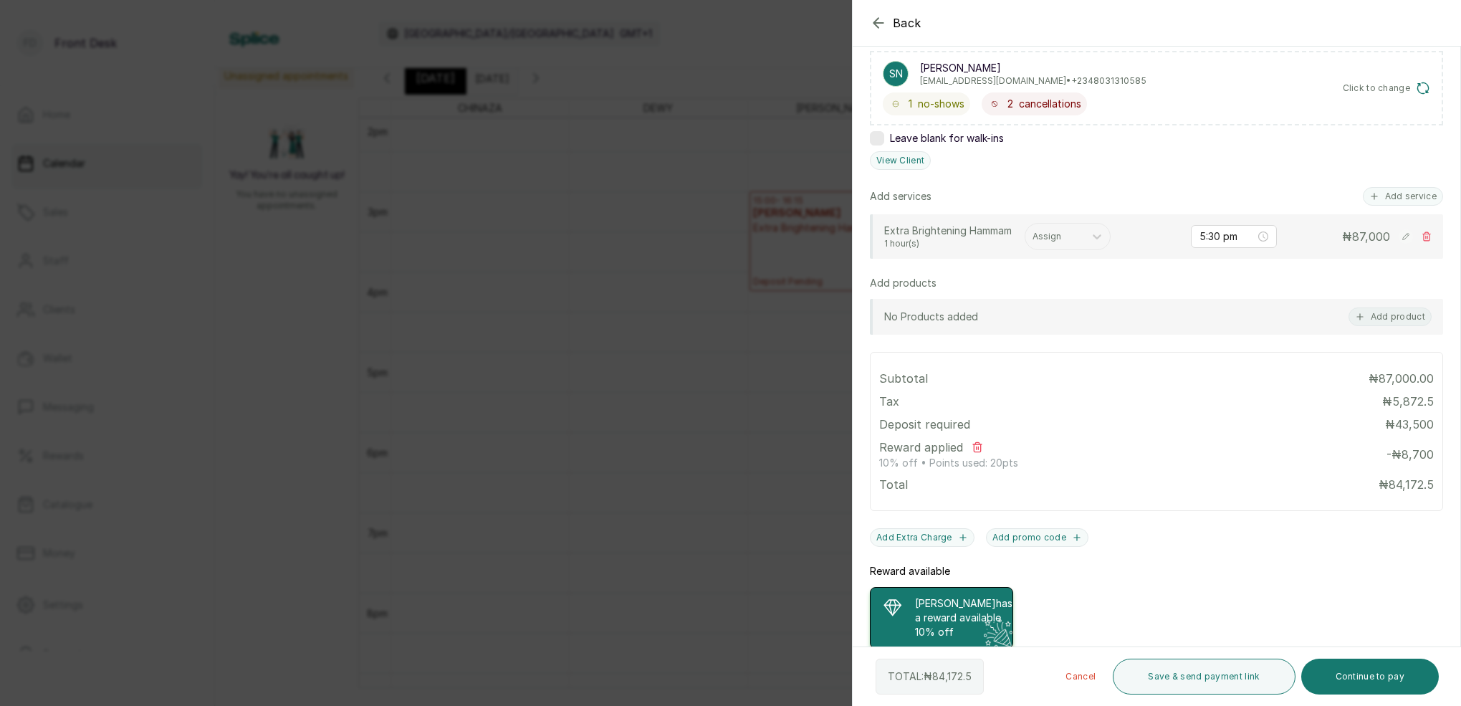
scroll to position [239, 0]
click at [915, 166] on button "View Client" at bounding box center [900, 162] width 61 height 19
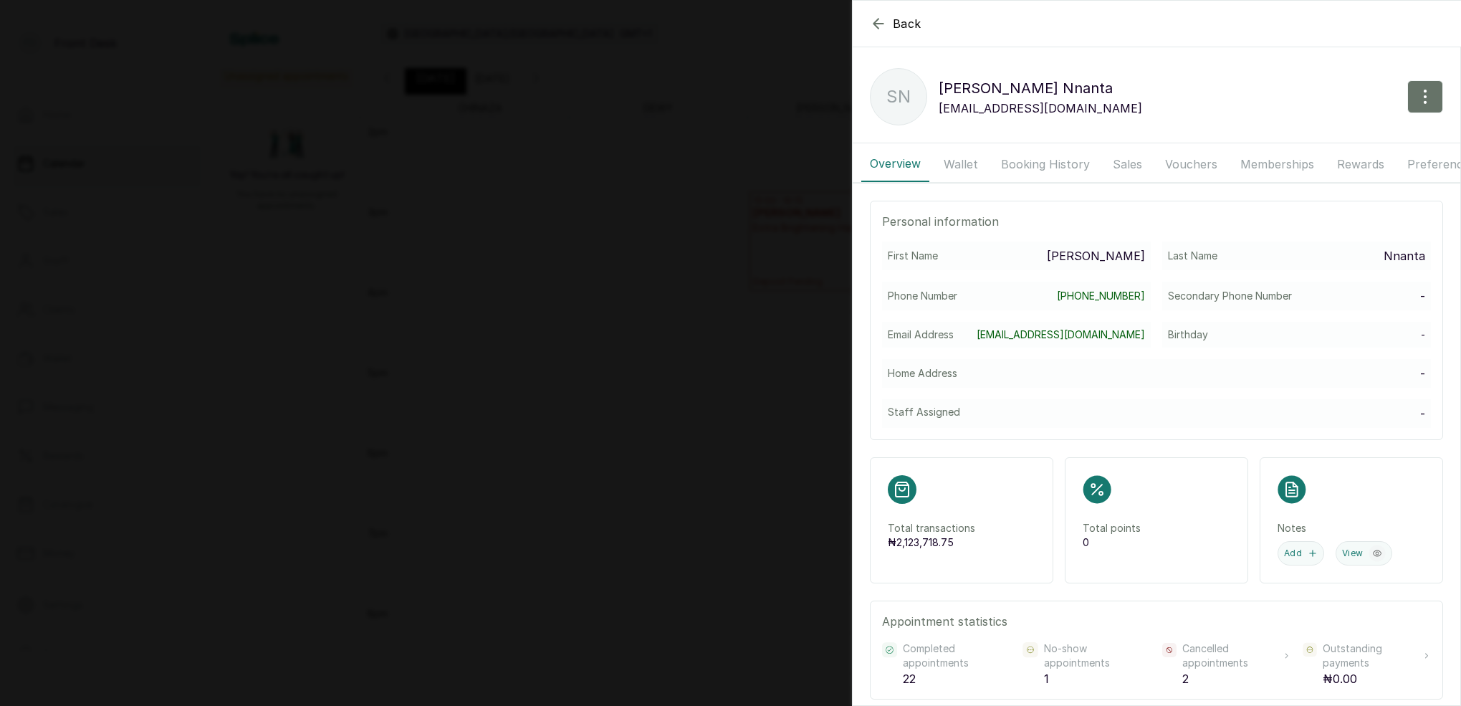
click at [1021, 161] on button "Booking History" at bounding box center [1046, 164] width 106 height 36
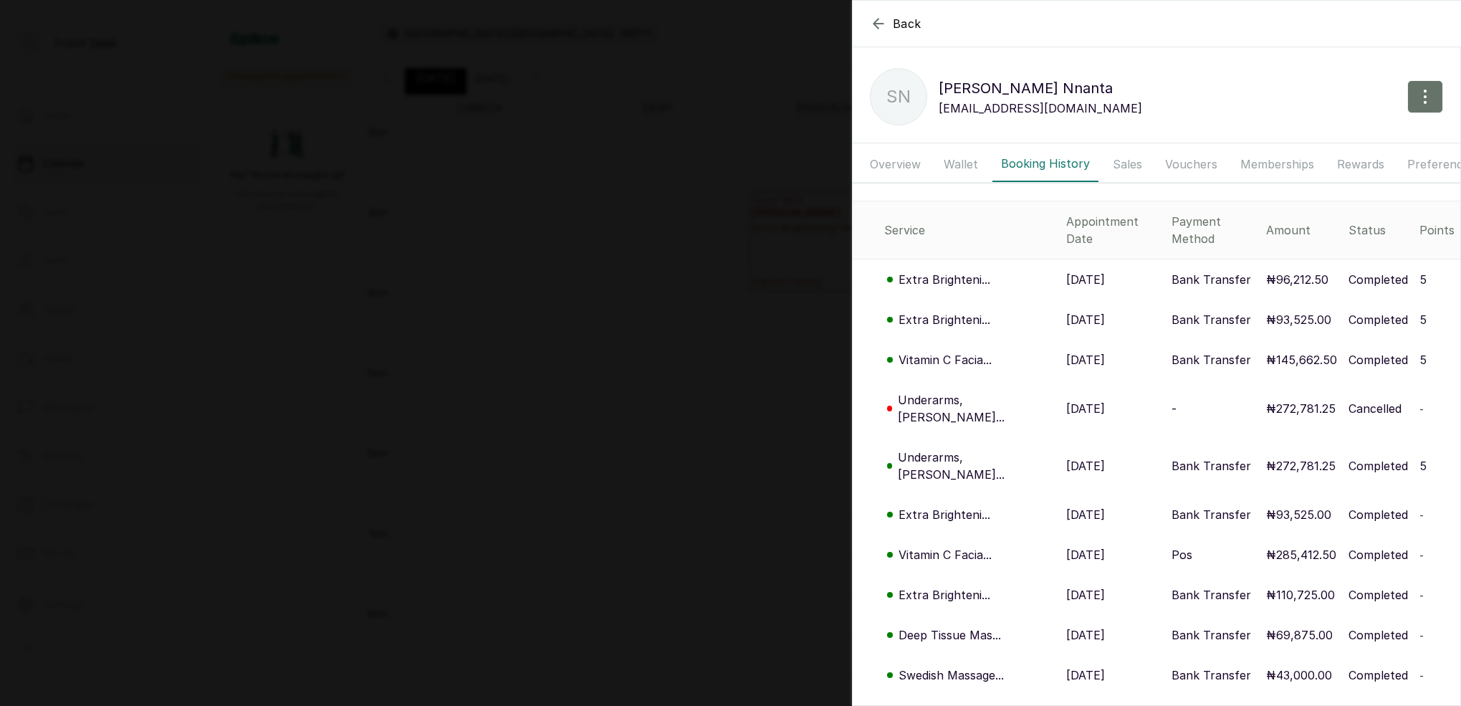
scroll to position [0, 0]
drag, startPoint x: 900, startPoint y: 161, endPoint x: 1003, endPoint y: 168, distance: 104.2
click at [900, 161] on button "Overview" at bounding box center [896, 164] width 68 height 36
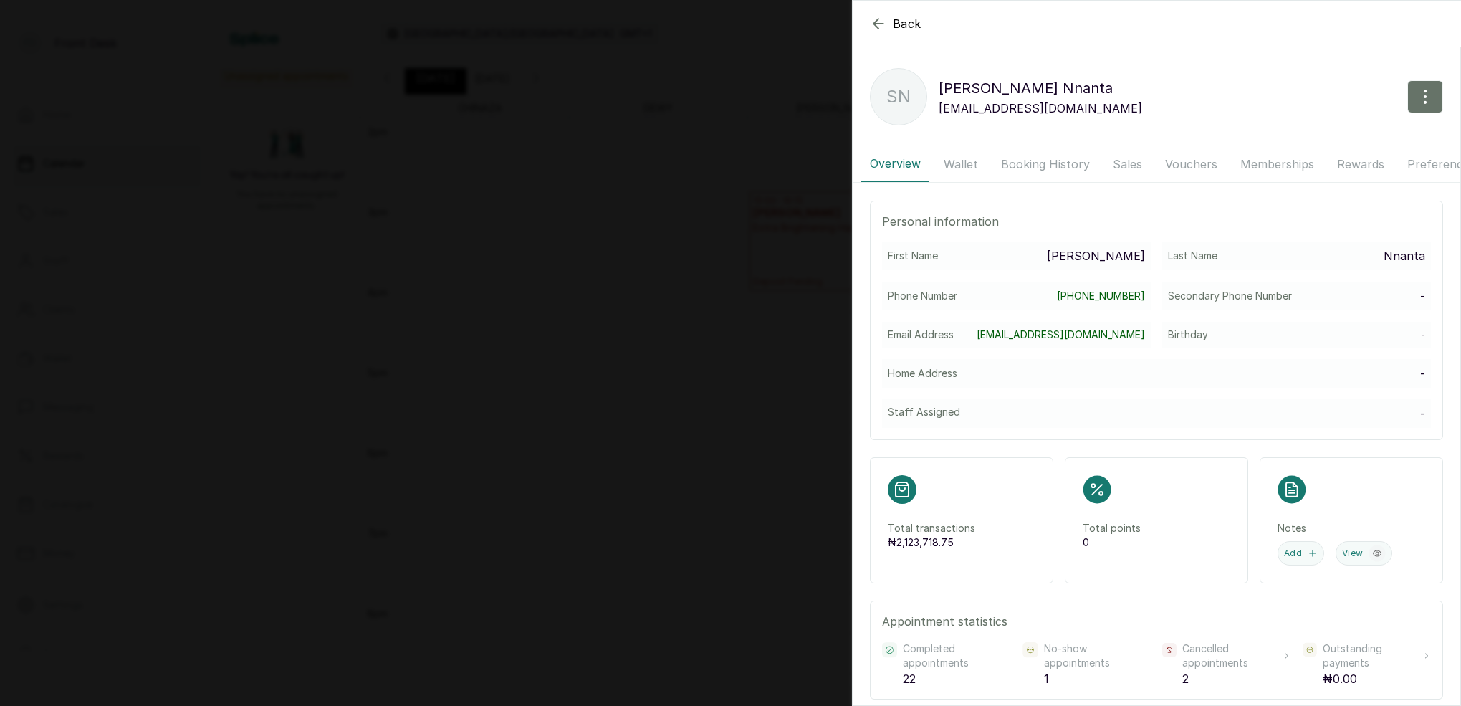
drag, startPoint x: 874, startPoint y: 24, endPoint x: 892, endPoint y: 29, distance: 19.5
click at [874, 24] on icon "button" at bounding box center [878, 23] width 9 height 9
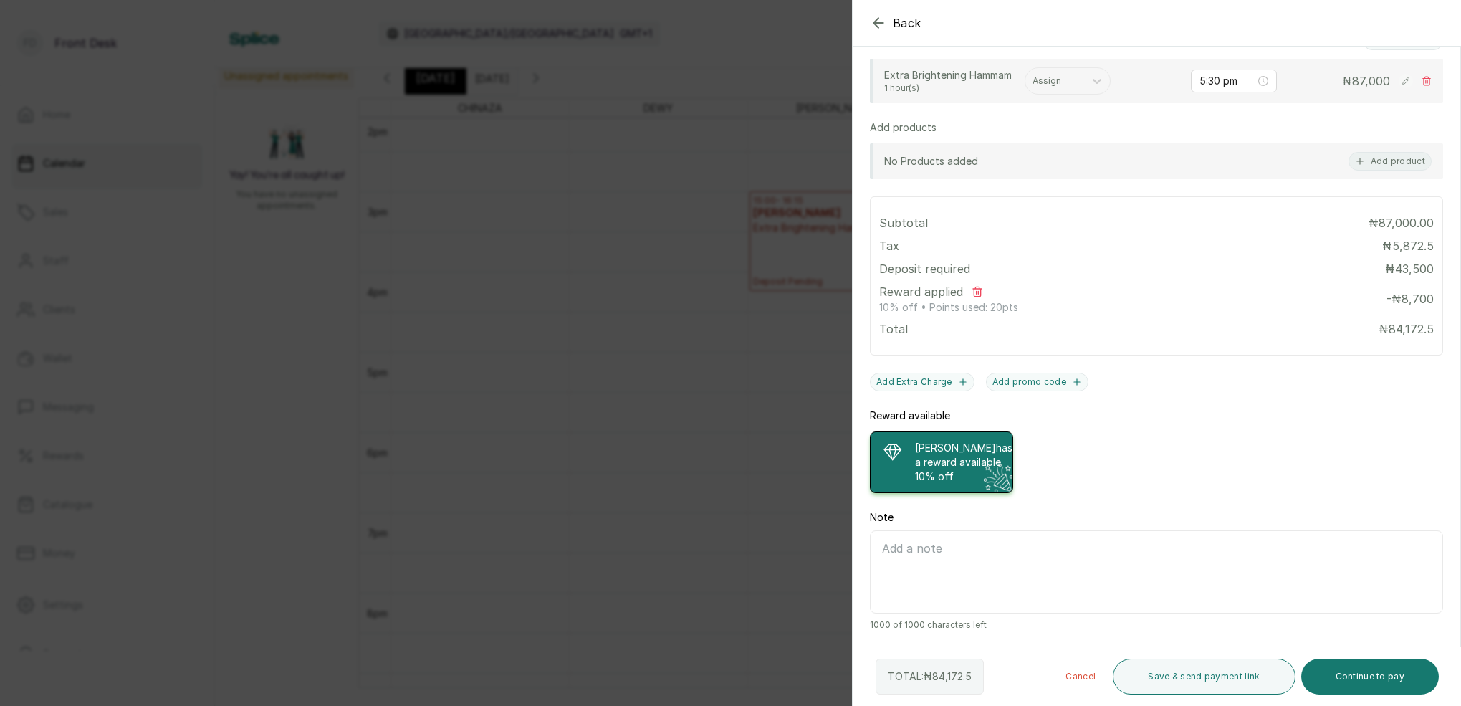
click at [657, 148] on div "Back Add Appointment Add an Appointment Create a new appointment for a client A…" at bounding box center [730, 353] width 1461 height 706
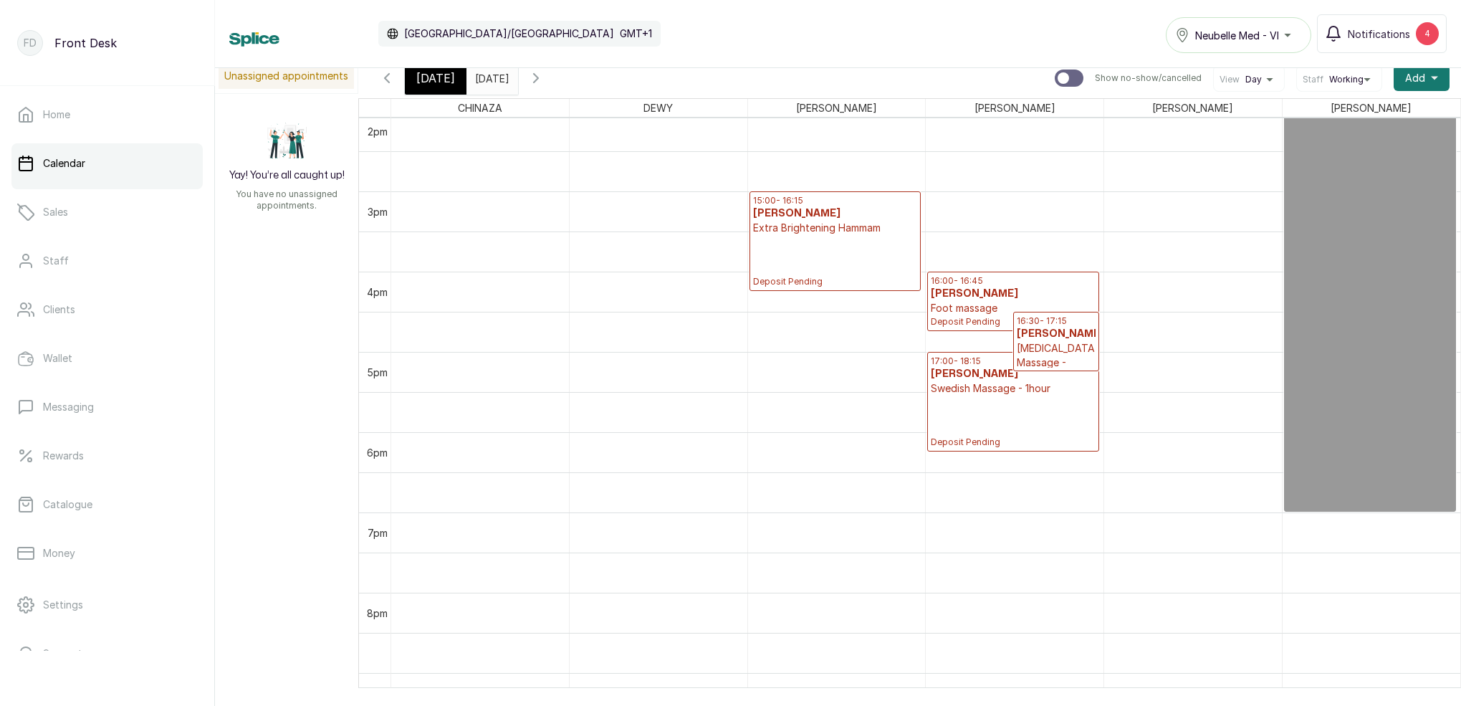
click at [443, 80] on span "[DATE]" at bounding box center [435, 78] width 39 height 17
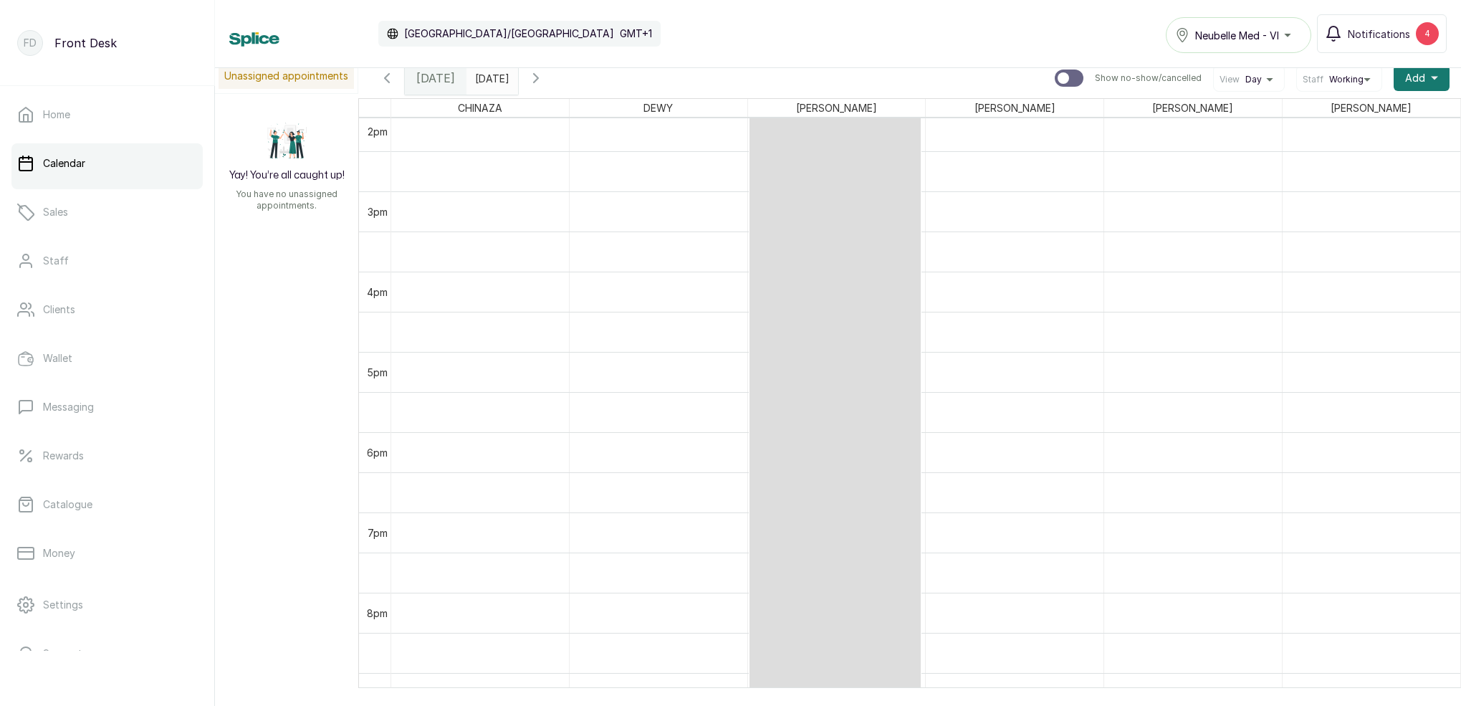
scroll to position [482, 0]
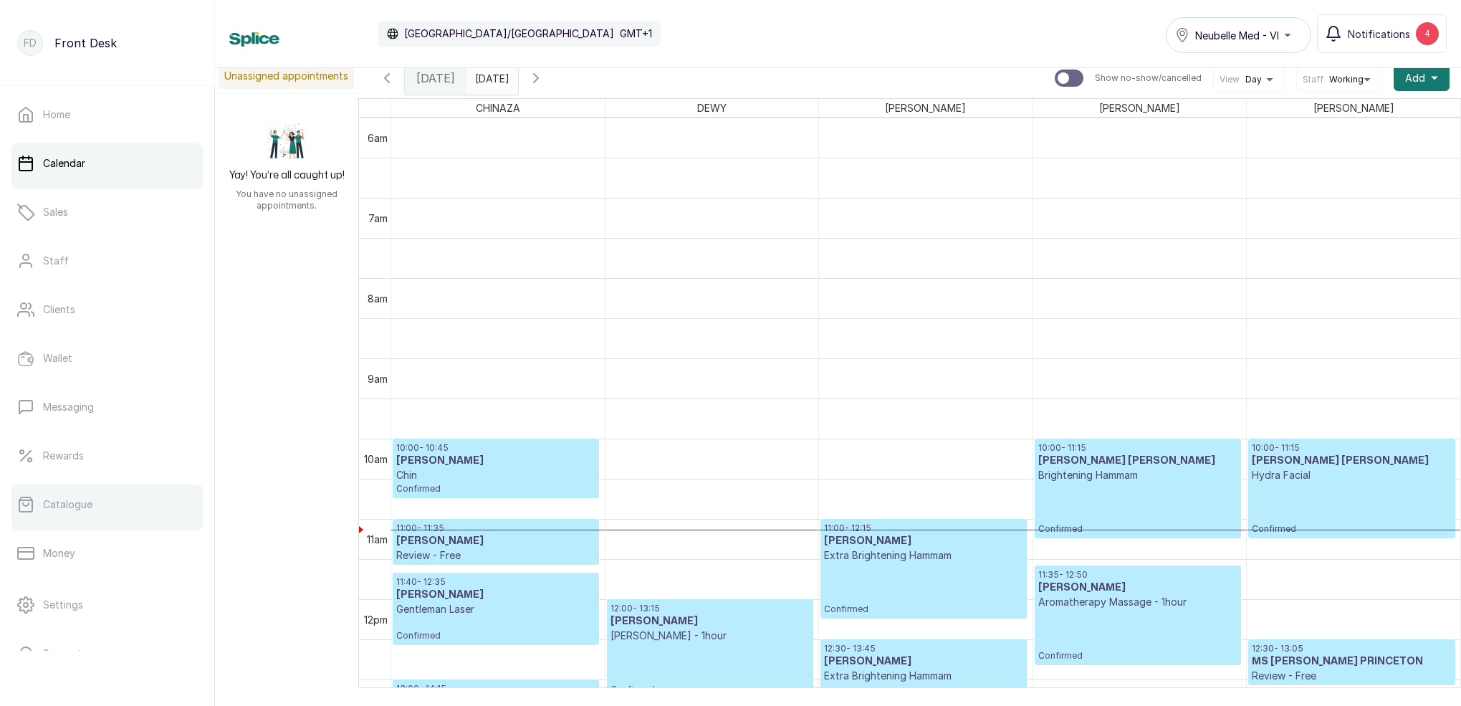
click at [113, 517] on link "Catalogue" at bounding box center [106, 505] width 191 height 40
